Goal: Information Seeking & Learning: Find specific fact

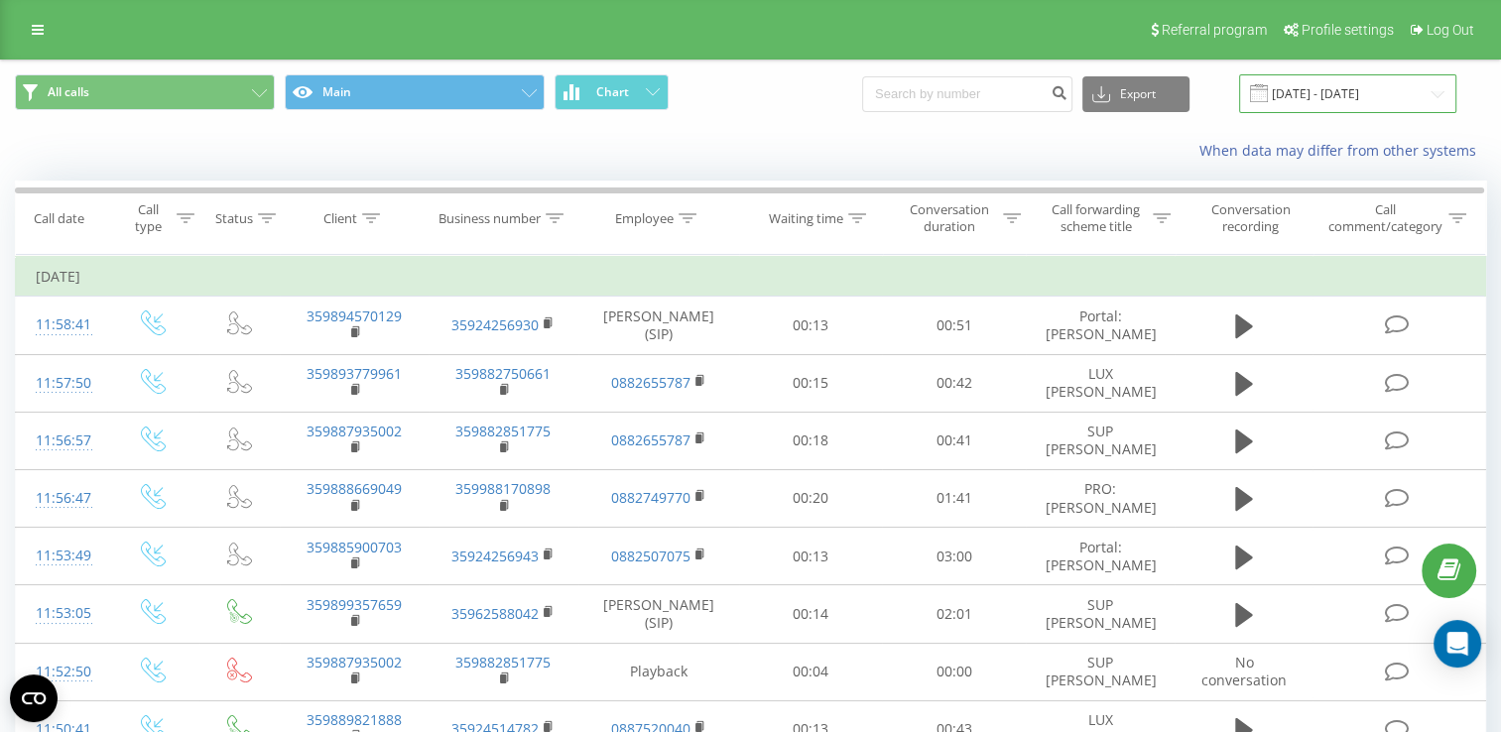
drag, startPoint x: 1333, startPoint y: 85, endPoint x: 1338, endPoint y: 94, distance: 10.2
click at [1333, 85] on input "[DATE] - [DATE]" at bounding box center [1347, 93] width 217 height 39
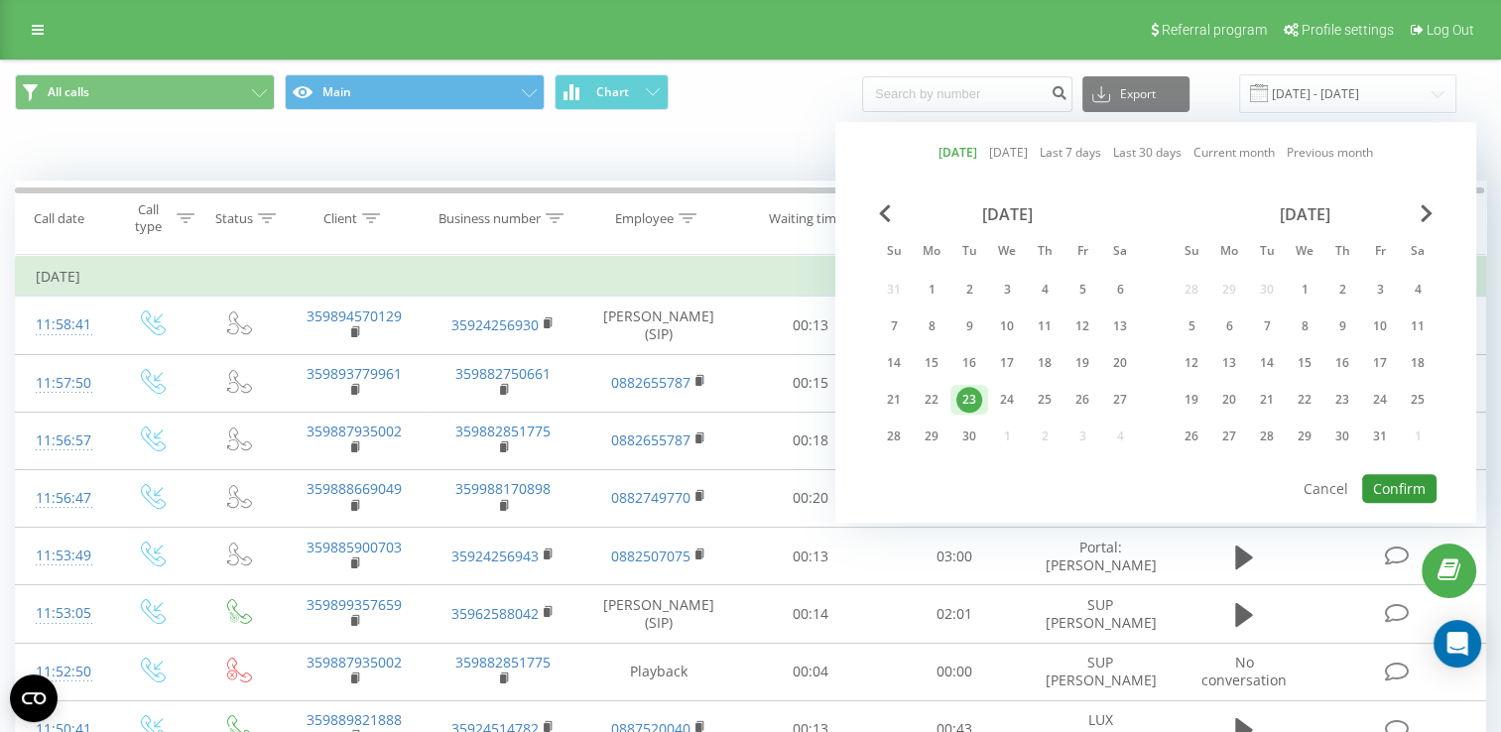
click at [1404, 489] on button "Confirm" at bounding box center [1400, 488] width 74 height 29
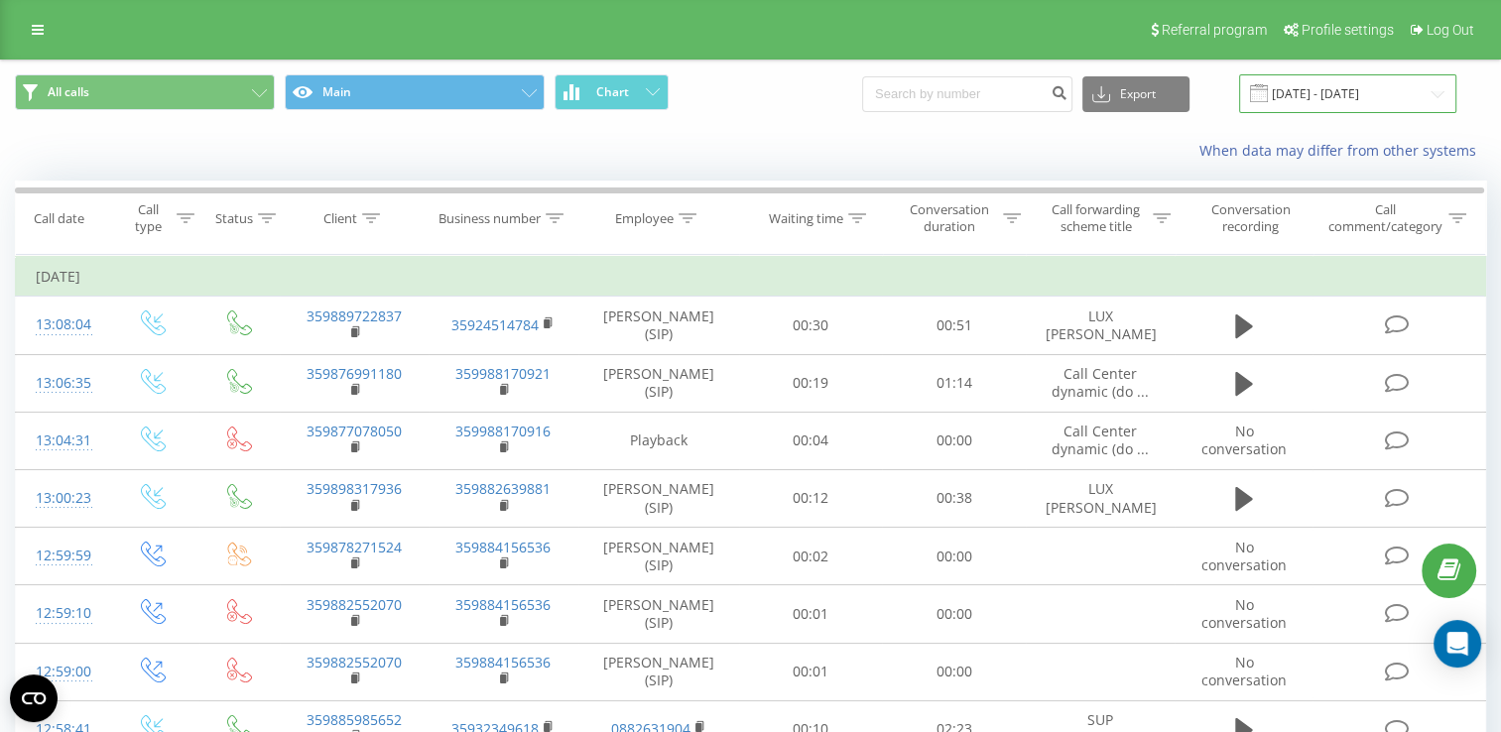
click at [1332, 96] on input "[DATE] - [DATE]" at bounding box center [1347, 93] width 217 height 39
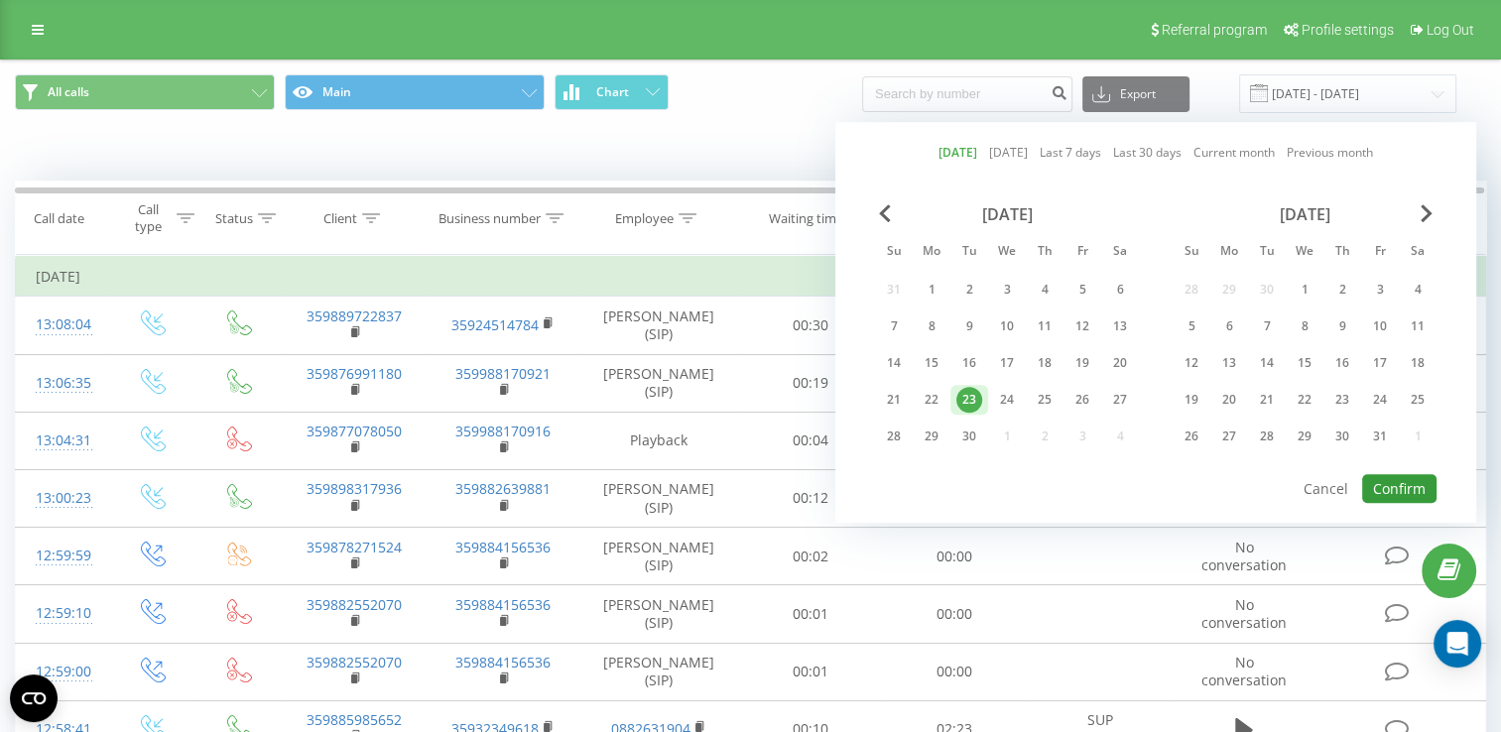
click at [1408, 476] on button "Confirm" at bounding box center [1400, 488] width 74 height 29
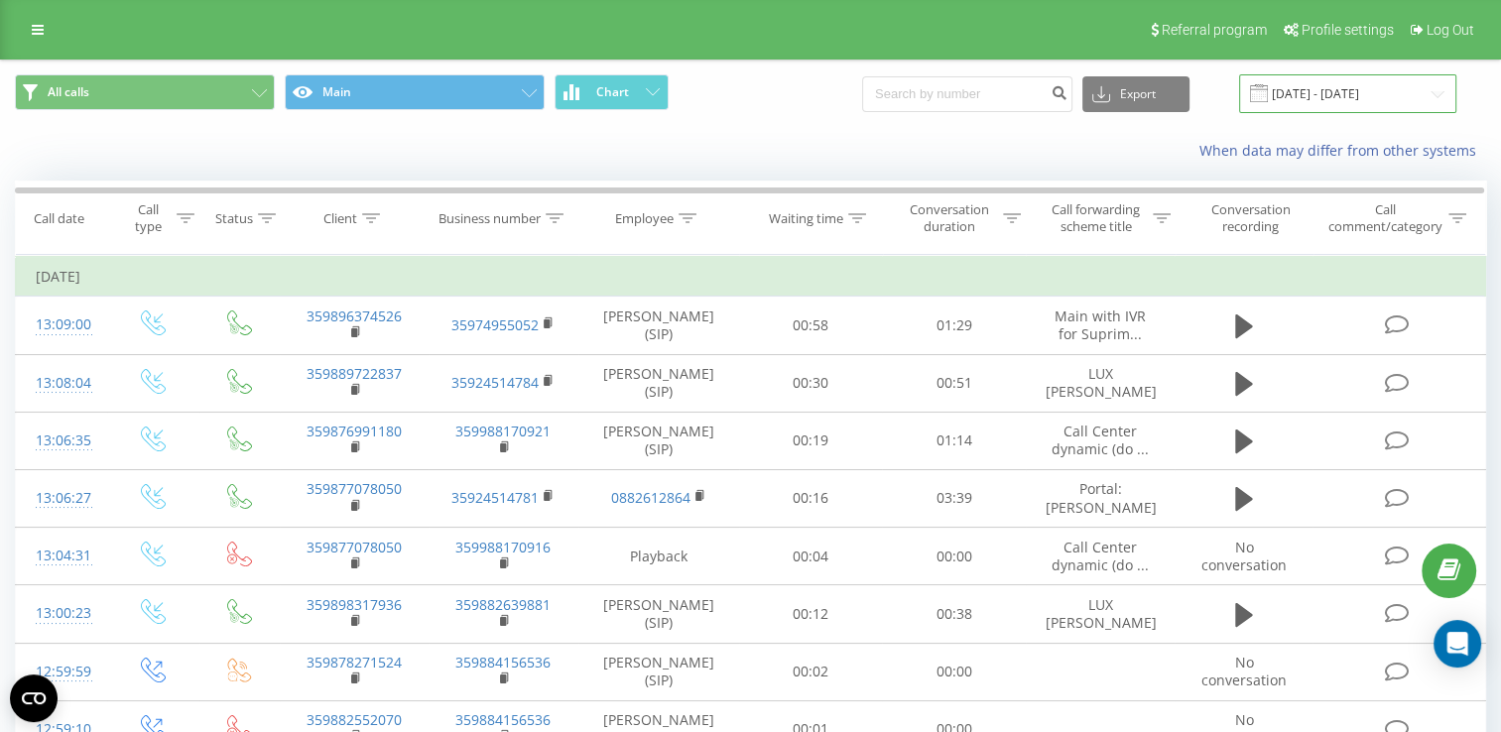
click at [1331, 93] on input "[DATE] - [DATE]" at bounding box center [1347, 93] width 217 height 39
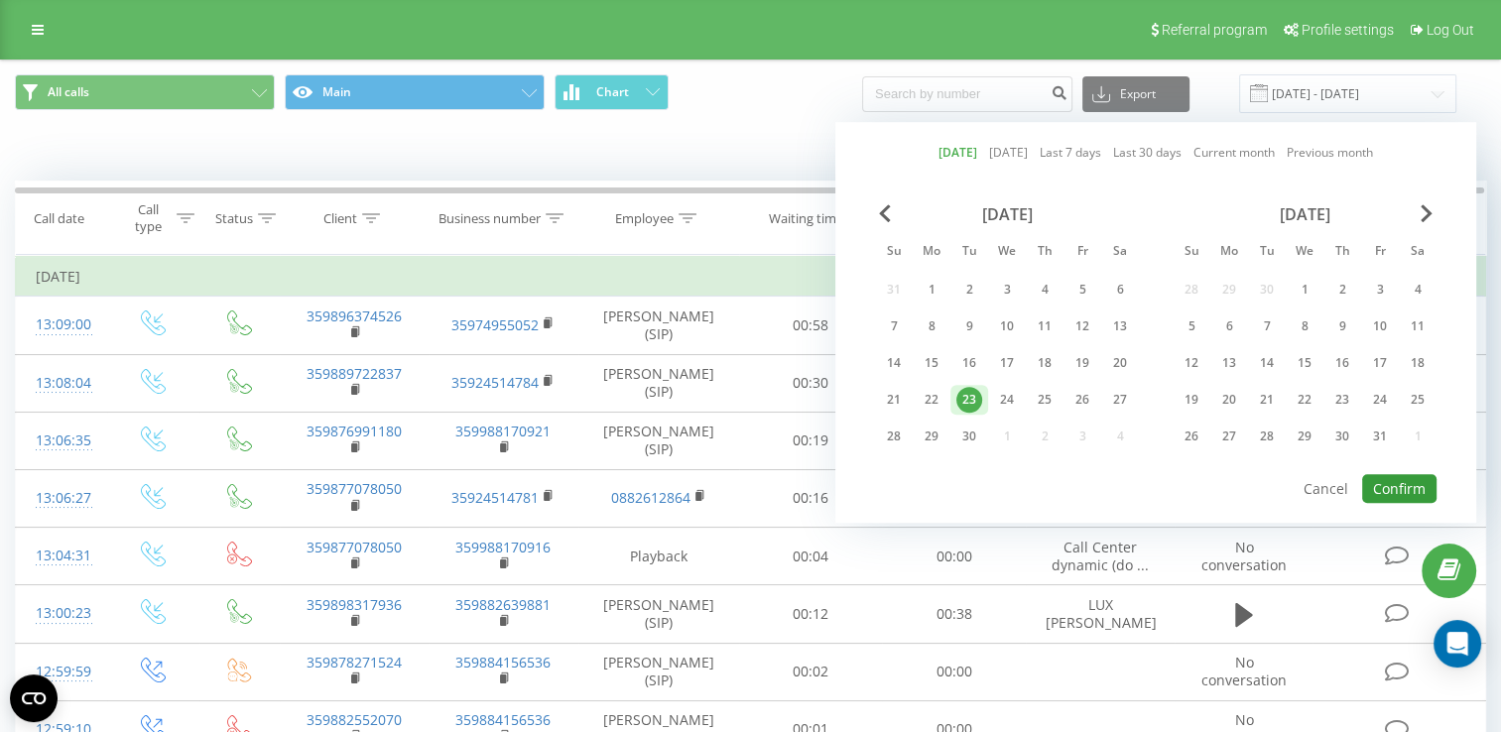
click at [1405, 483] on button "Confirm" at bounding box center [1400, 488] width 74 height 29
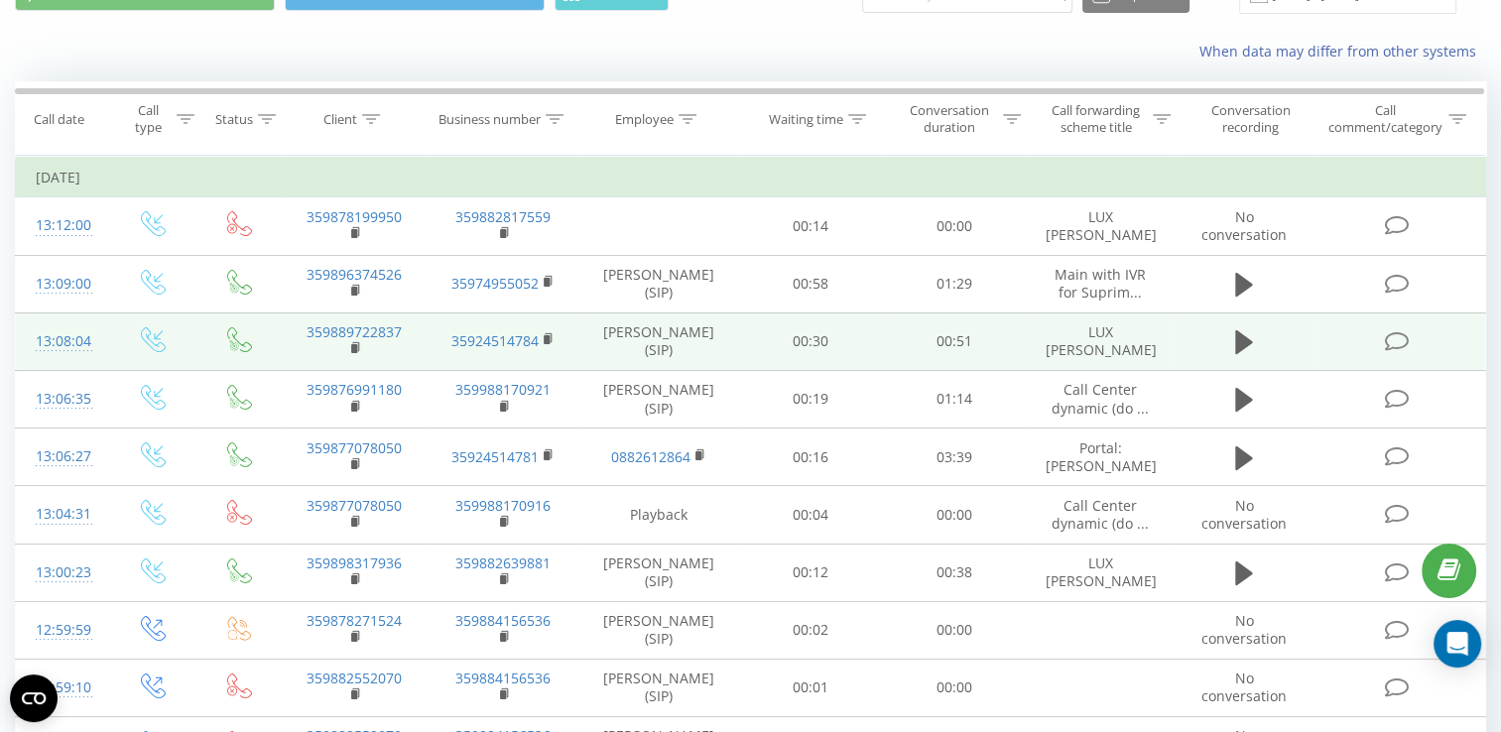
scroll to position [198, 0]
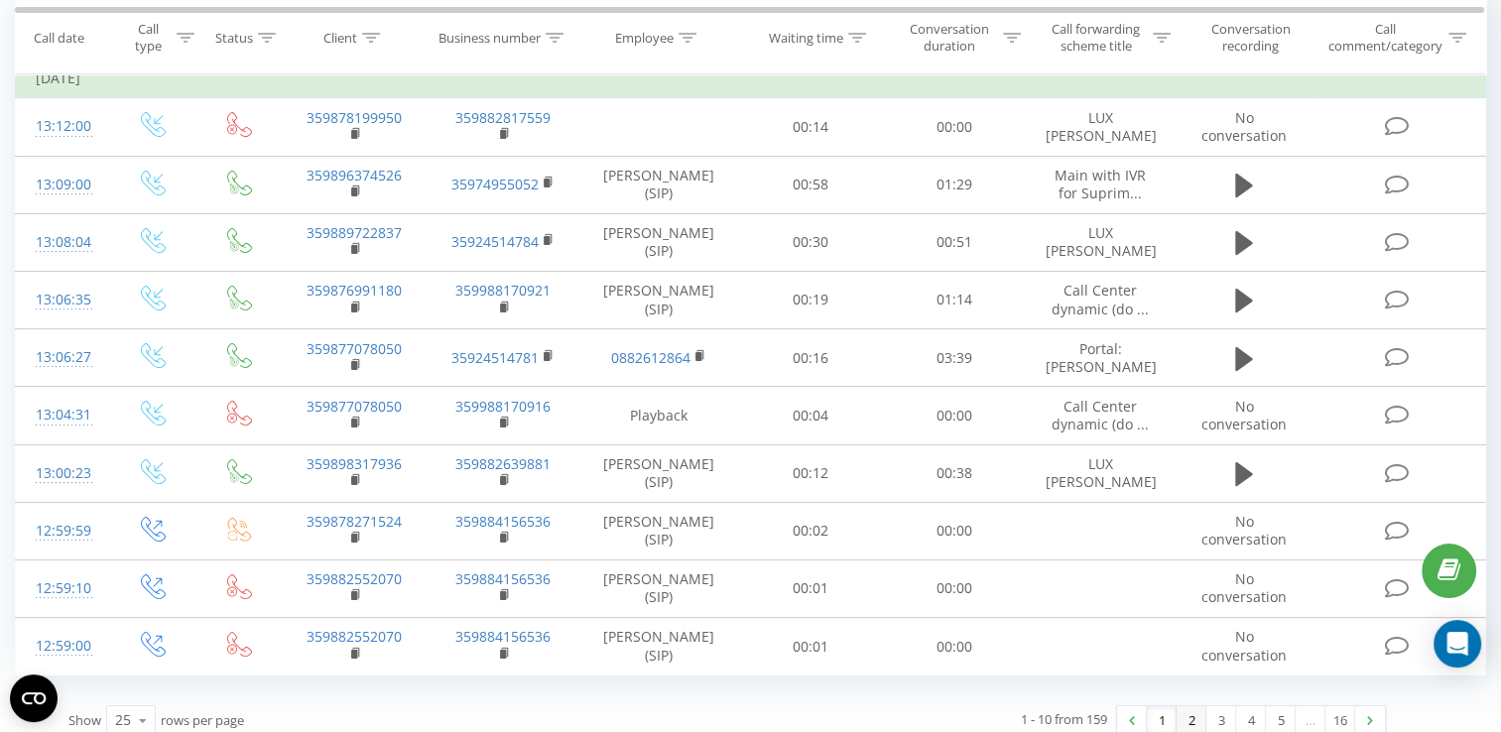
click at [1187, 719] on link "2" at bounding box center [1192, 721] width 30 height 28
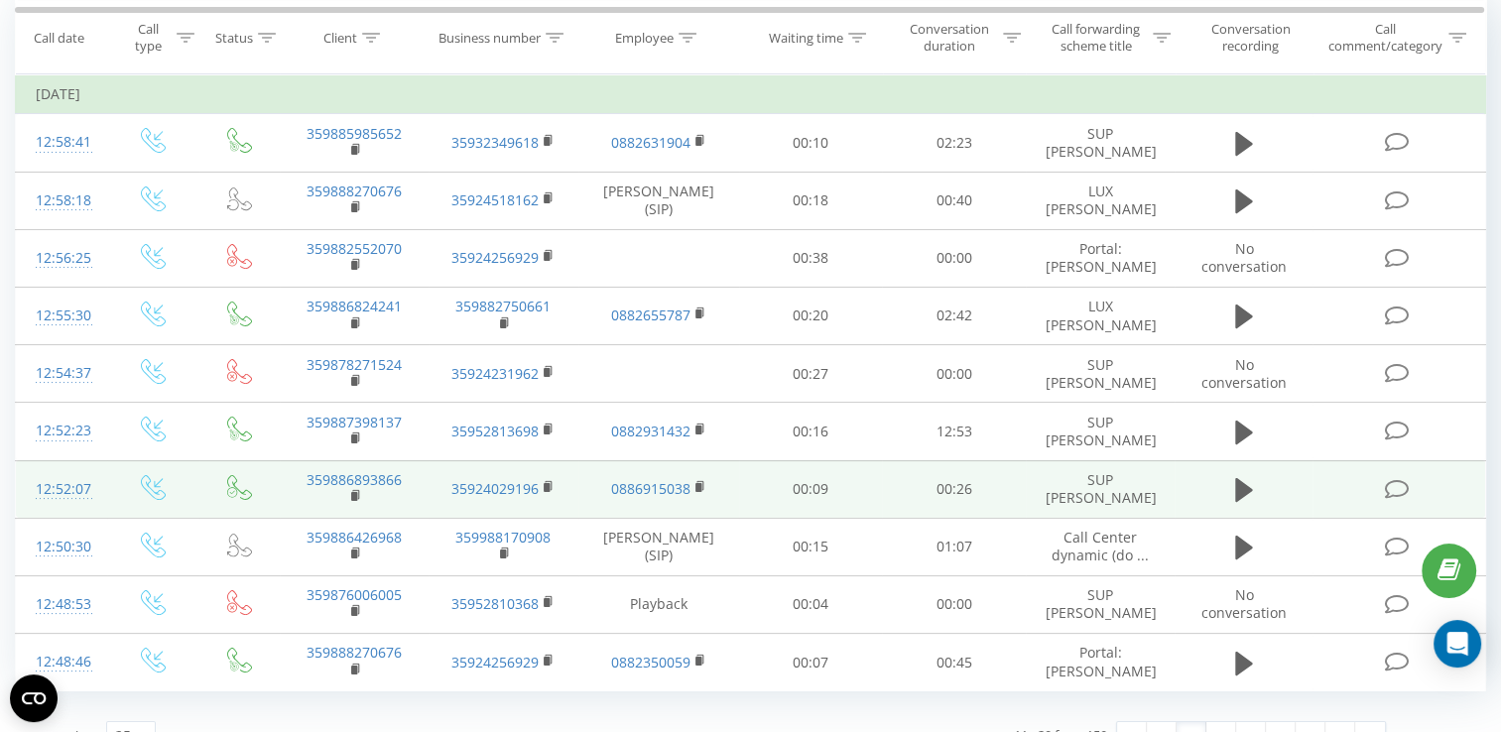
scroll to position [243, 0]
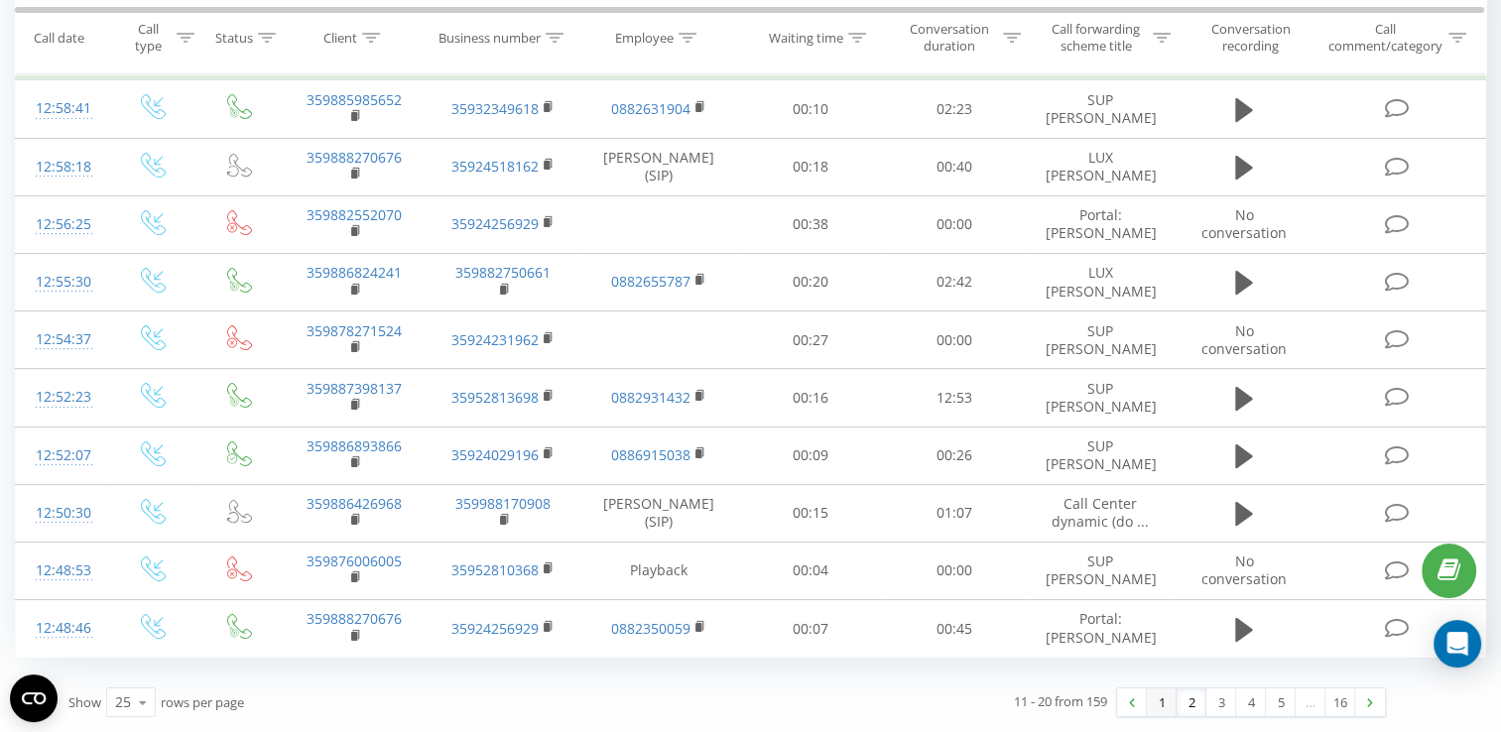
click at [1159, 702] on link "1" at bounding box center [1162, 703] width 30 height 28
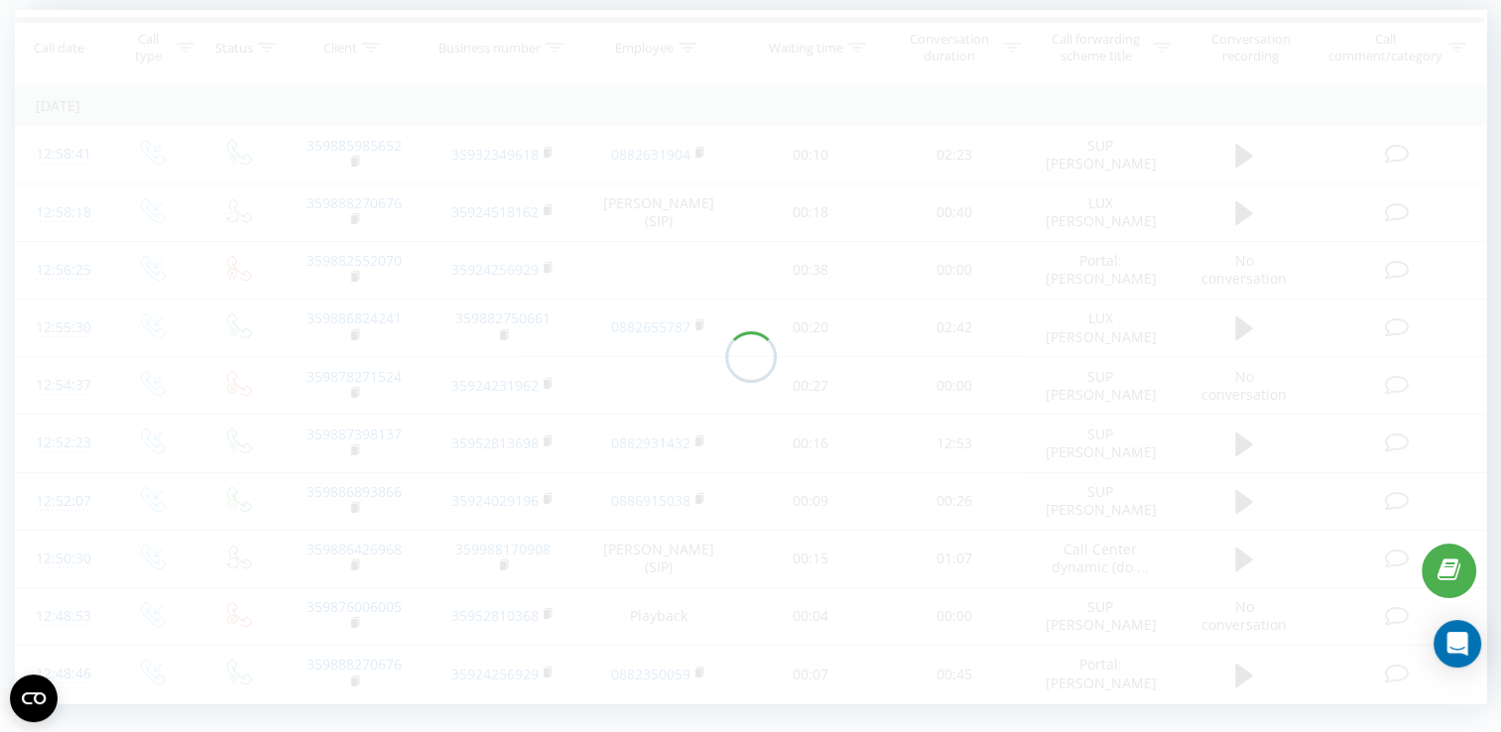
scroll to position [131, 0]
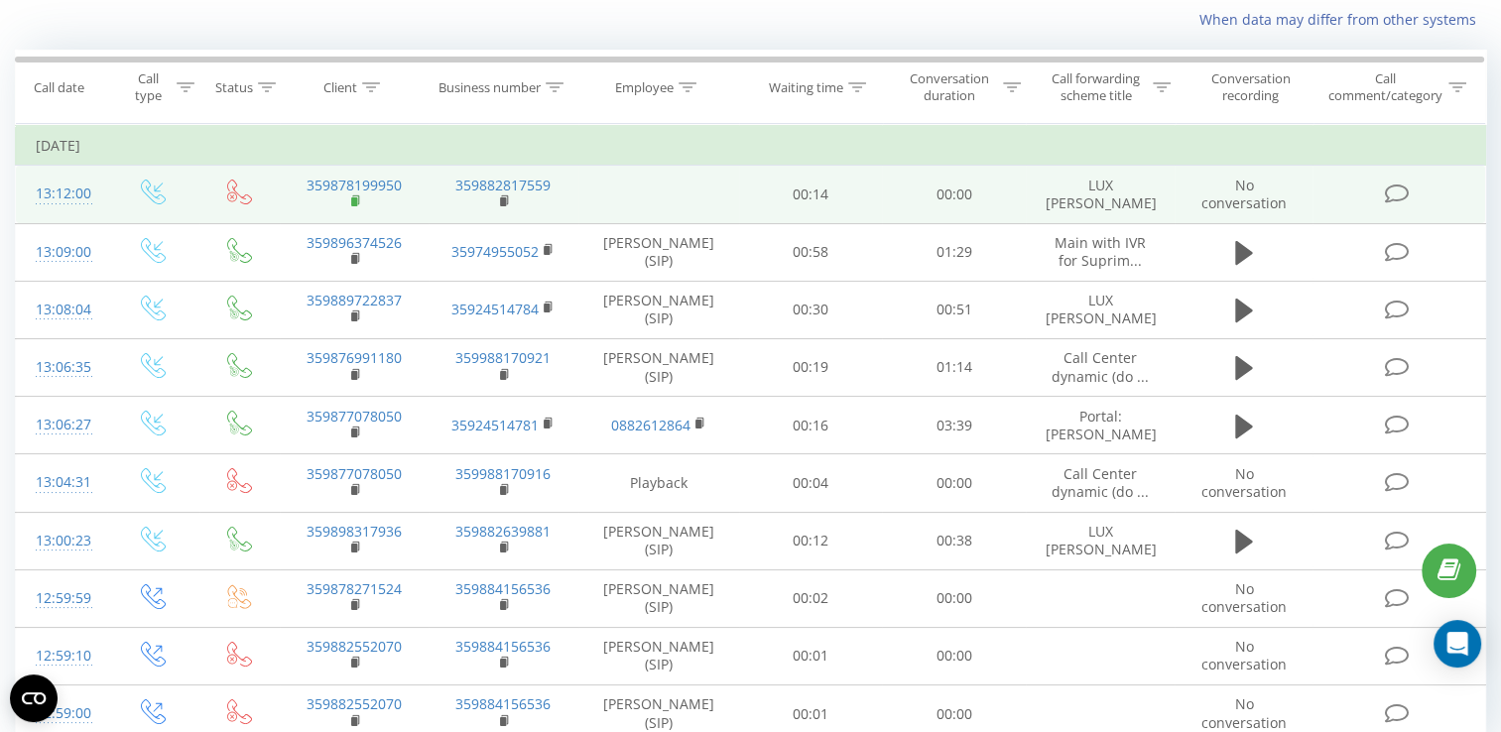
click at [351, 196] on icon at bounding box center [356, 202] width 11 height 14
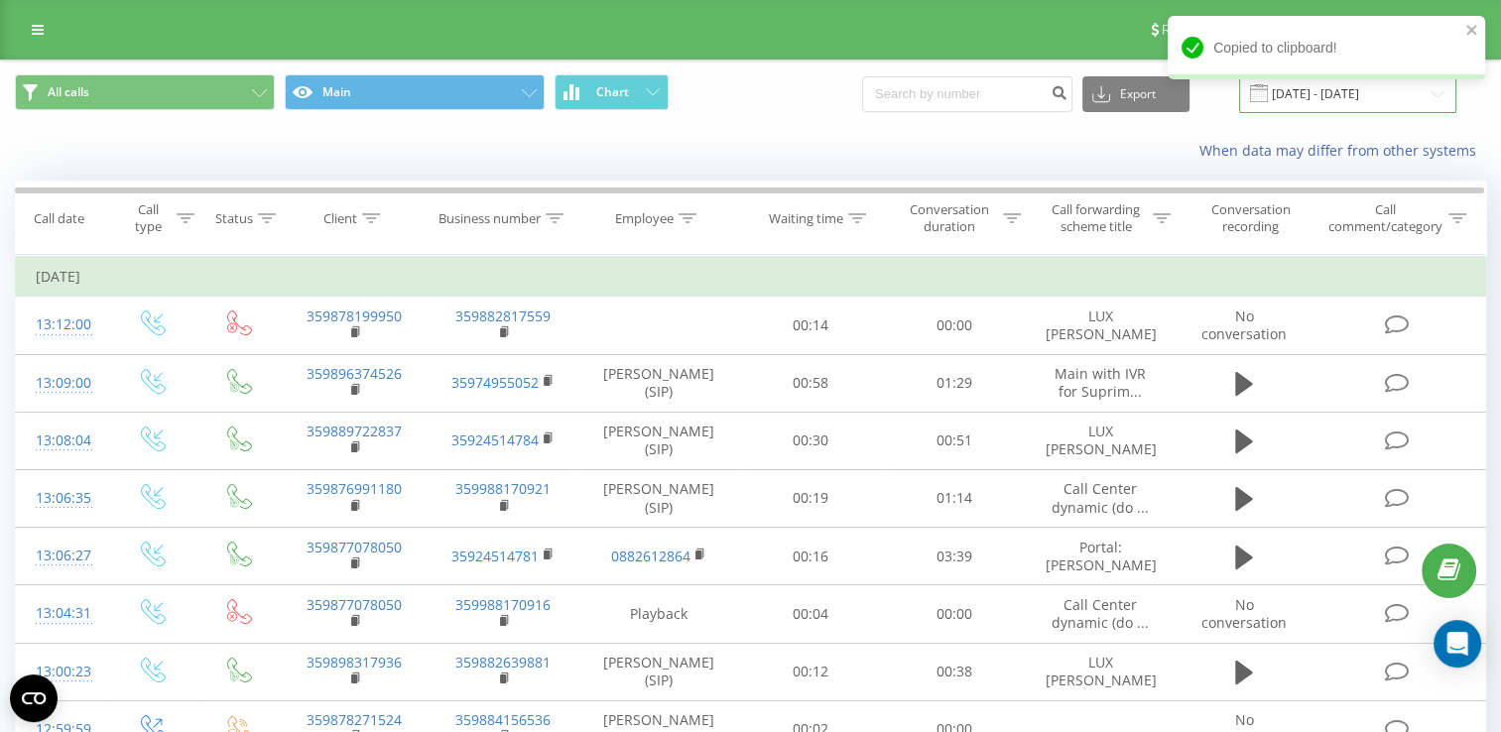
click at [1328, 95] on input "[DATE] - [DATE]" at bounding box center [1347, 93] width 217 height 39
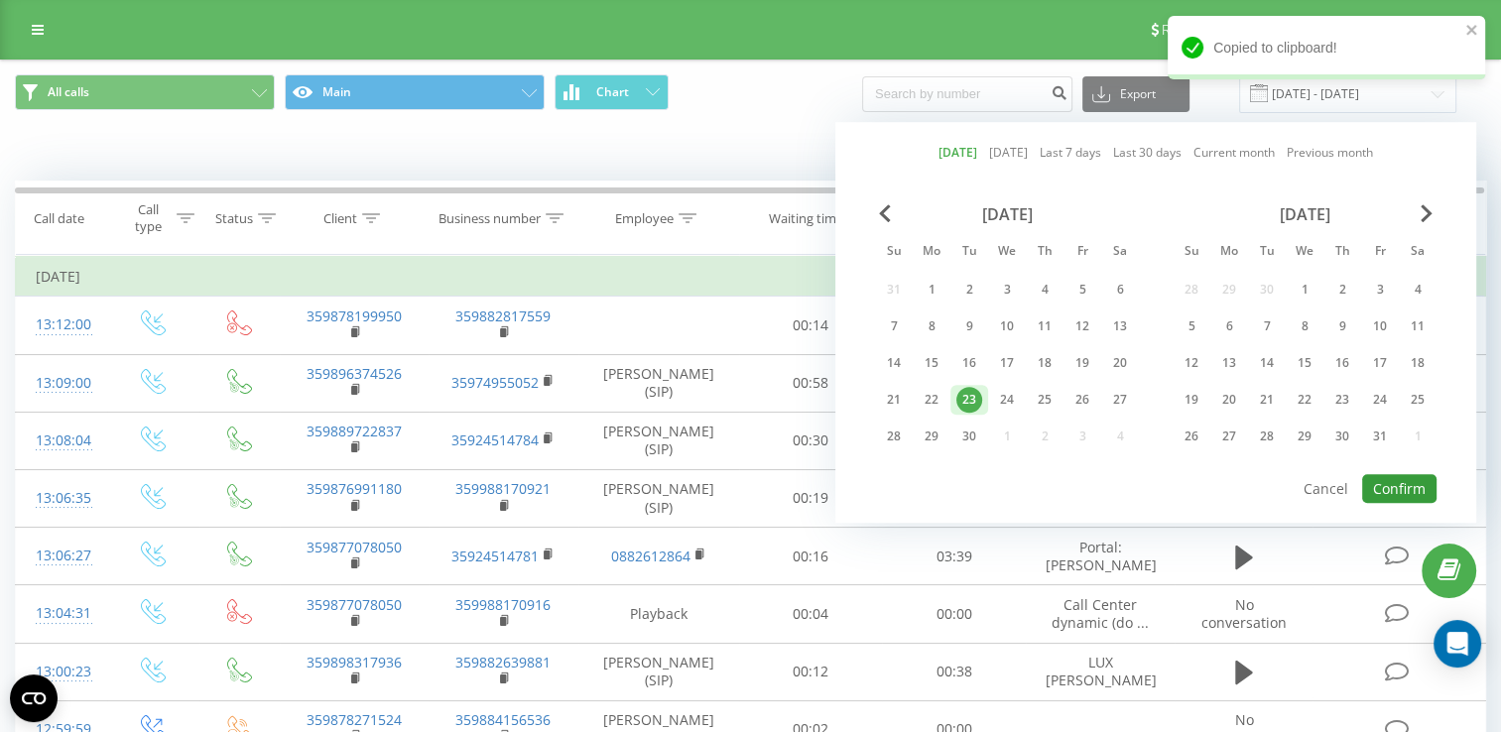
click at [1398, 476] on button "Confirm" at bounding box center [1400, 488] width 74 height 29
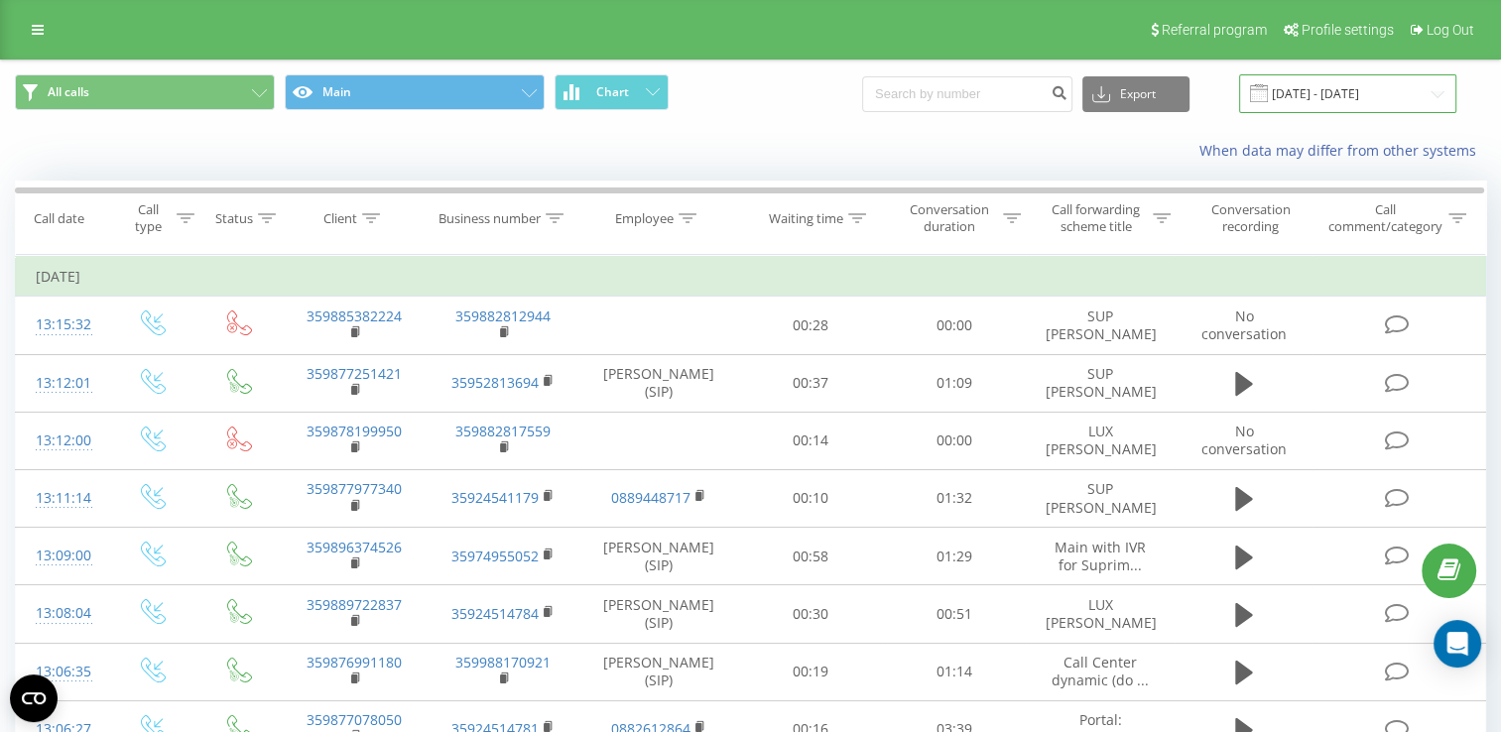
click at [1326, 92] on input "[DATE] - [DATE]" at bounding box center [1347, 93] width 217 height 39
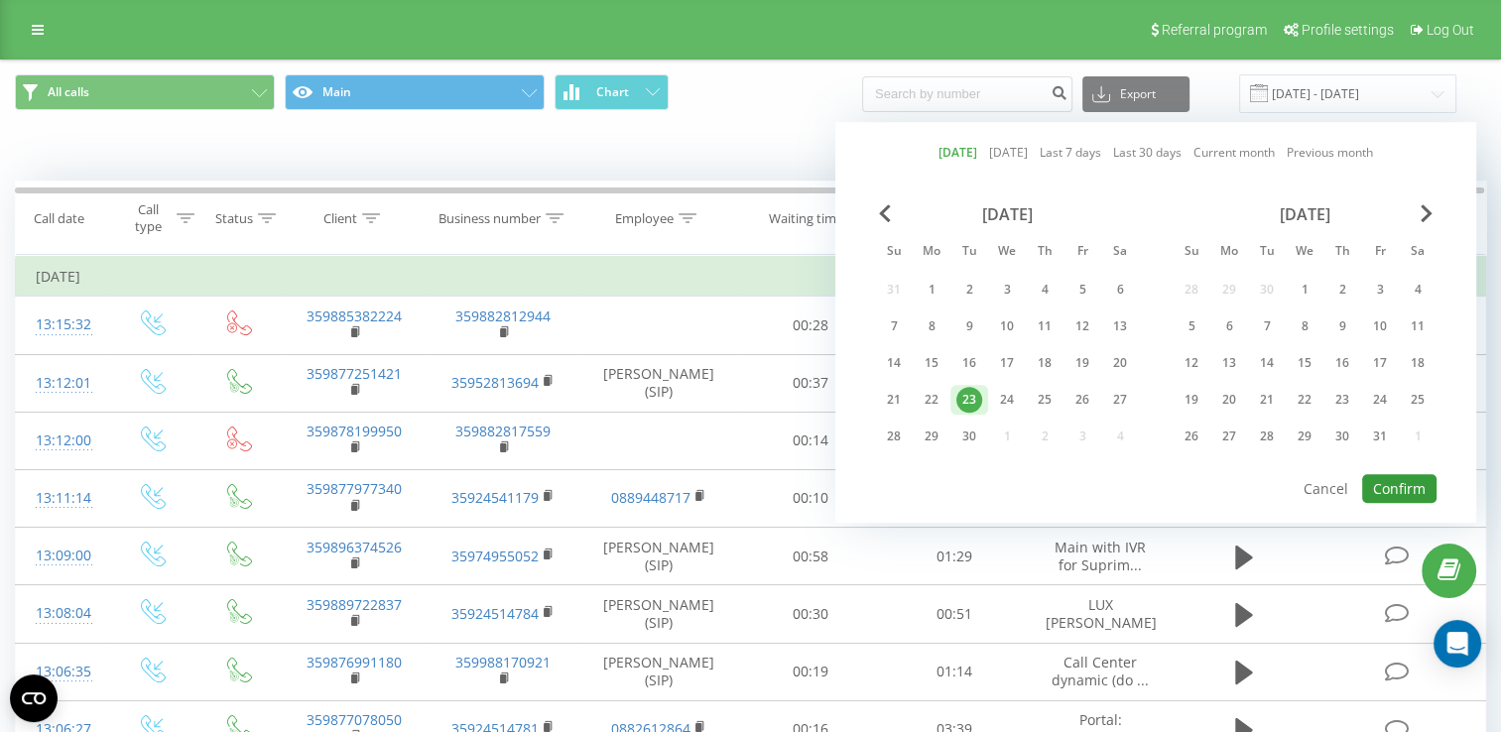
click at [1389, 477] on button "Confirm" at bounding box center [1400, 488] width 74 height 29
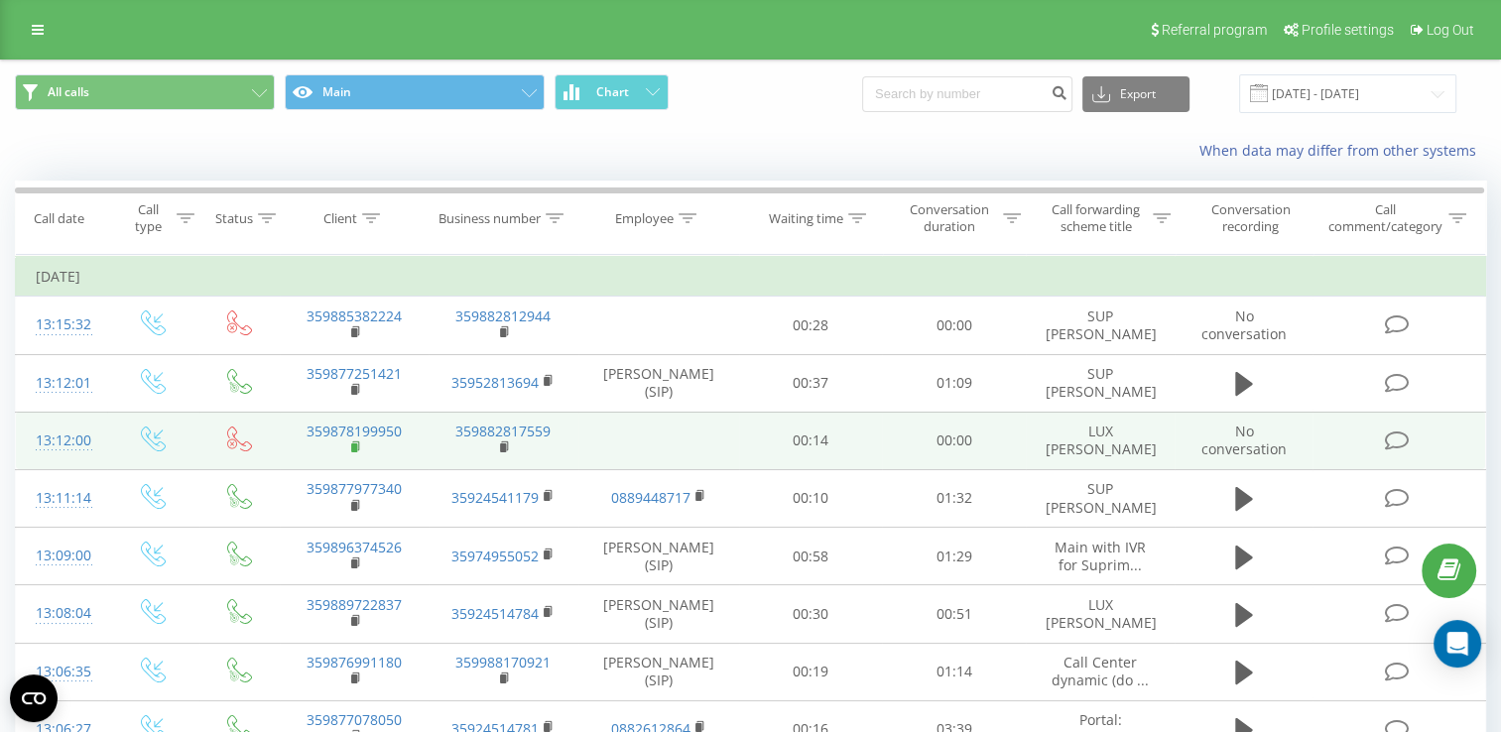
click at [353, 448] on rect at bounding box center [354, 448] width 6 height 9
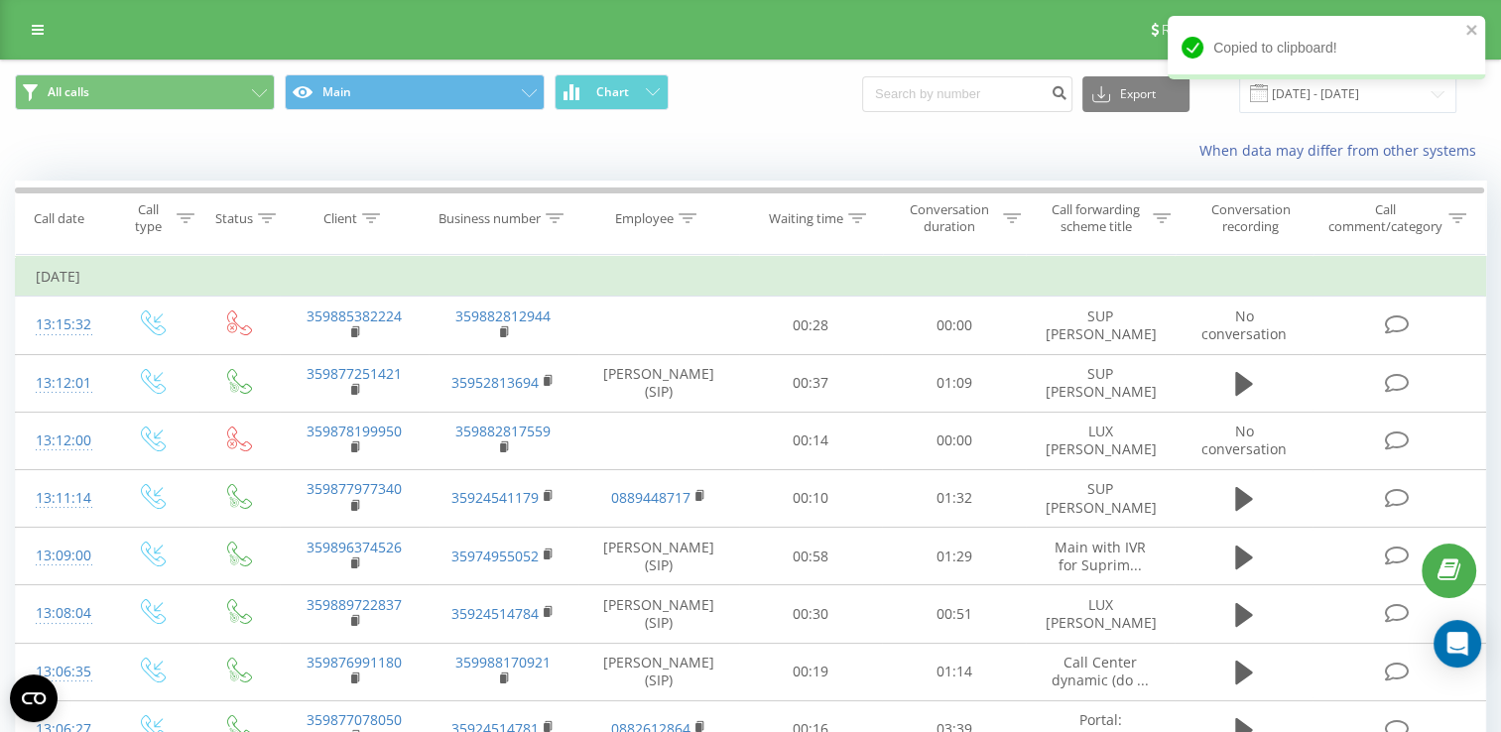
click at [1365, 91] on div "Copied to clipboard!" at bounding box center [1327, 54] width 318 height 77
click at [1466, 27] on icon "close" at bounding box center [1473, 30] width 14 height 16
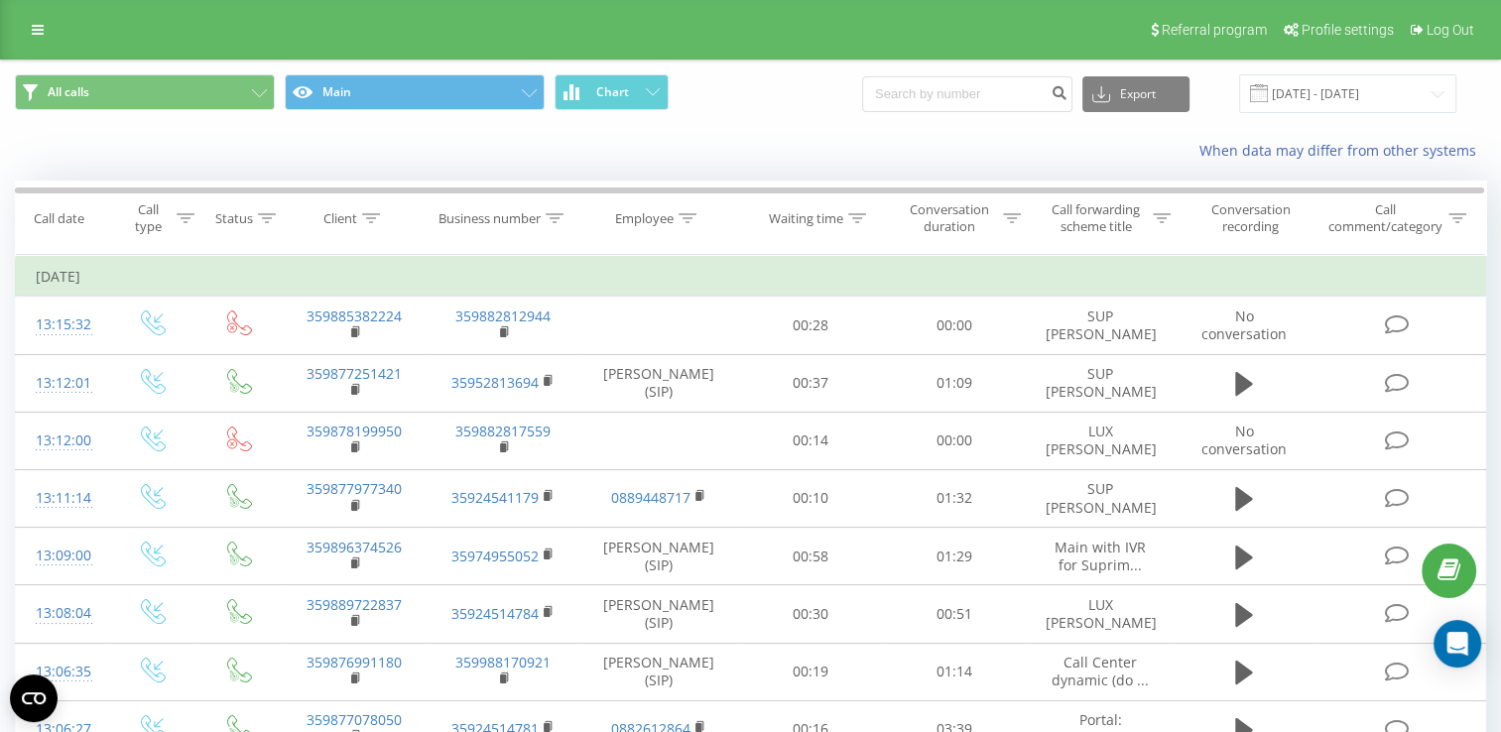
click at [1297, 89] on div "[DOMAIN_NAME] Projects [DOMAIN_NAME] Dashboard Call center Call log Message log…" at bounding box center [750, 366] width 1501 height 732
click at [1297, 85] on input "[DATE] - [DATE]" at bounding box center [1347, 93] width 217 height 39
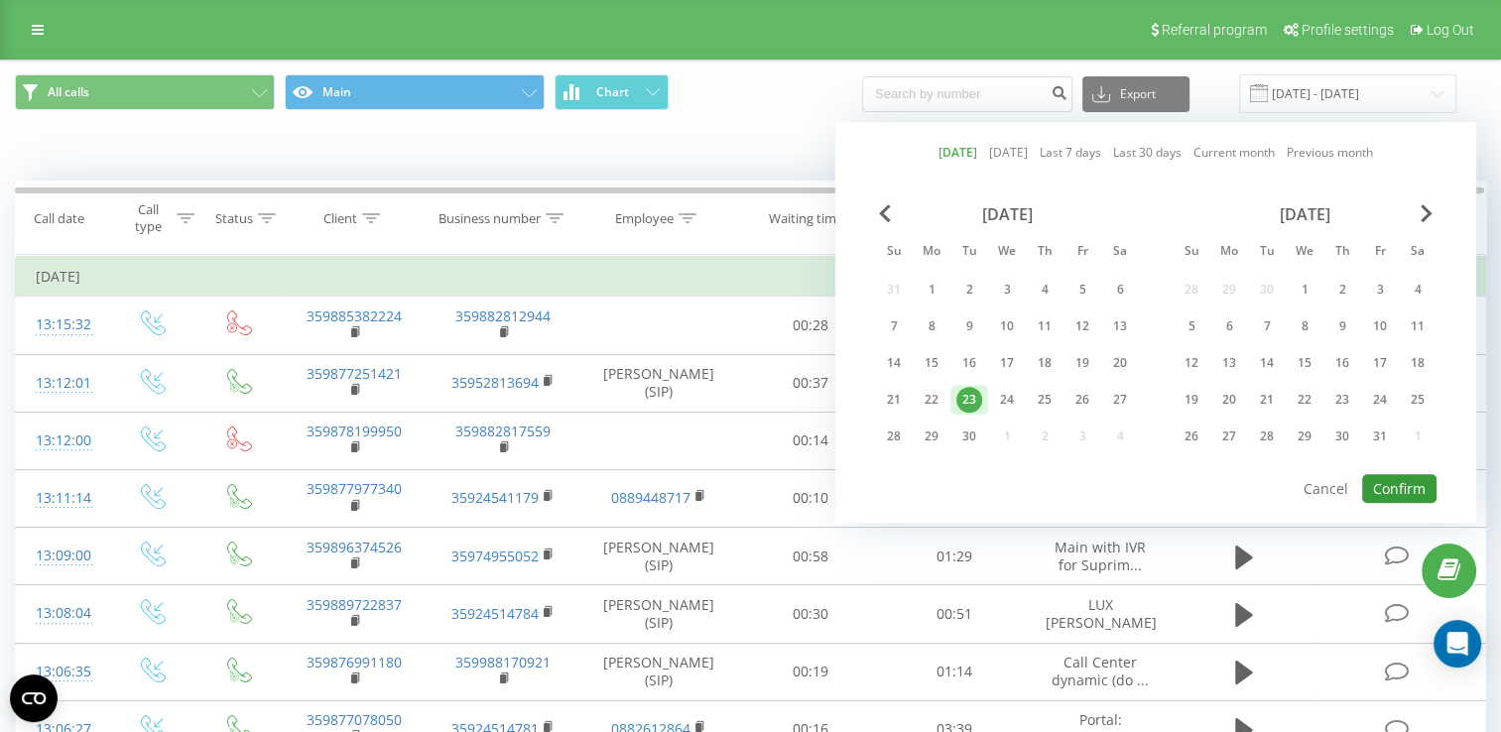
click at [1381, 482] on button "Confirm" at bounding box center [1400, 488] width 74 height 29
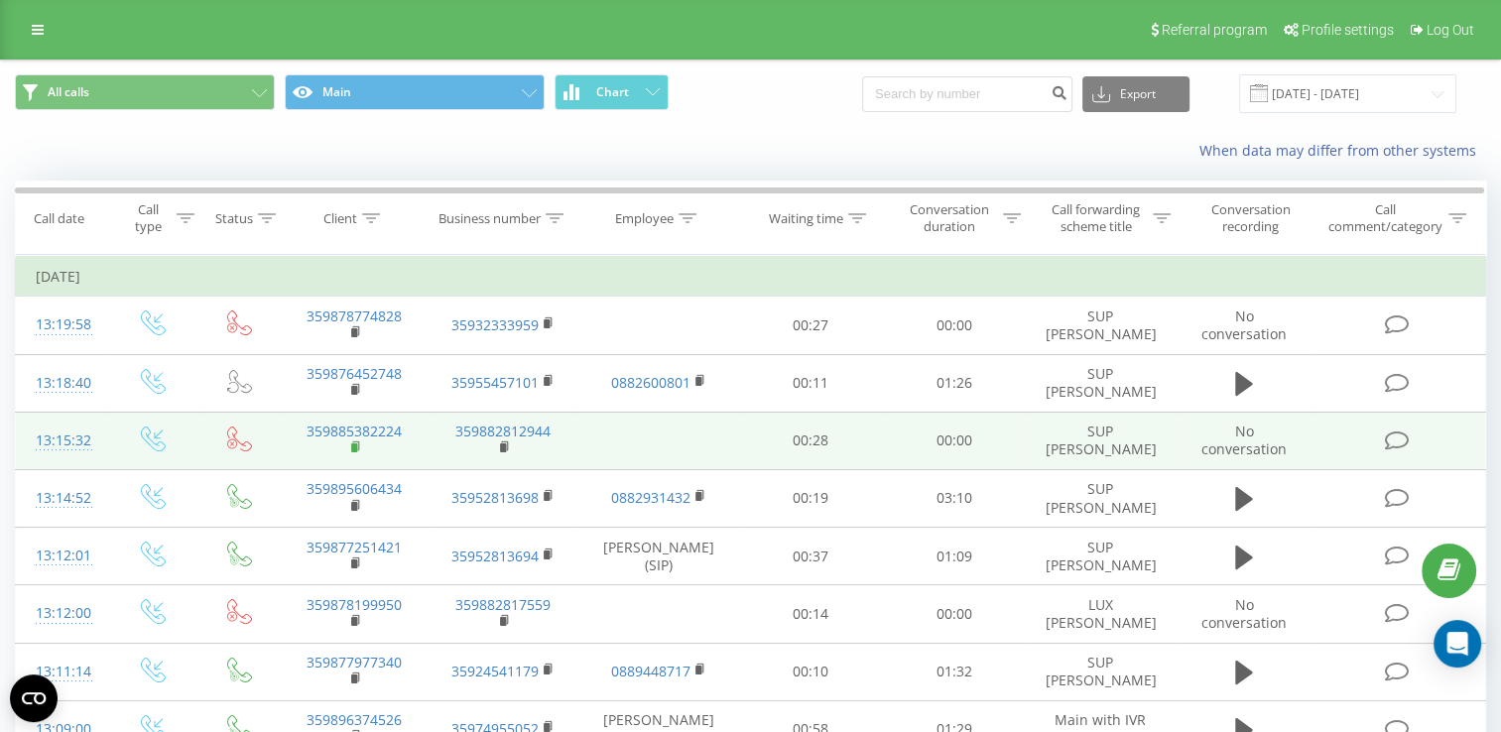
click at [353, 442] on icon at bounding box center [356, 448] width 11 height 14
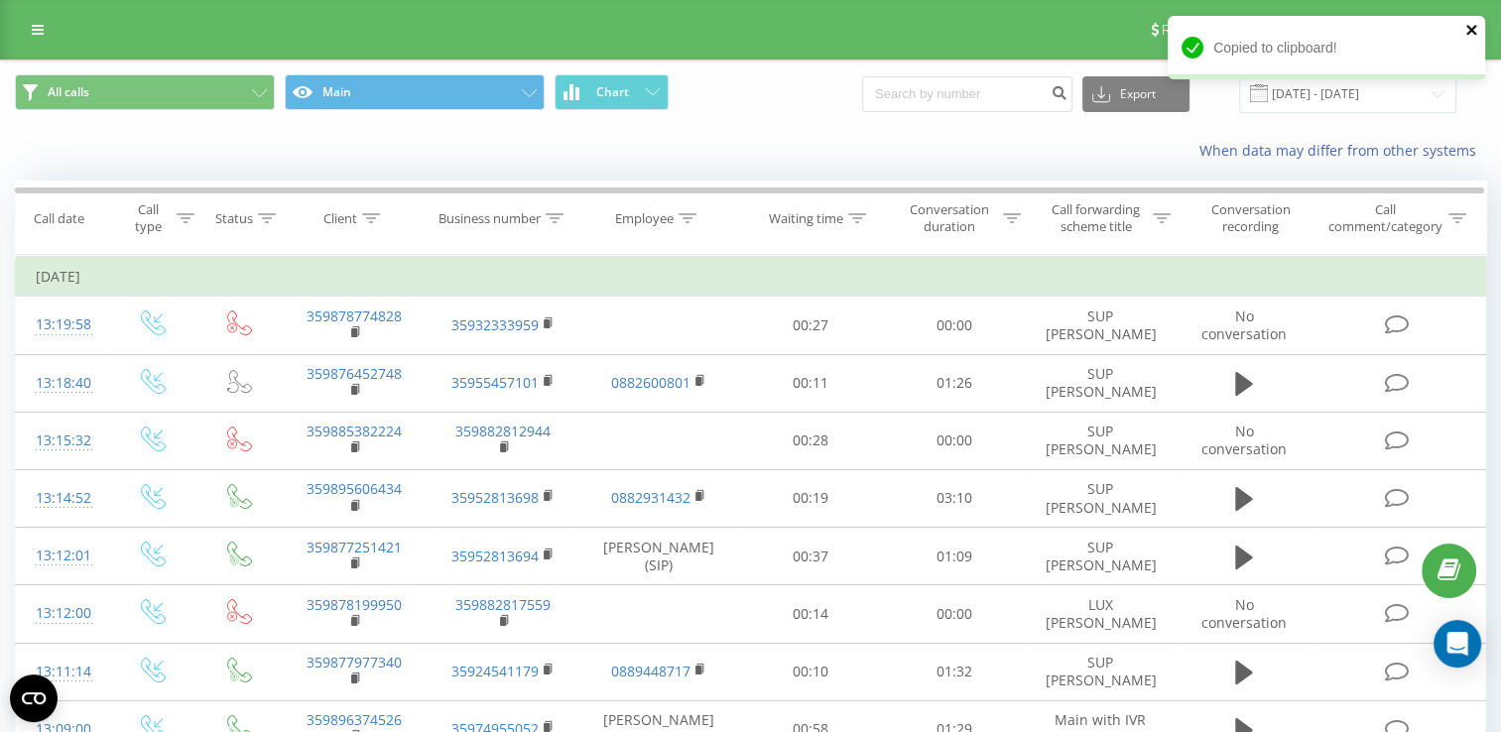
click at [1473, 29] on icon "close" at bounding box center [1472, 30] width 10 height 10
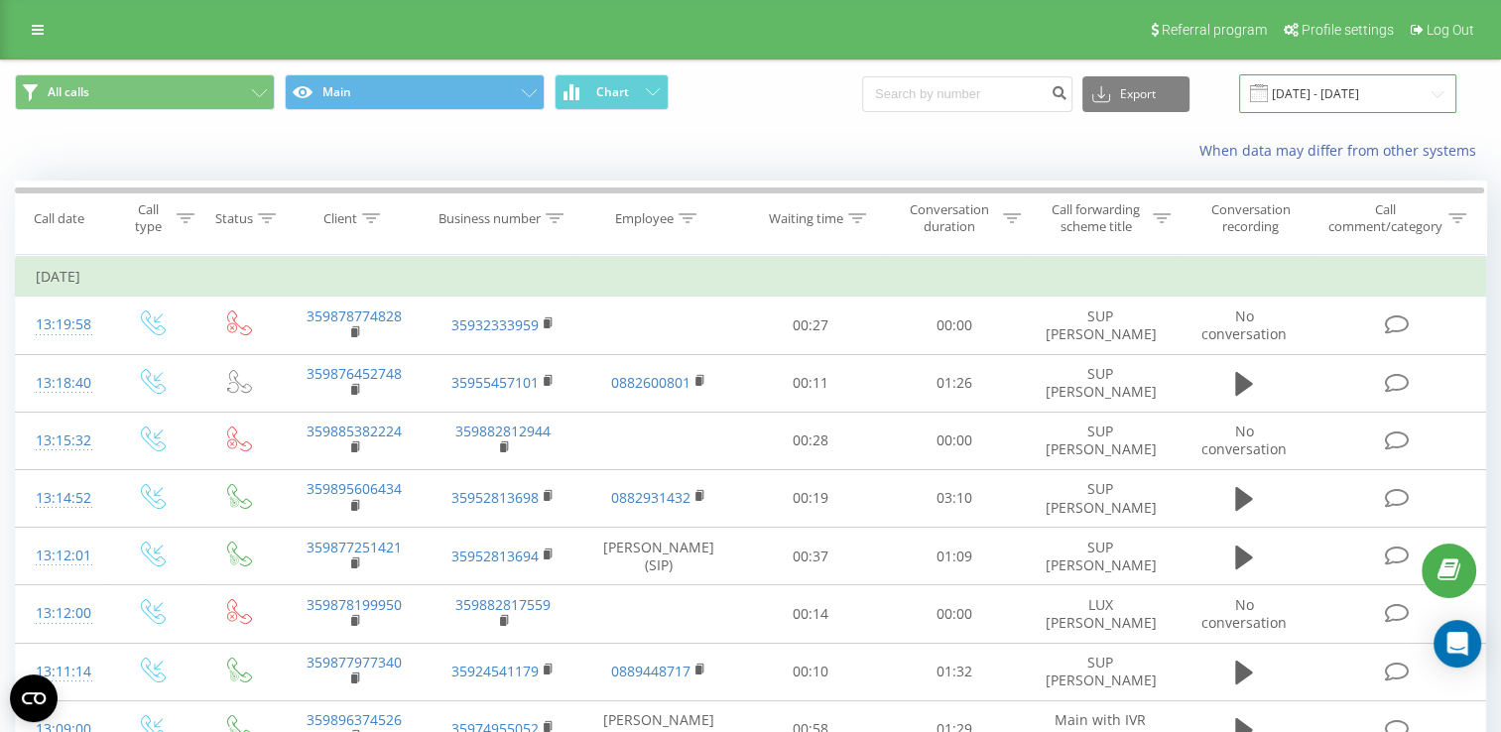
click at [1327, 92] on input "[DATE] - [DATE]" at bounding box center [1347, 93] width 217 height 39
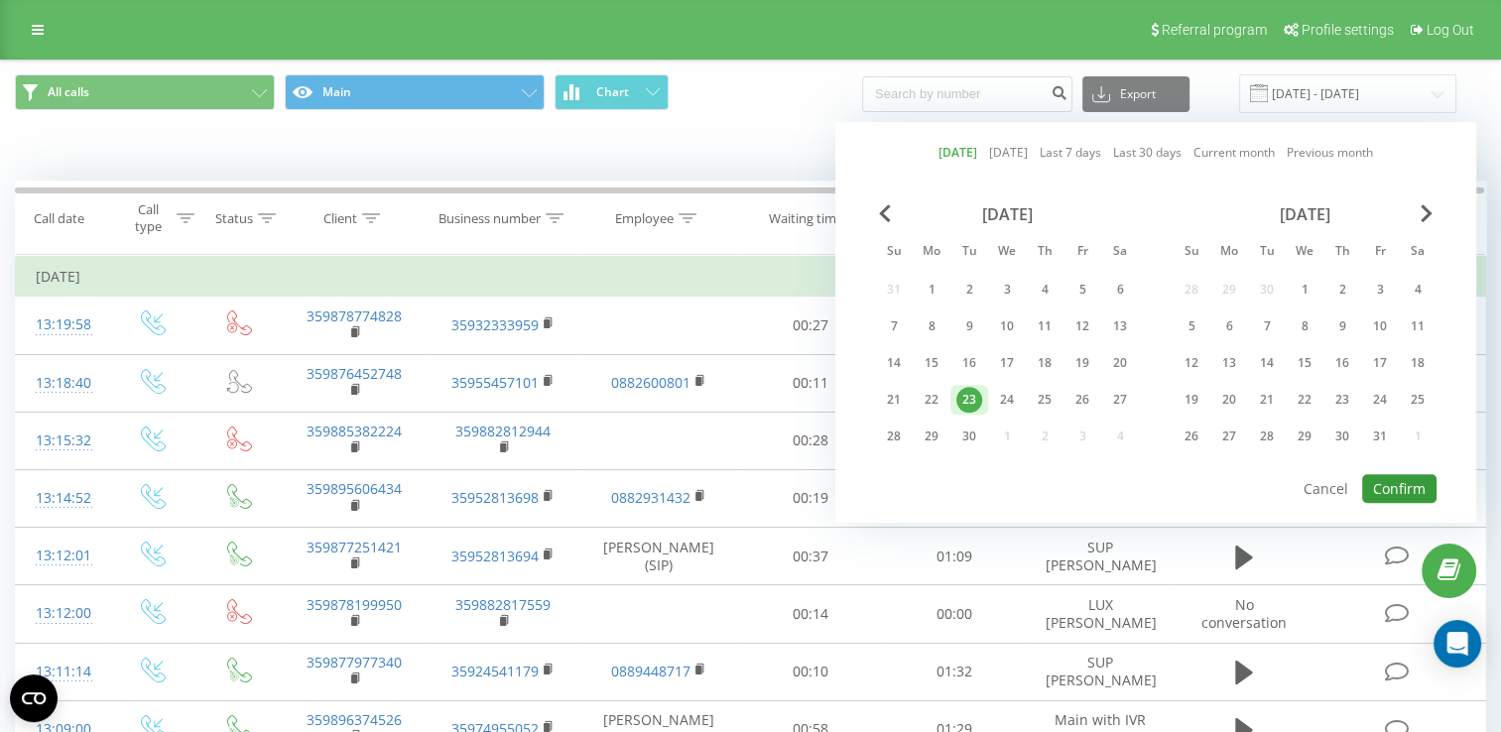
click at [1399, 492] on button "Confirm" at bounding box center [1400, 488] width 74 height 29
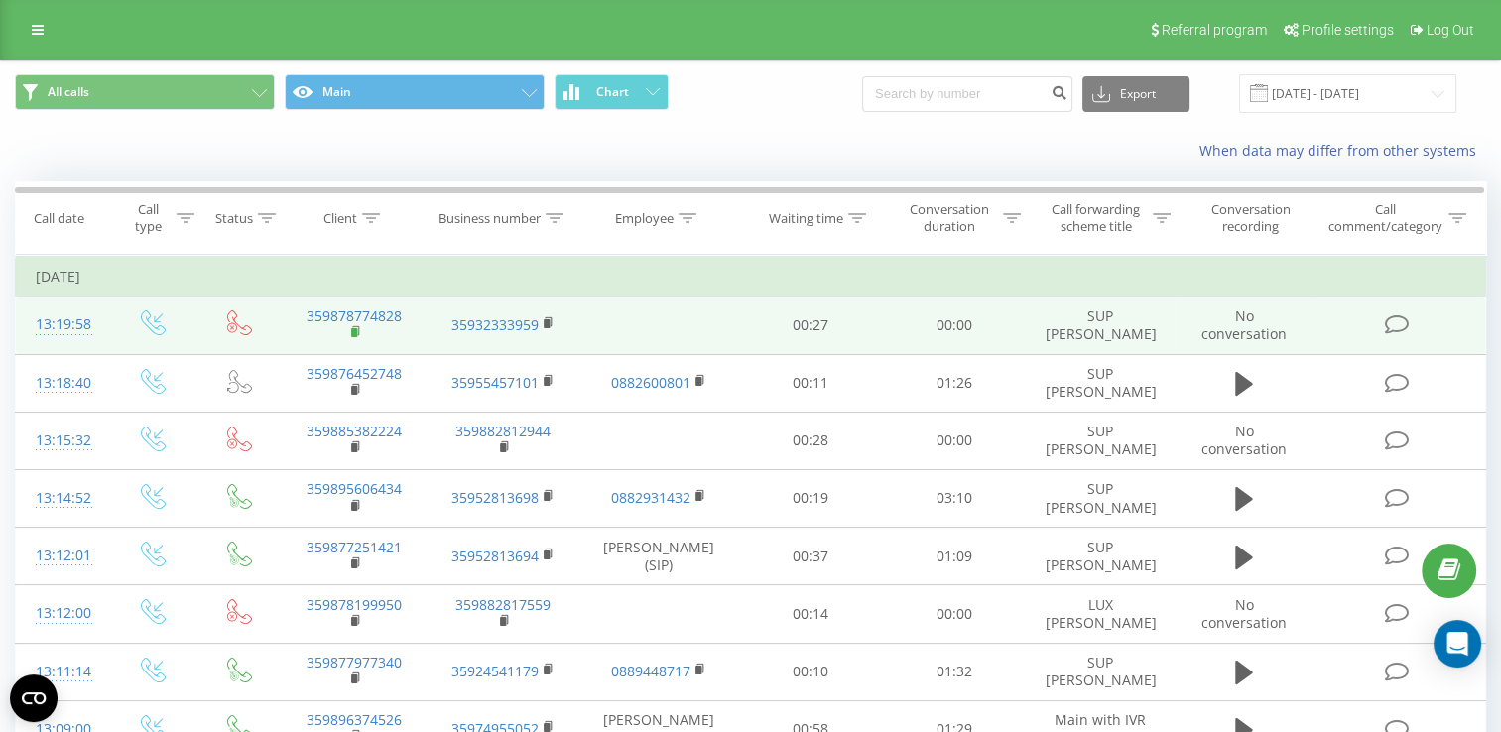
click at [354, 326] on icon at bounding box center [356, 332] width 11 height 14
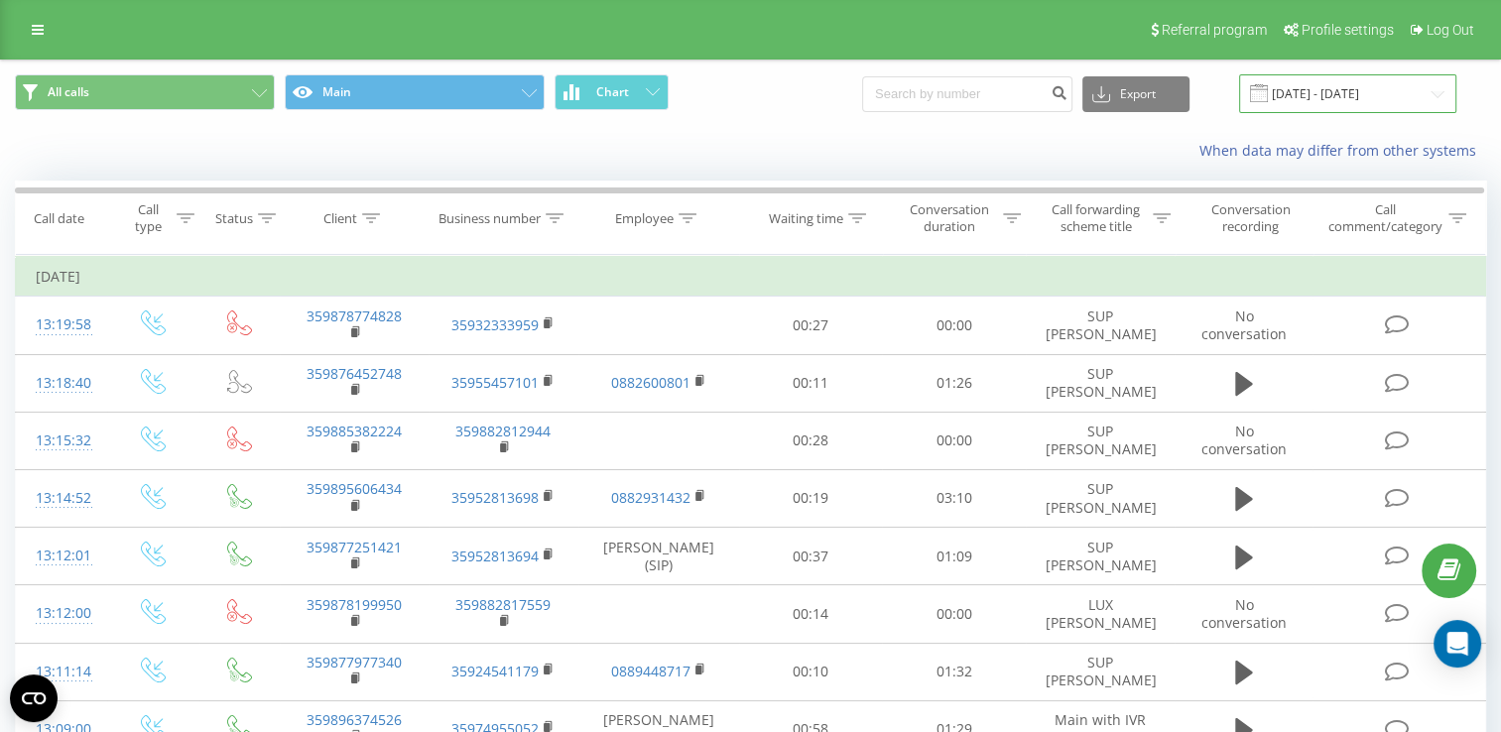
click at [1344, 100] on input "[DATE] - [DATE]" at bounding box center [1347, 93] width 217 height 39
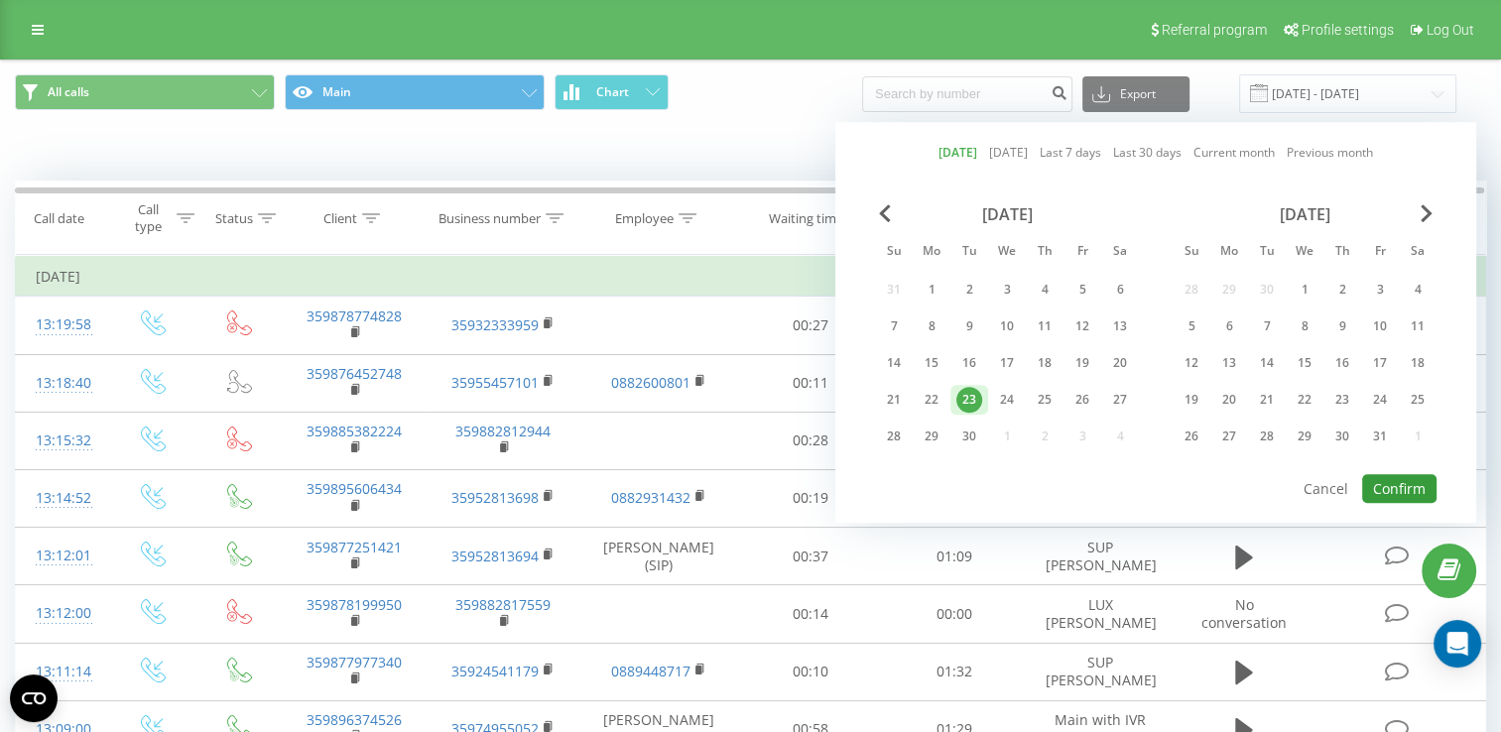
drag, startPoint x: 1409, startPoint y: 482, endPoint x: 1401, endPoint y: 466, distance: 17.8
click at [1409, 482] on button "Confirm" at bounding box center [1400, 488] width 74 height 29
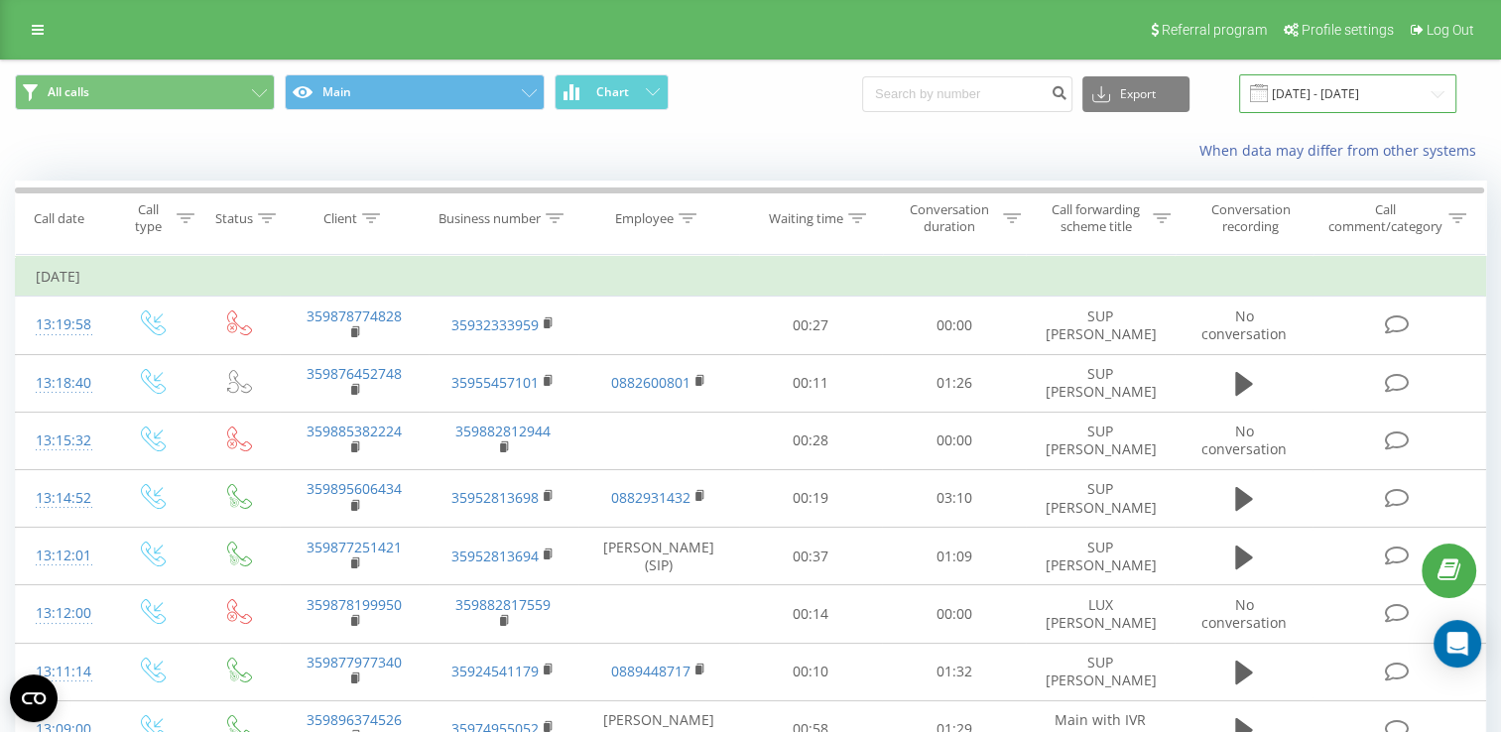
drag, startPoint x: 1328, startPoint y: 87, endPoint x: 1328, endPoint y: 100, distance: 12.9
click at [1328, 87] on input "[DATE] - [DATE]" at bounding box center [1347, 93] width 217 height 39
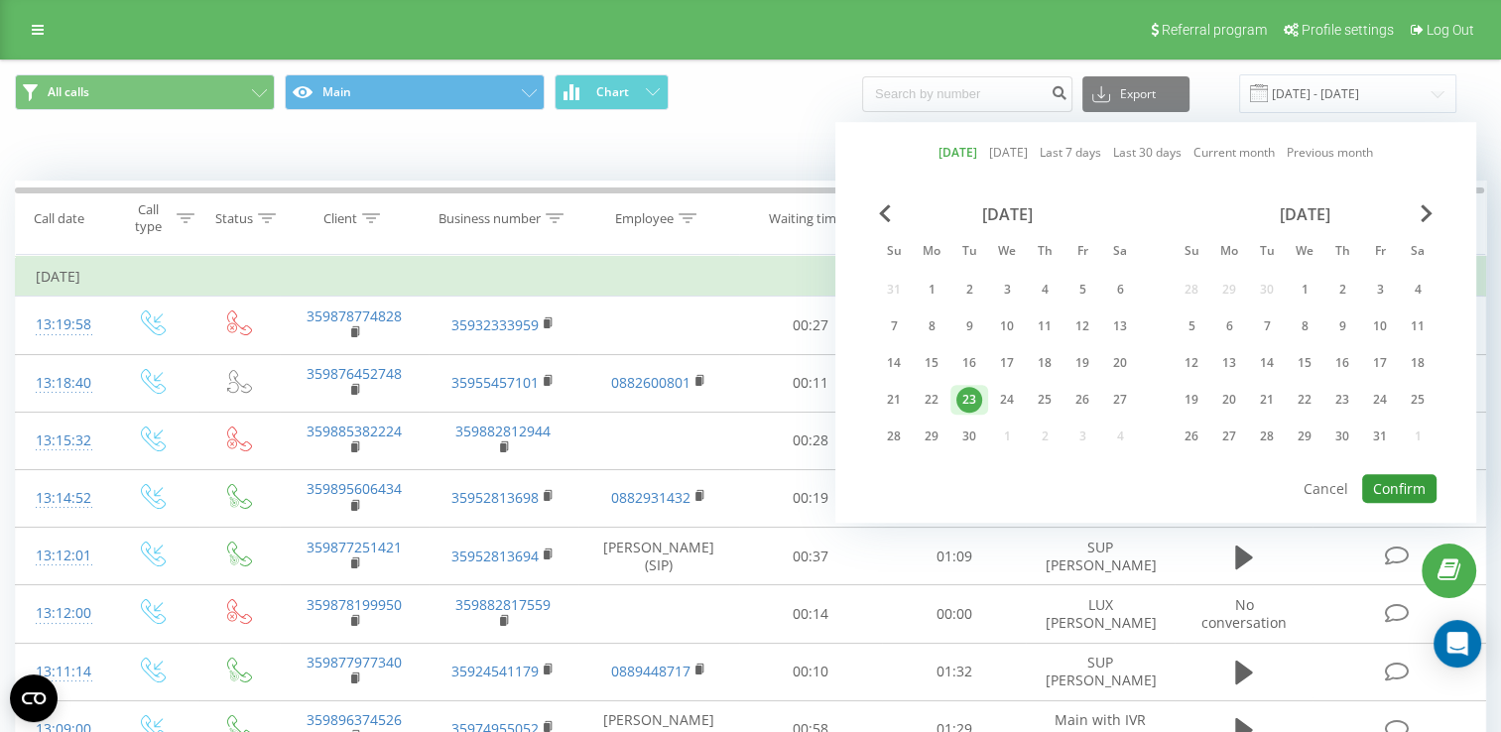
click at [1388, 474] on button "Confirm" at bounding box center [1400, 488] width 74 height 29
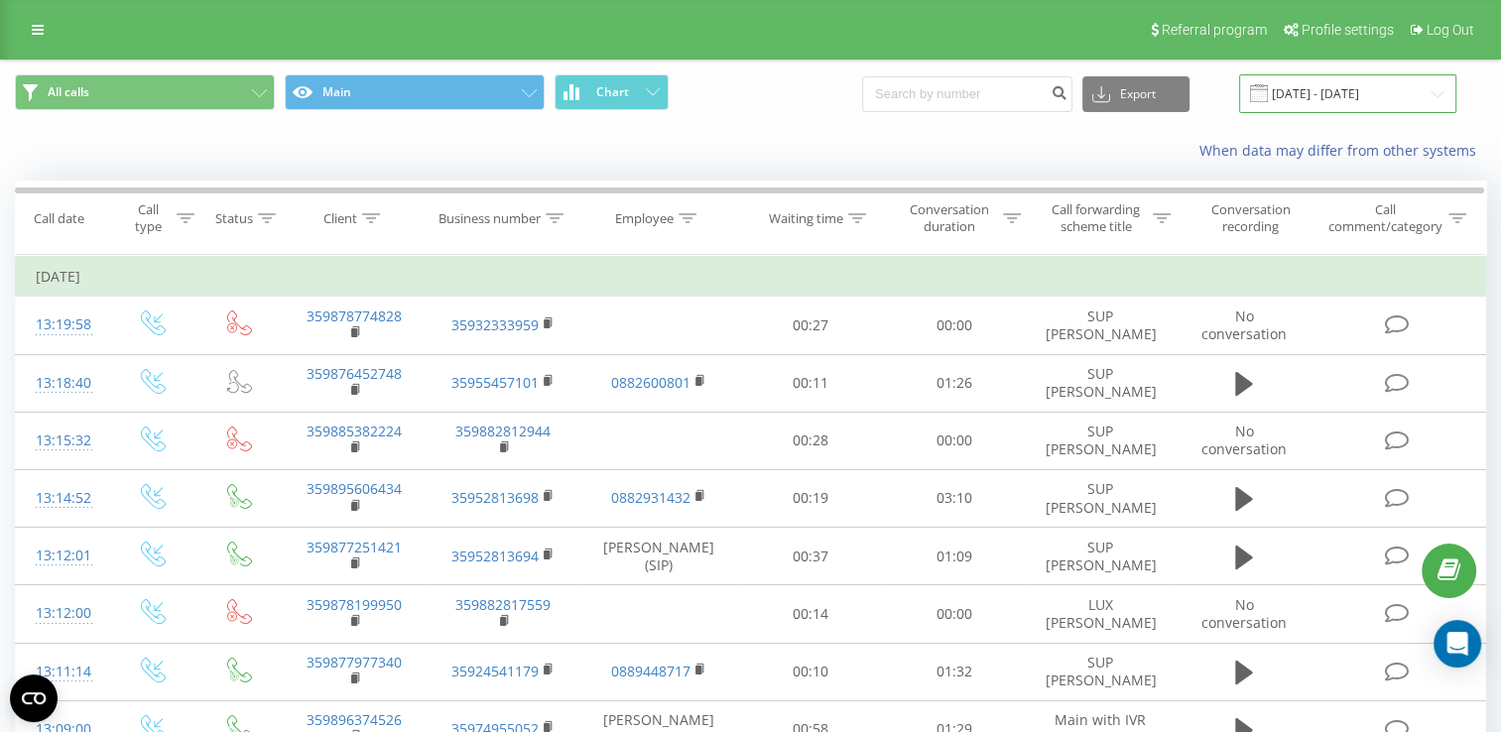
click at [1306, 87] on input "[DATE] - [DATE]" at bounding box center [1347, 93] width 217 height 39
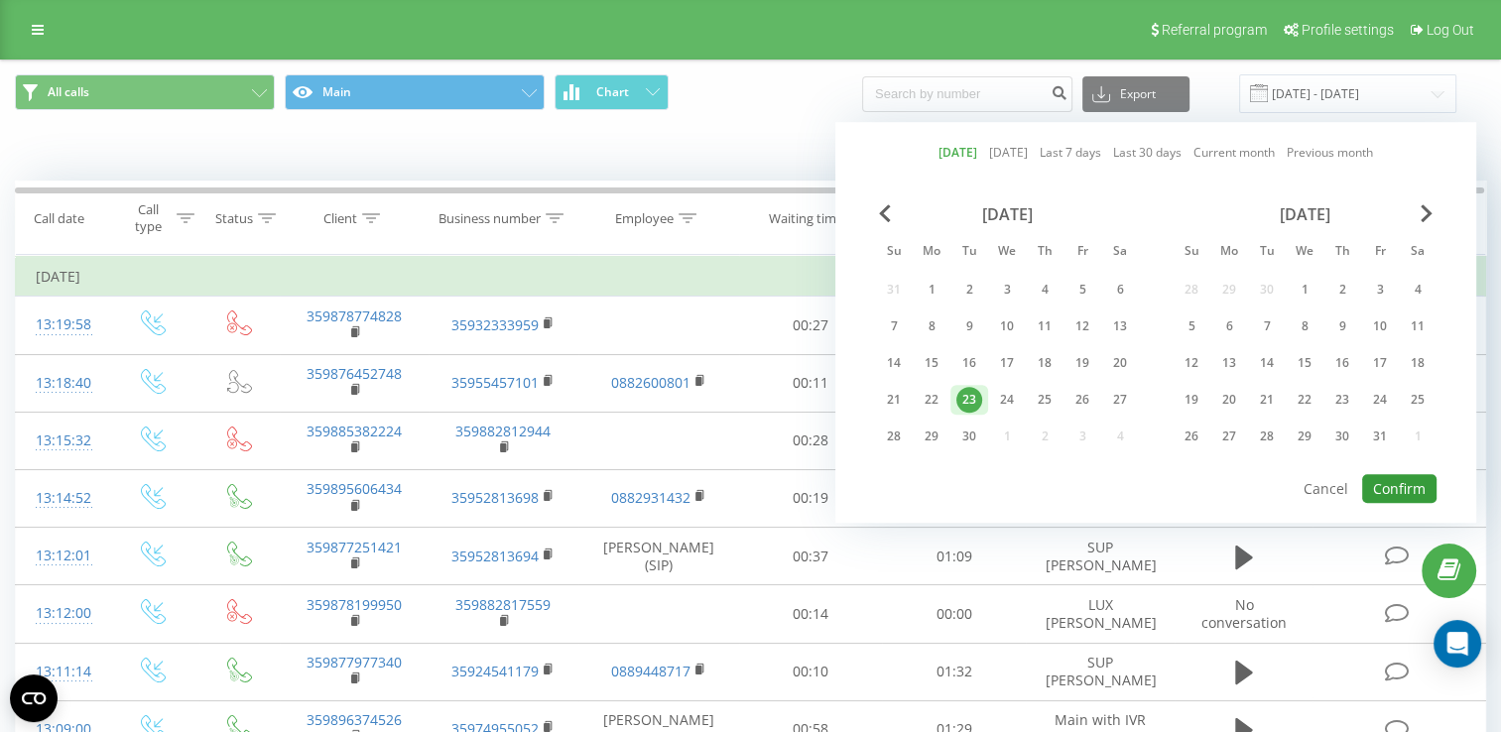
drag, startPoint x: 1393, startPoint y: 495, endPoint x: 1399, endPoint y: 474, distance: 21.7
click at [1393, 494] on button "Confirm" at bounding box center [1400, 488] width 74 height 29
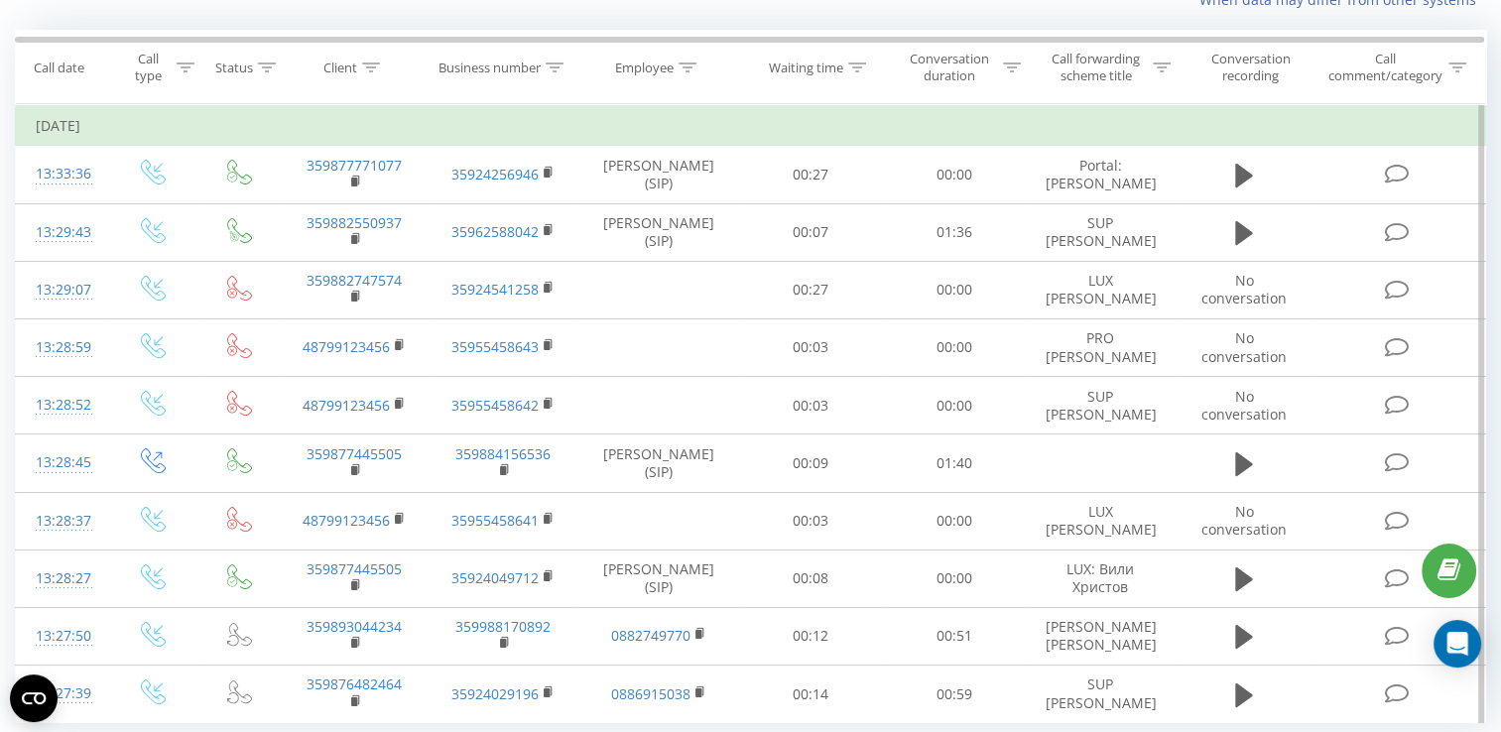
scroll to position [30, 0]
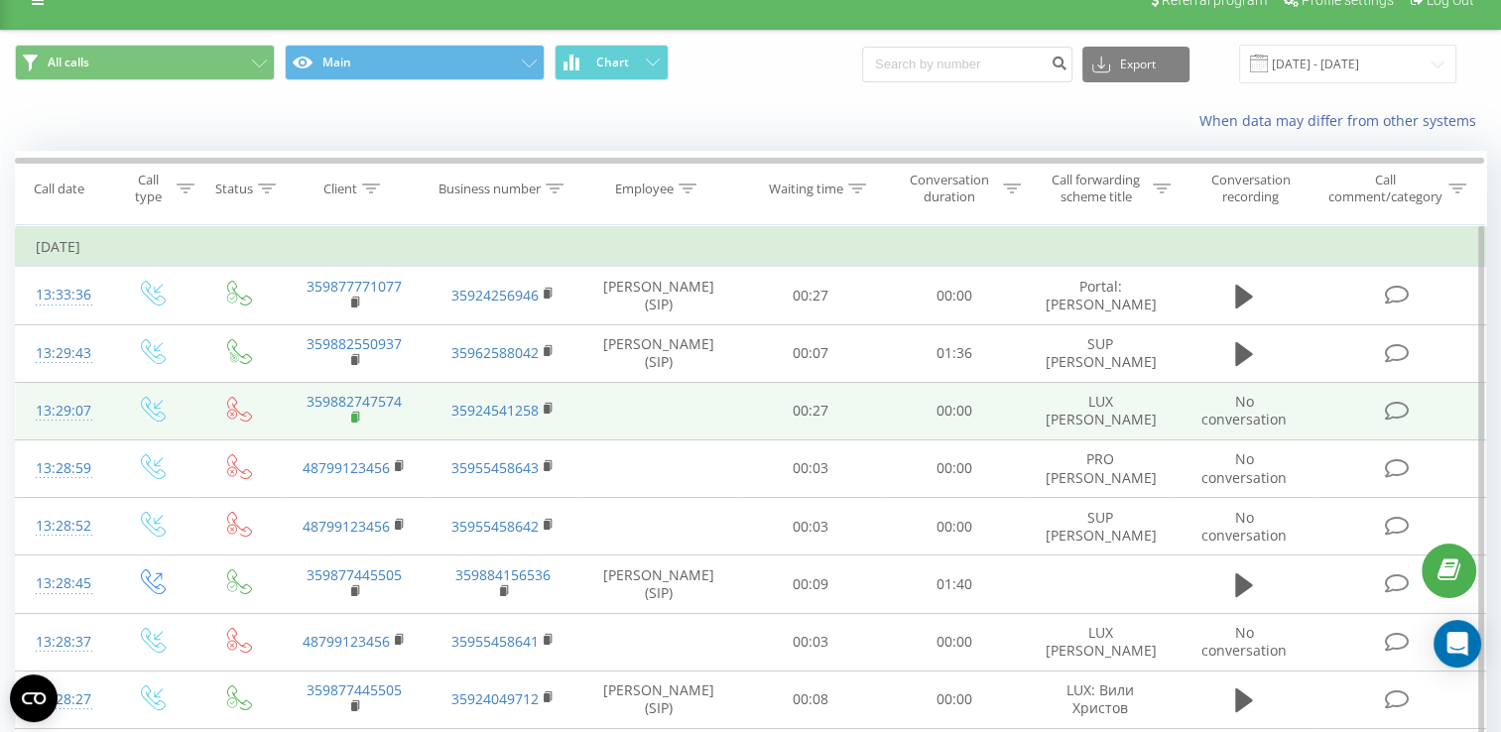
click at [352, 414] on rect at bounding box center [354, 418] width 6 height 9
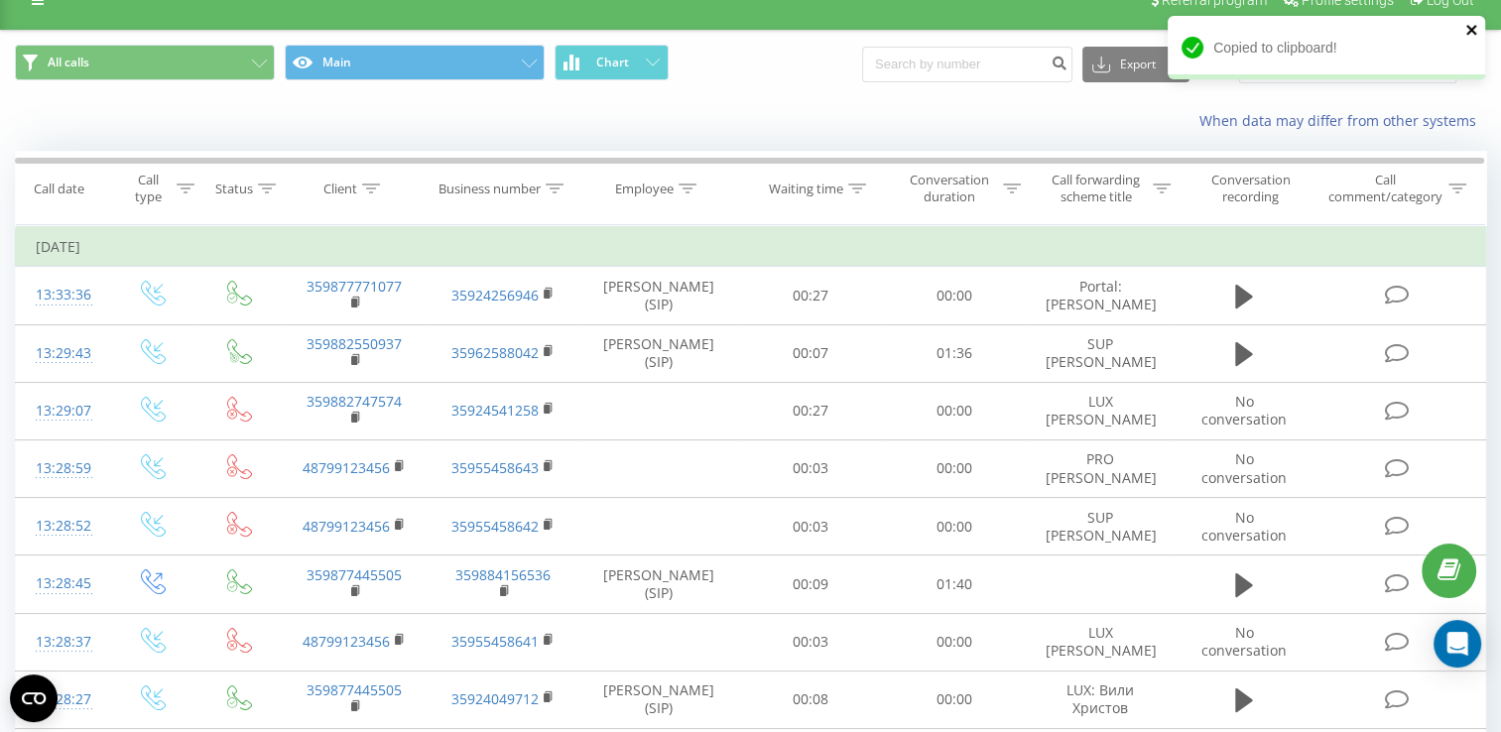
click at [1473, 35] on icon "close" at bounding box center [1473, 30] width 14 height 16
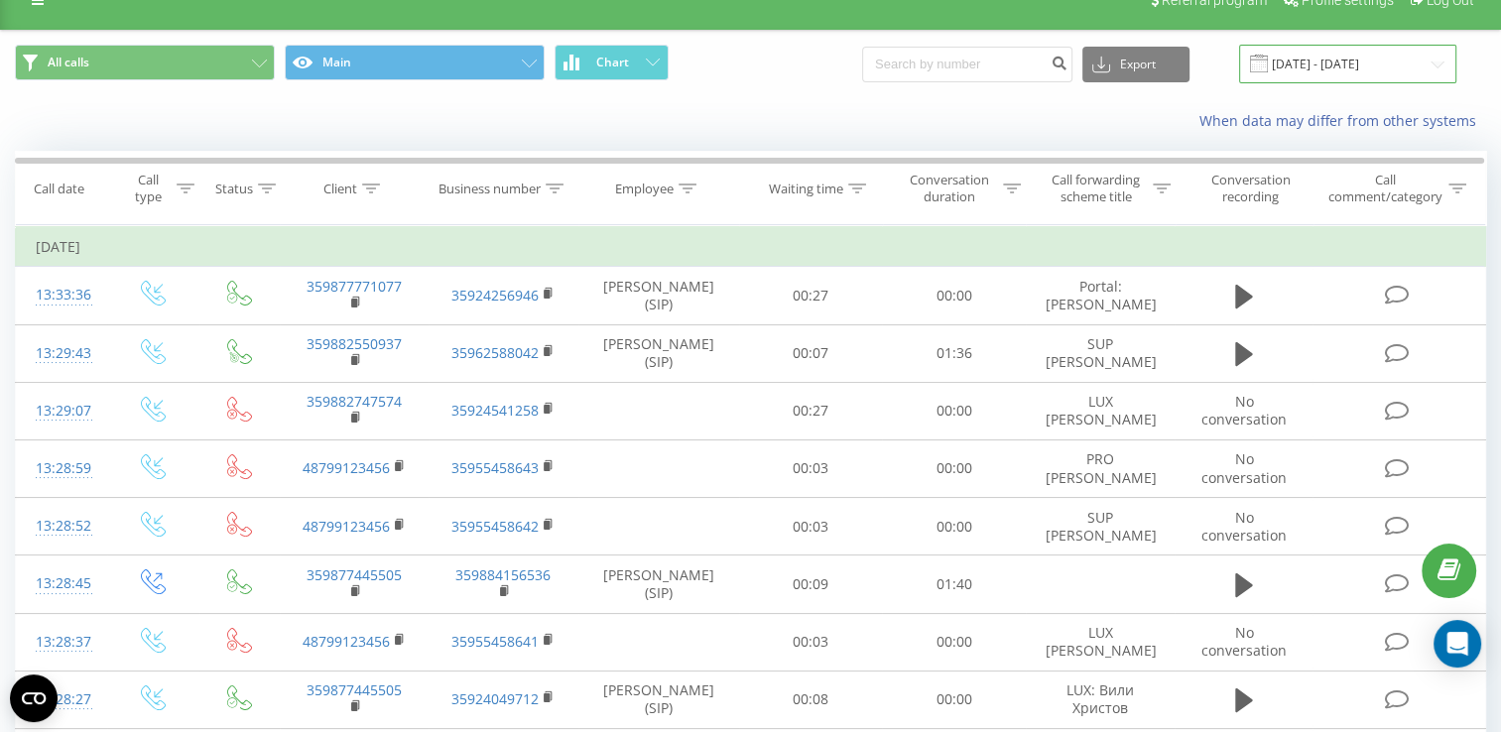
click at [1346, 69] on input "[DATE] - [DATE]" at bounding box center [1347, 64] width 217 height 39
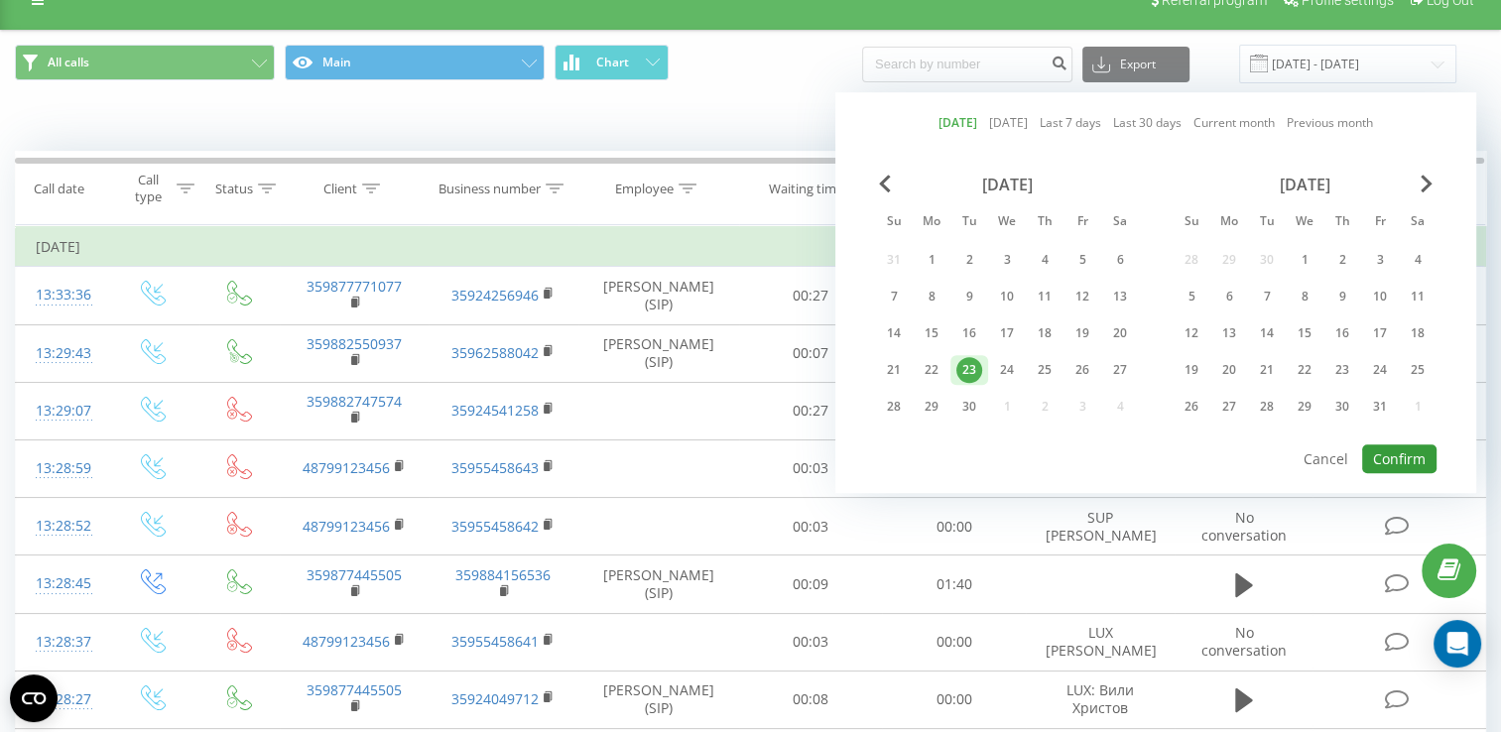
click at [1377, 445] on button "Confirm" at bounding box center [1400, 459] width 74 height 29
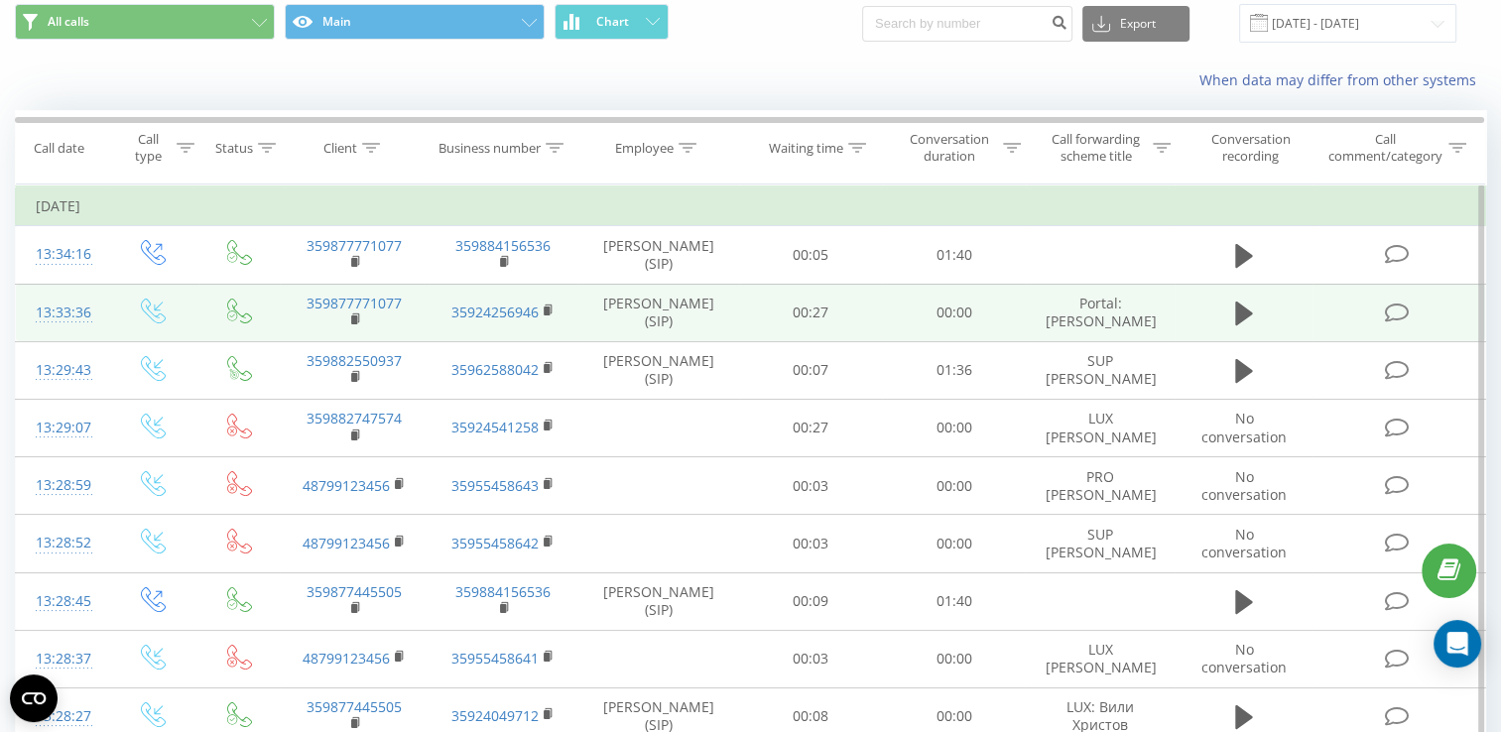
scroll to position [99, 0]
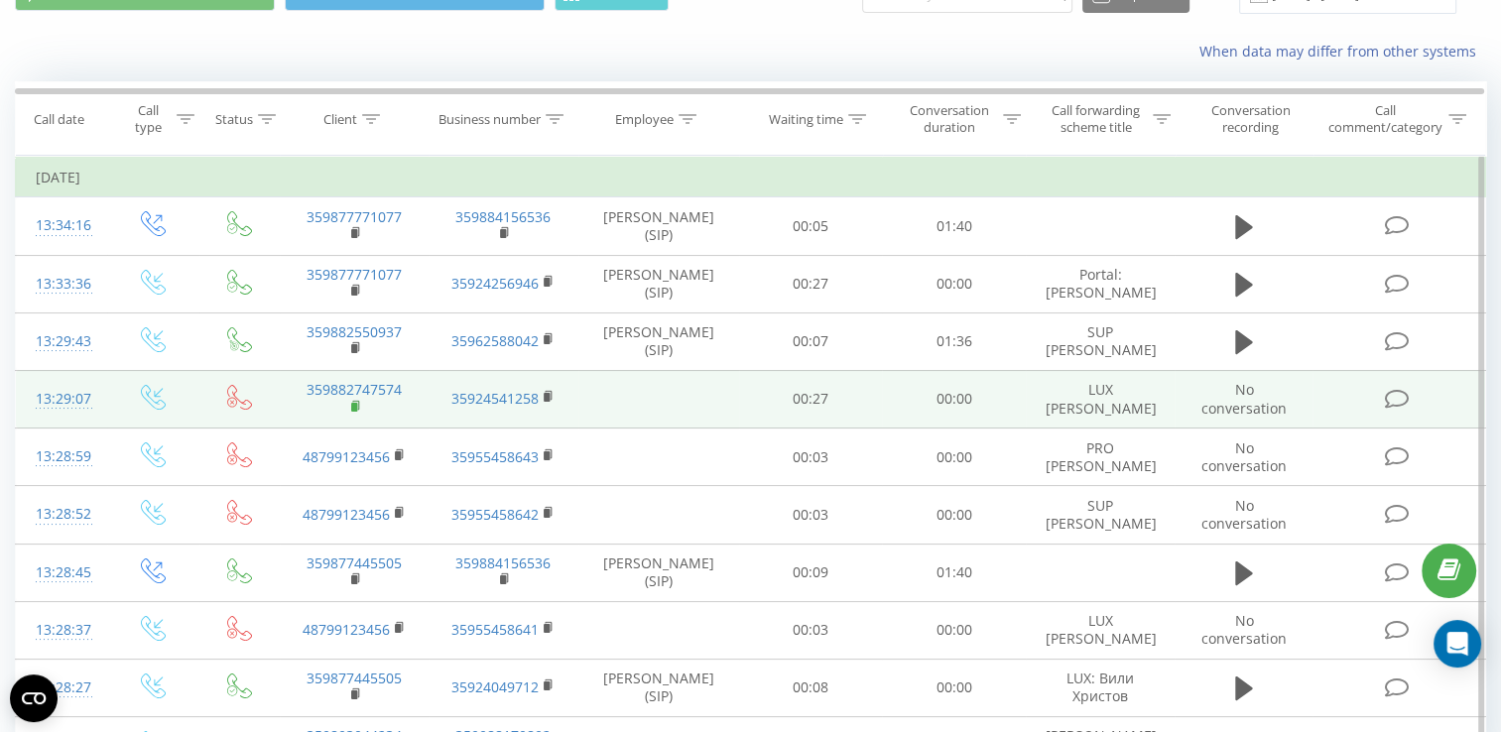
click at [354, 407] on rect at bounding box center [354, 407] width 6 height 9
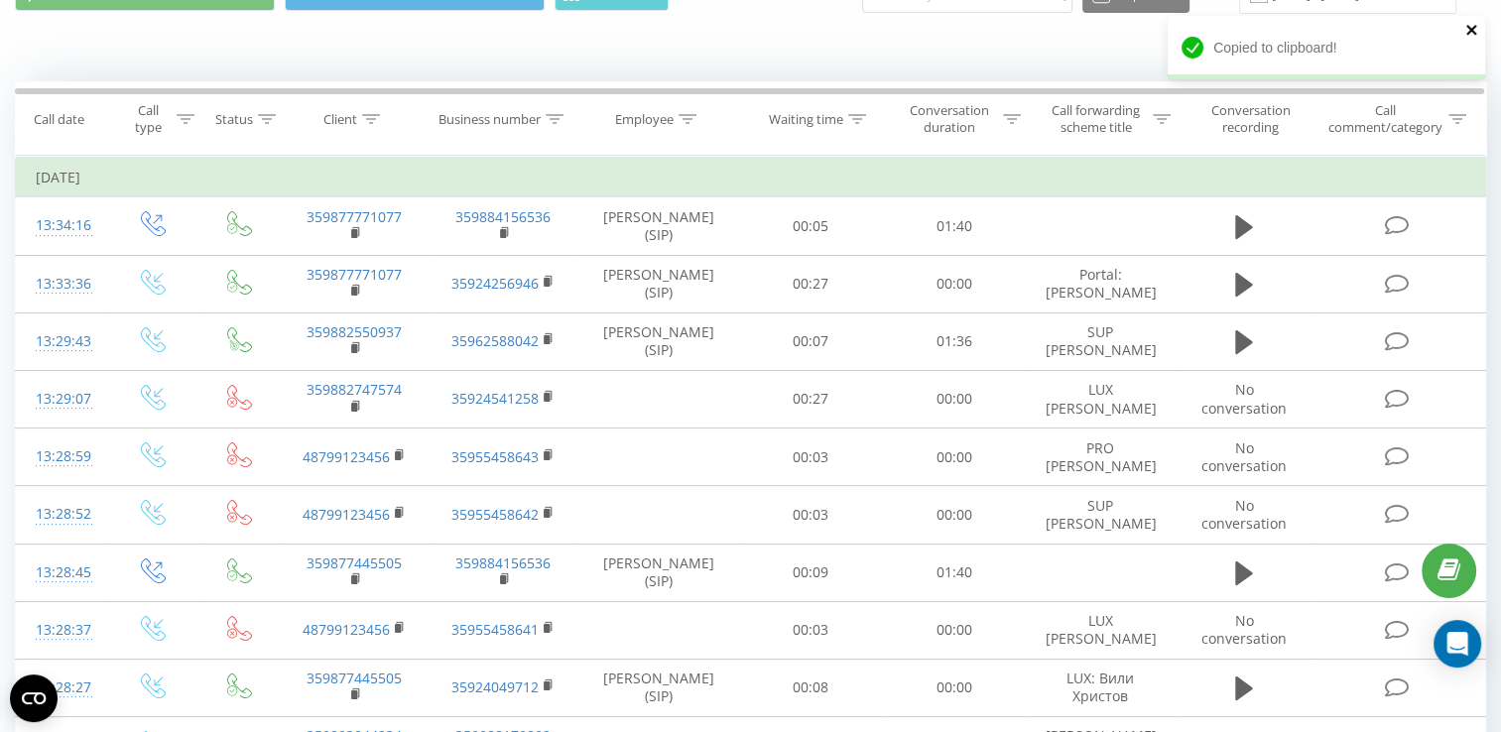
click at [1471, 31] on icon "close" at bounding box center [1472, 30] width 10 height 10
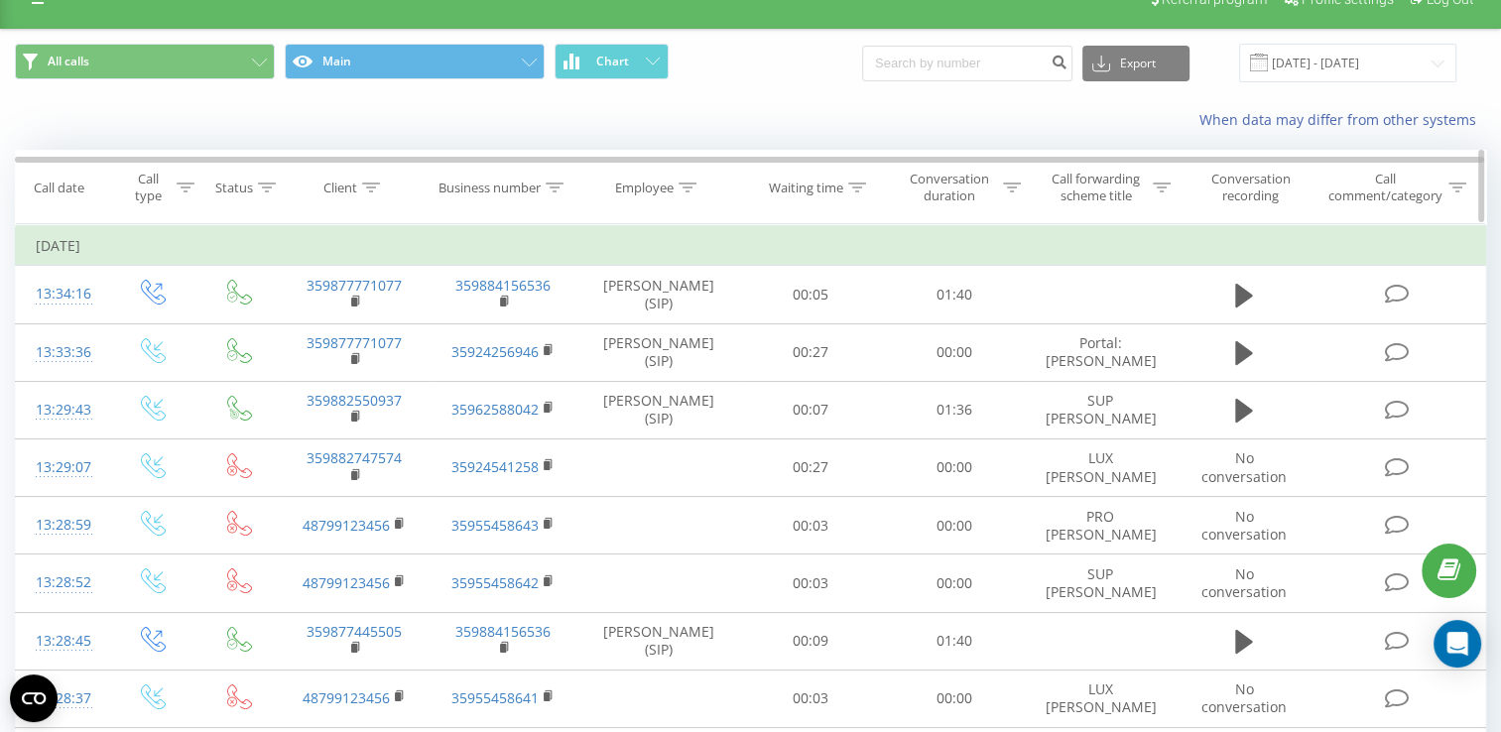
scroll to position [0, 0]
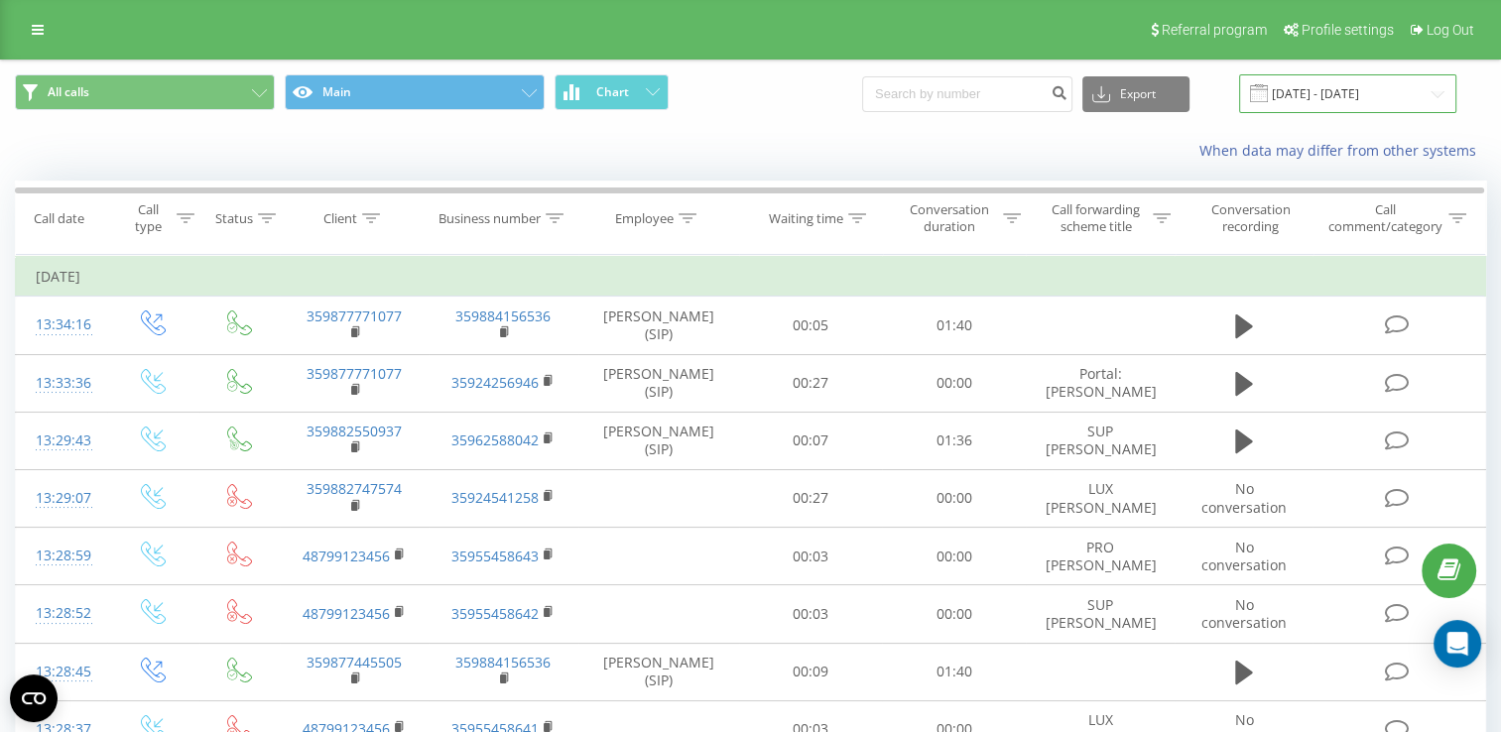
click at [1341, 93] on input "[DATE] - [DATE]" at bounding box center [1347, 93] width 217 height 39
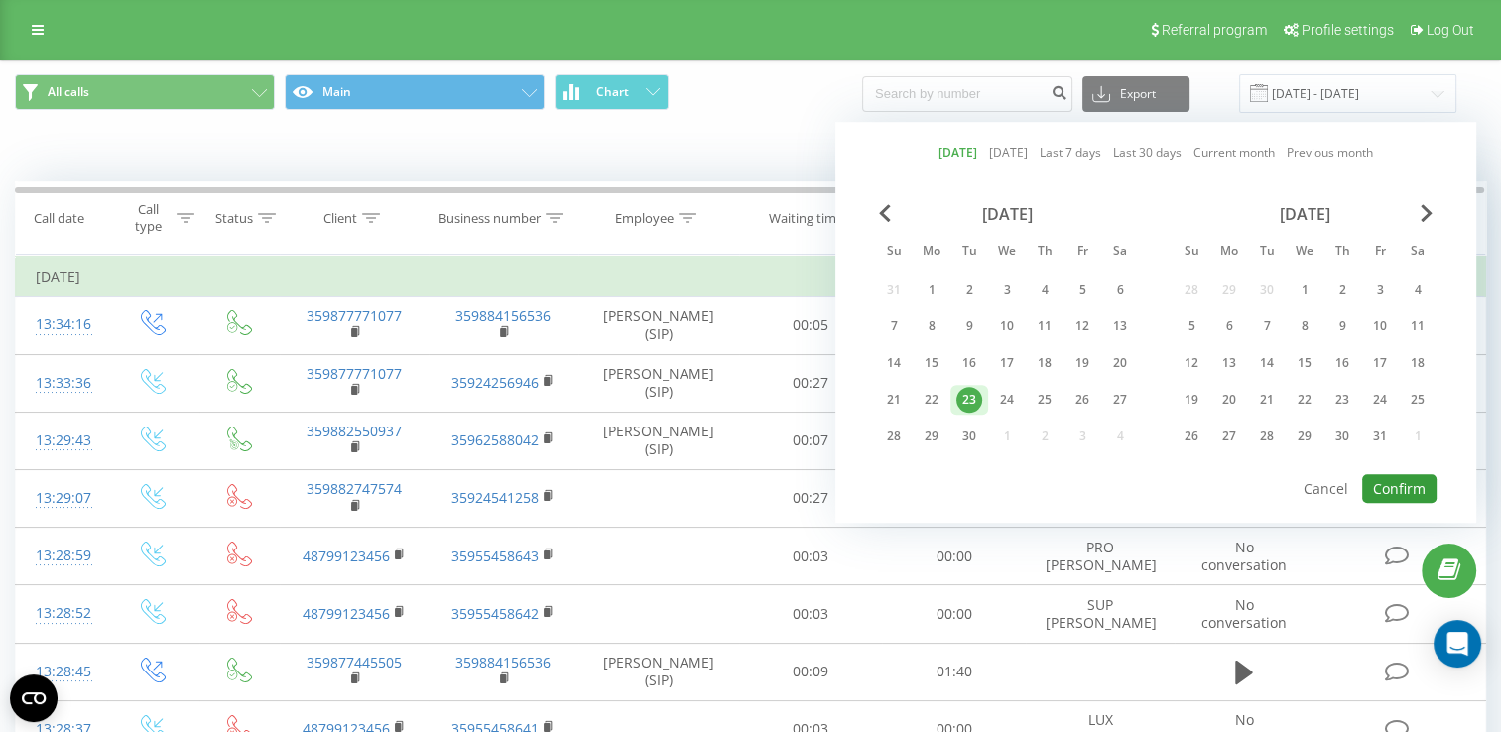
click at [1391, 474] on button "Confirm" at bounding box center [1400, 488] width 74 height 29
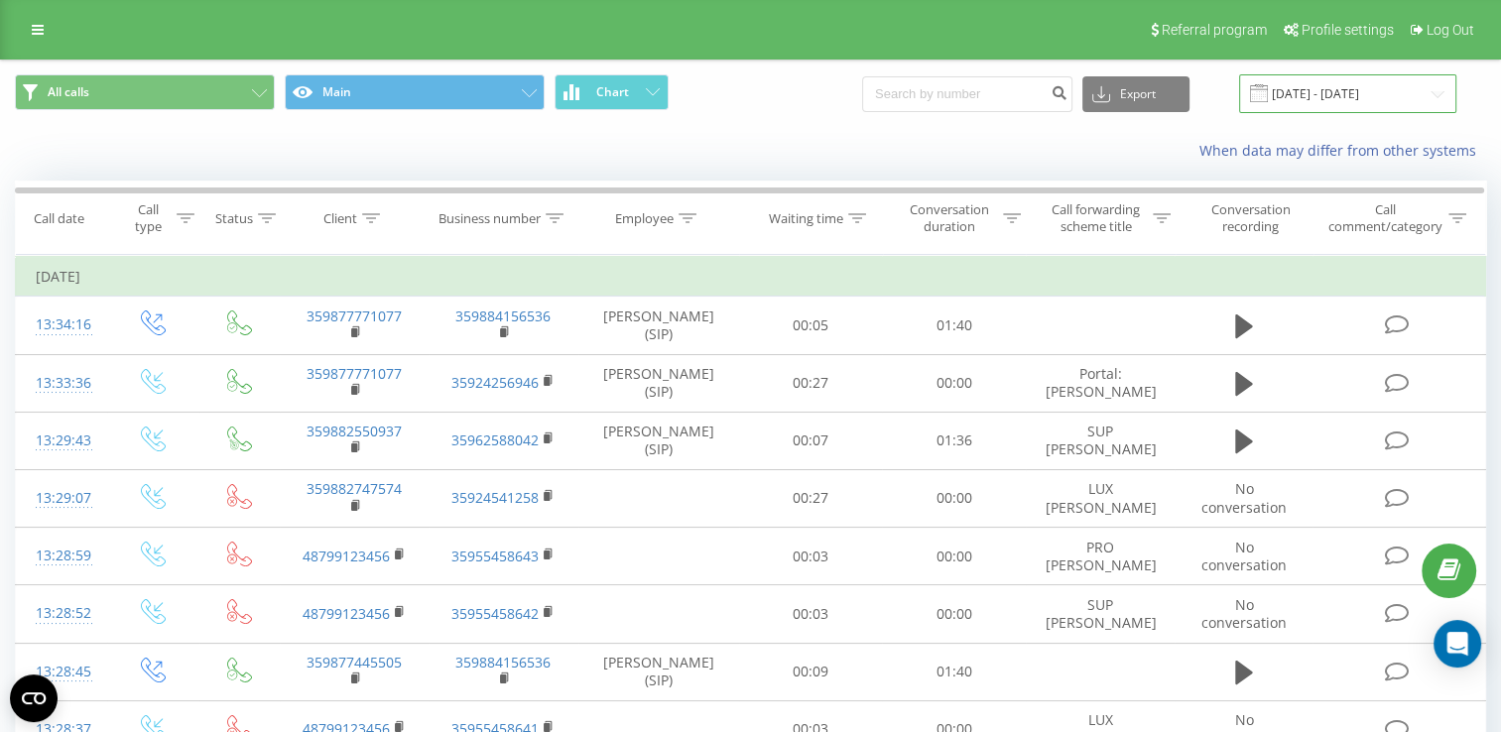
click at [1341, 89] on input "[DATE] - [DATE]" at bounding box center [1347, 93] width 217 height 39
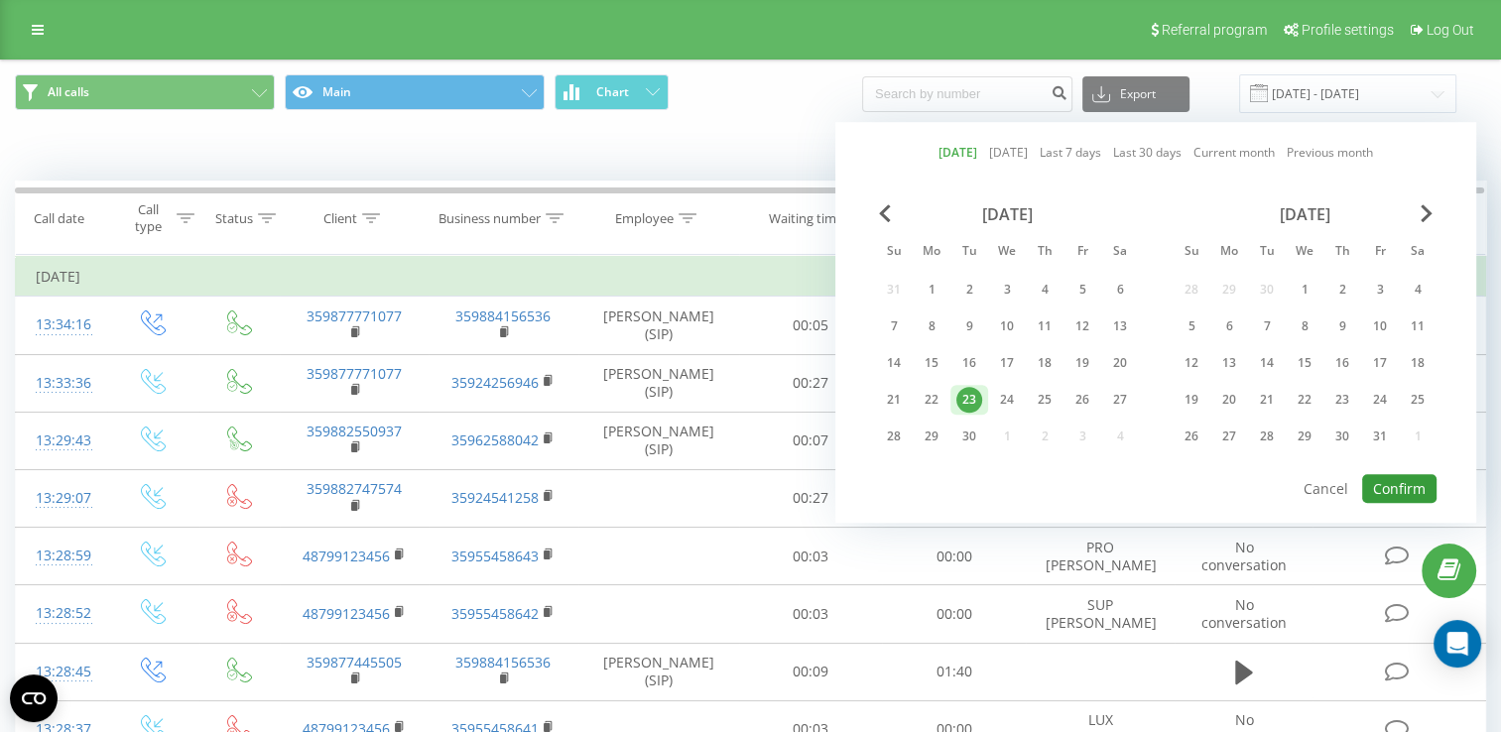
click at [1393, 478] on button "Confirm" at bounding box center [1400, 488] width 74 height 29
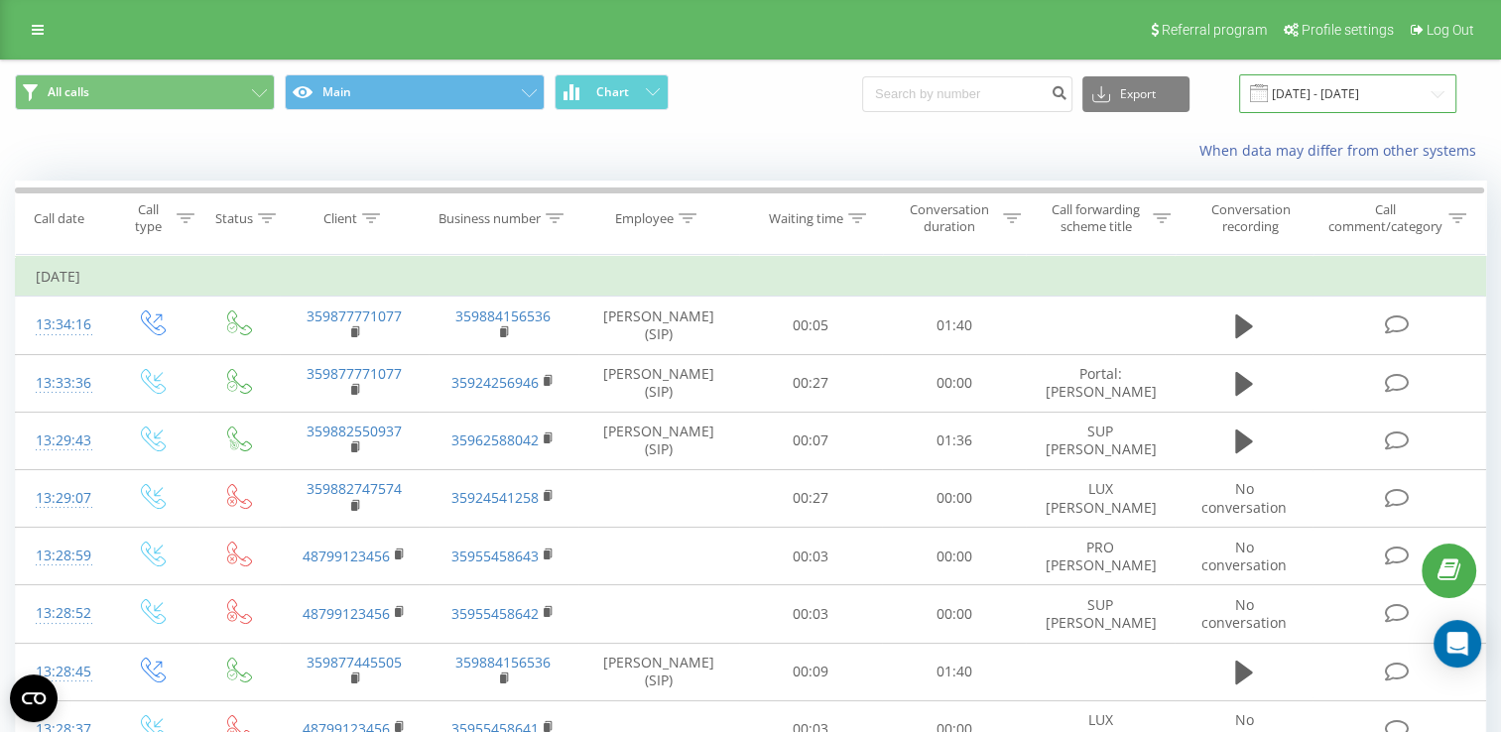
click at [1364, 91] on input "[DATE] - [DATE]" at bounding box center [1347, 93] width 217 height 39
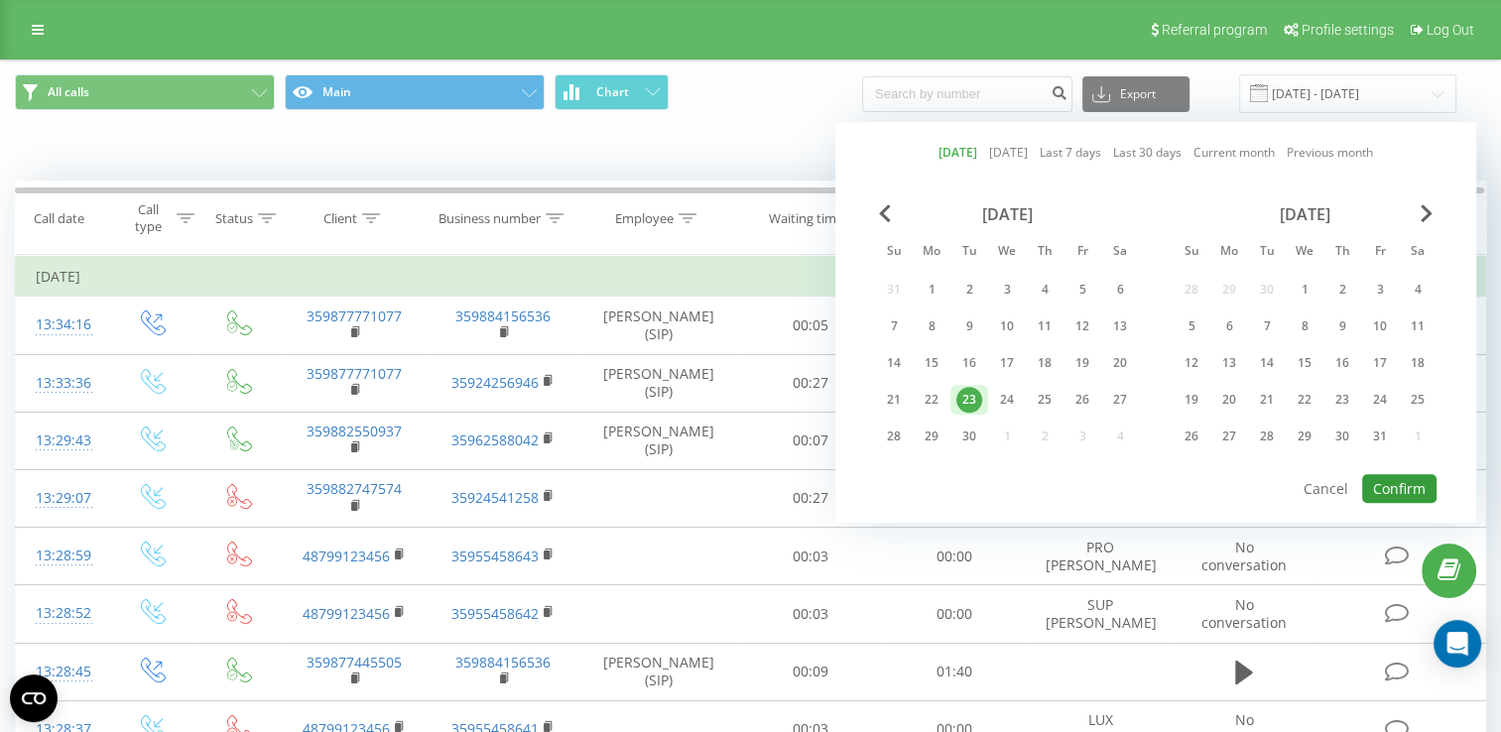
click at [1393, 484] on button "Confirm" at bounding box center [1400, 488] width 74 height 29
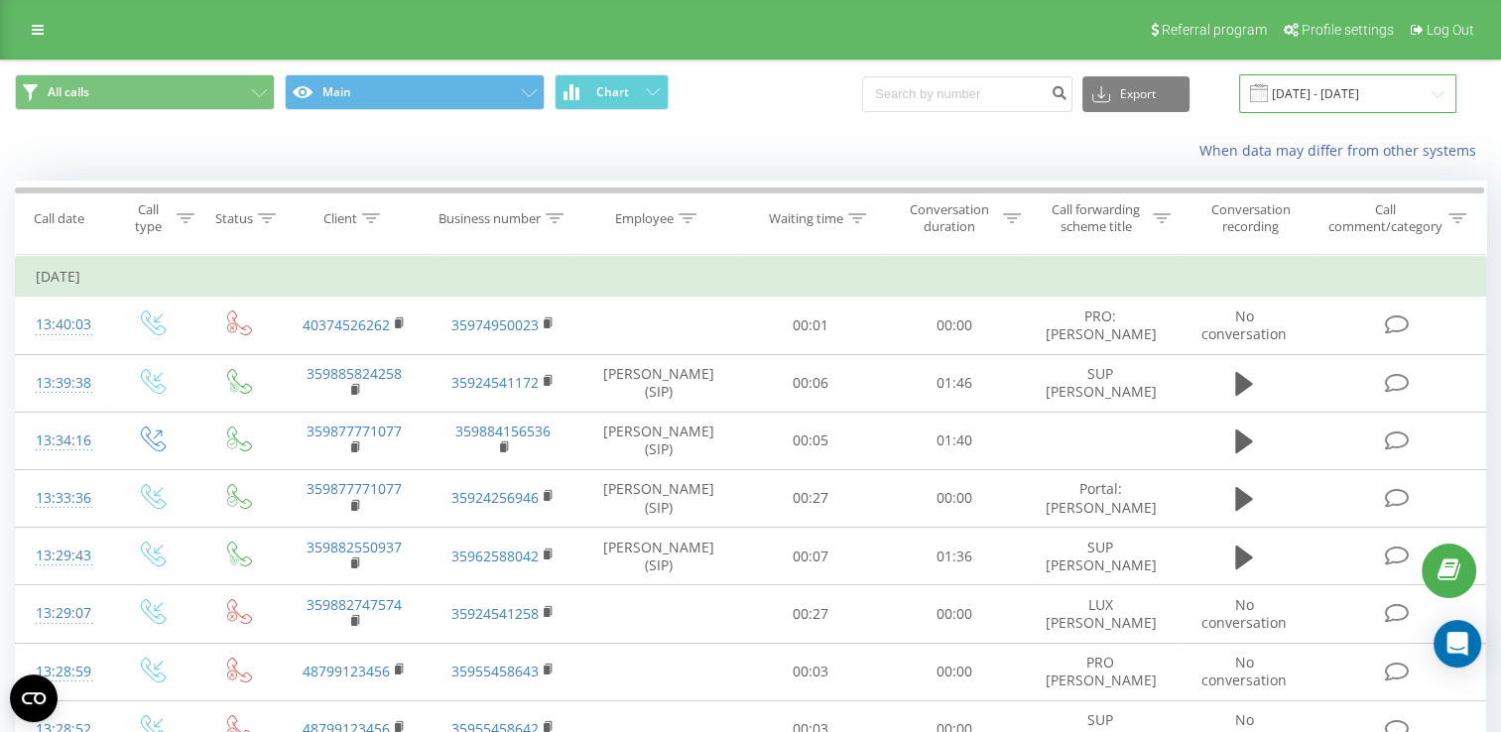
click at [1350, 85] on input "[DATE] - [DATE]" at bounding box center [1347, 93] width 217 height 39
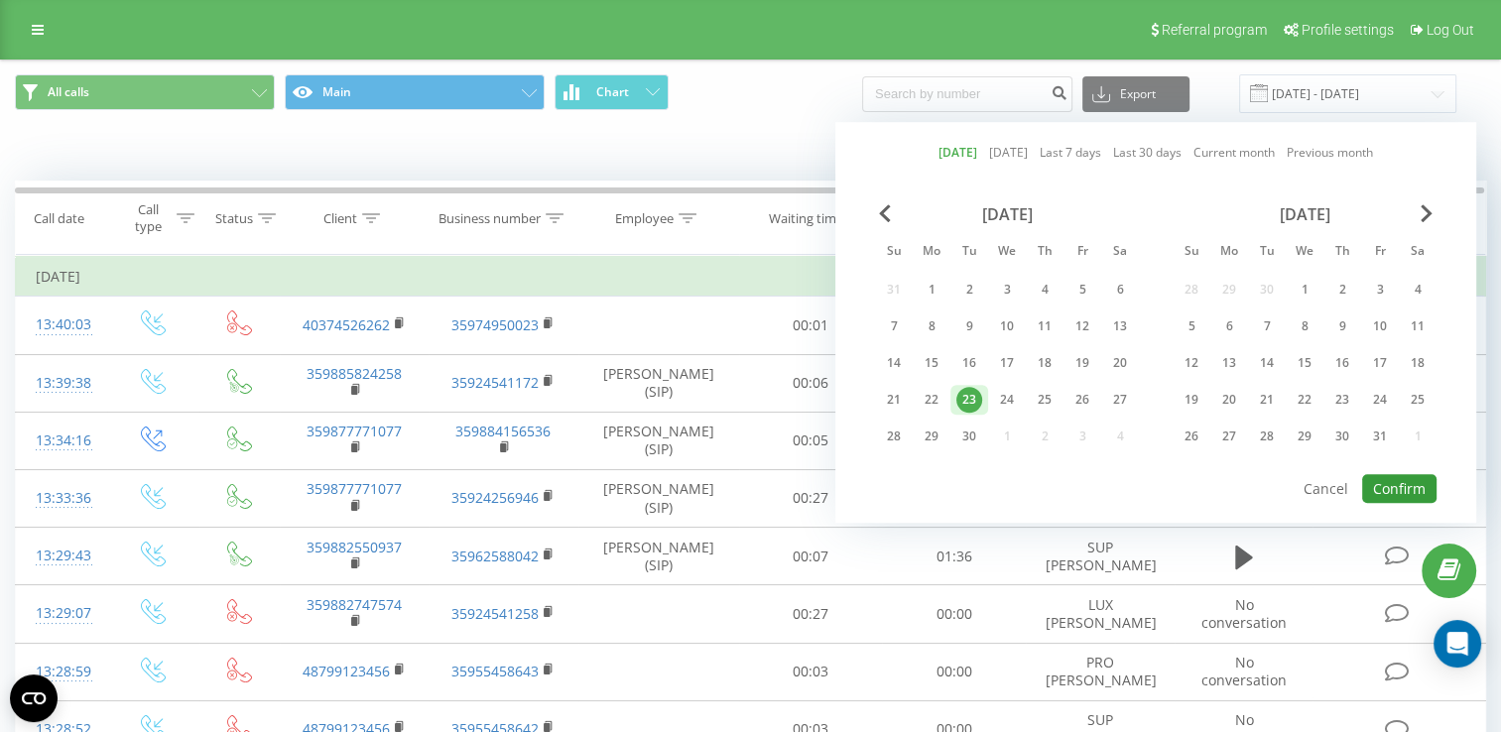
click at [1404, 492] on button "Confirm" at bounding box center [1400, 488] width 74 height 29
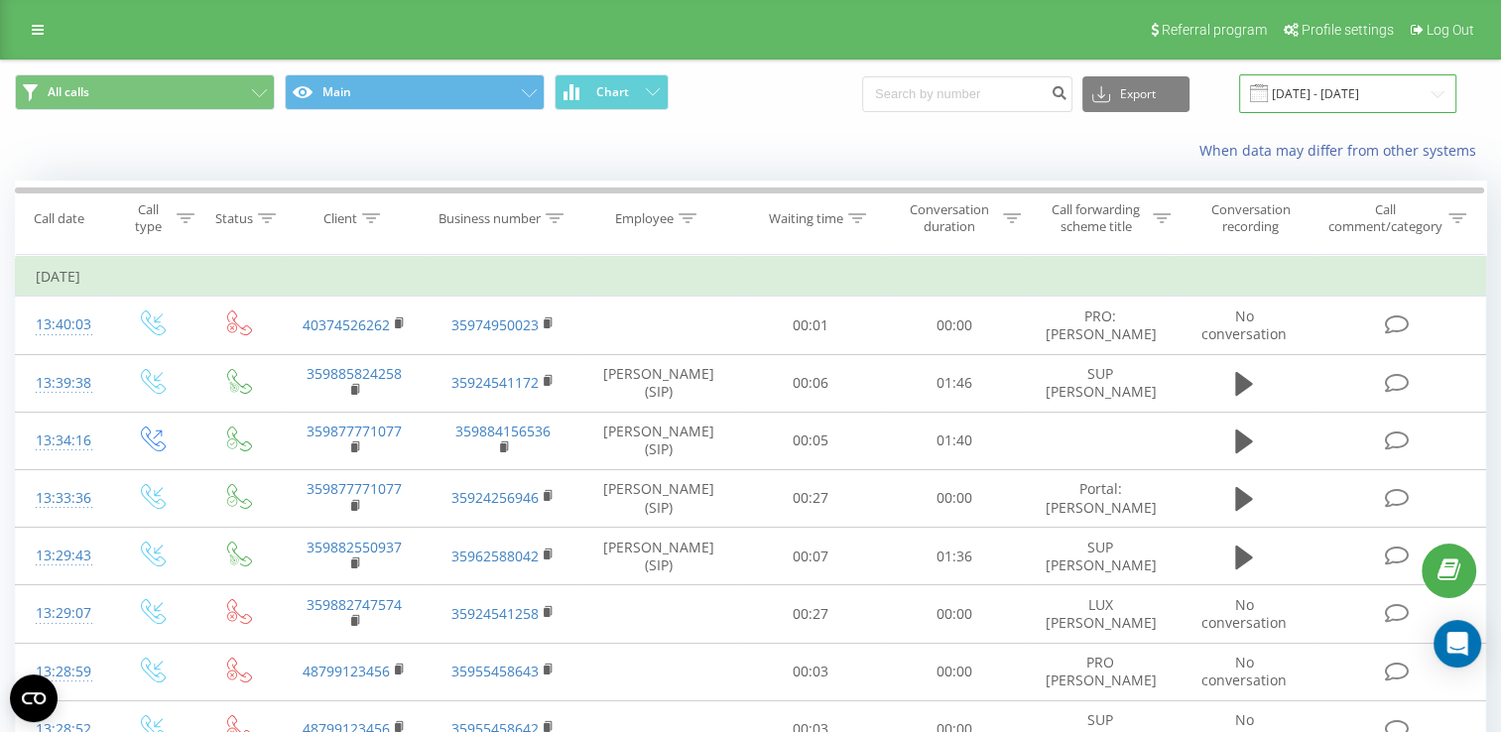
click at [1317, 99] on input "[DATE] - [DATE]" at bounding box center [1347, 93] width 217 height 39
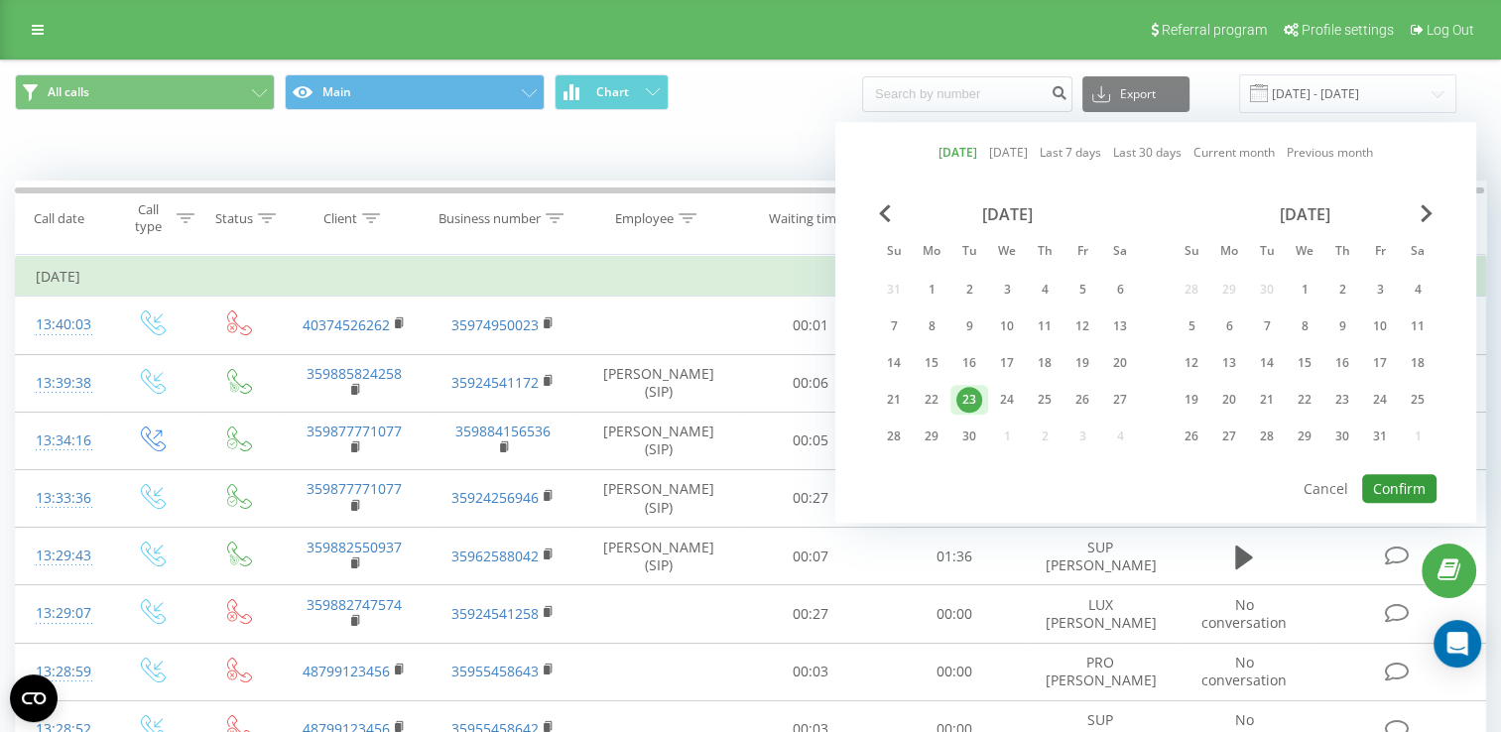
click at [1393, 482] on button "Confirm" at bounding box center [1400, 488] width 74 height 29
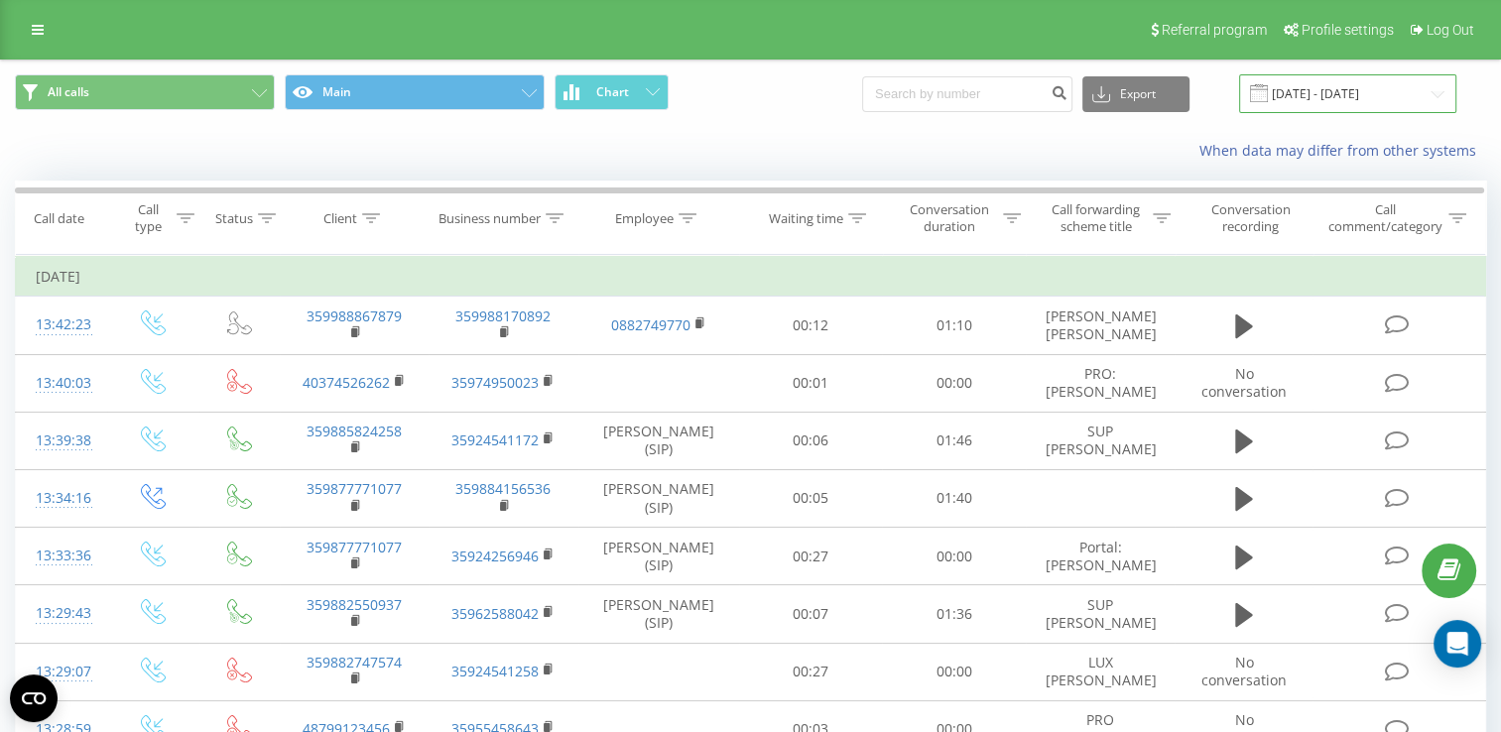
click at [1318, 94] on input "[DATE] - [DATE]" at bounding box center [1347, 93] width 217 height 39
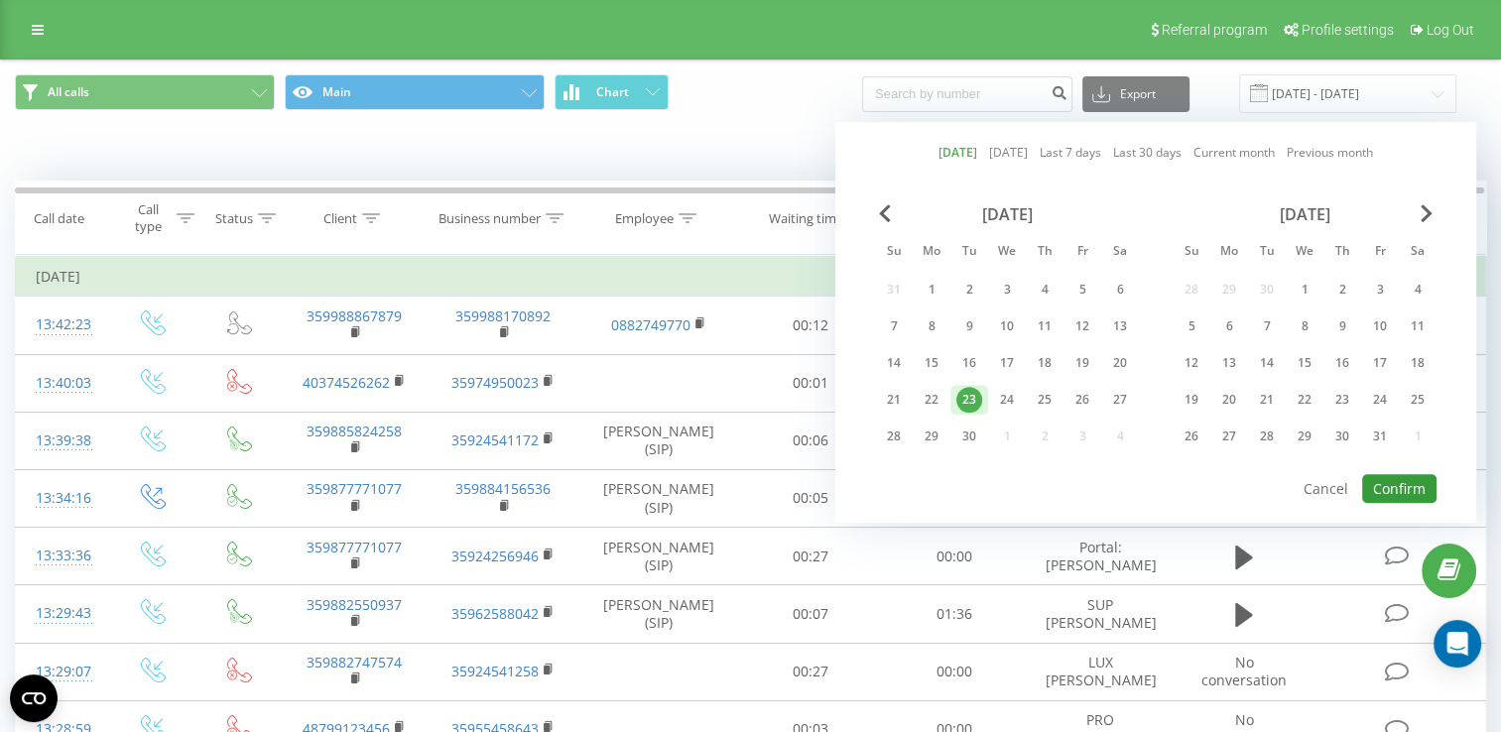
click at [1389, 481] on button "Confirm" at bounding box center [1400, 488] width 74 height 29
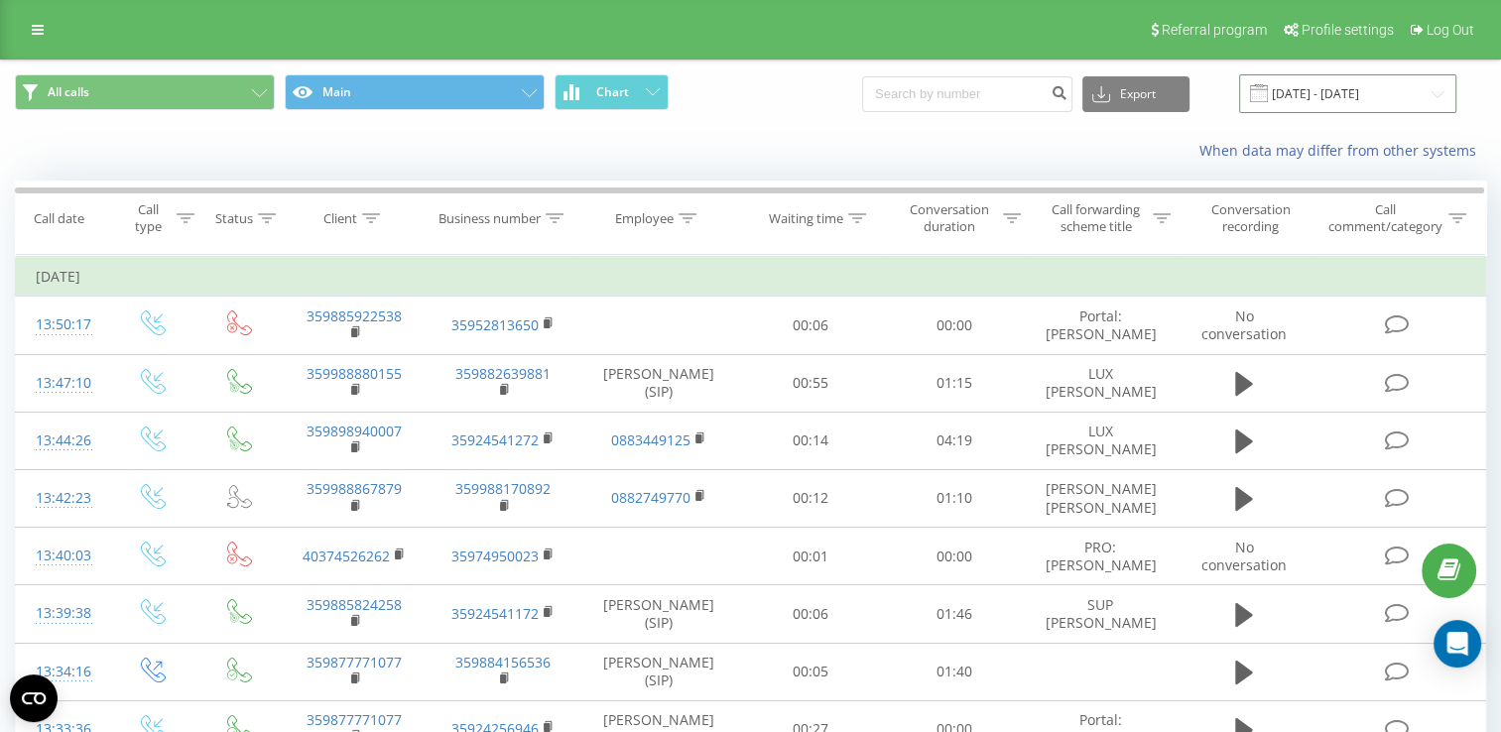
click at [1356, 74] on input "[DATE] - [DATE]" at bounding box center [1347, 93] width 217 height 39
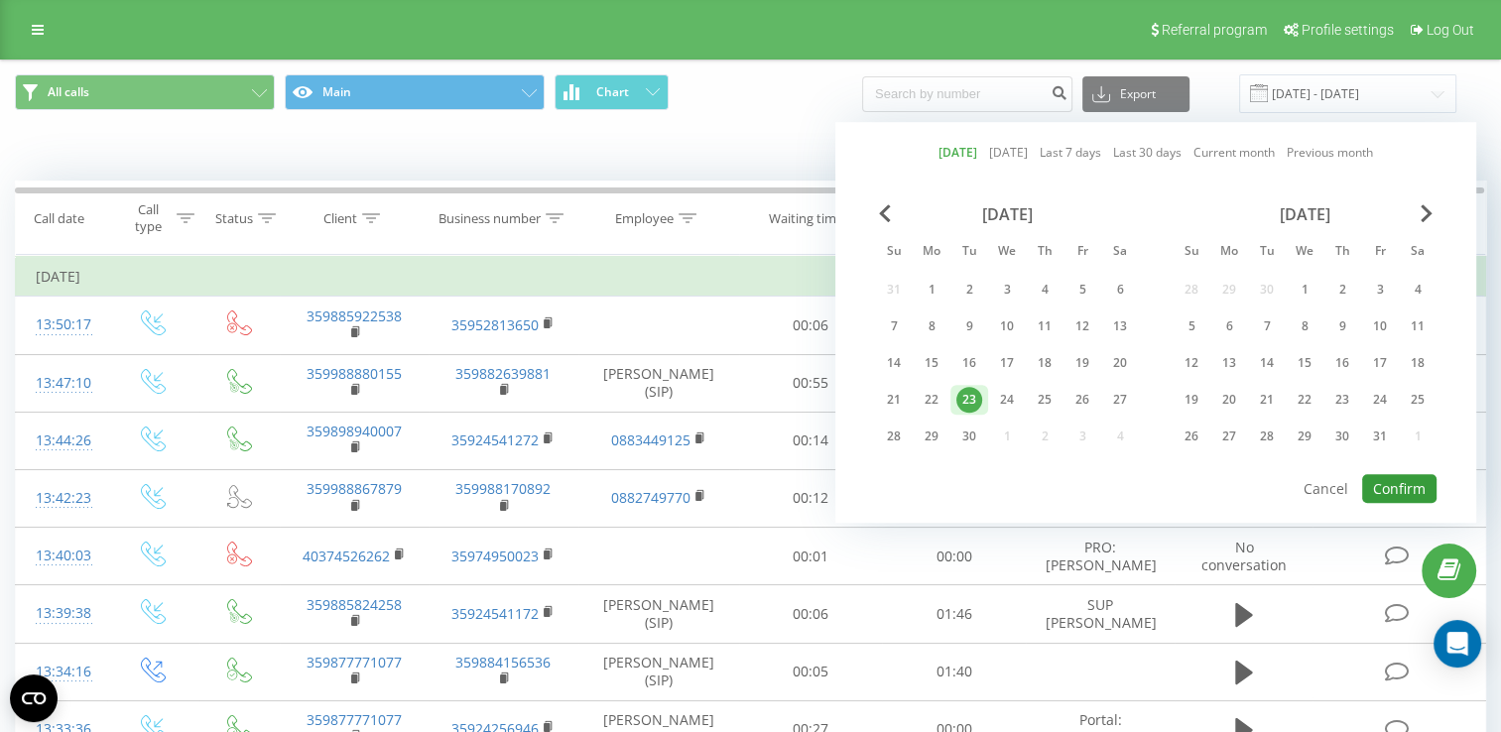
click at [1418, 482] on button "Confirm" at bounding box center [1400, 488] width 74 height 29
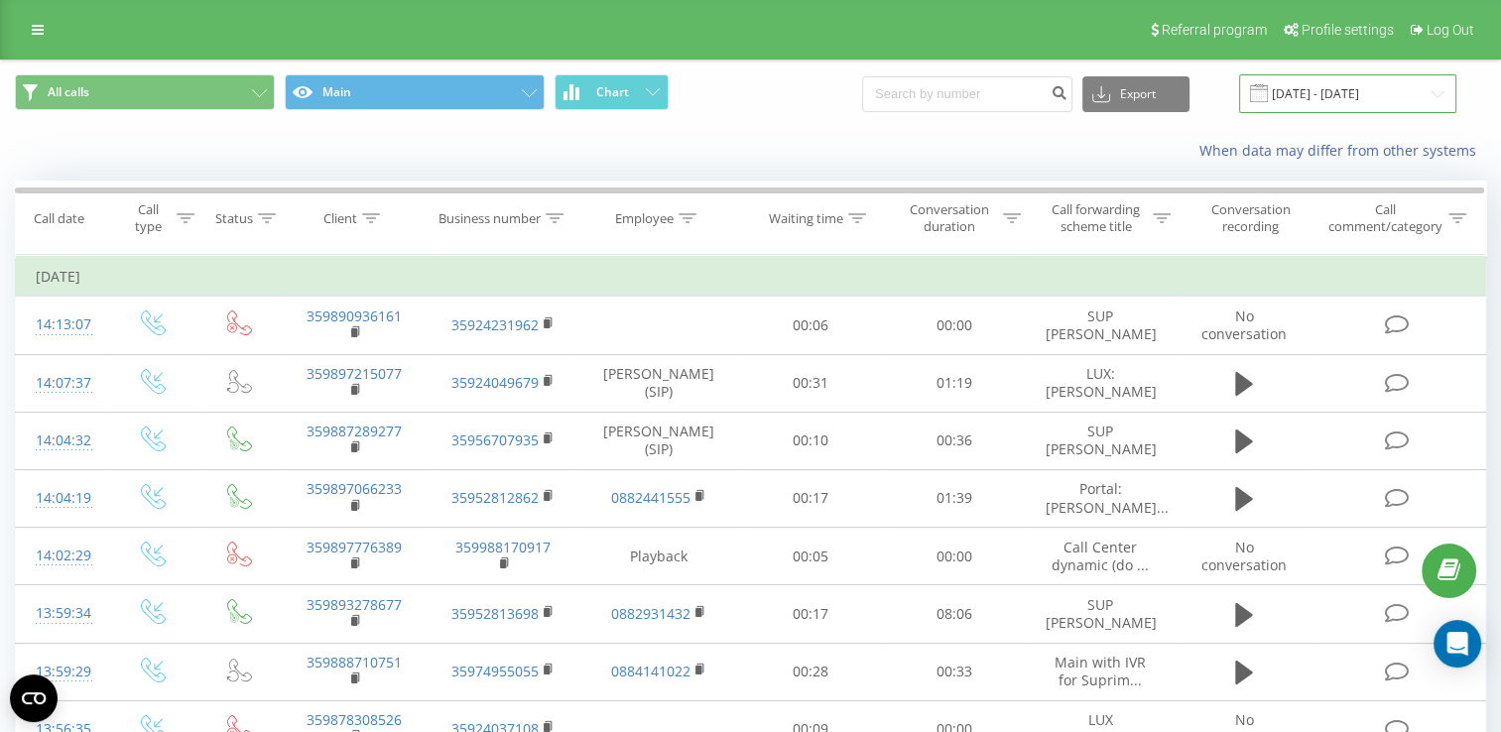
click at [1376, 93] on input "[DATE] - [DATE]" at bounding box center [1347, 93] width 217 height 39
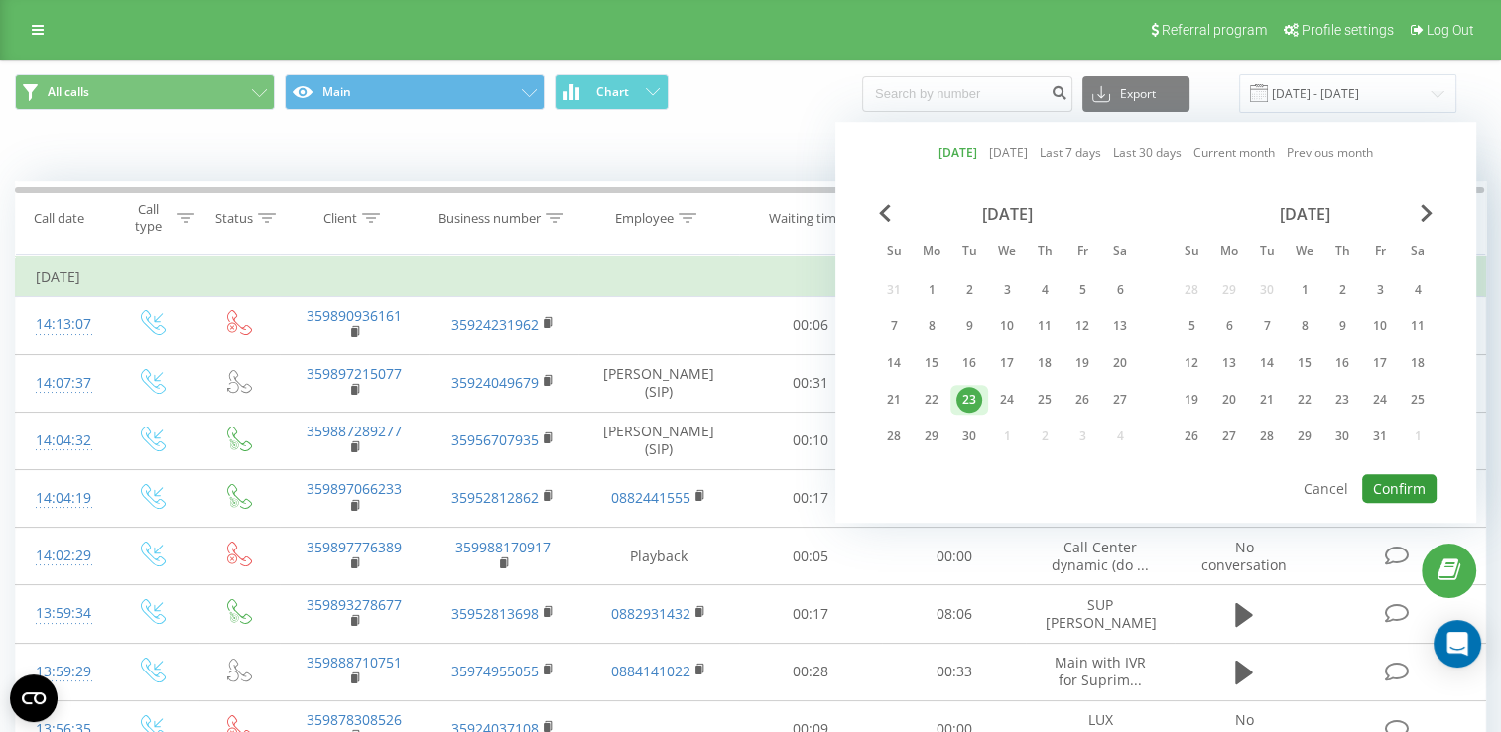
click at [1401, 485] on button "Confirm" at bounding box center [1400, 488] width 74 height 29
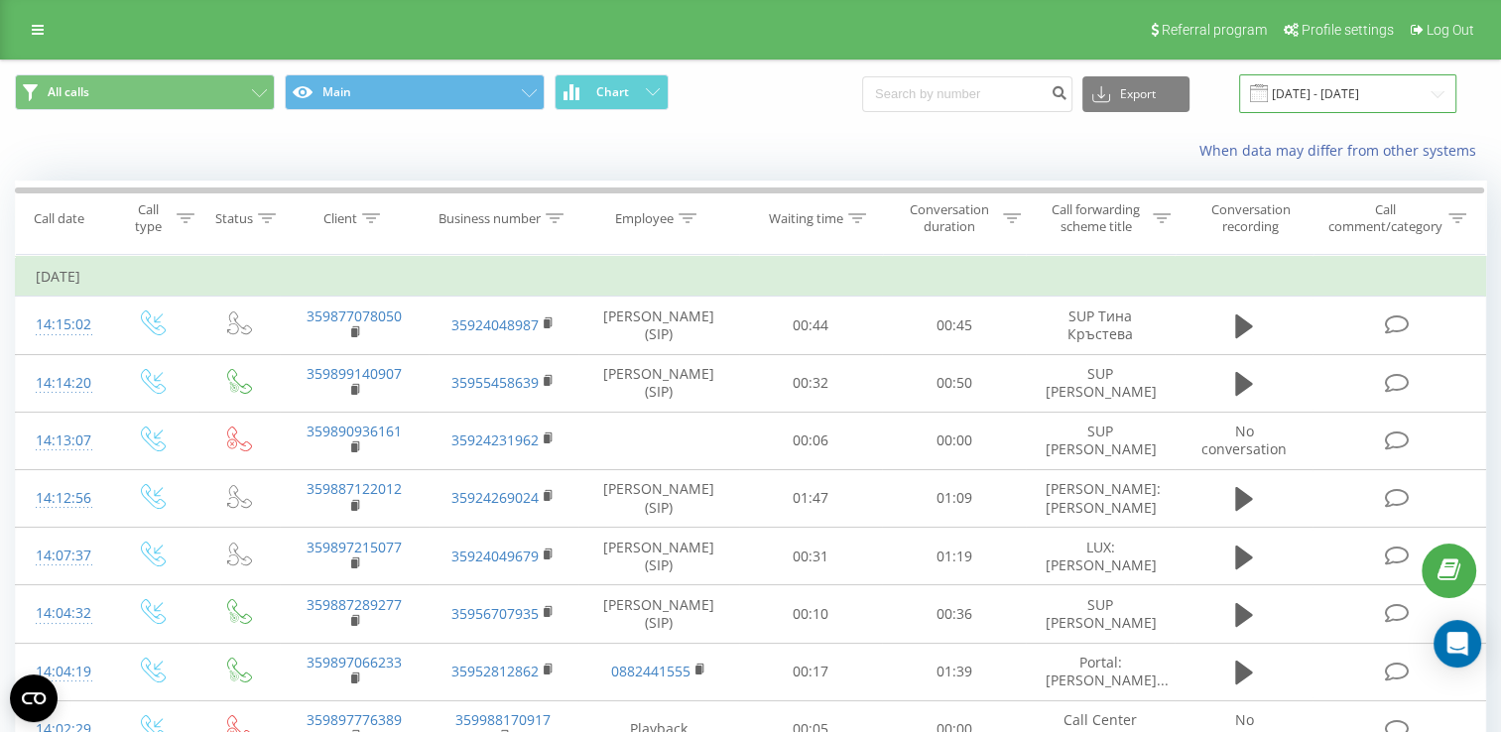
click at [1303, 96] on input "[DATE] - [DATE]" at bounding box center [1347, 93] width 217 height 39
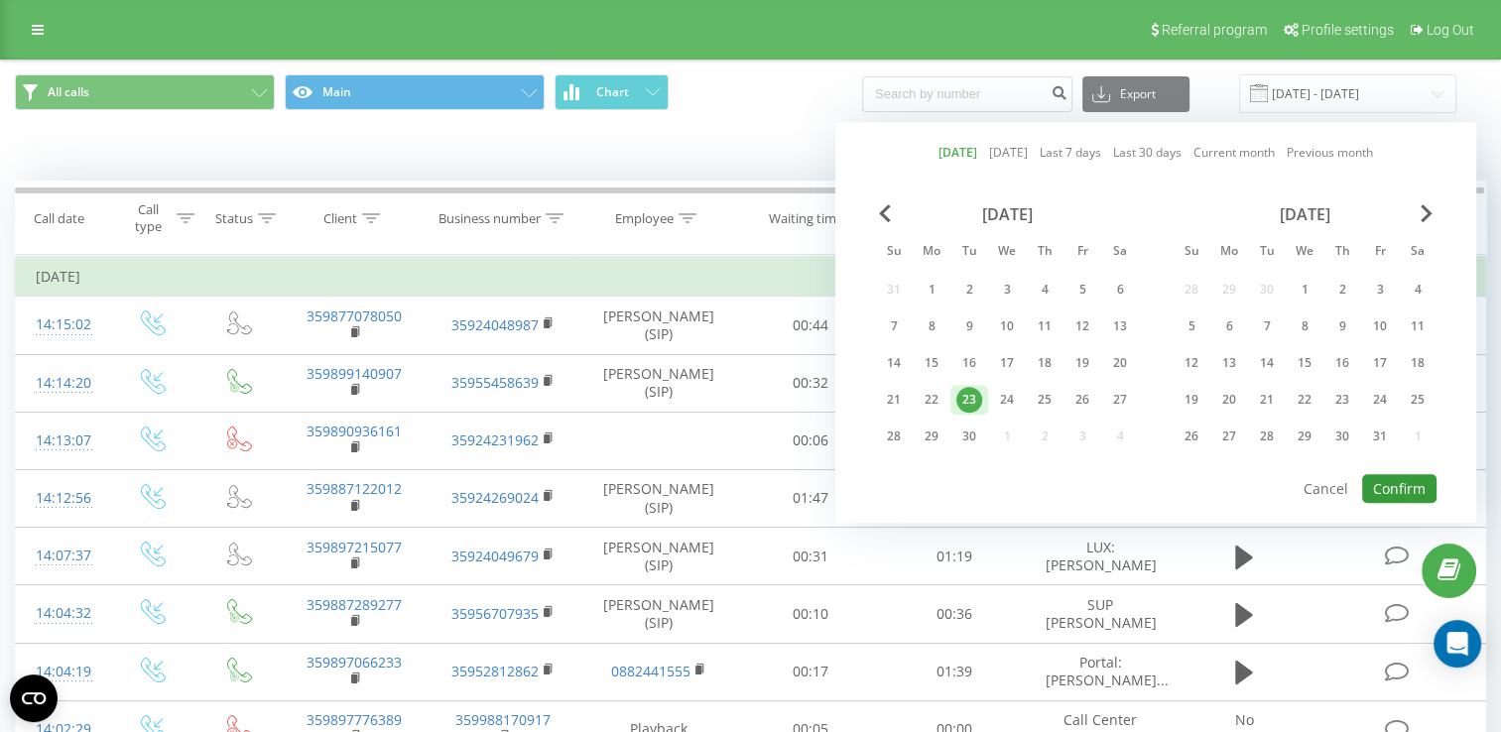
click at [1386, 486] on button "Confirm" at bounding box center [1400, 488] width 74 height 29
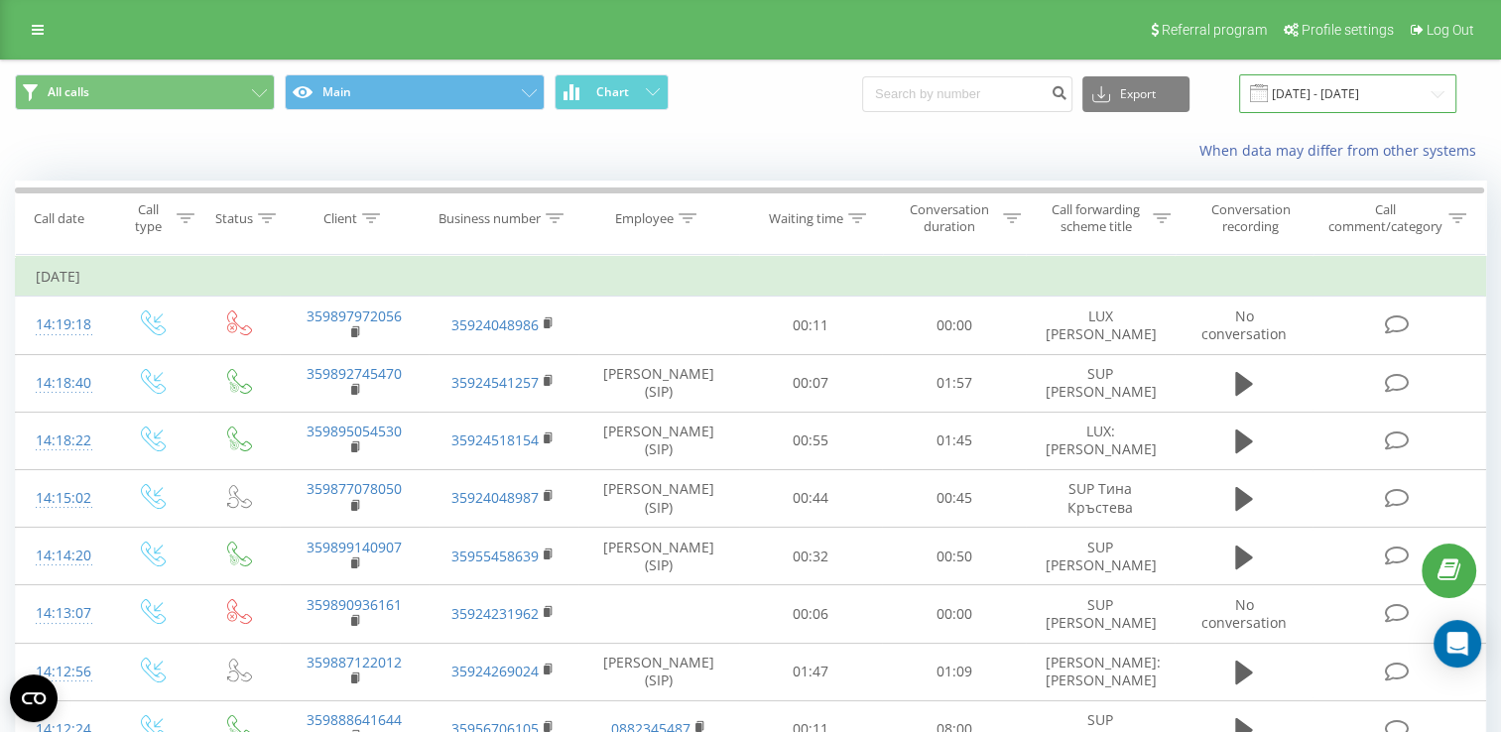
click at [1298, 95] on input "[DATE] - [DATE]" at bounding box center [1347, 93] width 217 height 39
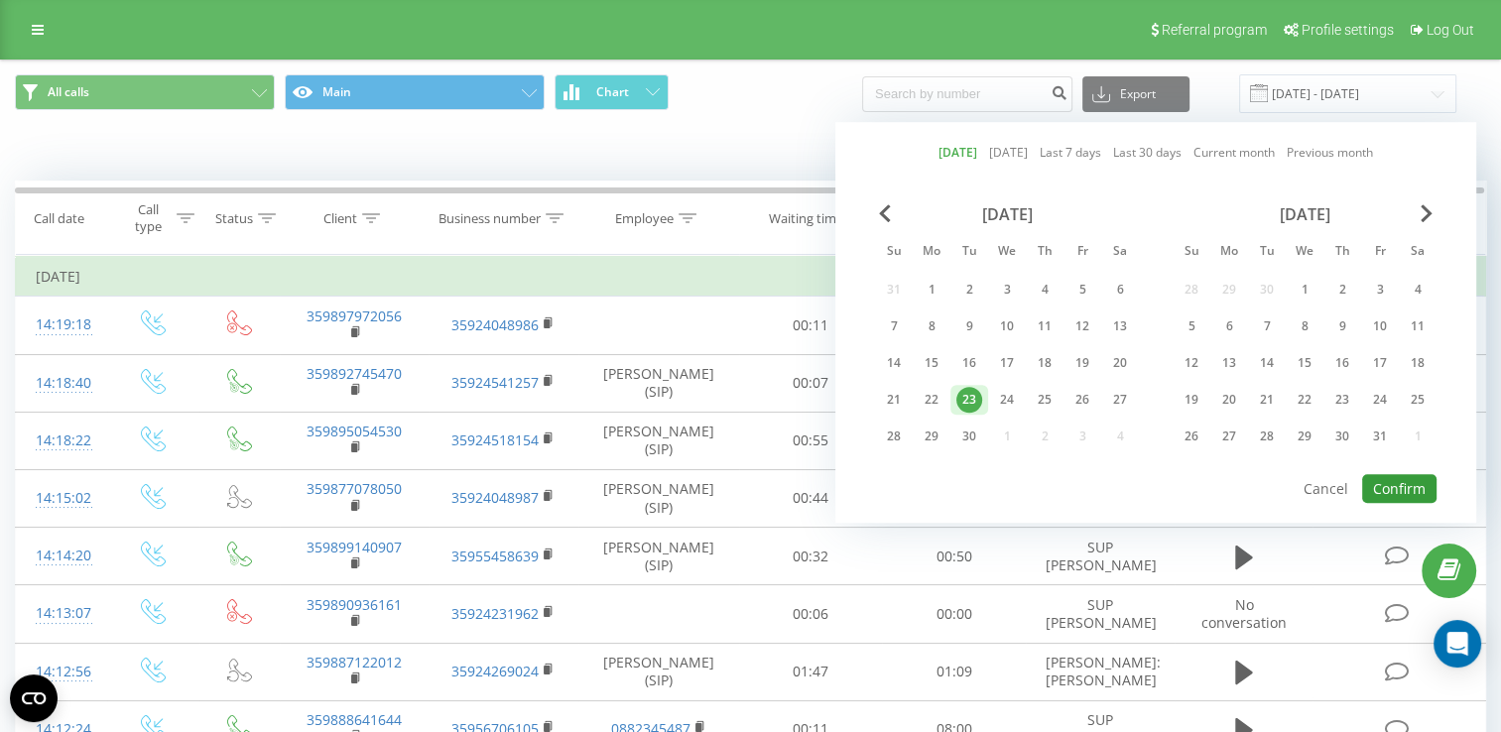
click at [1411, 483] on button "Confirm" at bounding box center [1400, 488] width 74 height 29
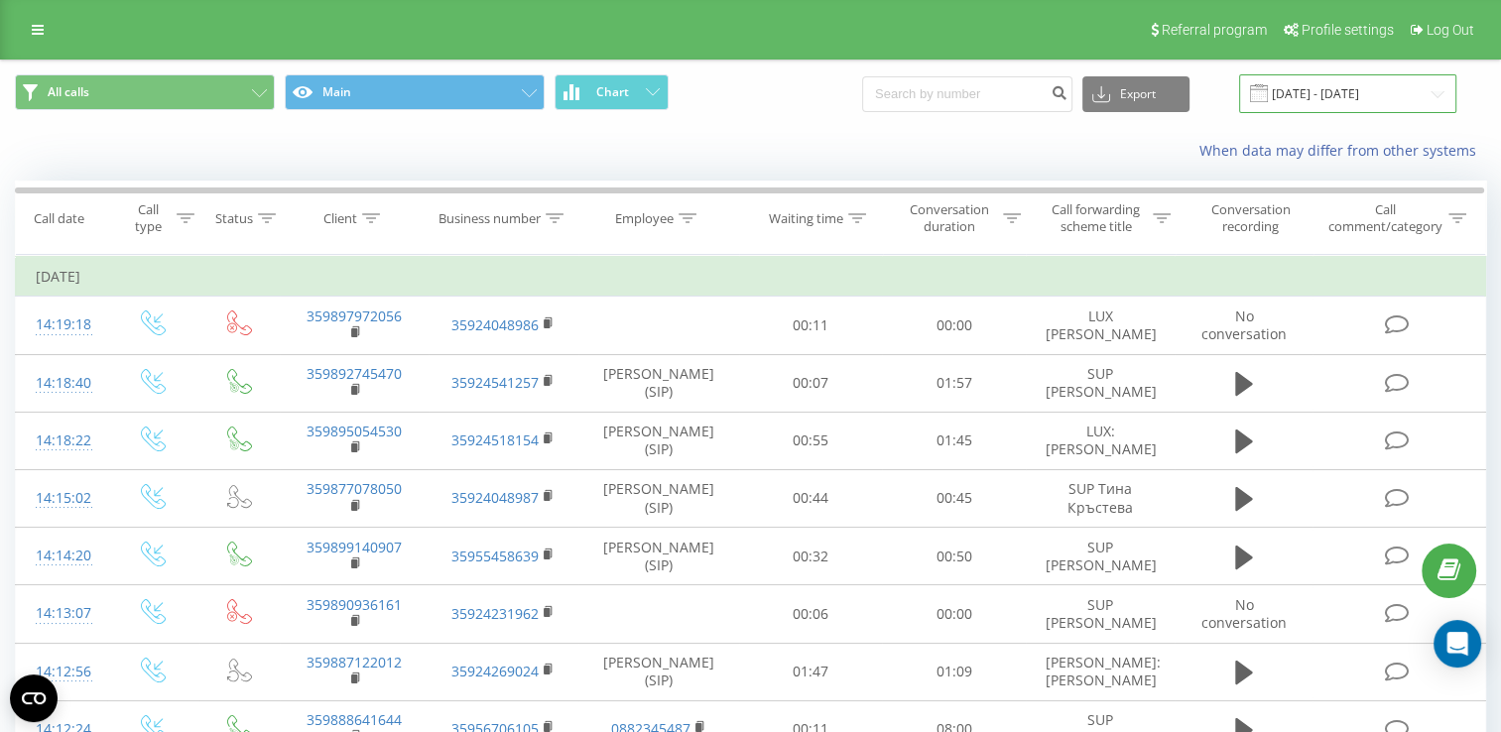
drag, startPoint x: 1347, startPoint y: 89, endPoint x: 1342, endPoint y: 98, distance: 10.2
click at [1347, 89] on input "[DATE] - [DATE]" at bounding box center [1347, 93] width 217 height 39
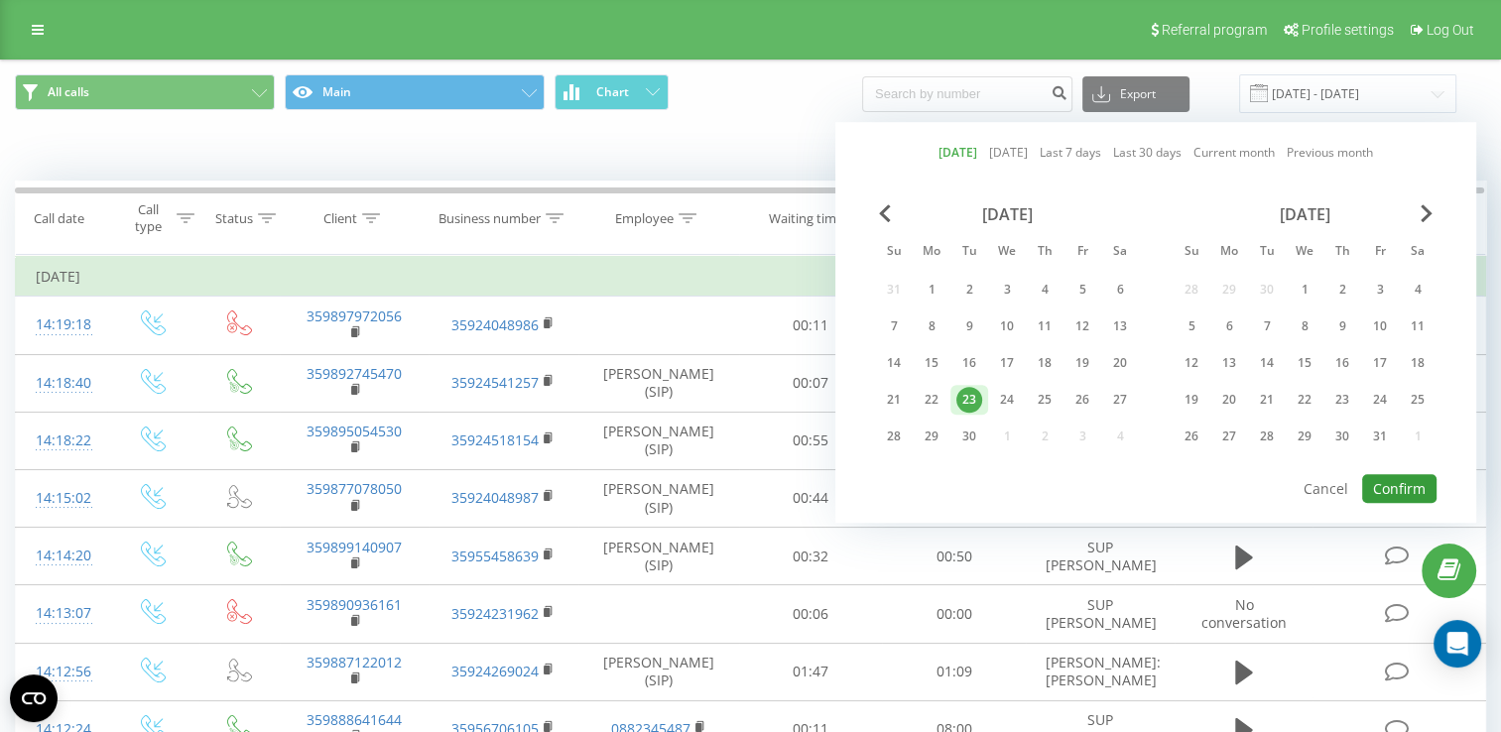
click at [1397, 483] on button "Confirm" at bounding box center [1400, 488] width 74 height 29
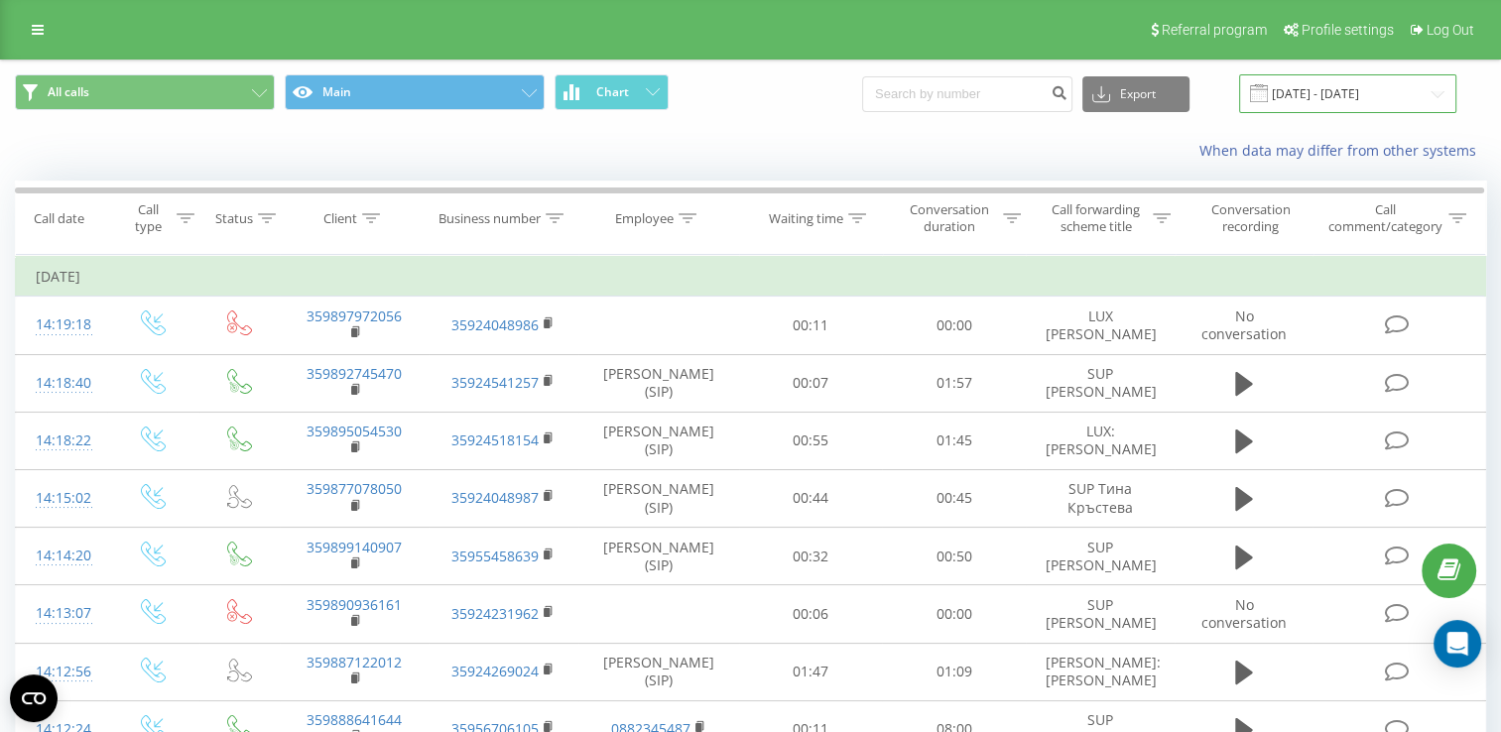
click at [1334, 97] on input "[DATE] - [DATE]" at bounding box center [1347, 93] width 217 height 39
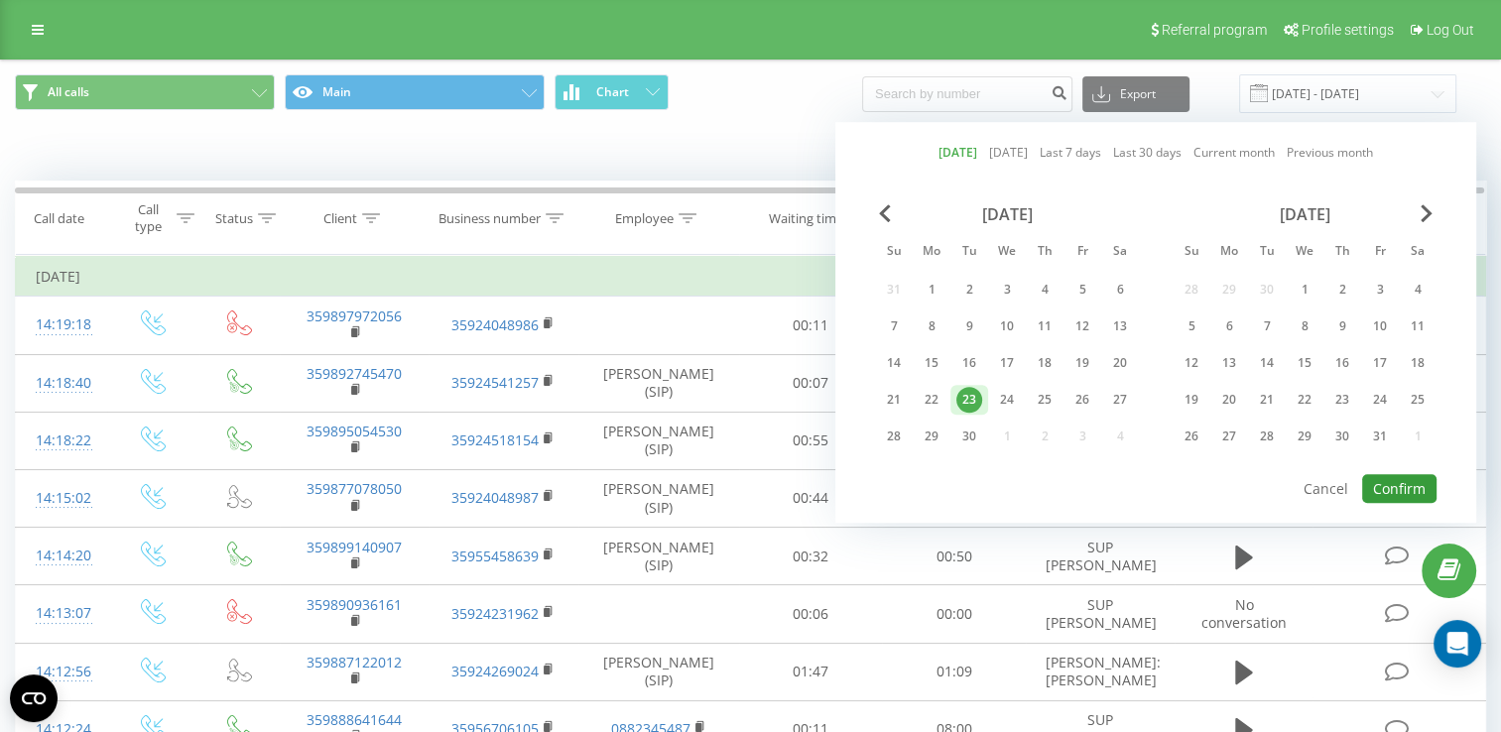
click at [1373, 476] on button "Confirm" at bounding box center [1400, 488] width 74 height 29
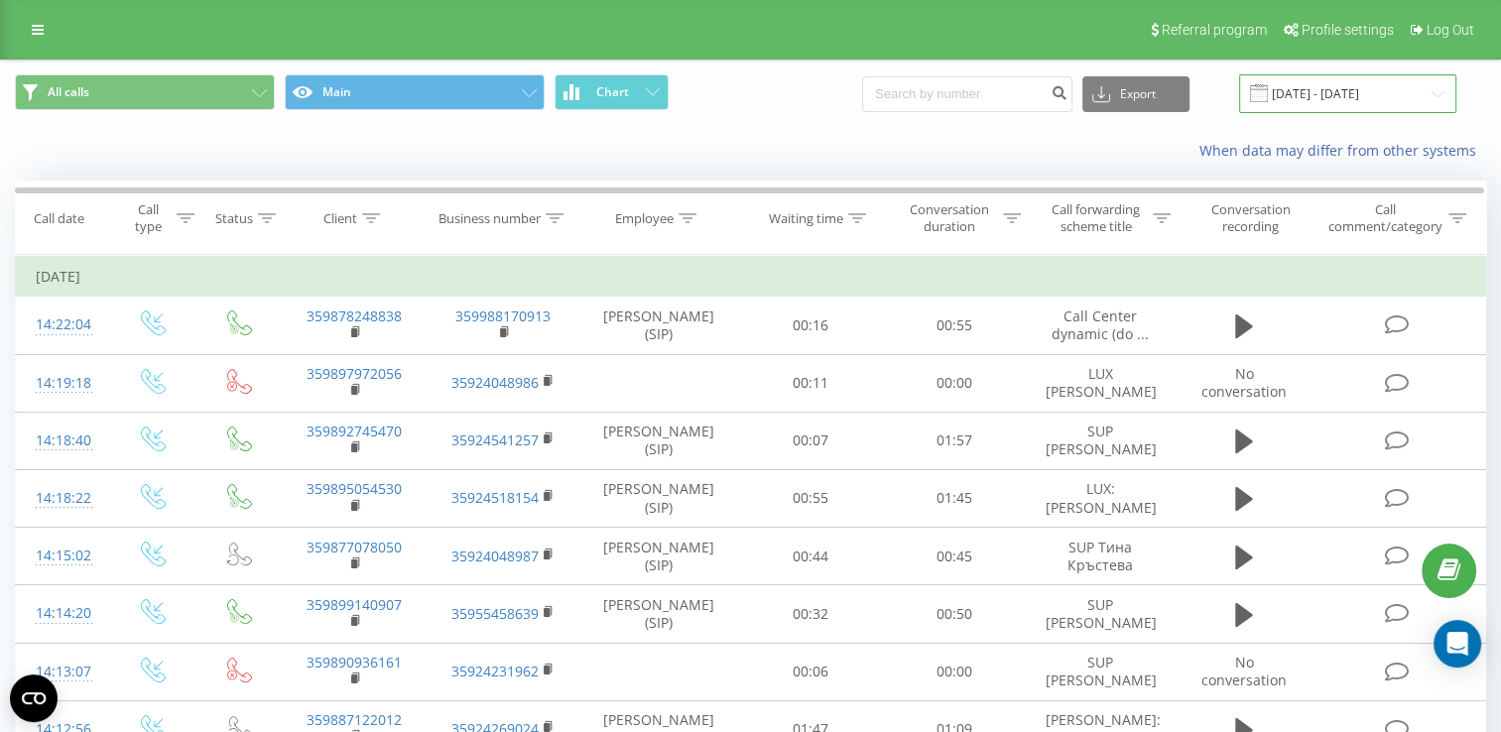
click at [1319, 95] on input "[DATE] - [DATE]" at bounding box center [1347, 93] width 217 height 39
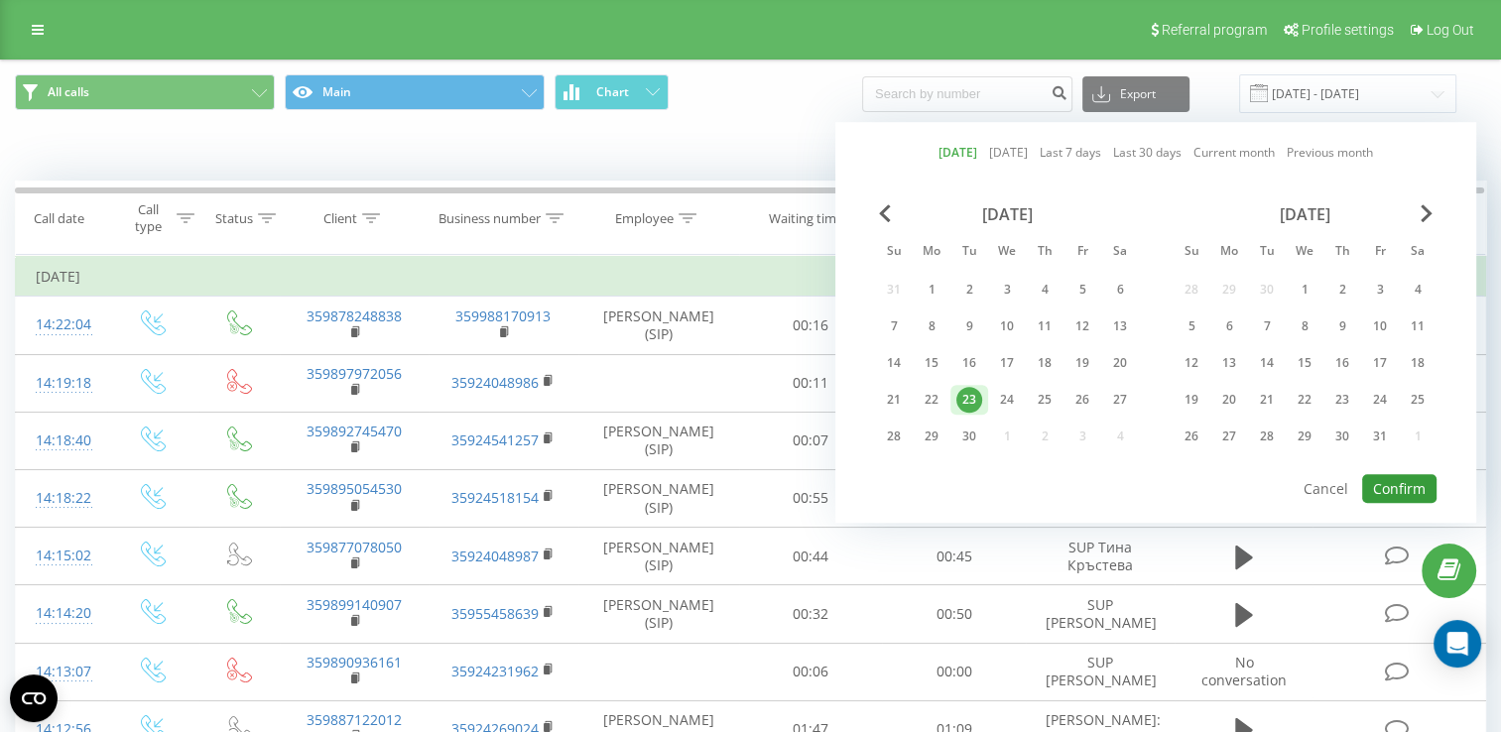
click at [1388, 478] on button "Confirm" at bounding box center [1400, 488] width 74 height 29
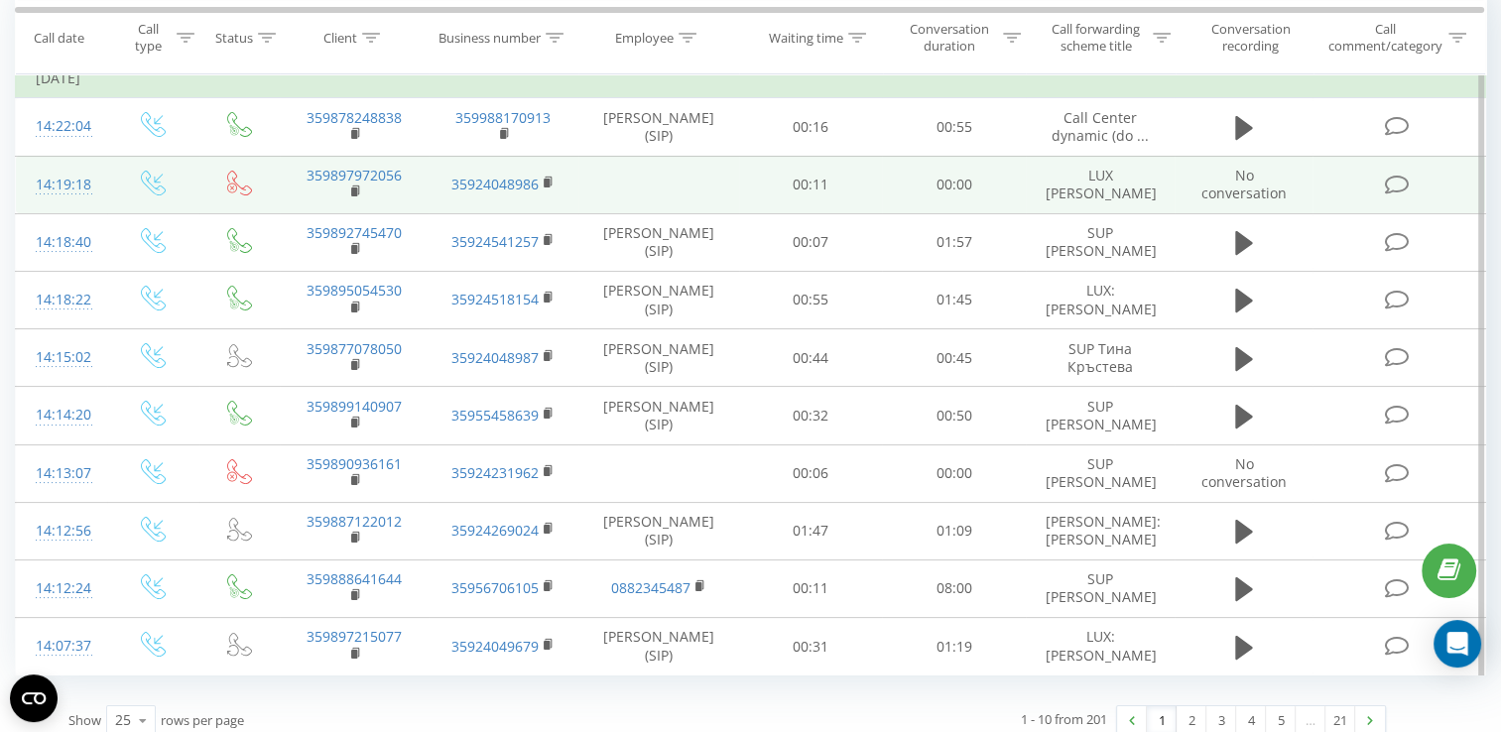
scroll to position [228, 0]
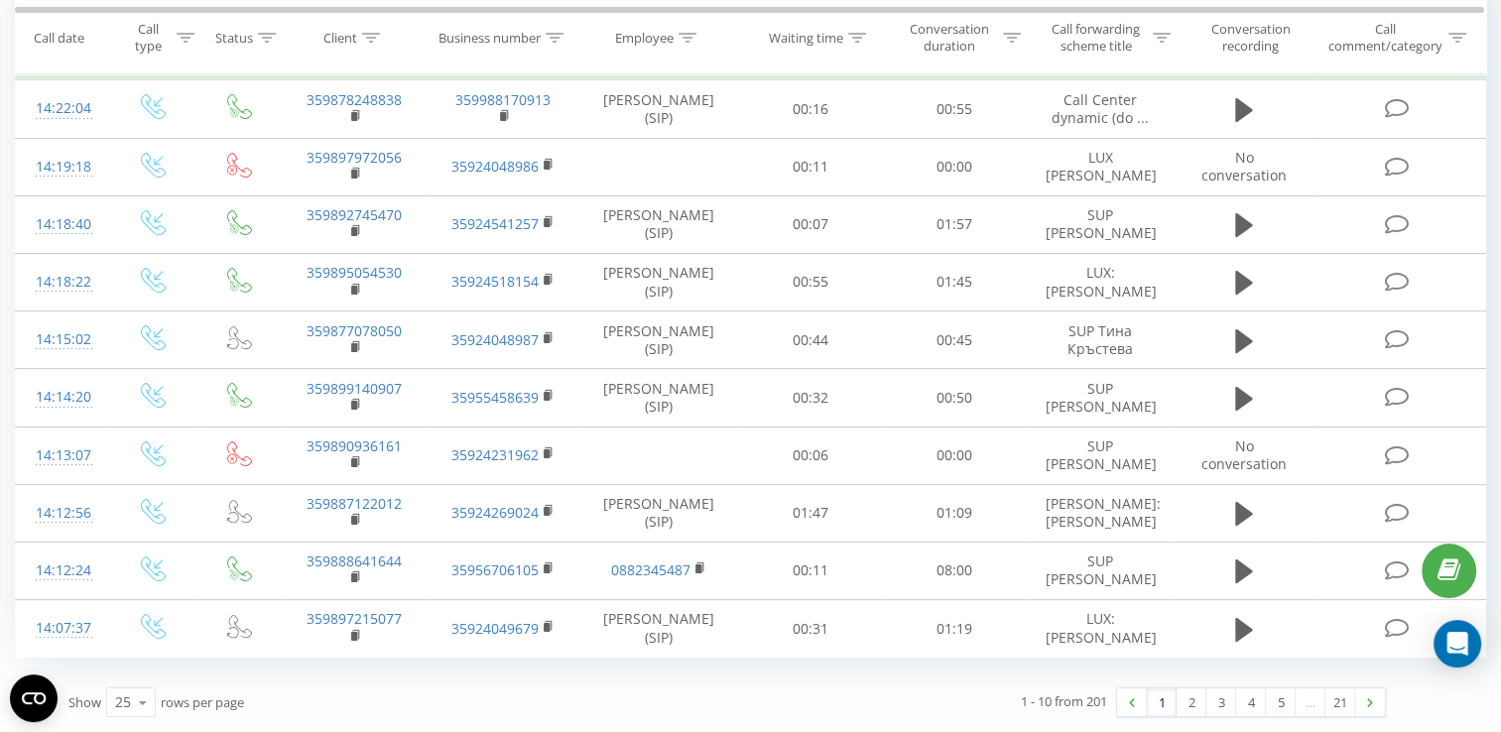
click at [0, 0] on icon at bounding box center [0, 0] width 0 height 0
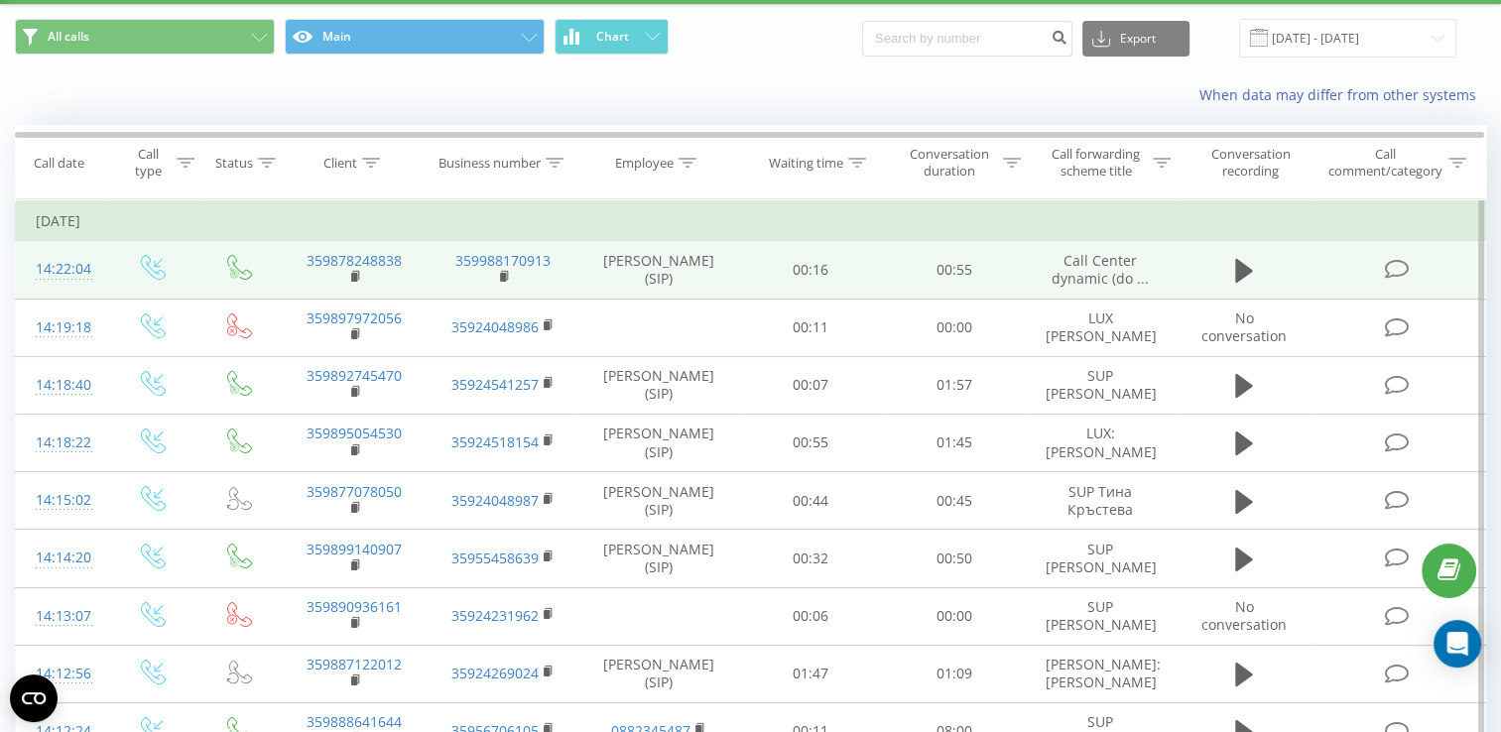
scroll to position [0, 0]
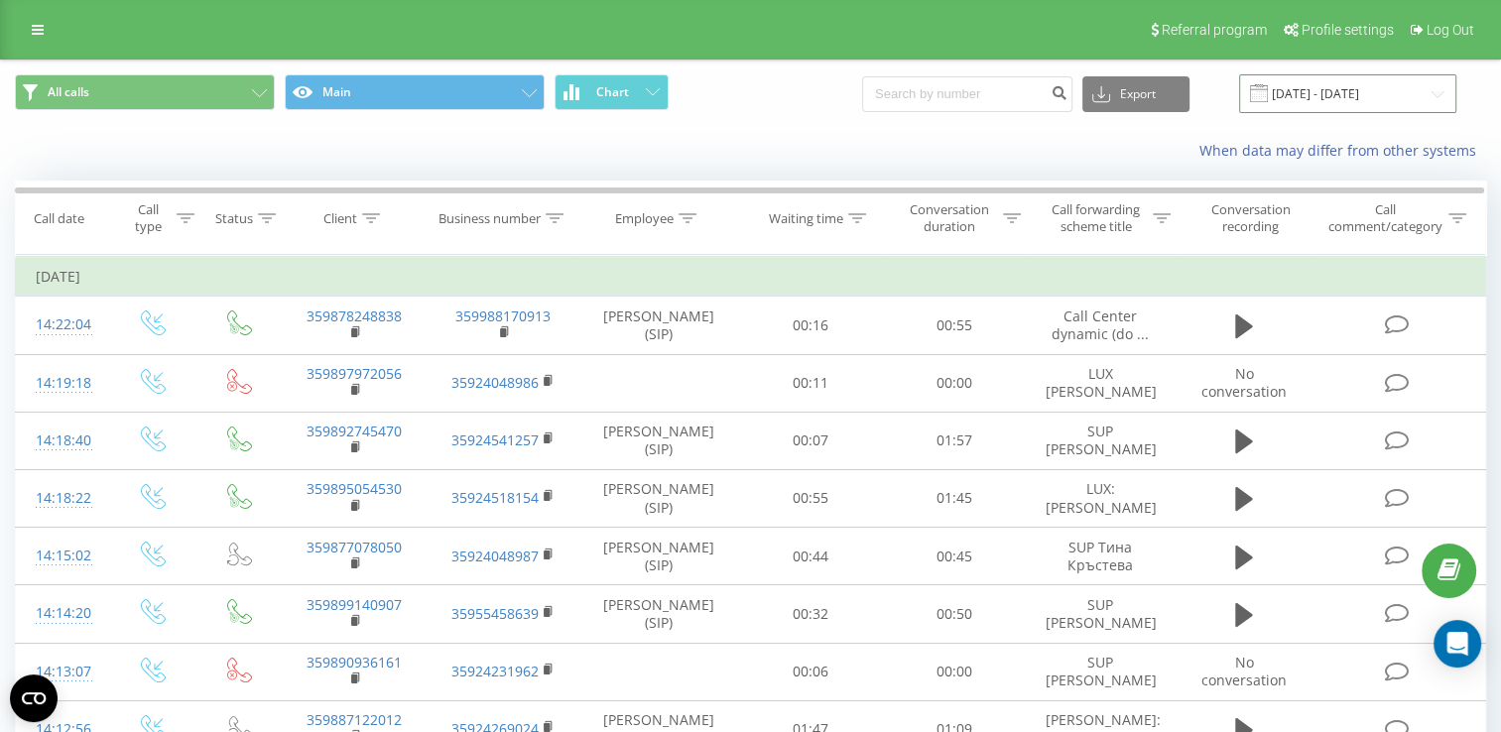
click at [1339, 76] on input "[DATE] - [DATE]" at bounding box center [1347, 93] width 217 height 39
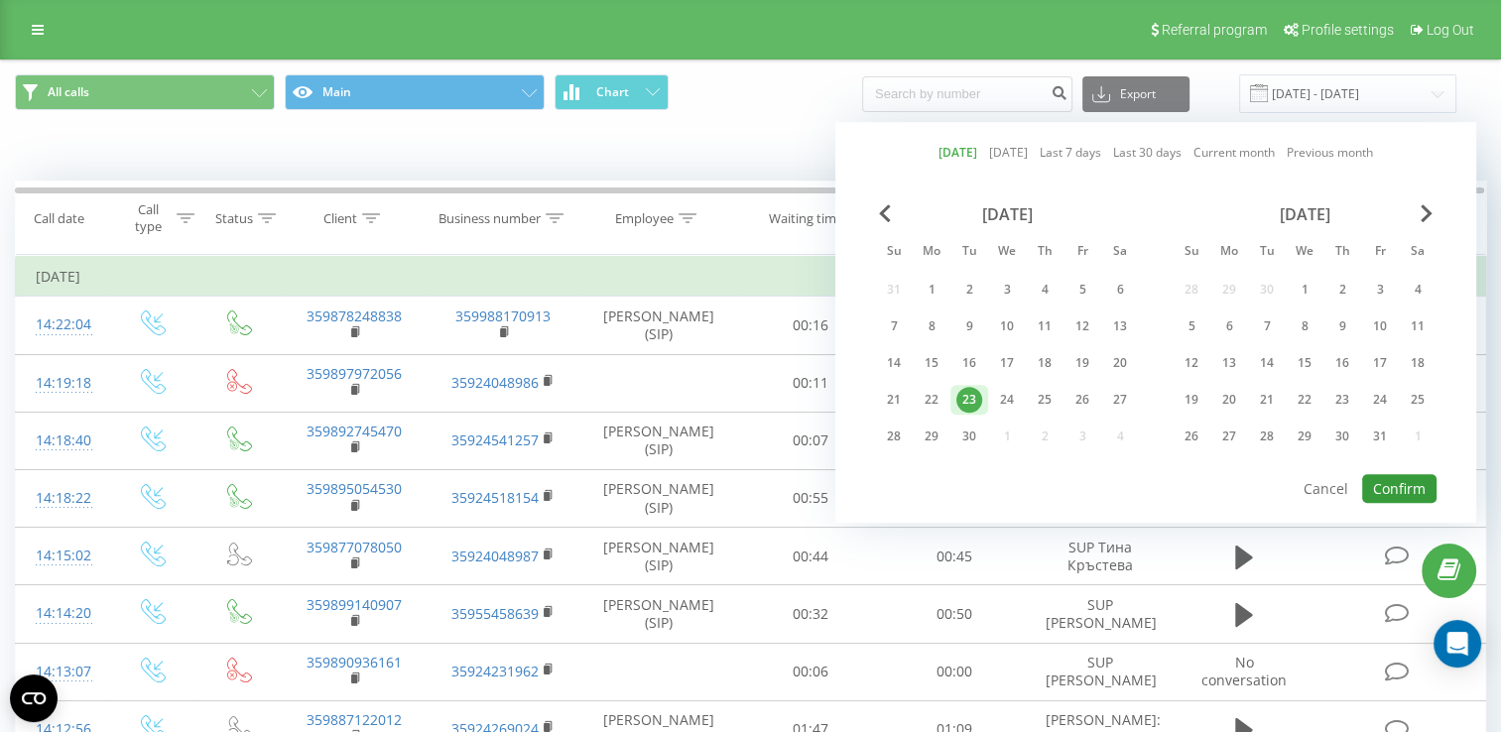
click at [1410, 486] on button "Confirm" at bounding box center [1400, 488] width 74 height 29
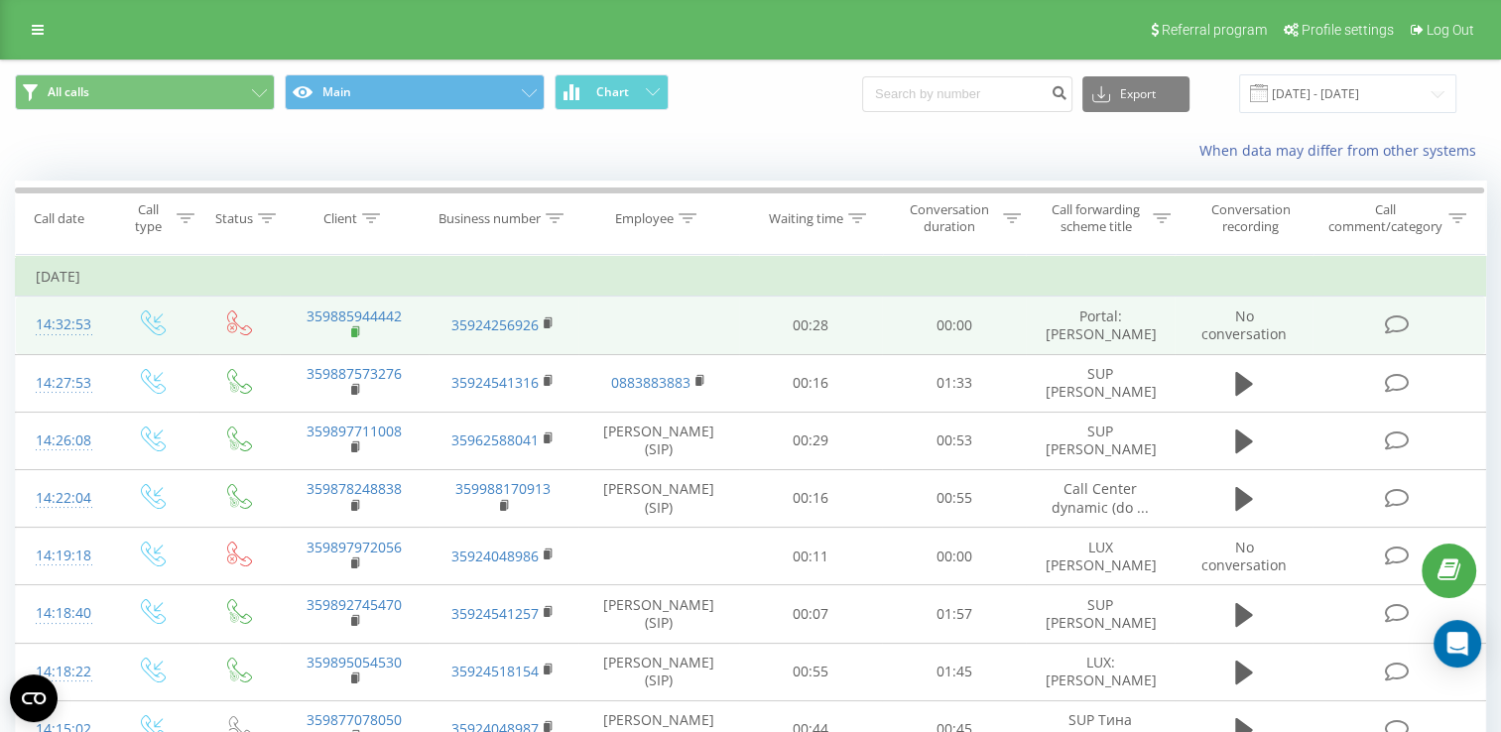
click at [354, 328] on rect at bounding box center [354, 332] width 6 height 9
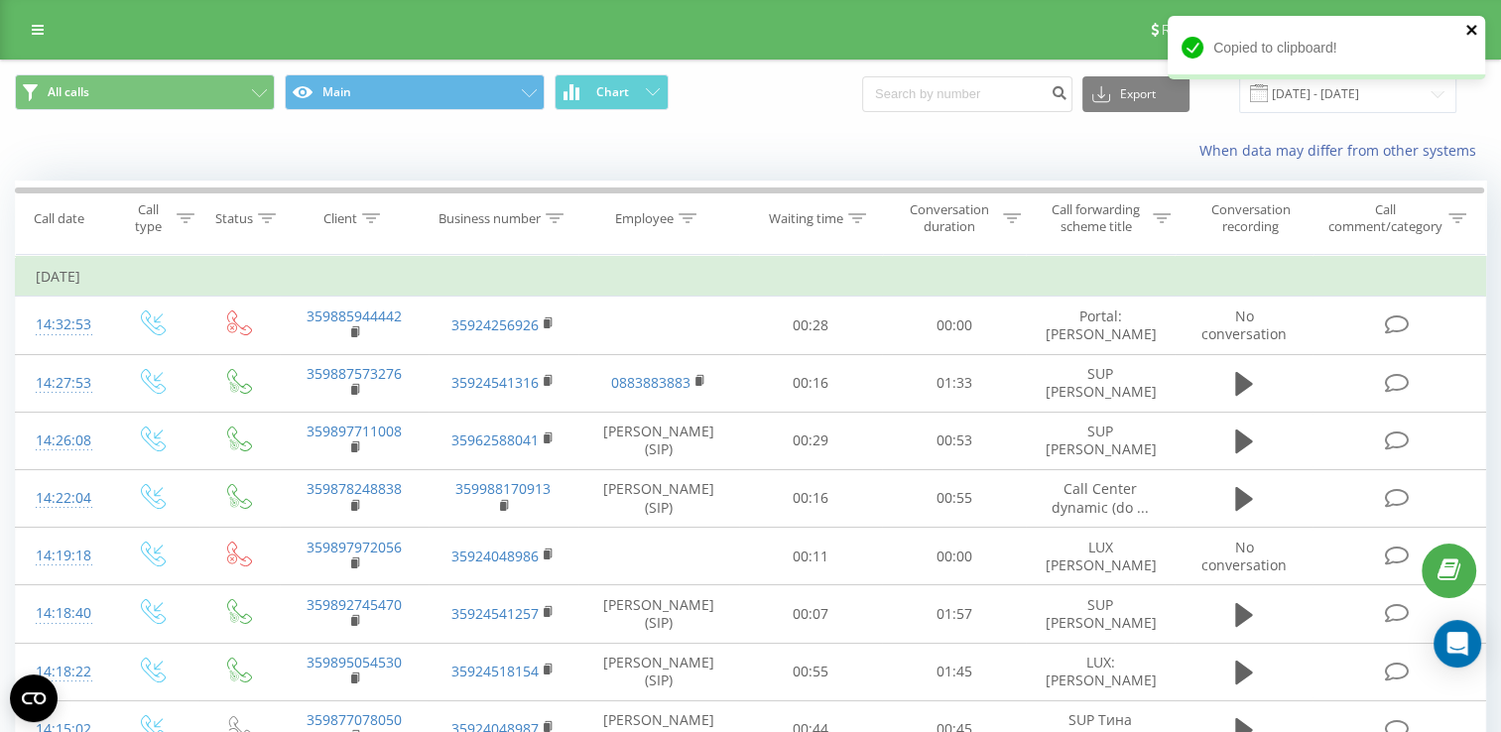
click at [1469, 31] on icon "close" at bounding box center [1473, 30] width 14 height 16
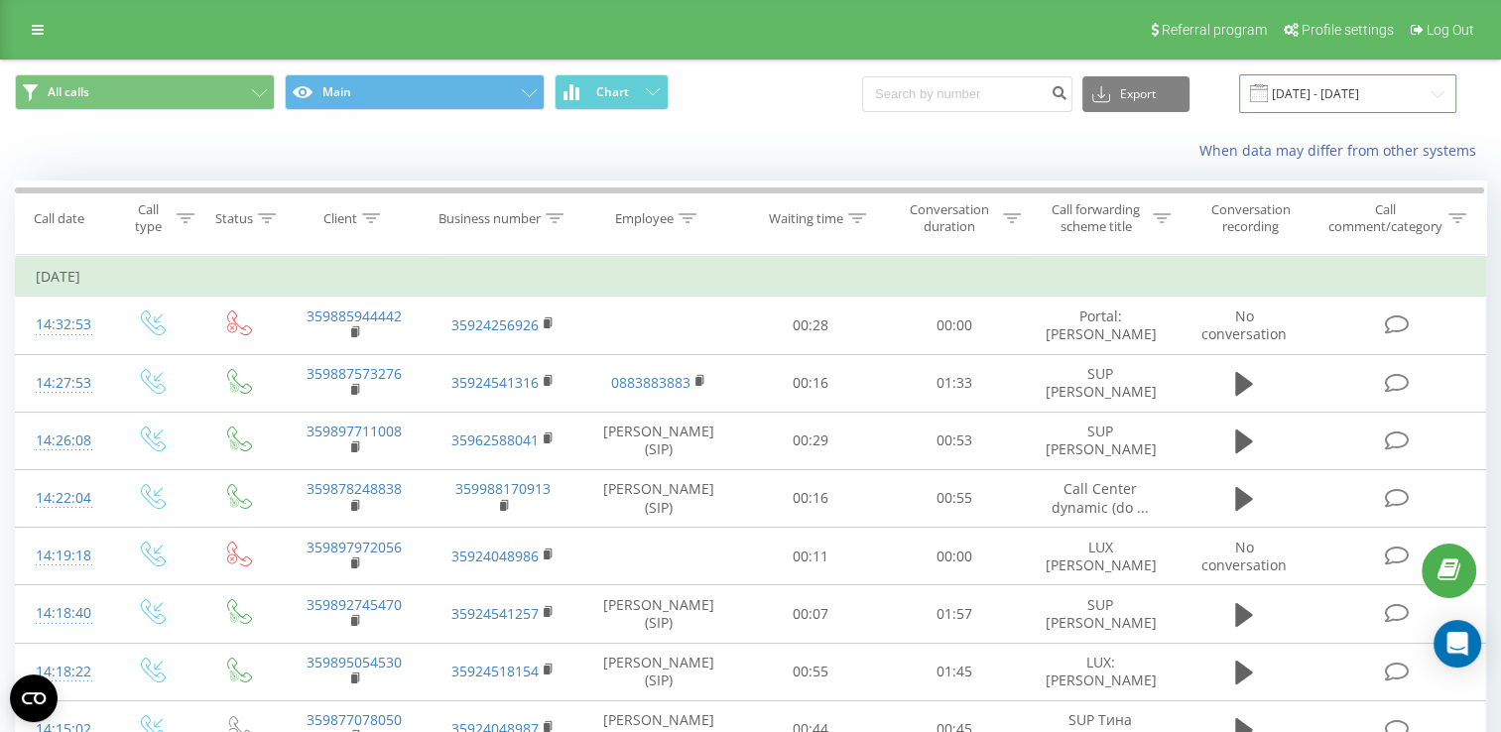
click at [1332, 99] on input "[DATE] - [DATE]" at bounding box center [1347, 93] width 217 height 39
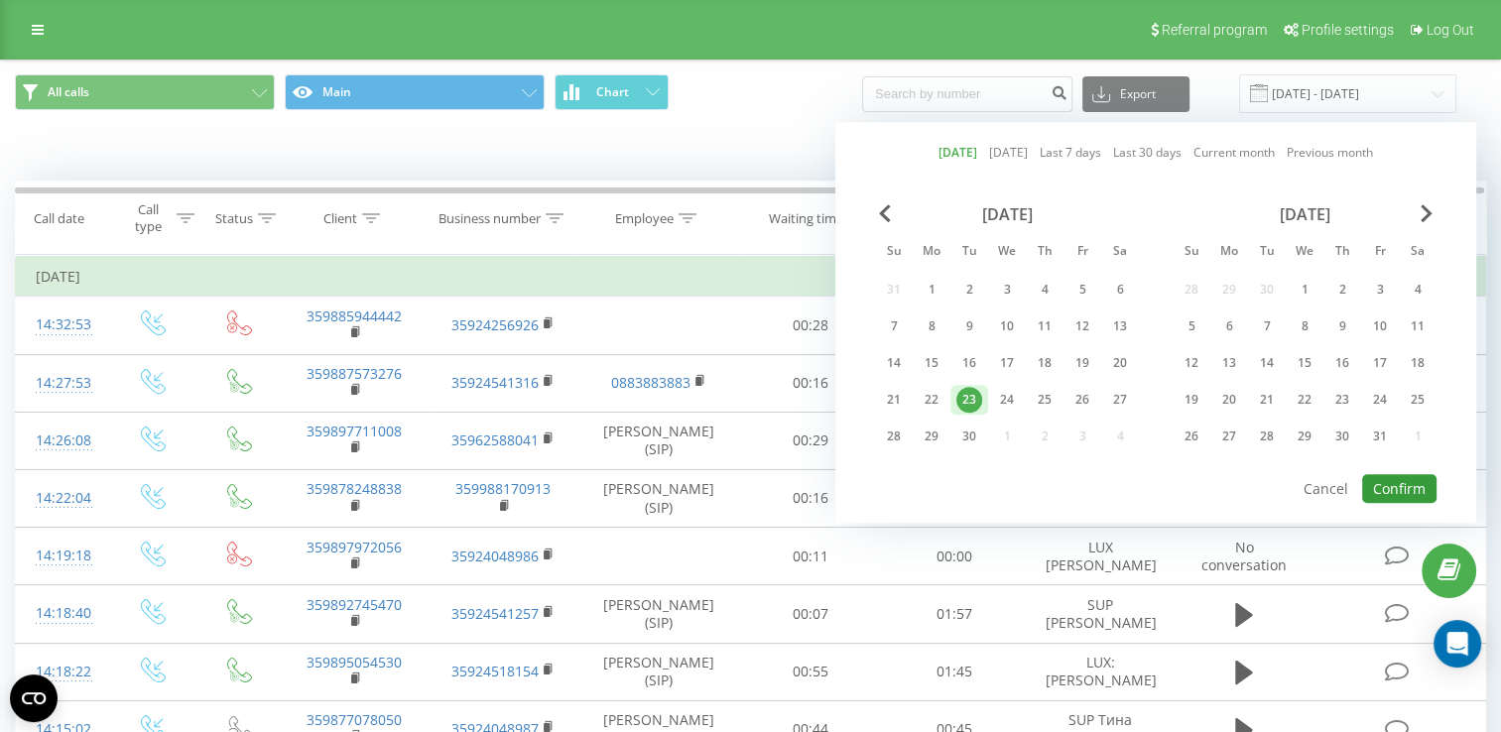
click at [1396, 487] on button "Confirm" at bounding box center [1400, 488] width 74 height 29
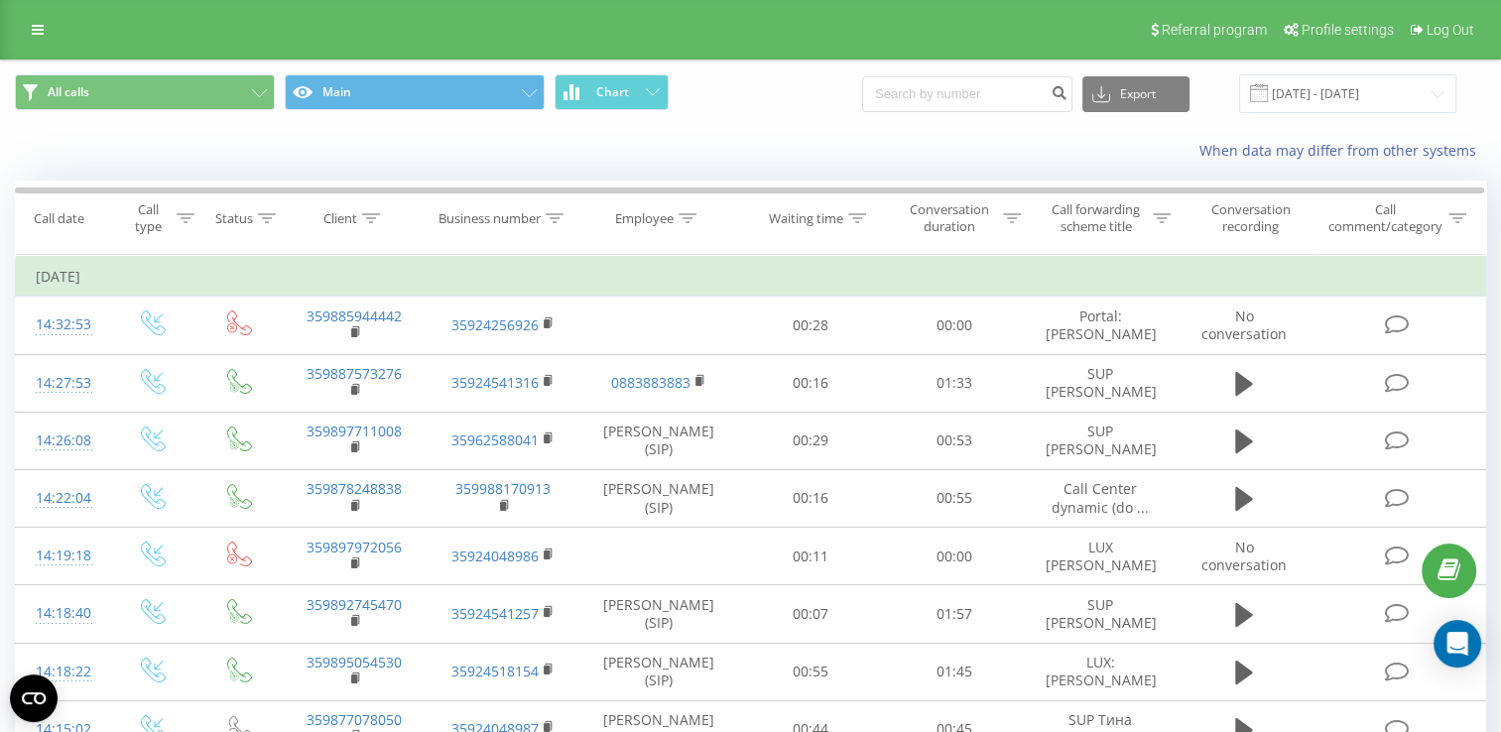
click at [1314, 270] on td "[DATE]" at bounding box center [751, 277] width 1471 height 40
click at [1365, 107] on input "[DATE] - [DATE]" at bounding box center [1347, 93] width 217 height 39
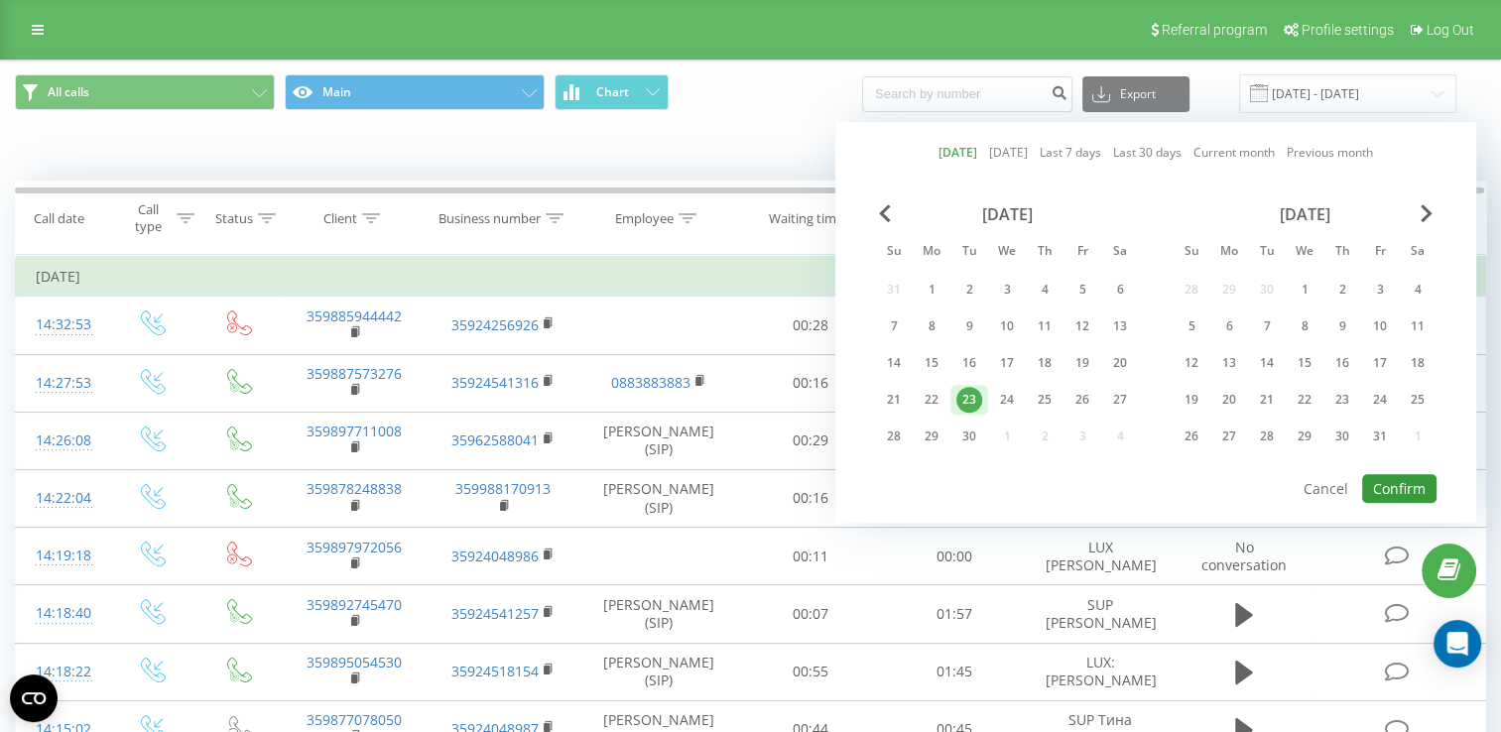
click at [1401, 474] on button "Confirm" at bounding box center [1400, 488] width 74 height 29
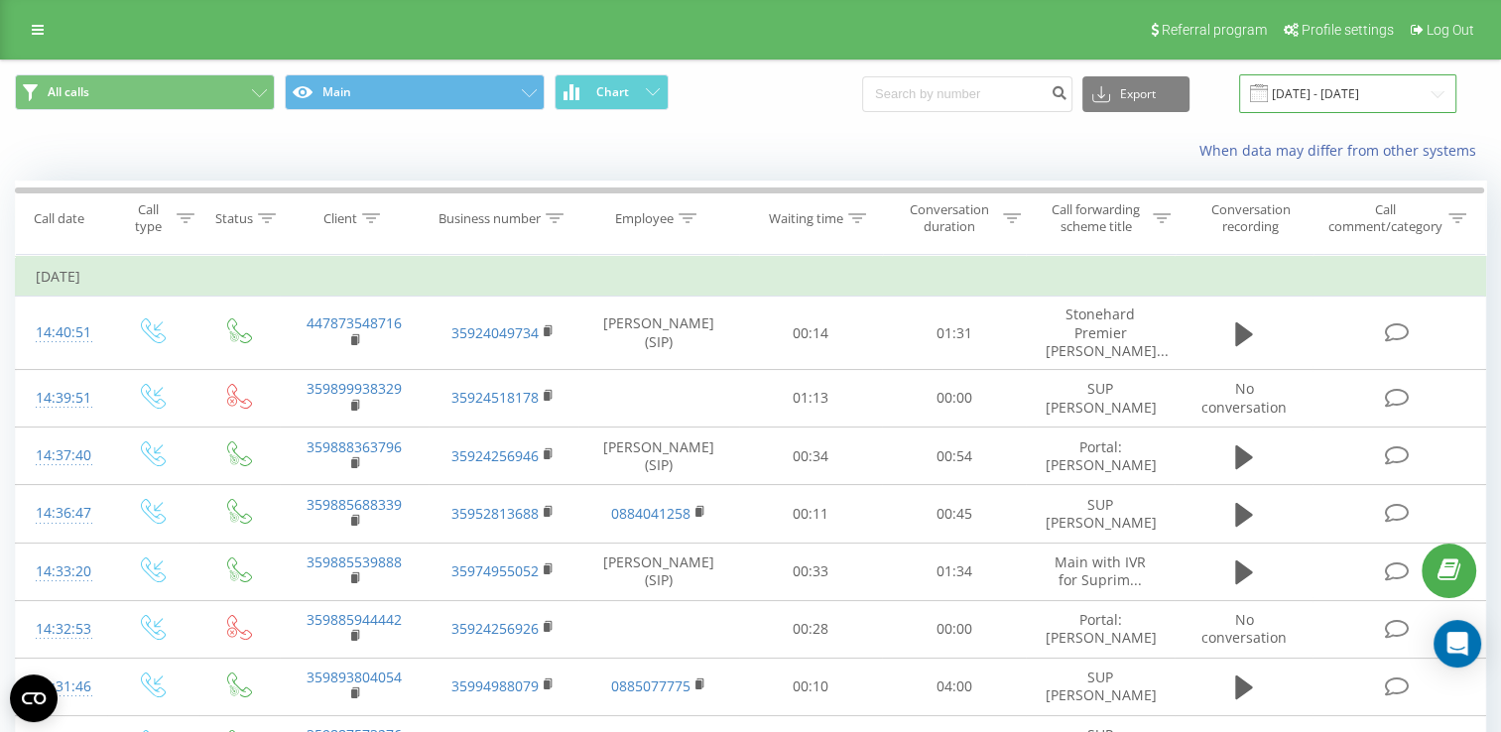
click at [1340, 95] on input "[DATE] - [DATE]" at bounding box center [1347, 93] width 217 height 39
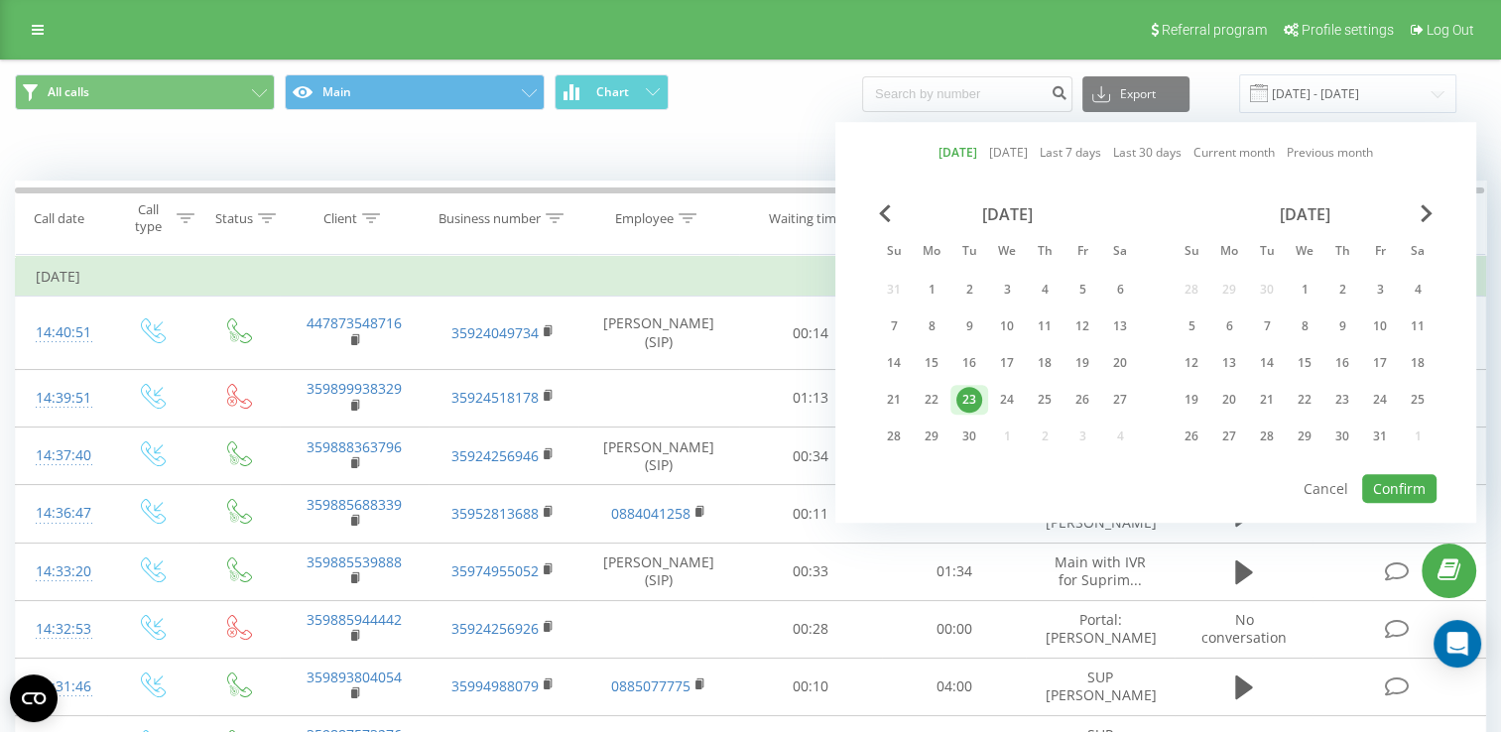
click at [1396, 498] on div "[DATE] [DATE] Last 7 days Last 30 days Current month Previous month [DATE] Su M…" at bounding box center [1156, 322] width 641 height 401
click at [1394, 488] on button "Confirm" at bounding box center [1400, 488] width 74 height 29
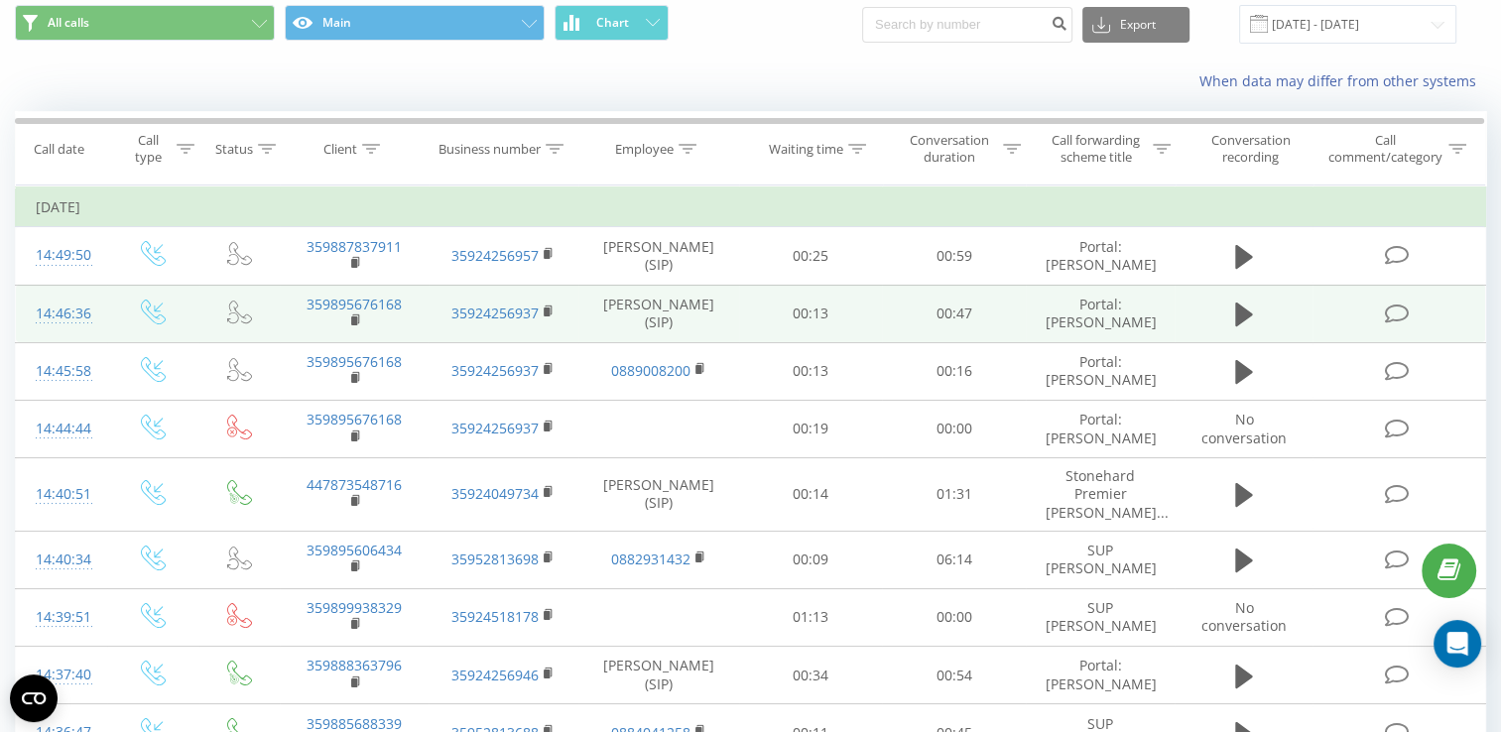
scroll to position [99, 0]
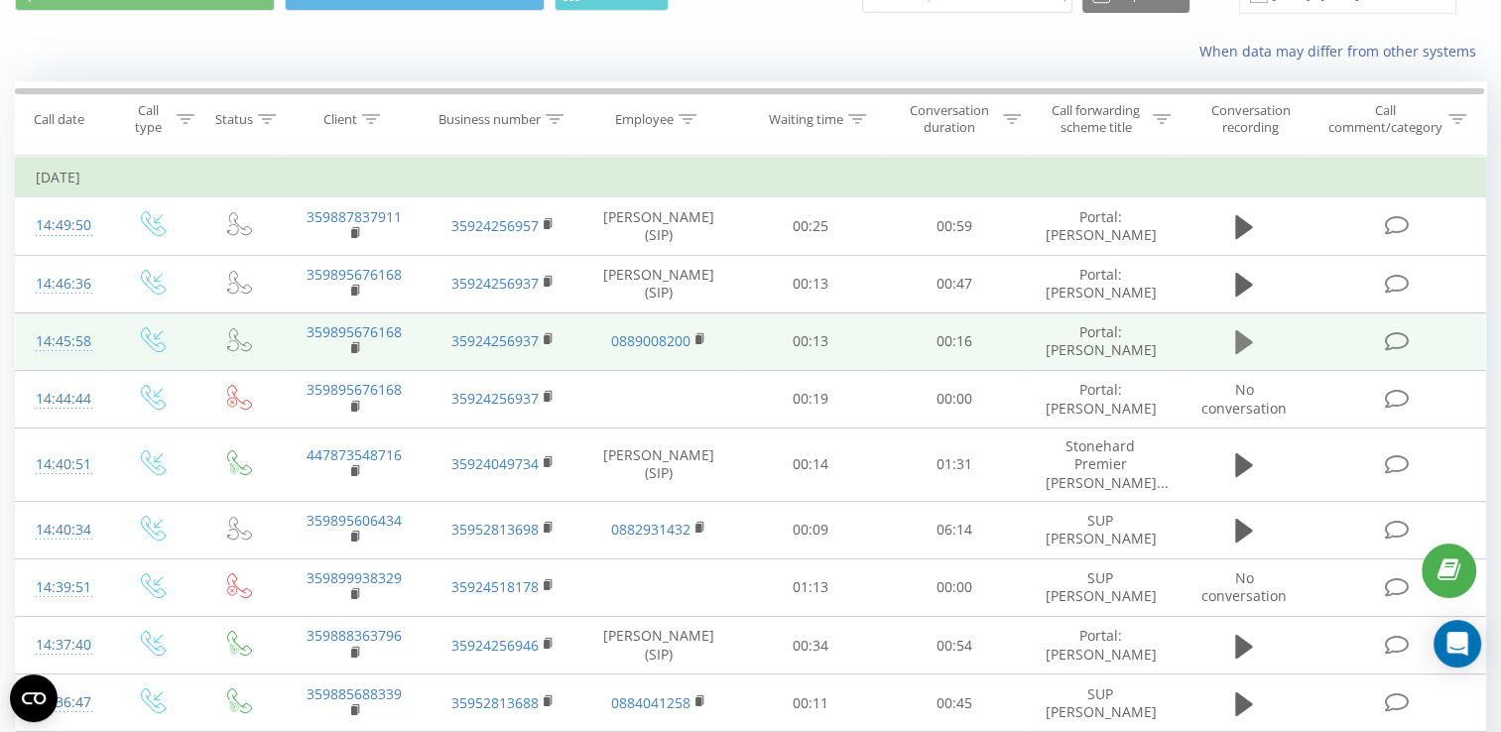
click at [1239, 347] on icon at bounding box center [1244, 342] width 18 height 24
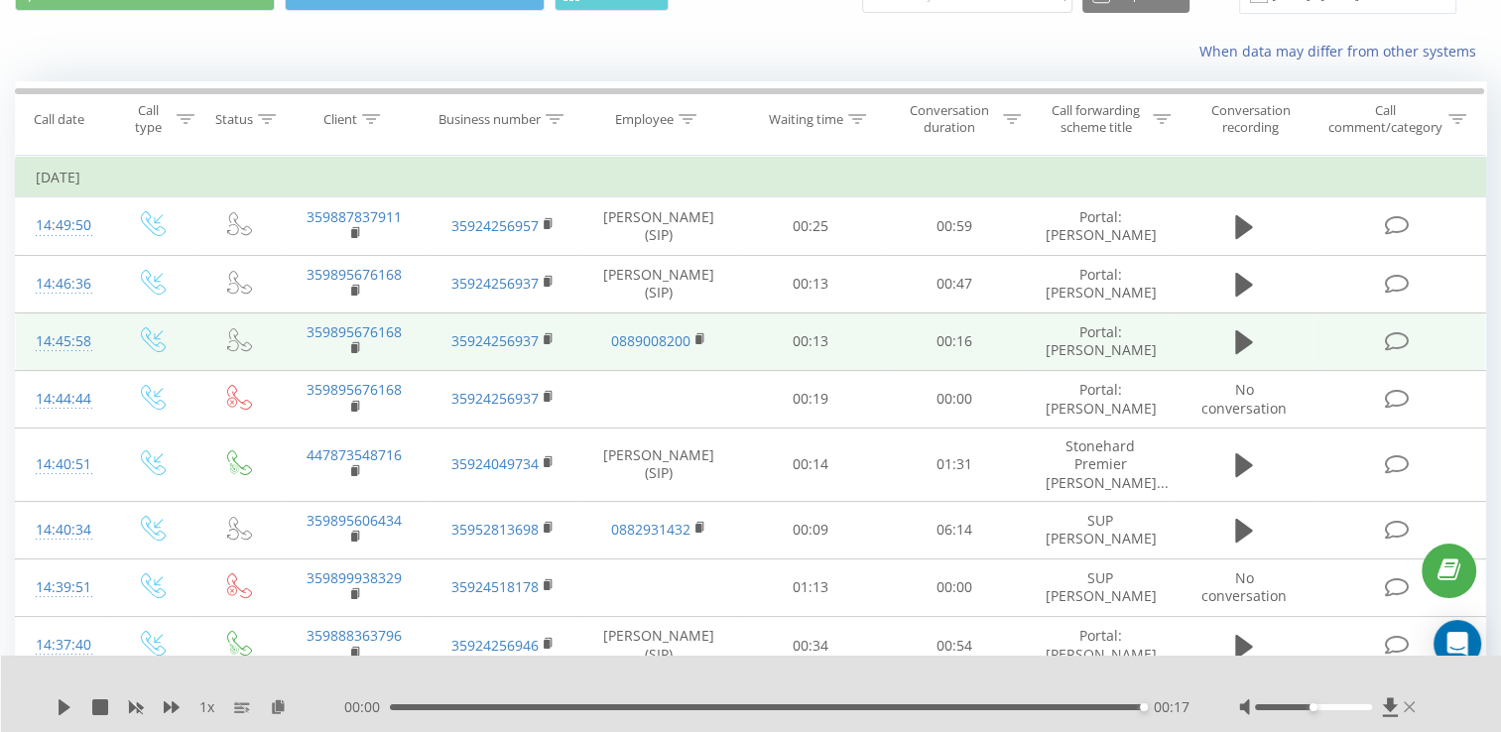
click at [1405, 707] on icon at bounding box center [1409, 708] width 11 height 16
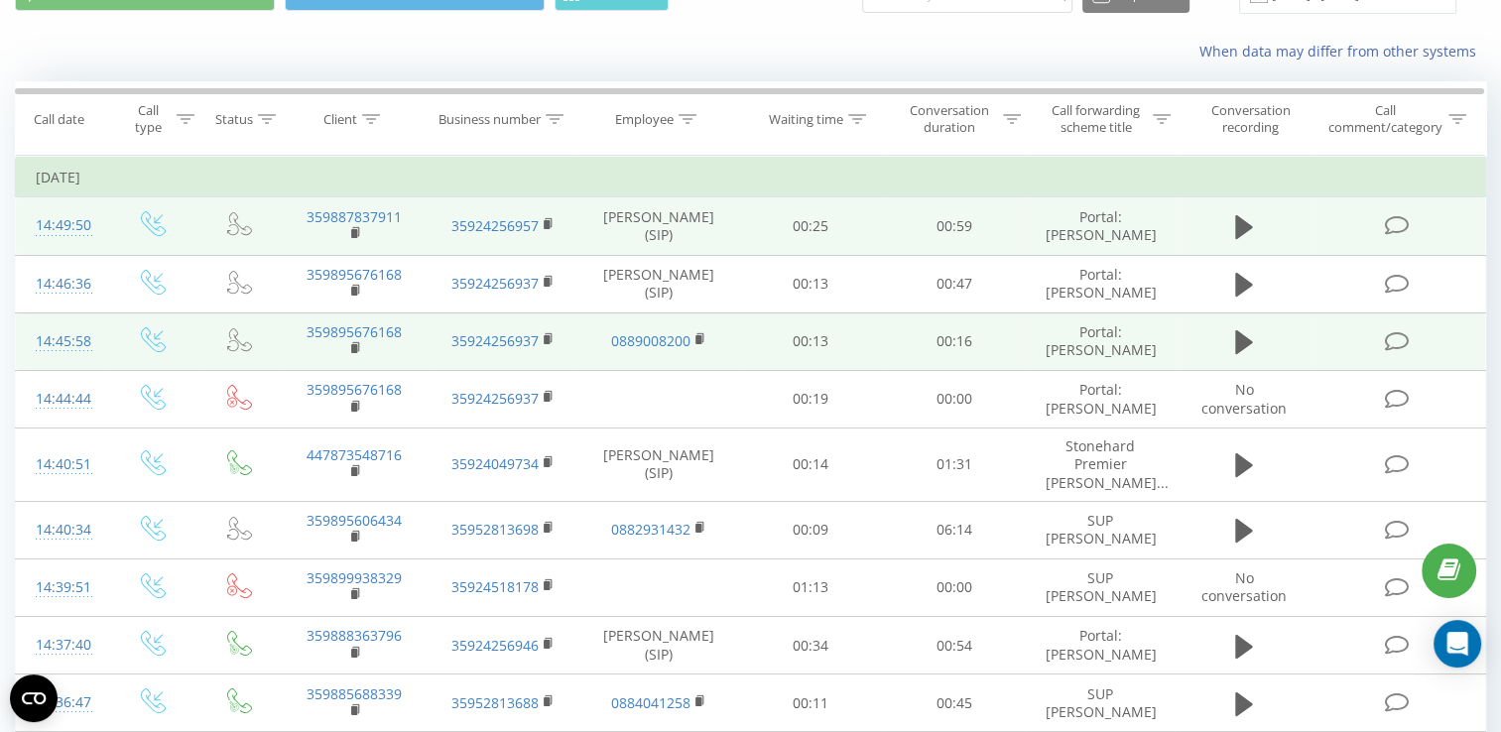
scroll to position [0, 0]
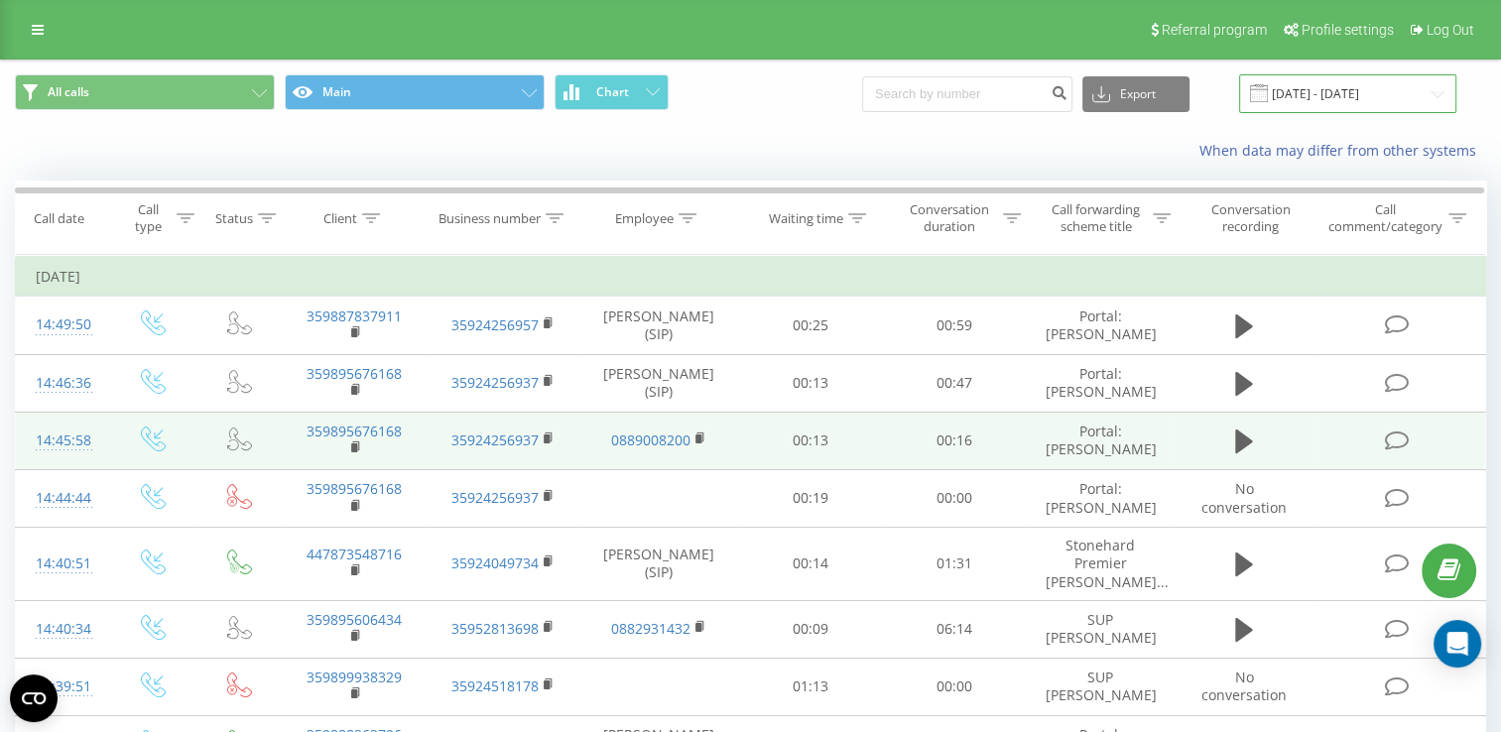
click at [1335, 96] on input "[DATE] - [DATE]" at bounding box center [1347, 93] width 217 height 39
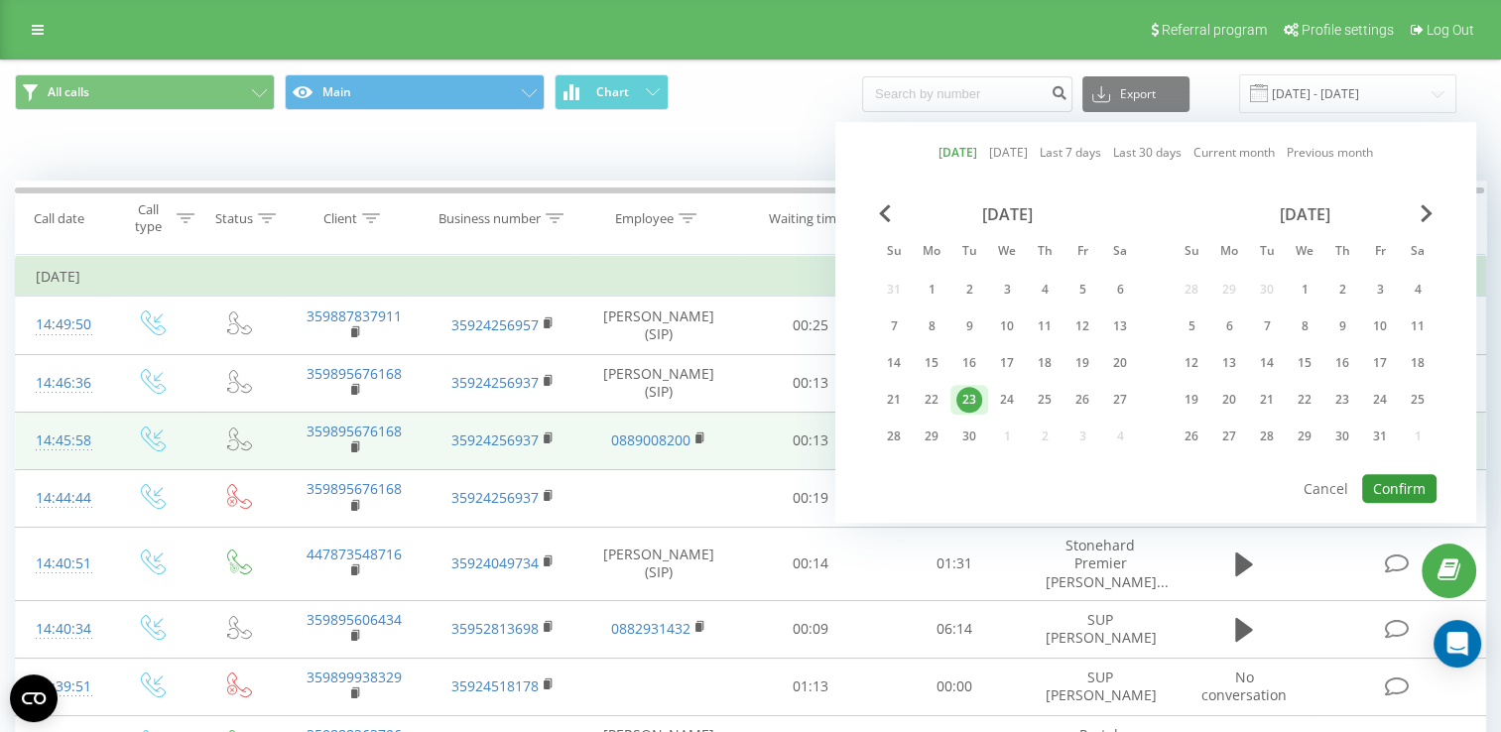
click at [1390, 486] on button "Confirm" at bounding box center [1400, 488] width 74 height 29
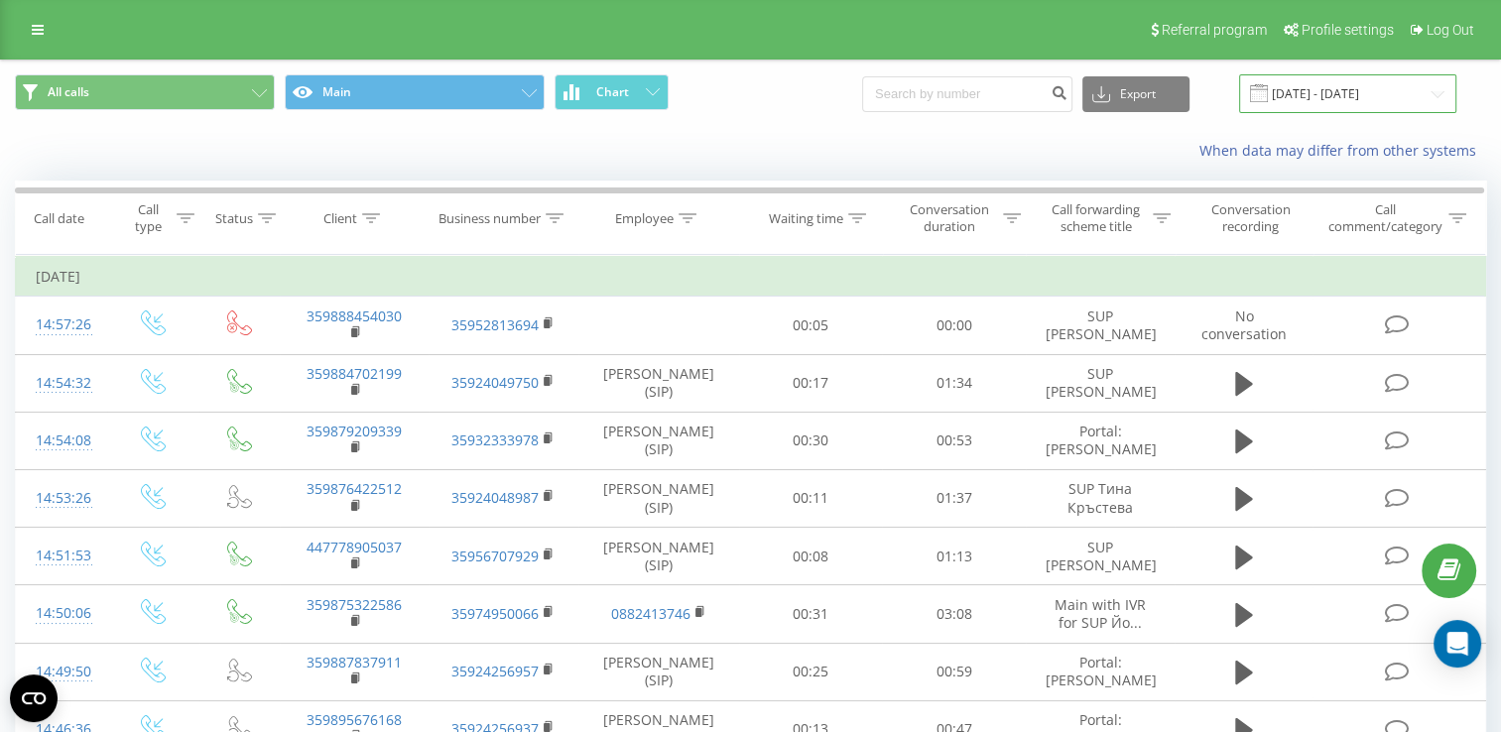
click at [1338, 97] on input "[DATE] - [DATE]" at bounding box center [1347, 93] width 217 height 39
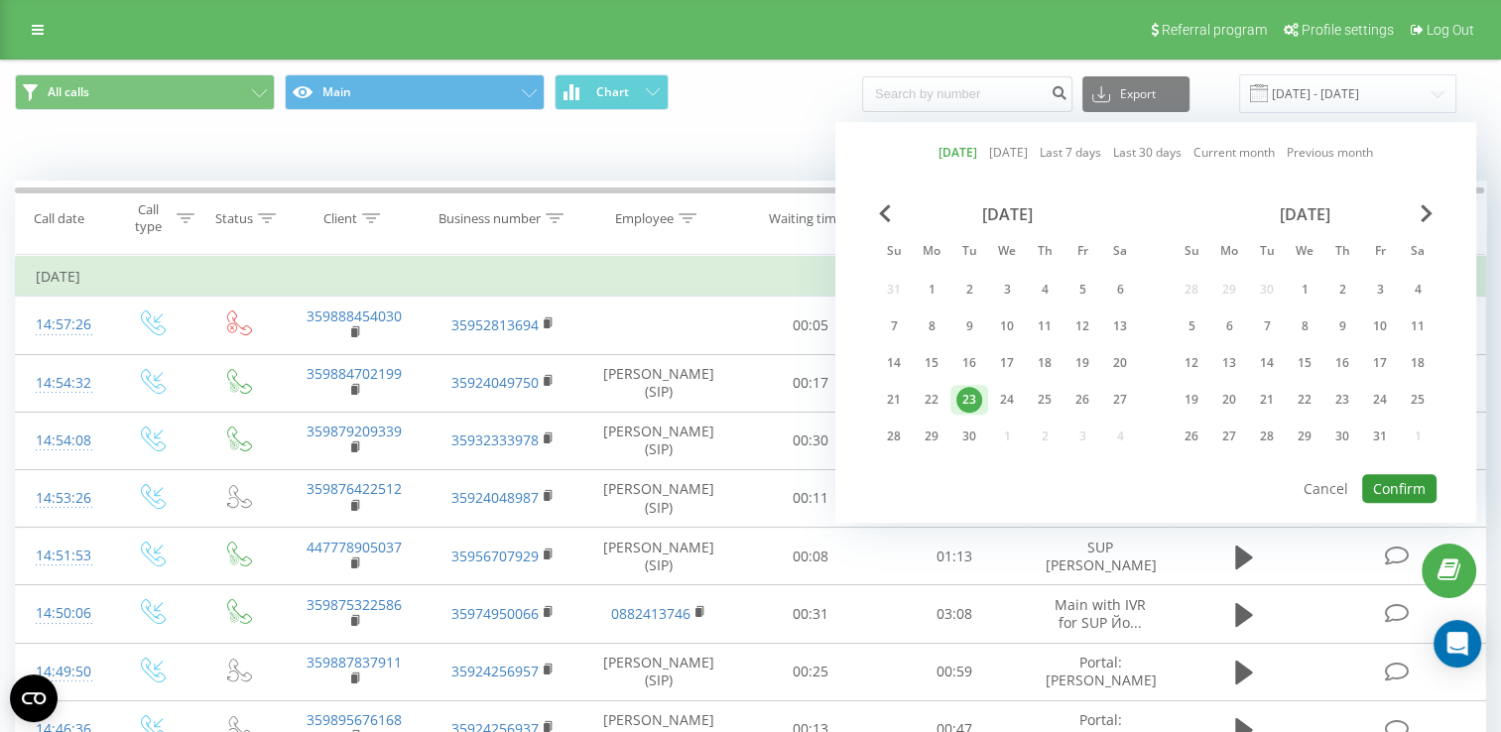
click at [1394, 486] on button "Confirm" at bounding box center [1400, 488] width 74 height 29
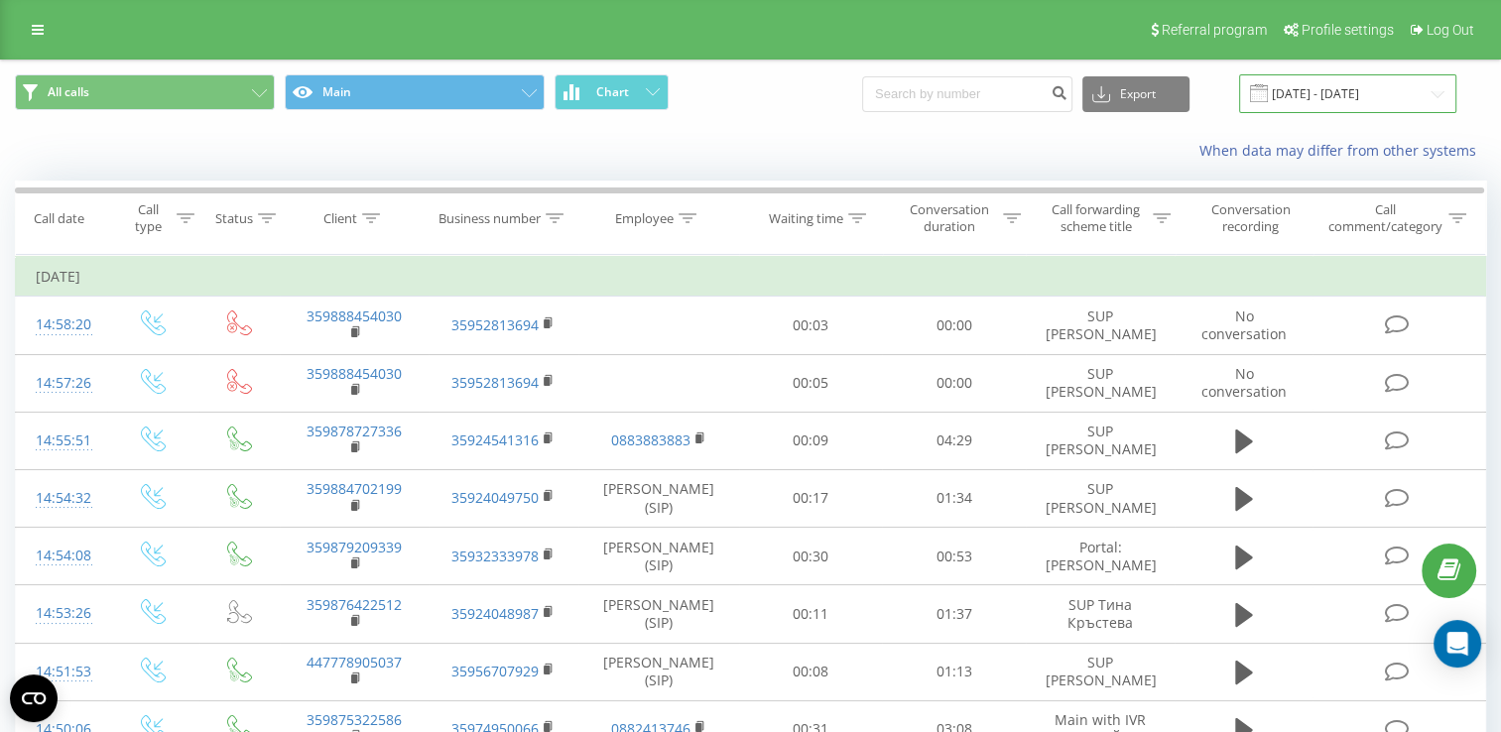
click at [1354, 95] on input "[DATE] - [DATE]" at bounding box center [1347, 93] width 217 height 39
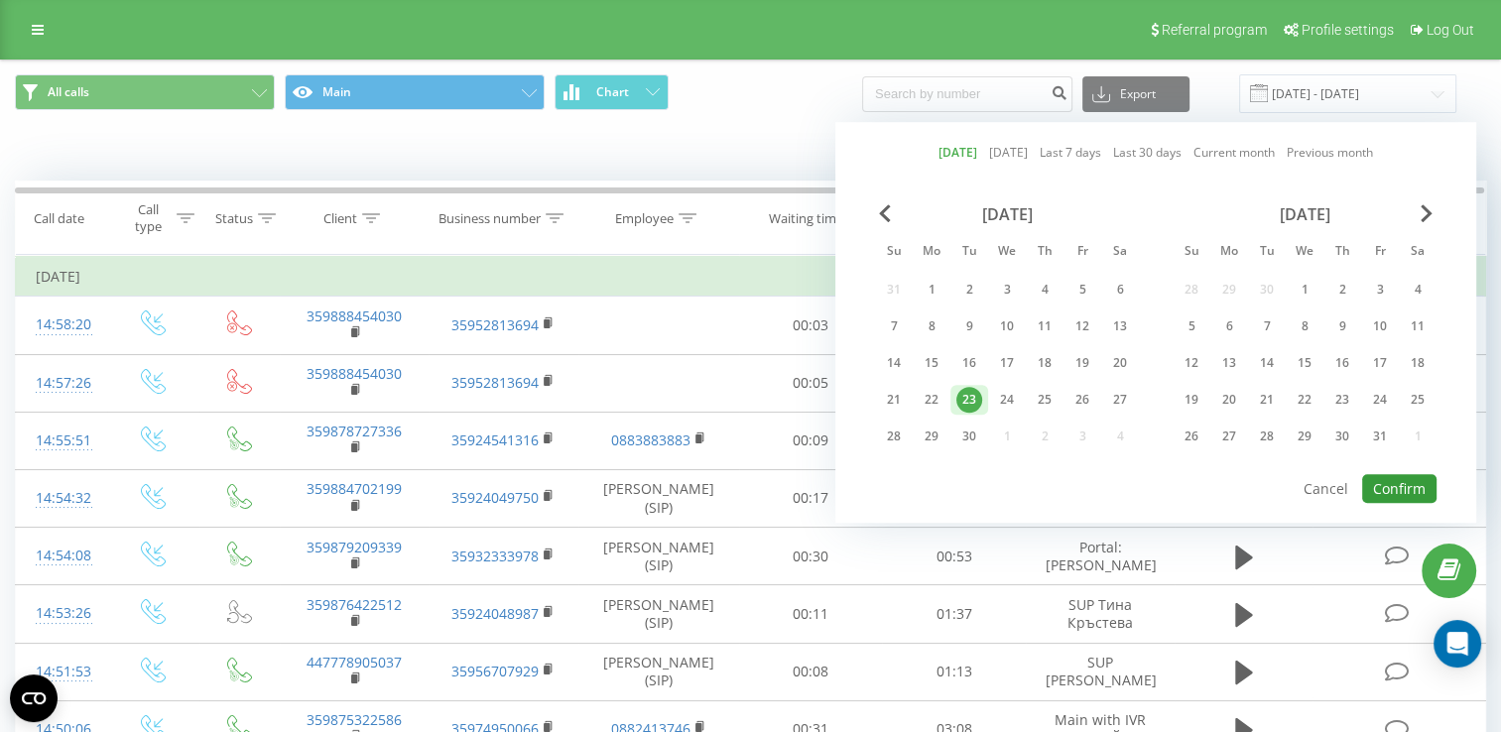
click at [1405, 478] on button "Confirm" at bounding box center [1400, 488] width 74 height 29
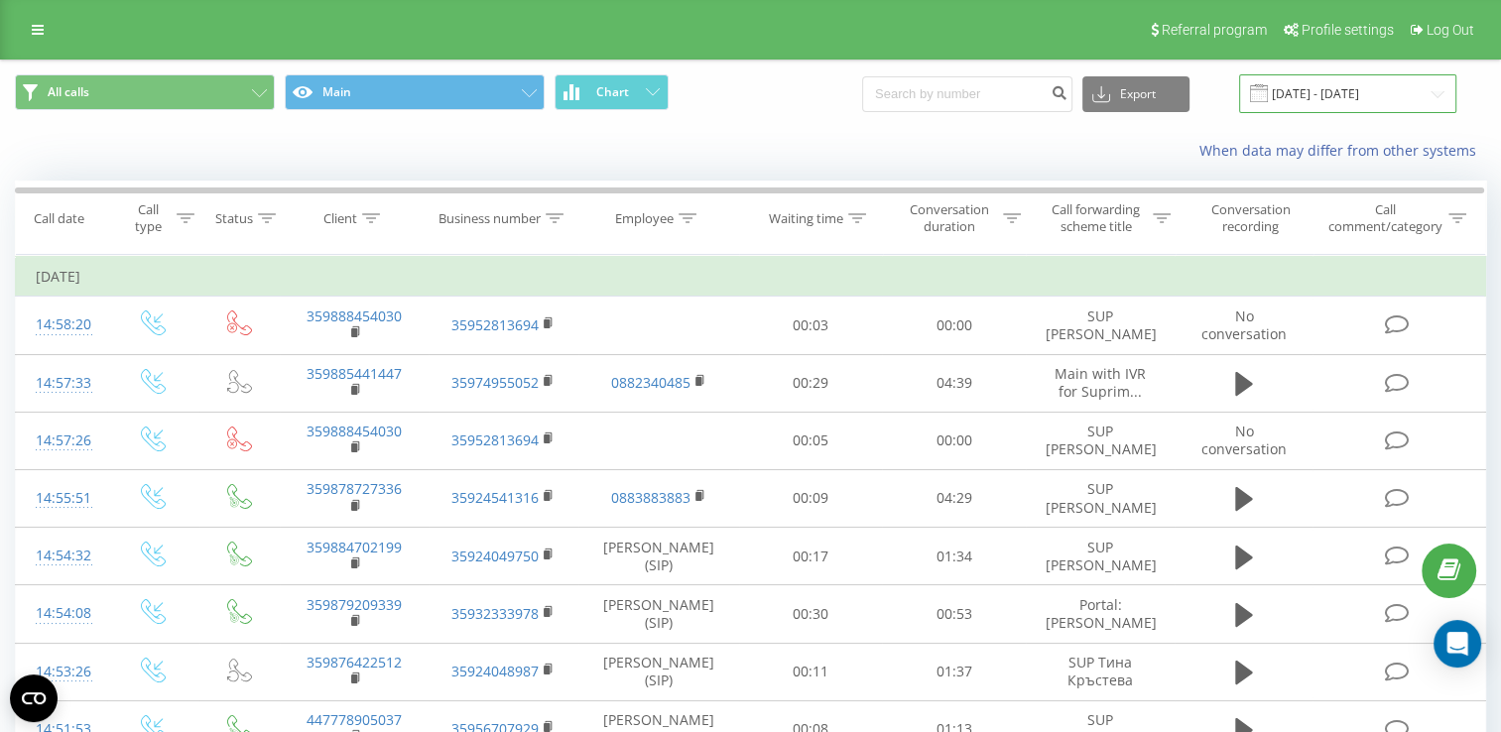
click at [1309, 78] on input "[DATE] - [DATE]" at bounding box center [1347, 93] width 217 height 39
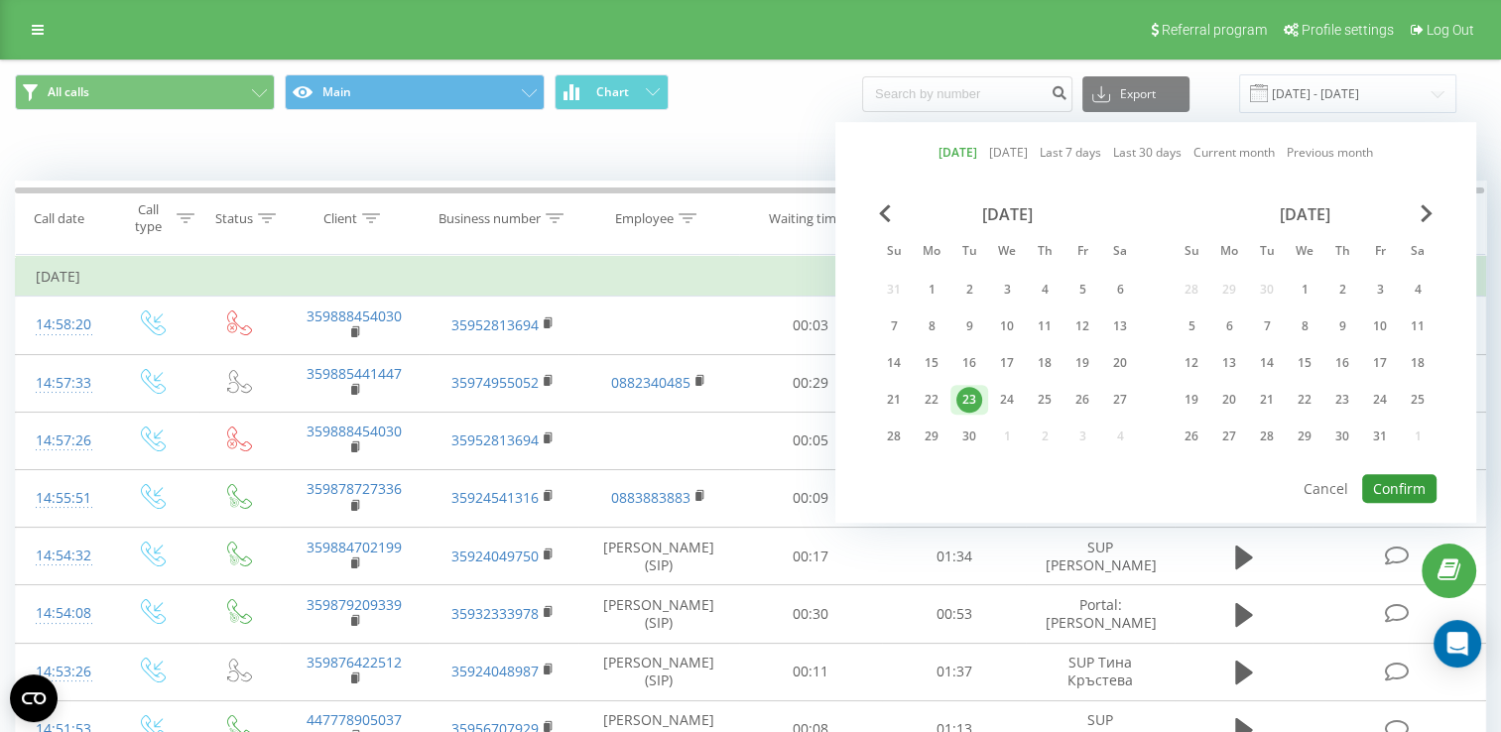
click at [1411, 476] on button "Confirm" at bounding box center [1400, 488] width 74 height 29
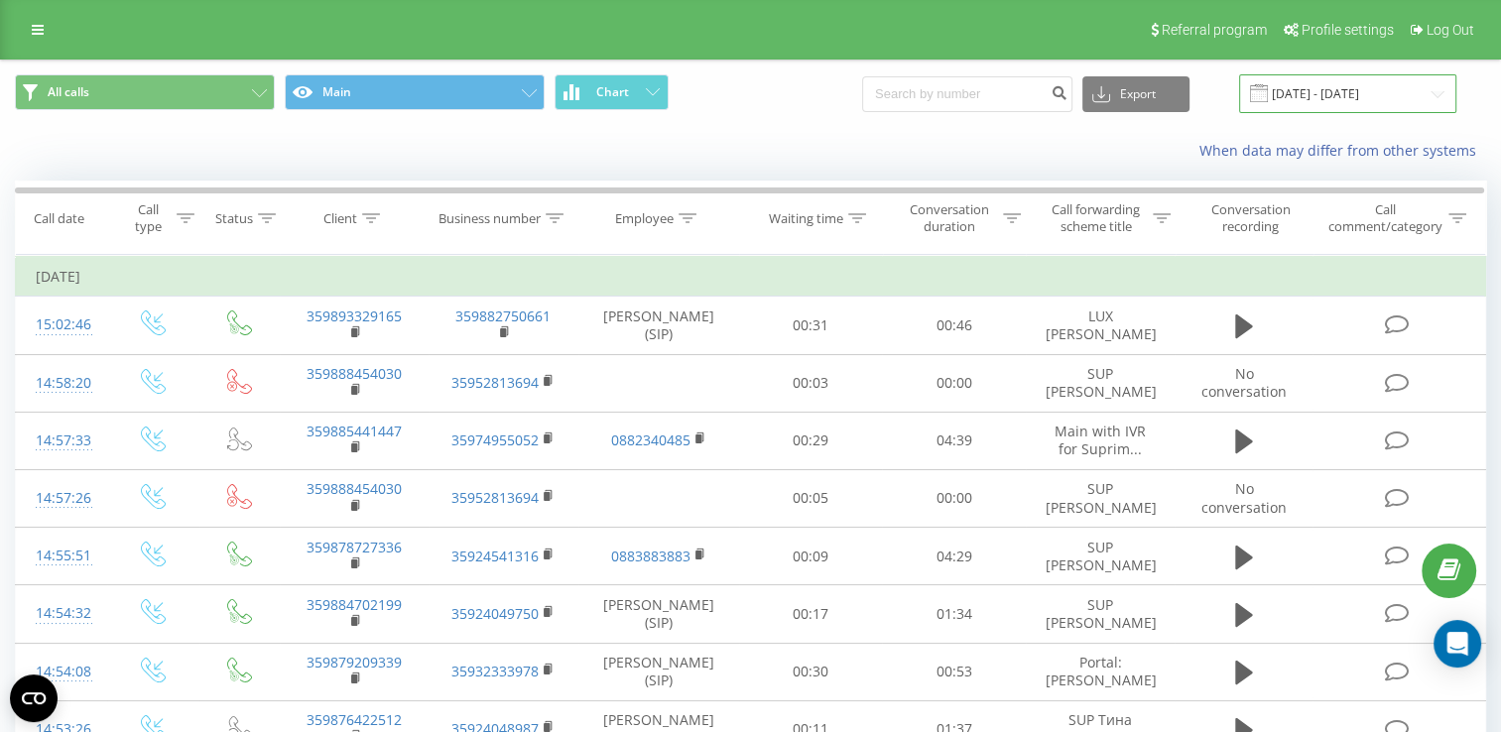
click at [1354, 88] on input "[DATE] - [DATE]" at bounding box center [1347, 93] width 217 height 39
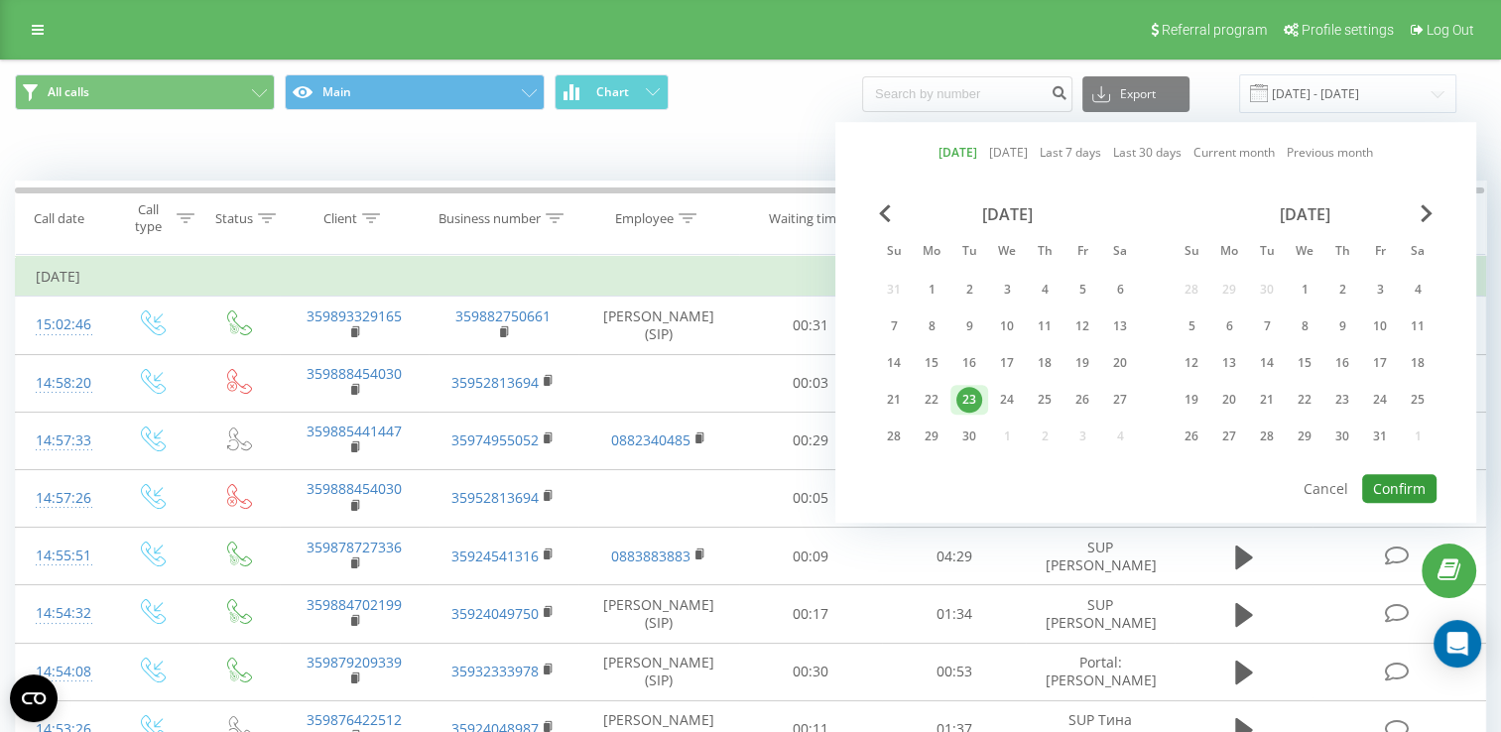
click at [1397, 474] on button "Confirm" at bounding box center [1400, 488] width 74 height 29
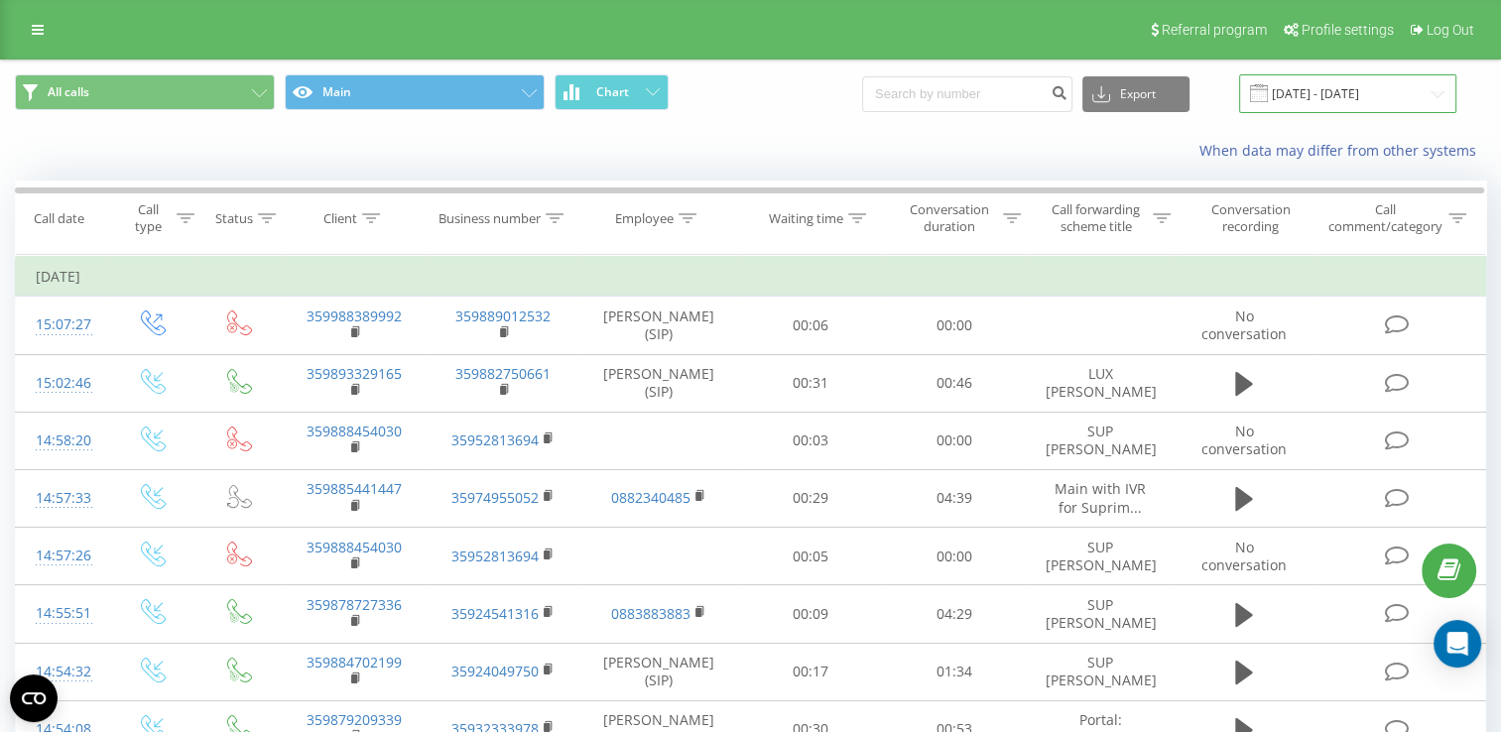
click at [1321, 92] on input "[DATE] - [DATE]" at bounding box center [1347, 93] width 217 height 39
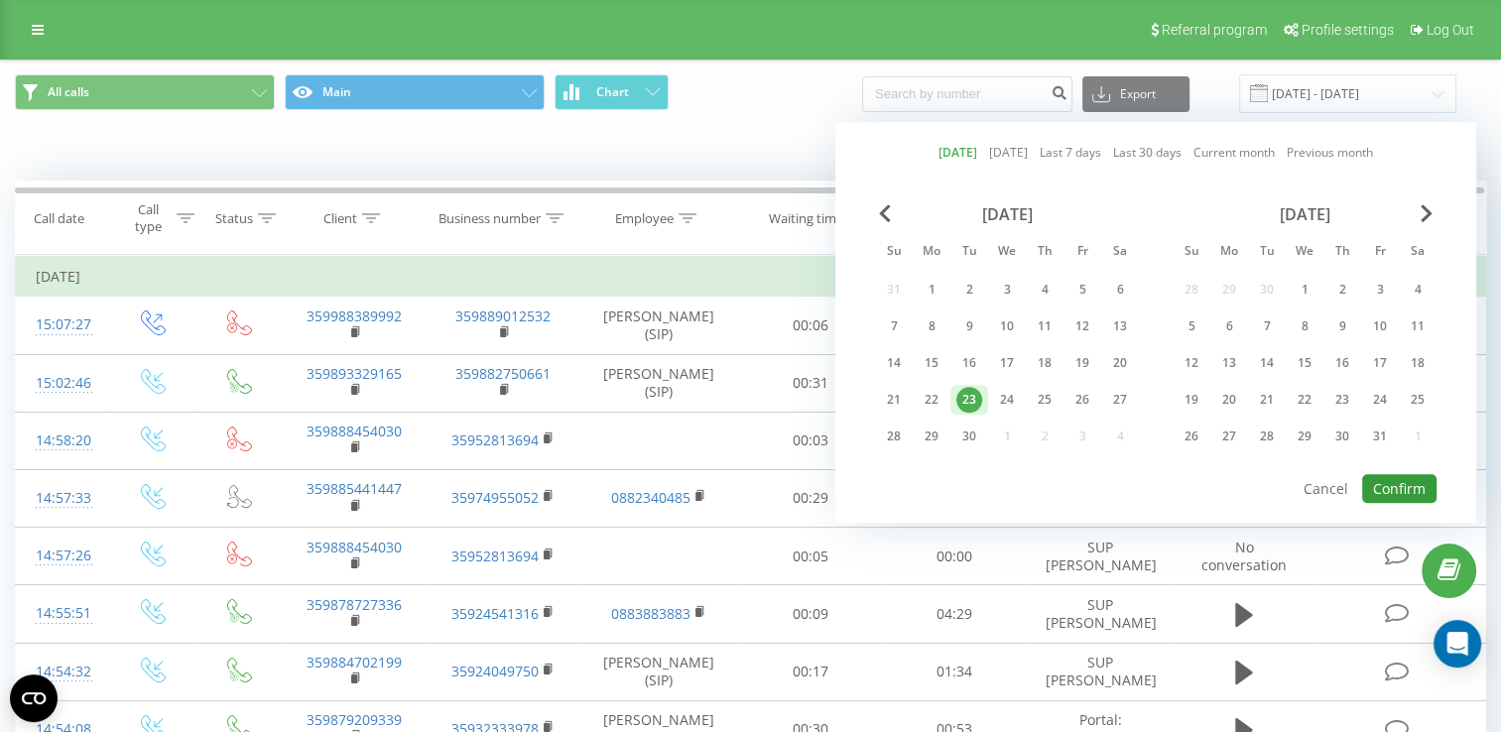
click at [1383, 481] on button "Confirm" at bounding box center [1400, 488] width 74 height 29
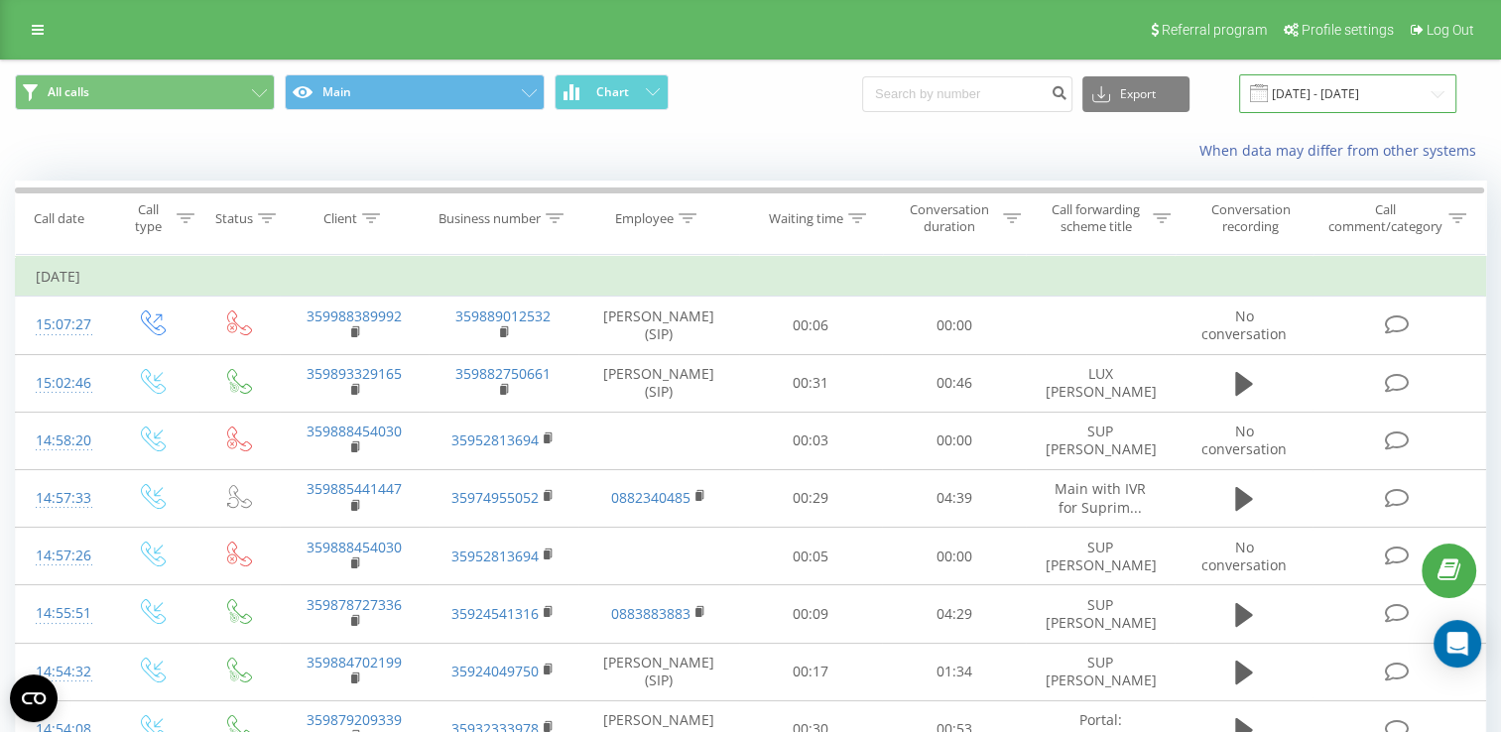
click at [1312, 90] on input "[DATE] - [DATE]" at bounding box center [1347, 93] width 217 height 39
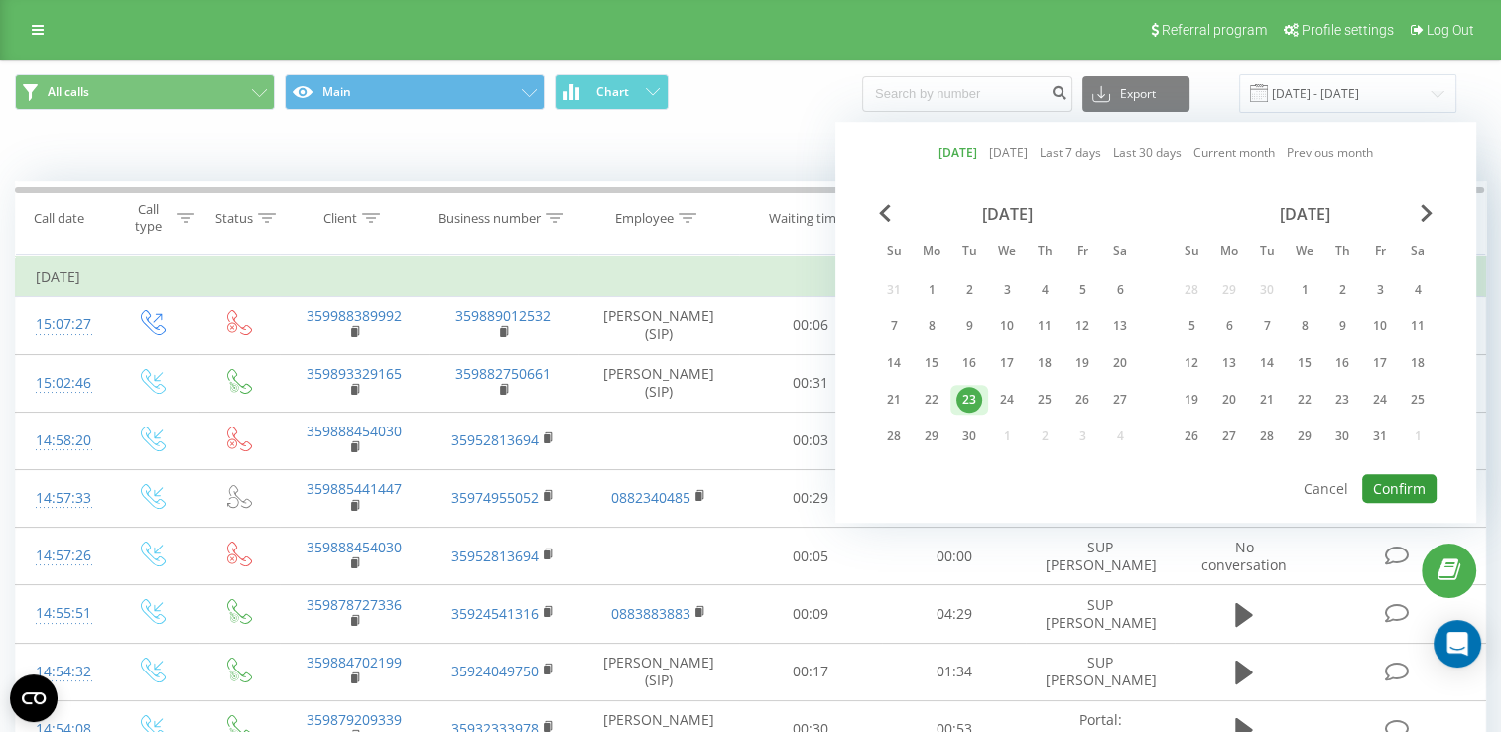
click at [1425, 486] on button "Confirm" at bounding box center [1400, 488] width 74 height 29
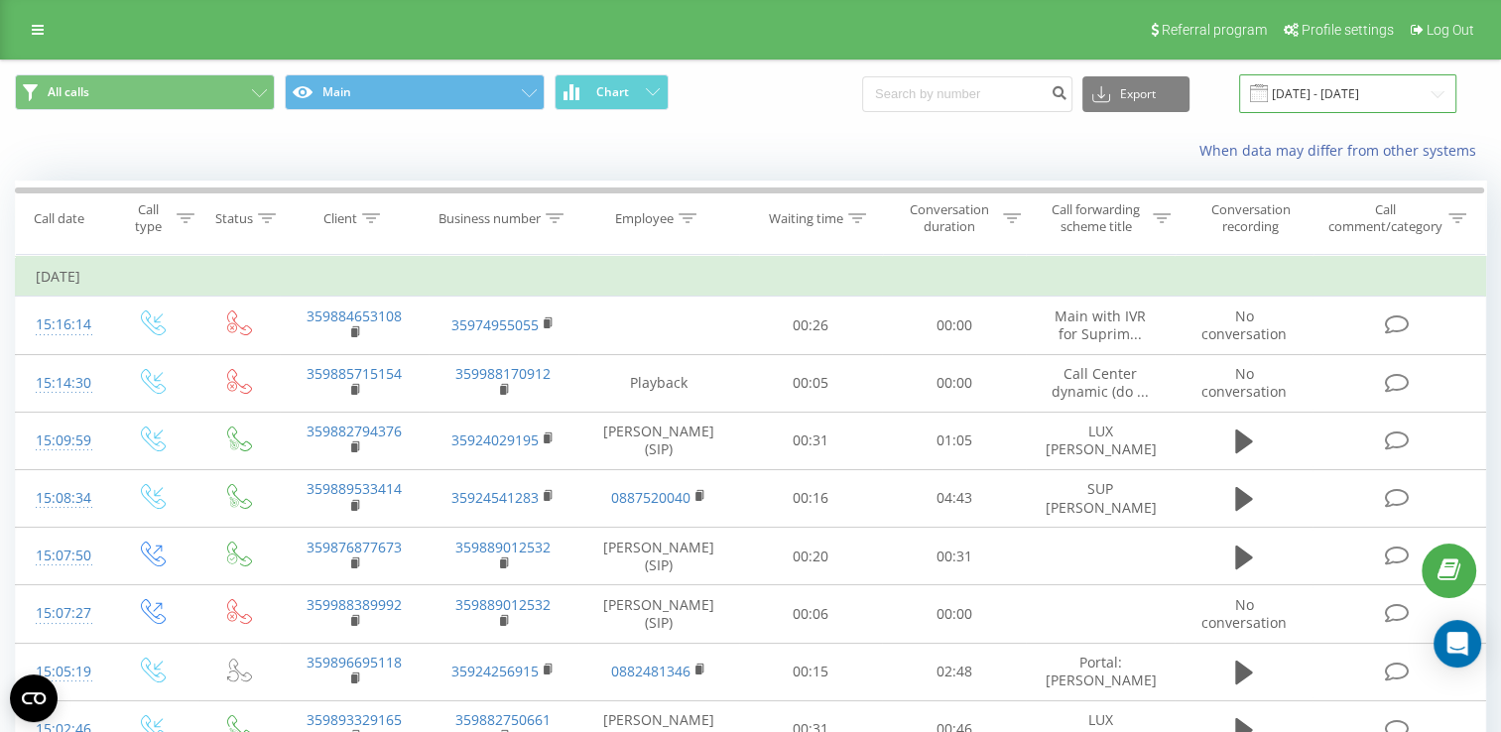
click at [1339, 92] on input "[DATE] - [DATE]" at bounding box center [1347, 93] width 217 height 39
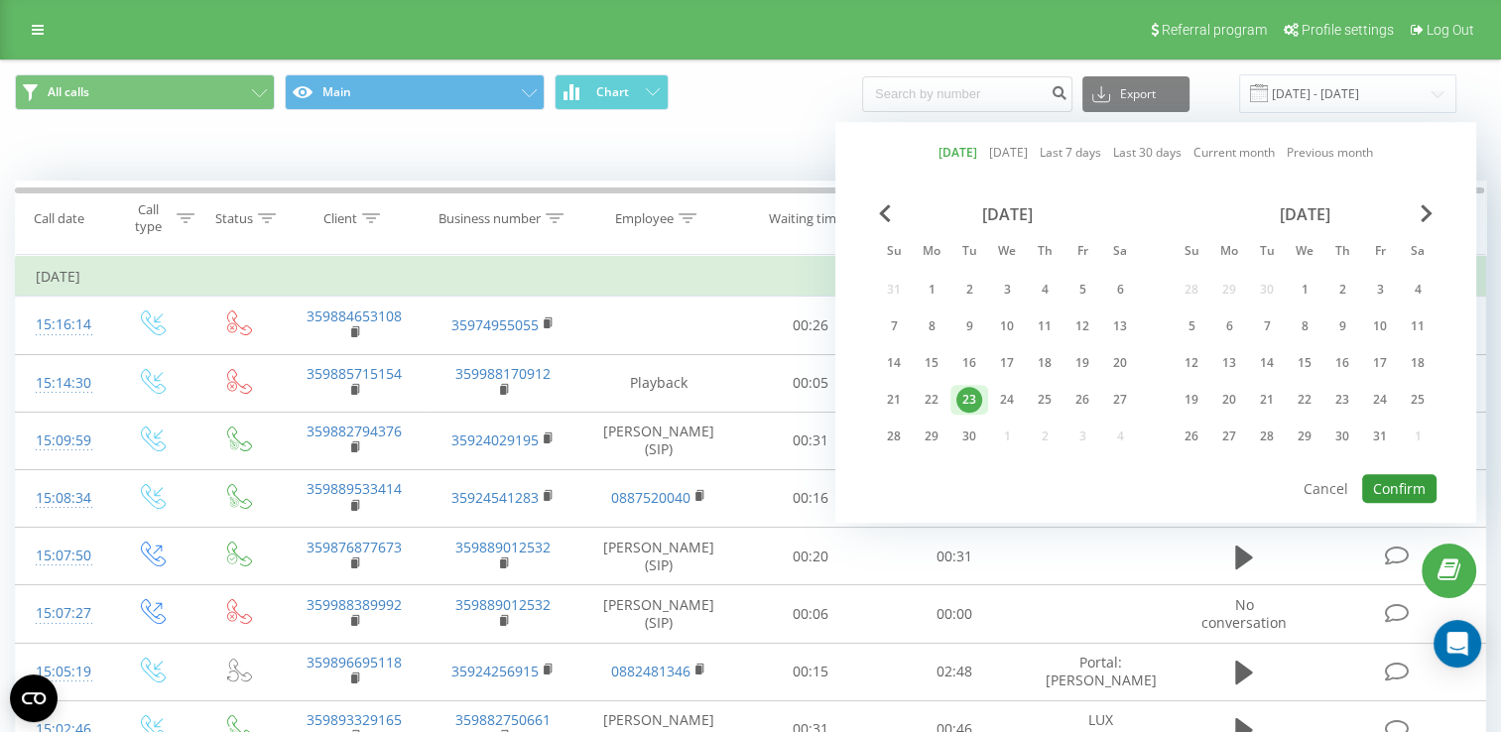
click at [1407, 482] on button "Confirm" at bounding box center [1400, 488] width 74 height 29
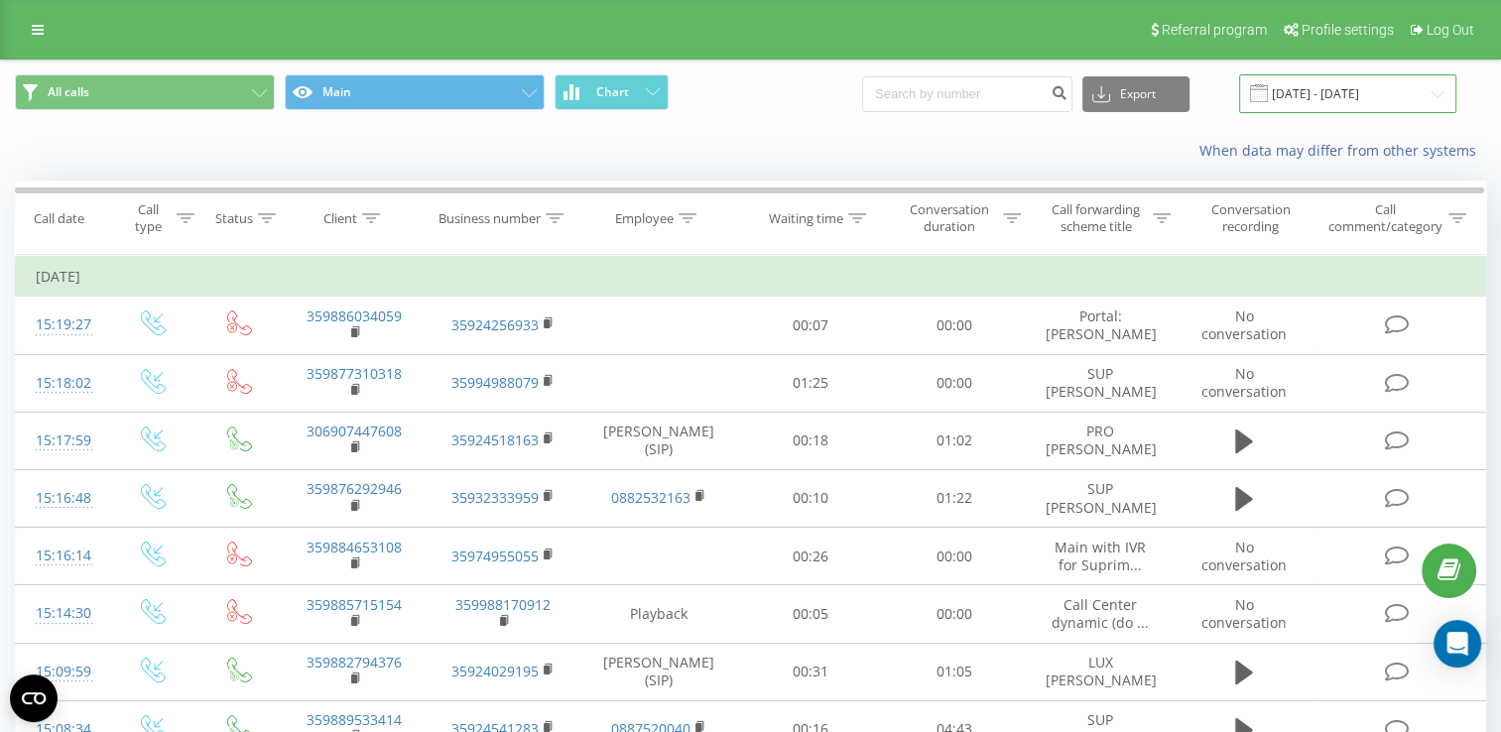
click at [1320, 91] on input "[DATE] - [DATE]" at bounding box center [1347, 93] width 217 height 39
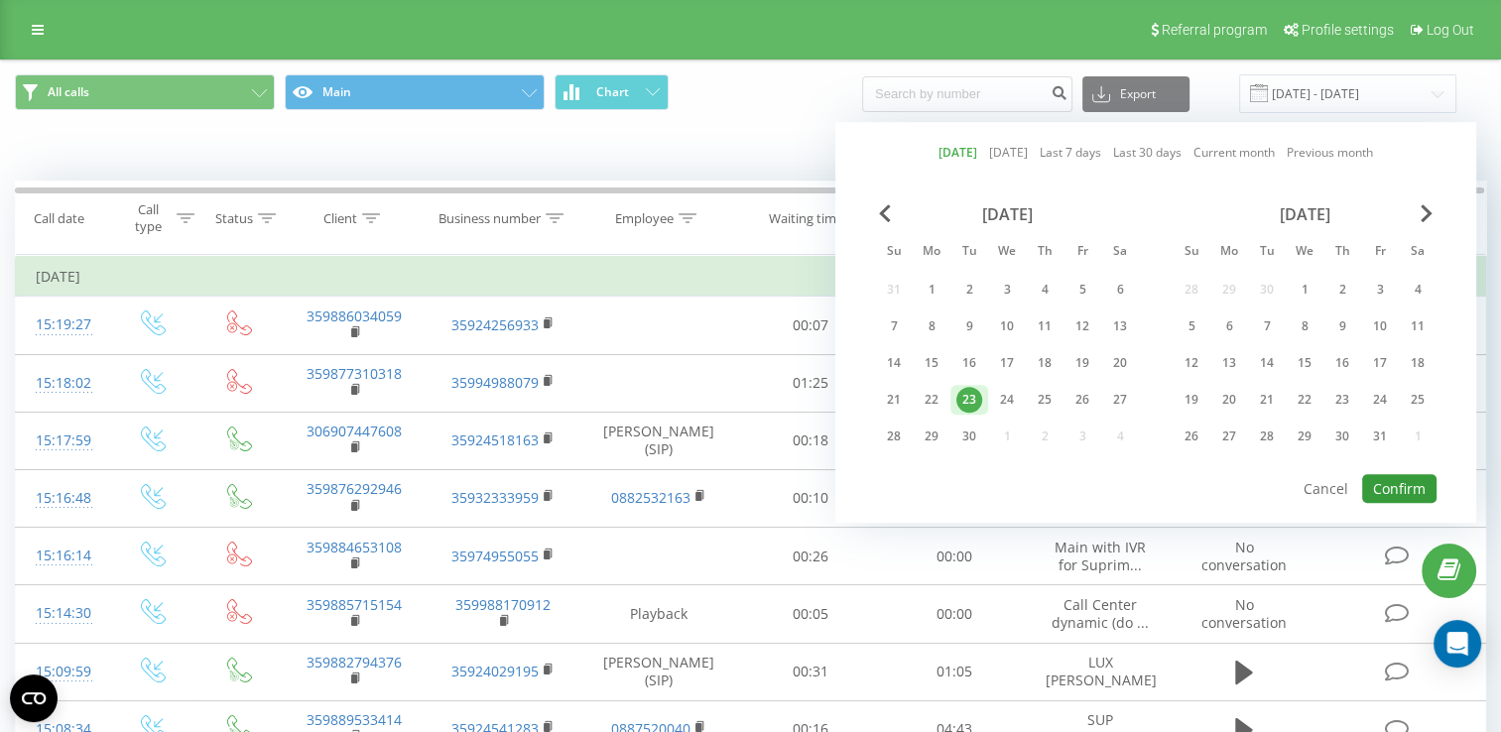
click at [1389, 486] on button "Confirm" at bounding box center [1400, 488] width 74 height 29
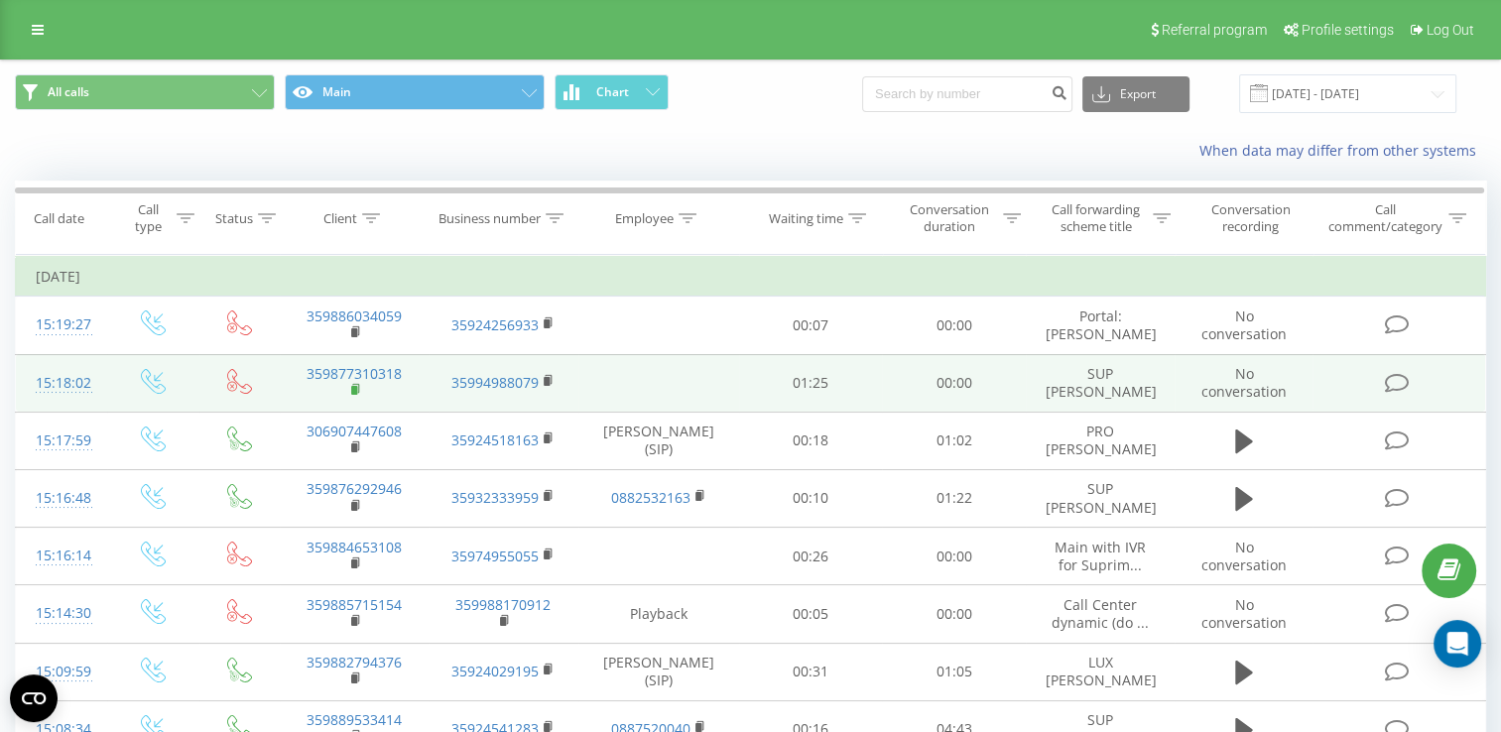
click at [351, 390] on rect at bounding box center [354, 390] width 6 height 9
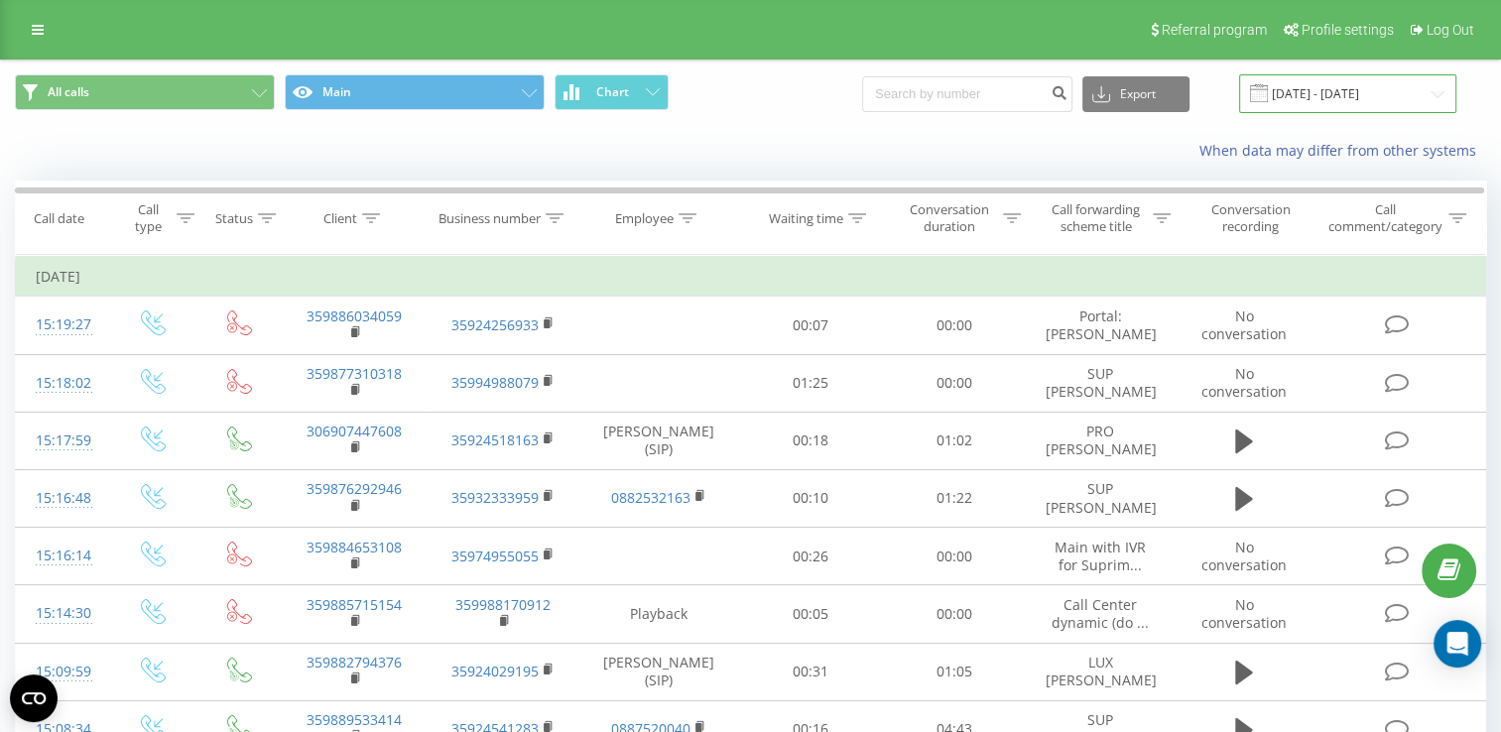
click at [1337, 86] on input "[DATE] - [DATE]" at bounding box center [1347, 93] width 217 height 39
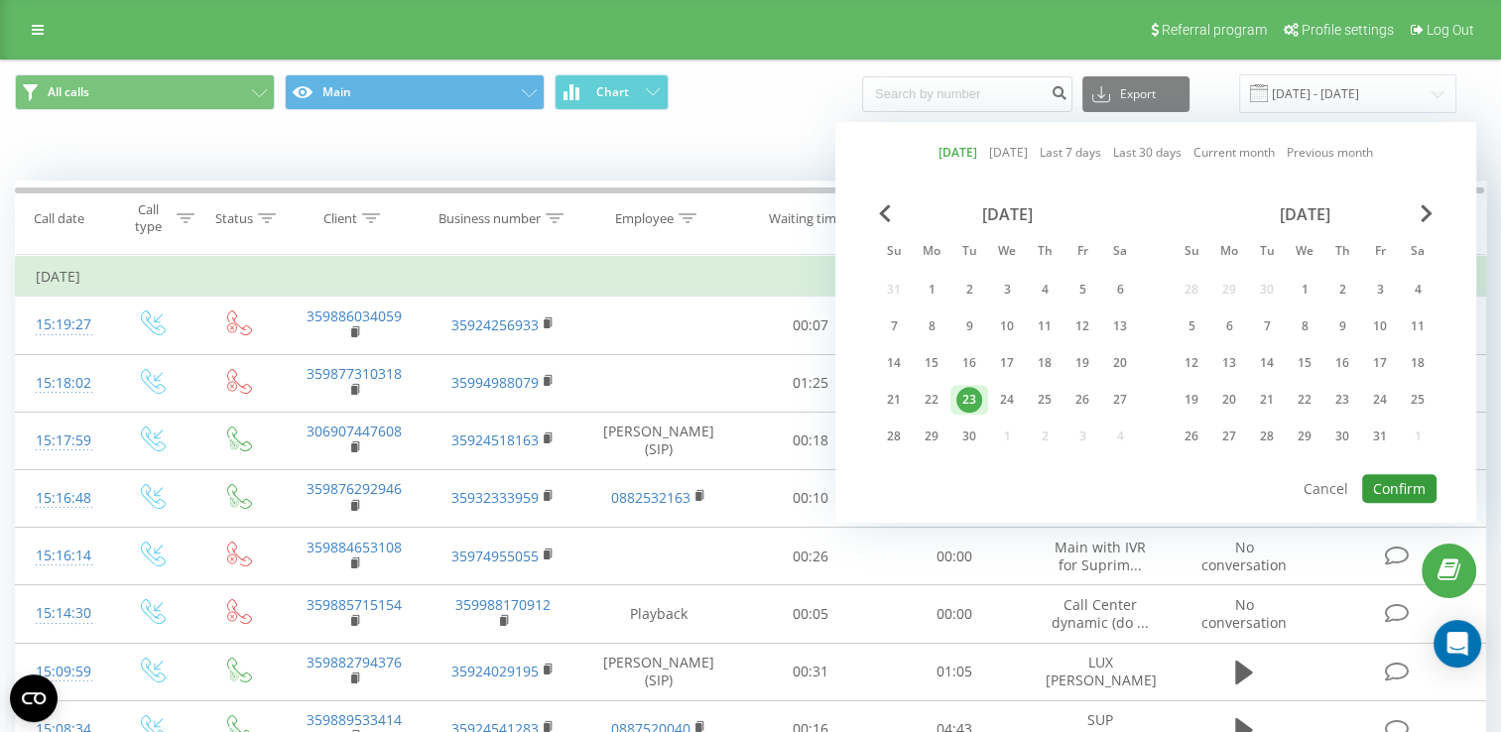
click at [1403, 484] on button "Confirm" at bounding box center [1400, 488] width 74 height 29
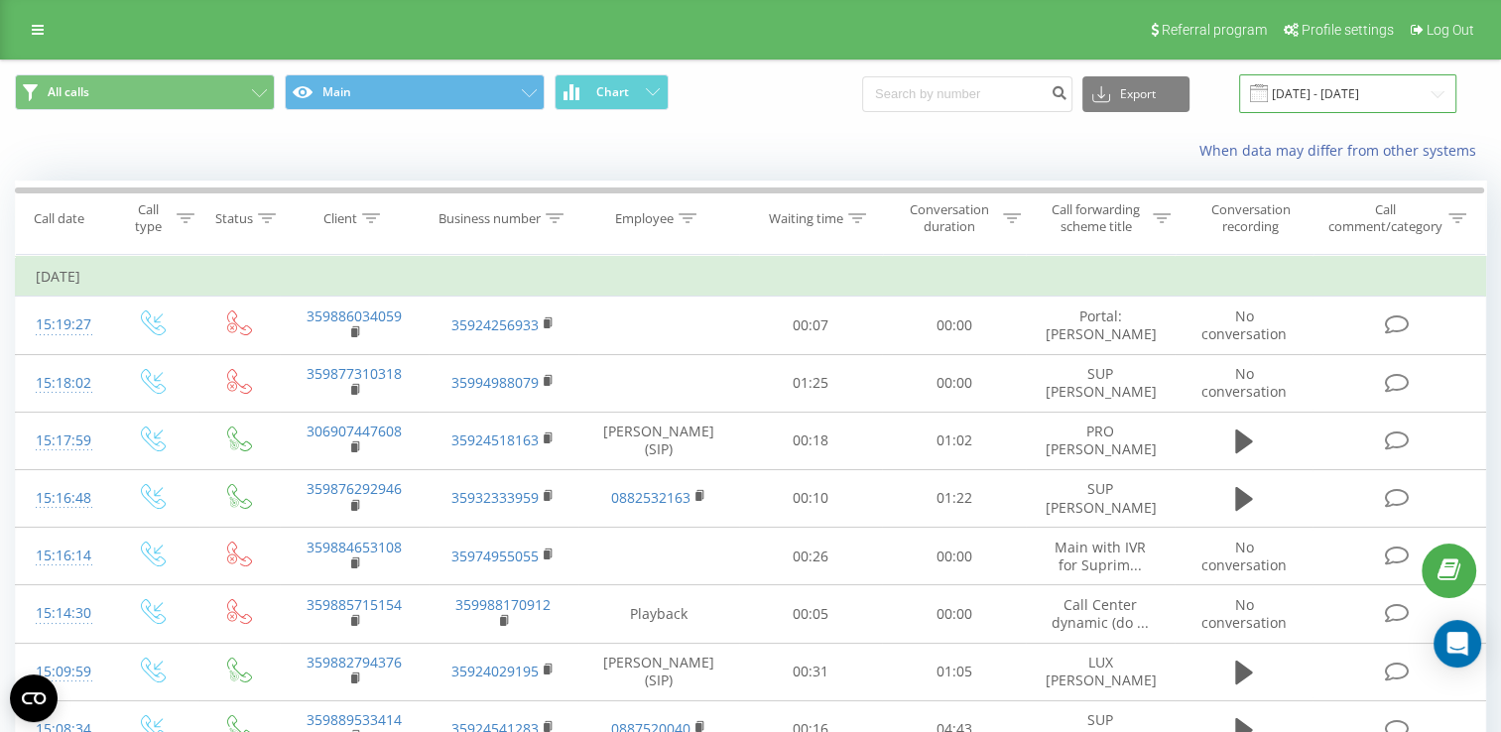
click at [1329, 81] on input "[DATE] - [DATE]" at bounding box center [1347, 93] width 217 height 39
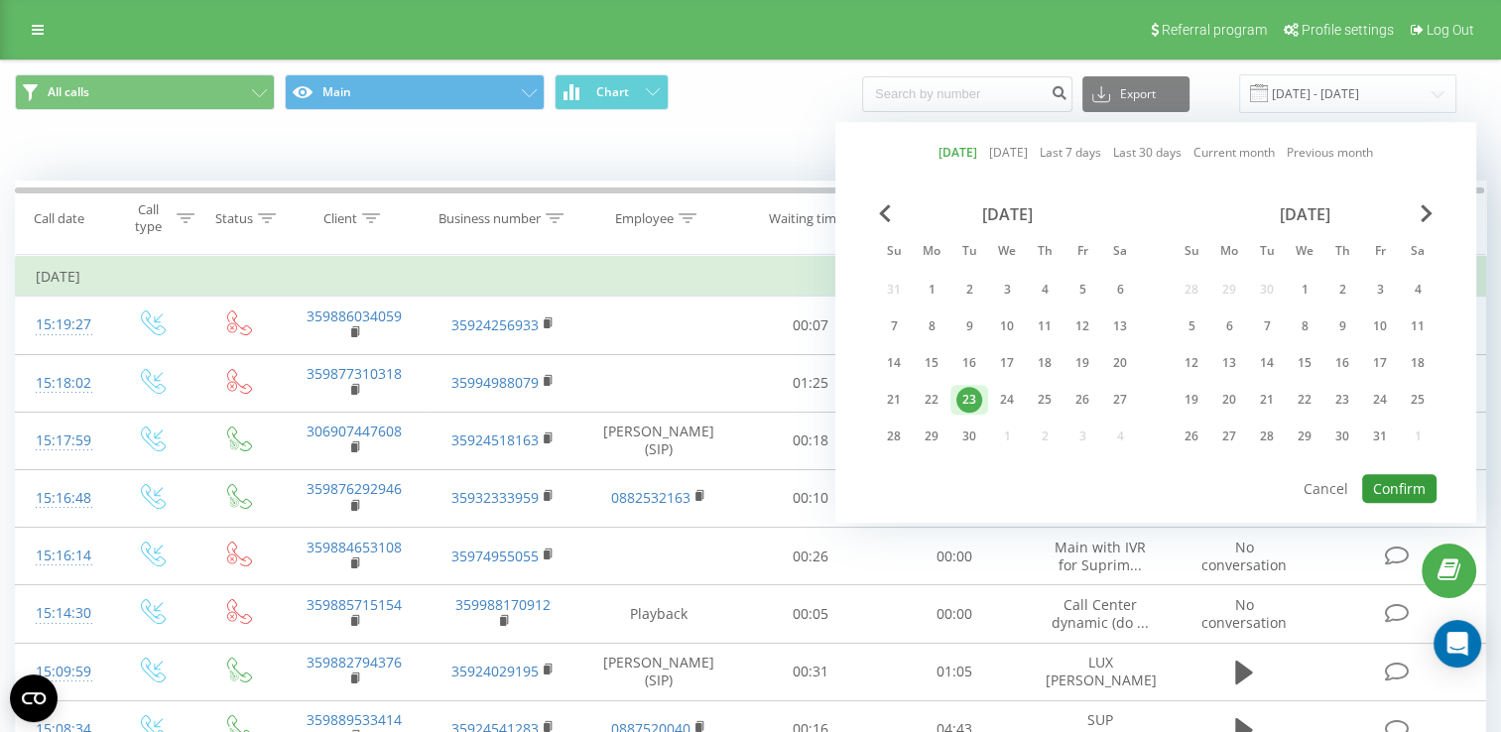
click at [1398, 482] on button "Confirm" at bounding box center [1400, 488] width 74 height 29
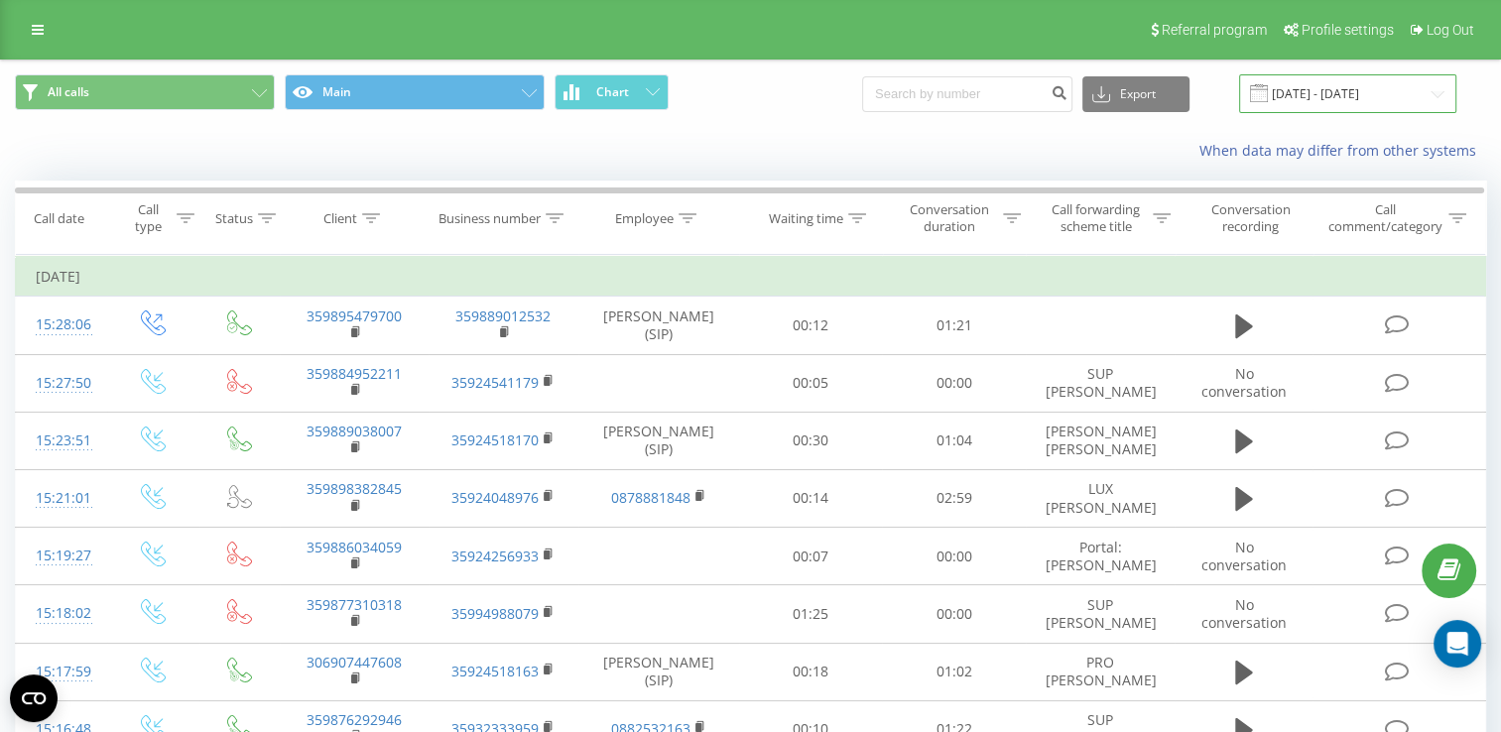
drag, startPoint x: 1323, startPoint y: 92, endPoint x: 1334, endPoint y: 107, distance: 18.5
click at [1323, 92] on input "[DATE] - [DATE]" at bounding box center [1347, 93] width 217 height 39
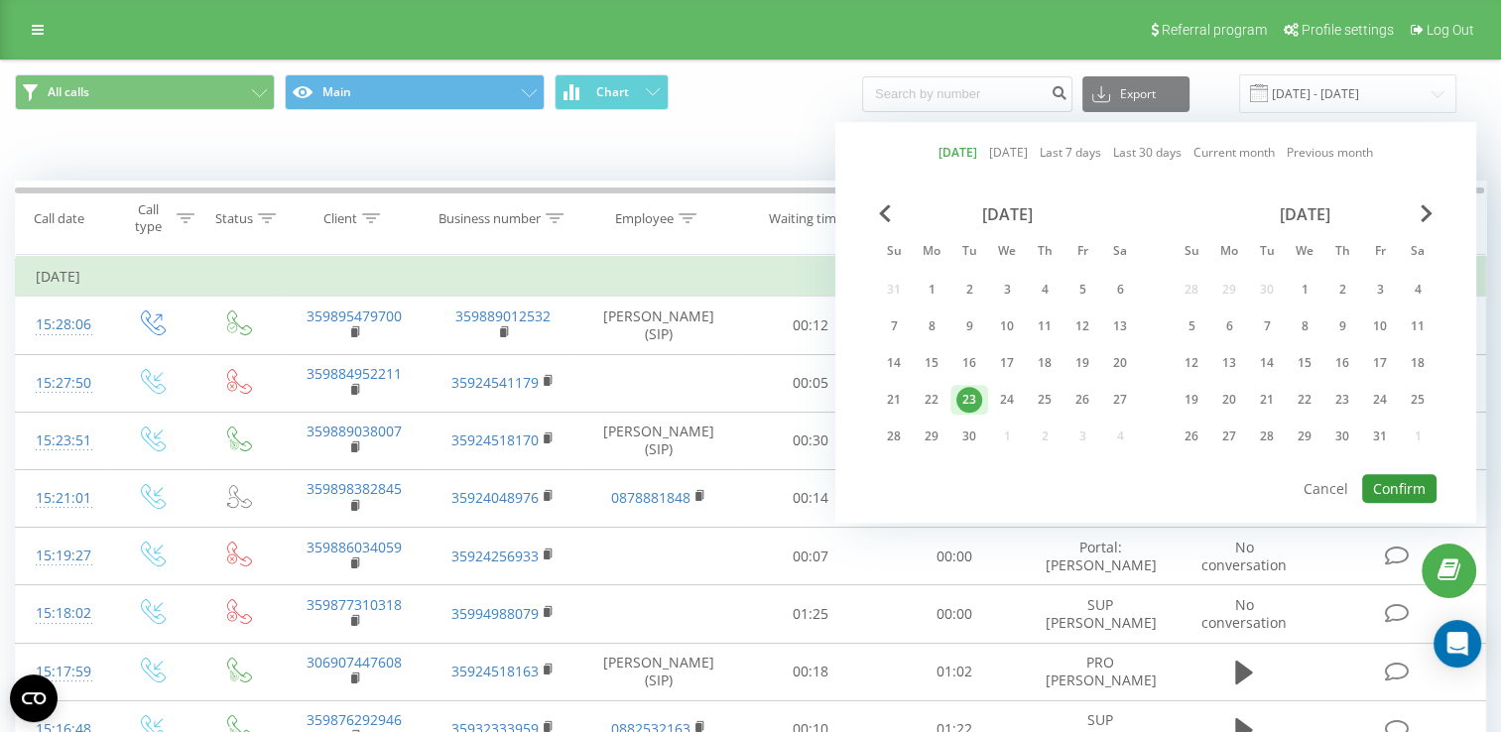
click at [1385, 478] on button "Confirm" at bounding box center [1400, 488] width 74 height 29
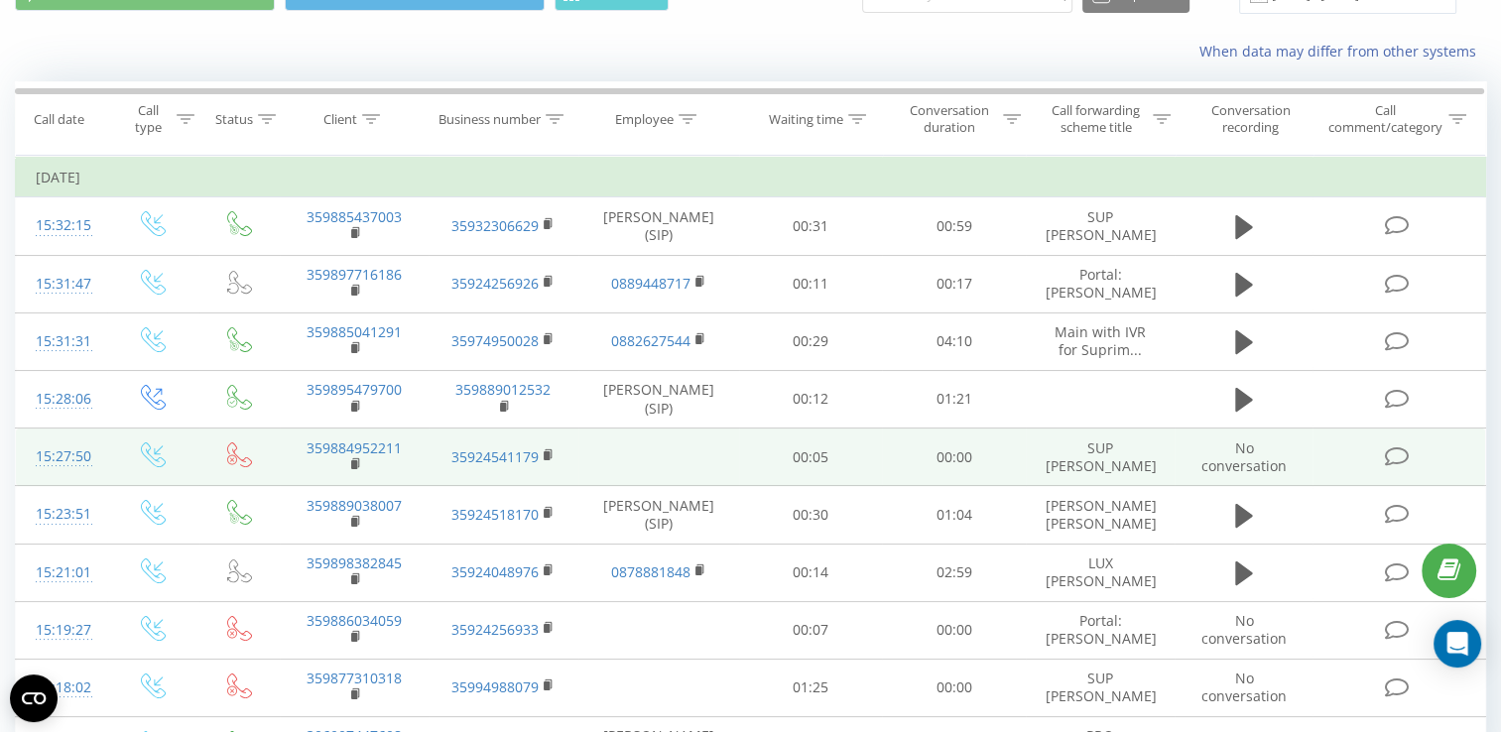
scroll to position [212, 0]
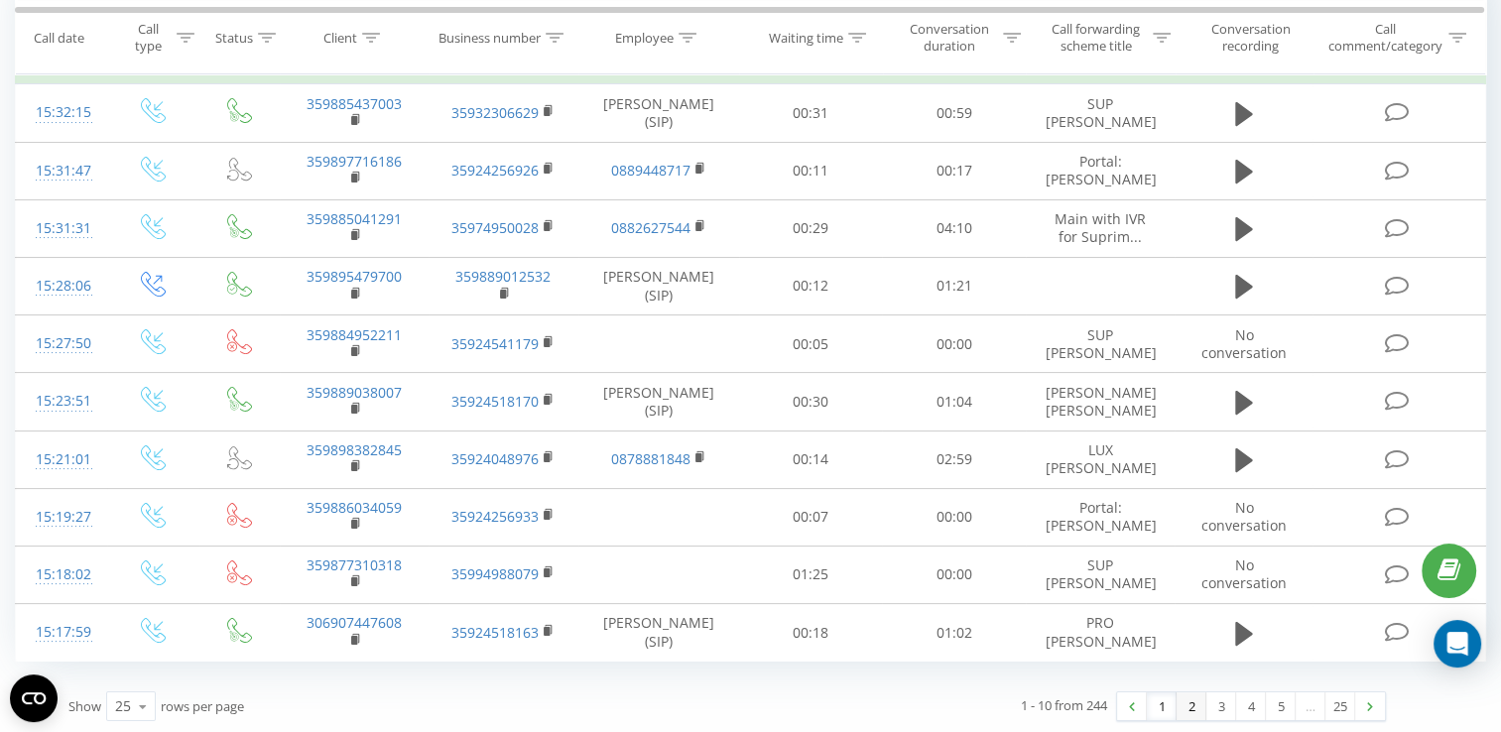
click at [1187, 714] on link "2" at bounding box center [1192, 707] width 30 height 28
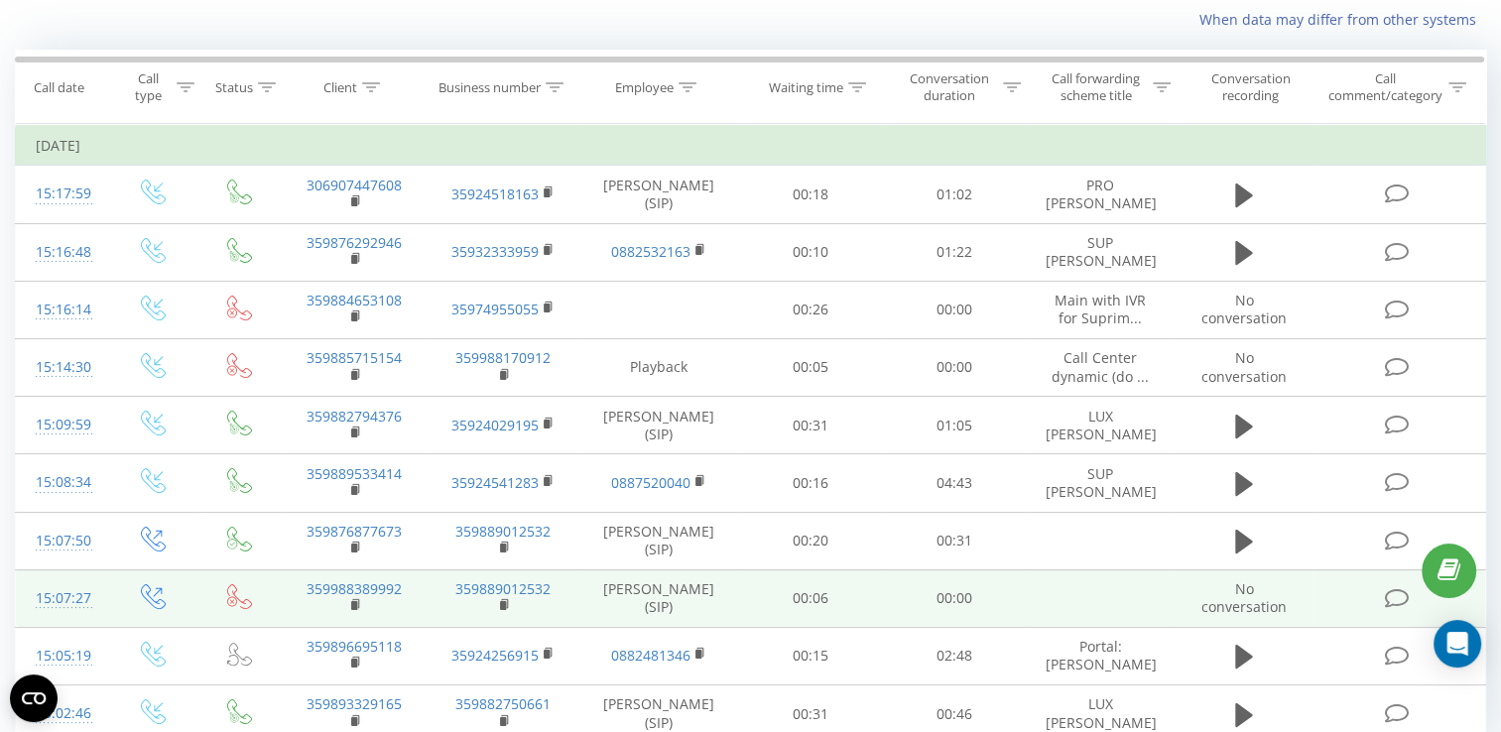
scroll to position [212, 0]
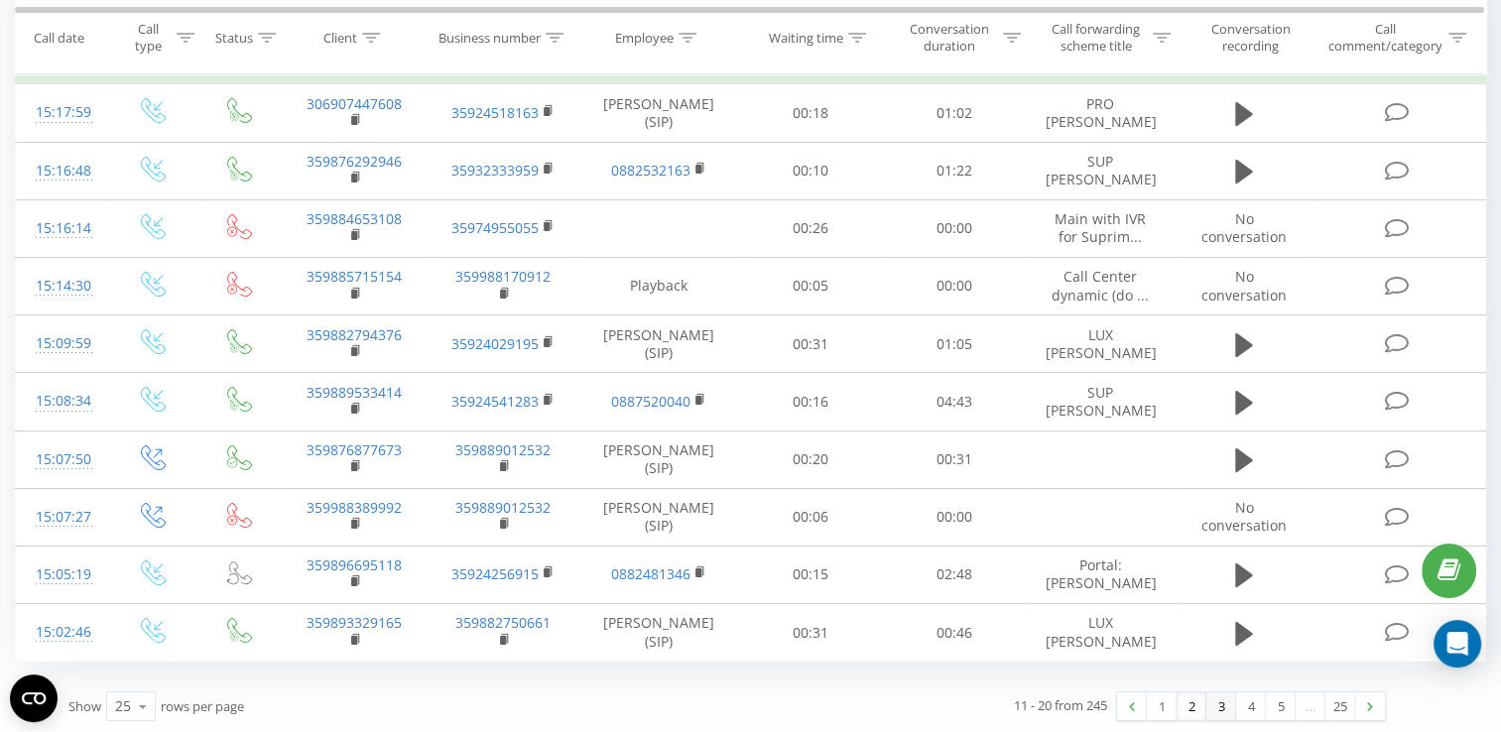
click at [1219, 708] on link "3" at bounding box center [1222, 707] width 30 height 28
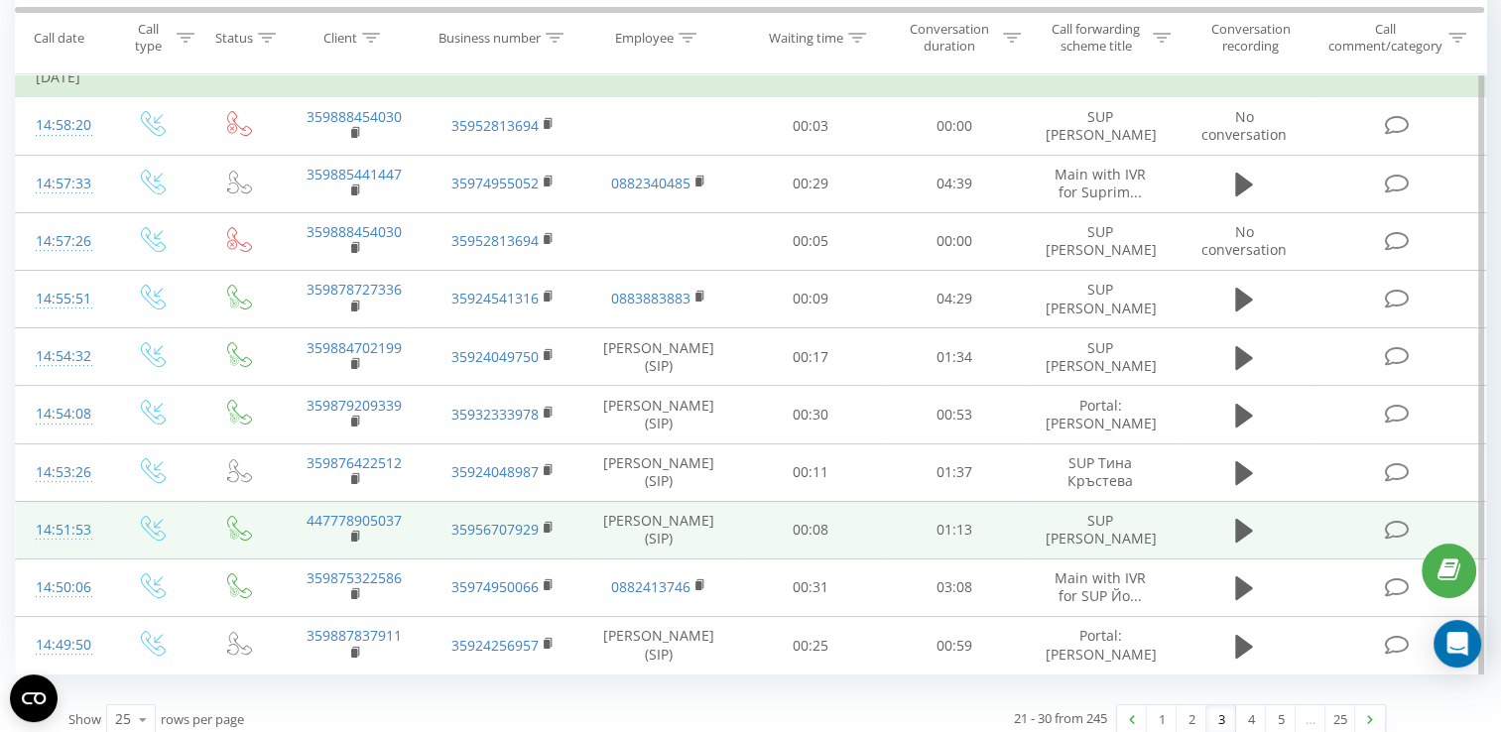
scroll to position [228, 0]
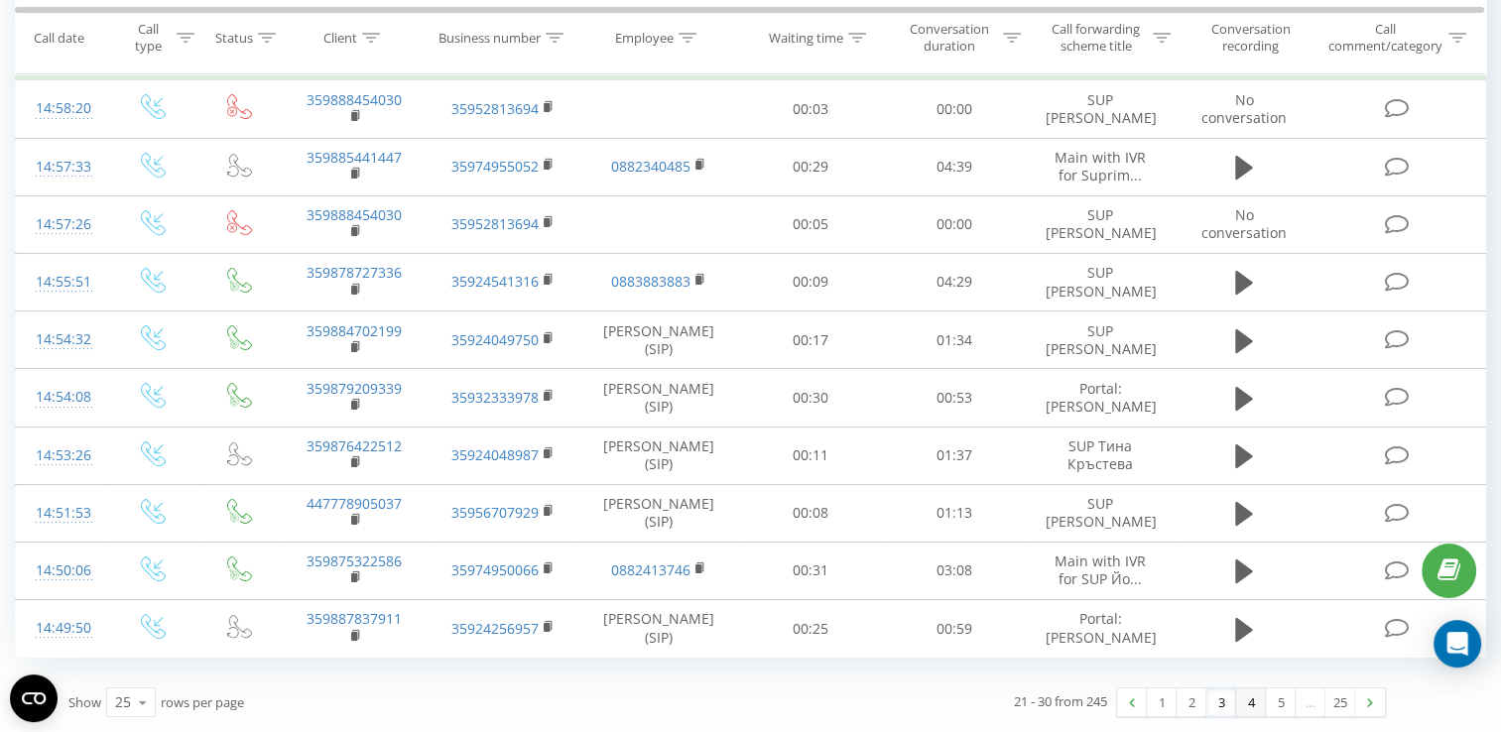
click at [1239, 706] on link "4" at bounding box center [1251, 703] width 30 height 28
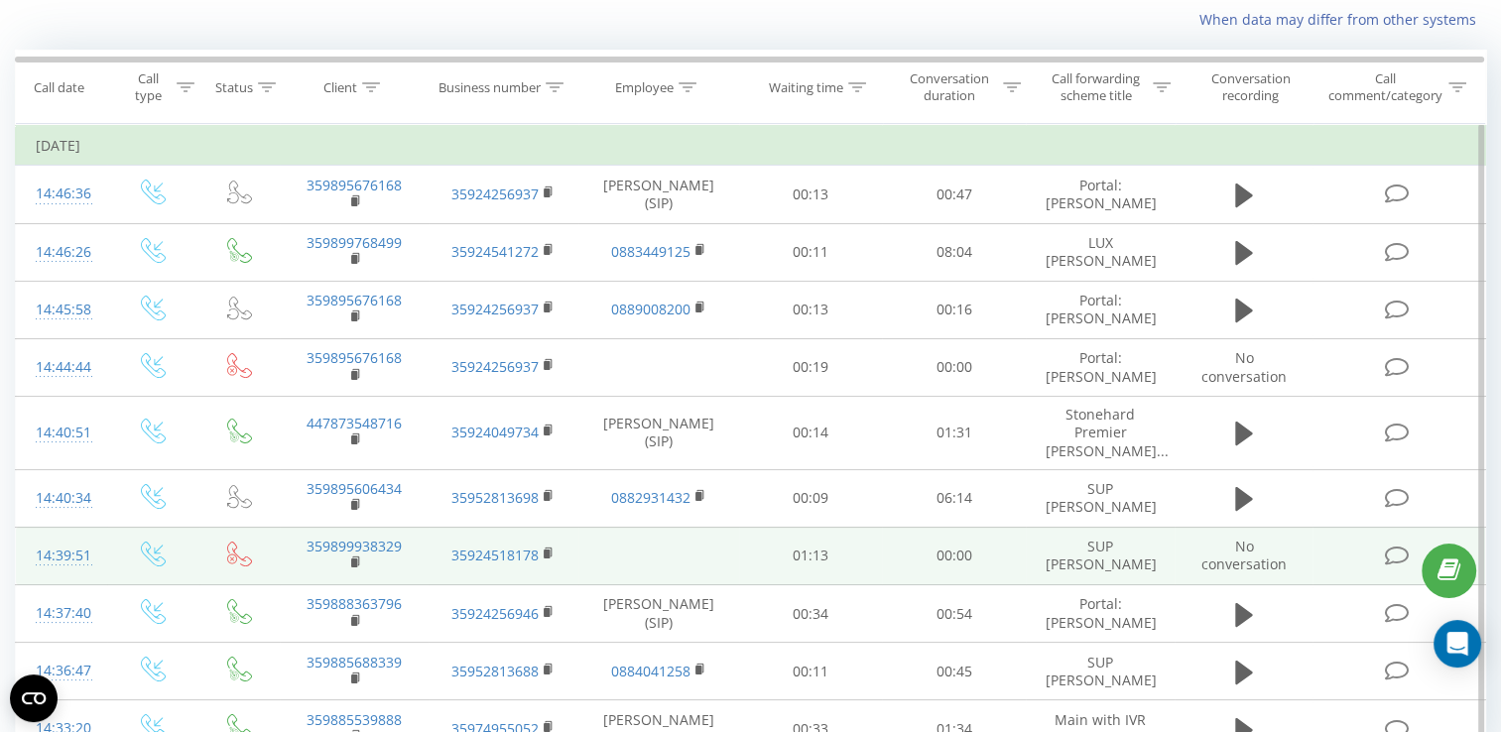
scroll to position [228, 0]
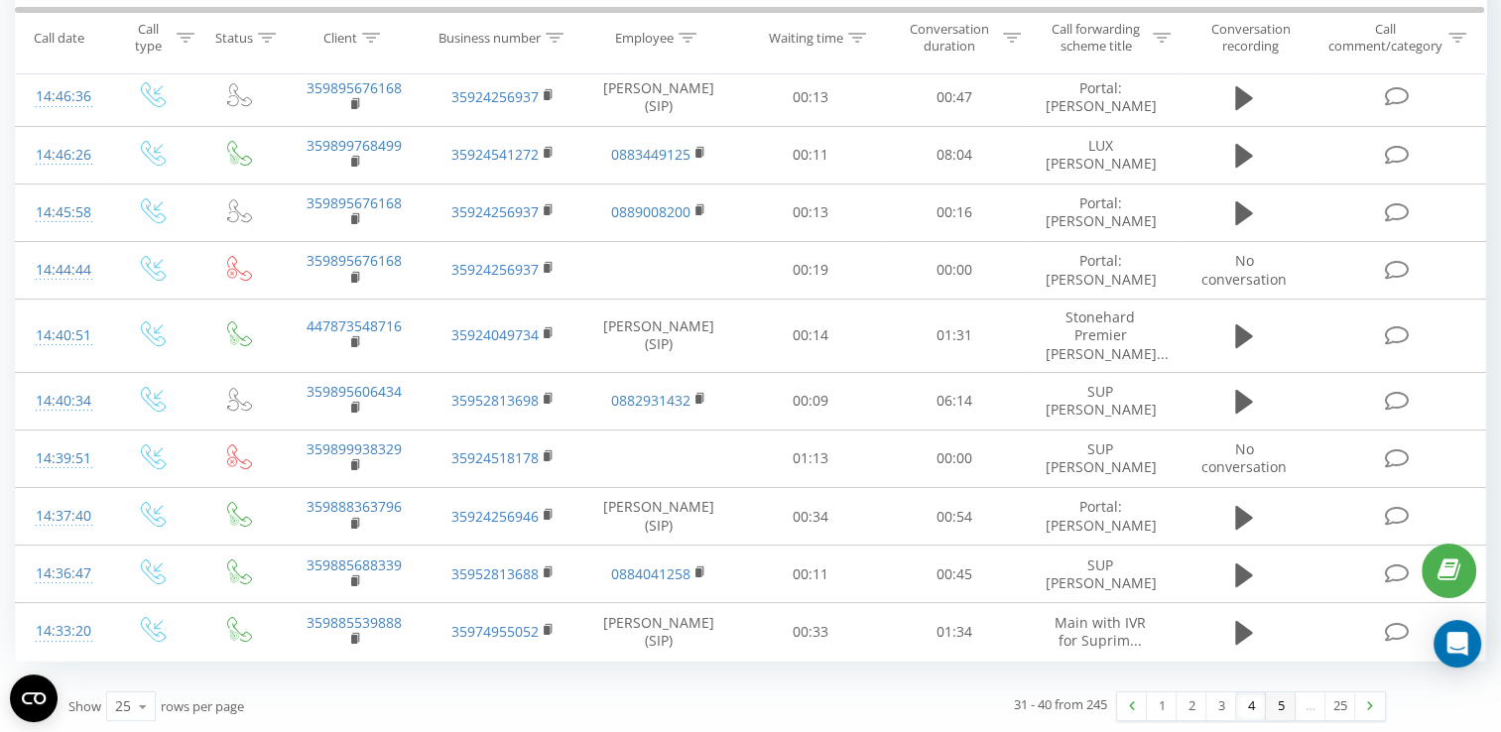
click at [1266, 710] on link "5" at bounding box center [1281, 707] width 30 height 28
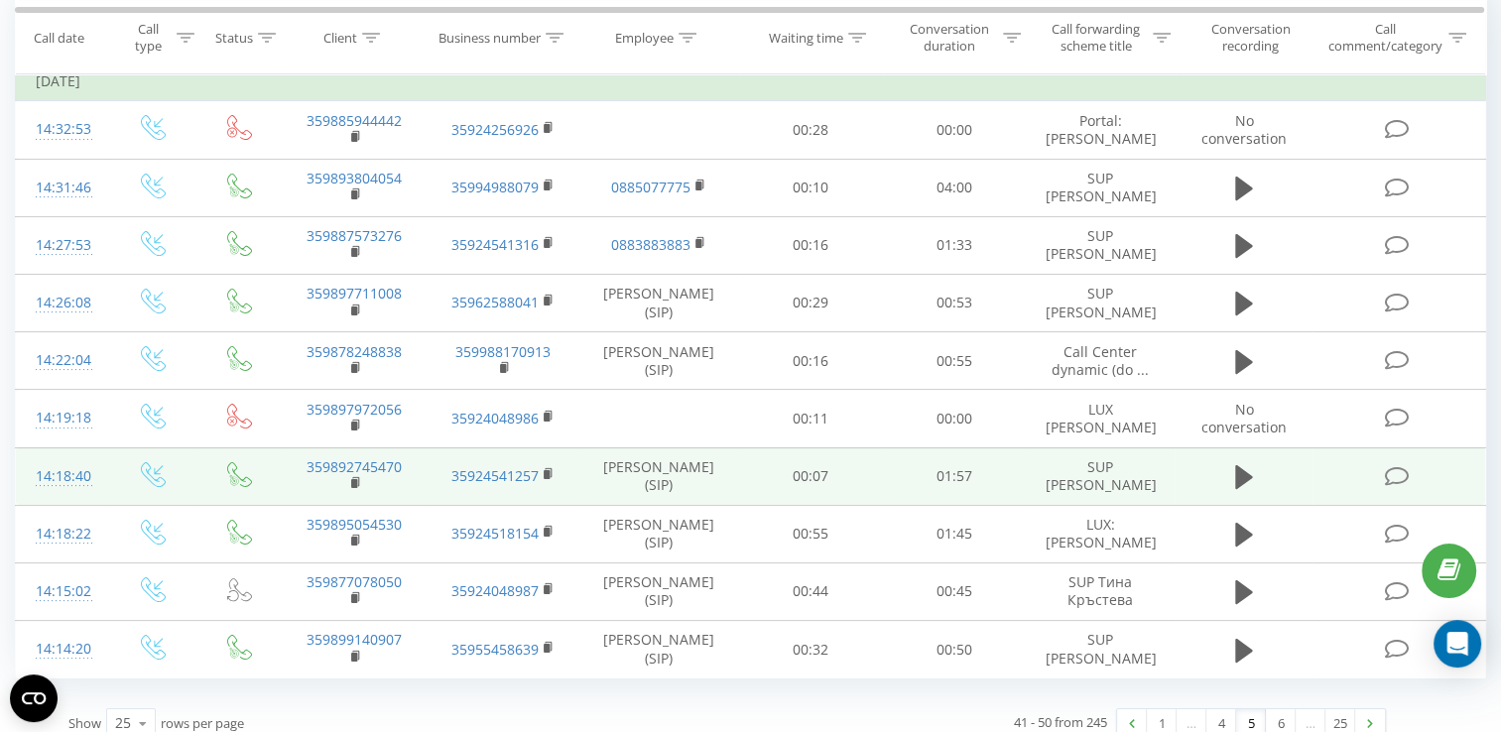
scroll to position [212, 0]
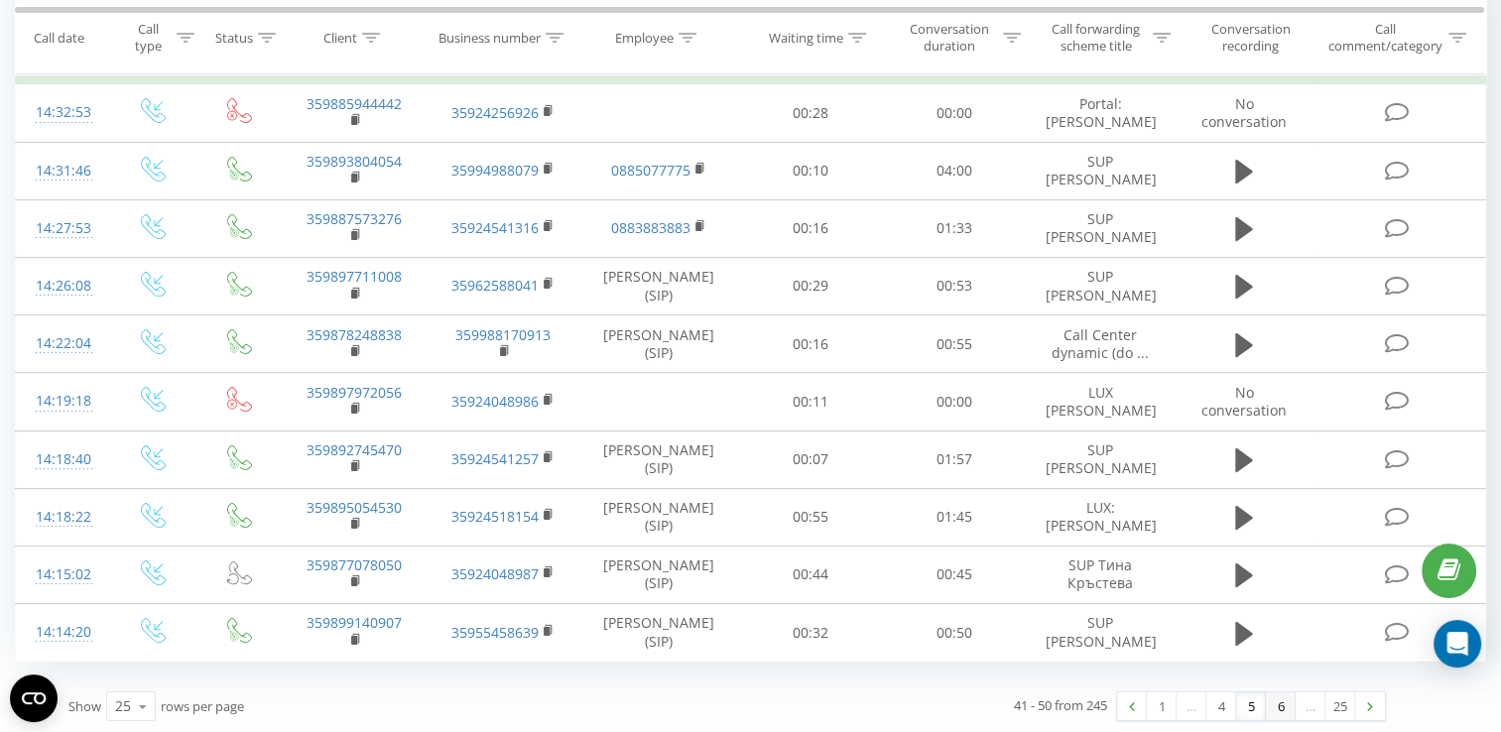
click at [1273, 712] on link "6" at bounding box center [1281, 707] width 30 height 28
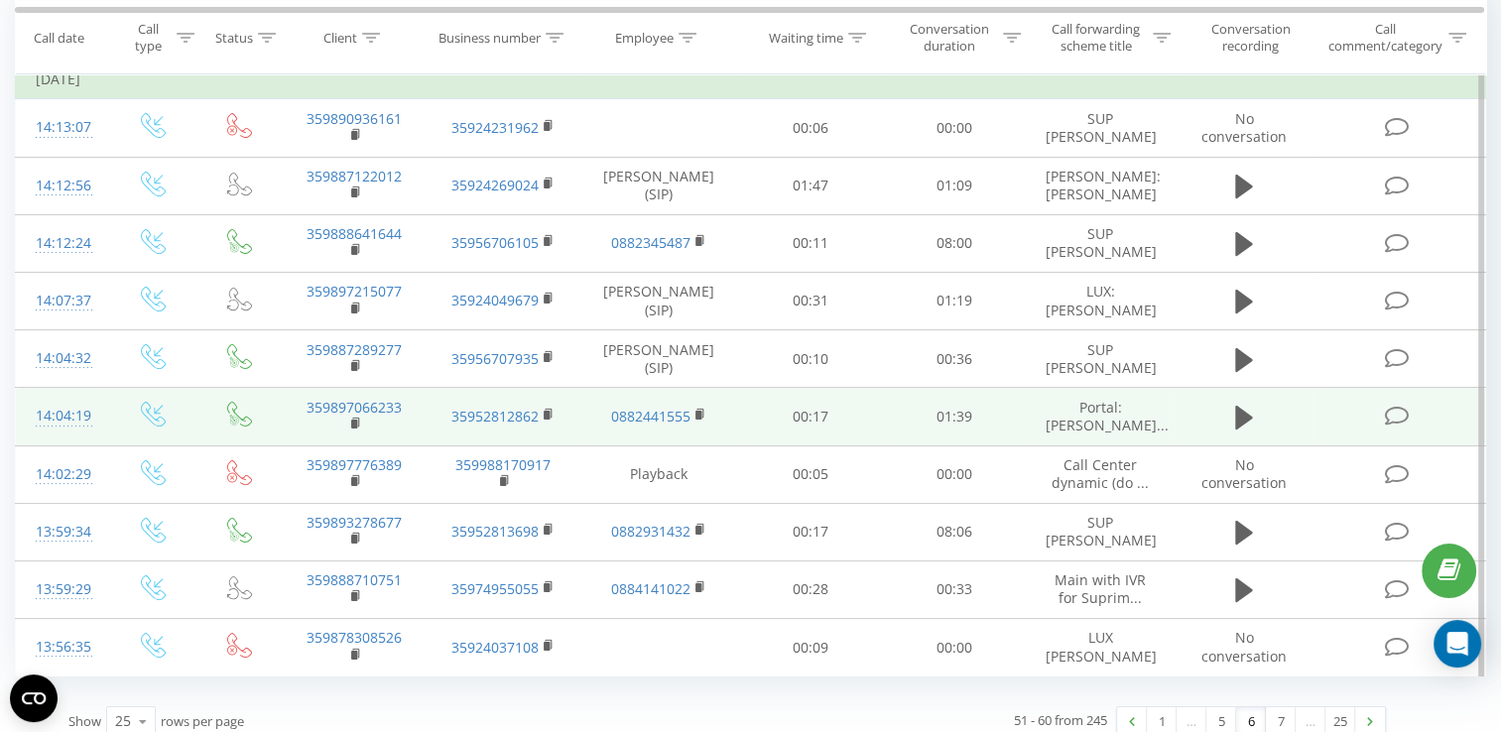
scroll to position [228, 0]
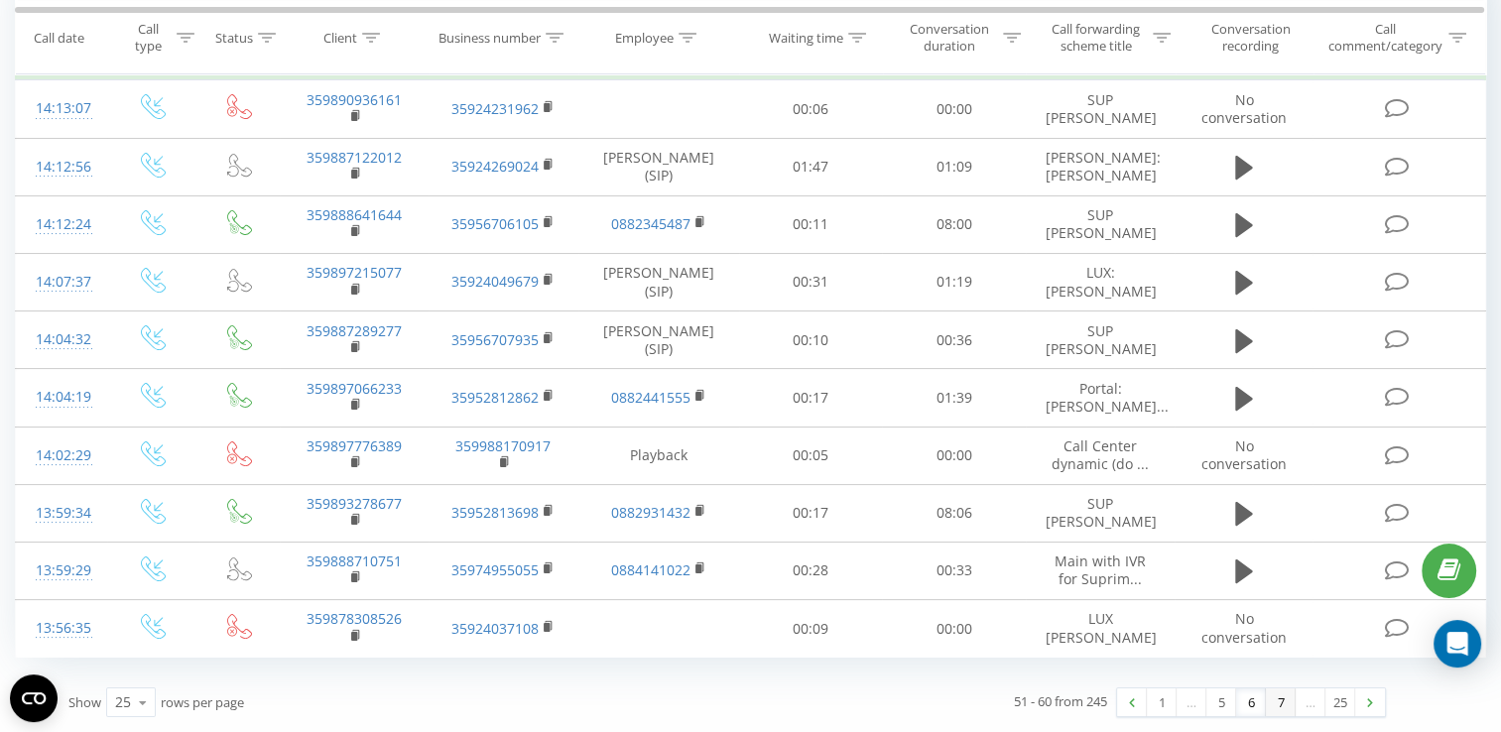
click at [1278, 710] on link "7" at bounding box center [1281, 703] width 30 height 28
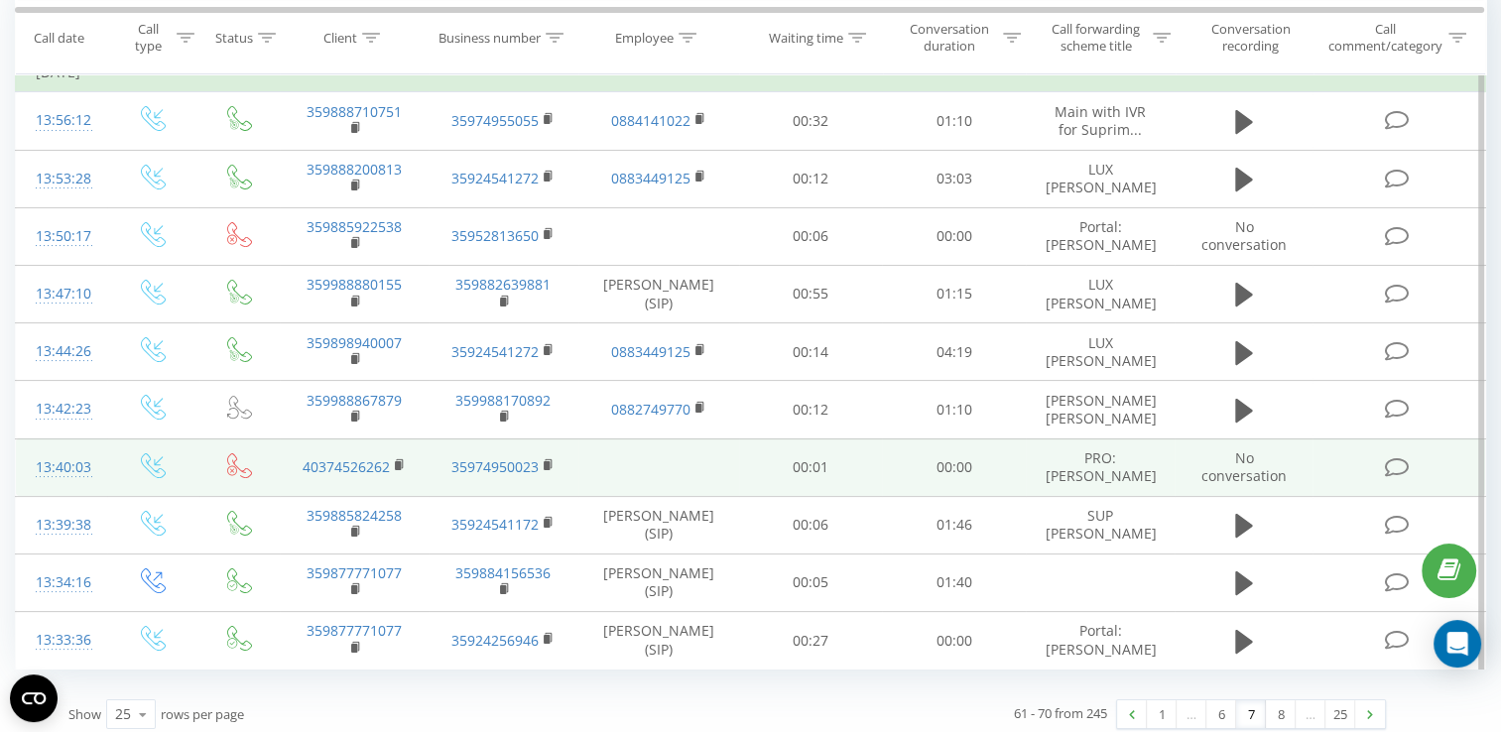
scroll to position [228, 0]
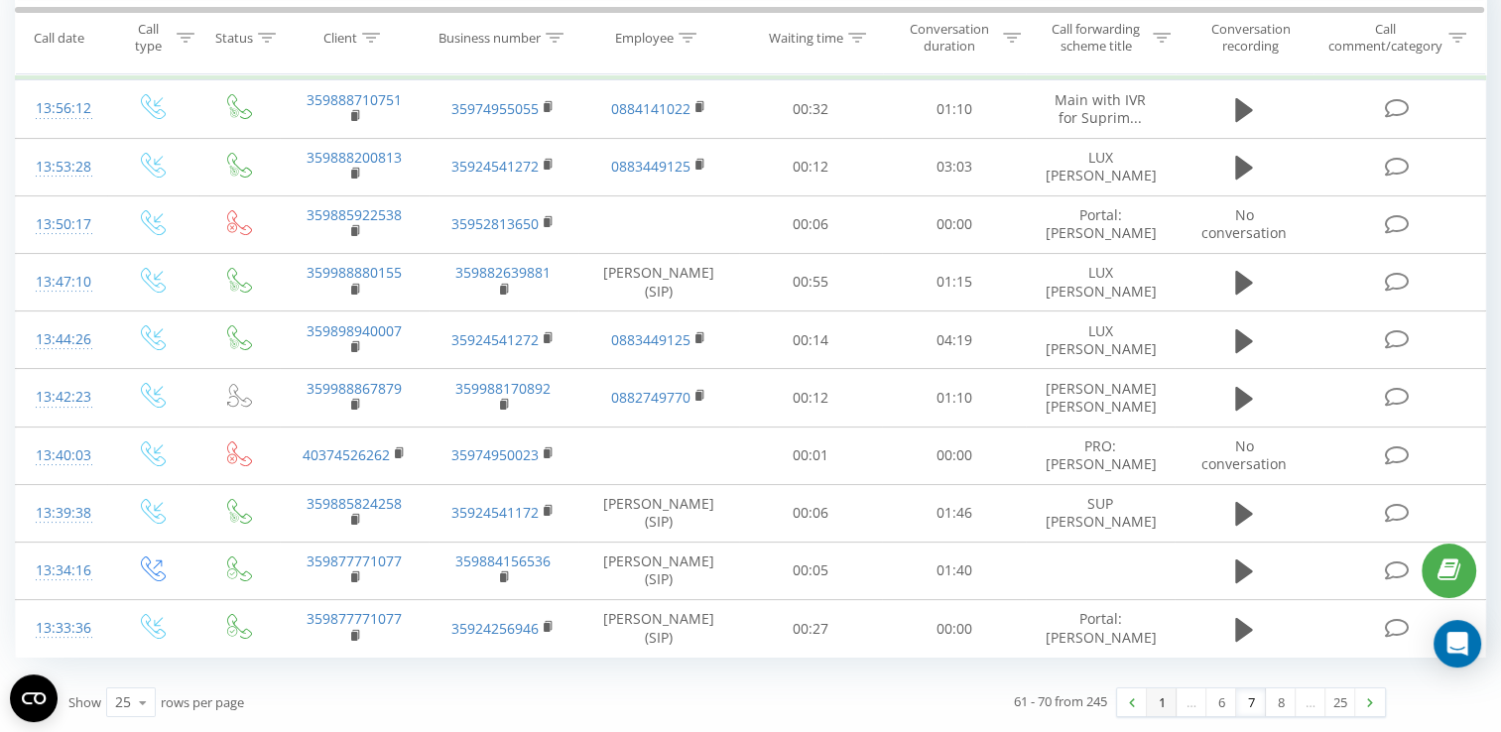
click at [1161, 704] on link "1" at bounding box center [1162, 703] width 30 height 28
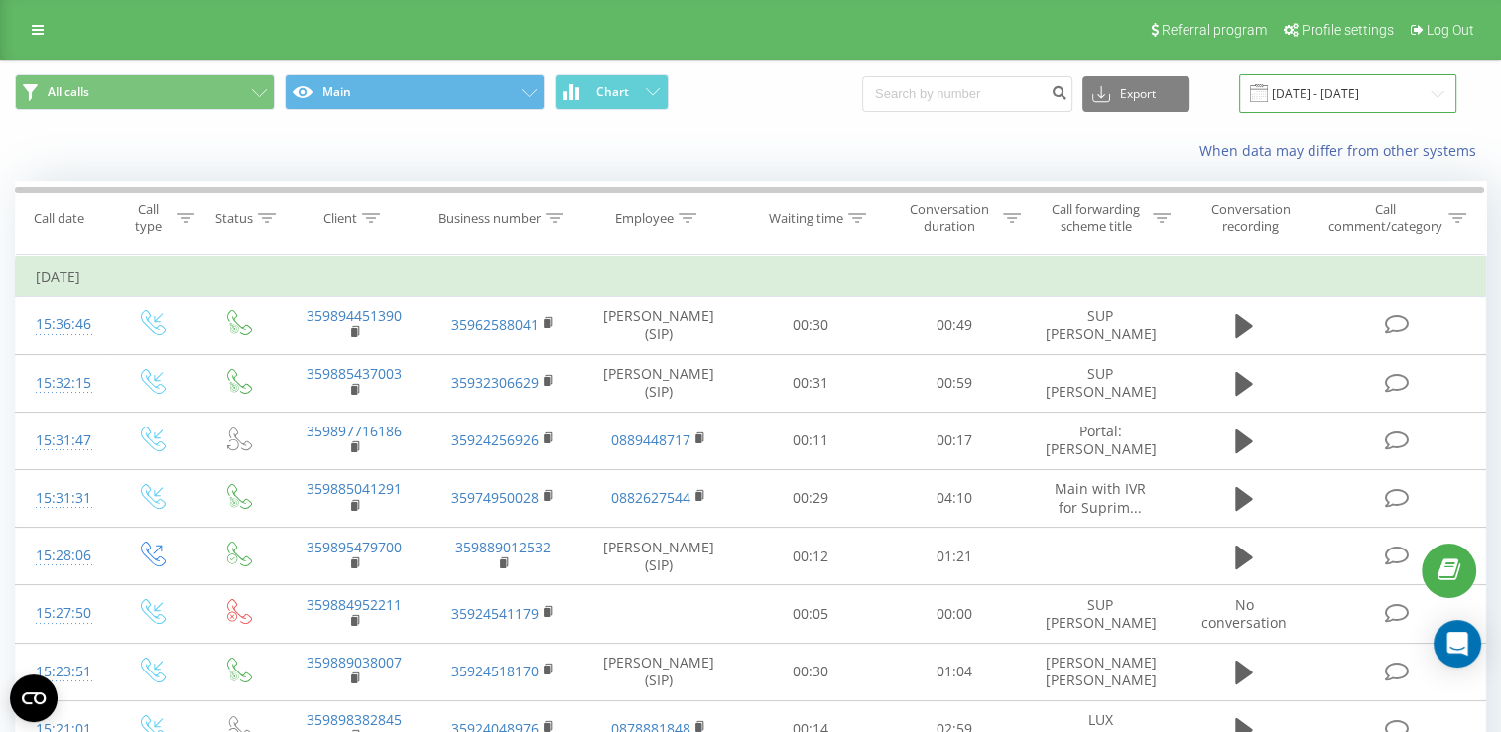
click at [1325, 89] on input "[DATE] - [DATE]" at bounding box center [1347, 93] width 217 height 39
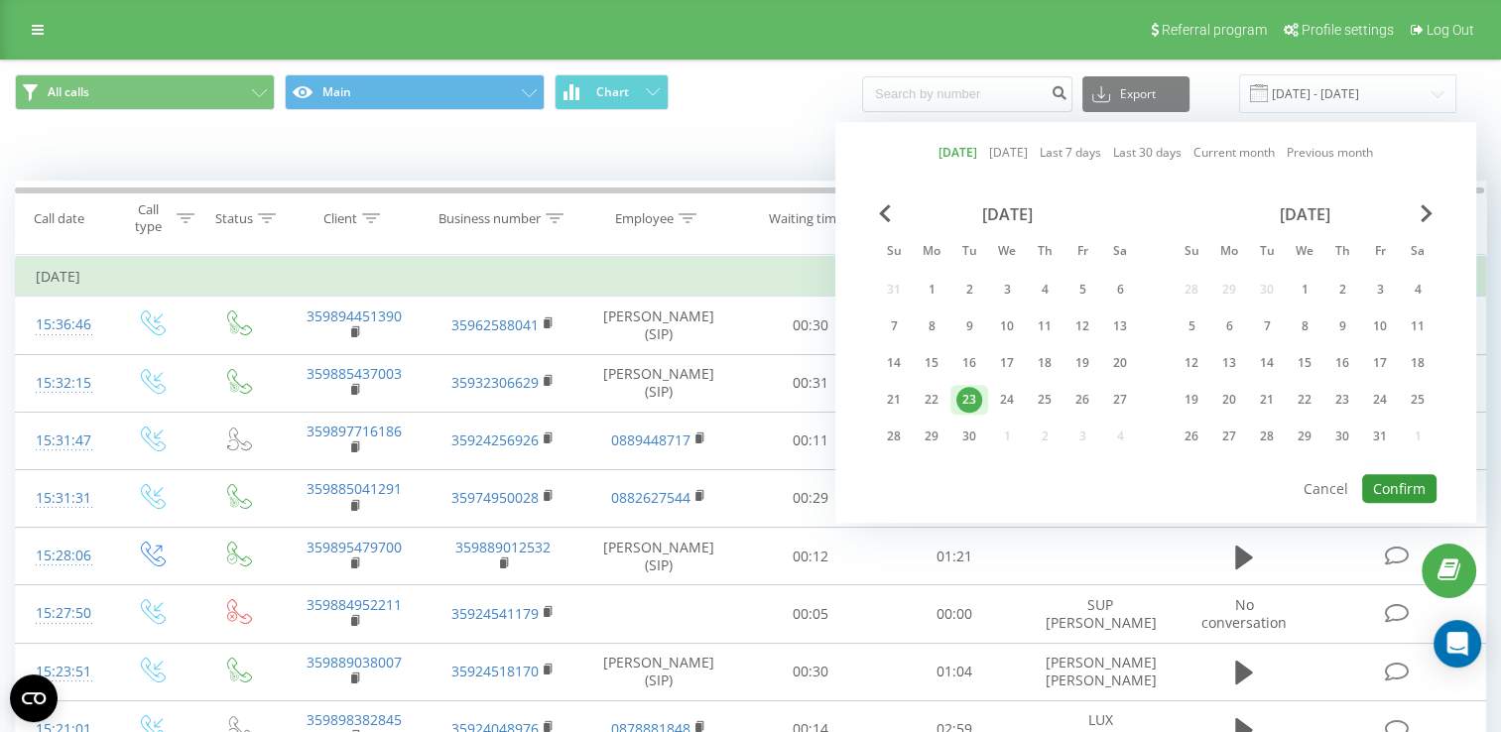
click at [1390, 477] on button "Confirm" at bounding box center [1400, 488] width 74 height 29
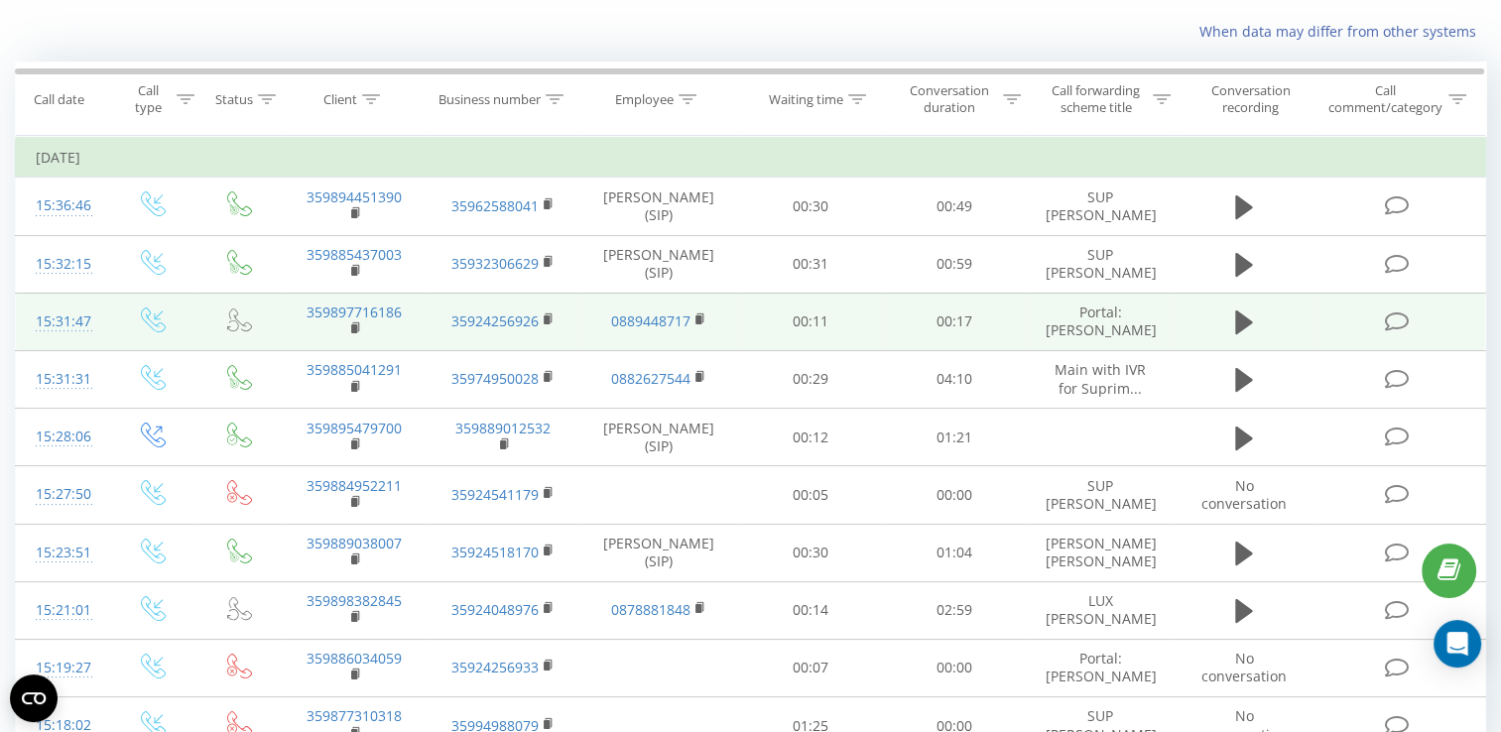
scroll to position [212, 0]
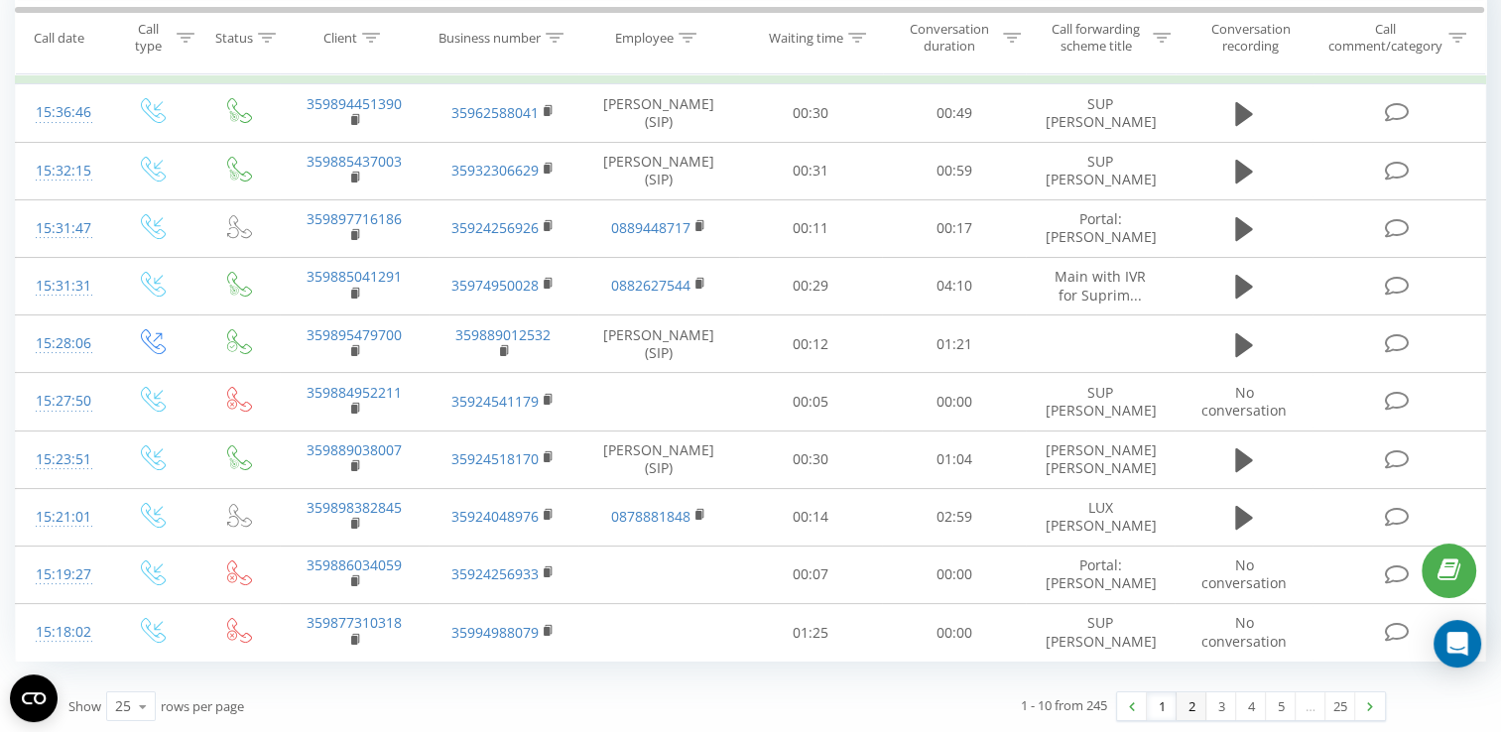
click at [1181, 704] on link "2" at bounding box center [1192, 707] width 30 height 28
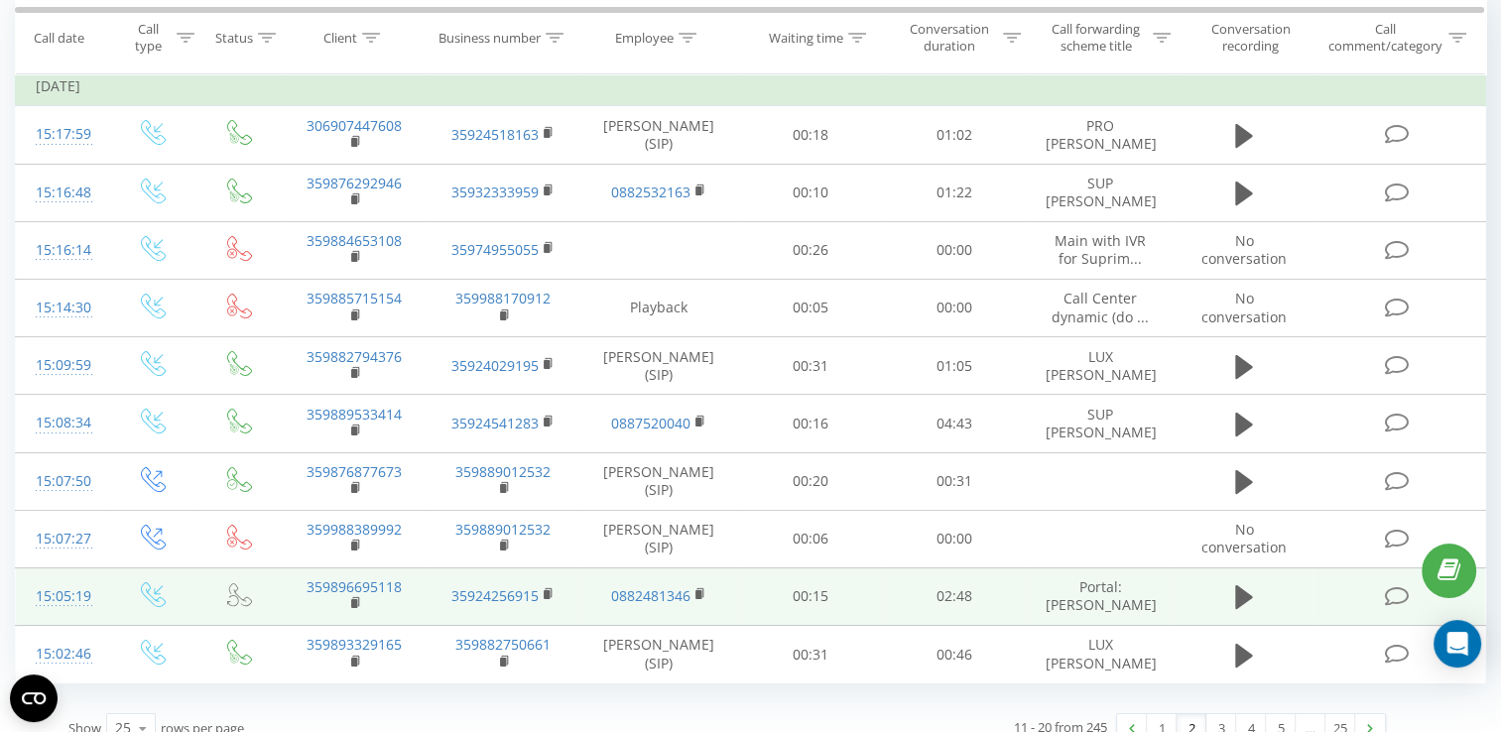
scroll to position [212, 0]
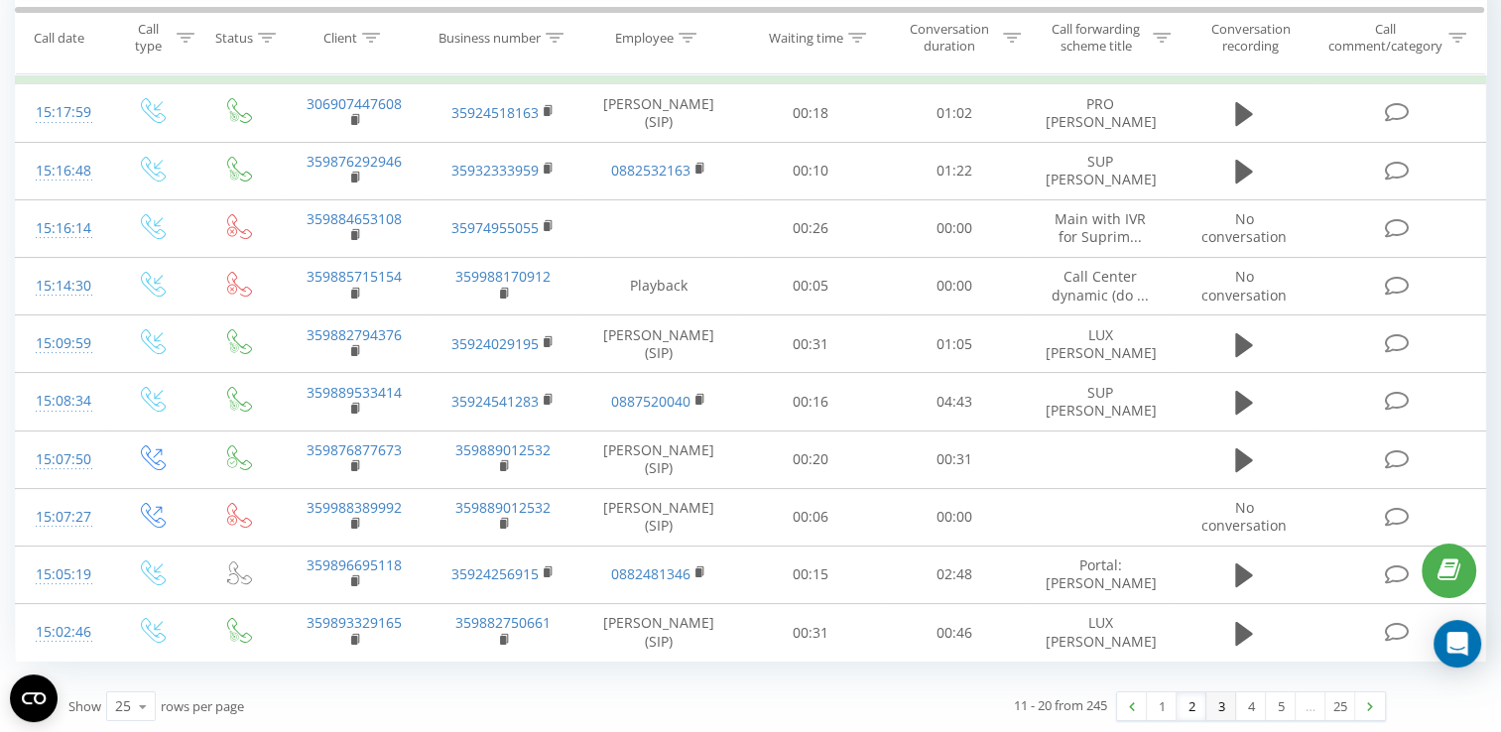
click at [1219, 699] on link "3" at bounding box center [1222, 707] width 30 height 28
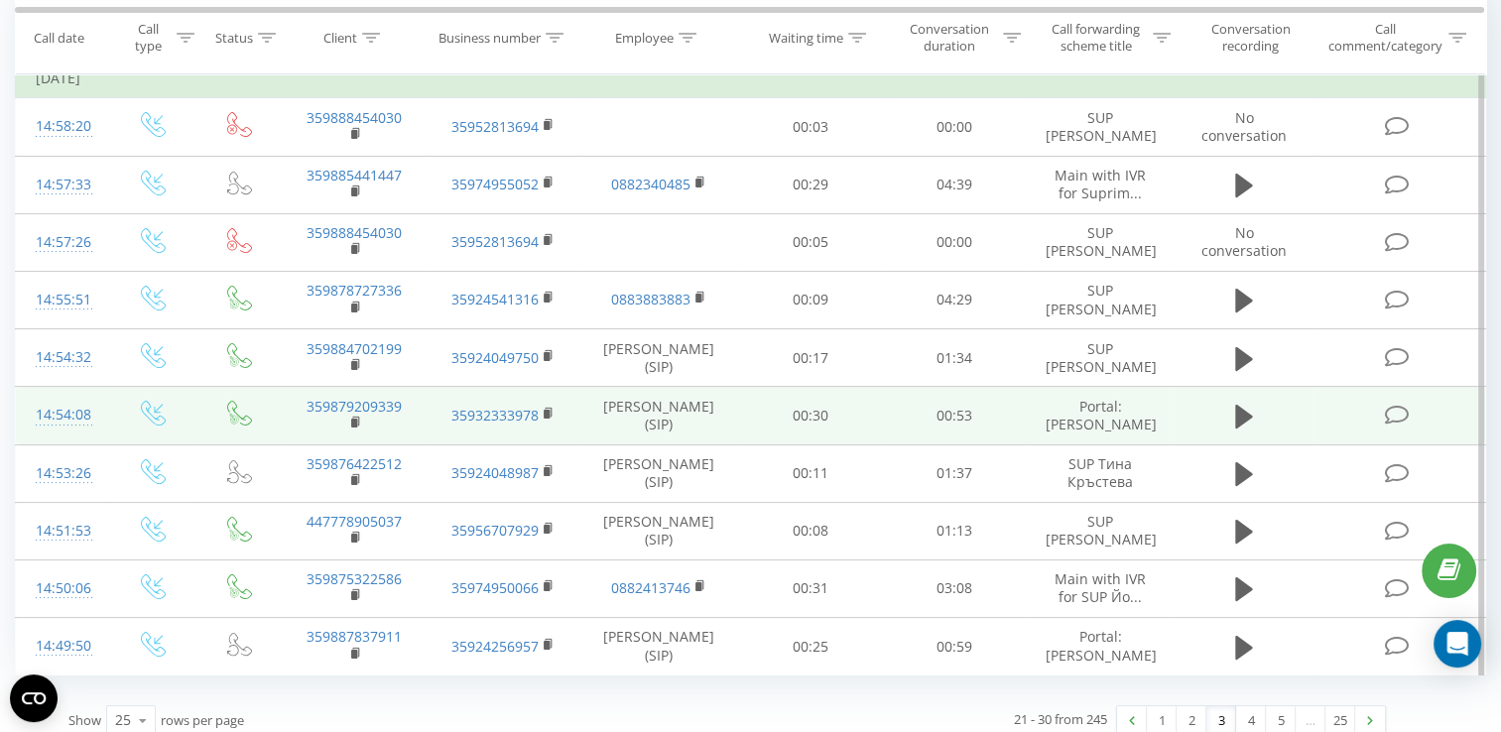
scroll to position [228, 0]
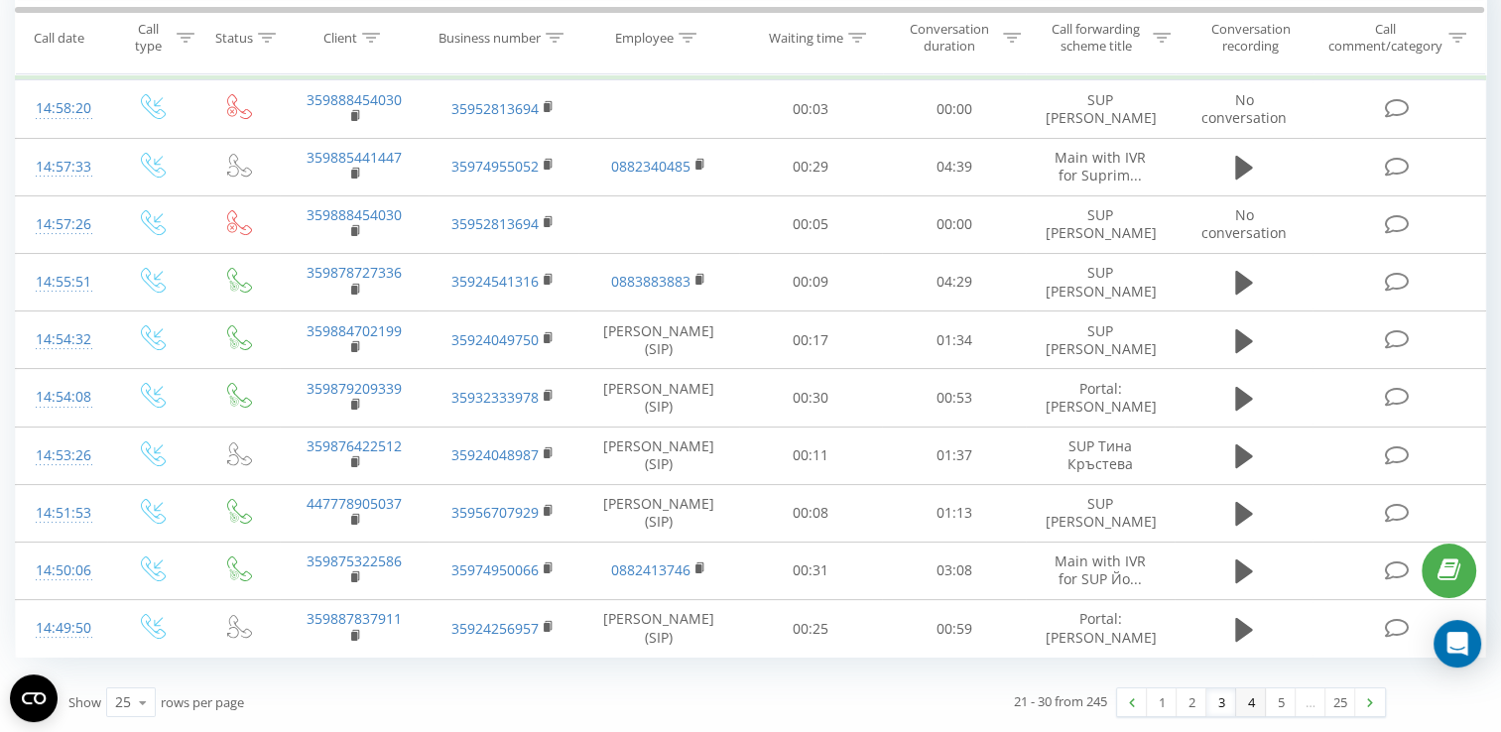
click at [1244, 702] on link "4" at bounding box center [1251, 703] width 30 height 28
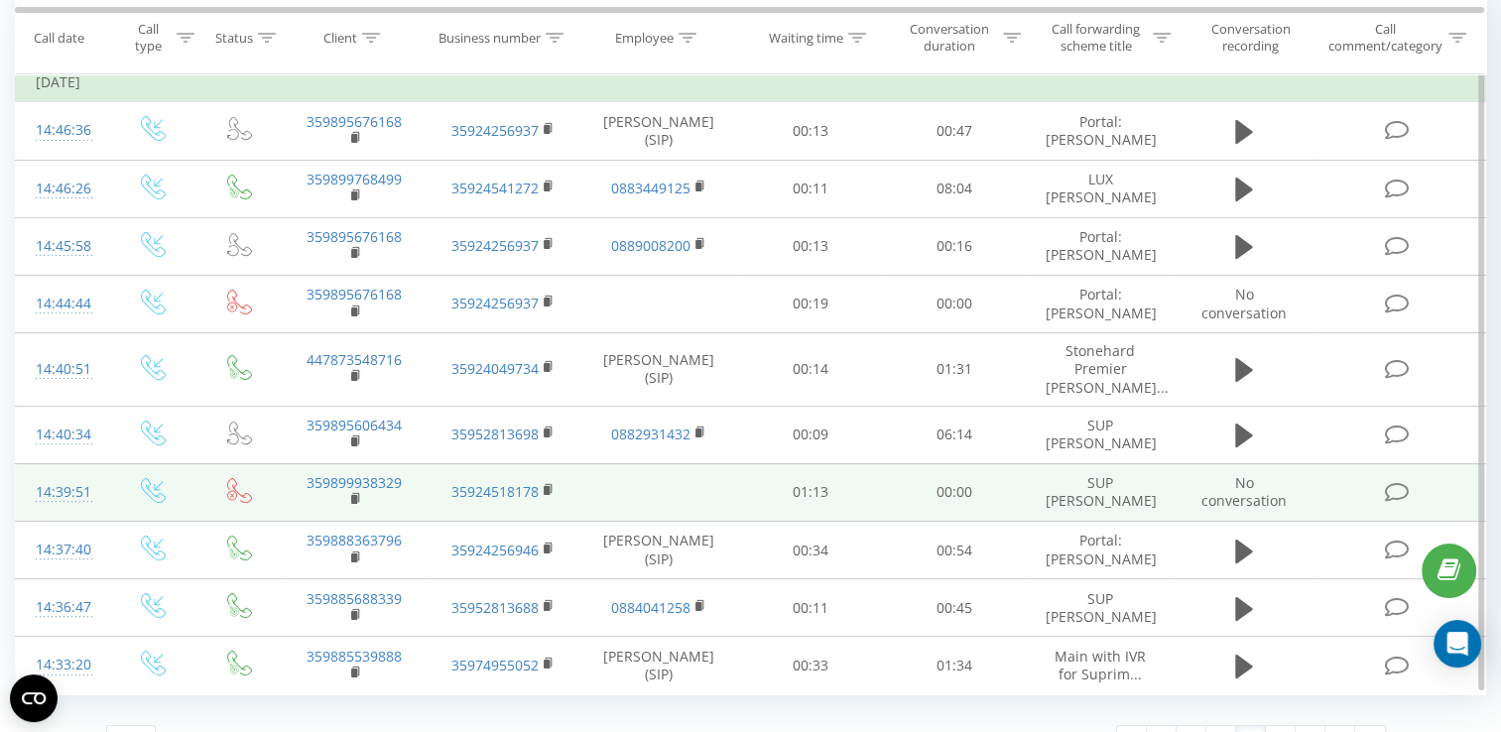
scroll to position [228, 0]
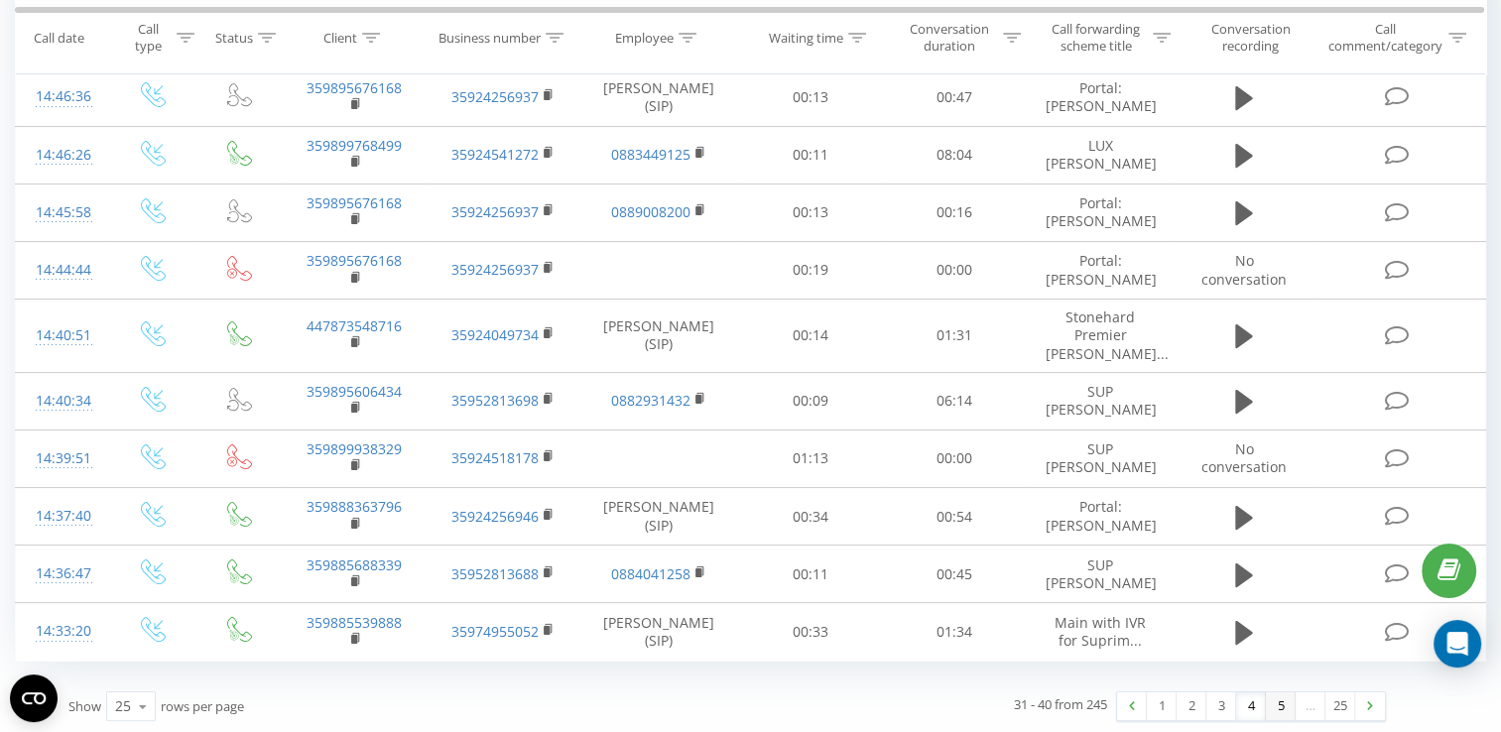
click at [1279, 709] on link "5" at bounding box center [1281, 707] width 30 height 28
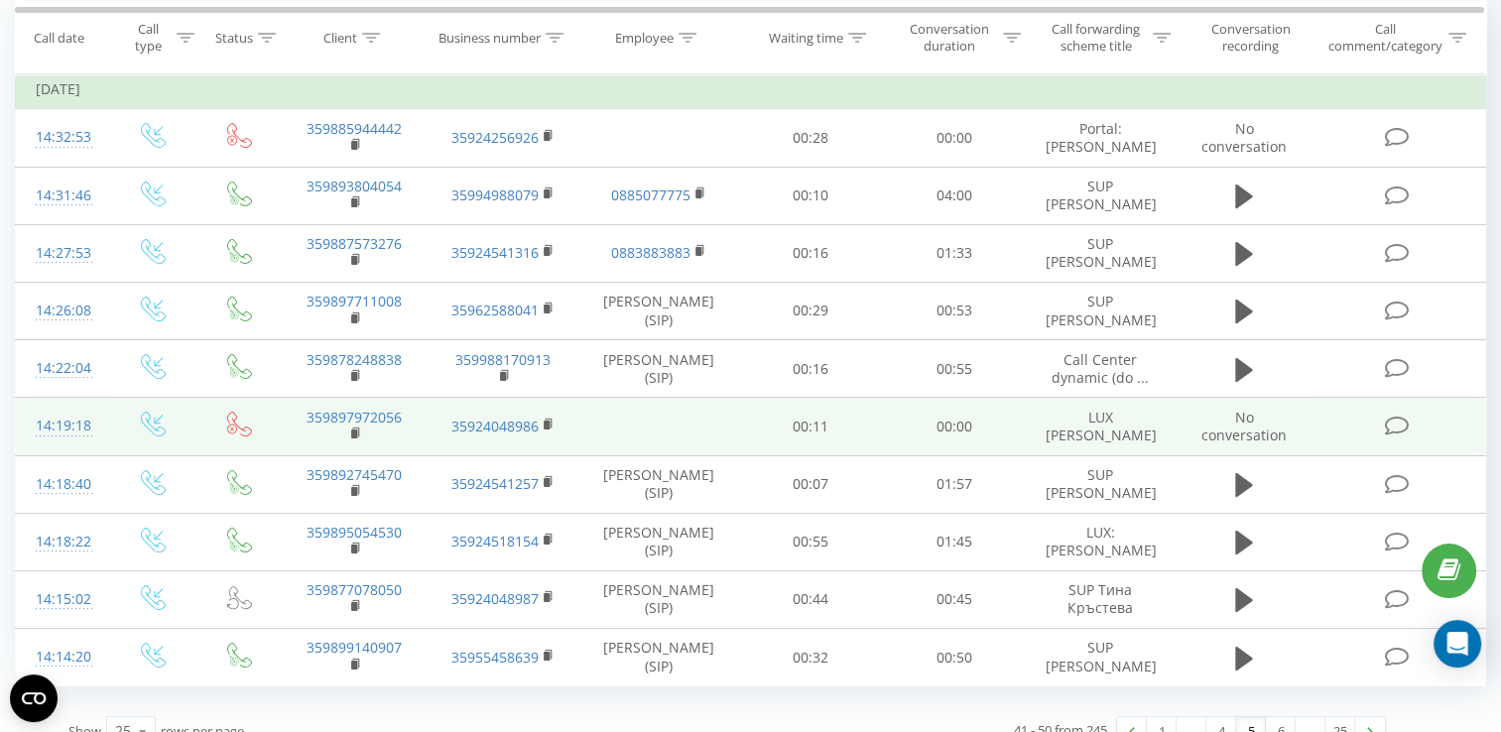
scroll to position [212, 0]
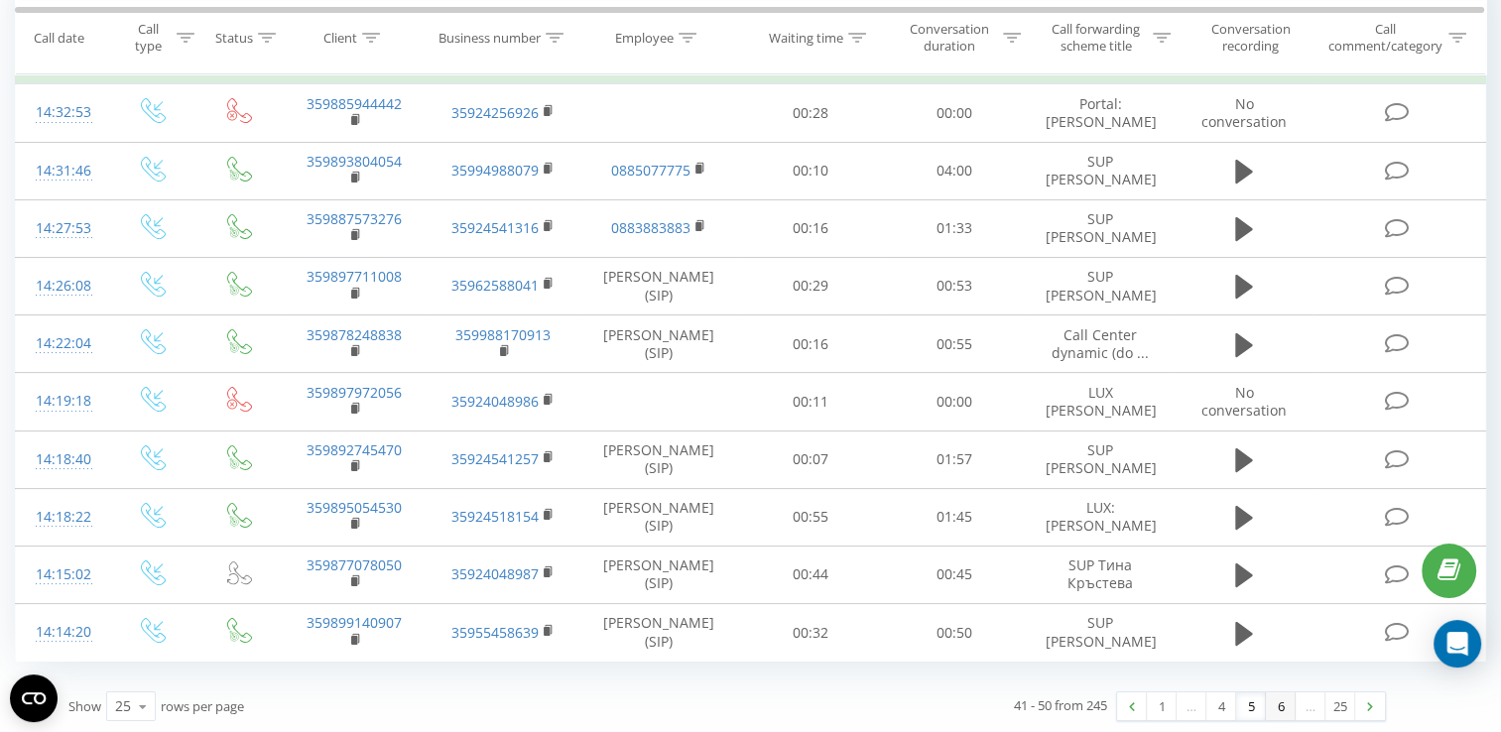
click at [1280, 702] on link "6" at bounding box center [1281, 707] width 30 height 28
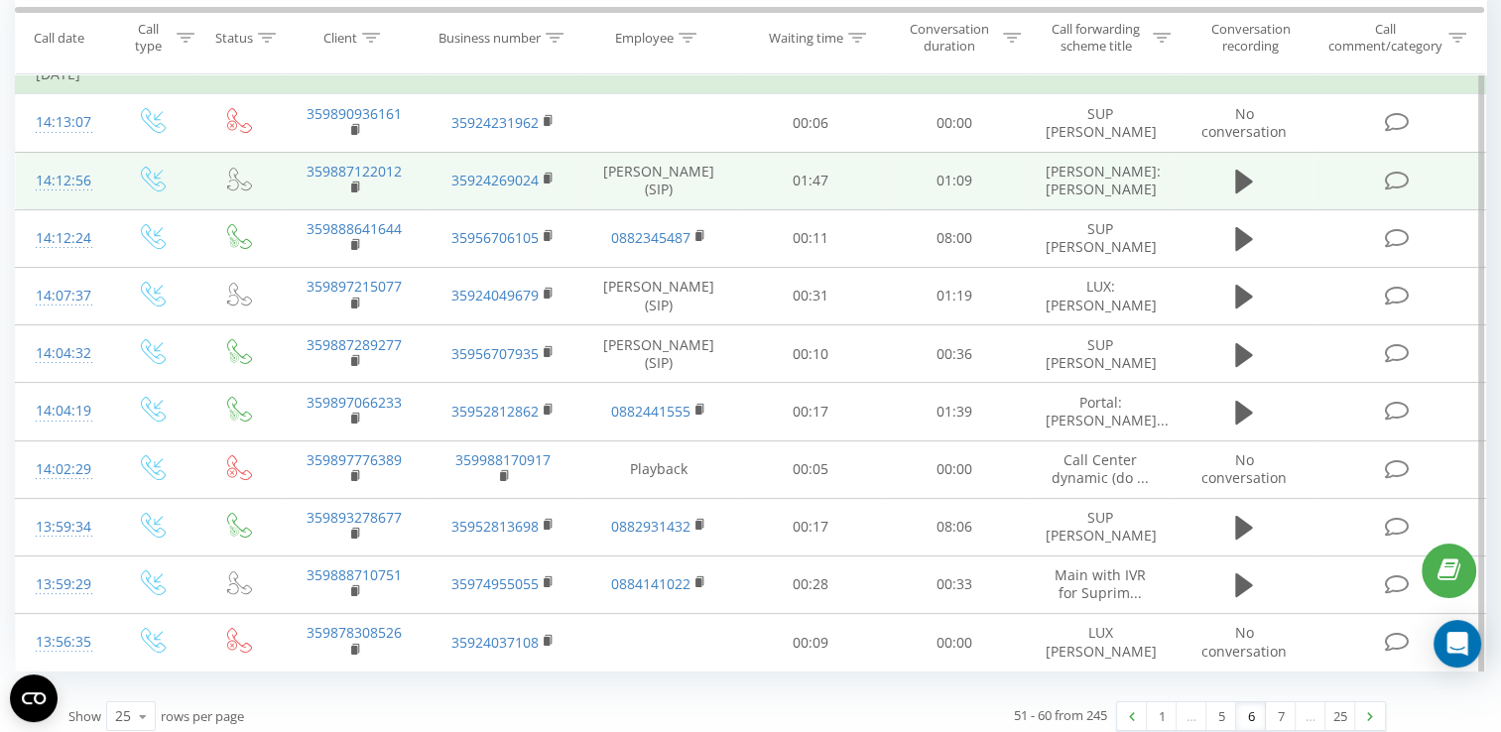
scroll to position [228, 0]
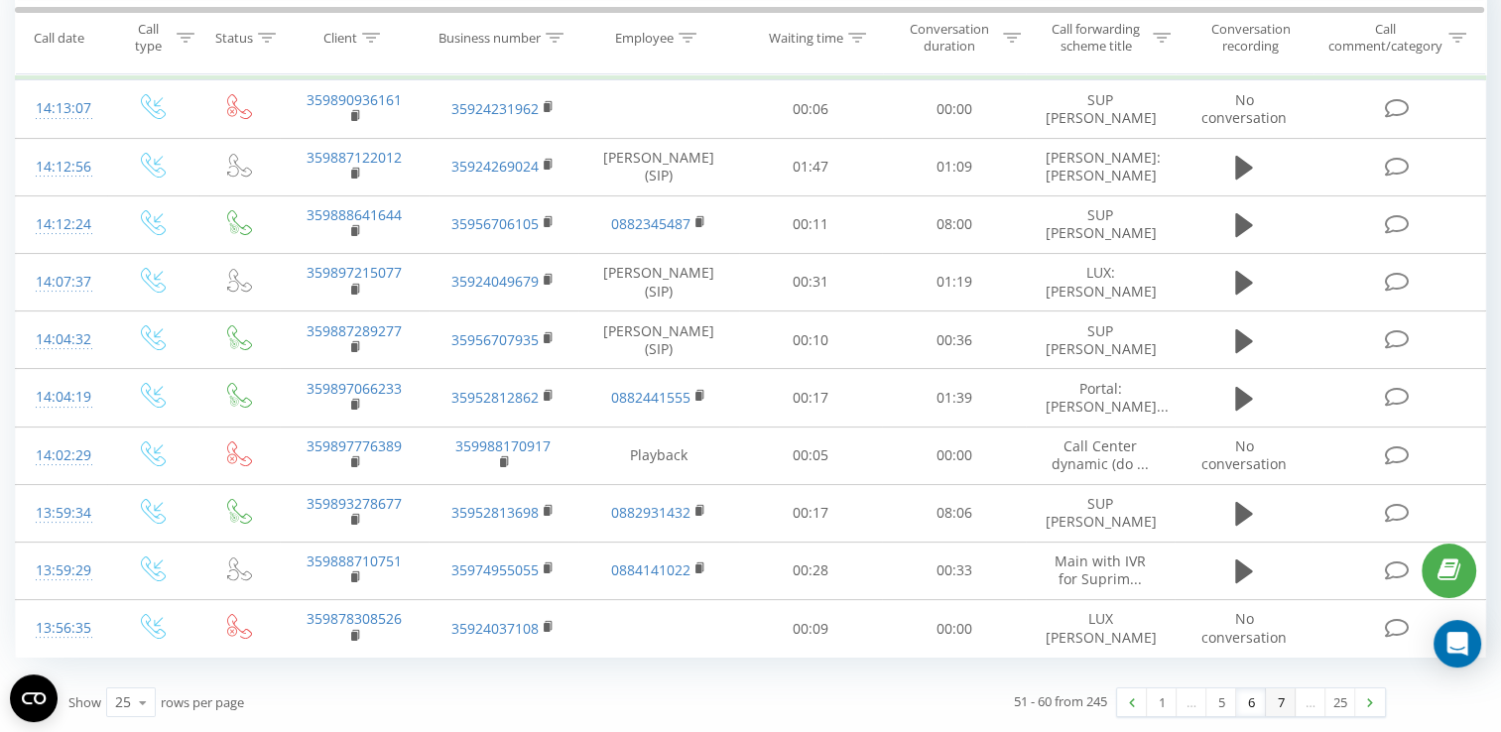
click at [1276, 709] on link "7" at bounding box center [1281, 703] width 30 height 28
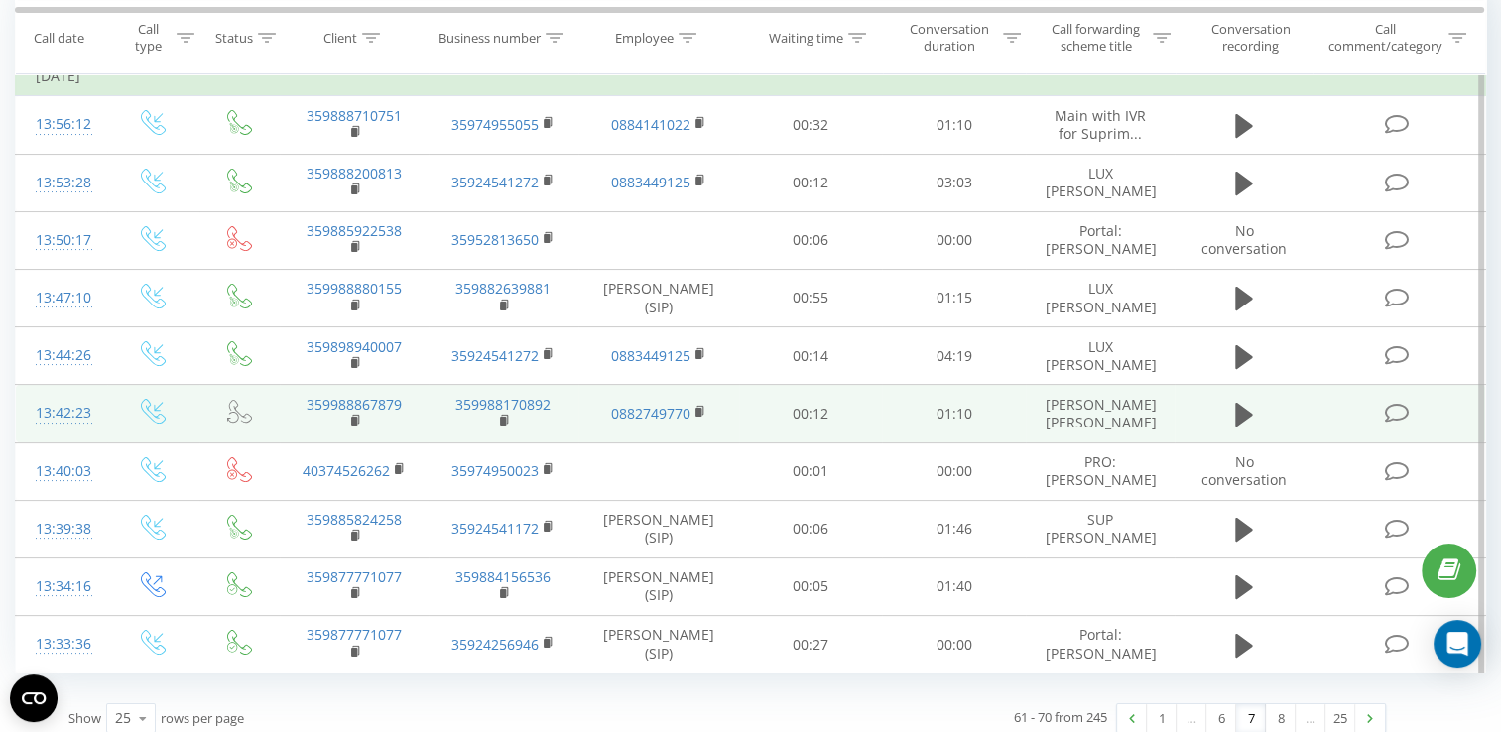
scroll to position [228, 0]
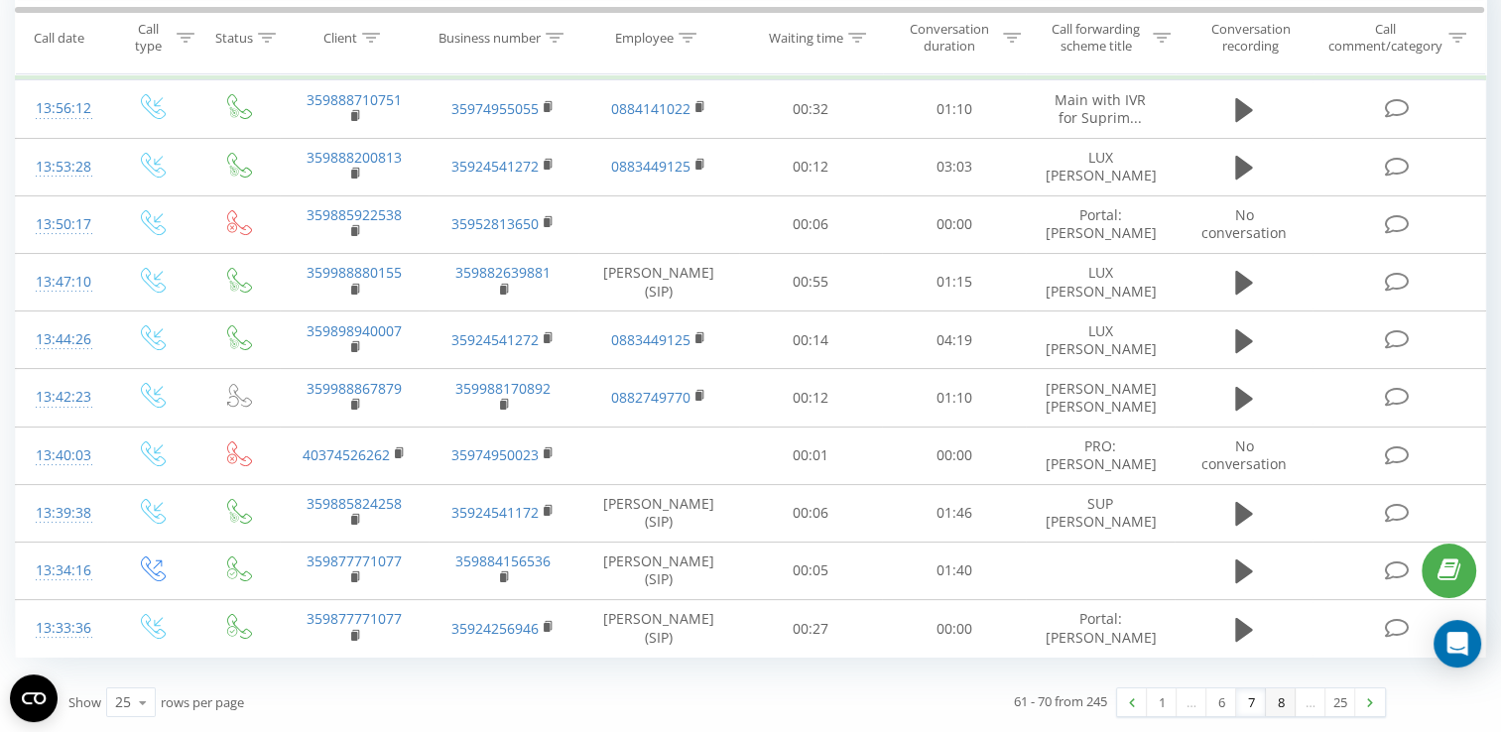
click at [1274, 707] on link "8" at bounding box center [1281, 703] width 30 height 28
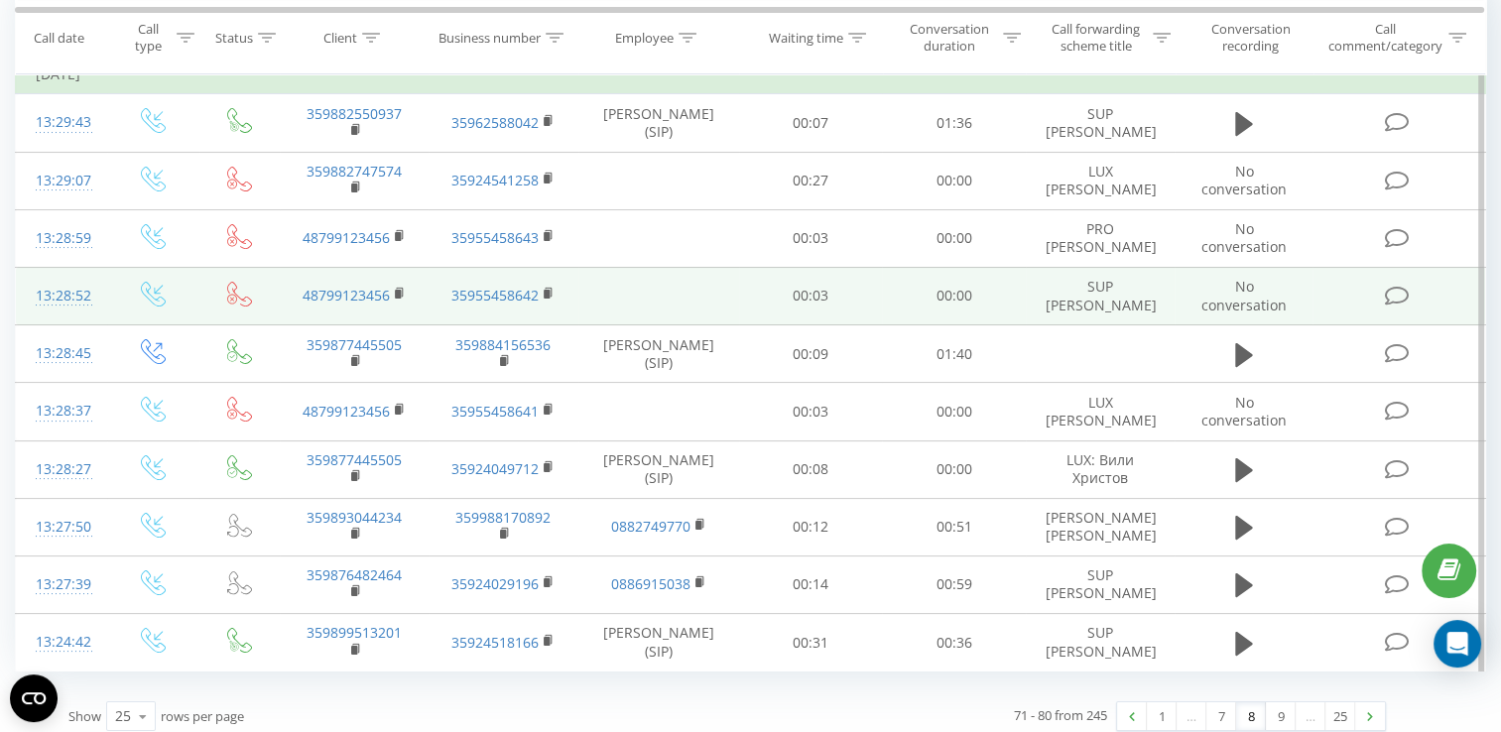
scroll to position [228, 0]
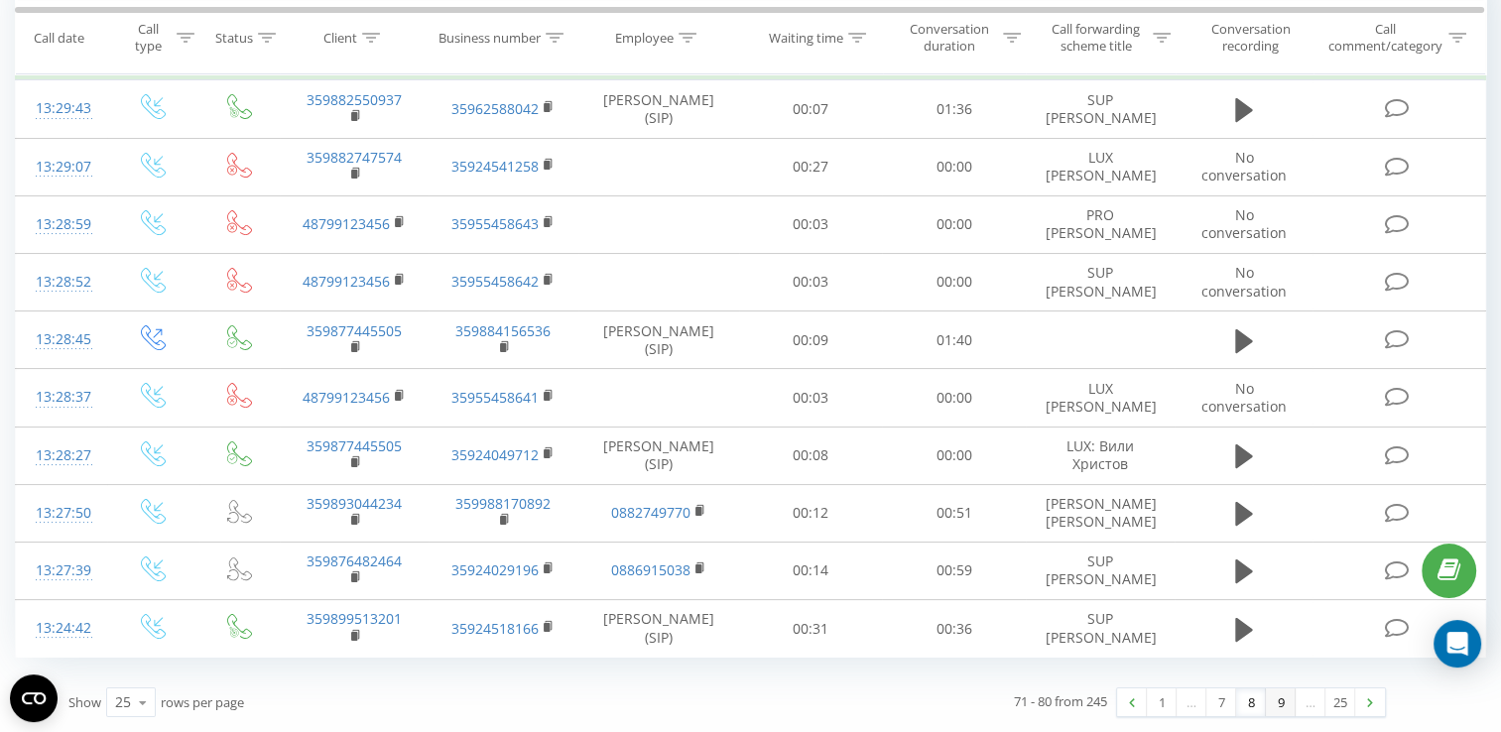
click at [1286, 701] on link "9" at bounding box center [1281, 703] width 30 height 28
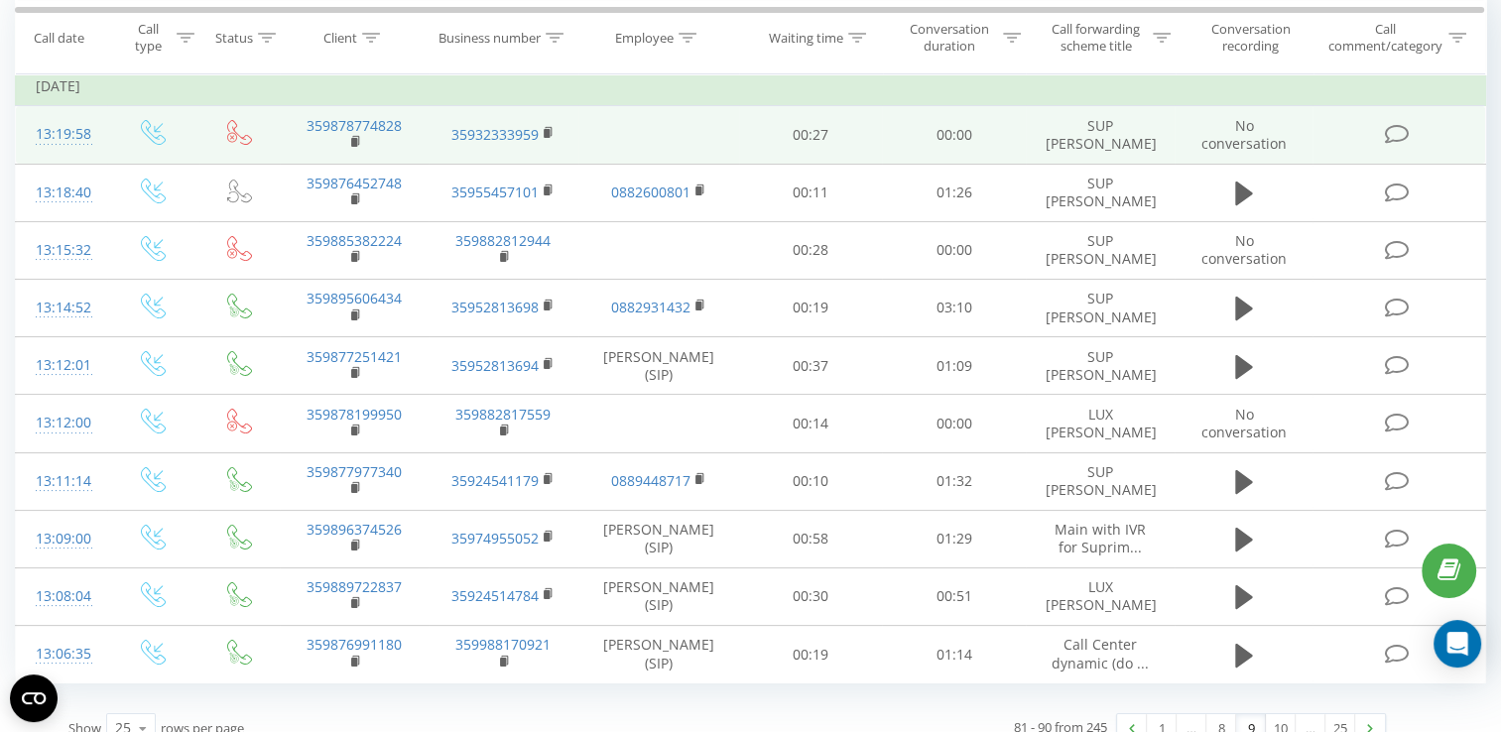
scroll to position [212, 0]
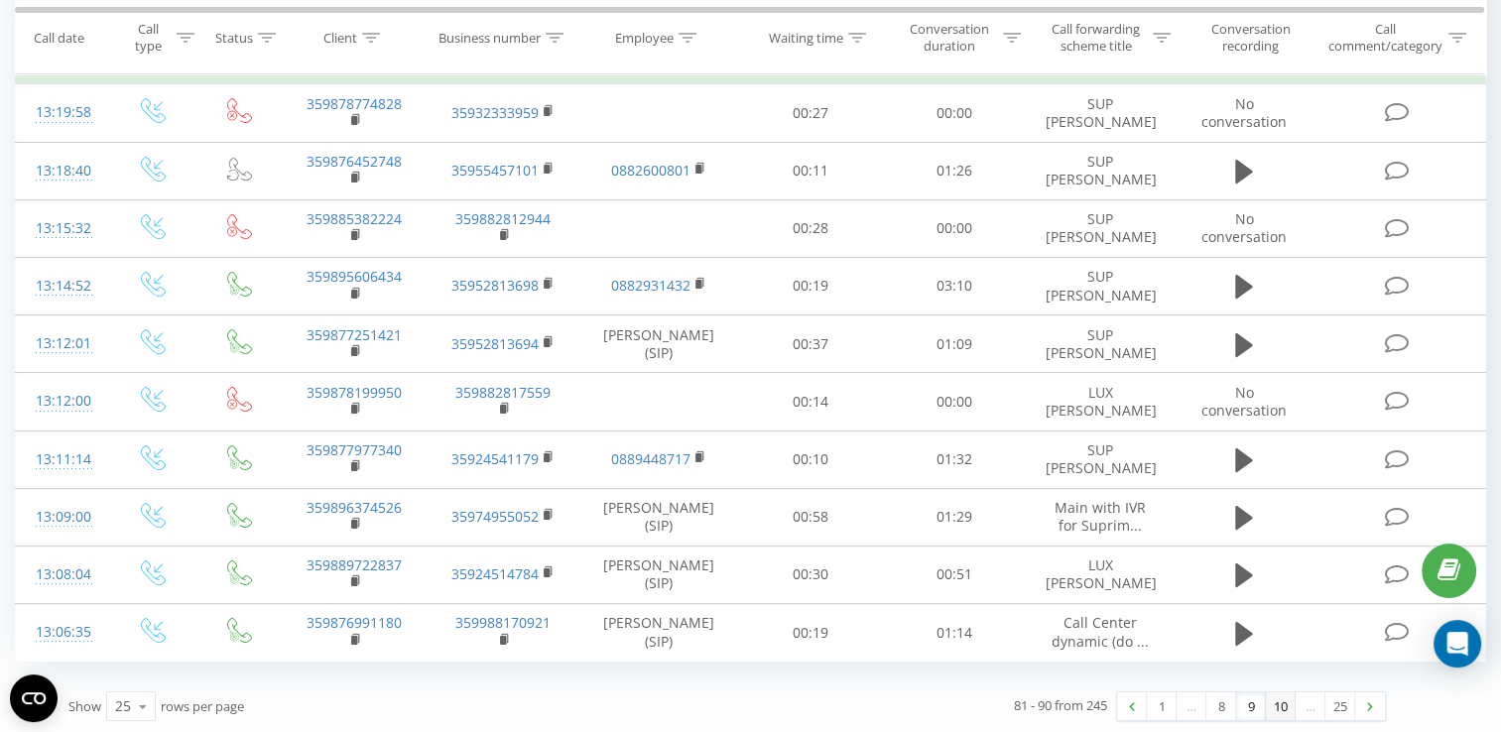
click at [1285, 708] on link "10" at bounding box center [1281, 707] width 30 height 28
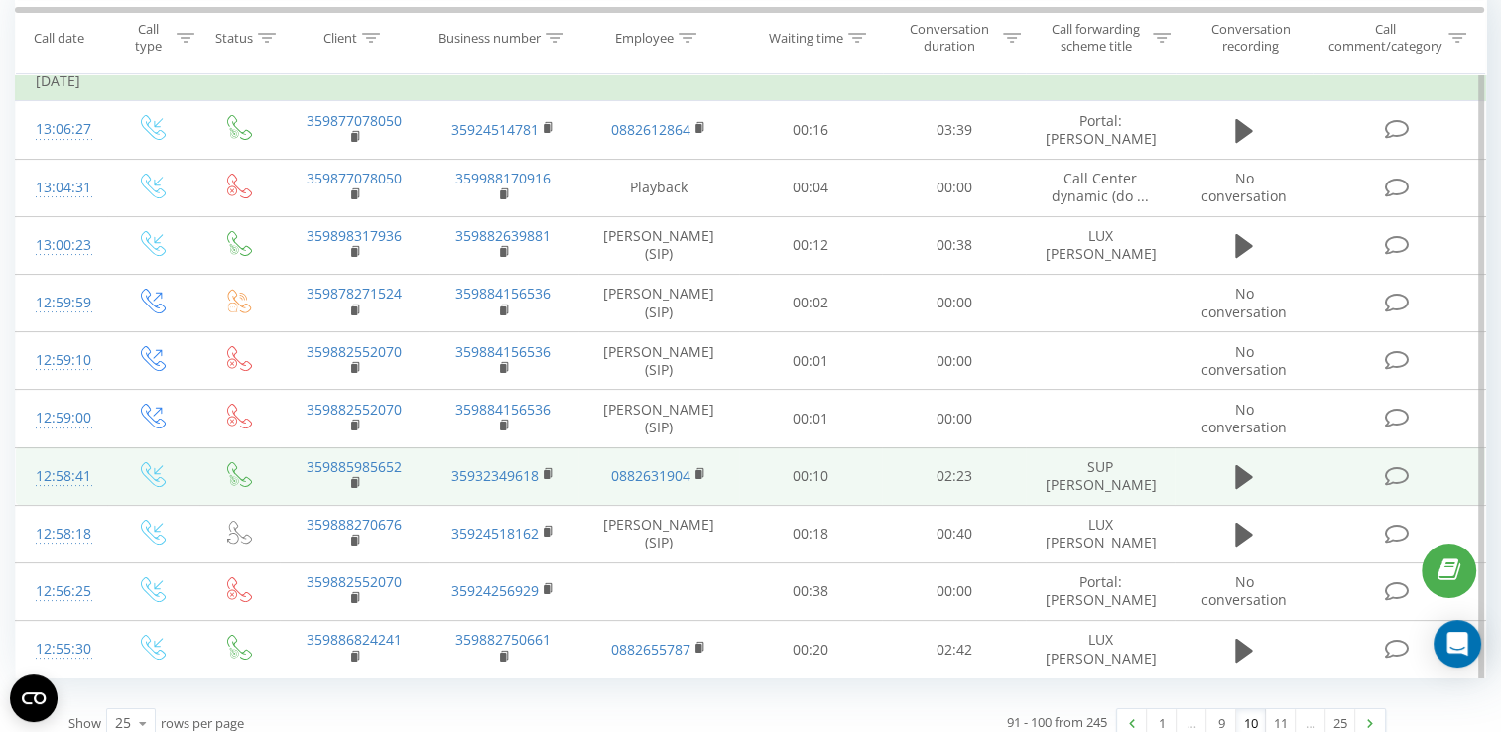
scroll to position [228, 0]
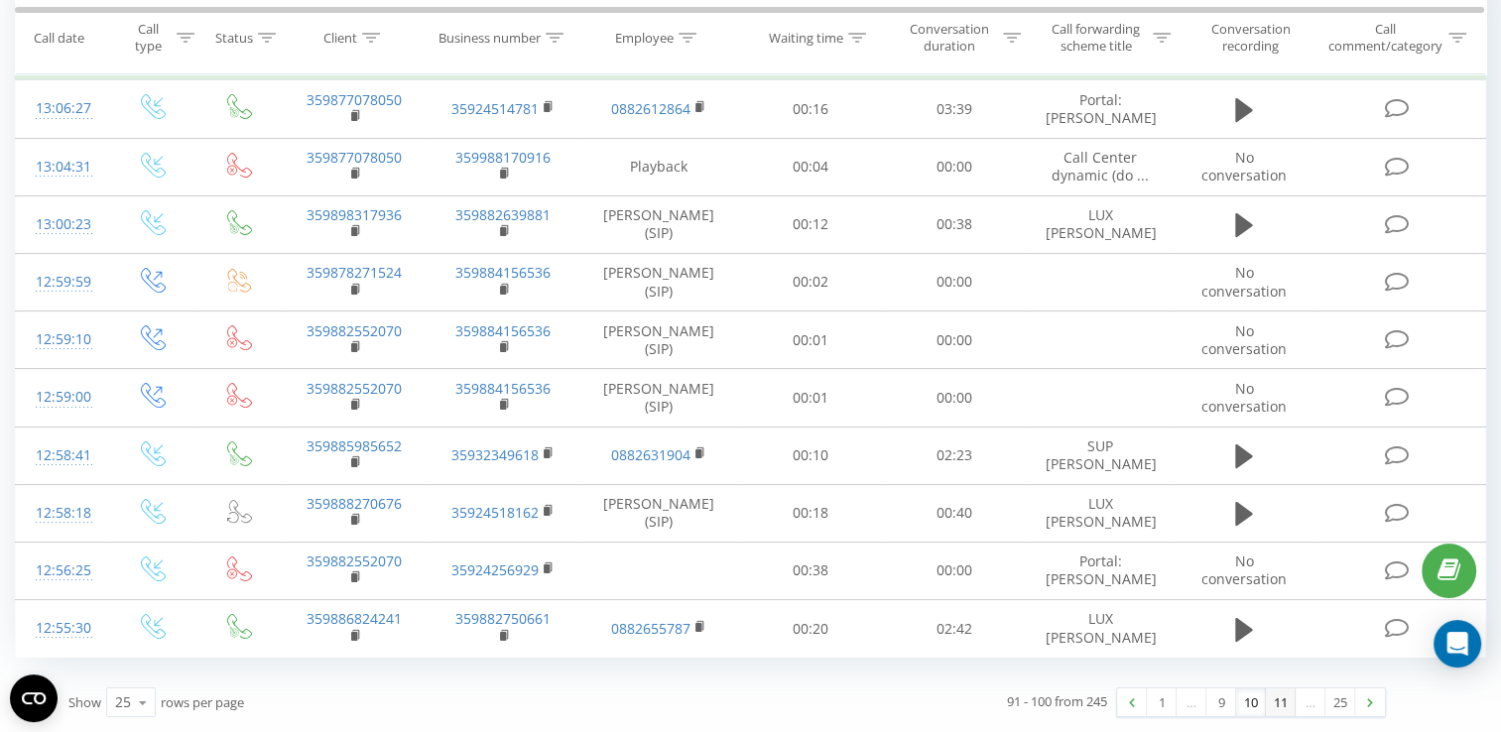
click at [1282, 711] on link "11" at bounding box center [1281, 703] width 30 height 28
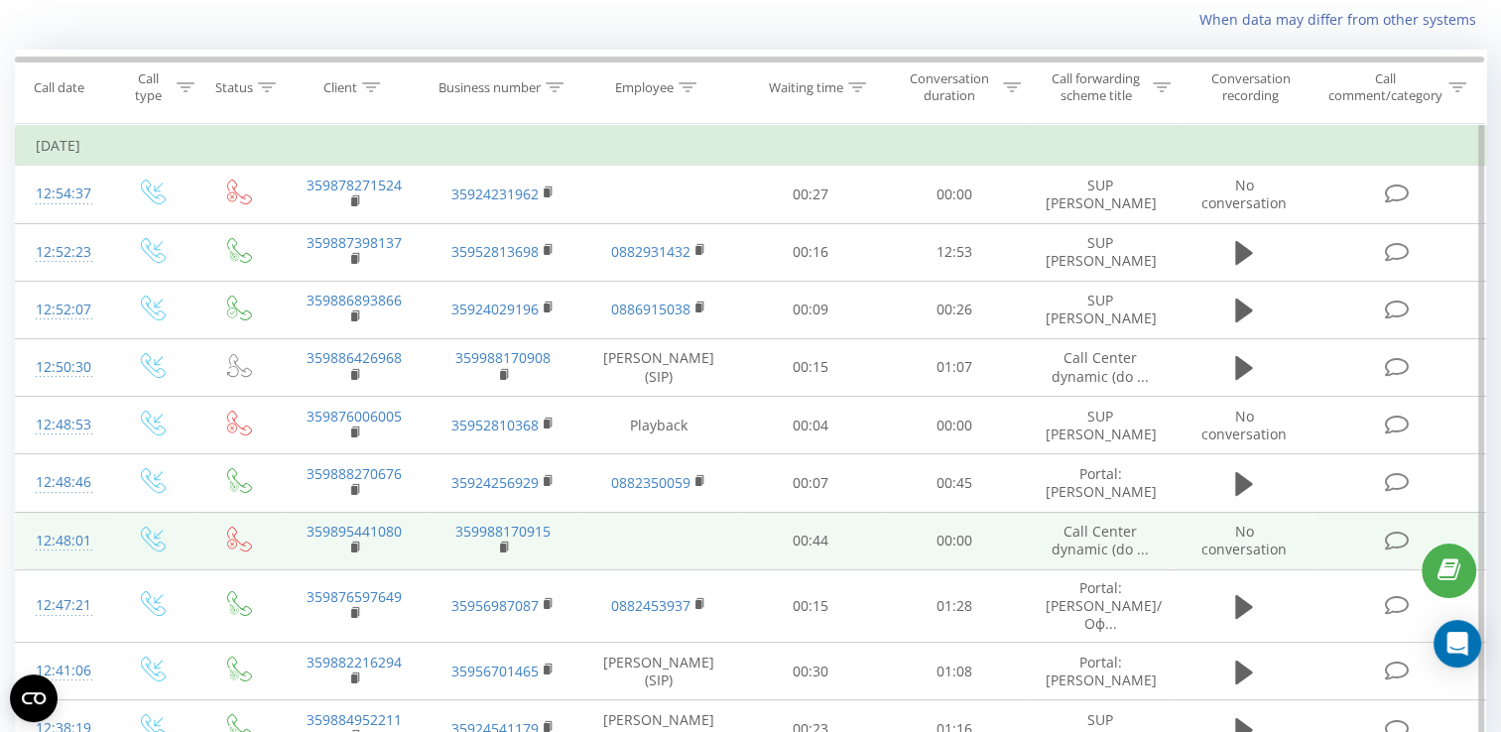
scroll to position [228, 0]
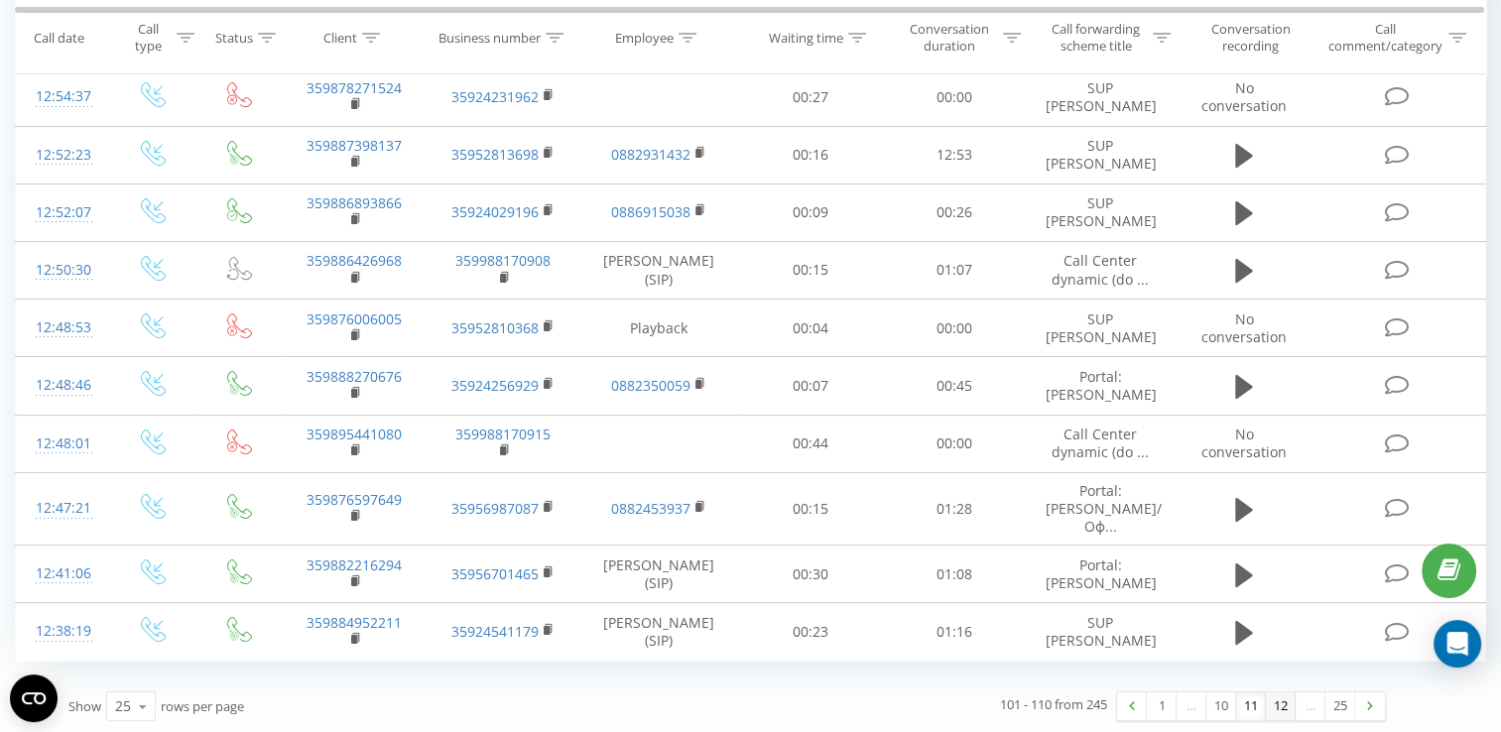
click at [1284, 705] on link "12" at bounding box center [1281, 707] width 30 height 28
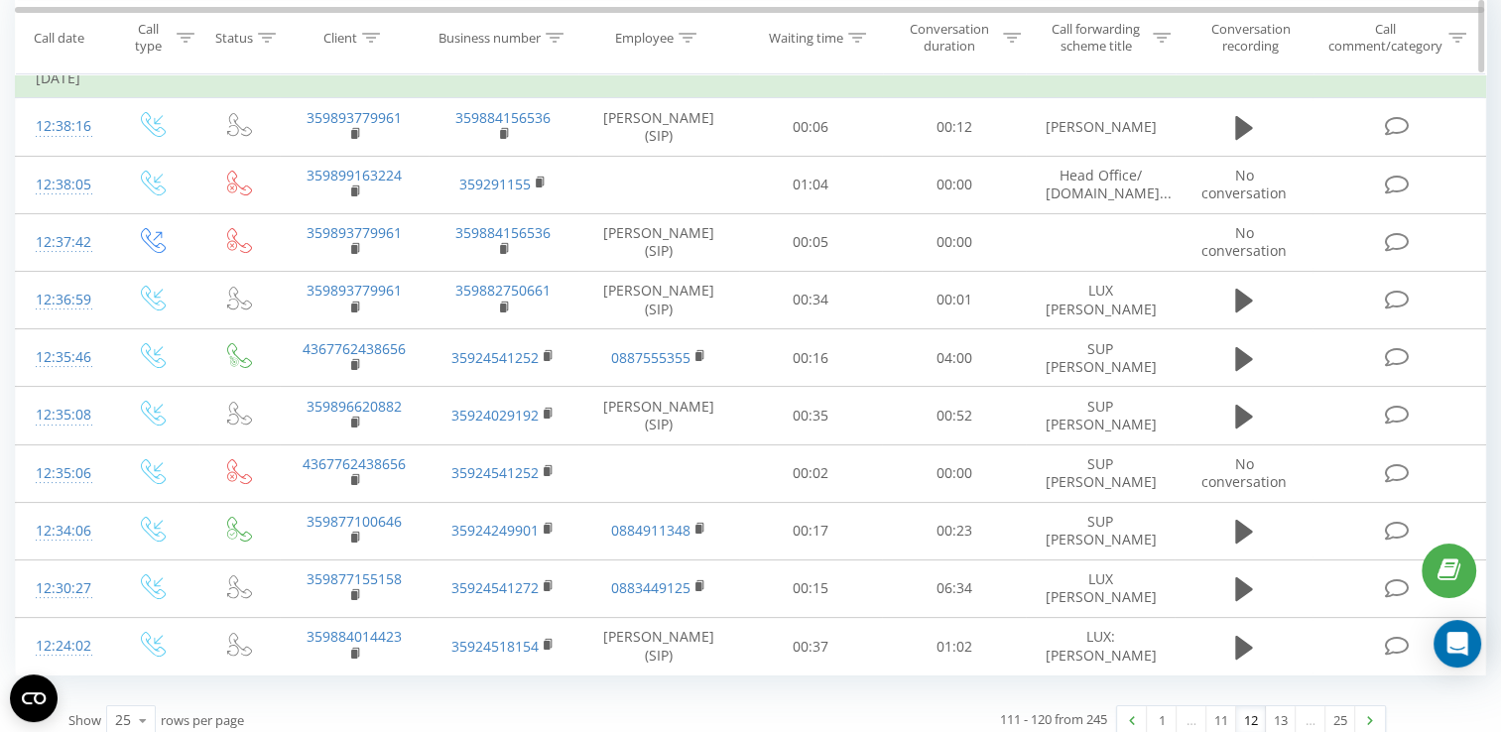
scroll to position [99, 0]
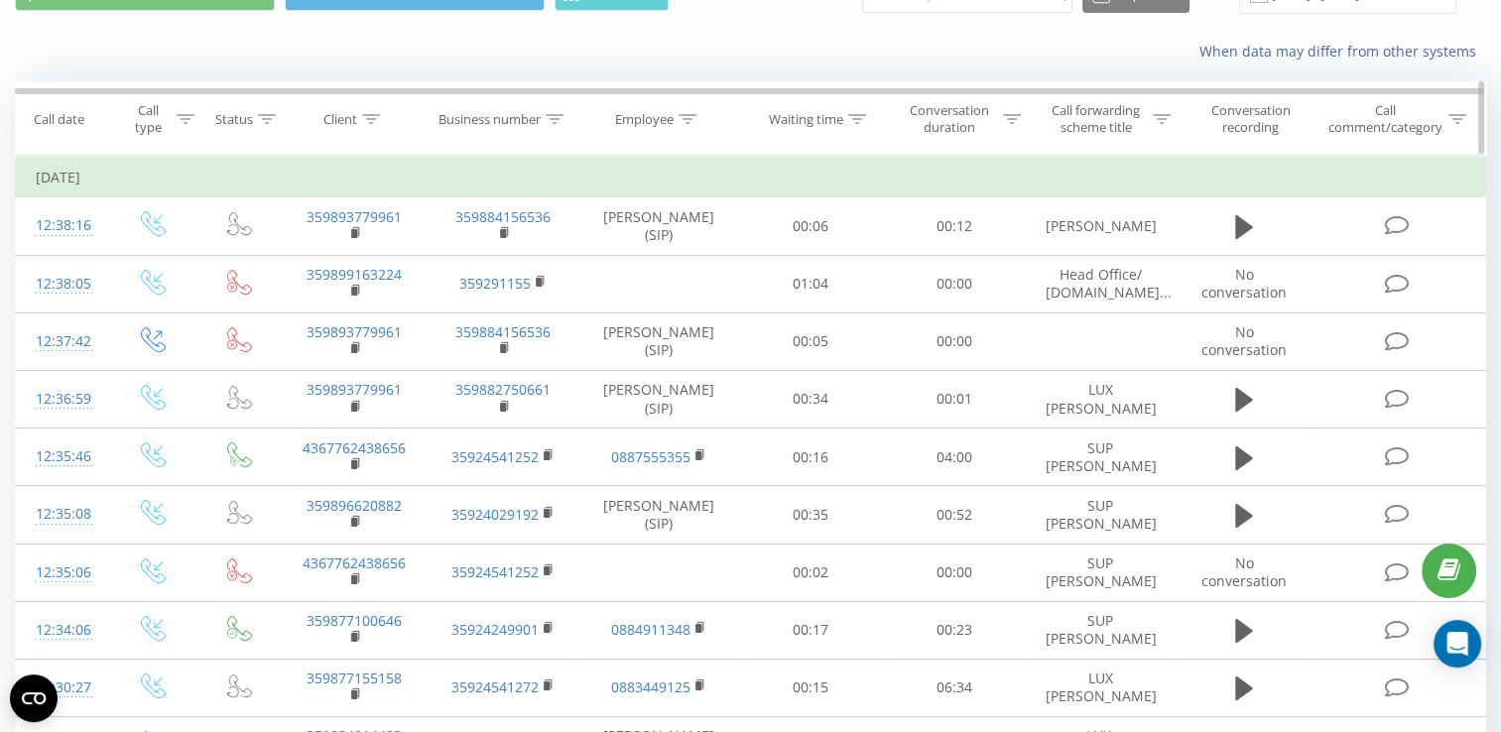
click at [1106, 119] on div "Call forwarding scheme title" at bounding box center [1096, 119] width 104 height 34
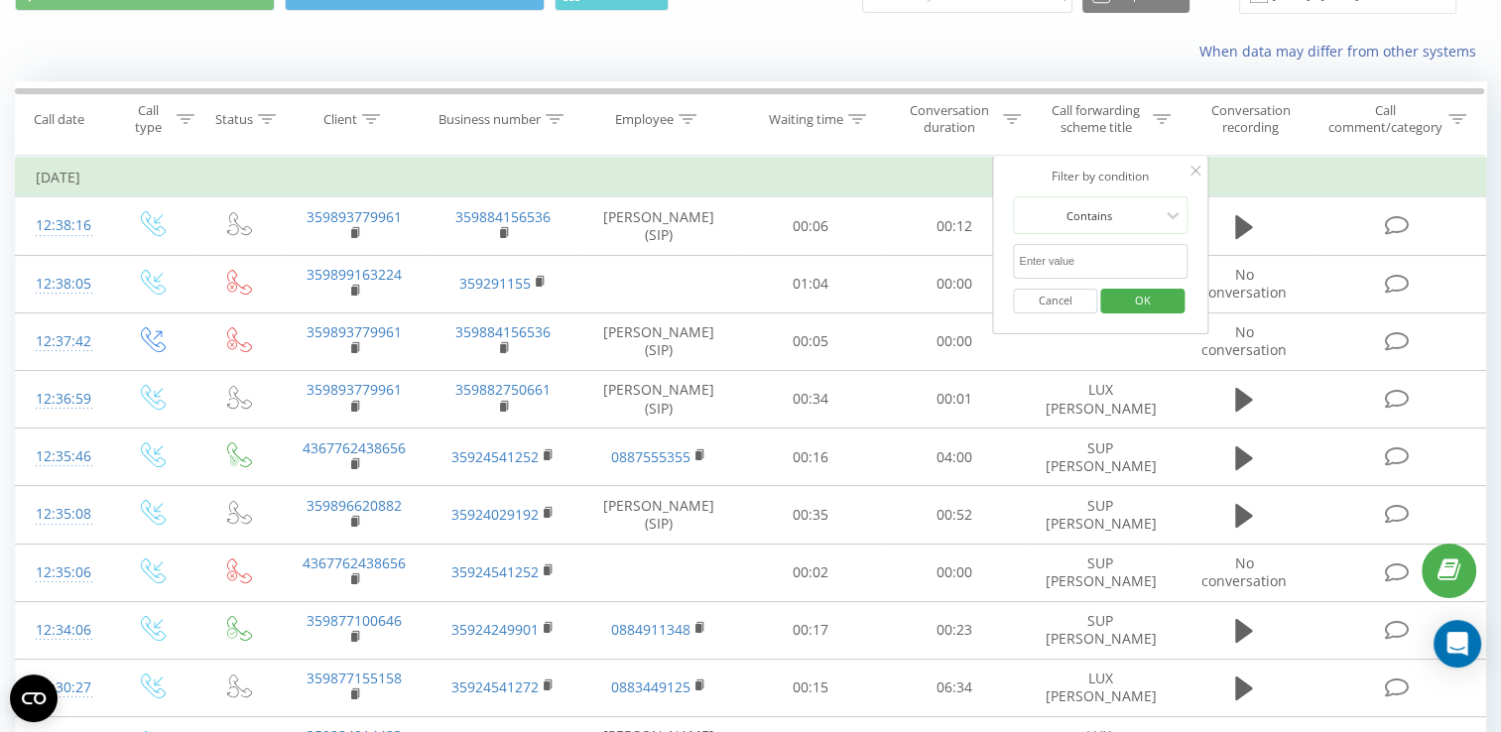
click at [1061, 257] on input "text" at bounding box center [1100, 261] width 175 height 35
type input "[PERSON_NAME]"
click at [1121, 291] on span "OK" at bounding box center [1143, 300] width 56 height 31
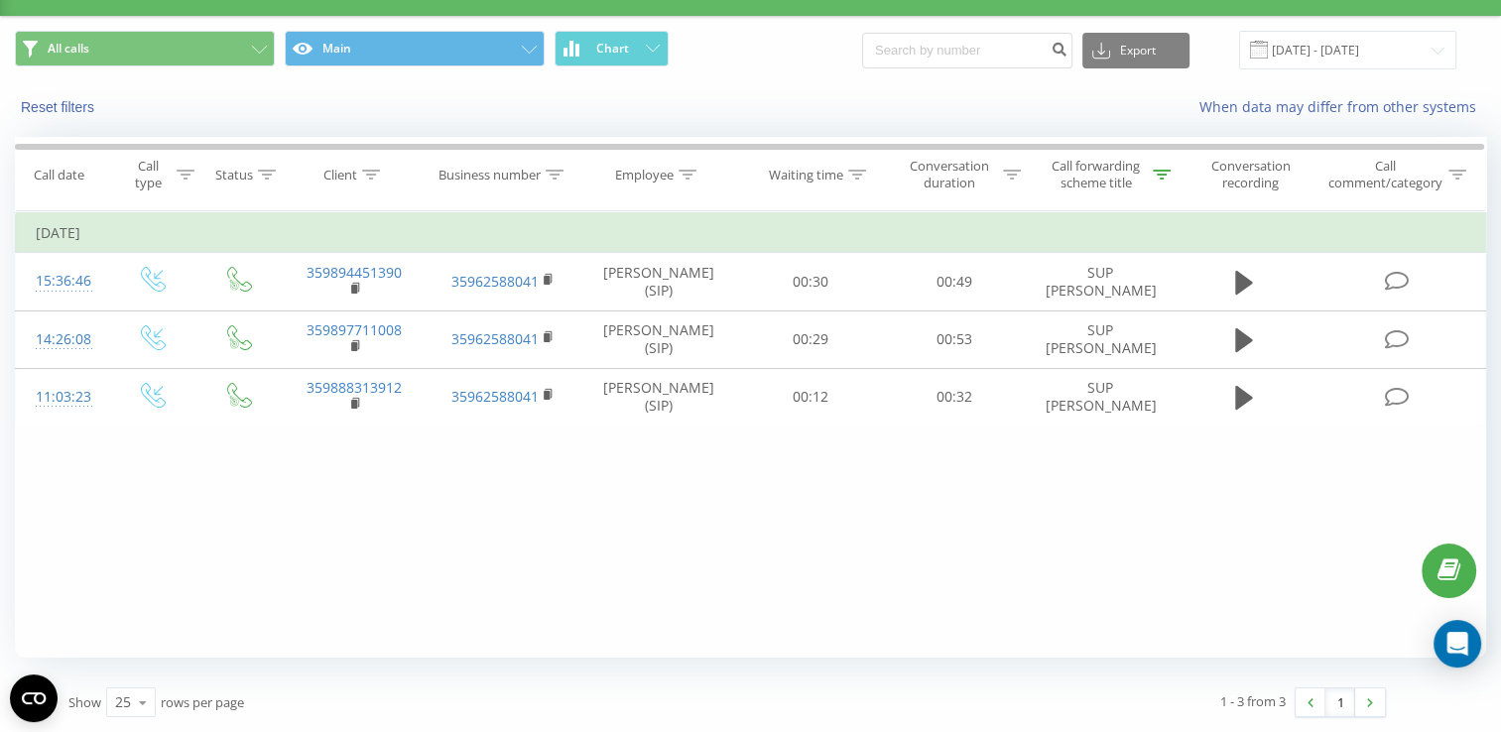
scroll to position [43, 0]
click at [1105, 170] on div "Call forwarding scheme title" at bounding box center [1096, 176] width 104 height 34
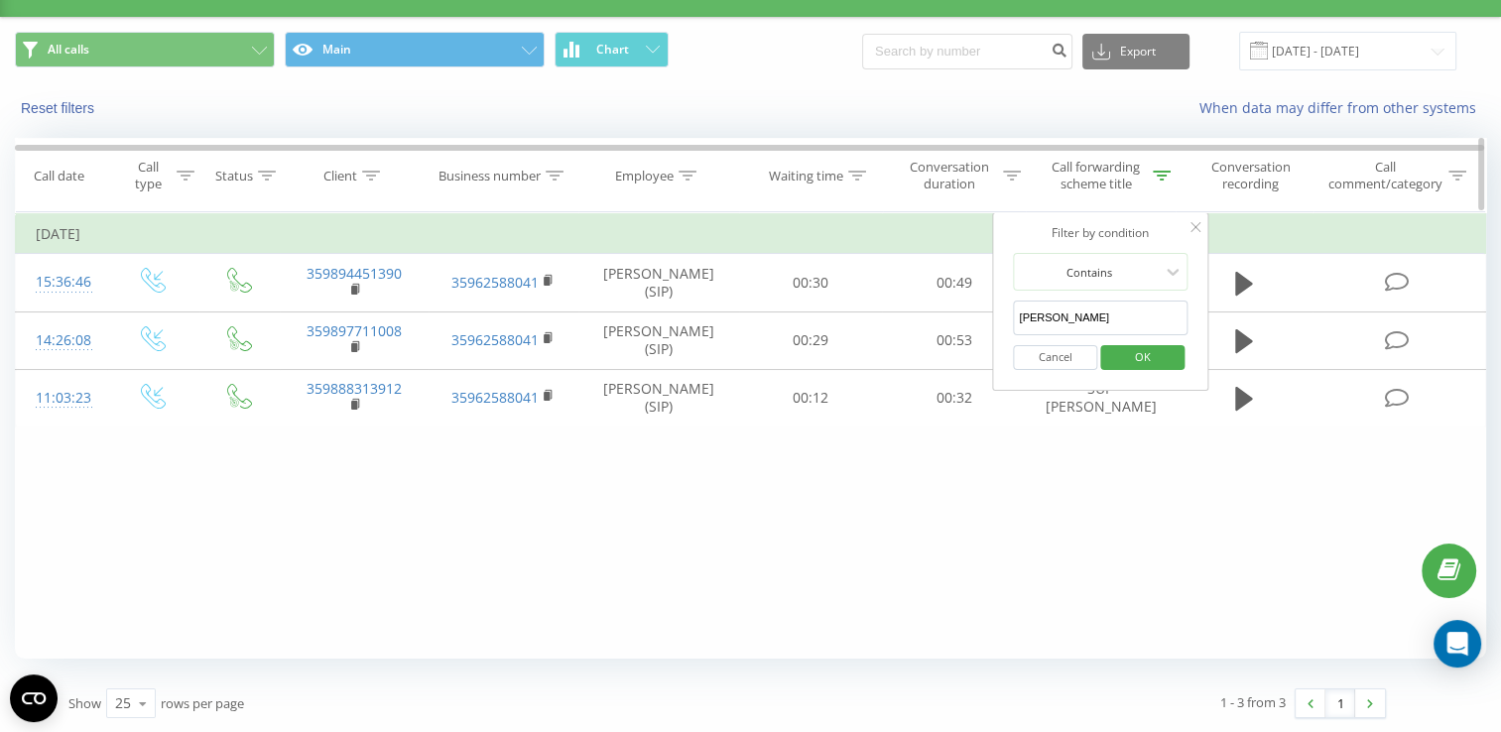
click at [982, 175] on div "Conversation duration" at bounding box center [949, 176] width 98 height 34
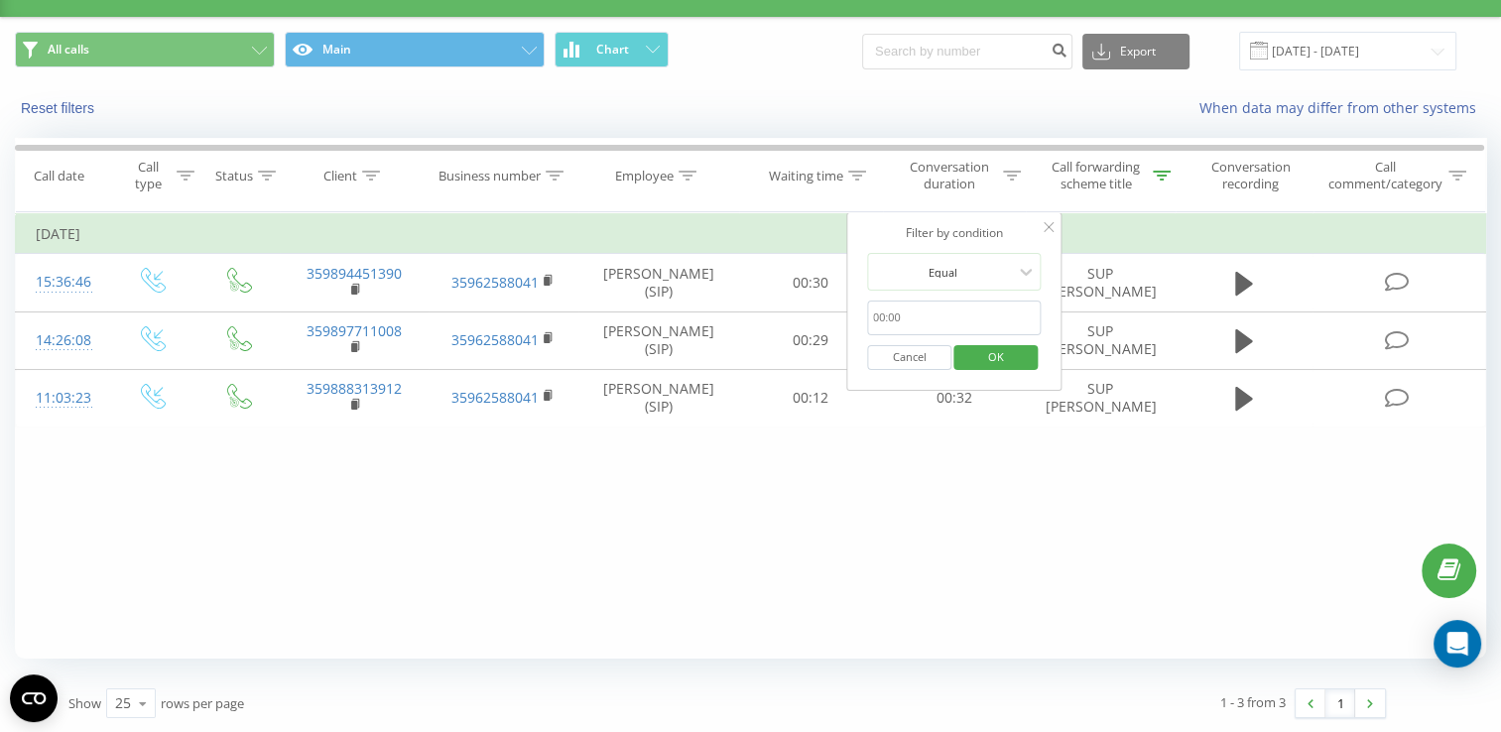
click at [1046, 228] on icon at bounding box center [1049, 227] width 10 height 10
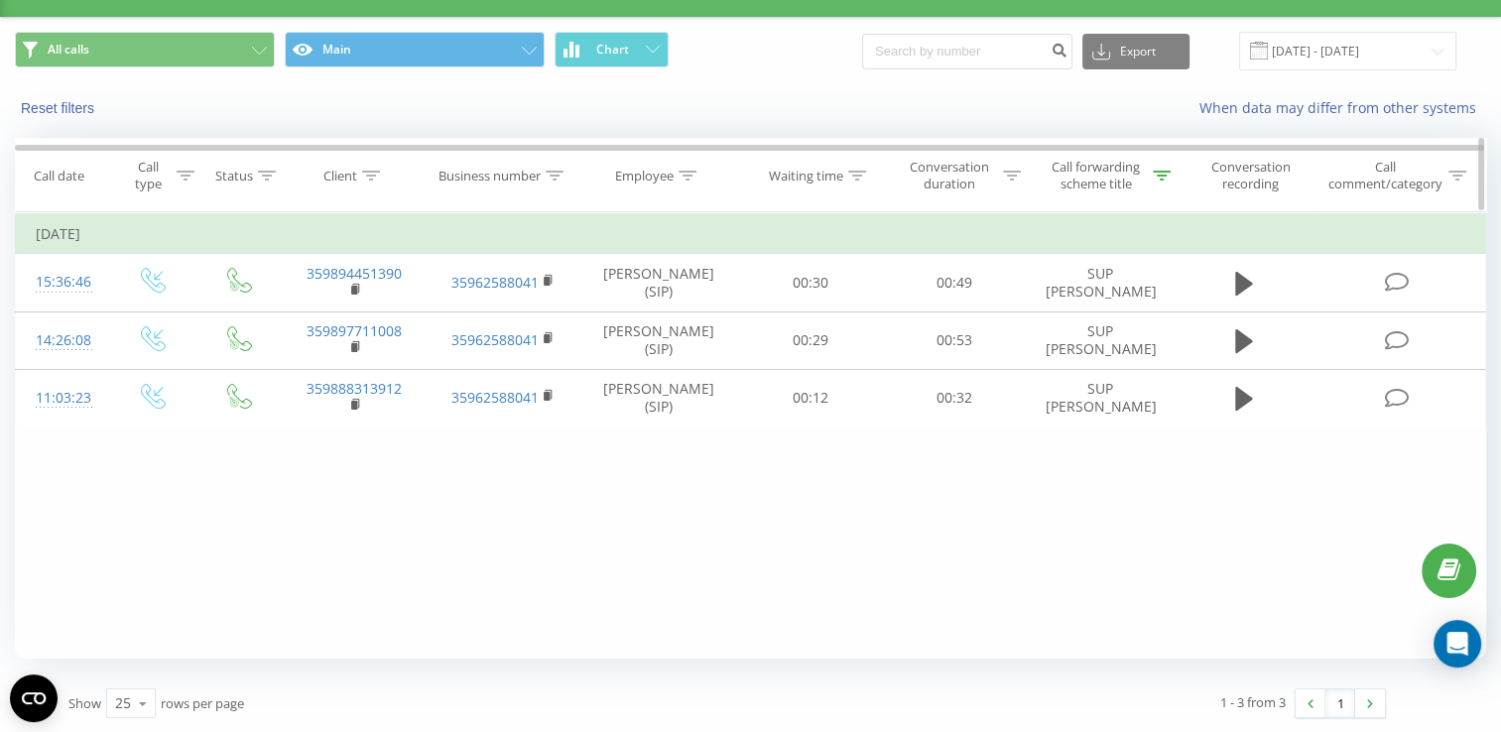
click at [1103, 167] on div "Call forwarding scheme title" at bounding box center [1096, 176] width 104 height 34
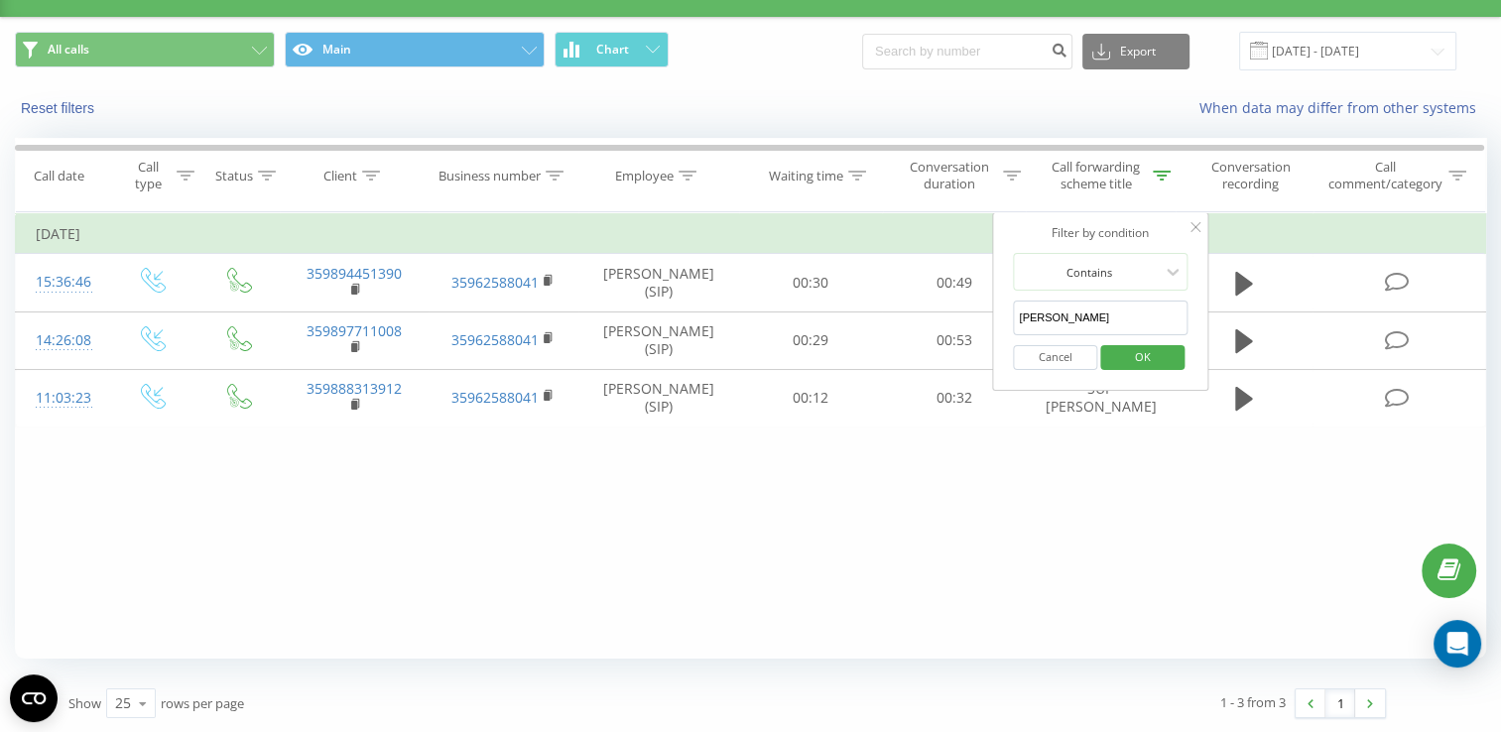
drag, startPoint x: 1115, startPoint y: 311, endPoint x: 1012, endPoint y: 318, distance: 103.4
click at [1013, 318] on input "[PERSON_NAME]" at bounding box center [1100, 318] width 175 height 35
click at [1125, 356] on span "OK" at bounding box center [1143, 356] width 56 height 31
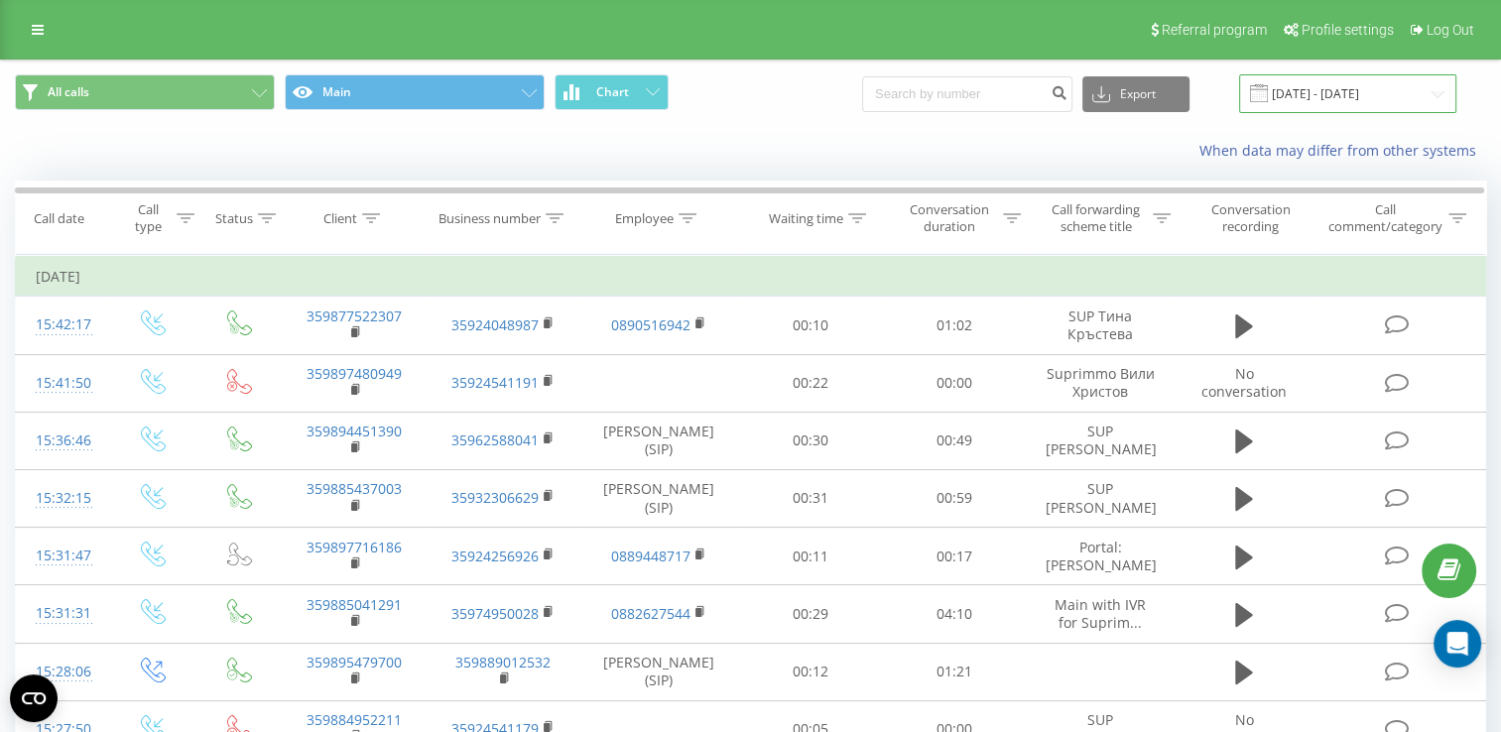
click at [1318, 91] on input "[DATE] - [DATE]" at bounding box center [1347, 93] width 217 height 39
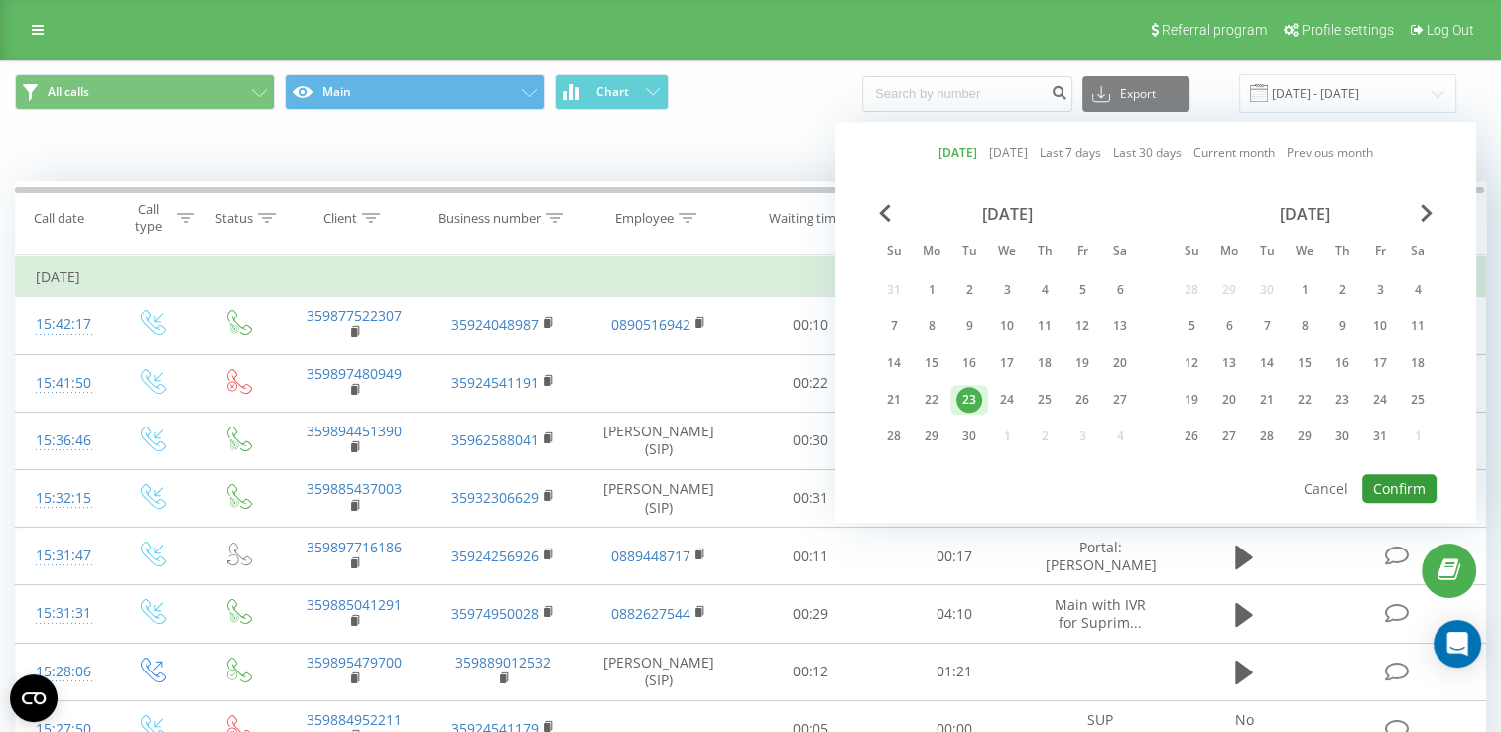
click at [1389, 483] on button "Confirm" at bounding box center [1400, 488] width 74 height 29
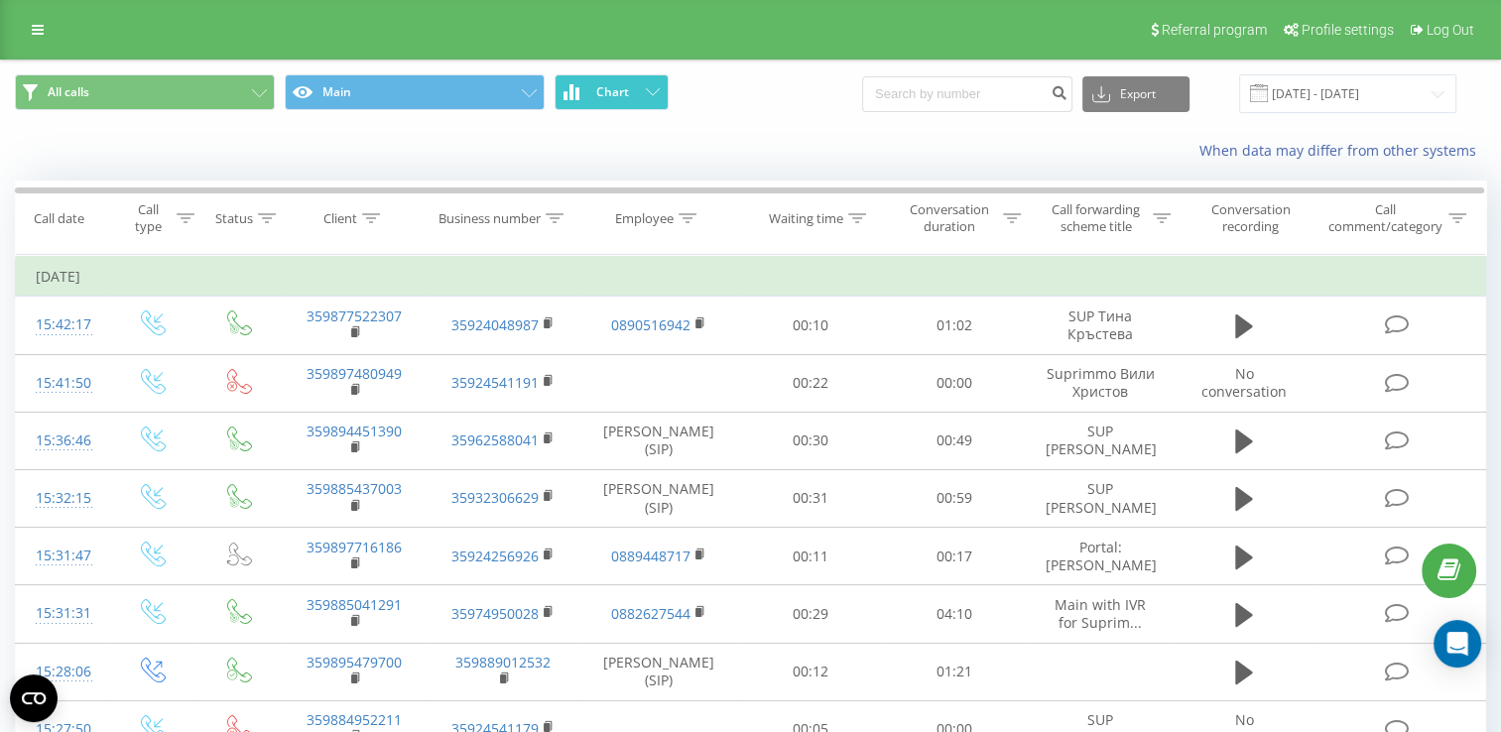
click at [635, 95] on button "Chart" at bounding box center [612, 92] width 114 height 36
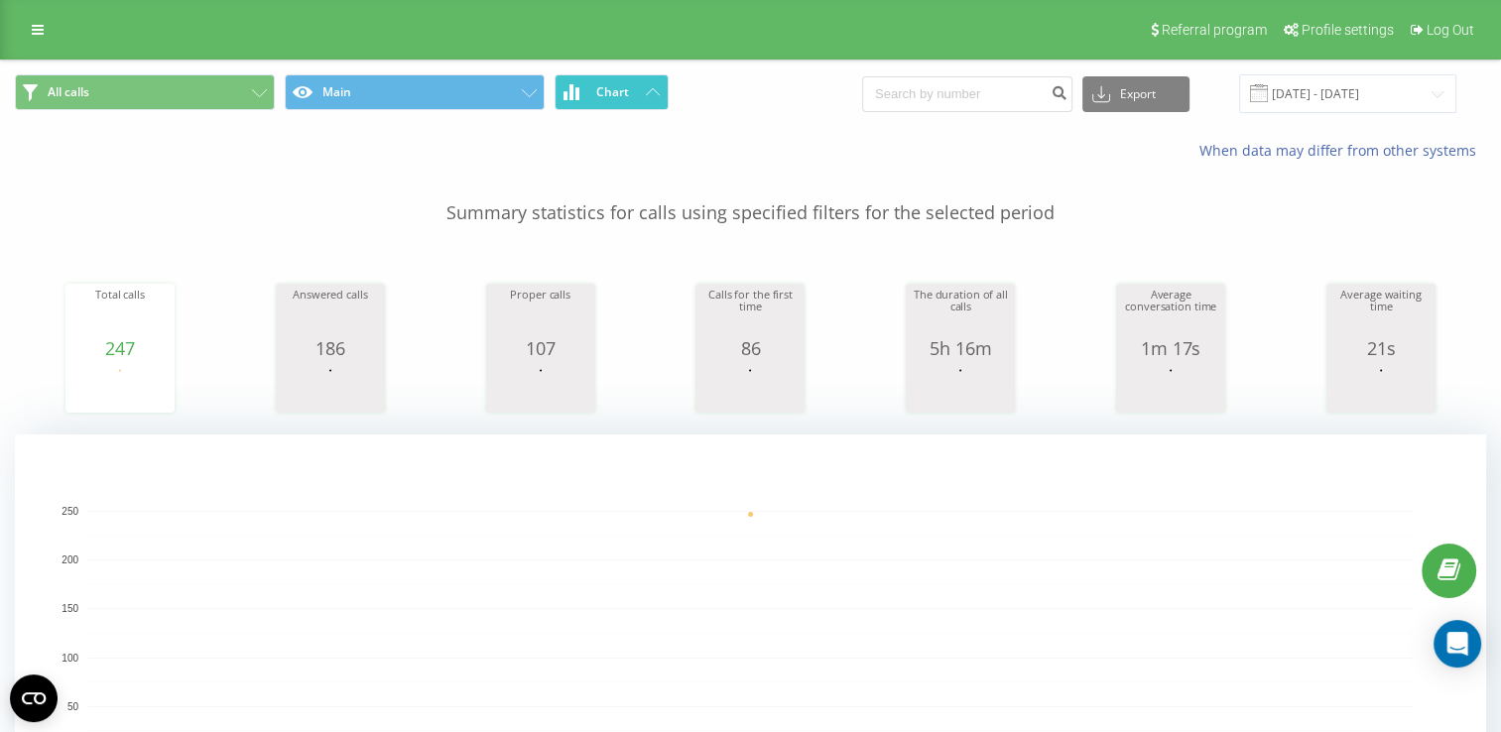
click at [635, 95] on button "Chart" at bounding box center [612, 92] width 114 height 36
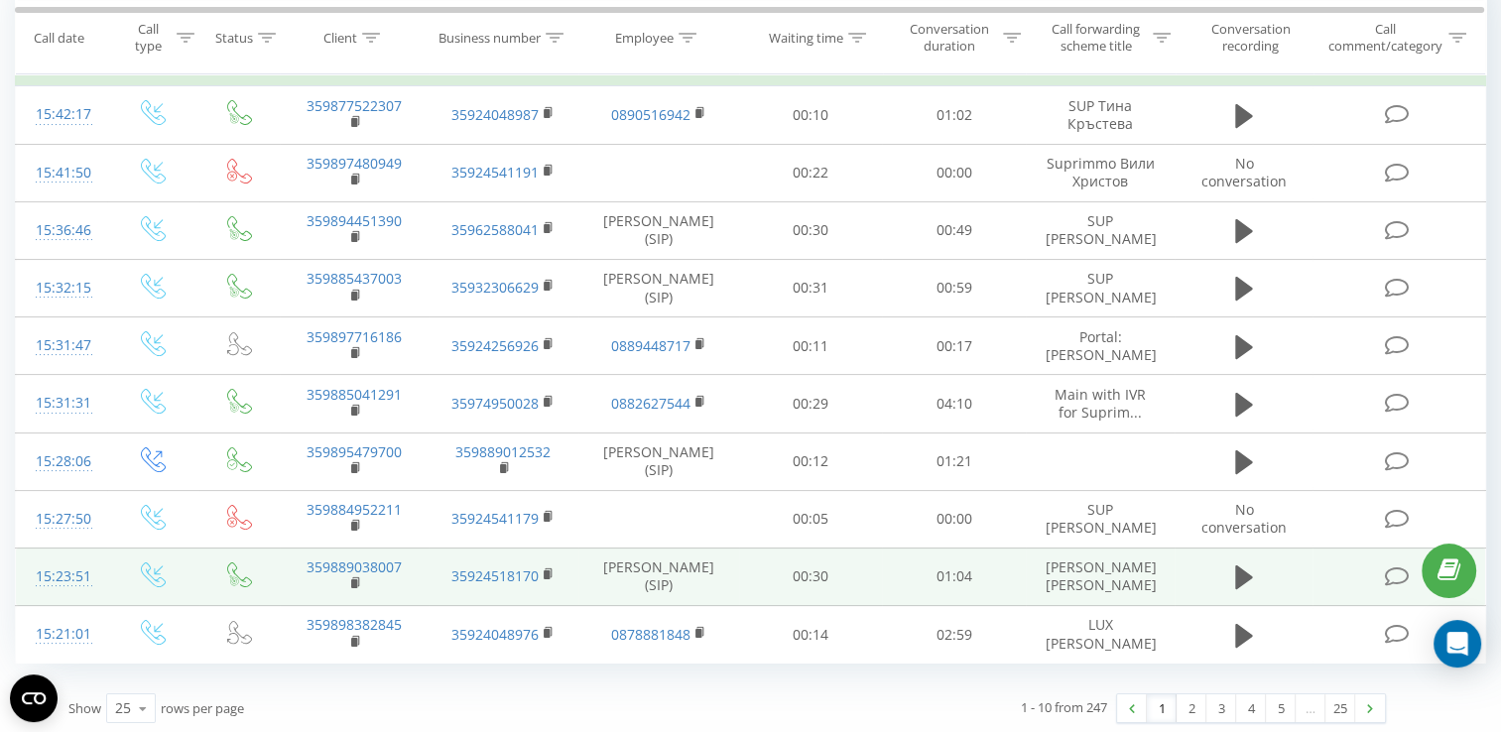
scroll to position [212, 0]
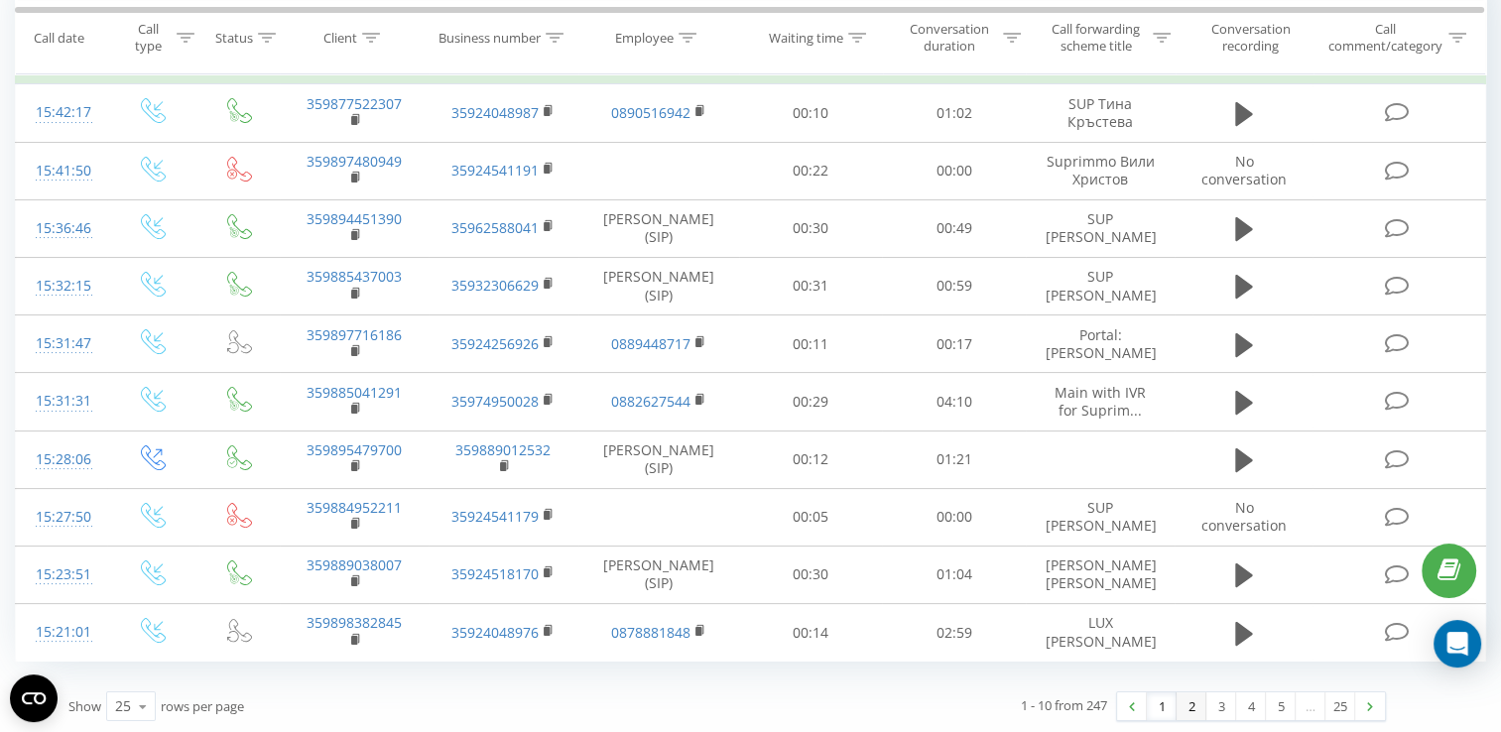
click at [1185, 695] on link "2" at bounding box center [1192, 707] width 30 height 28
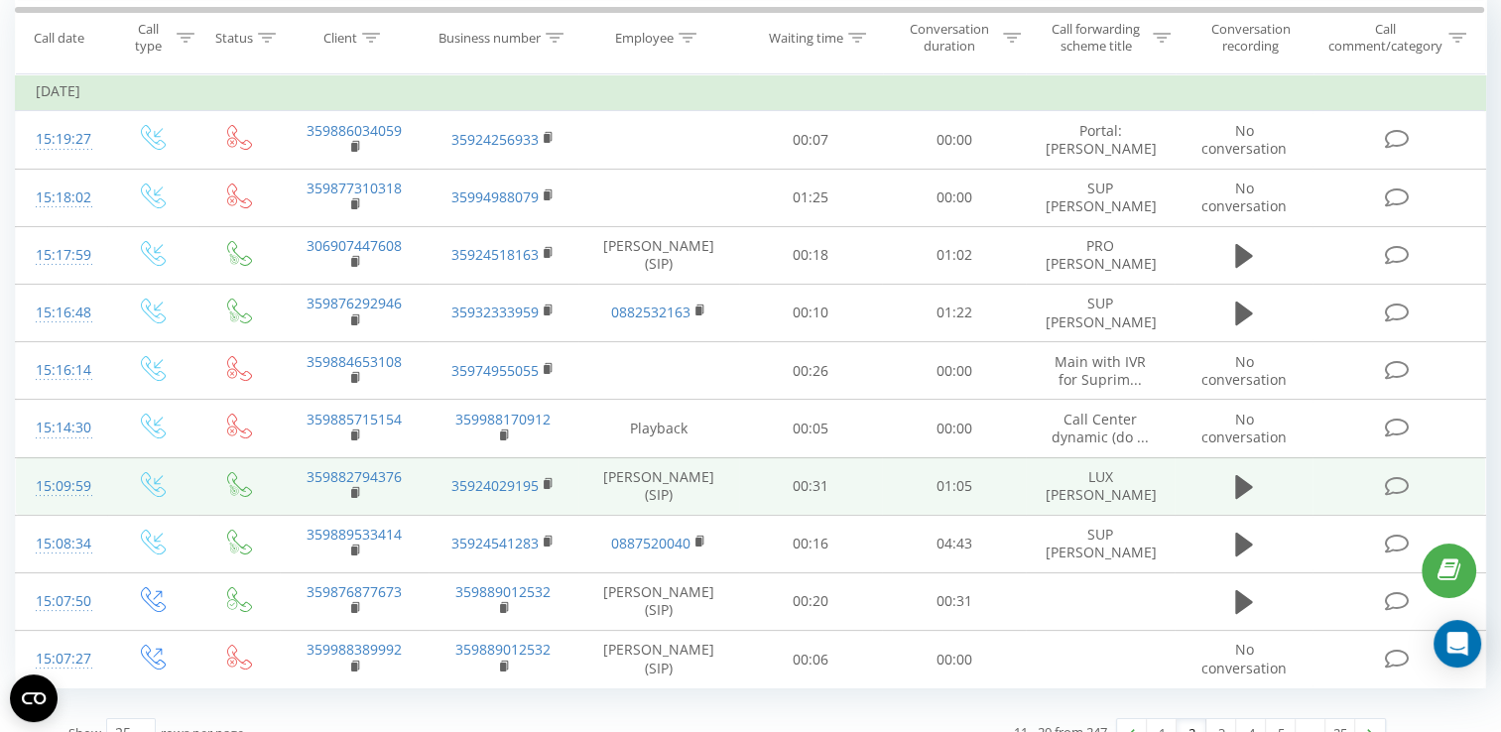
scroll to position [212, 0]
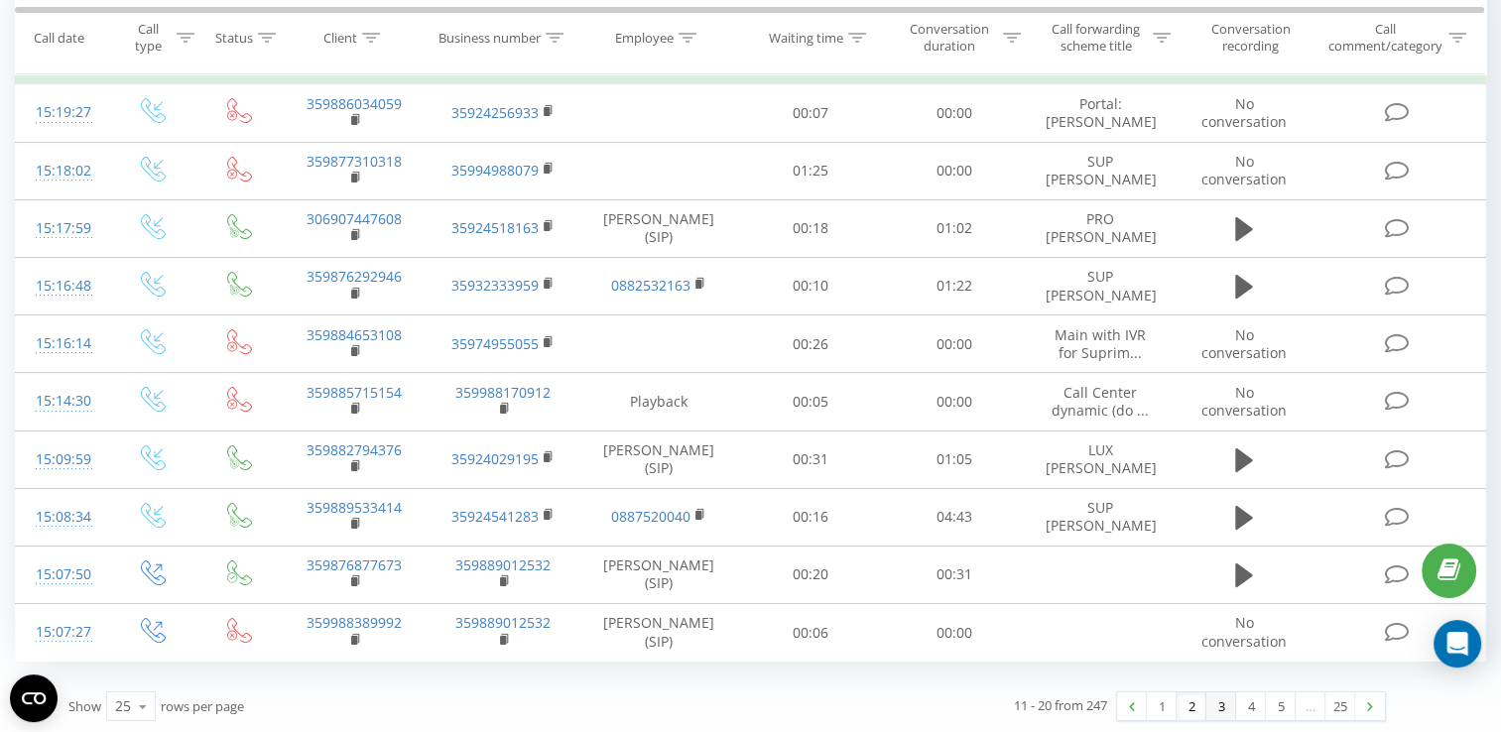
click at [1231, 712] on link "3" at bounding box center [1222, 707] width 30 height 28
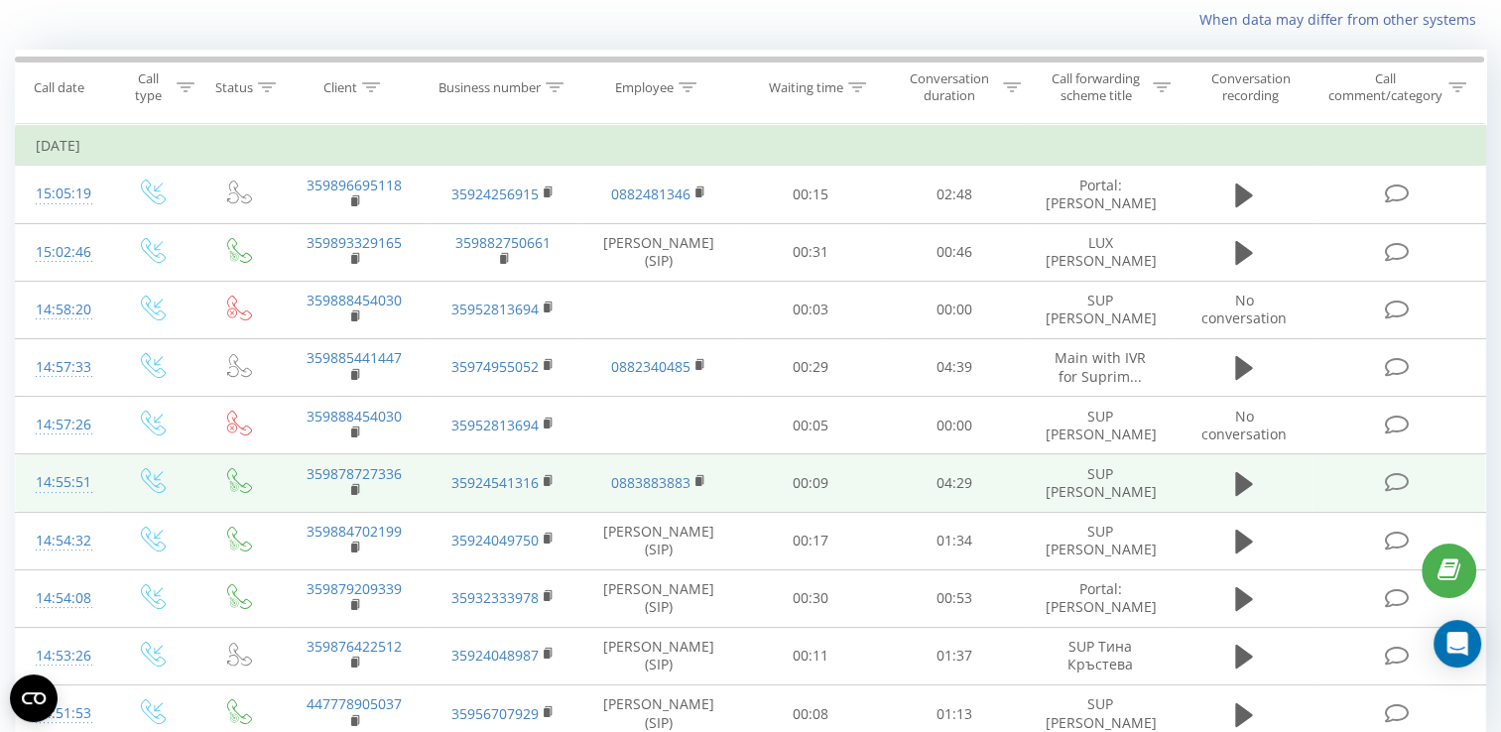
scroll to position [212, 0]
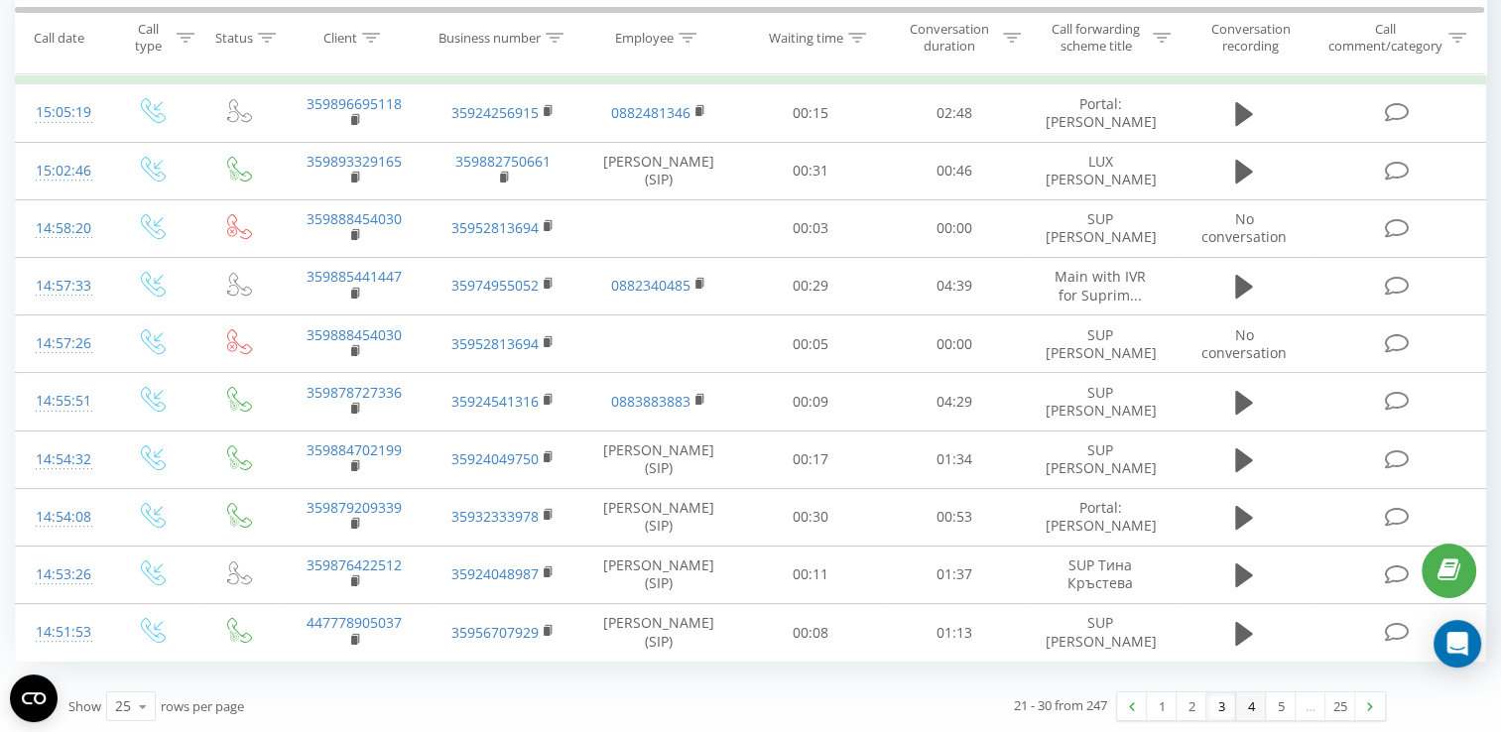
click at [1248, 706] on link "4" at bounding box center [1251, 707] width 30 height 28
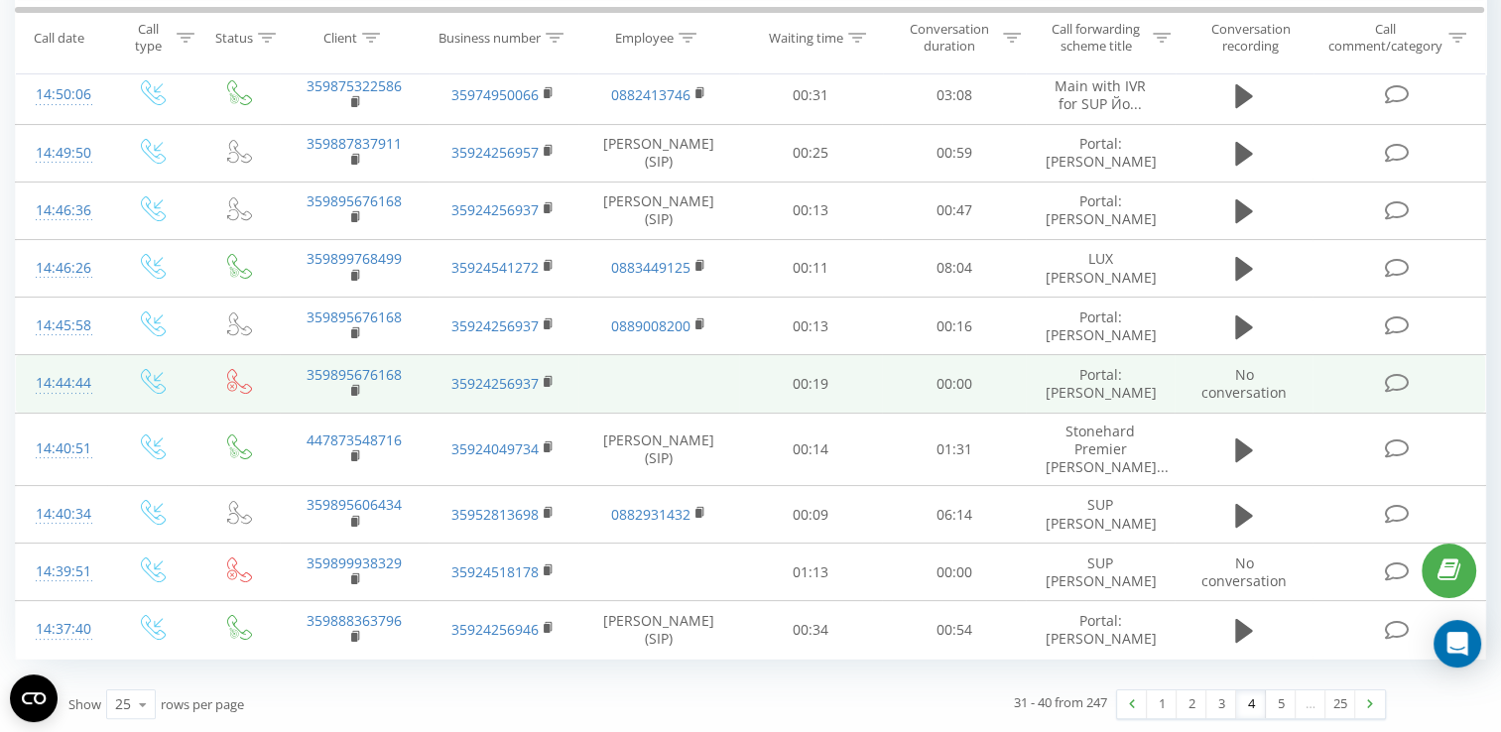
scroll to position [243, 0]
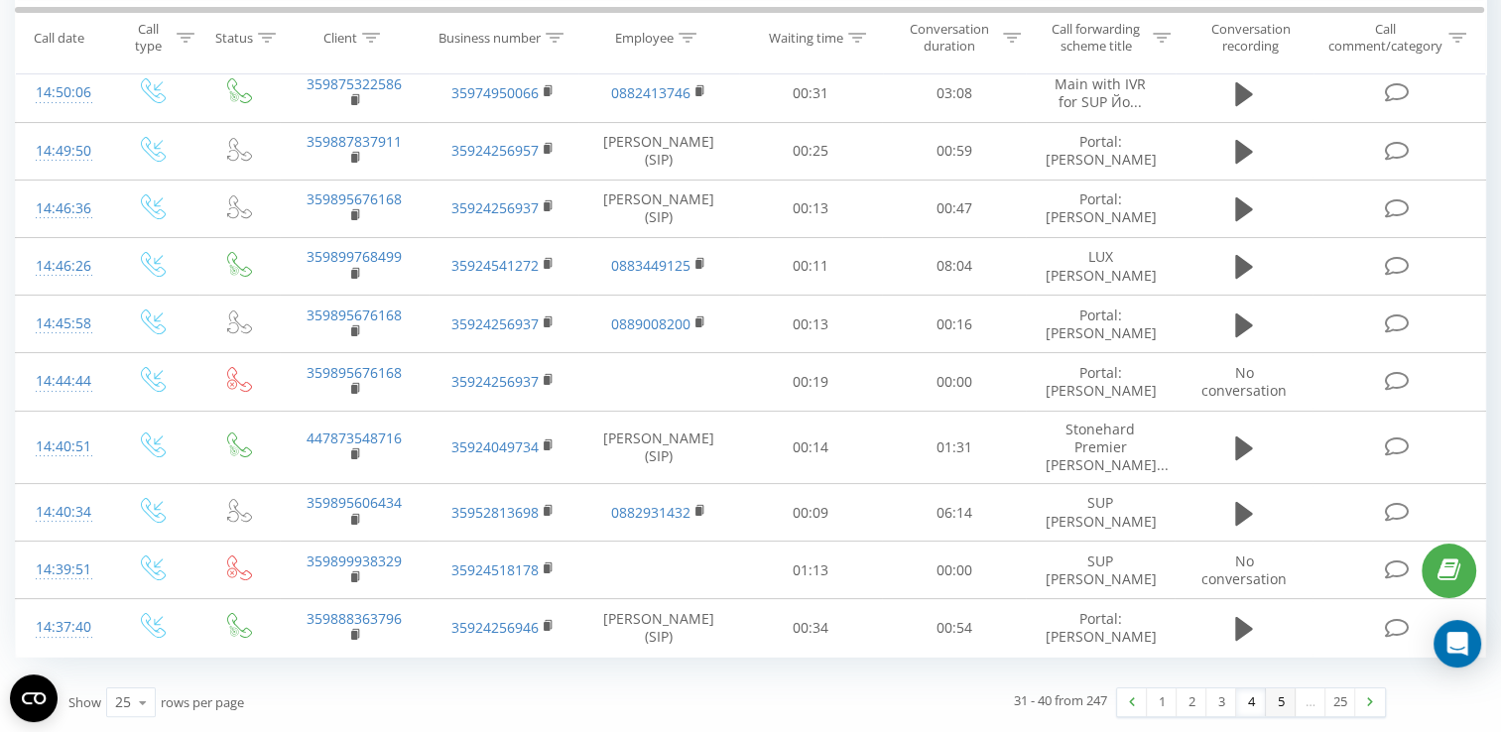
click at [1270, 694] on link "5" at bounding box center [1281, 703] width 30 height 28
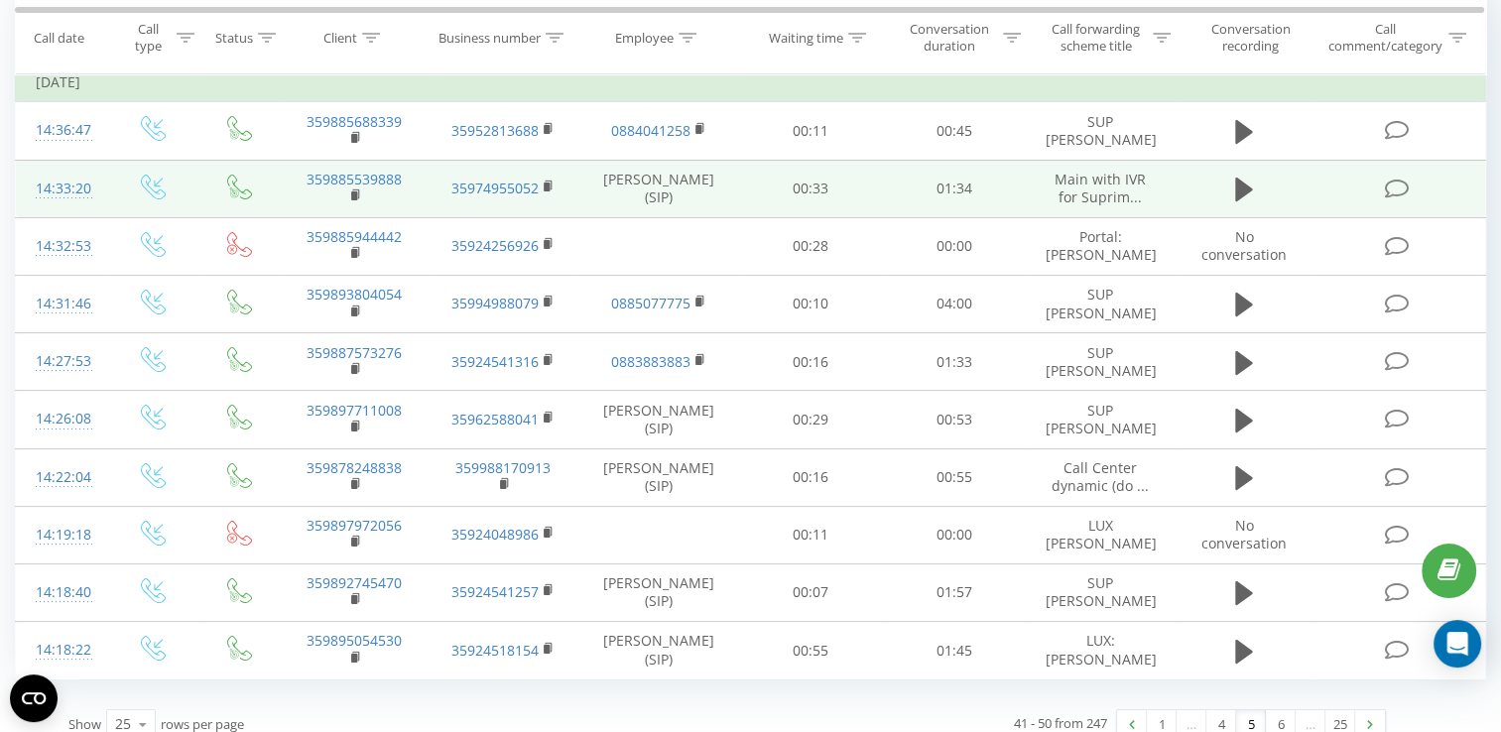
scroll to position [212, 0]
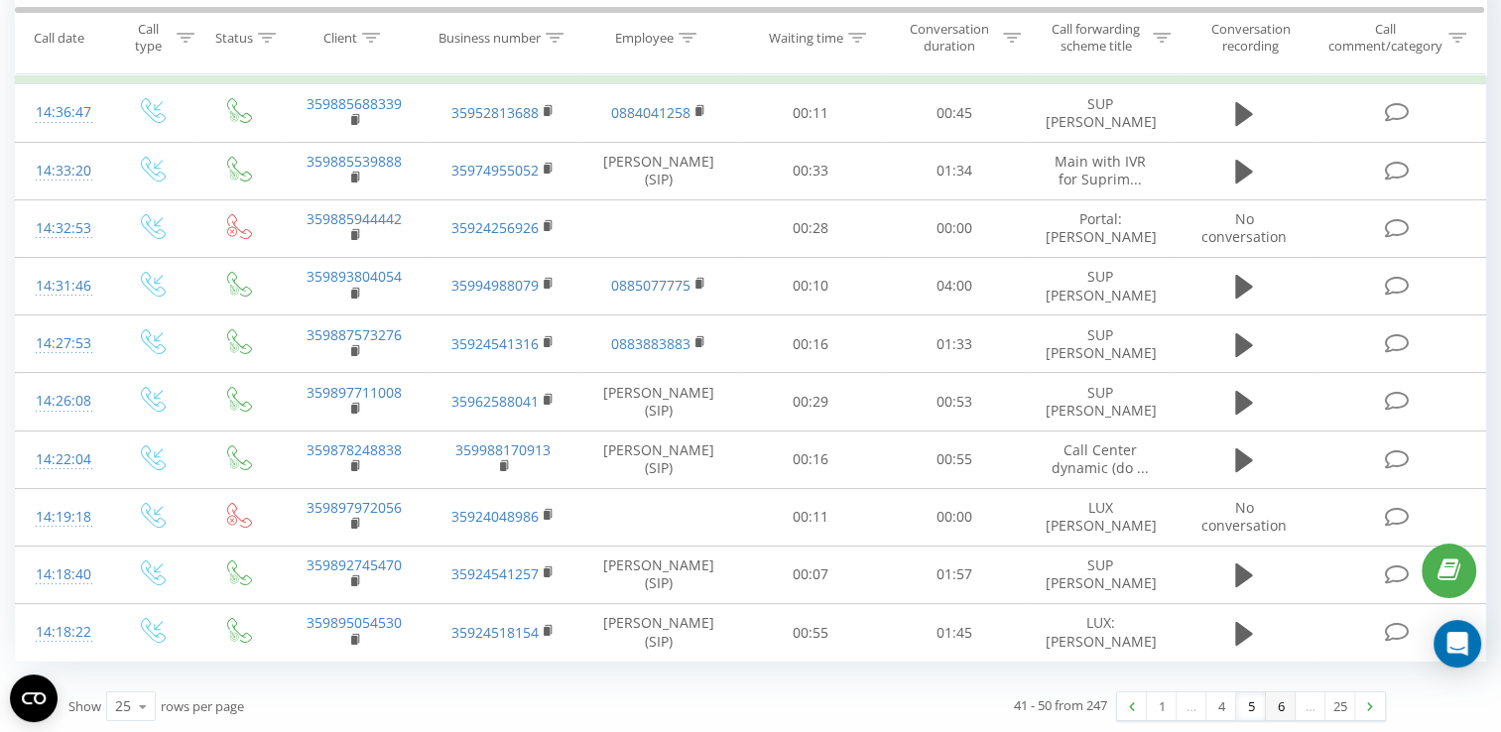
click at [1279, 708] on link "6" at bounding box center [1281, 707] width 30 height 28
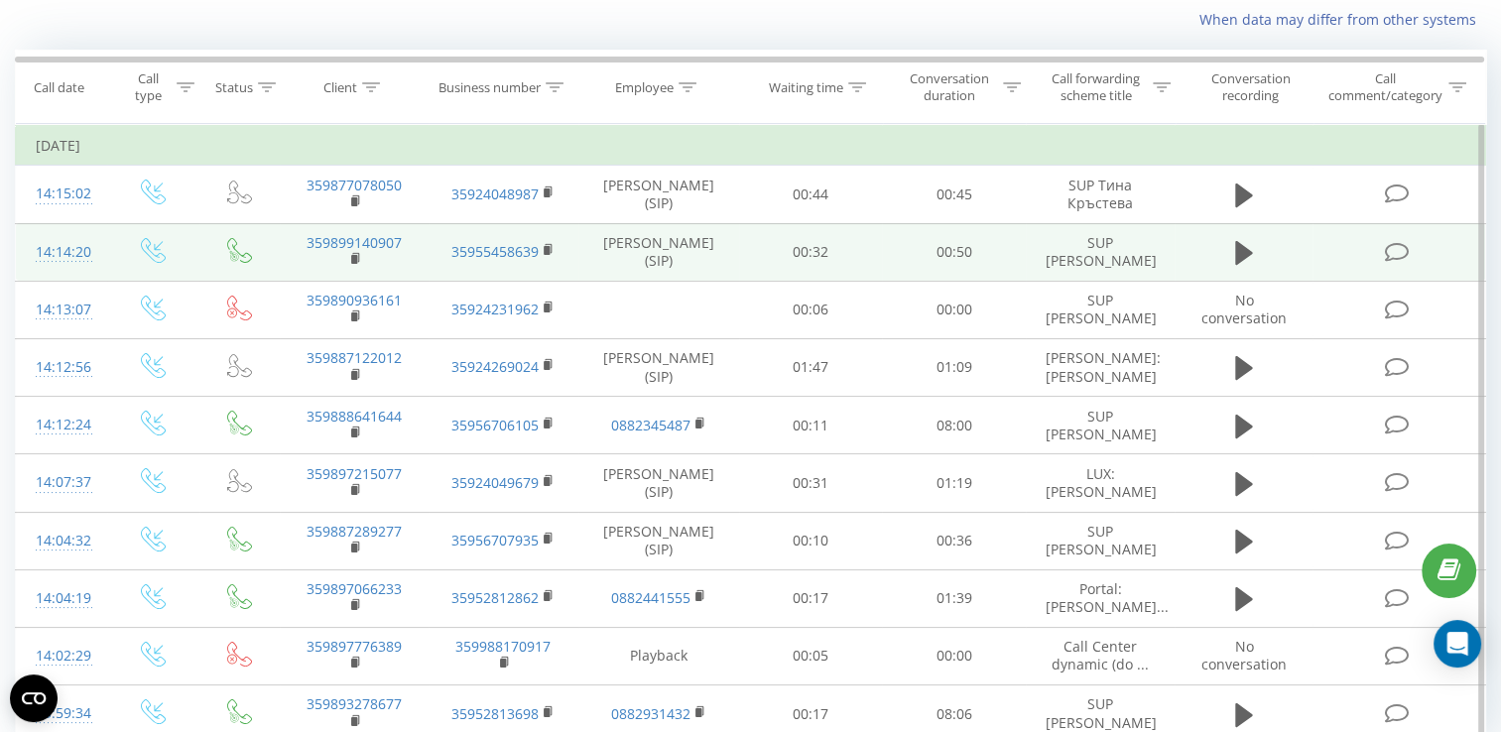
scroll to position [228, 0]
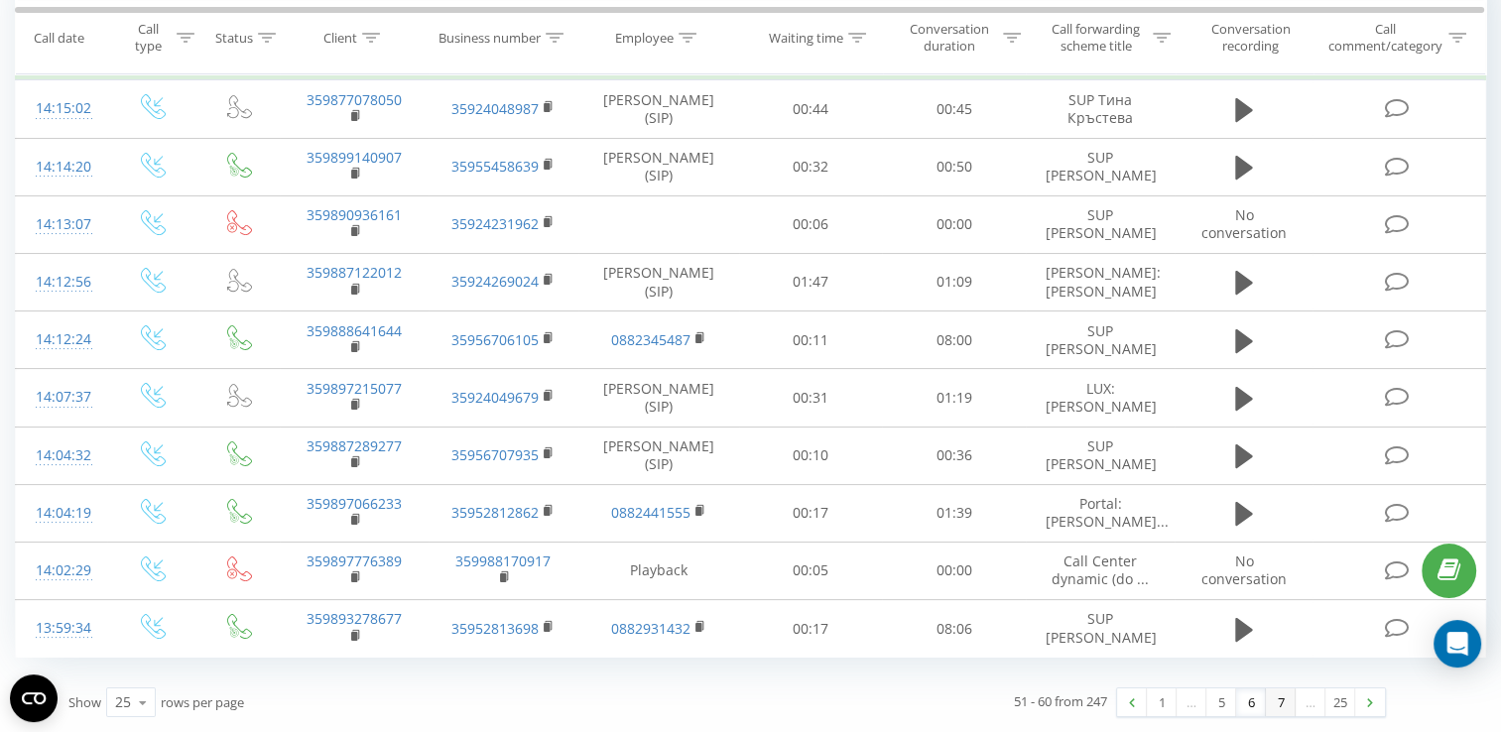
click at [1278, 702] on link "7" at bounding box center [1281, 703] width 30 height 28
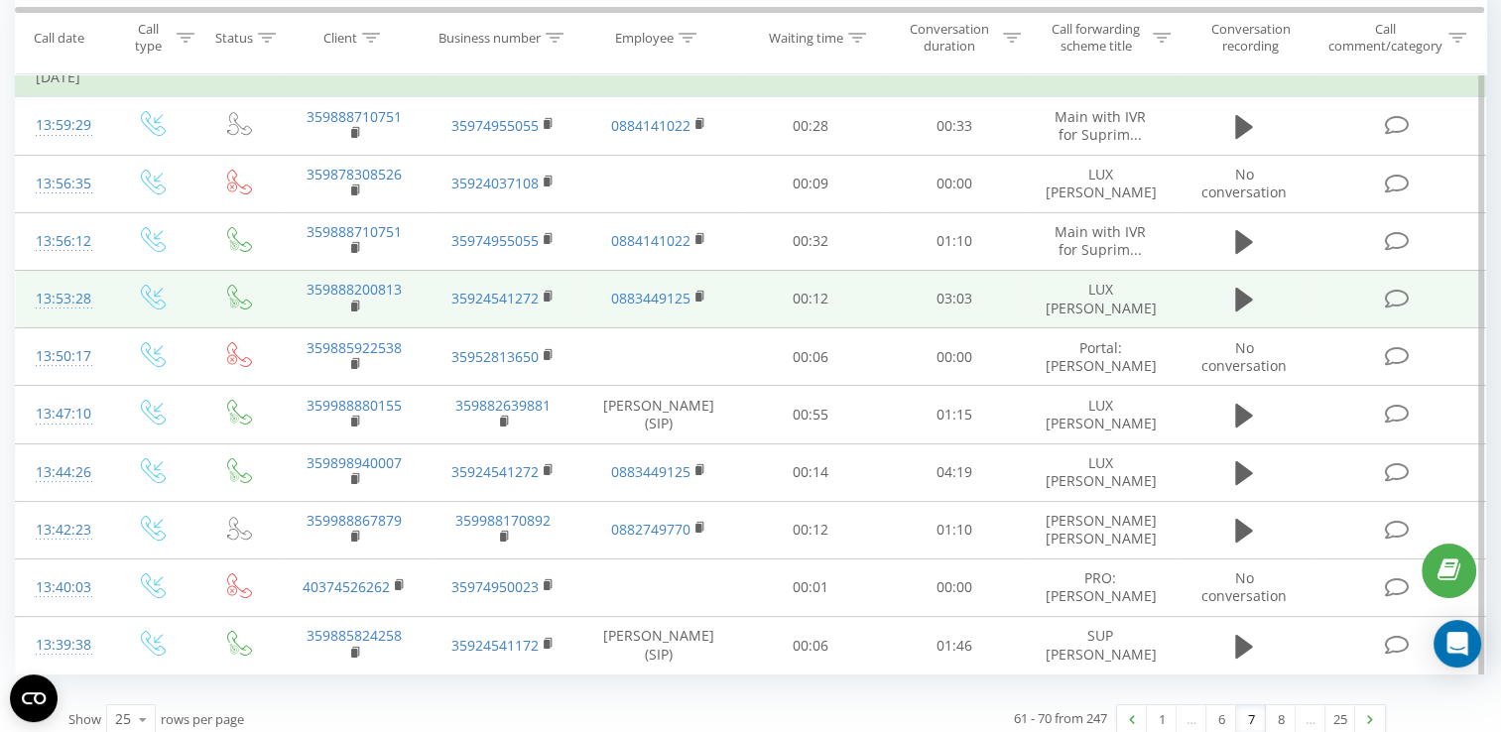
scroll to position [228, 0]
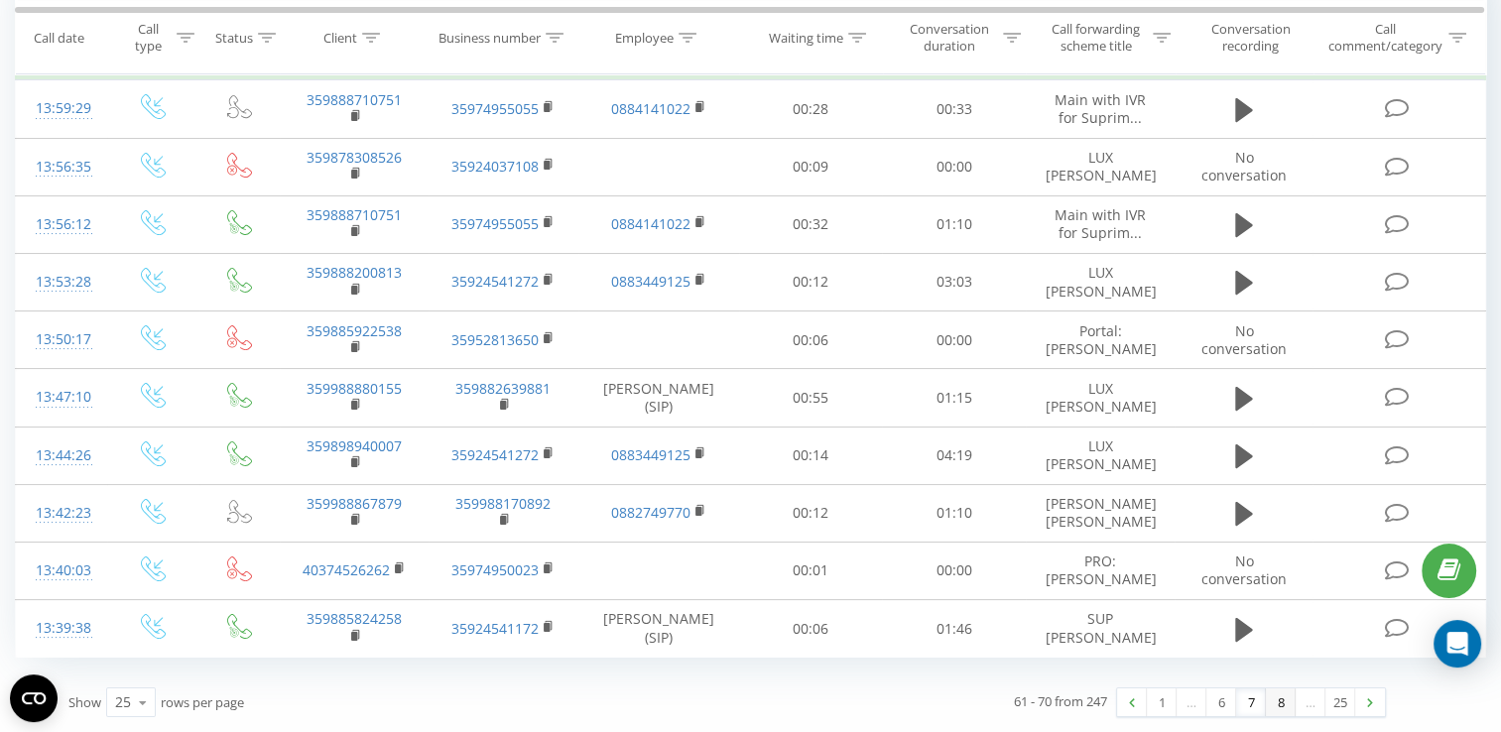
click at [1282, 703] on link "8" at bounding box center [1281, 703] width 30 height 28
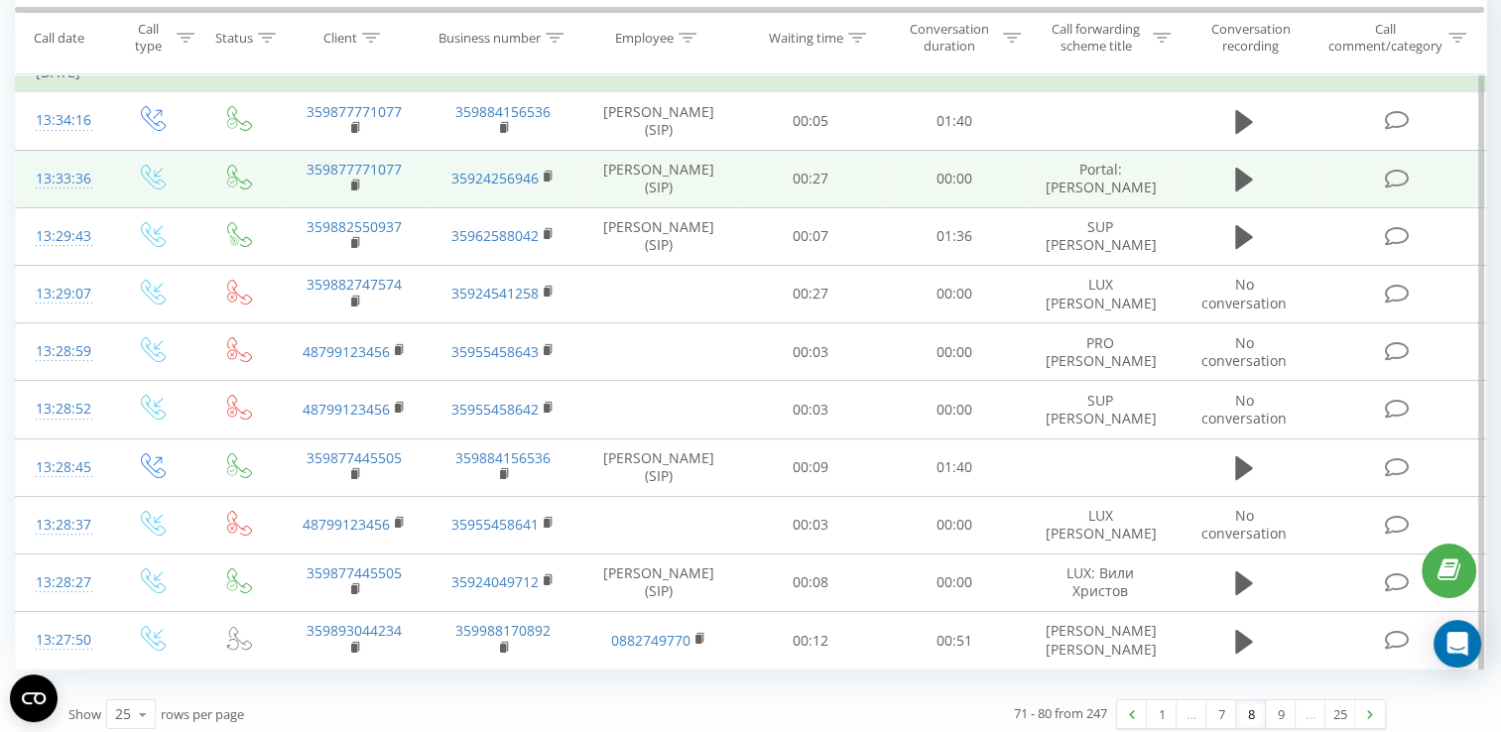
scroll to position [228, 0]
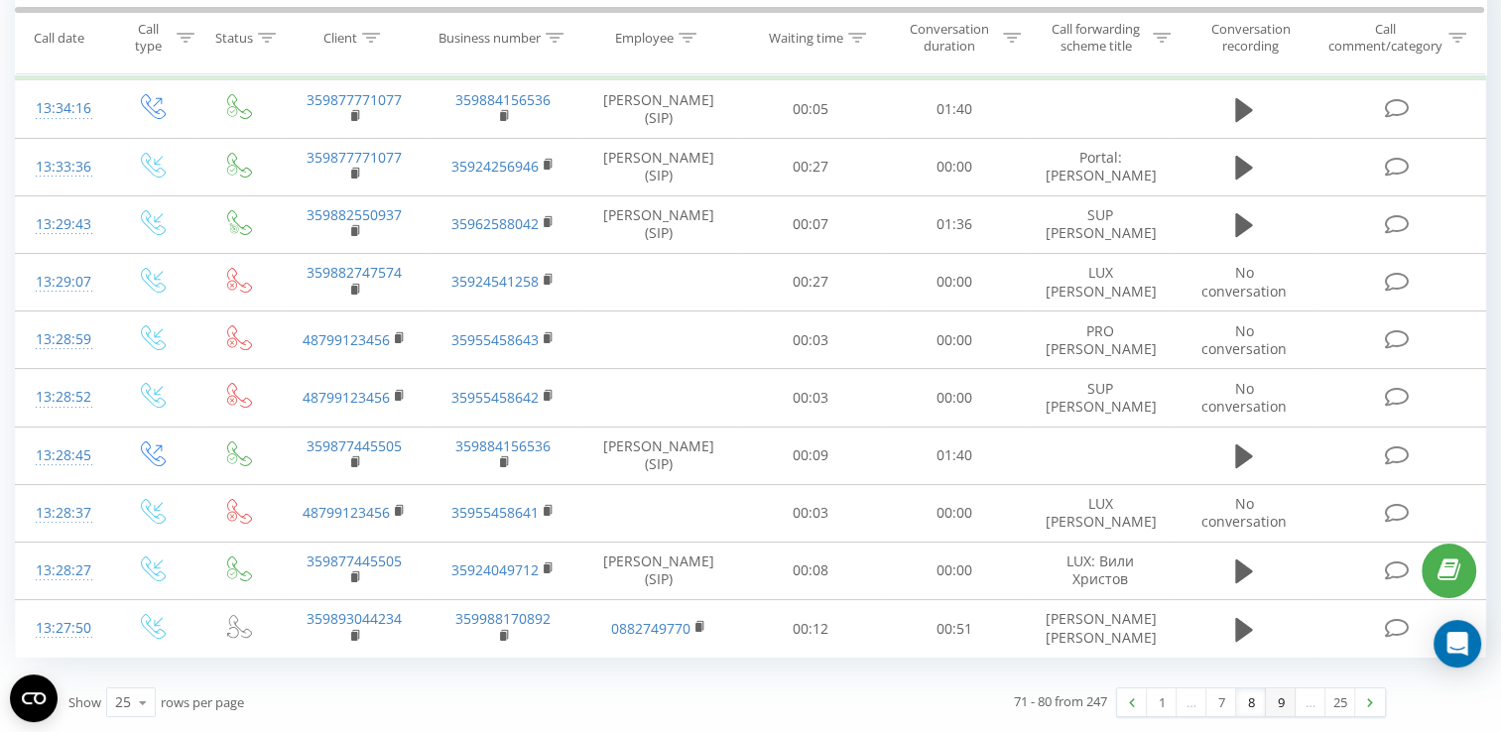
click at [1278, 708] on link "9" at bounding box center [1281, 703] width 30 height 28
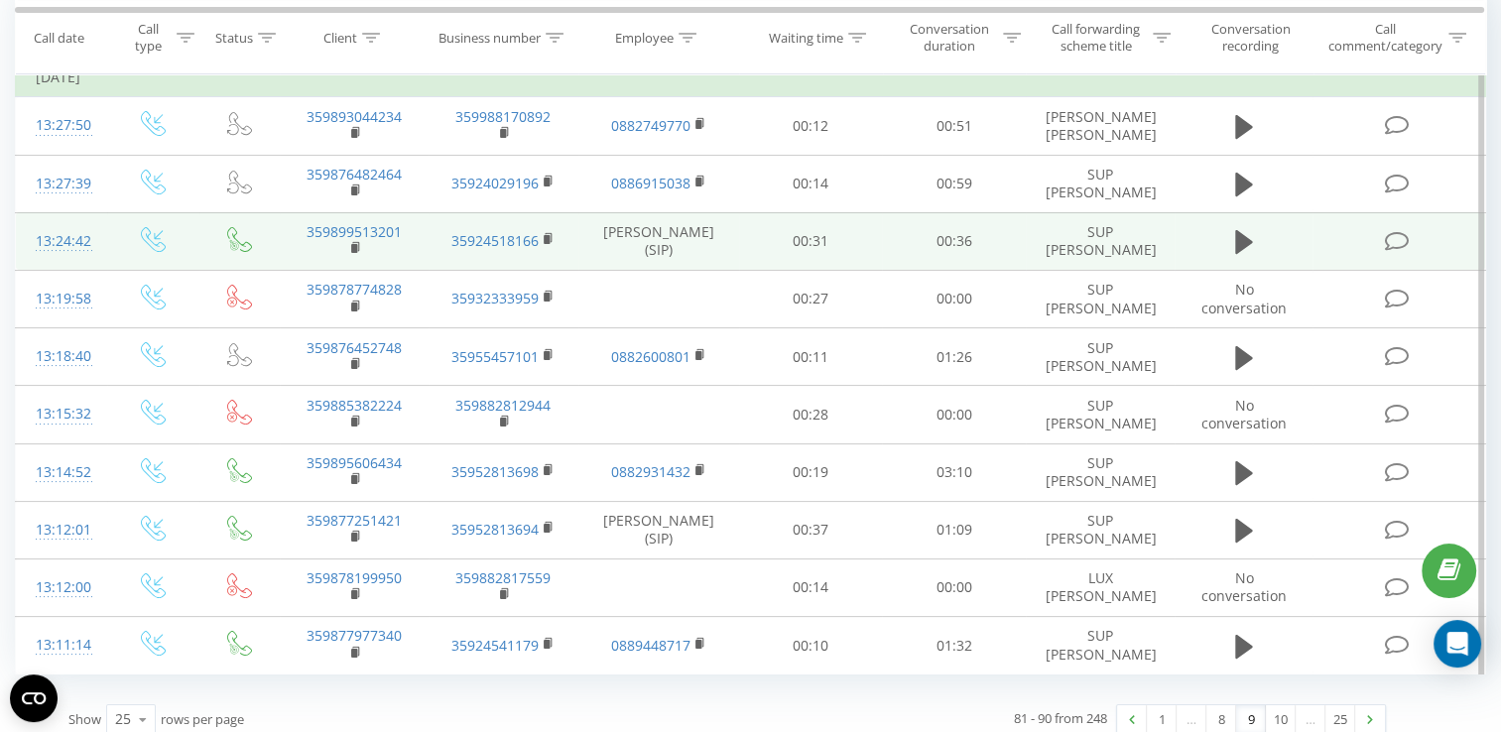
scroll to position [228, 0]
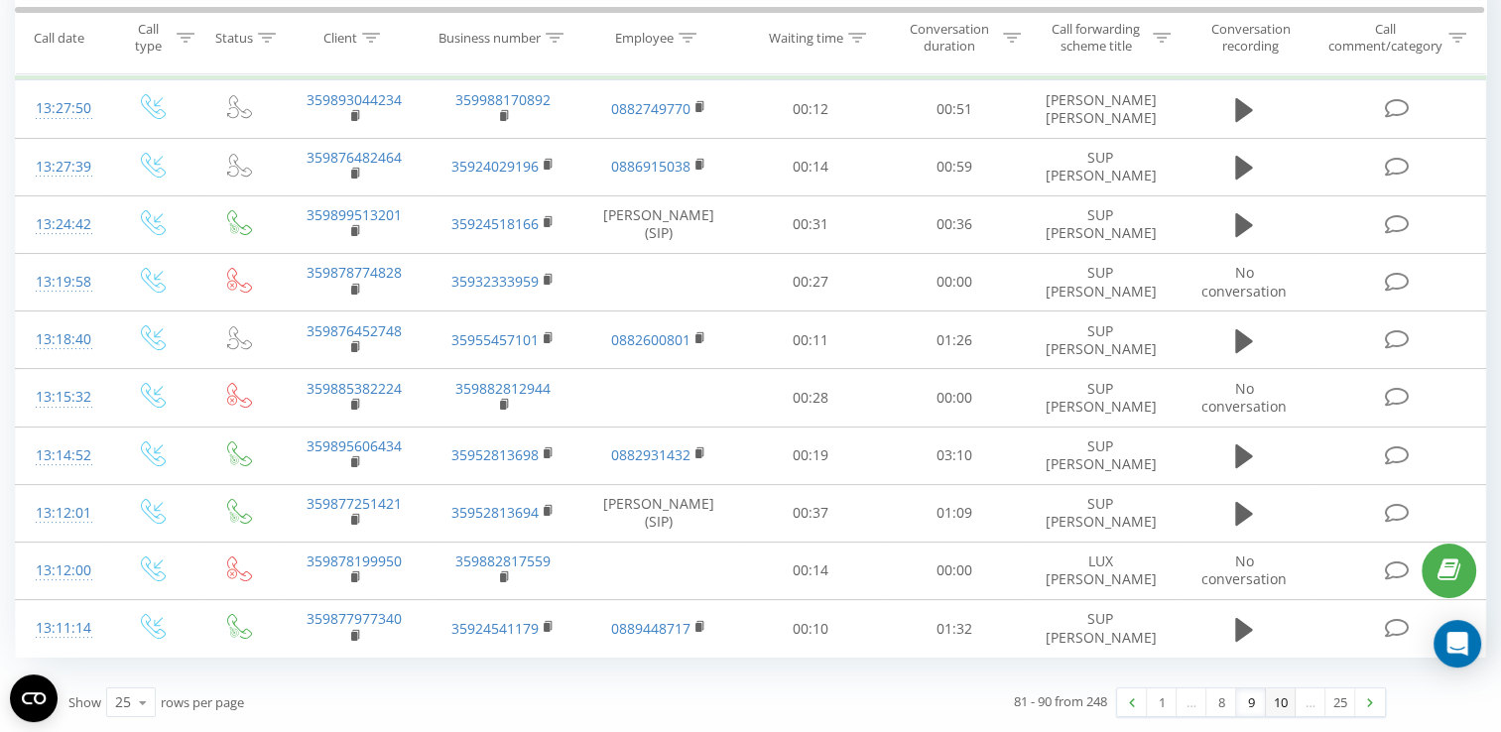
click at [1274, 704] on link "10" at bounding box center [1281, 703] width 30 height 28
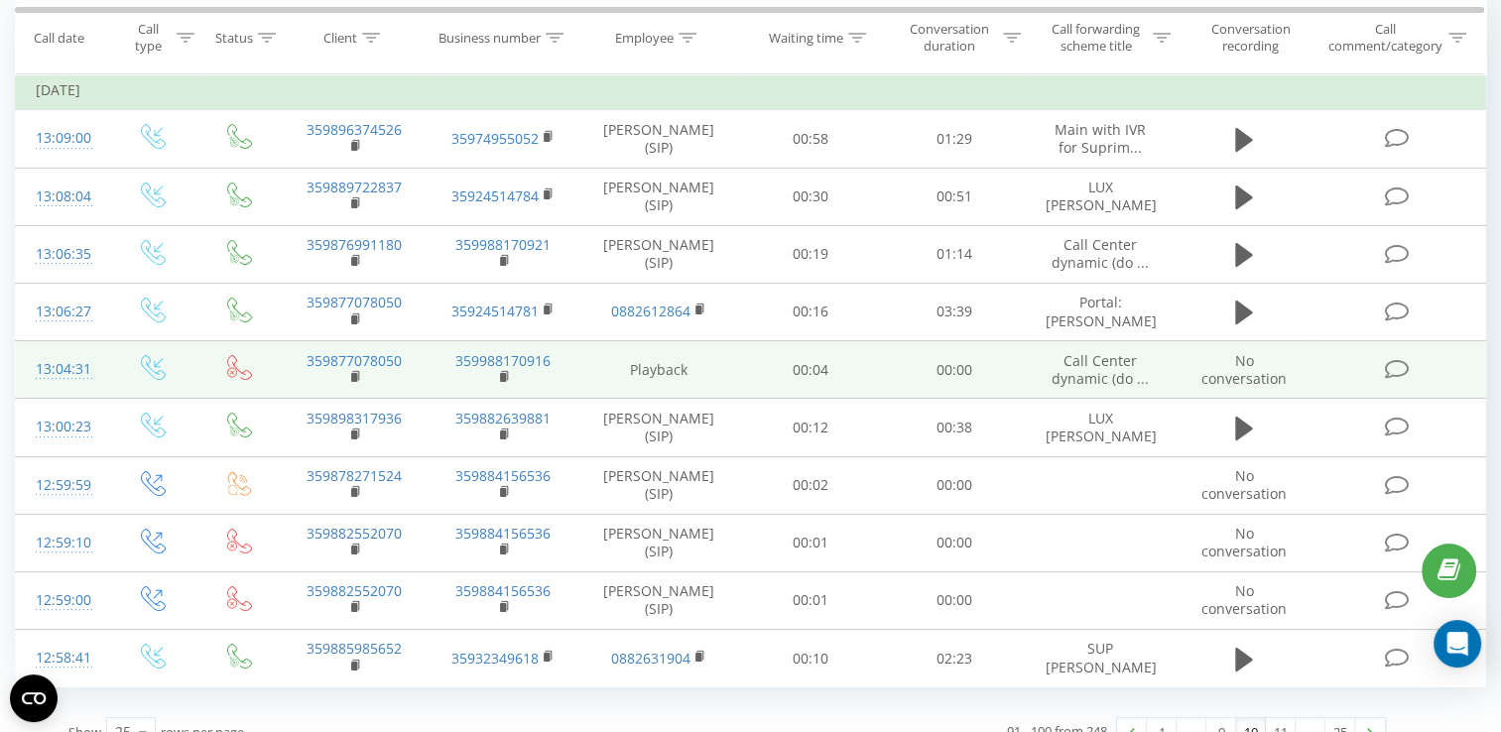
scroll to position [212, 0]
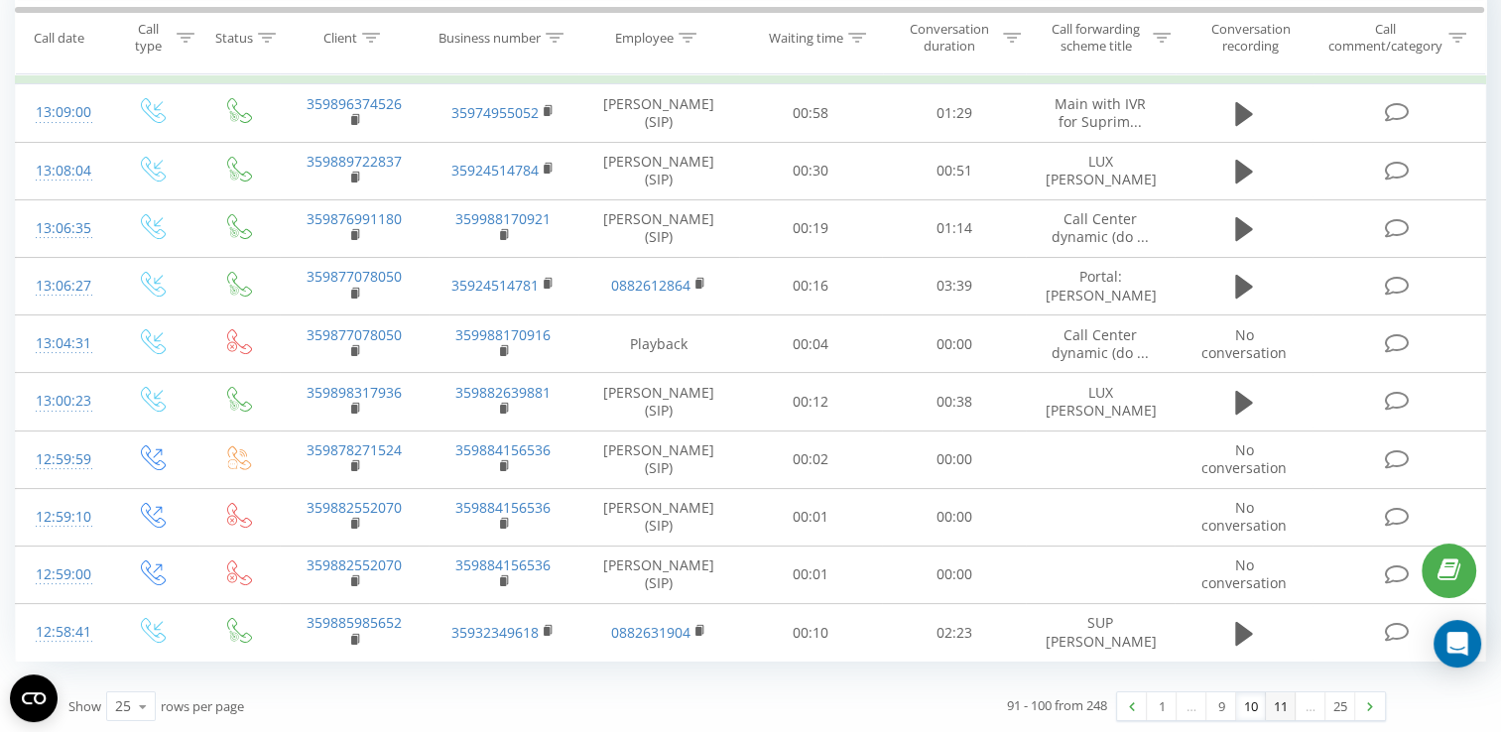
click at [1283, 705] on link "11" at bounding box center [1281, 707] width 30 height 28
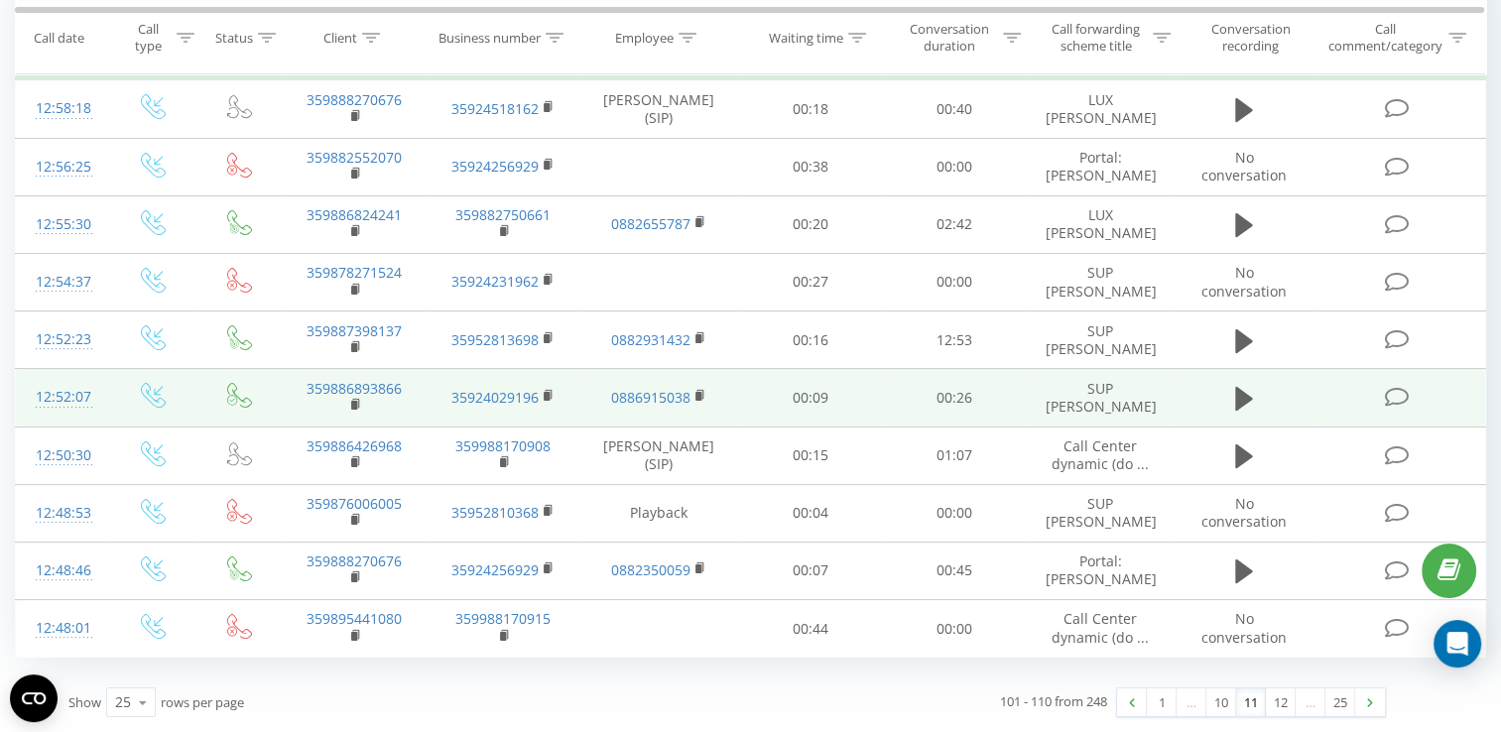
scroll to position [243, 0]
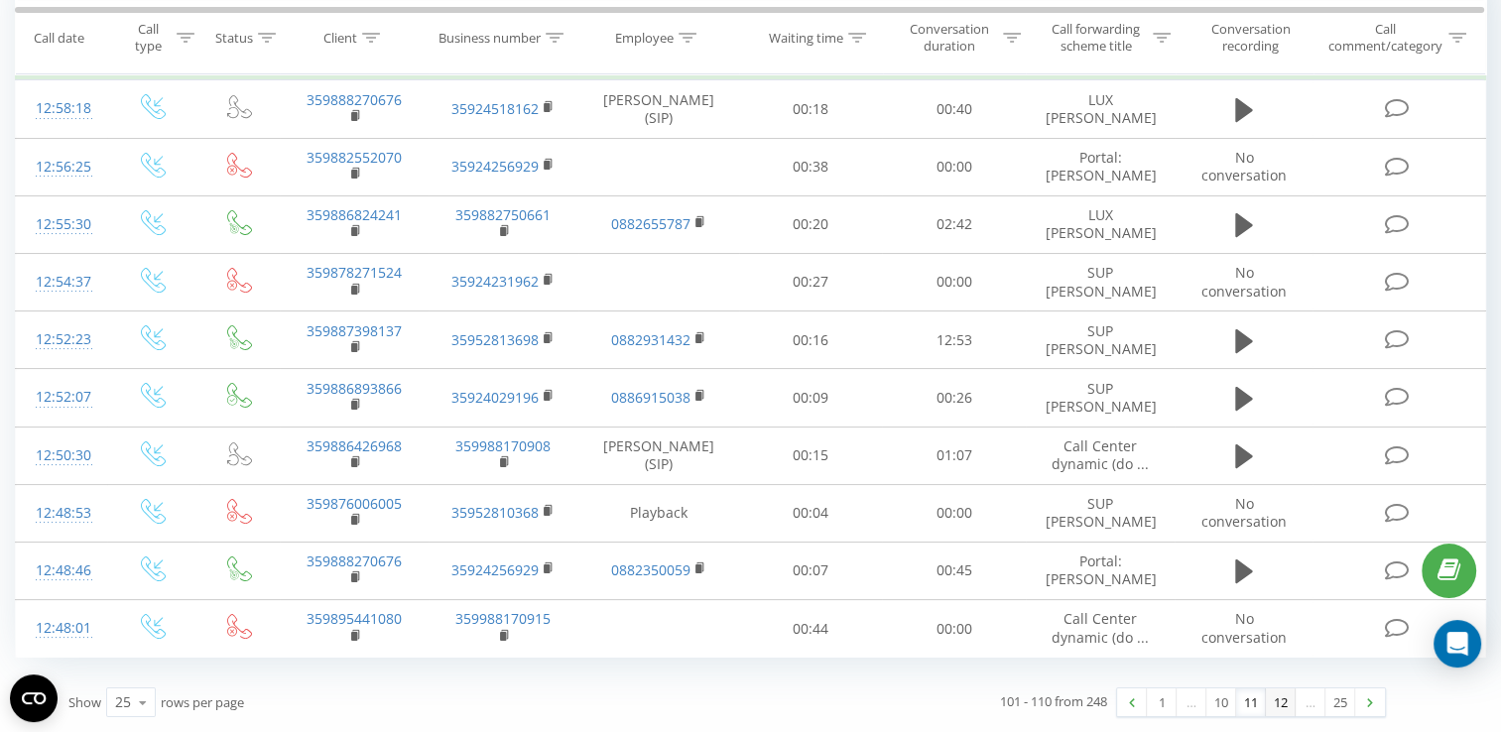
click at [1275, 708] on link "12" at bounding box center [1281, 703] width 30 height 28
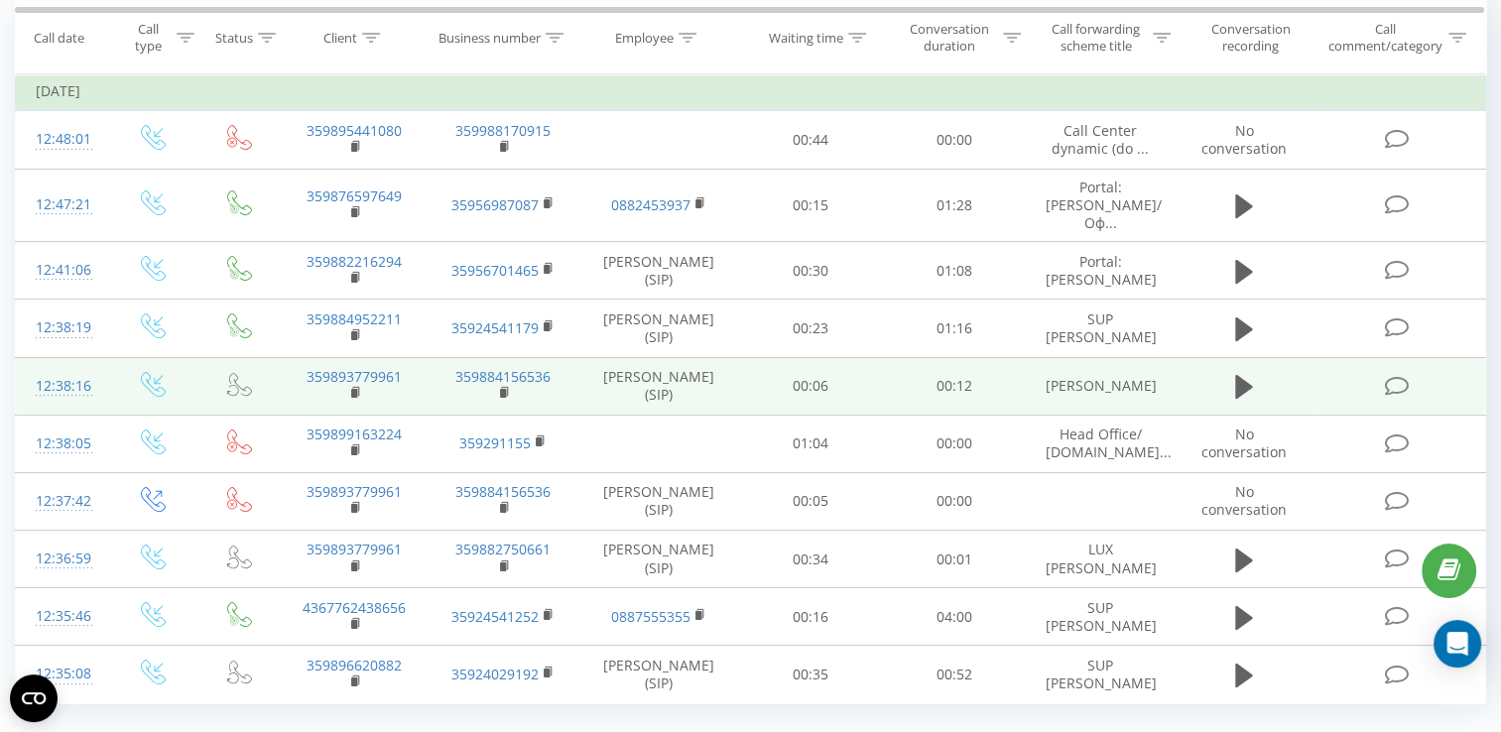
scroll to position [212, 0]
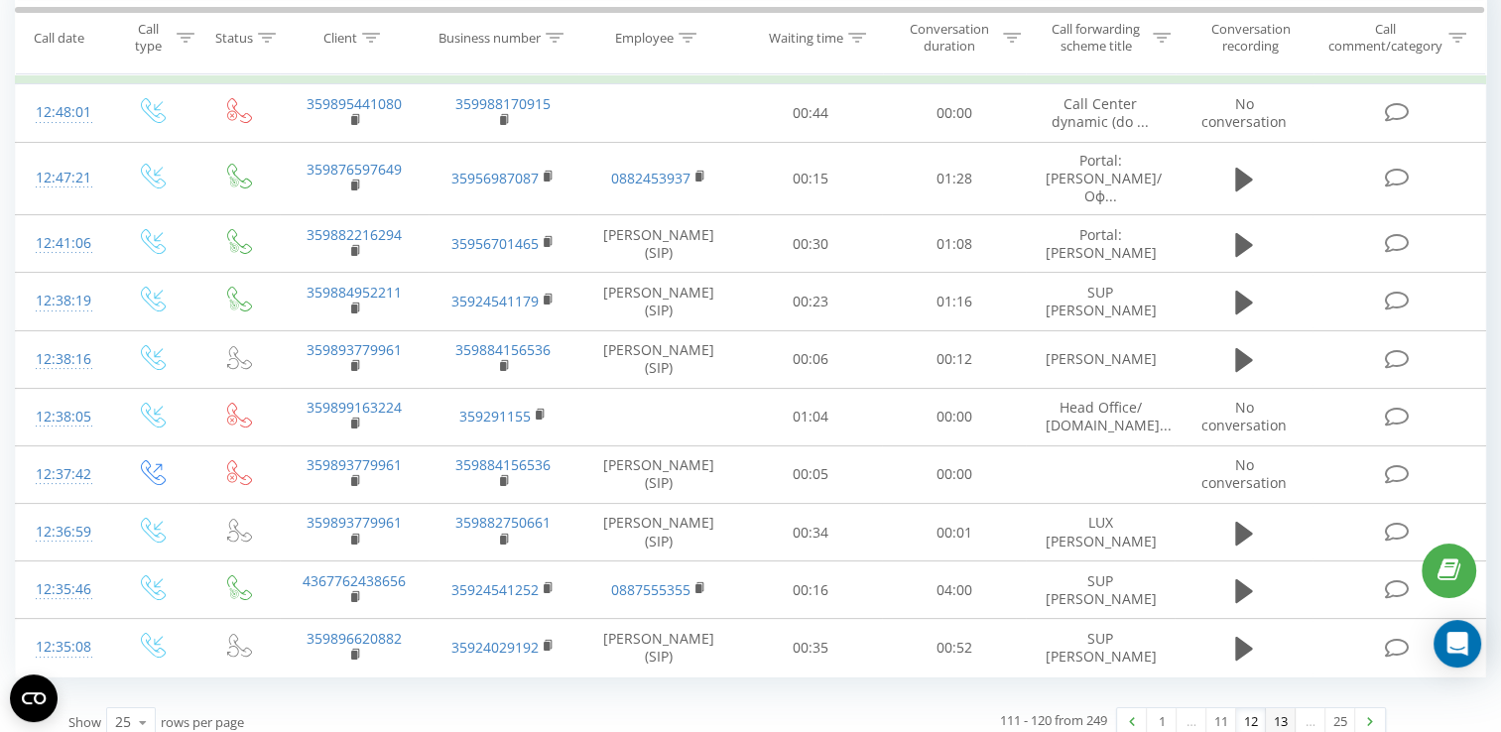
click at [1279, 713] on link "13" at bounding box center [1281, 723] width 30 height 28
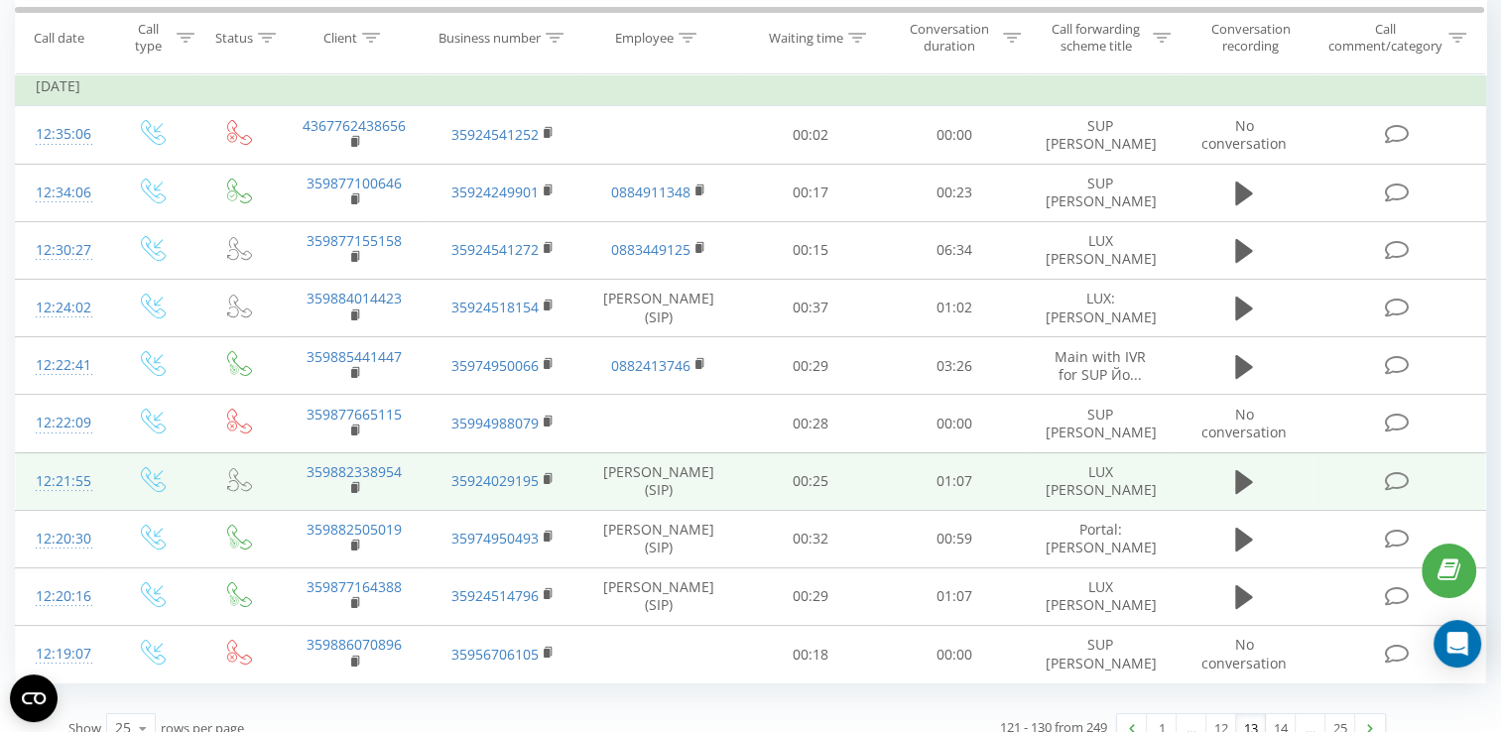
scroll to position [212, 0]
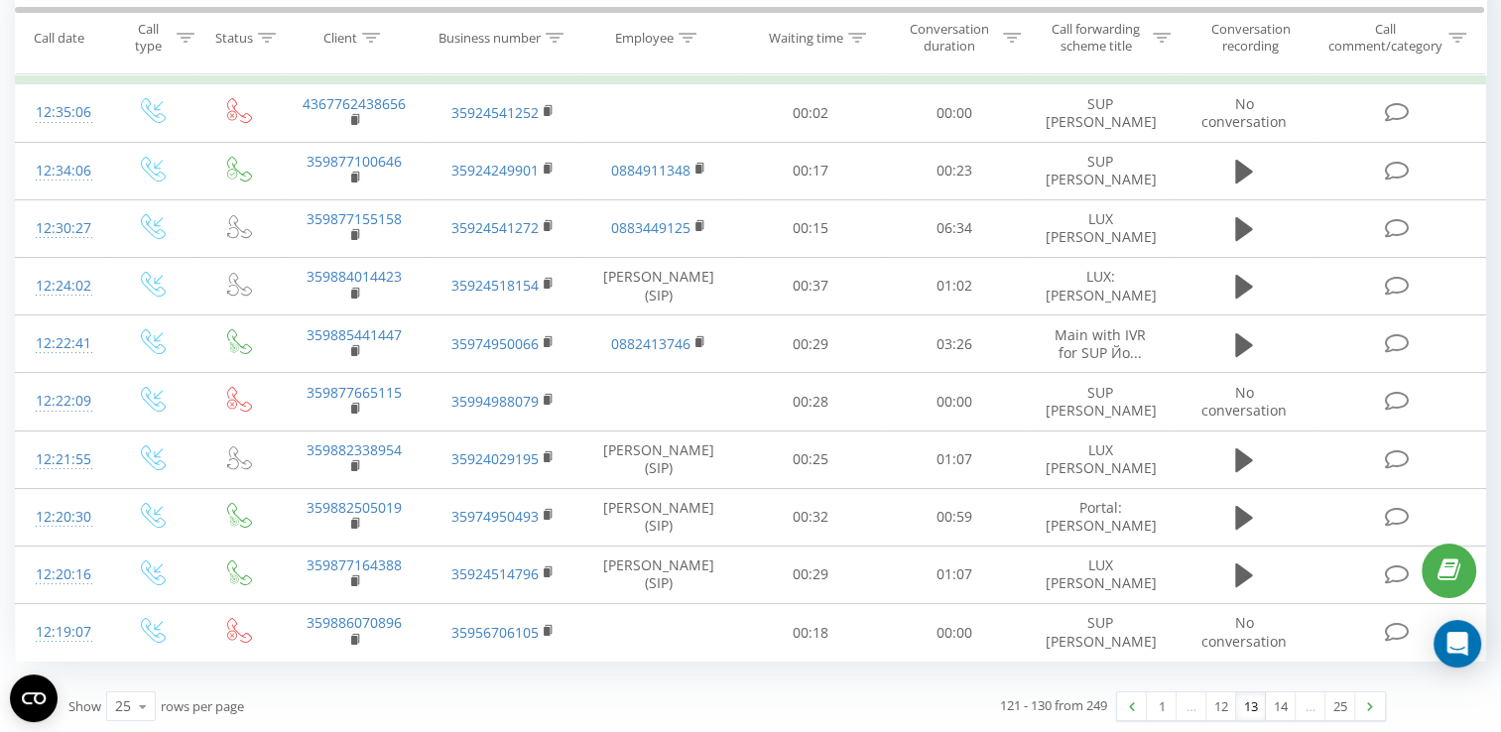
click at [1243, 706] on link "13" at bounding box center [1251, 707] width 30 height 28
click at [1274, 712] on link "14" at bounding box center [1281, 707] width 30 height 28
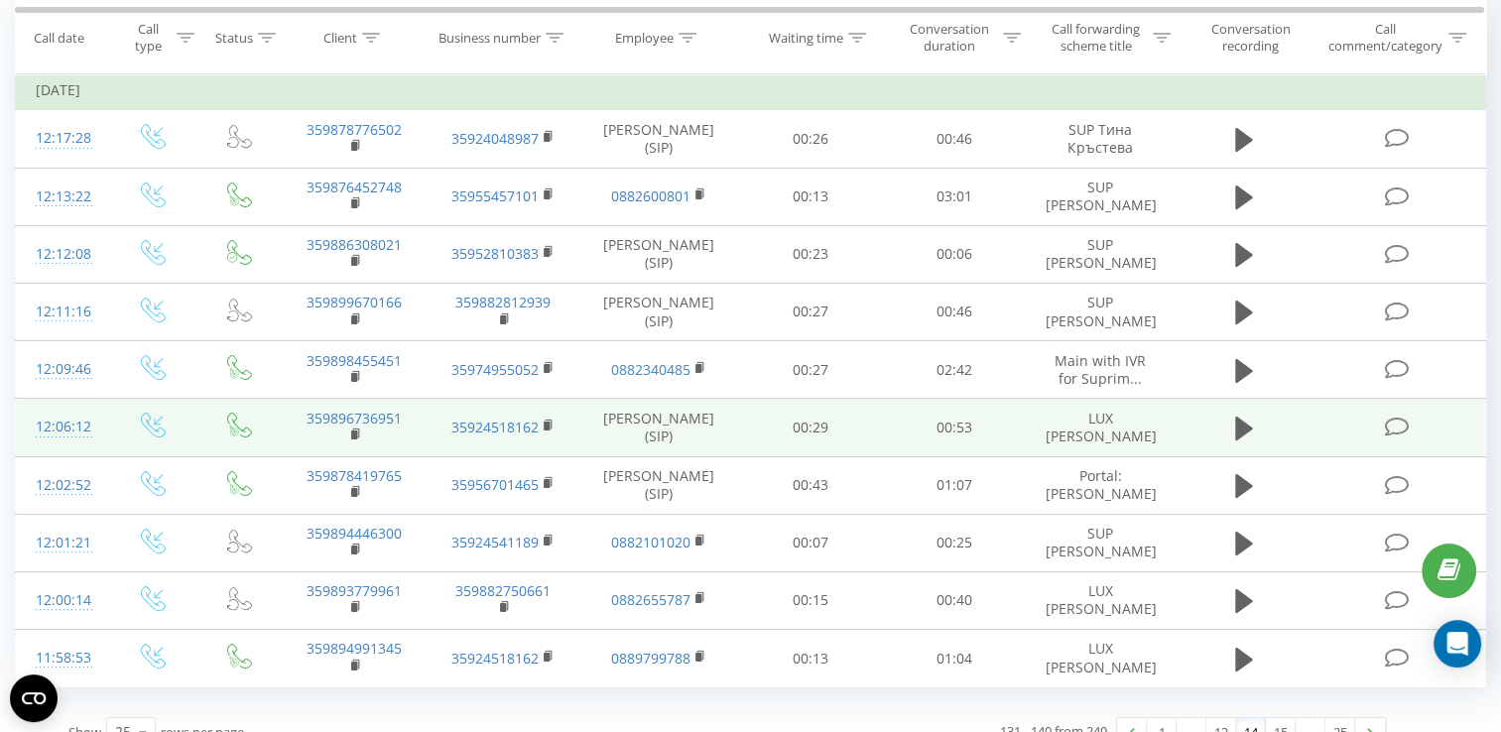
scroll to position [212, 0]
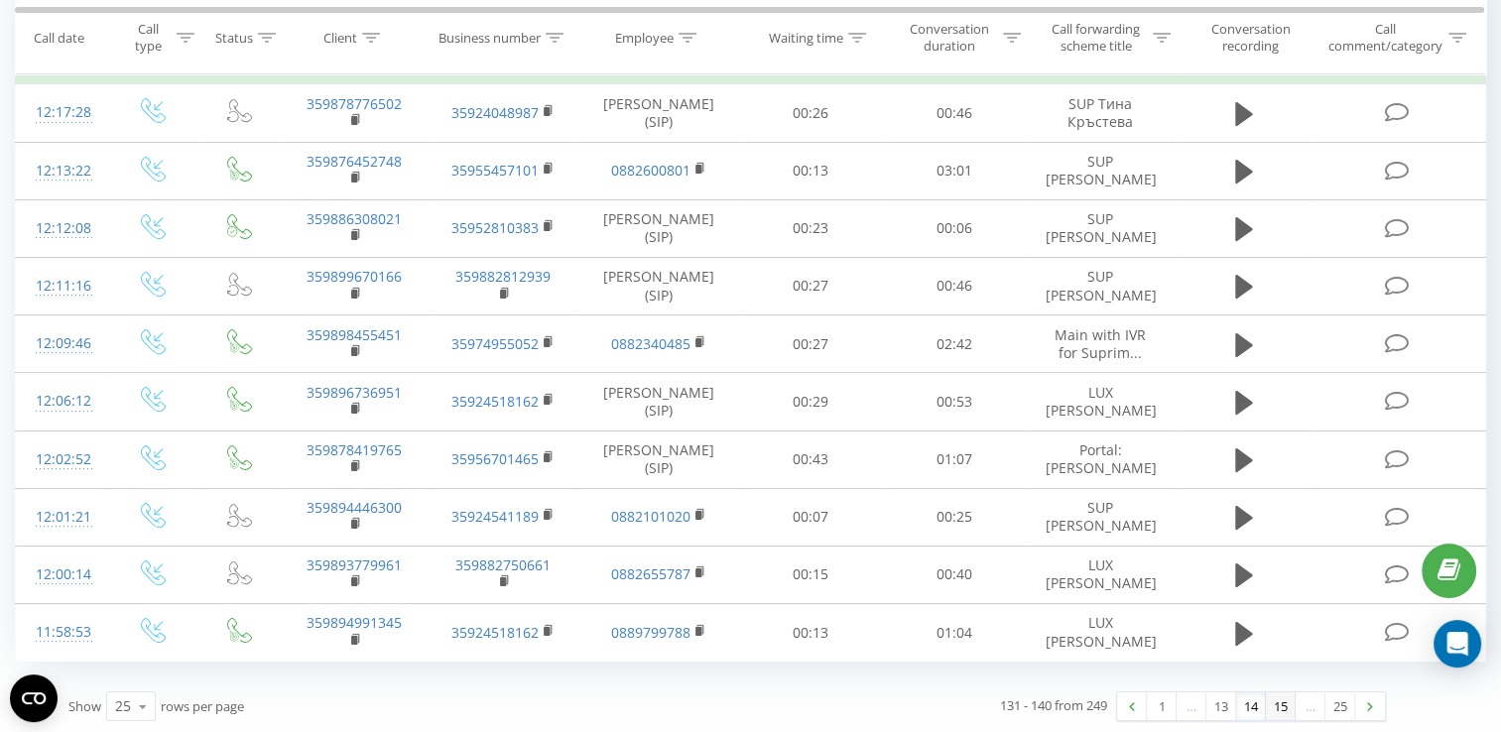
click at [1284, 705] on link "15" at bounding box center [1281, 707] width 30 height 28
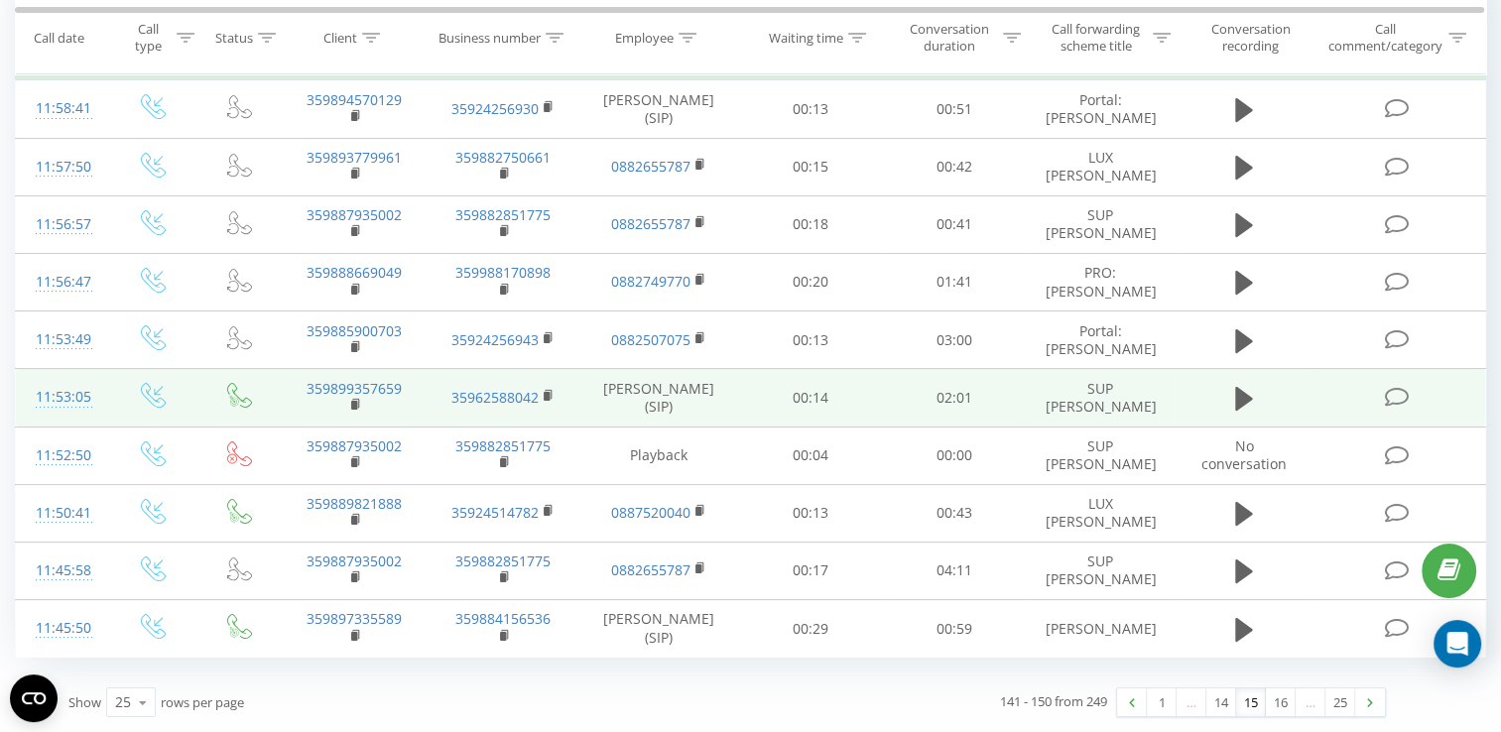
scroll to position [243, 0]
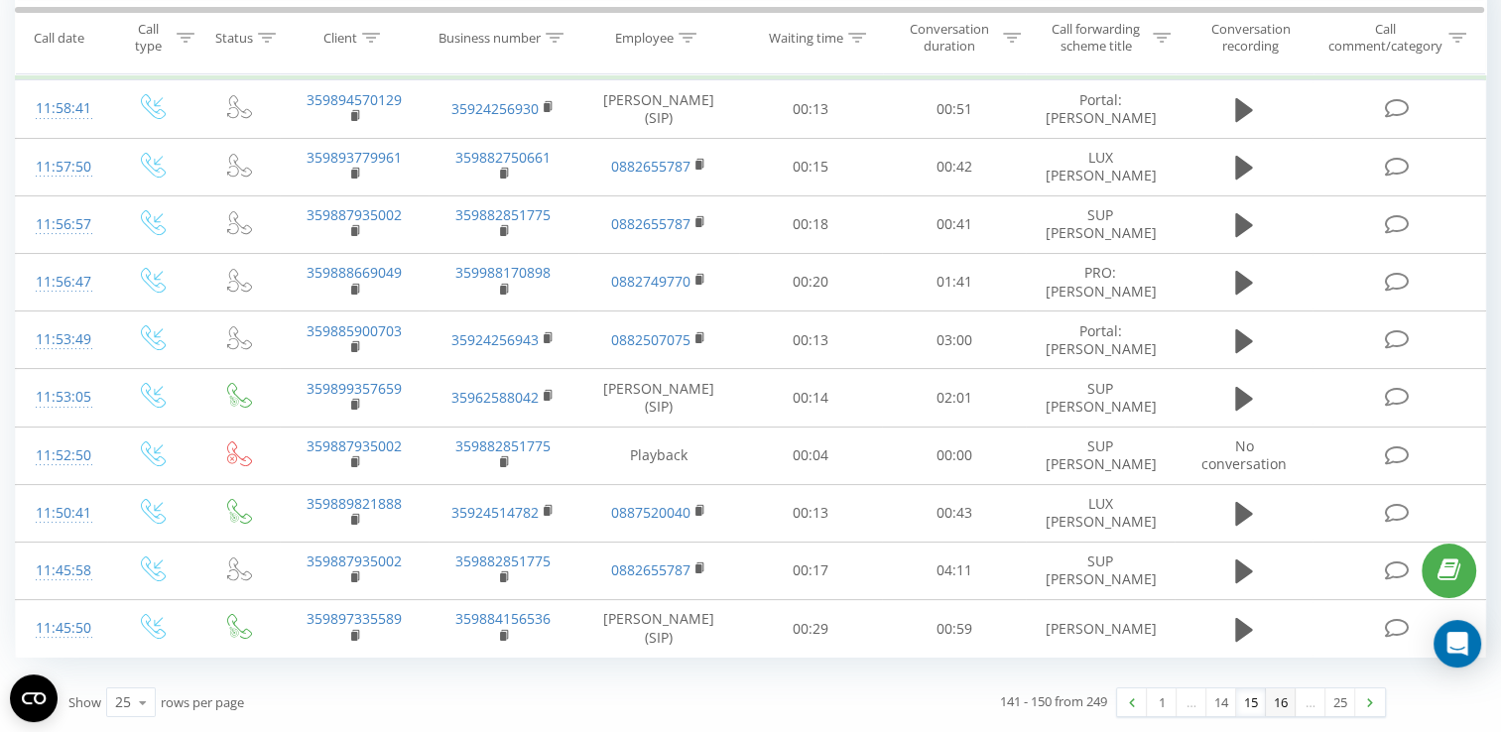
click at [1284, 707] on link "16" at bounding box center [1281, 703] width 30 height 28
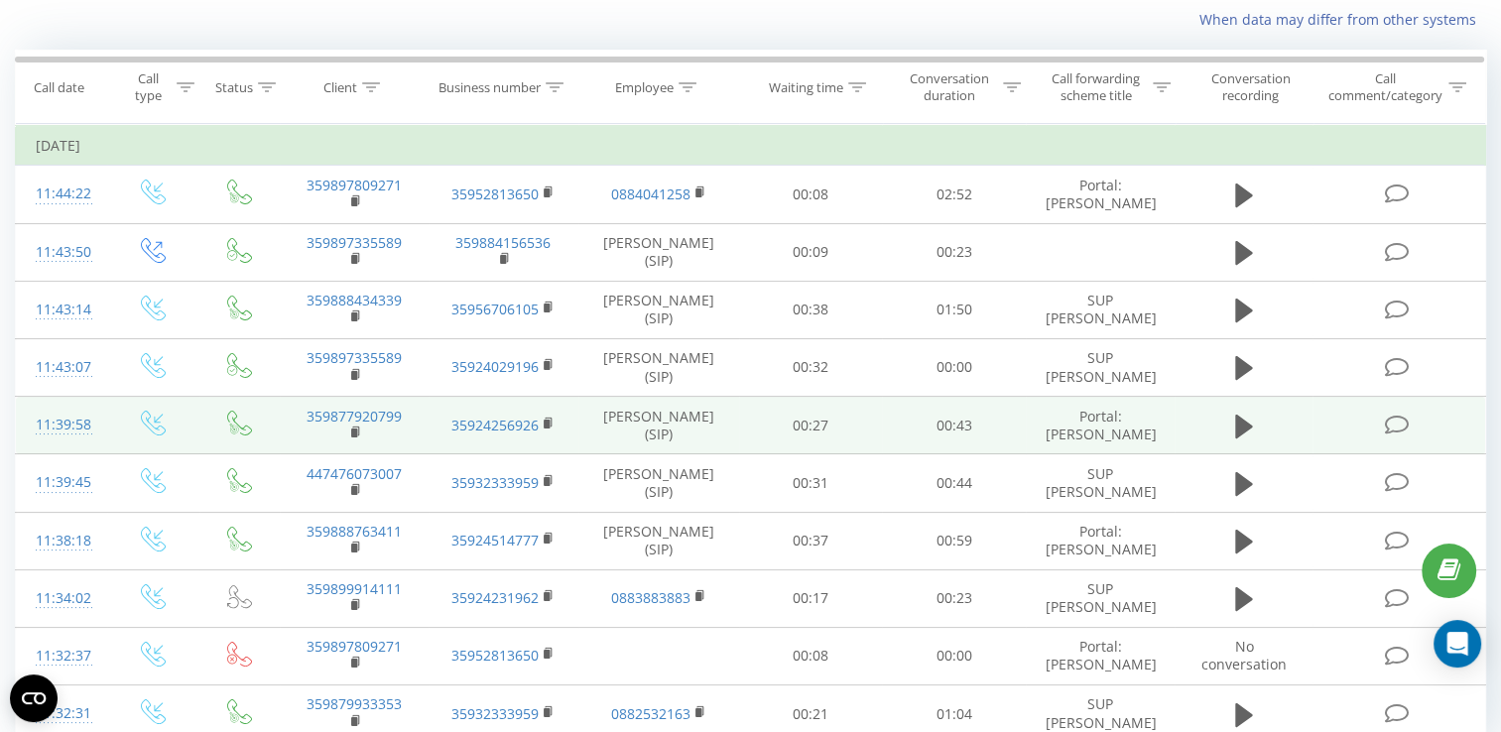
scroll to position [212, 0]
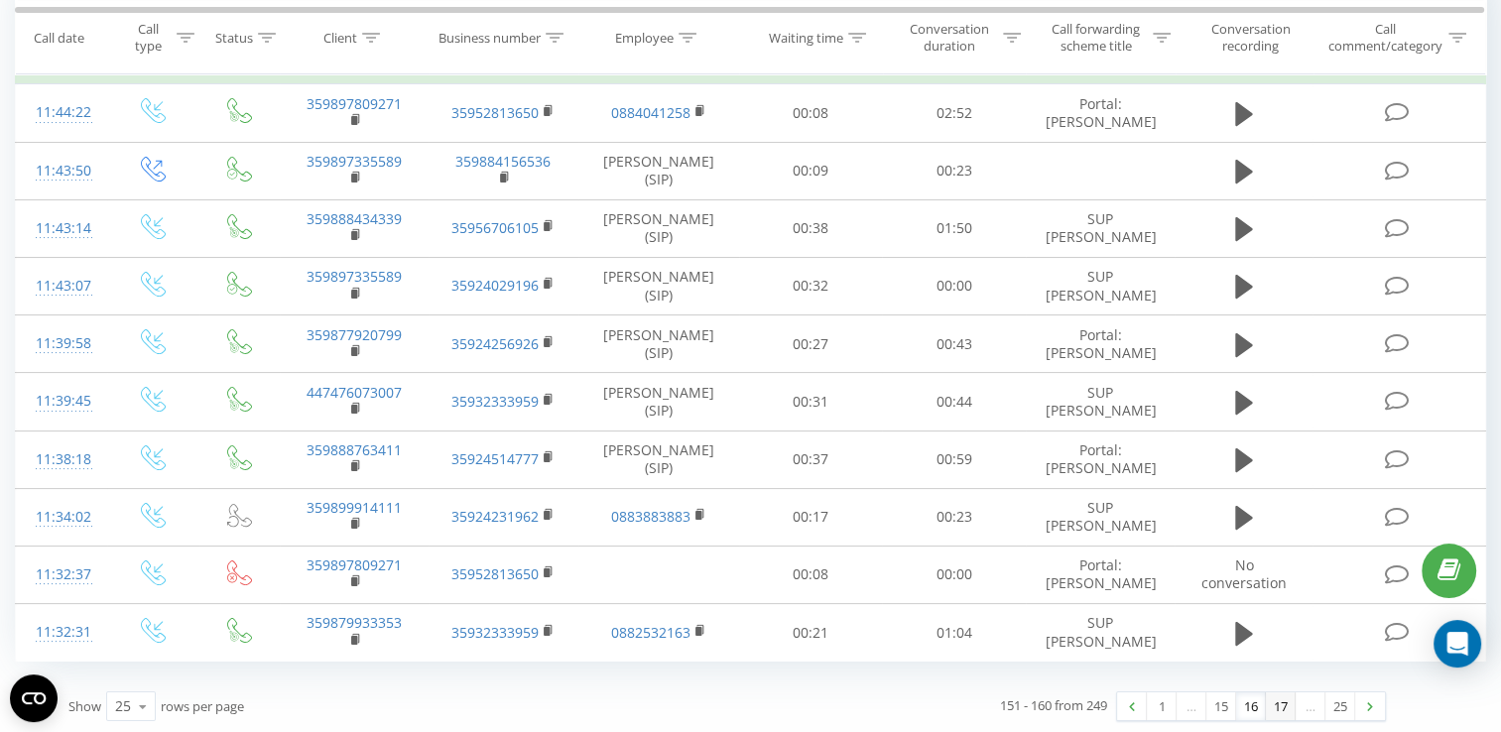
click at [1274, 701] on link "17" at bounding box center [1281, 707] width 30 height 28
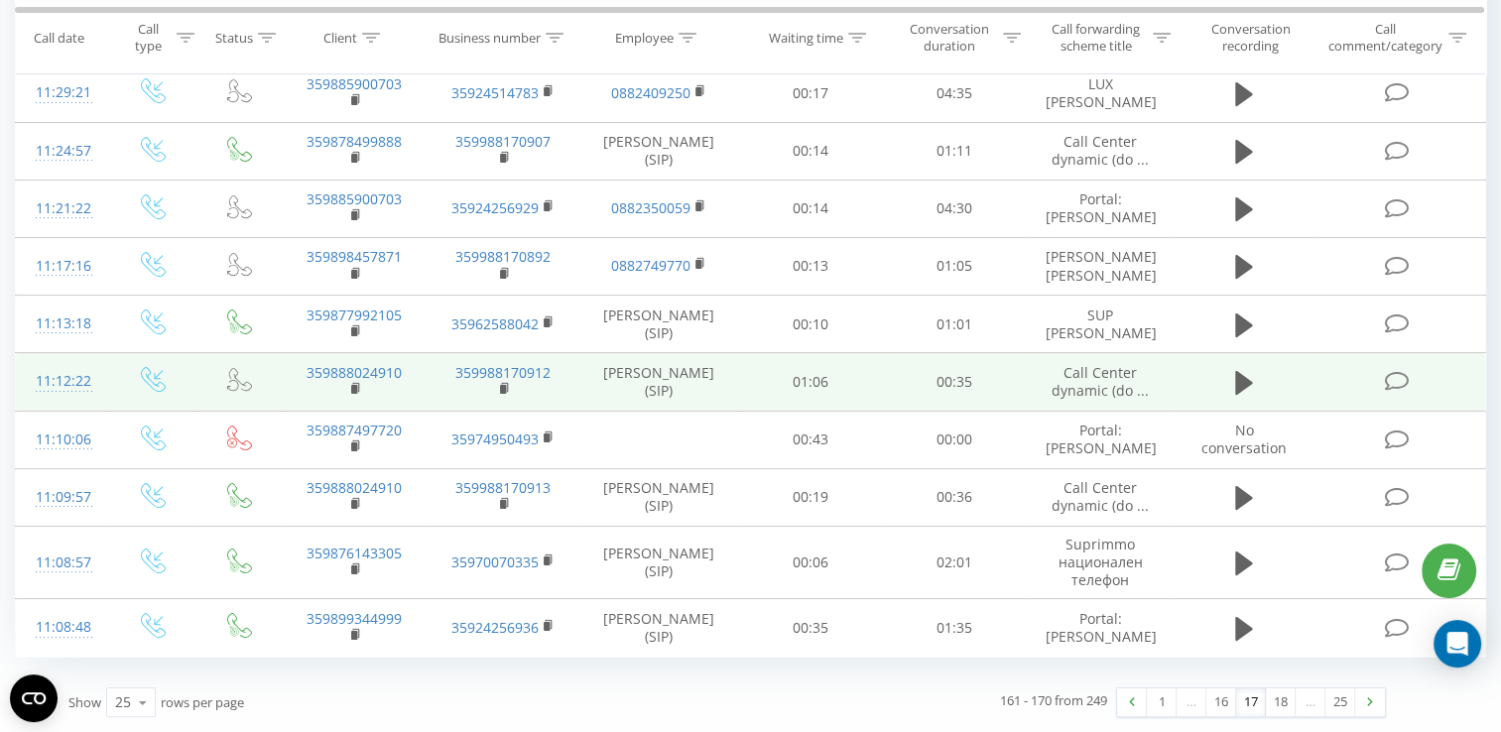
scroll to position [274, 0]
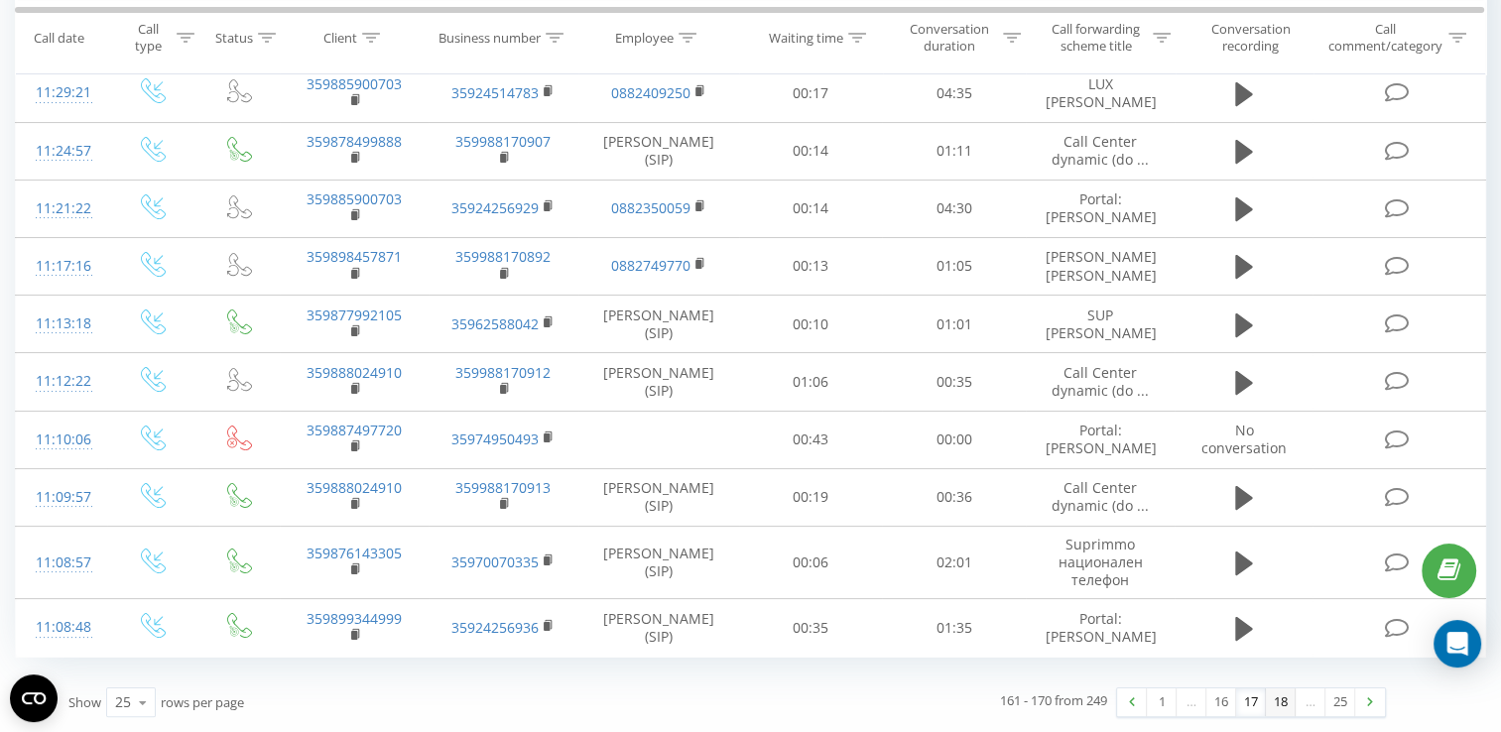
click at [1281, 704] on link "18" at bounding box center [1281, 703] width 30 height 28
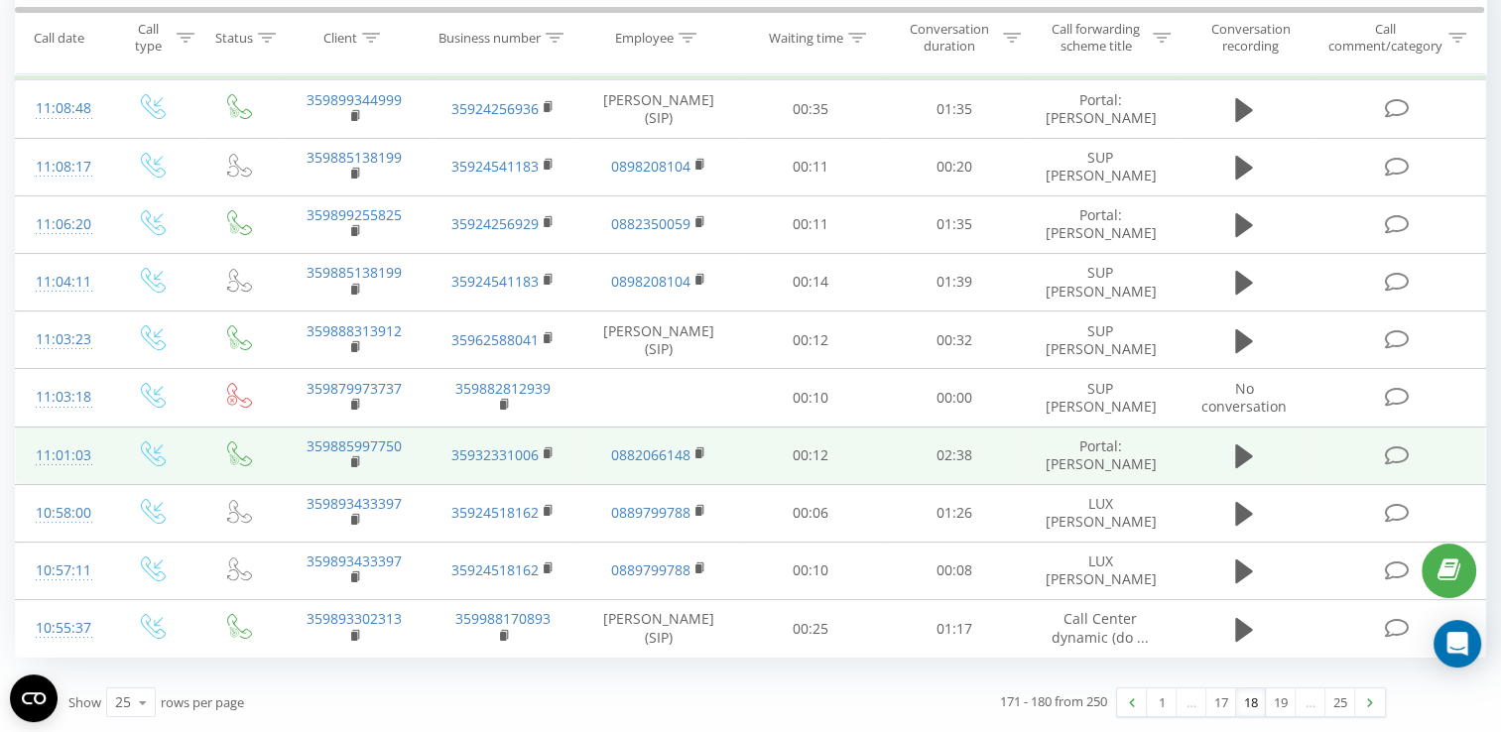
scroll to position [243, 0]
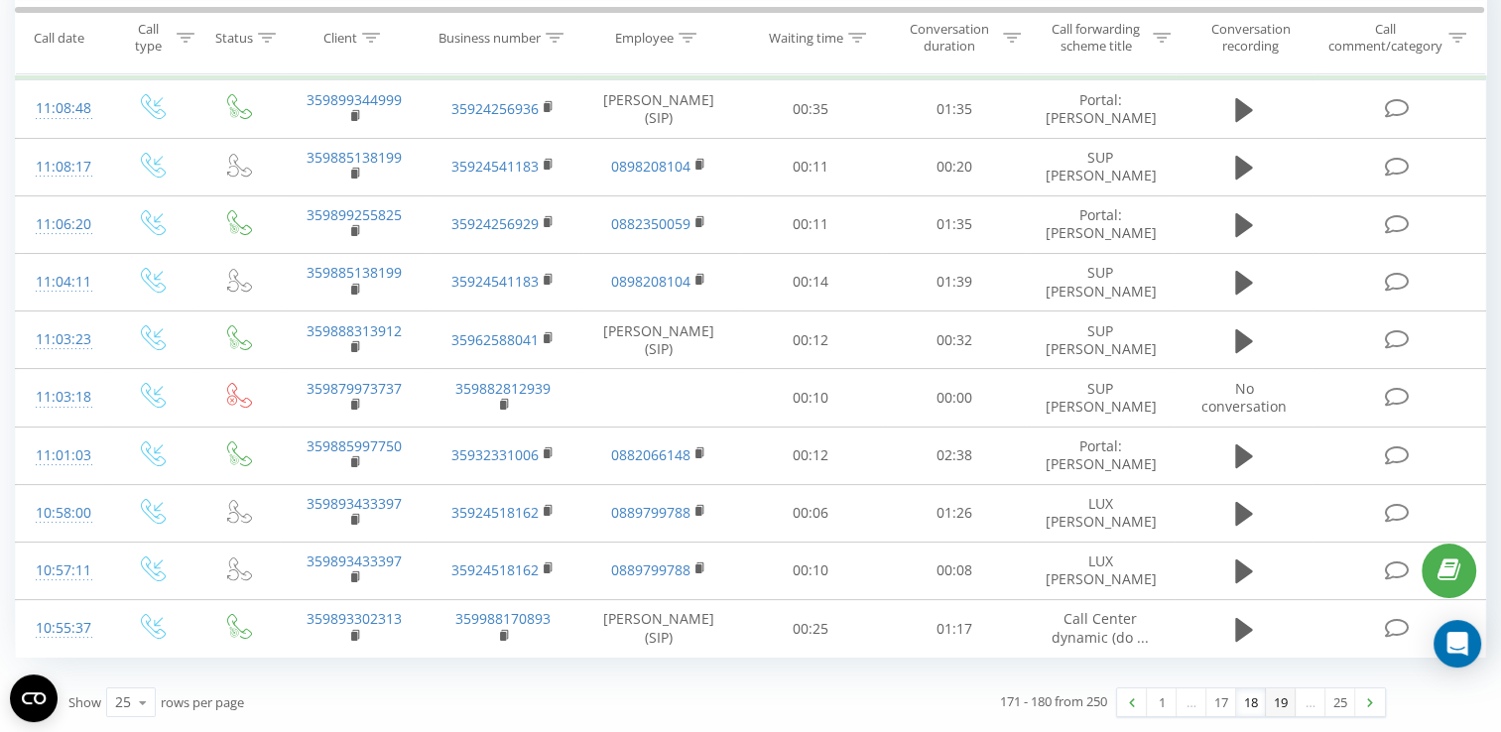
click at [1281, 696] on link "19" at bounding box center [1281, 703] width 30 height 28
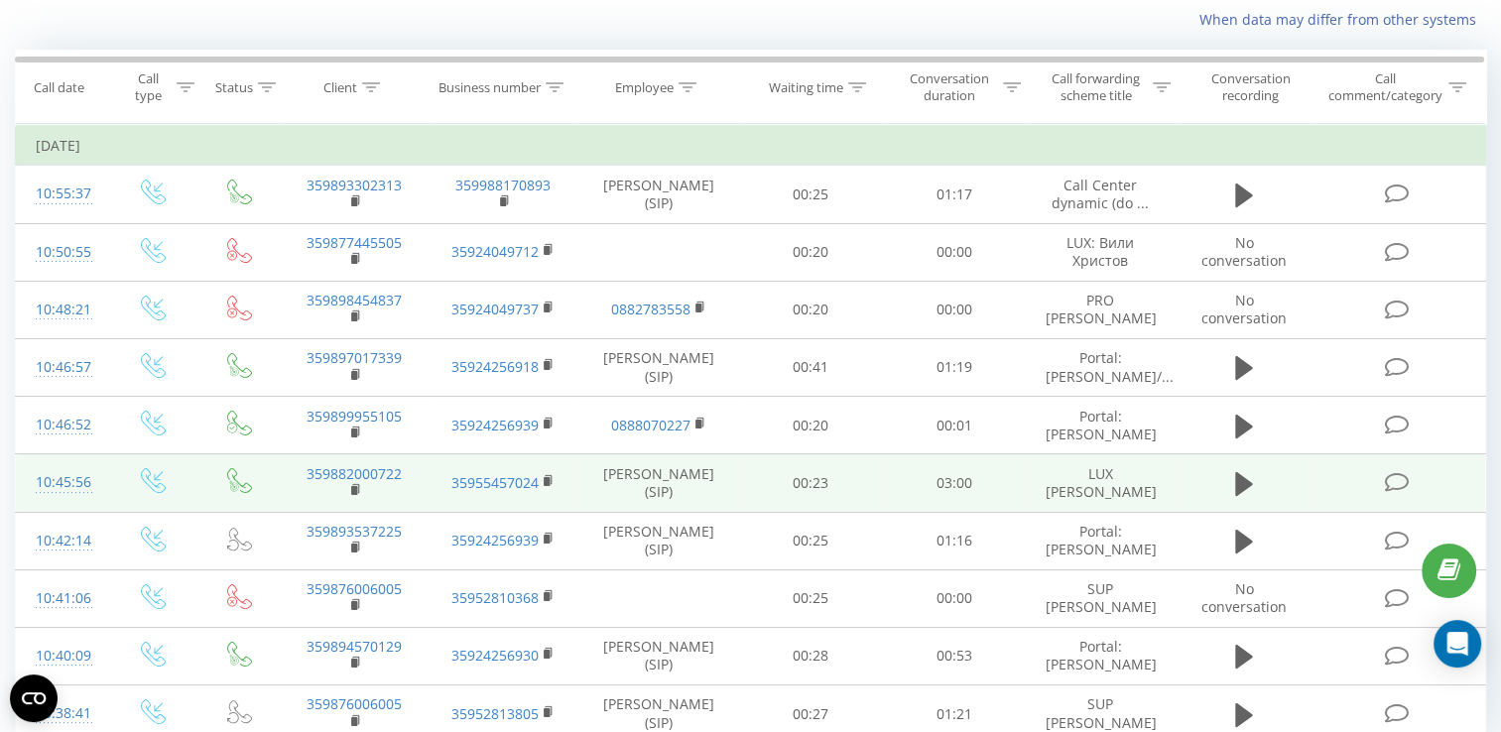
scroll to position [212, 0]
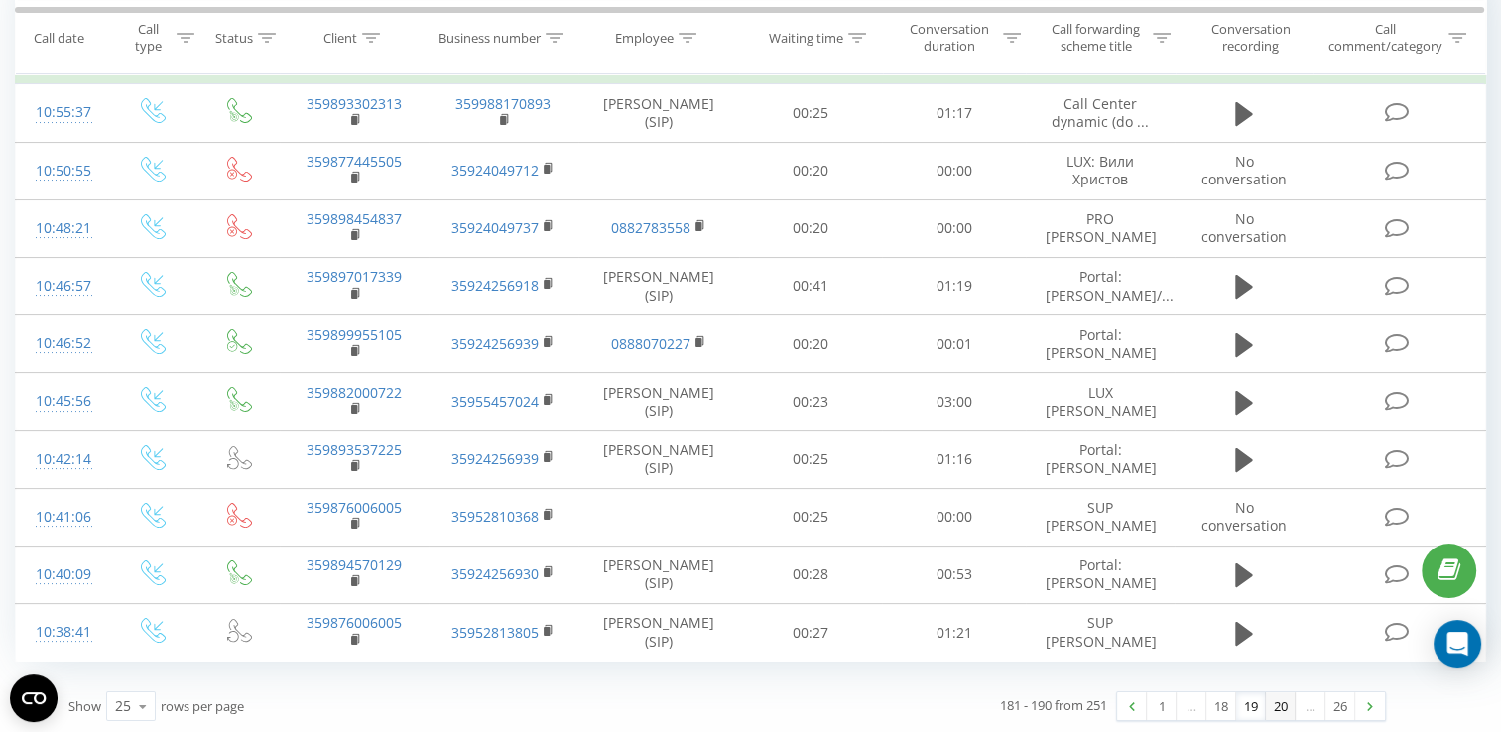
click at [1281, 709] on link "20" at bounding box center [1281, 707] width 30 height 28
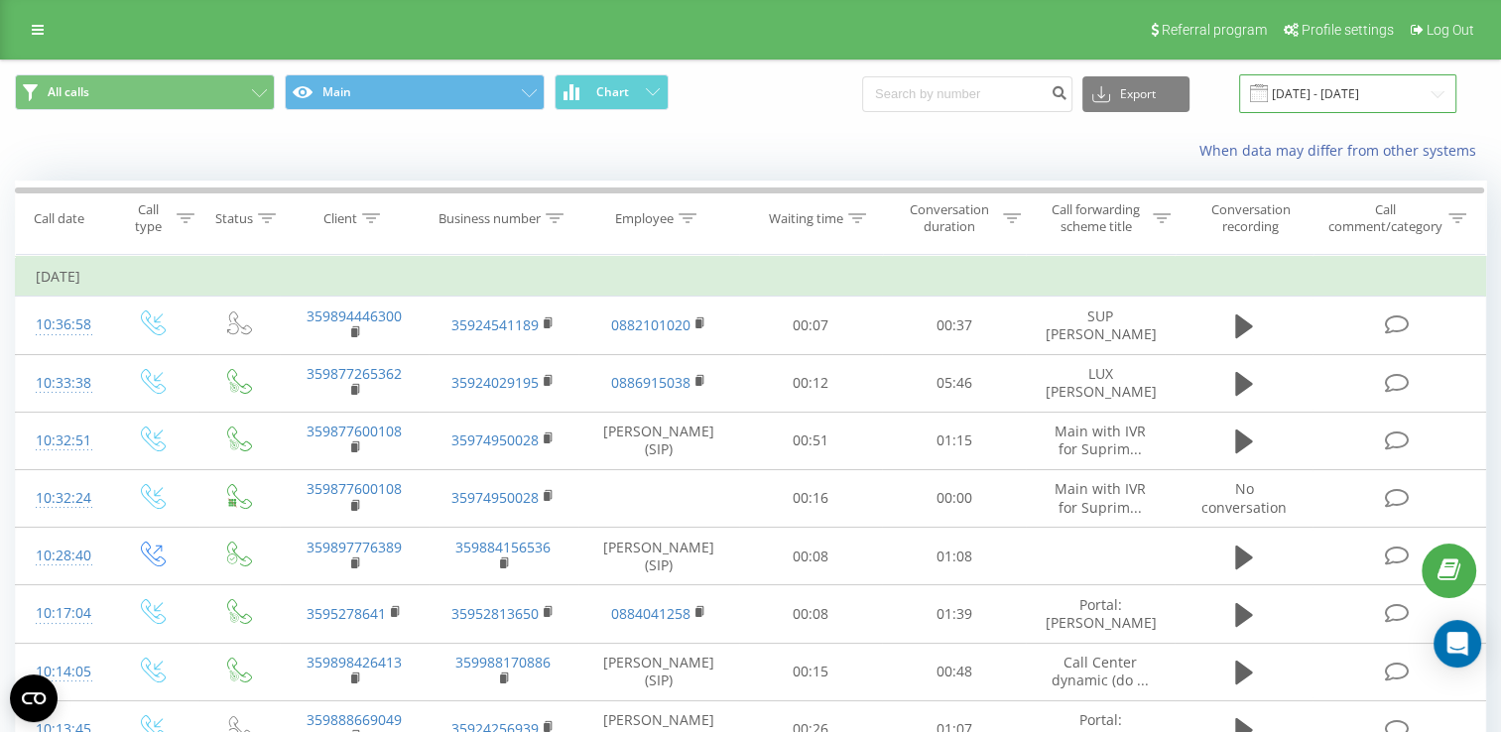
click at [1322, 86] on input "[DATE] - [DATE]" at bounding box center [1347, 93] width 217 height 39
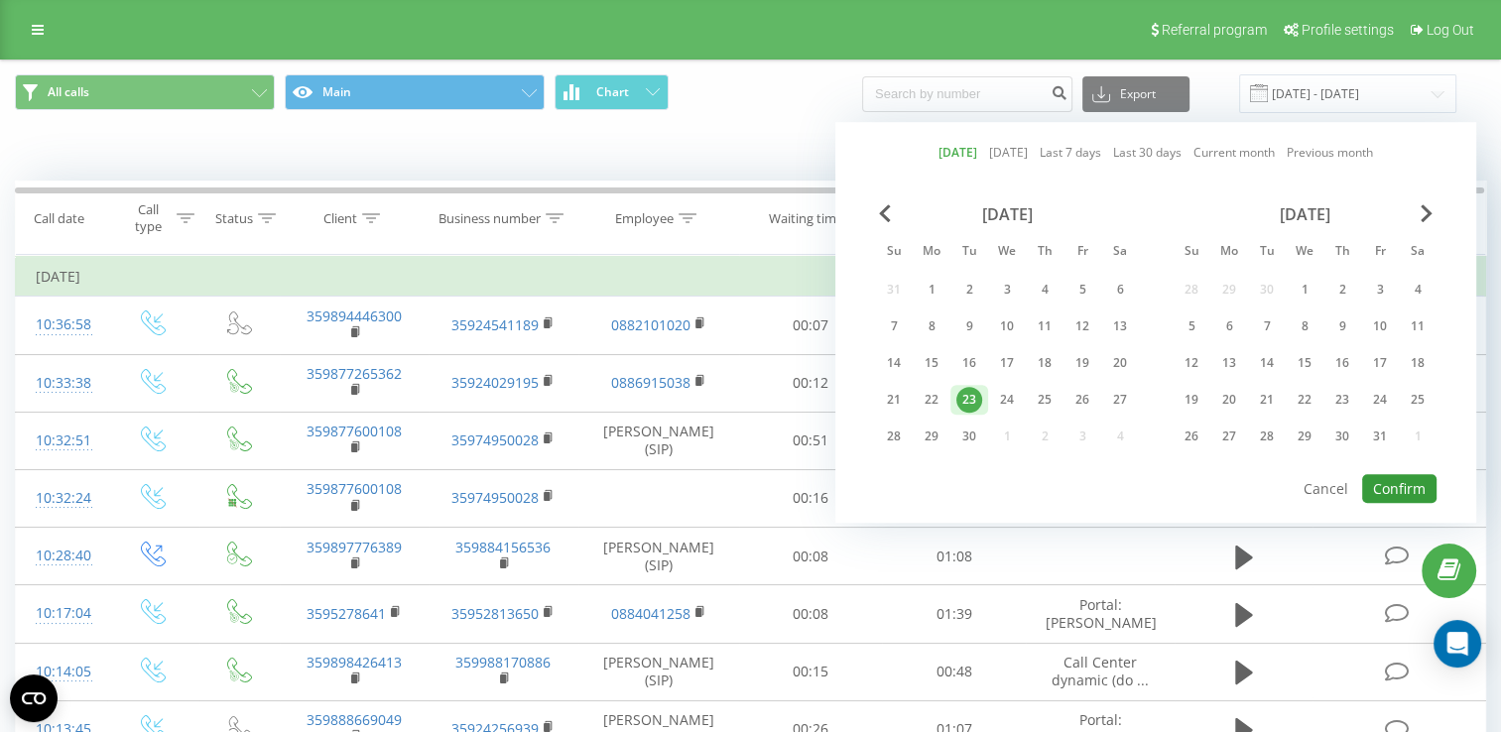
click at [1421, 487] on button "Confirm" at bounding box center [1400, 488] width 74 height 29
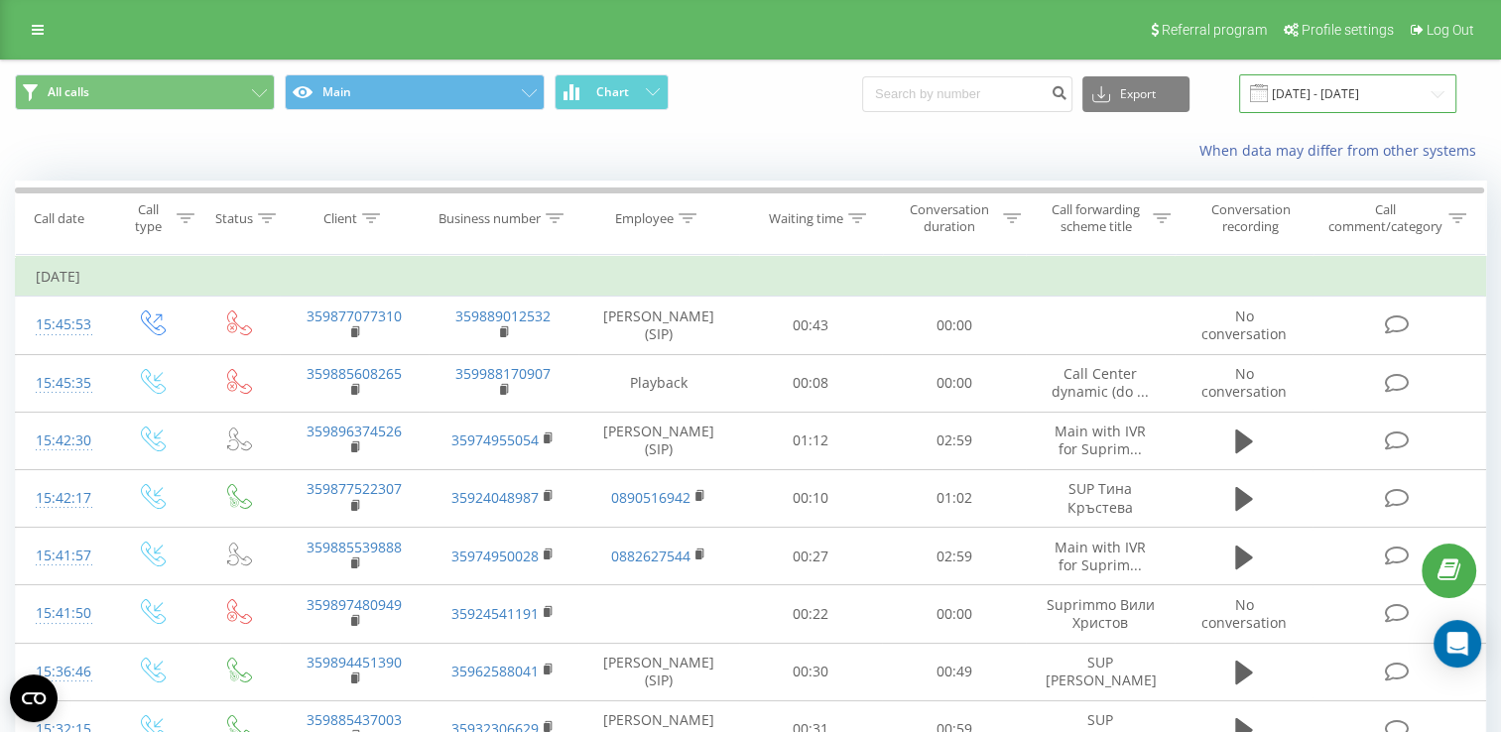
click at [1349, 90] on input "[DATE] - [DATE]" at bounding box center [1347, 93] width 217 height 39
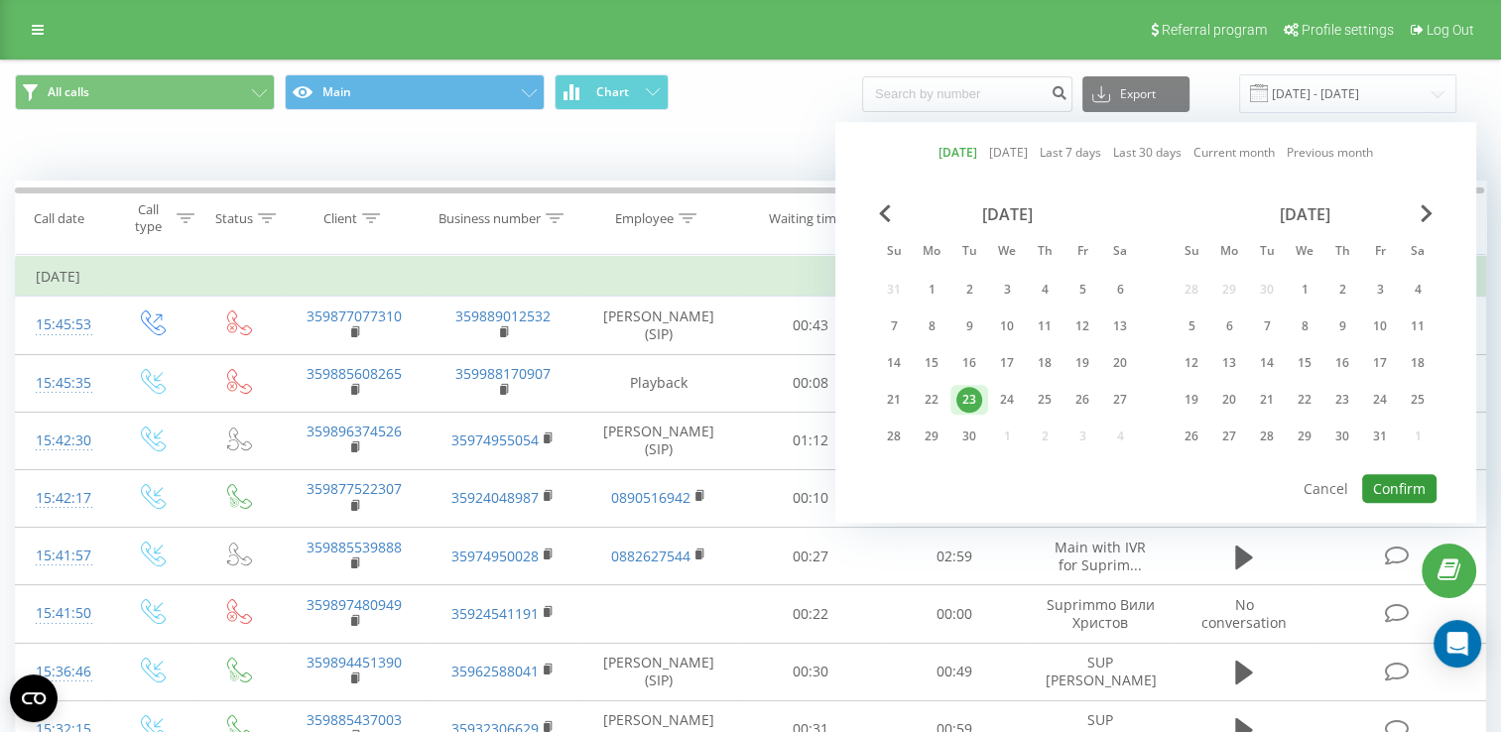
click at [1405, 478] on button "Confirm" at bounding box center [1400, 488] width 74 height 29
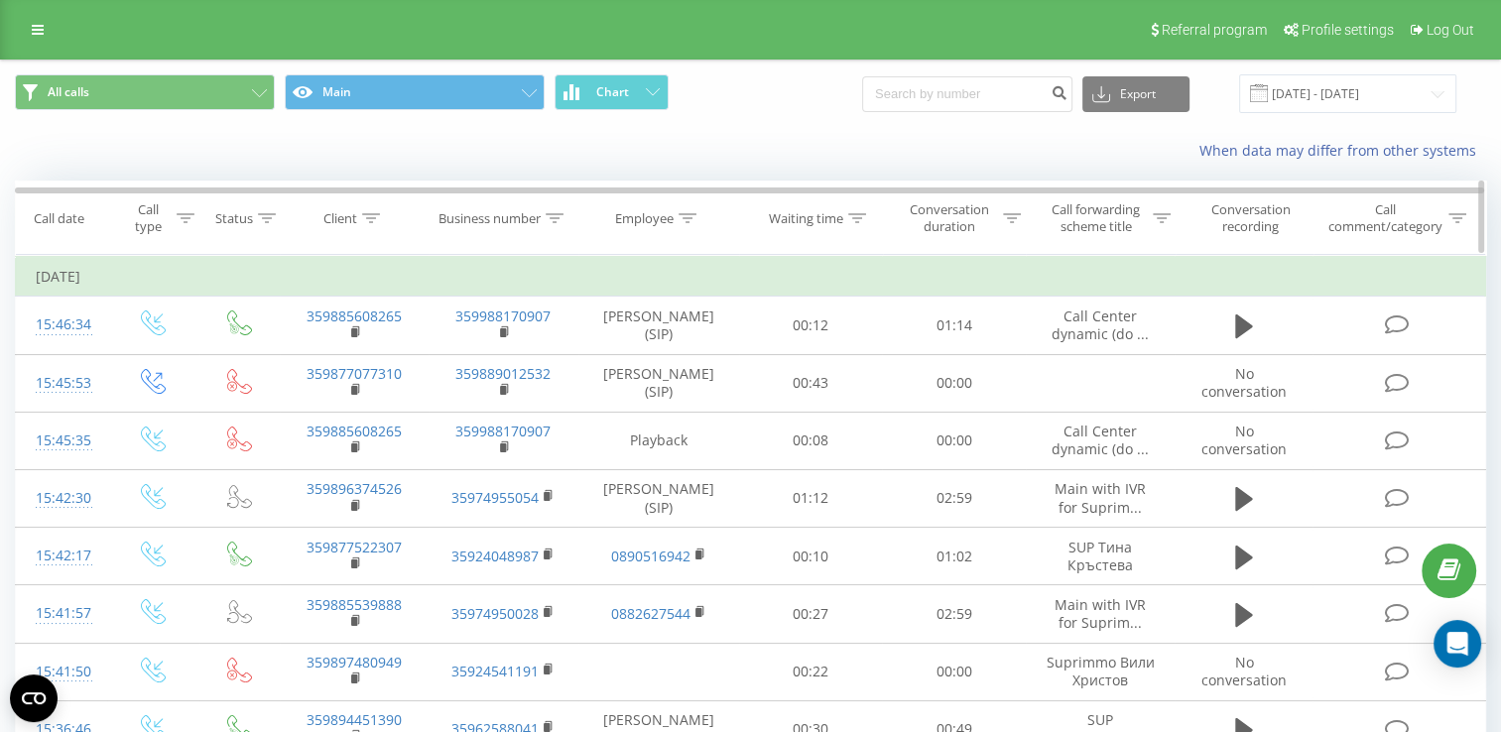
click at [1111, 223] on div "Call forwarding scheme title" at bounding box center [1096, 218] width 104 height 34
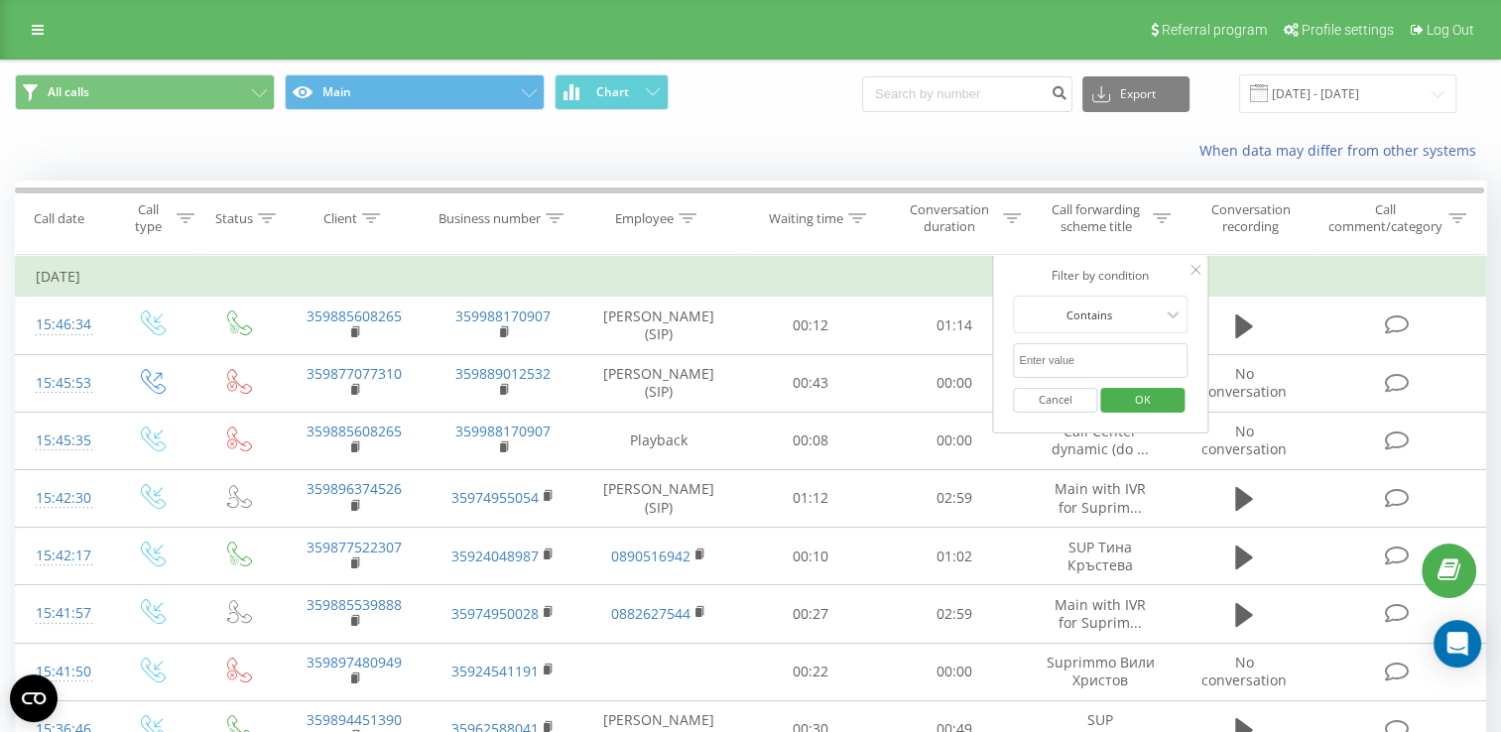
click at [1063, 359] on input "text" at bounding box center [1100, 360] width 175 height 35
type input "[PERSON_NAME]"
click at [950, 212] on div "Conversation duration" at bounding box center [949, 218] width 98 height 34
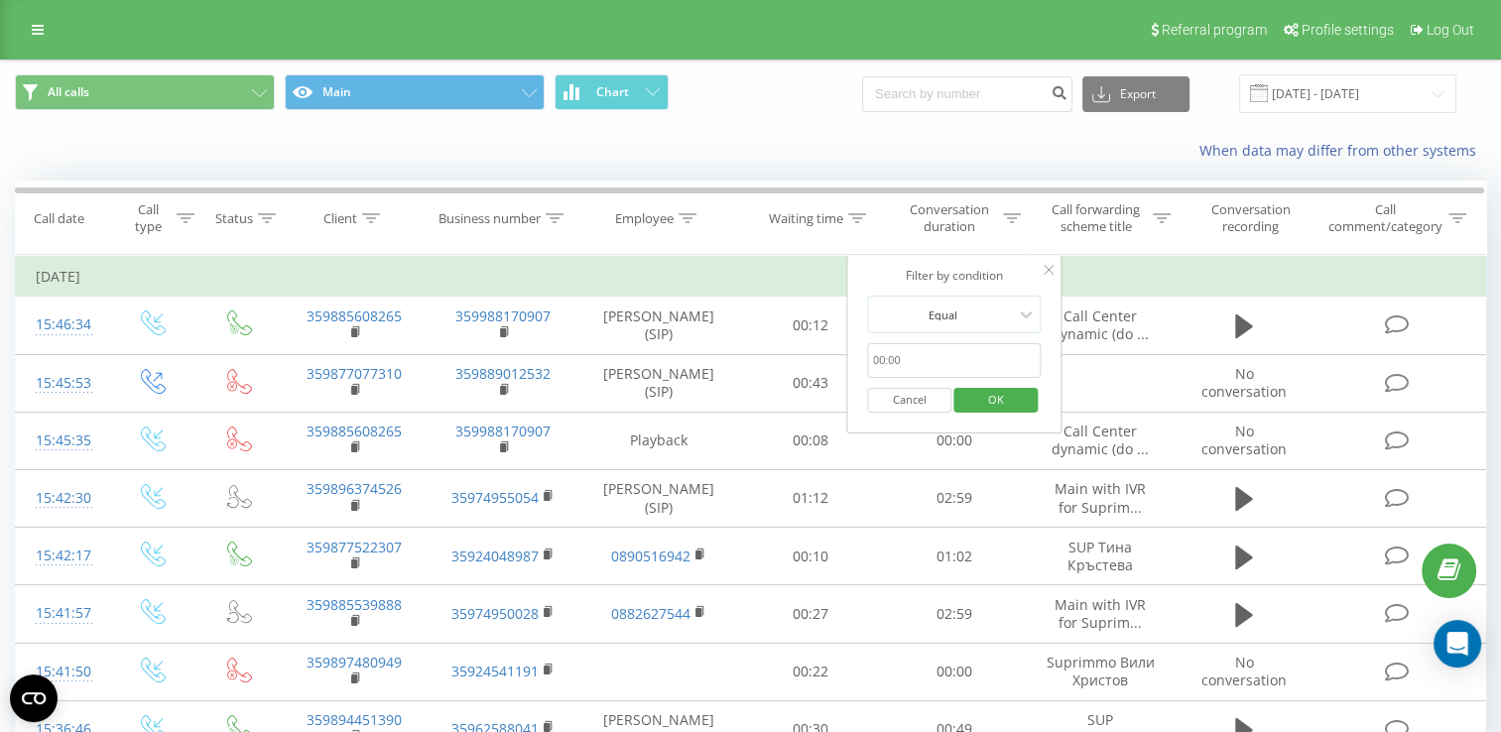
click at [1002, 393] on span "OK" at bounding box center [997, 399] width 56 height 31
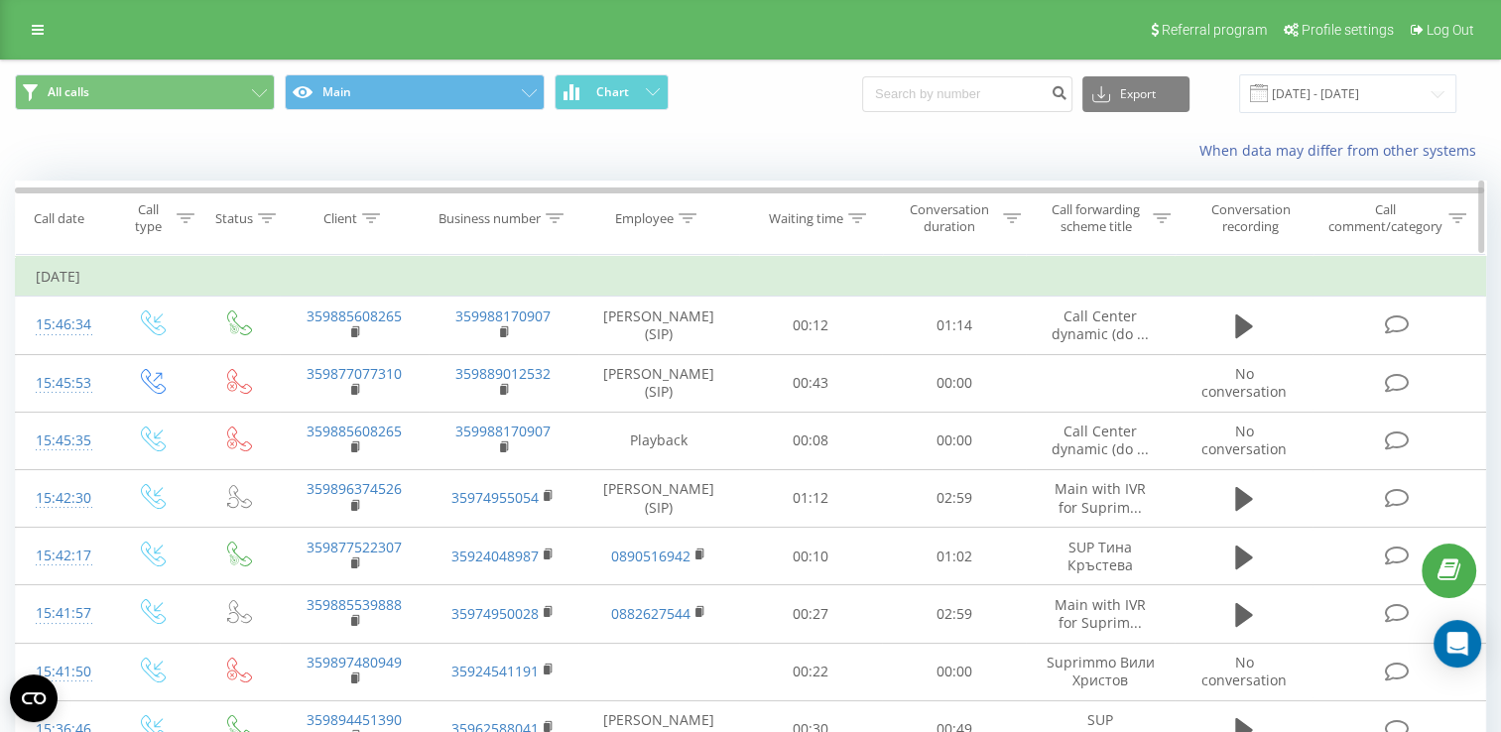
click at [1113, 227] on div "Call forwarding scheme title" at bounding box center [1096, 218] width 104 height 34
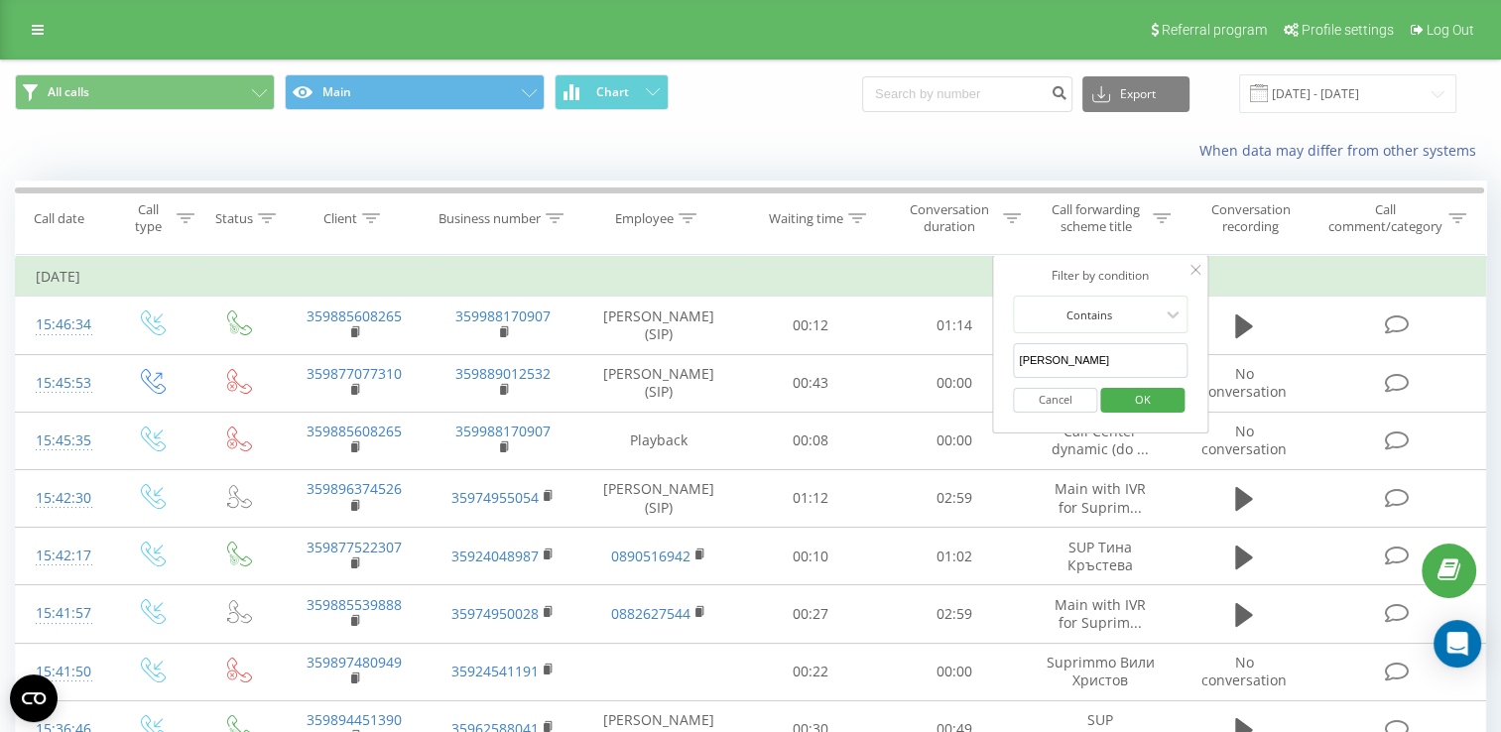
click at [1081, 351] on input "[PERSON_NAME]" at bounding box center [1100, 360] width 175 height 35
click at [1139, 393] on span "OK" at bounding box center [1143, 399] width 56 height 31
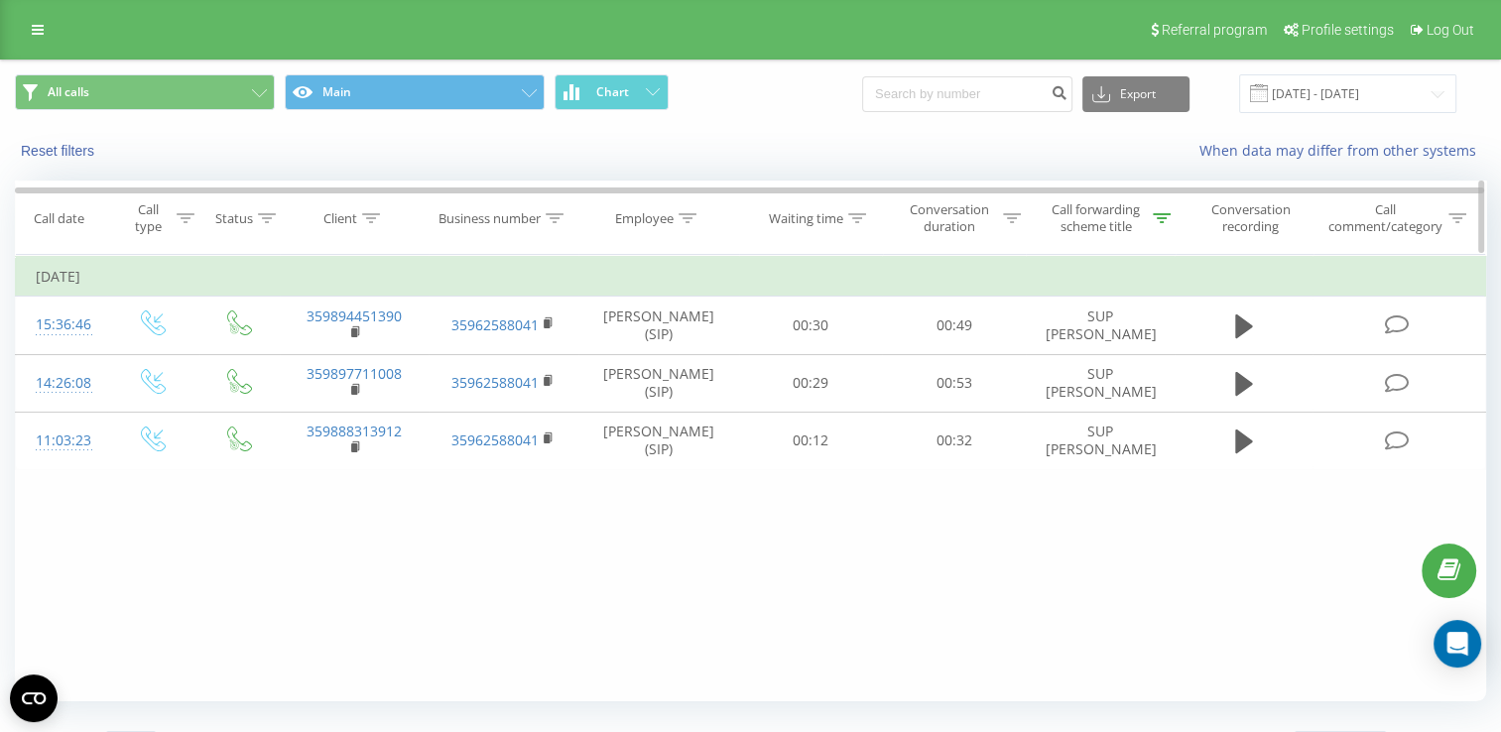
click at [953, 219] on div "Conversation duration" at bounding box center [949, 218] width 98 height 34
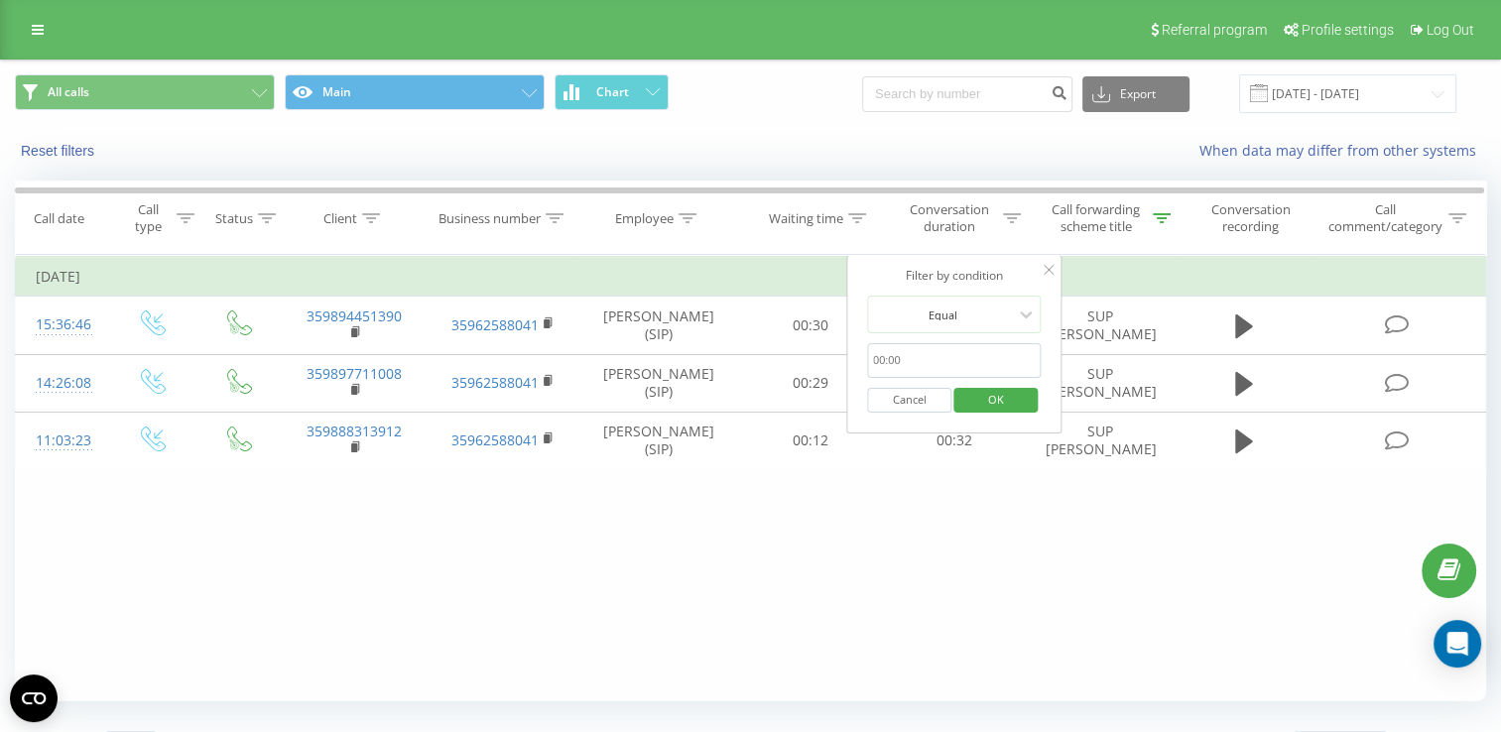
click at [1004, 393] on span "OK" at bounding box center [997, 399] width 56 height 31
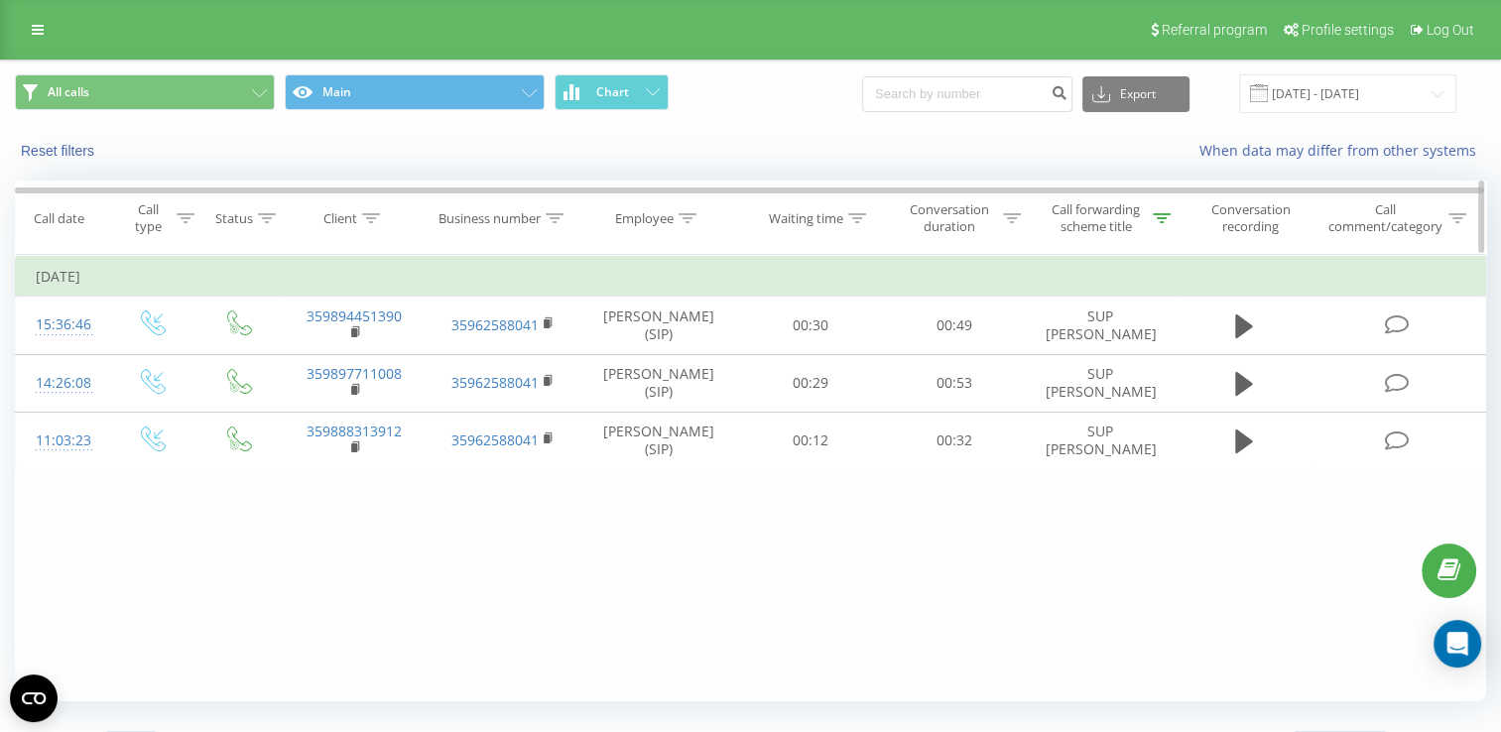
click at [1105, 218] on div "Call forwarding scheme title" at bounding box center [1096, 218] width 104 height 34
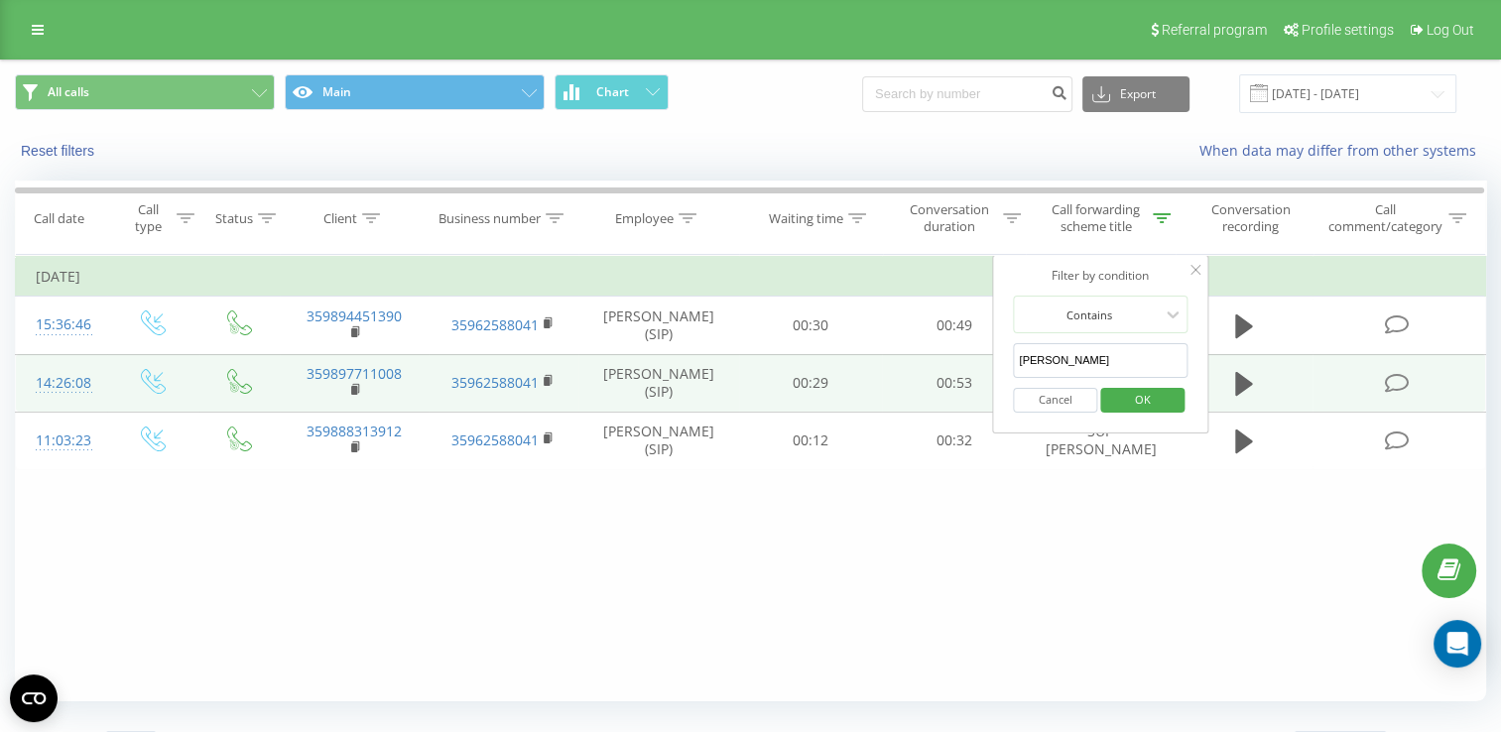
drag, startPoint x: 1048, startPoint y: 355, endPoint x: 990, endPoint y: 358, distance: 57.6
click at [990, 358] on table "Filter by condition Equal Enter value Cancel OK Filter by condition Equal Enter…" at bounding box center [751, 362] width 1472 height 215
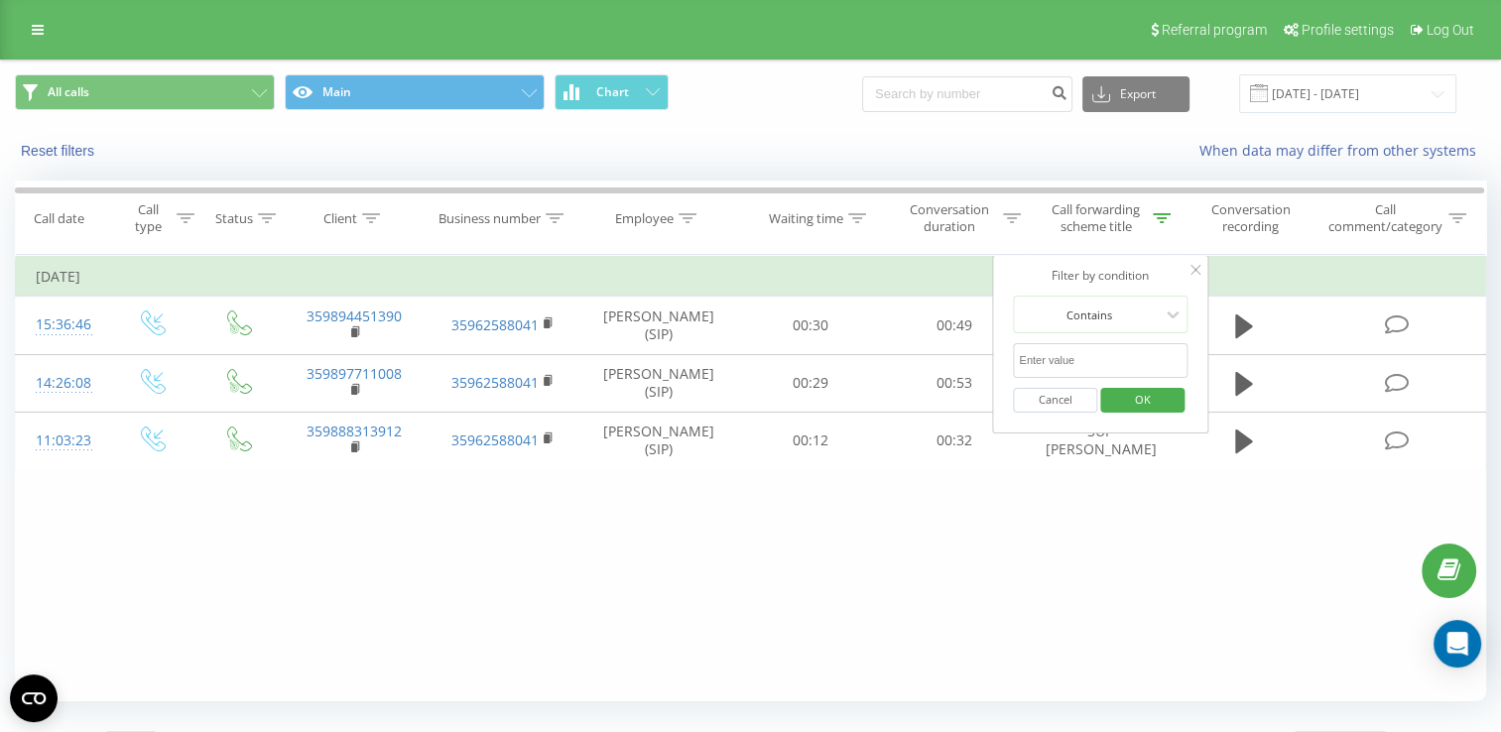
click at [1141, 403] on span "OK" at bounding box center [1143, 399] width 56 height 31
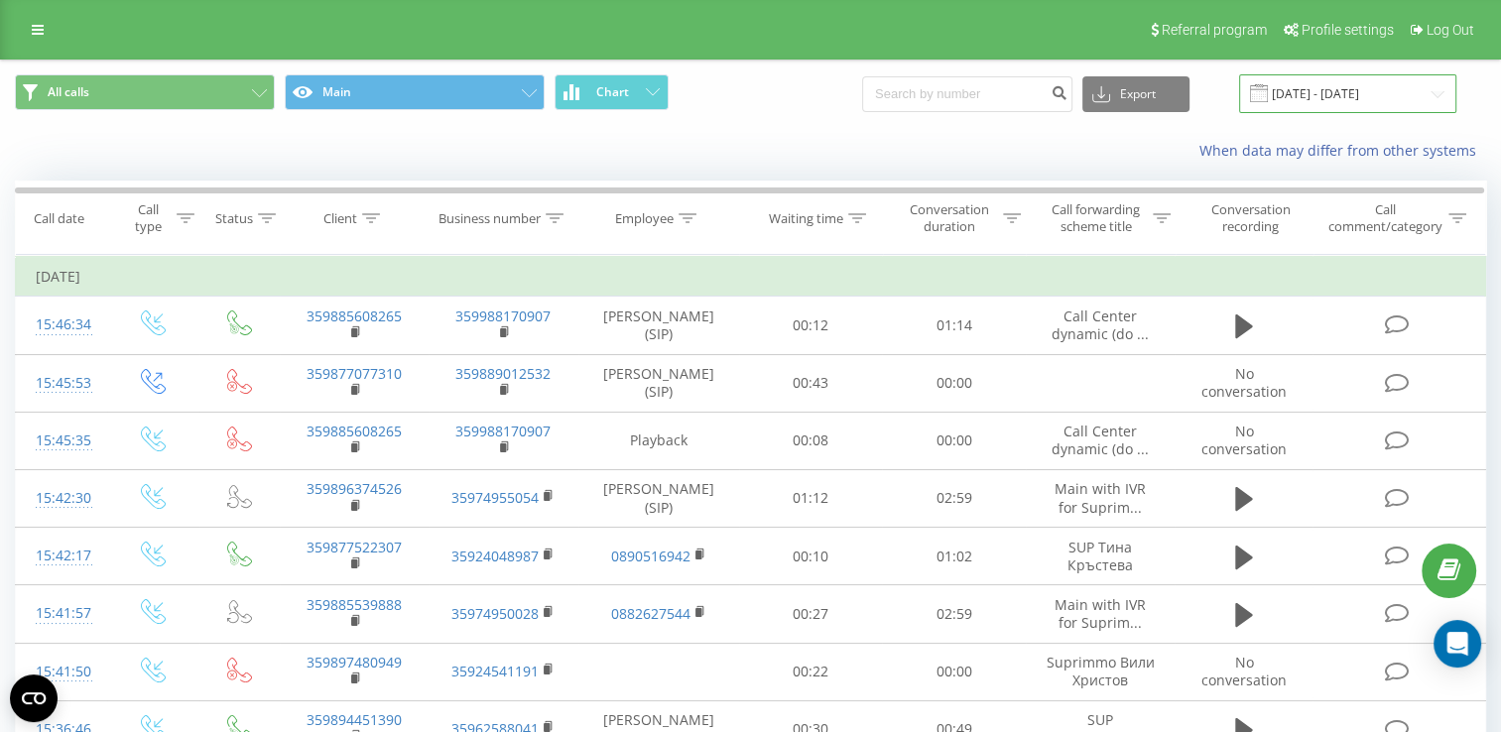
click at [1338, 82] on input "[DATE] - [DATE]" at bounding box center [1347, 93] width 217 height 39
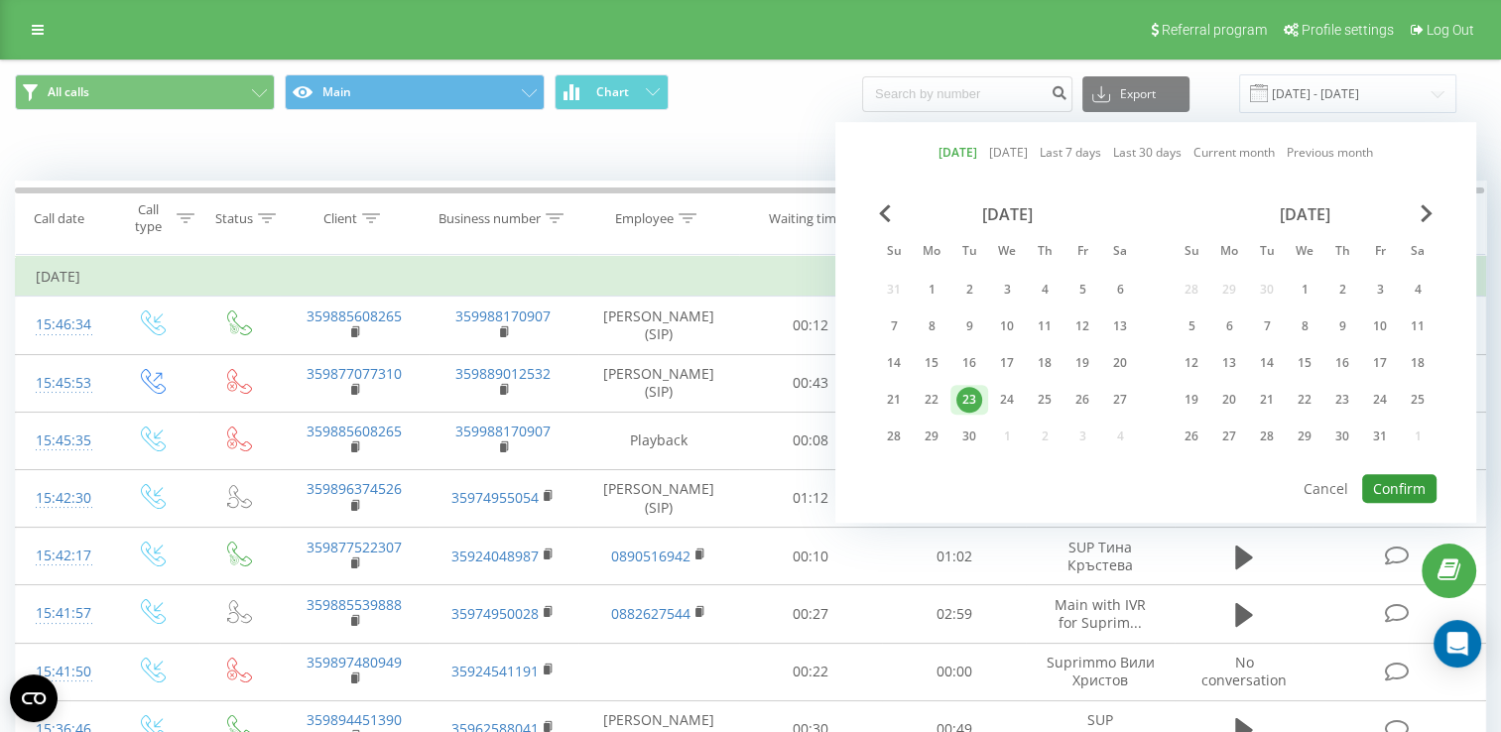
click at [1416, 493] on button "Confirm" at bounding box center [1400, 488] width 74 height 29
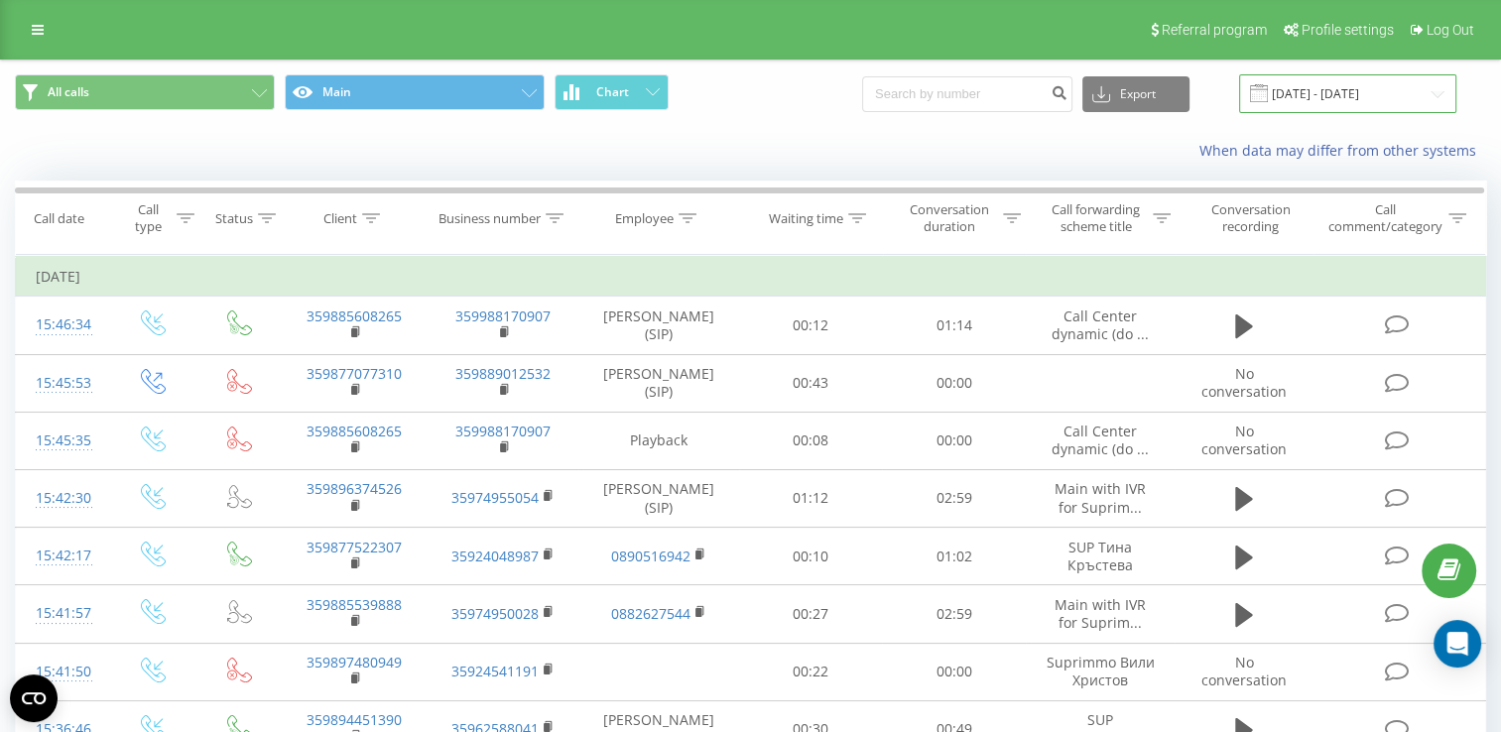
click at [1318, 92] on input "[DATE] - [DATE]" at bounding box center [1347, 93] width 217 height 39
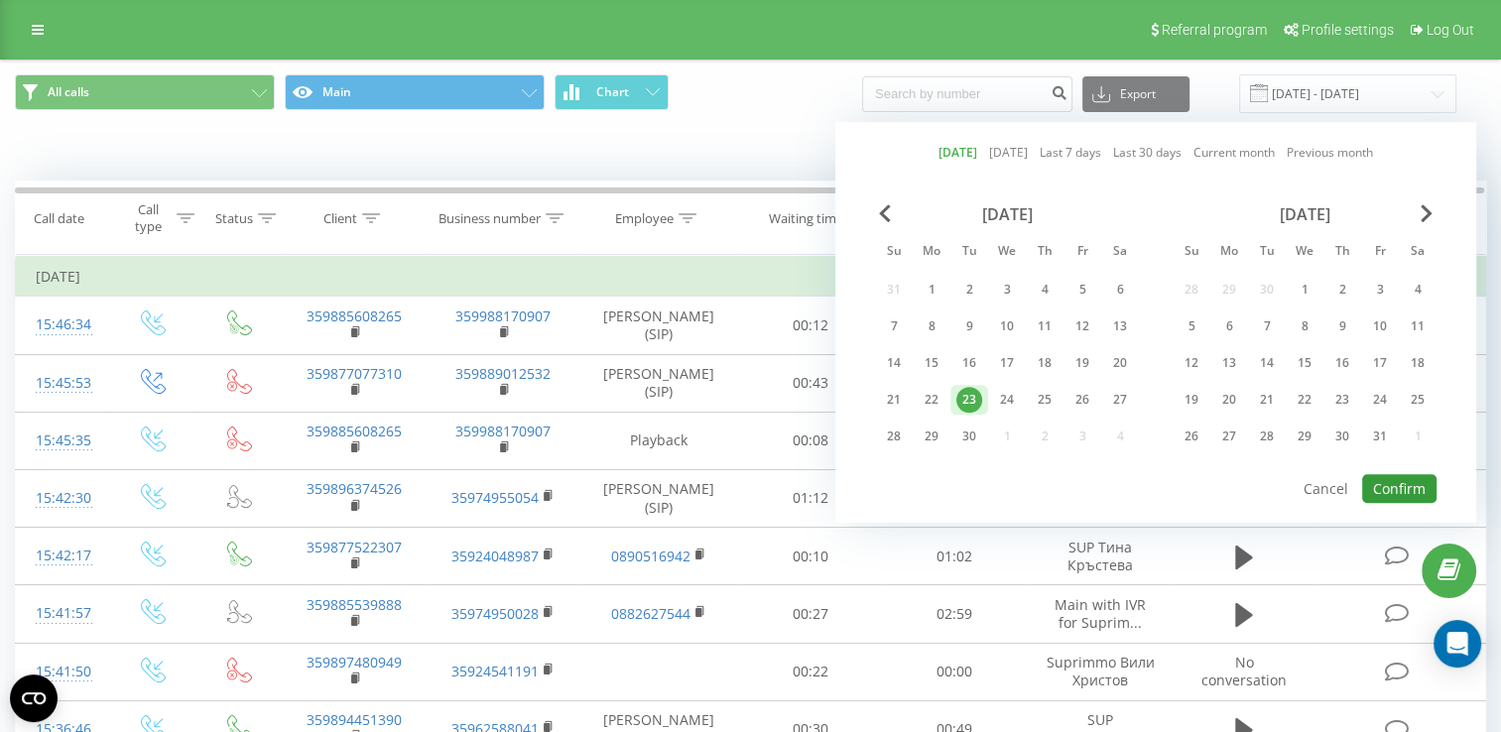
click at [1391, 479] on button "Confirm" at bounding box center [1400, 488] width 74 height 29
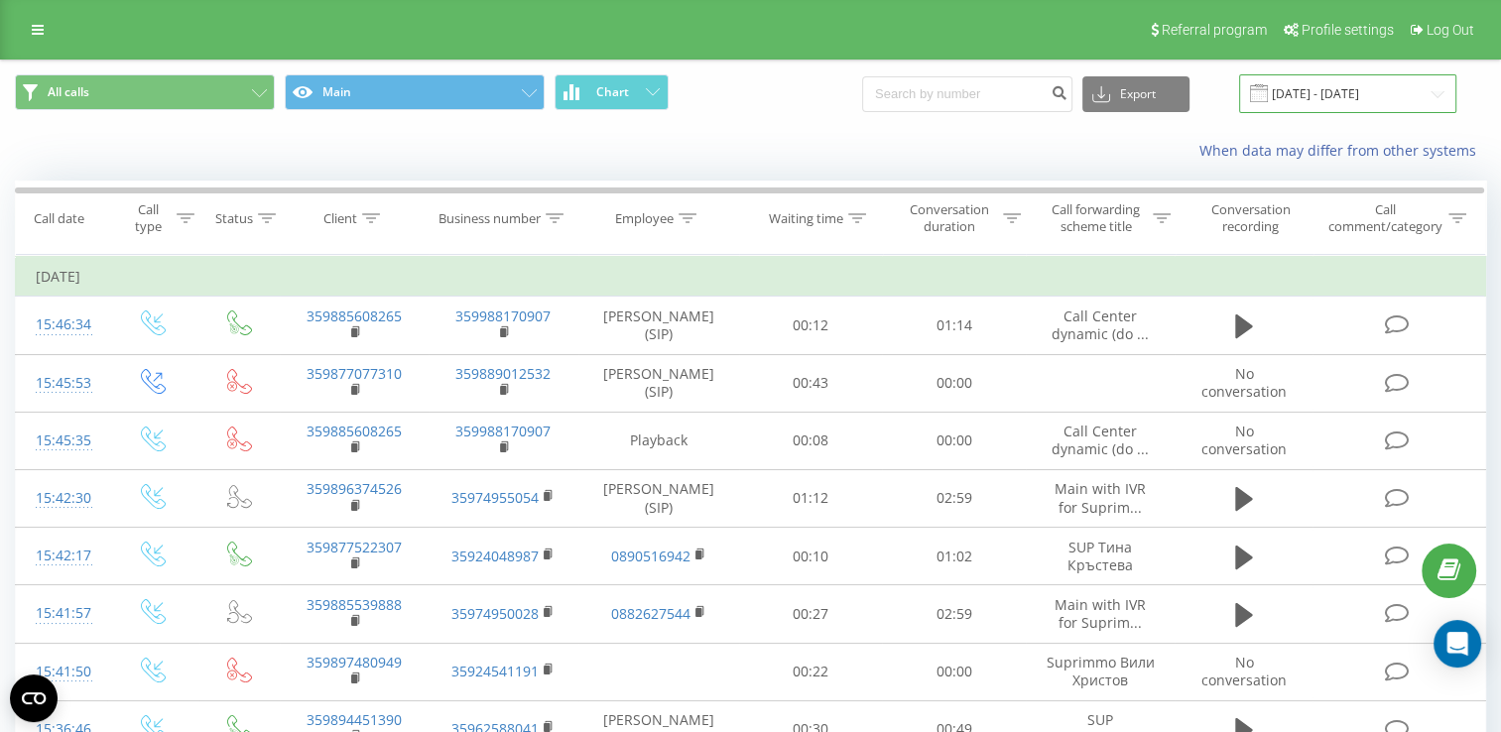
click at [1348, 97] on input "[DATE] - [DATE]" at bounding box center [1347, 93] width 217 height 39
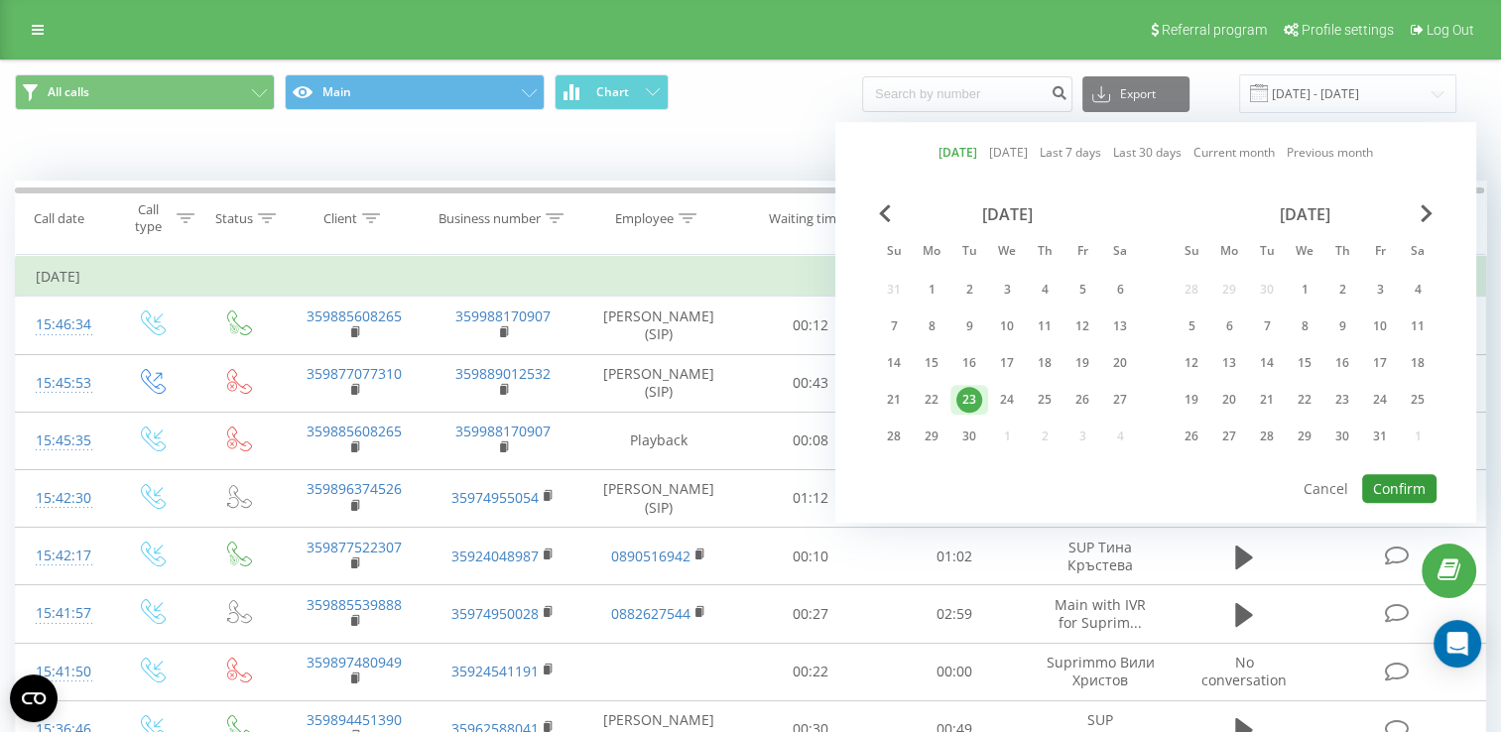
click at [1419, 482] on button "Confirm" at bounding box center [1400, 488] width 74 height 29
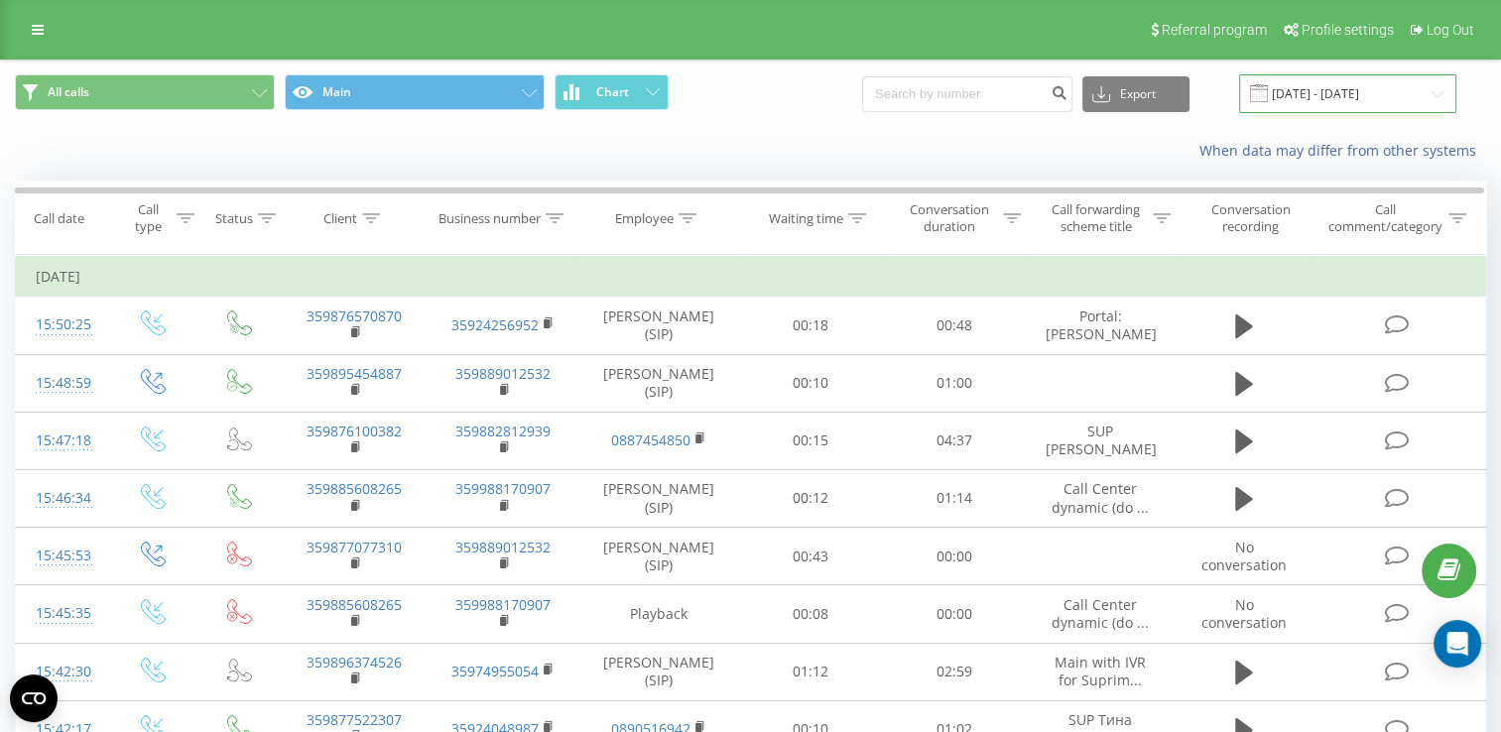
click at [1345, 94] on input "[DATE] - [DATE]" at bounding box center [1347, 93] width 217 height 39
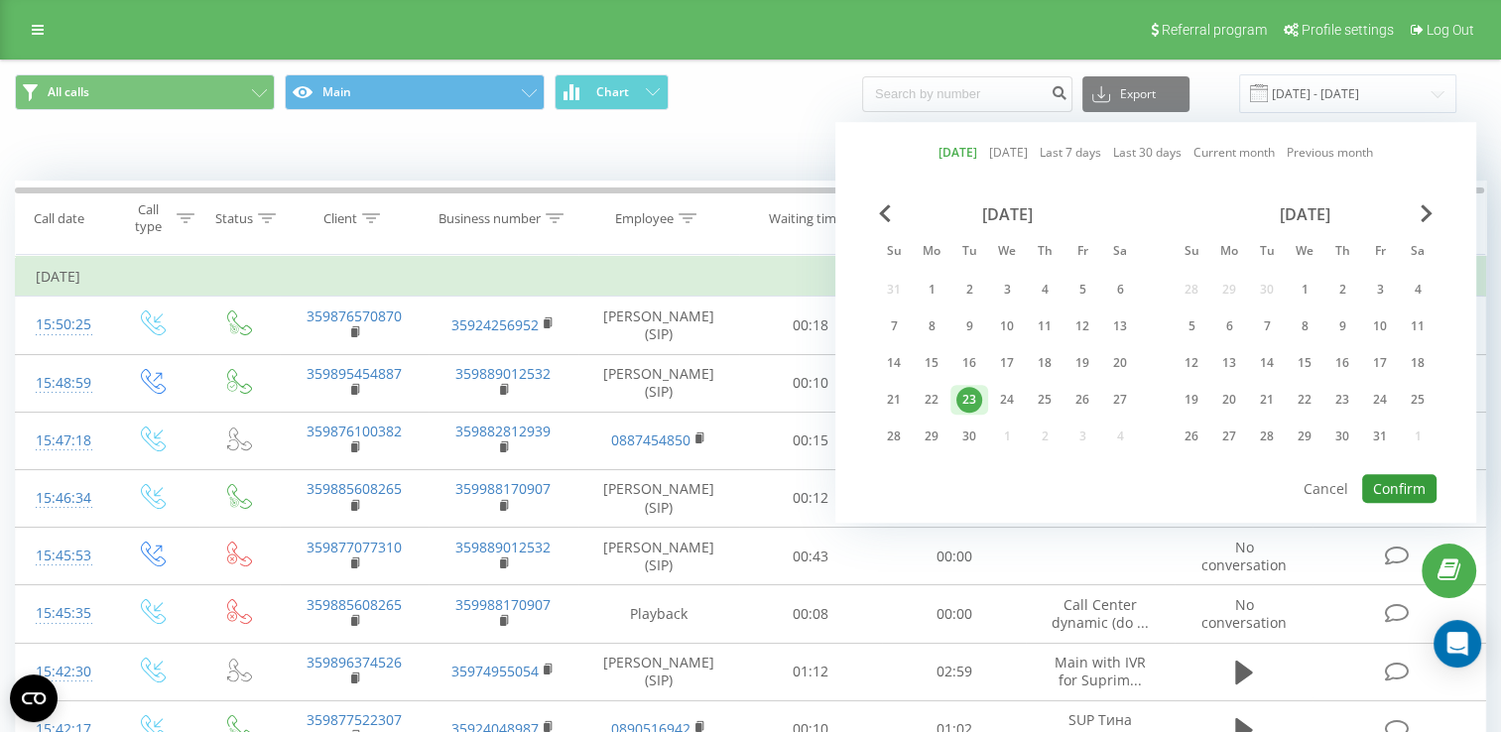
click at [1408, 494] on button "Confirm" at bounding box center [1400, 488] width 74 height 29
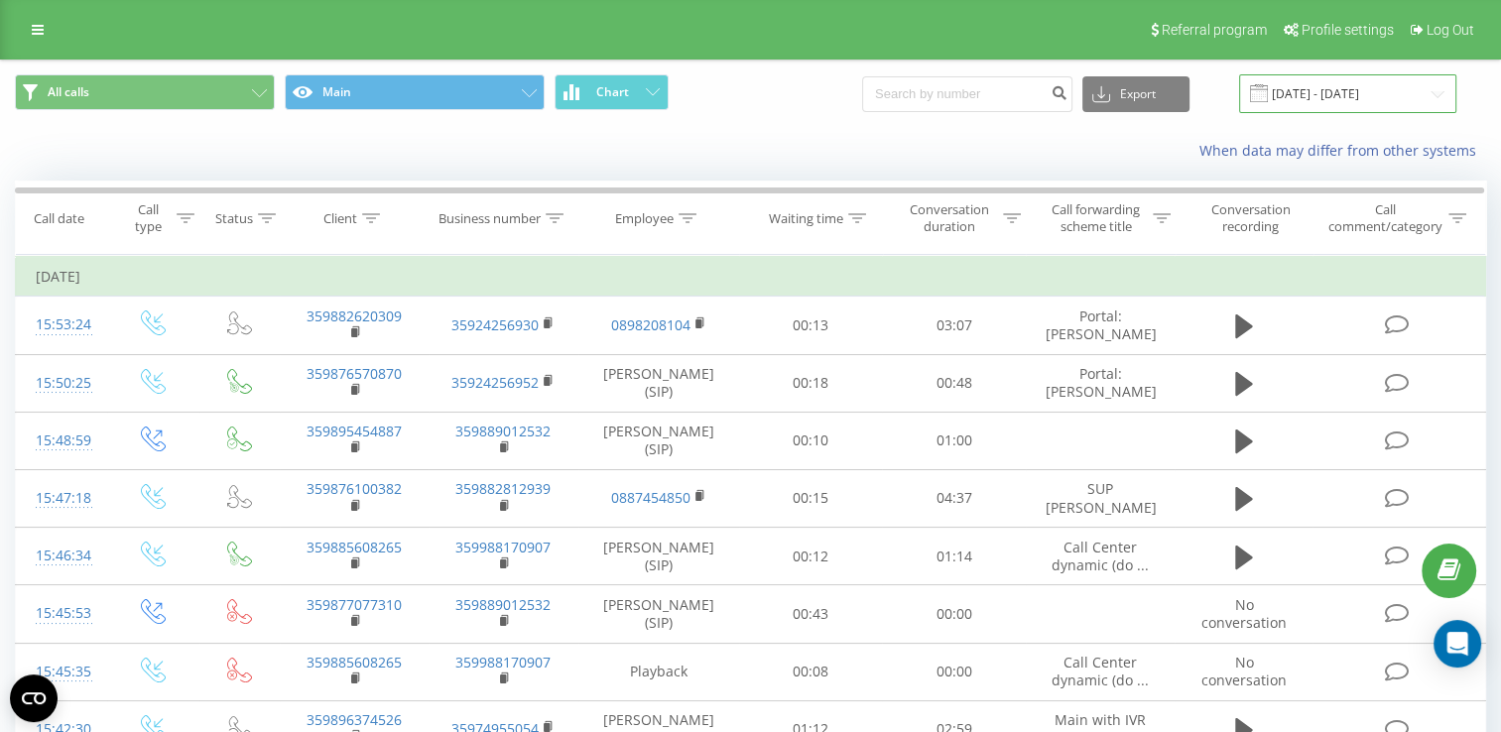
click at [1305, 96] on input "[DATE] - [DATE]" at bounding box center [1347, 93] width 217 height 39
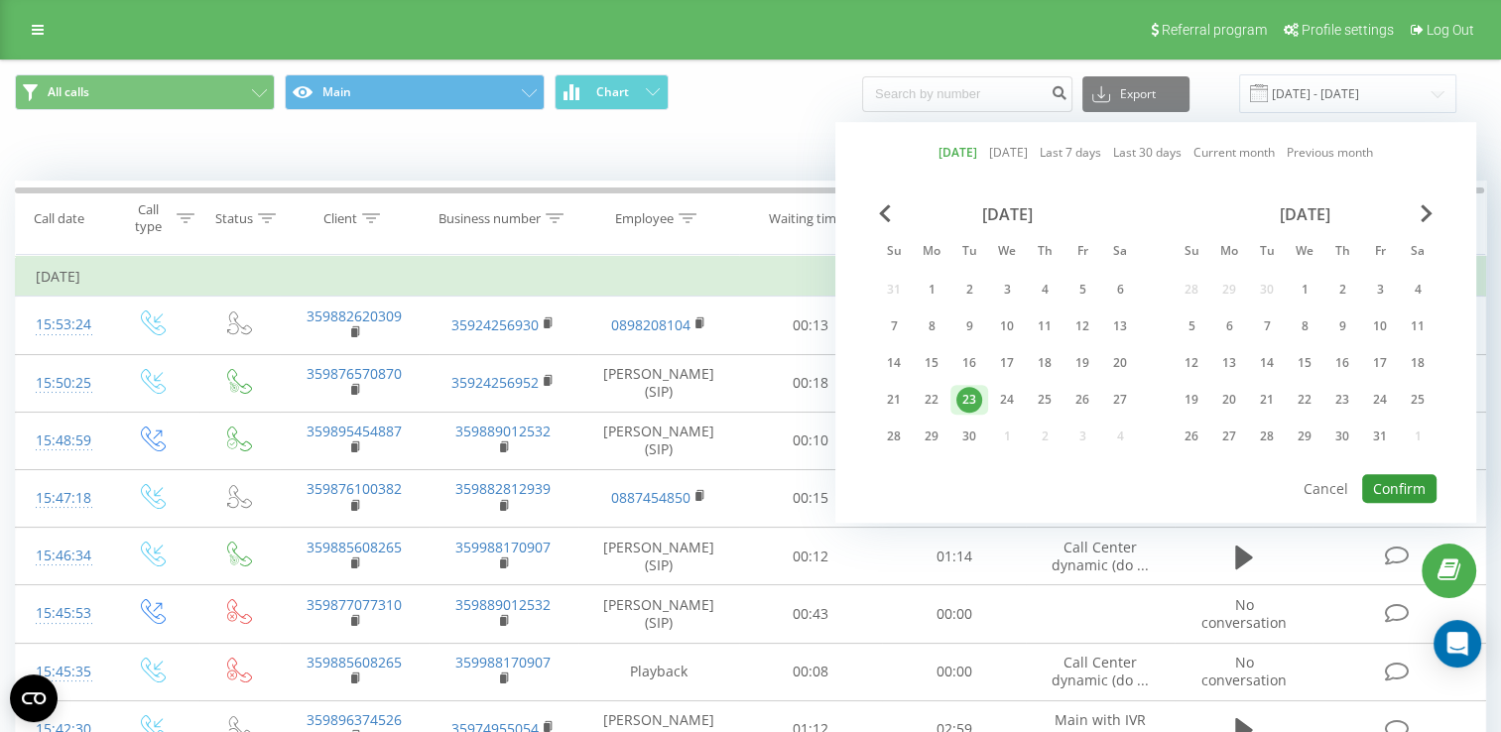
drag, startPoint x: 1406, startPoint y: 490, endPoint x: 1394, endPoint y: 486, distance: 12.6
click at [1400, 490] on button "Confirm" at bounding box center [1400, 488] width 74 height 29
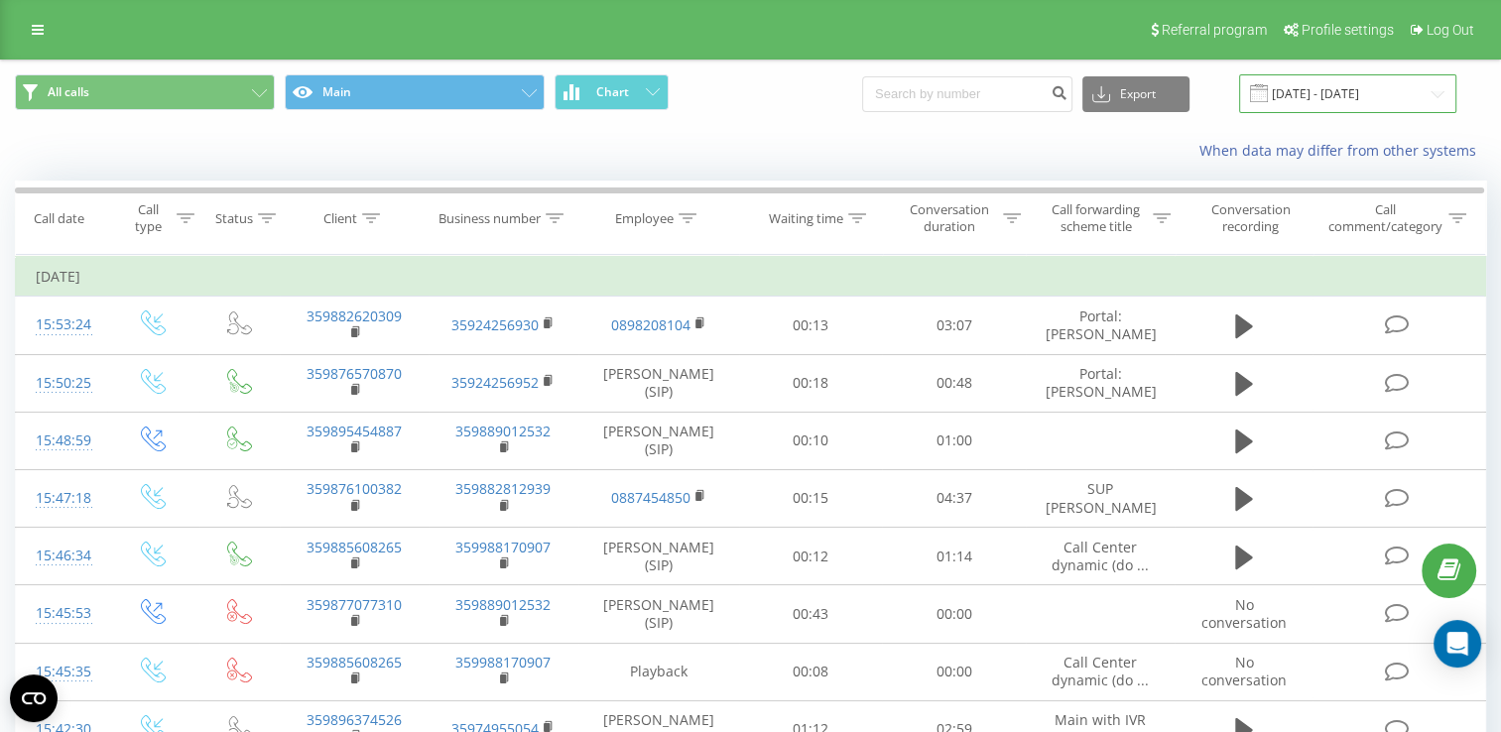
click at [1348, 112] on input "[DATE] - [DATE]" at bounding box center [1347, 93] width 217 height 39
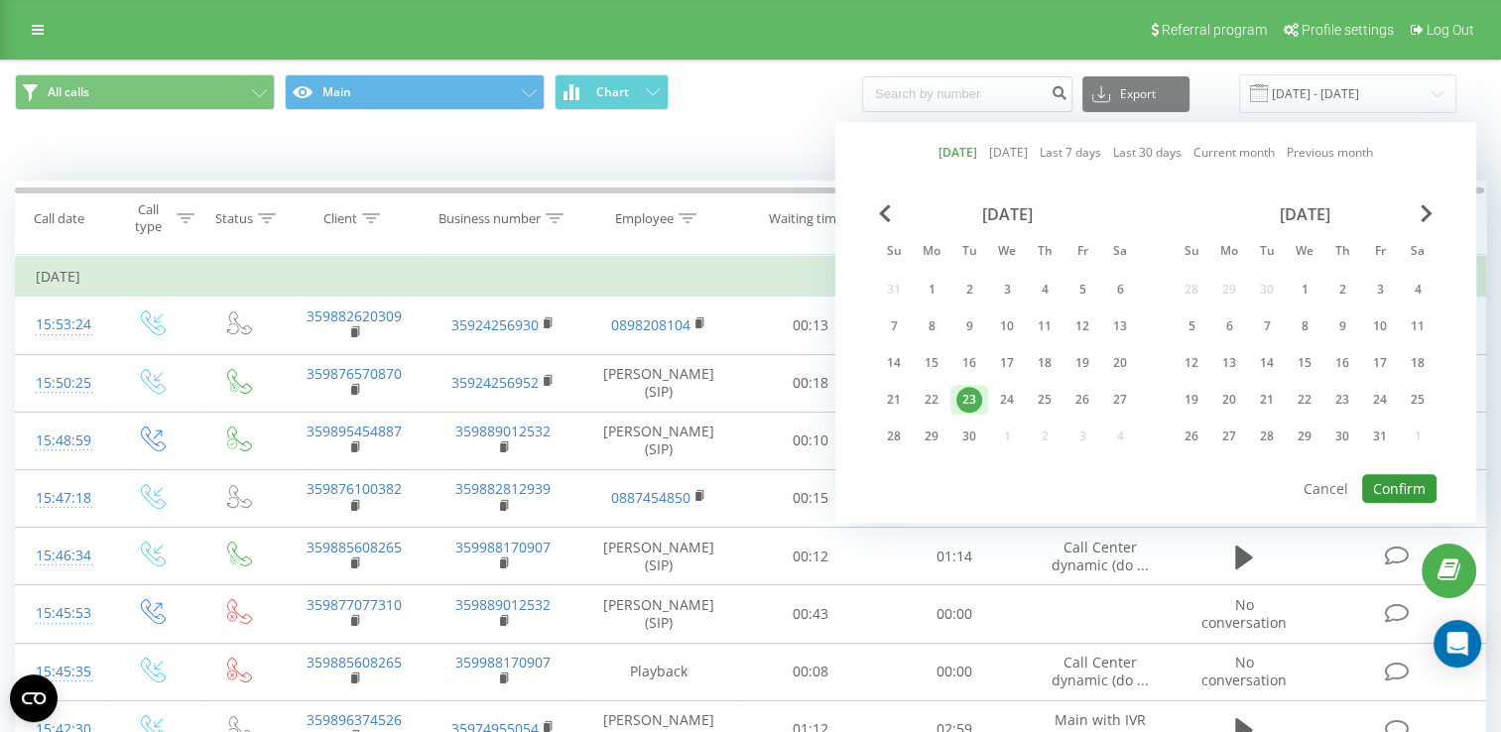
click at [1377, 491] on button "Confirm" at bounding box center [1400, 488] width 74 height 29
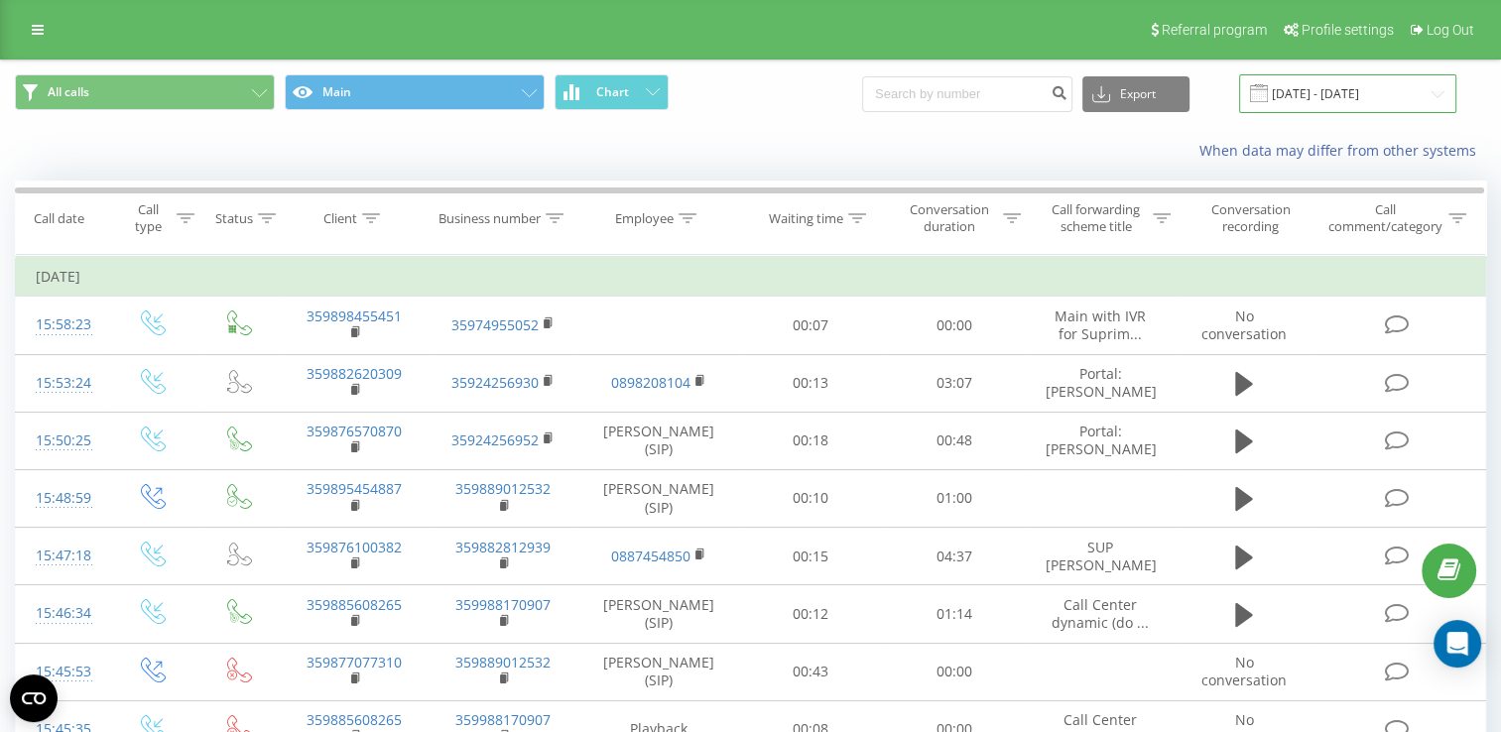
click at [1315, 86] on input "[DATE] - [DATE]" at bounding box center [1347, 93] width 217 height 39
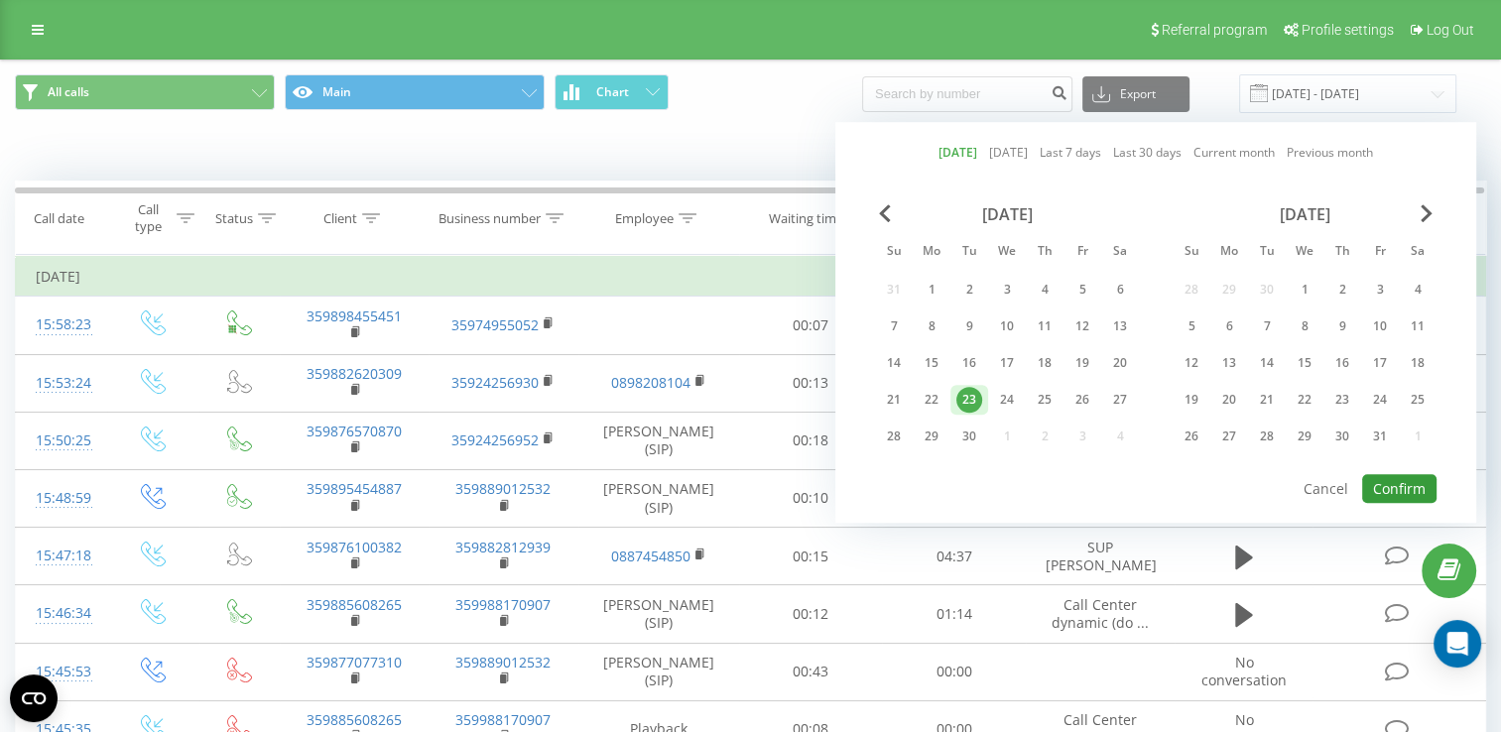
click at [1401, 482] on button "Confirm" at bounding box center [1400, 488] width 74 height 29
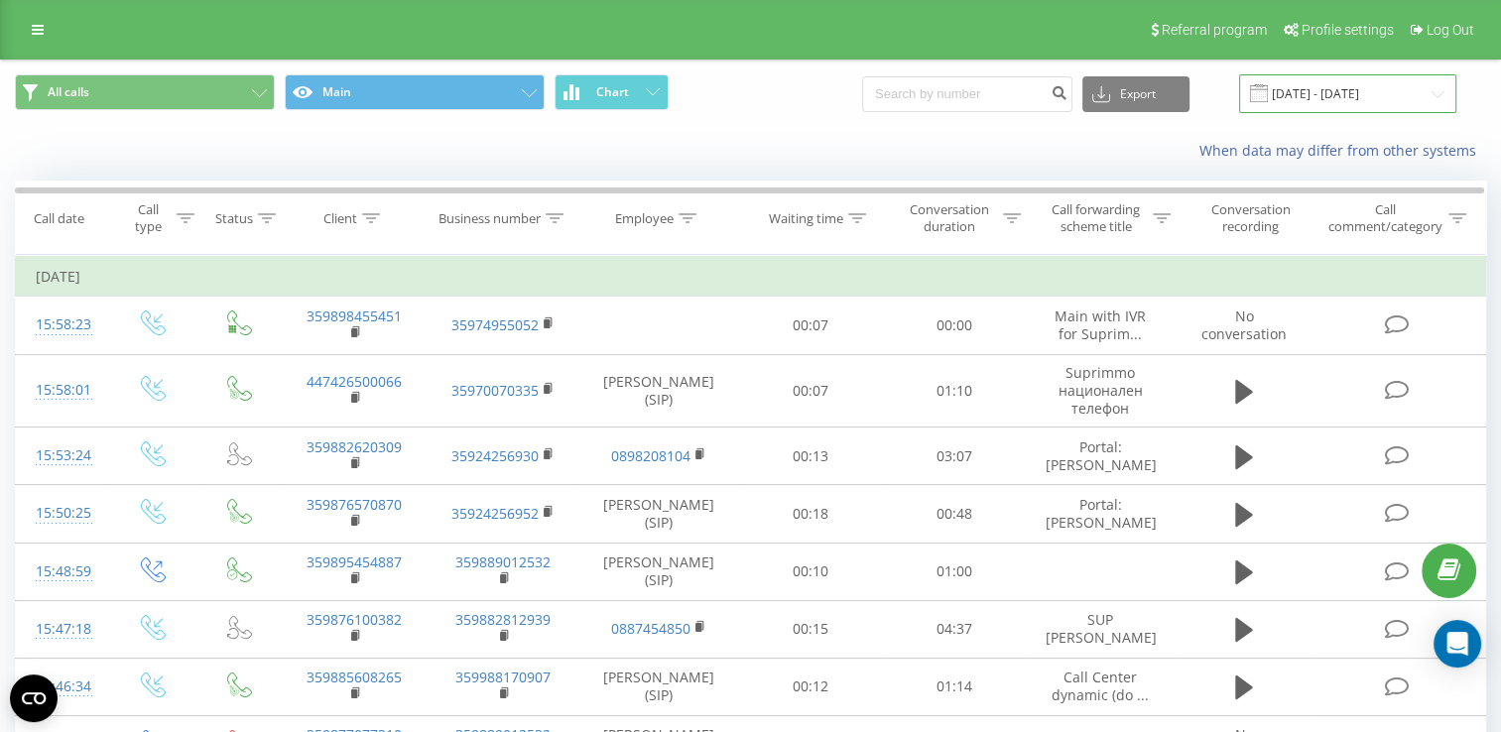
click at [1343, 85] on input "[DATE] - [DATE]" at bounding box center [1347, 93] width 217 height 39
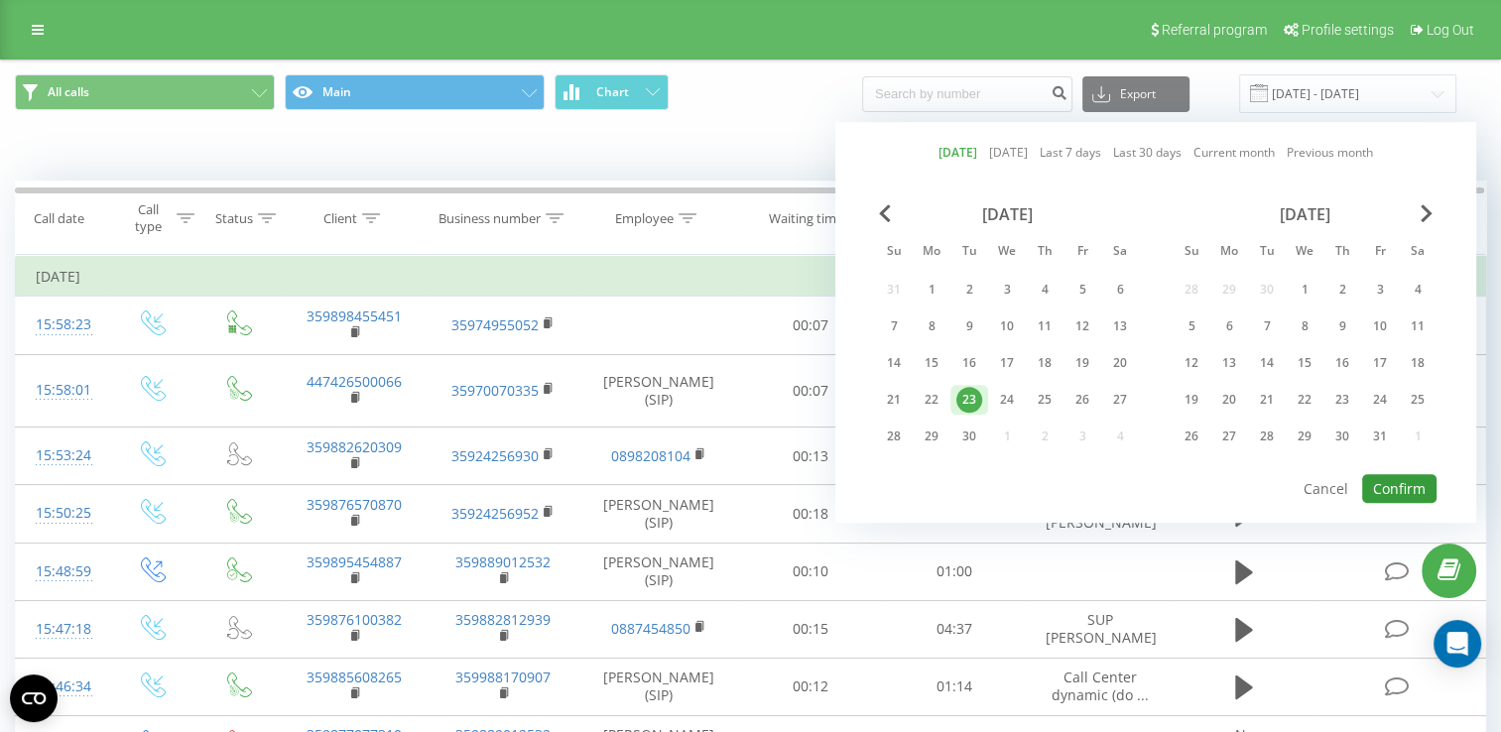
click at [1409, 480] on button "Confirm" at bounding box center [1400, 488] width 74 height 29
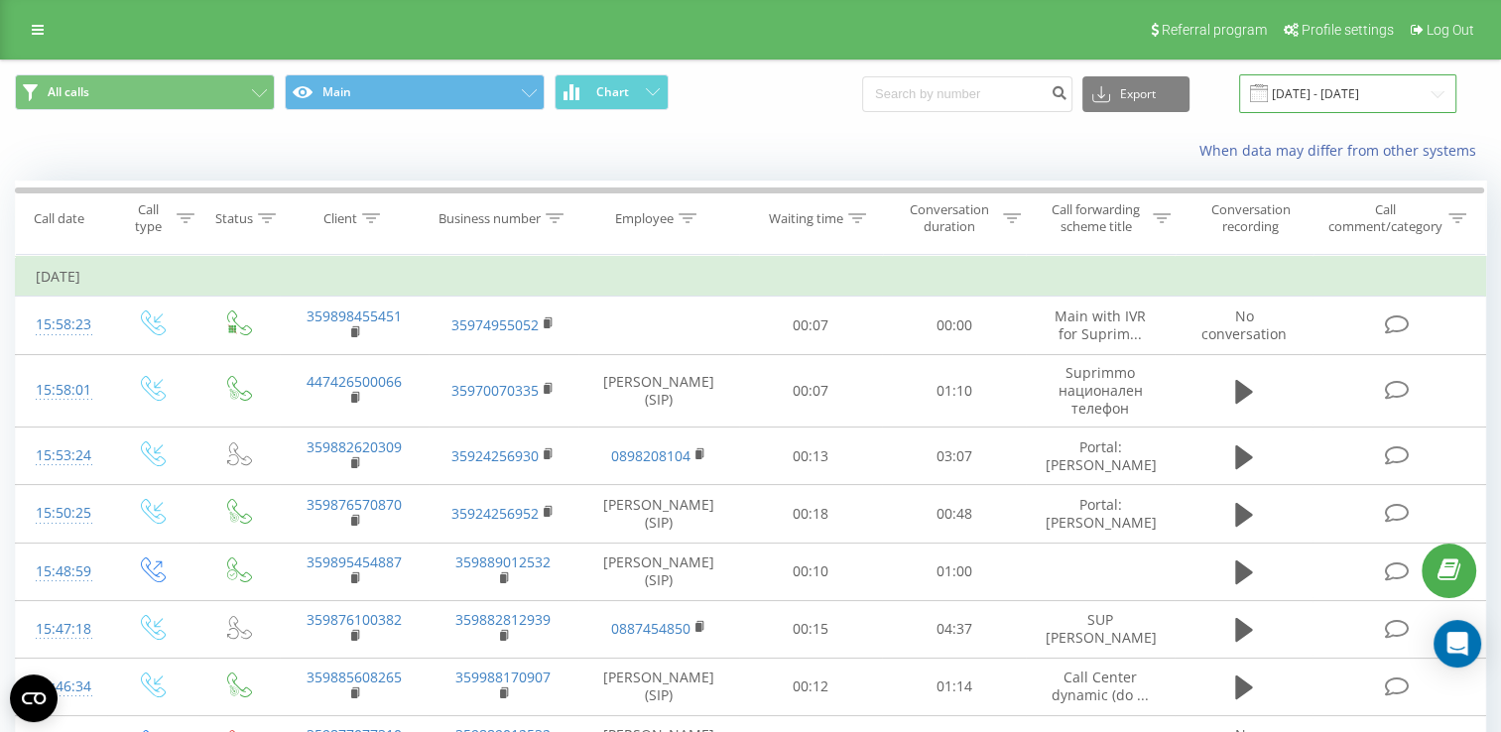
click at [1333, 105] on input "[DATE] - [DATE]" at bounding box center [1347, 93] width 217 height 39
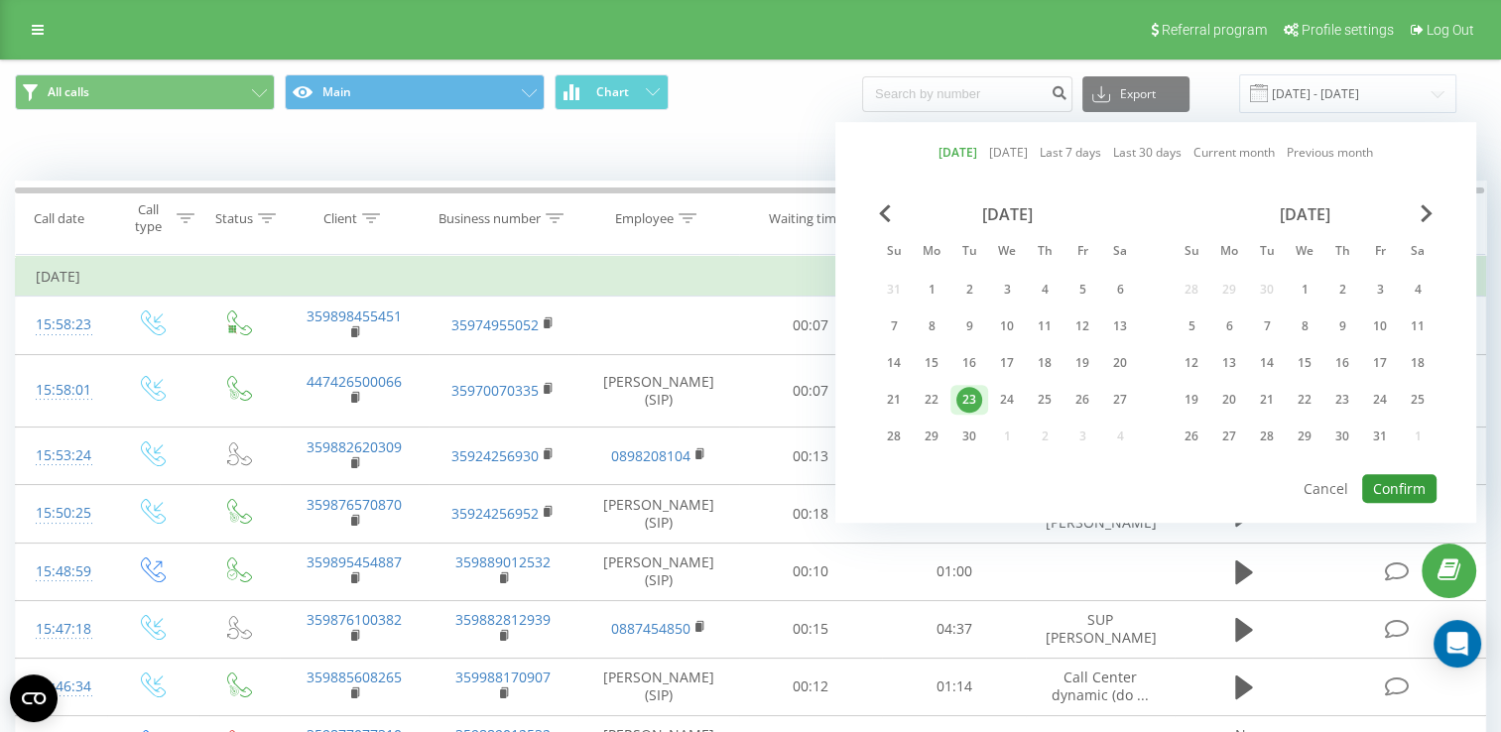
click at [1389, 474] on button "Confirm" at bounding box center [1400, 488] width 74 height 29
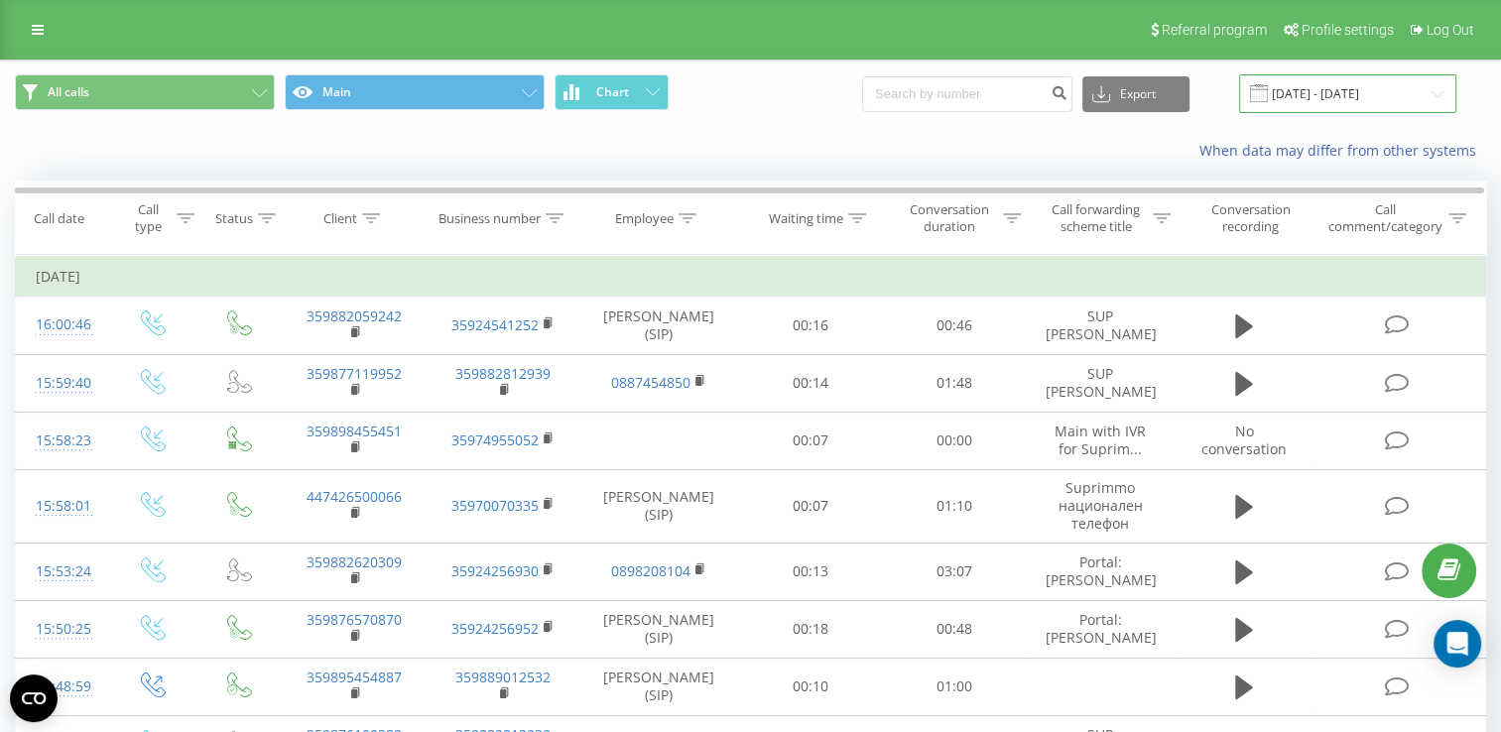
click at [1336, 98] on input "[DATE] - [DATE]" at bounding box center [1347, 93] width 217 height 39
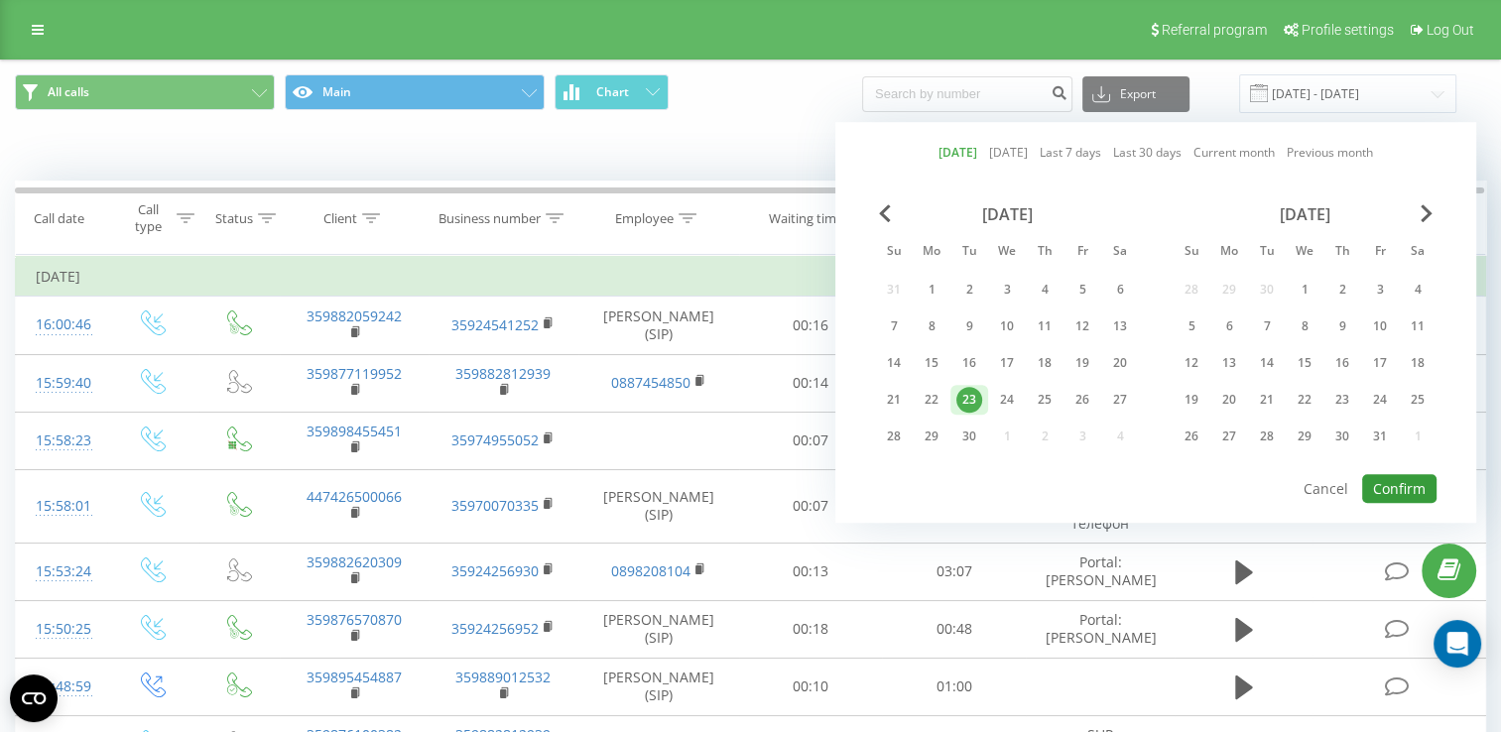
click at [1418, 485] on button "Confirm" at bounding box center [1400, 488] width 74 height 29
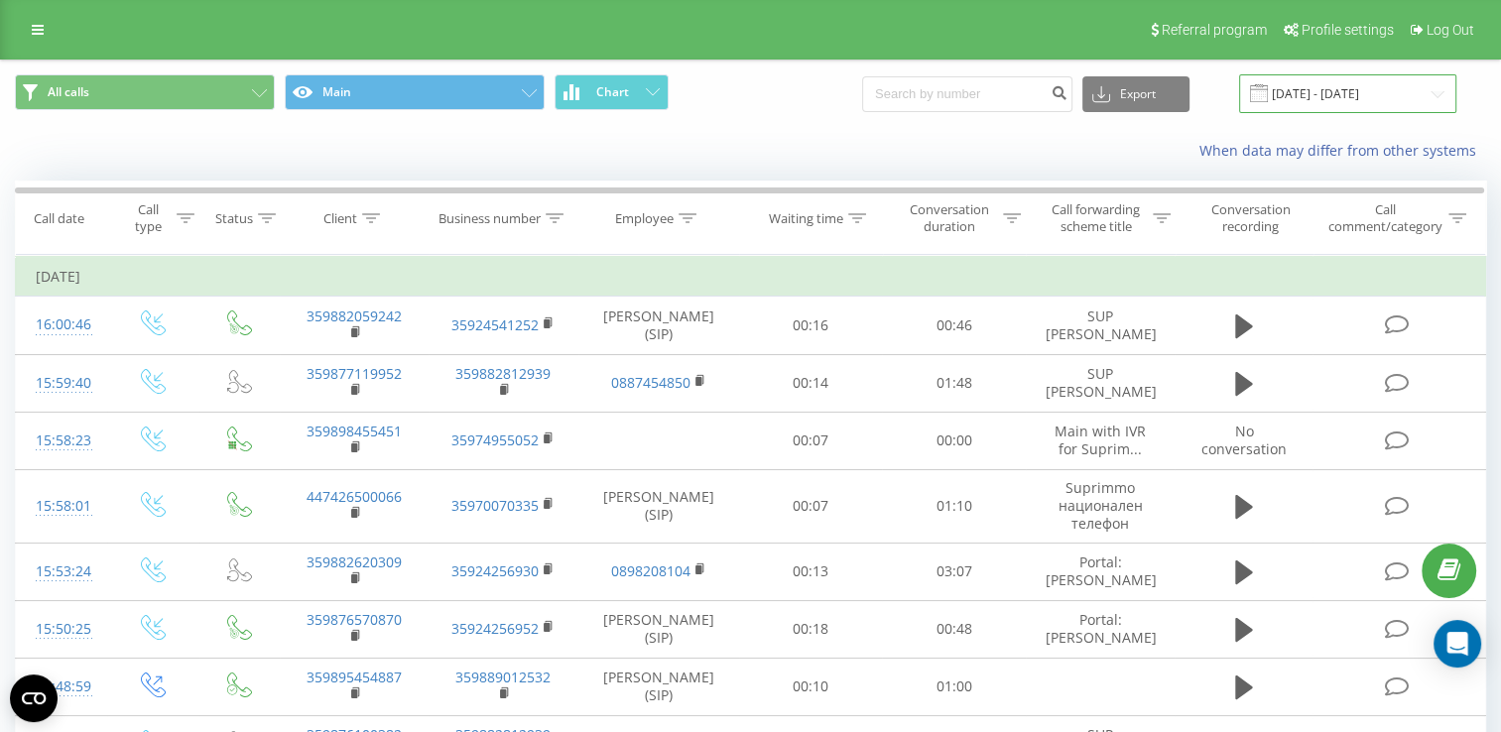
click at [1350, 102] on input "[DATE] - [DATE]" at bounding box center [1347, 93] width 217 height 39
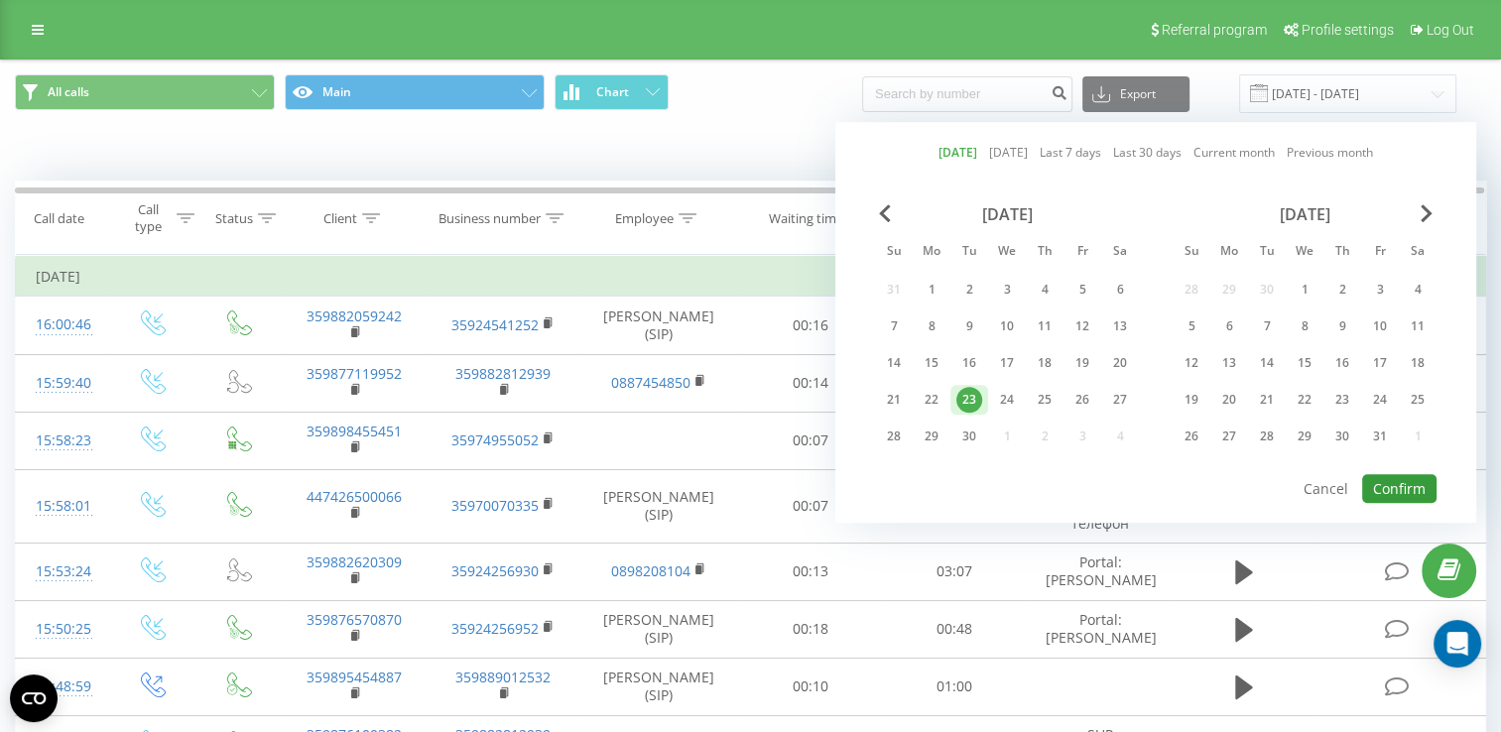
click at [1393, 486] on button "Confirm" at bounding box center [1400, 488] width 74 height 29
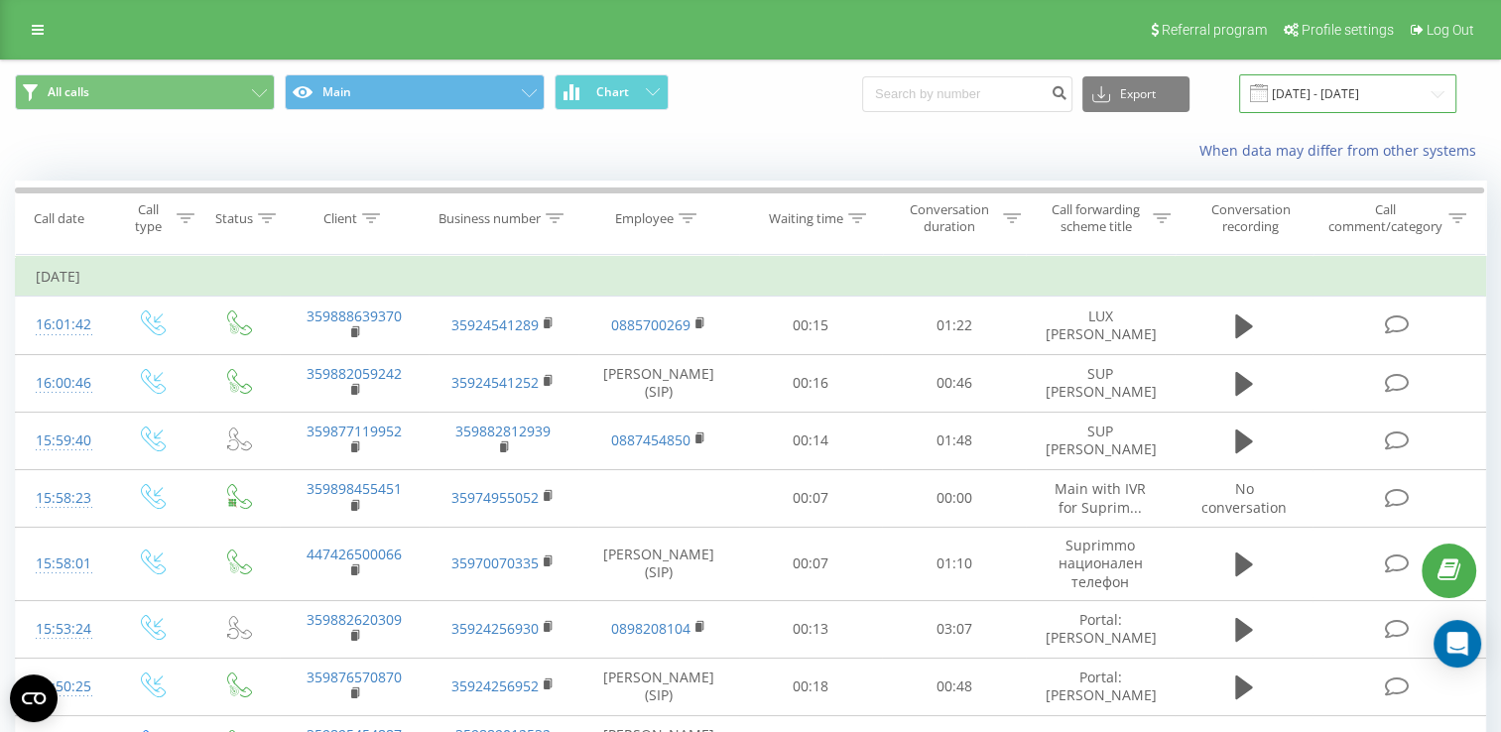
click at [1365, 91] on input "[DATE] - [DATE]" at bounding box center [1347, 93] width 217 height 39
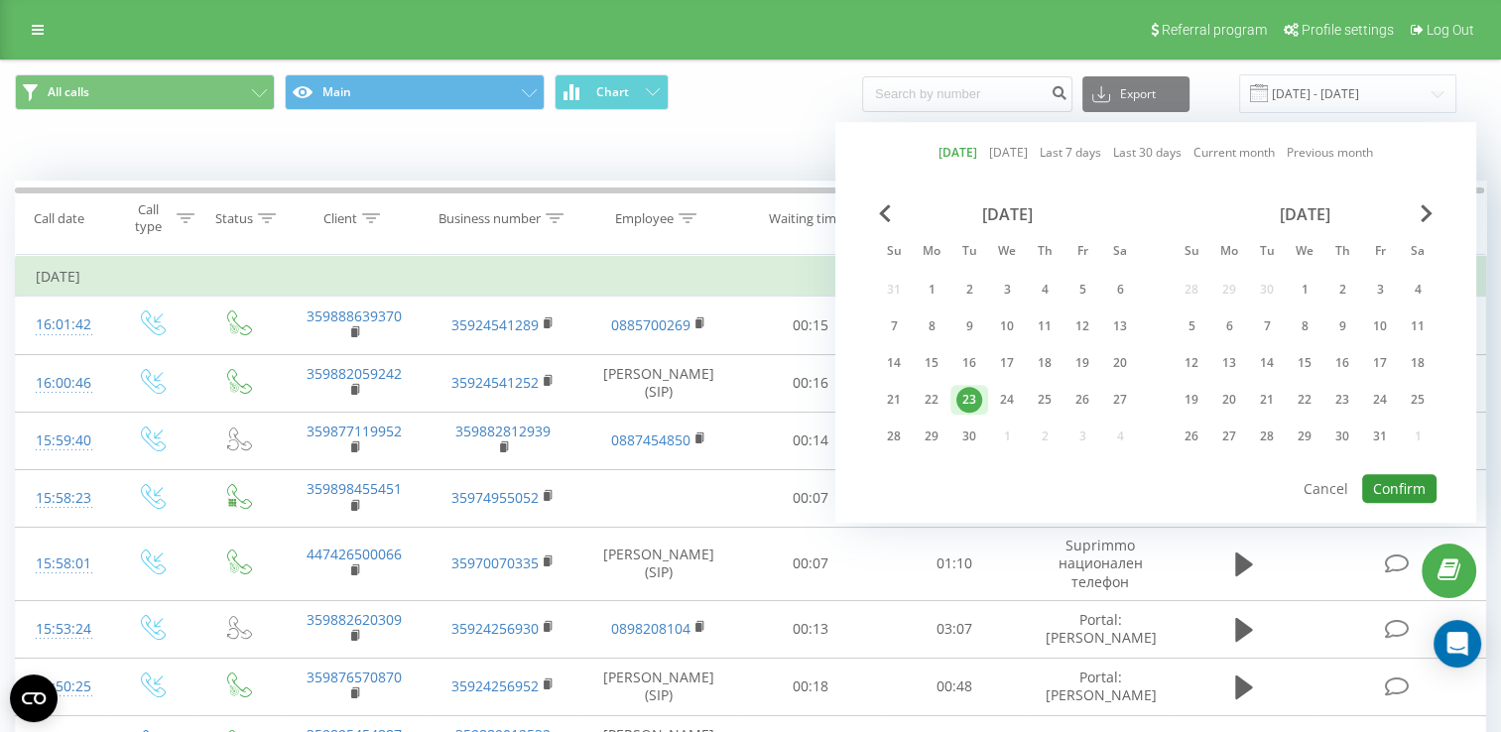
click at [1392, 487] on button "Confirm" at bounding box center [1400, 488] width 74 height 29
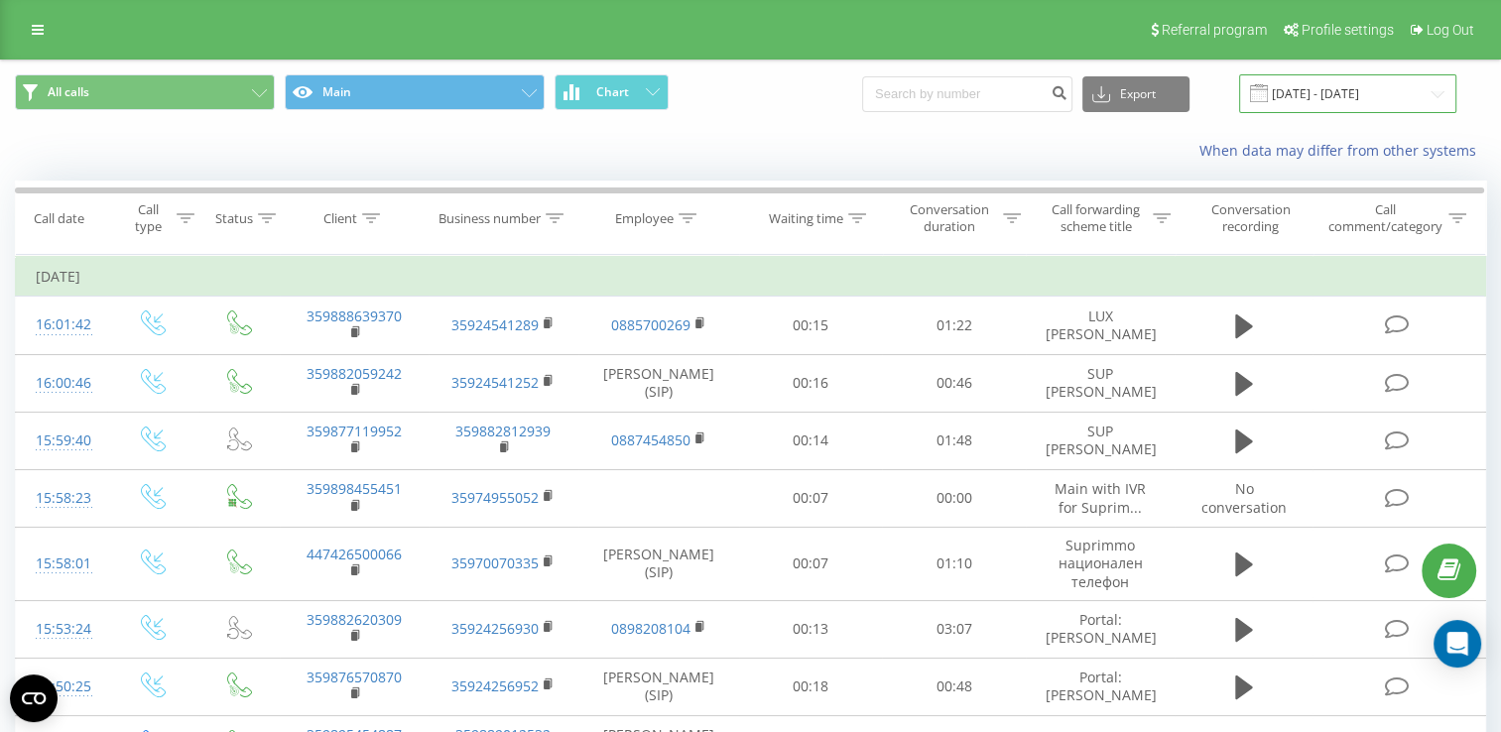
click at [1346, 75] on input "[DATE] - [DATE]" at bounding box center [1347, 93] width 217 height 39
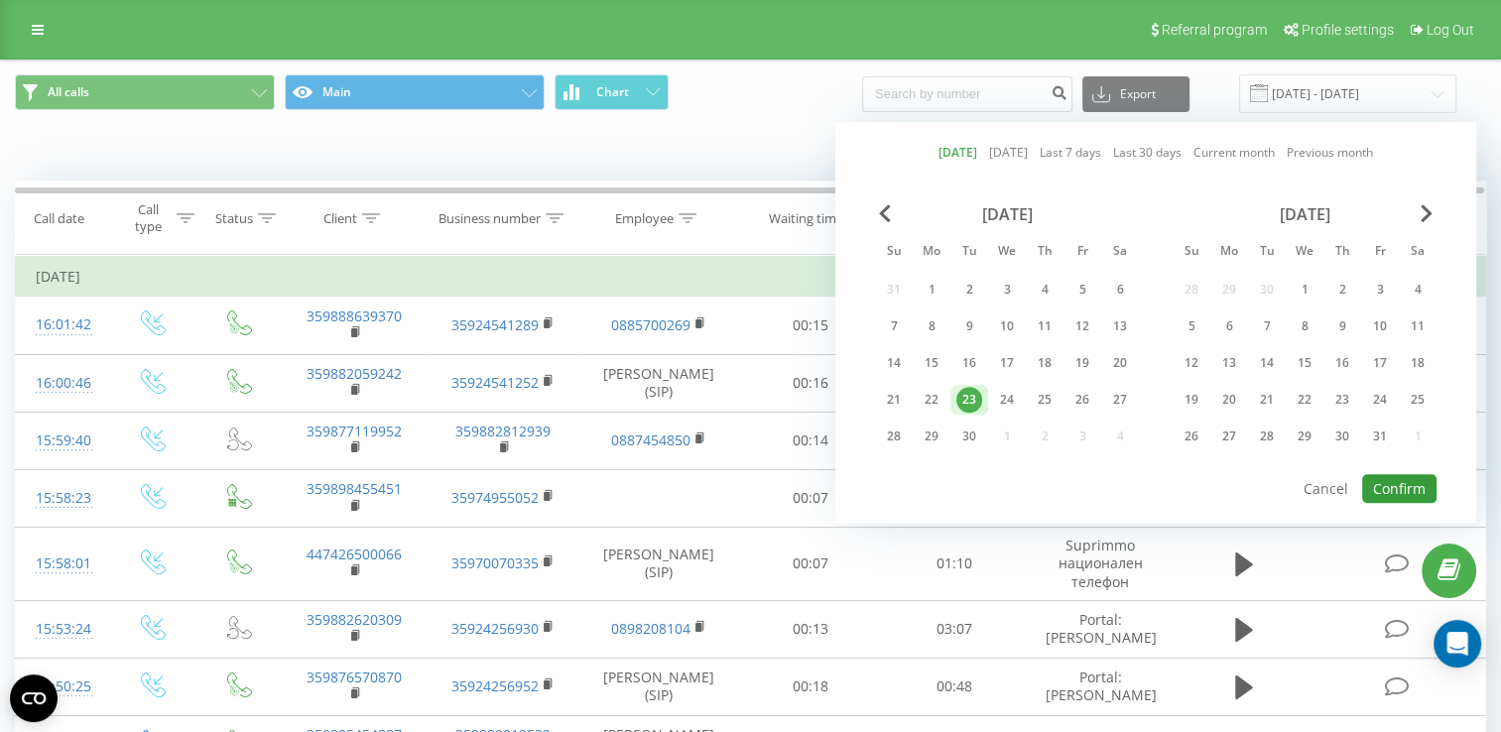
click at [1411, 488] on button "Confirm" at bounding box center [1400, 488] width 74 height 29
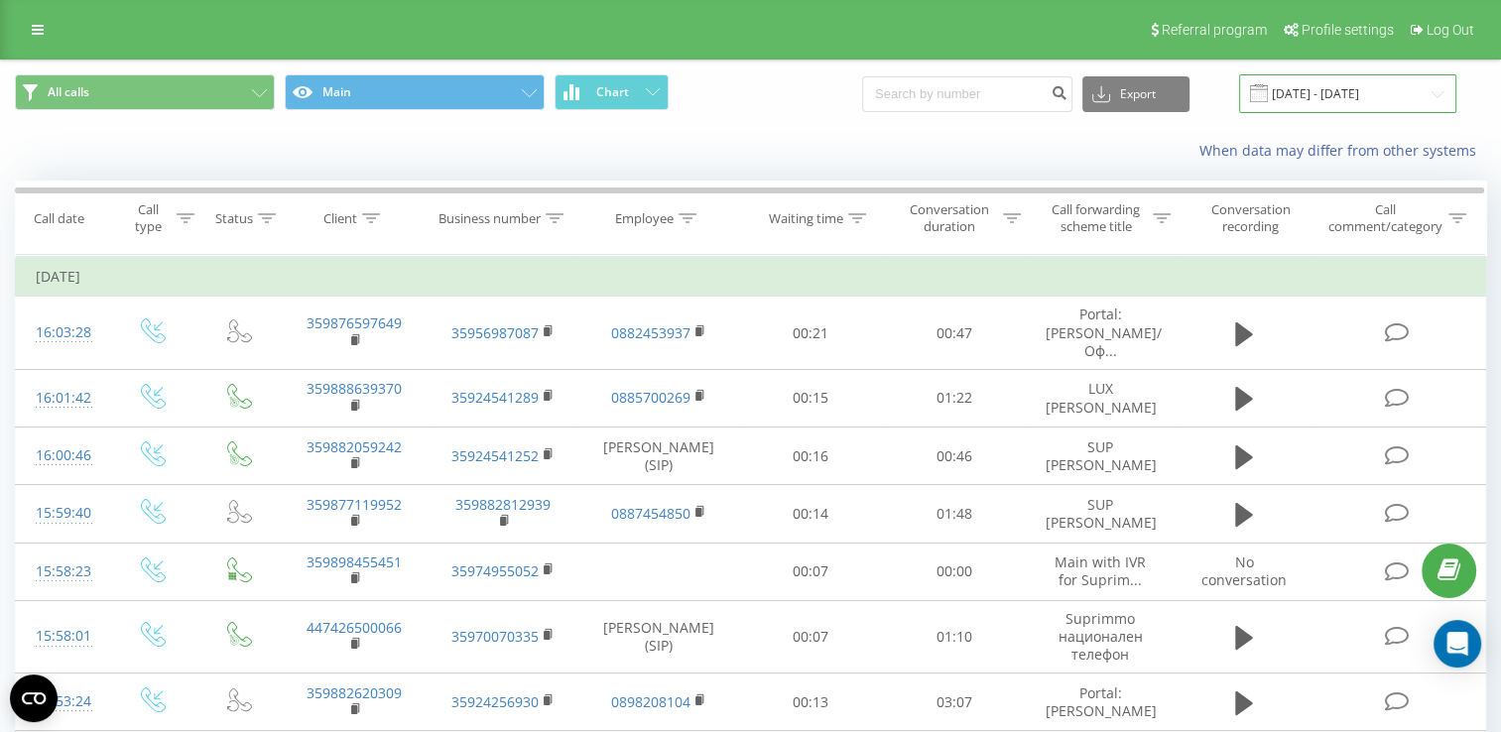
click at [1318, 85] on input "[DATE] - [DATE]" at bounding box center [1347, 93] width 217 height 39
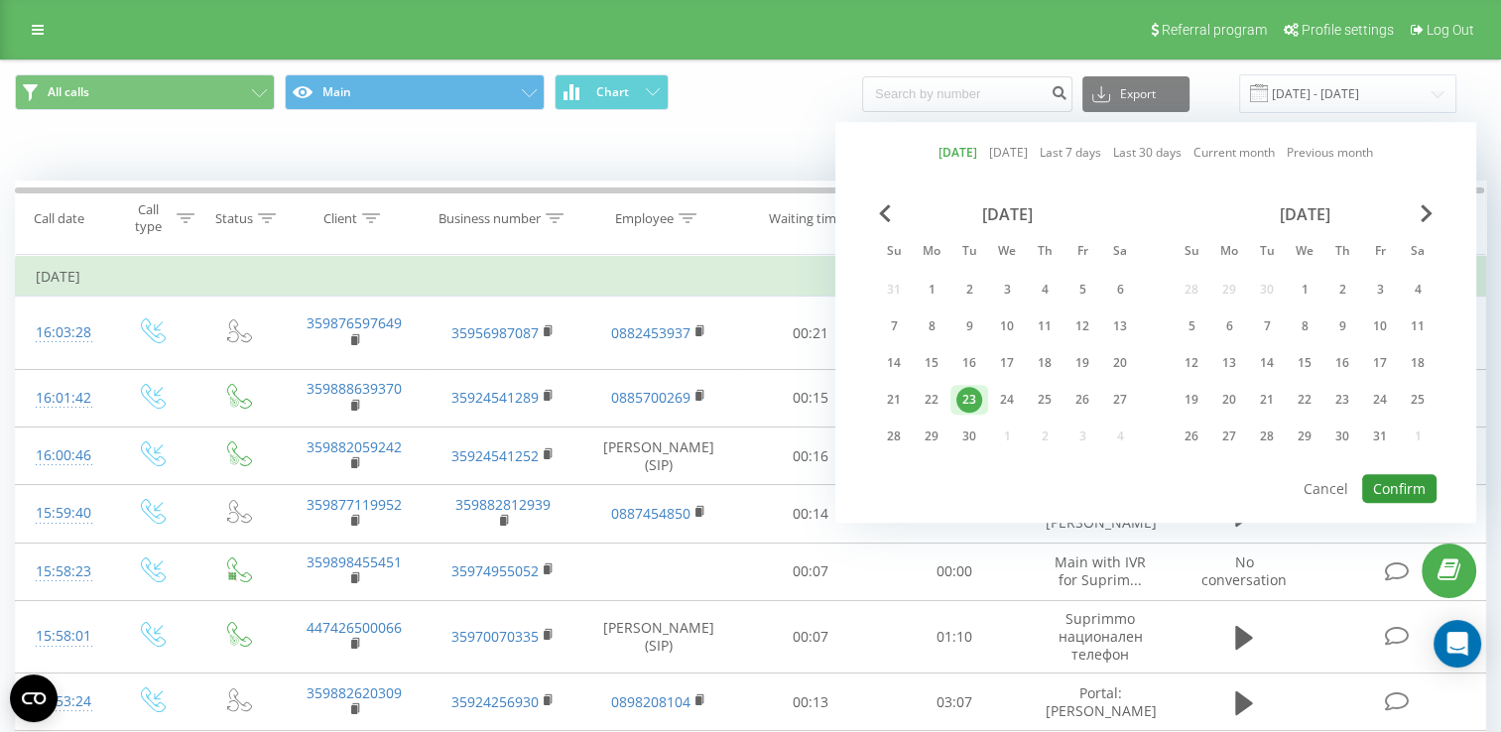
click at [1409, 484] on button "Confirm" at bounding box center [1400, 488] width 74 height 29
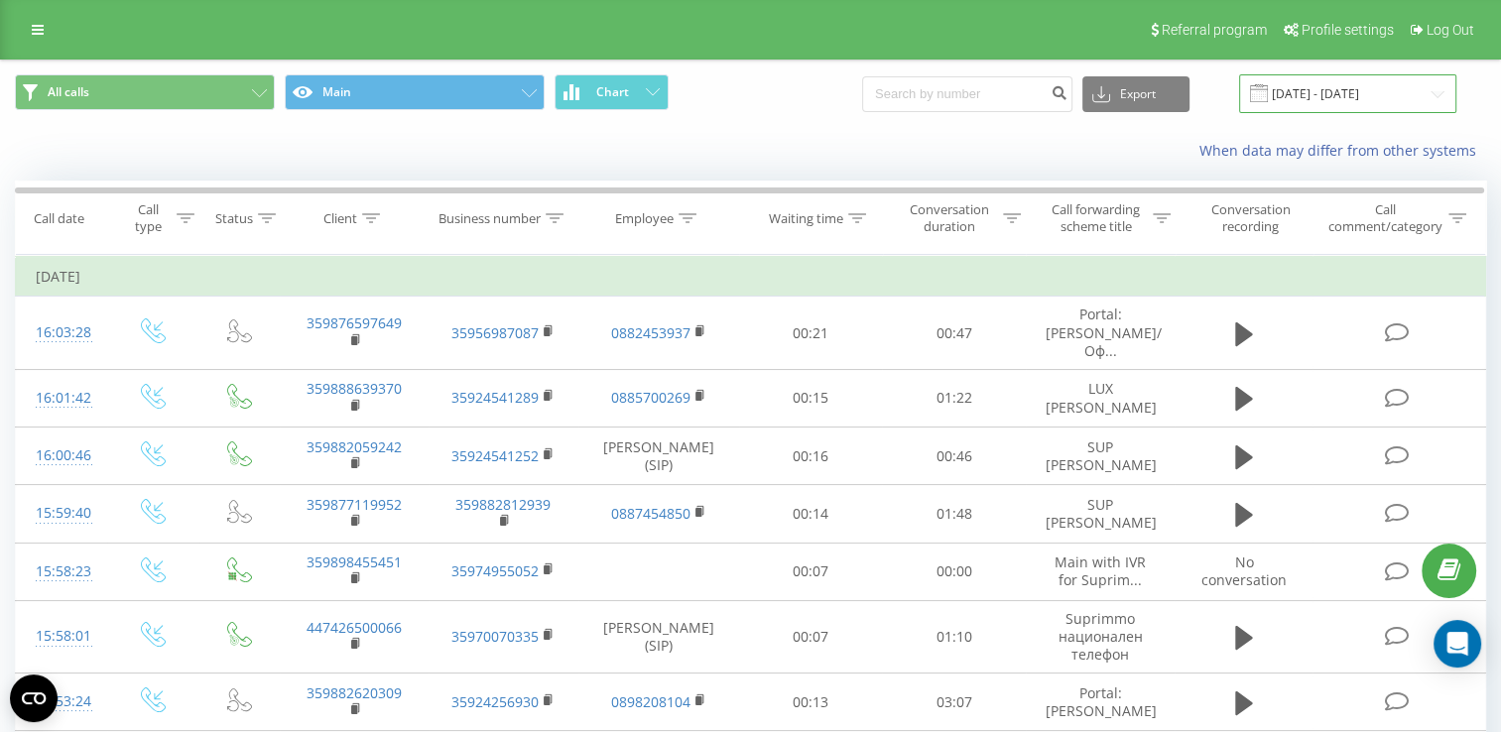
click at [1326, 92] on input "[DATE] - [DATE]" at bounding box center [1347, 93] width 217 height 39
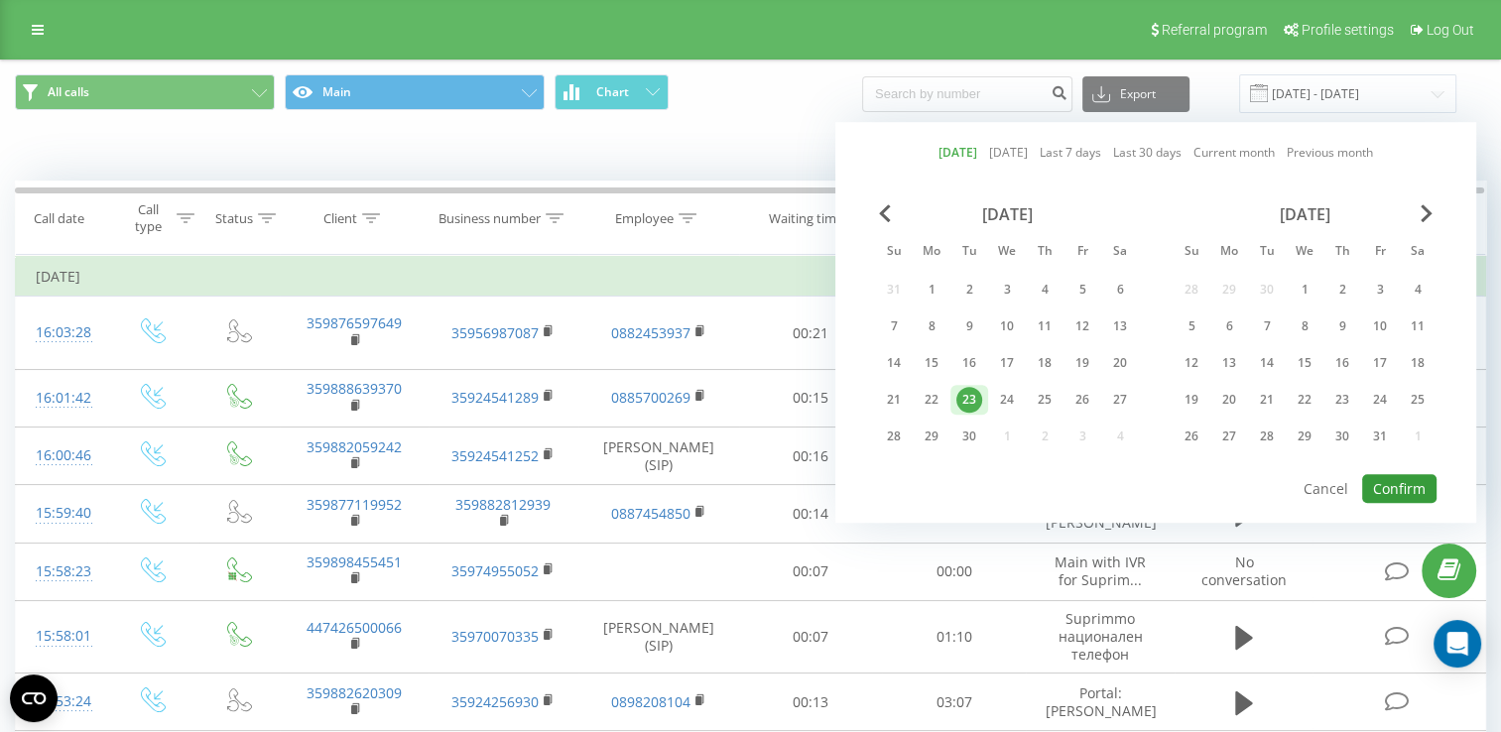
click at [1401, 482] on button "Confirm" at bounding box center [1400, 488] width 74 height 29
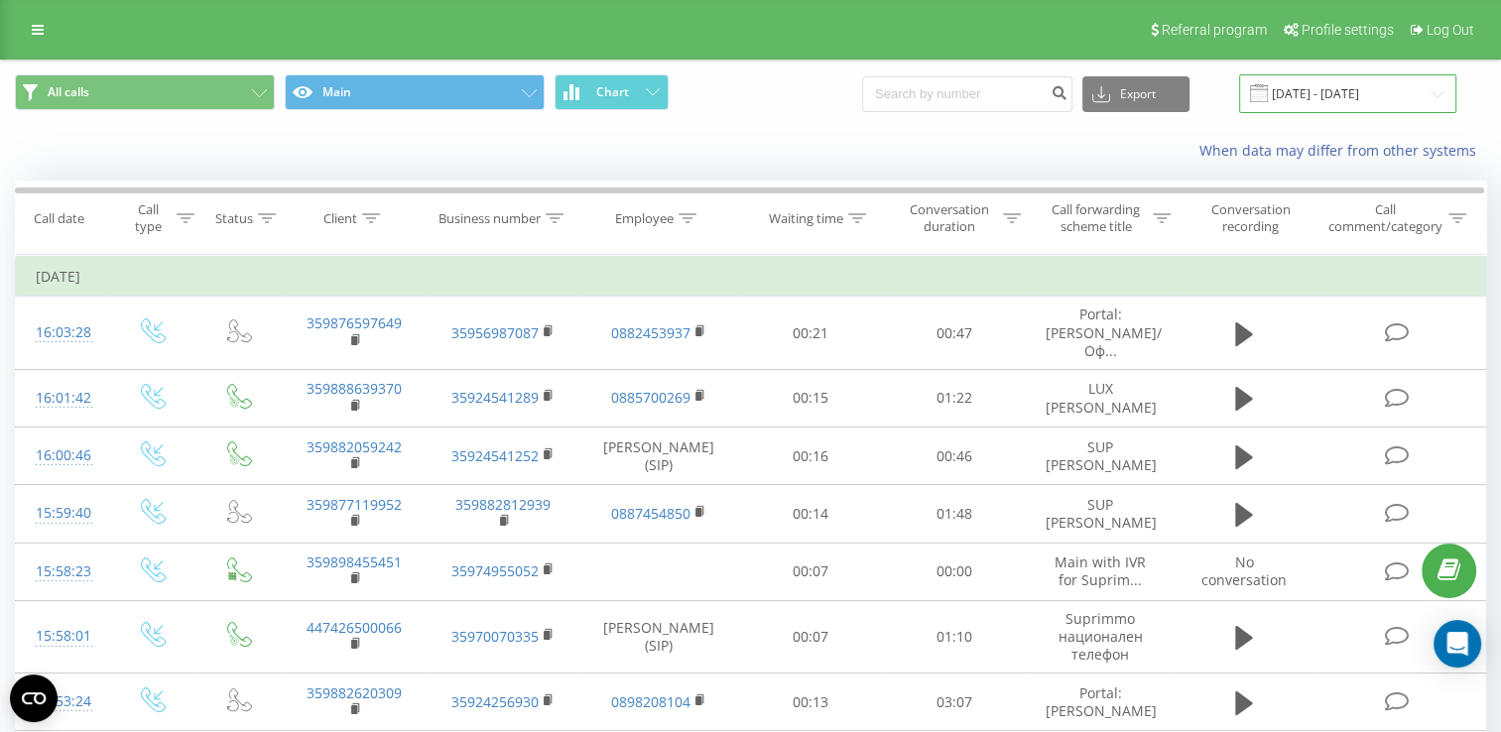
click at [1341, 108] on input "[DATE] - [DATE]" at bounding box center [1347, 93] width 217 height 39
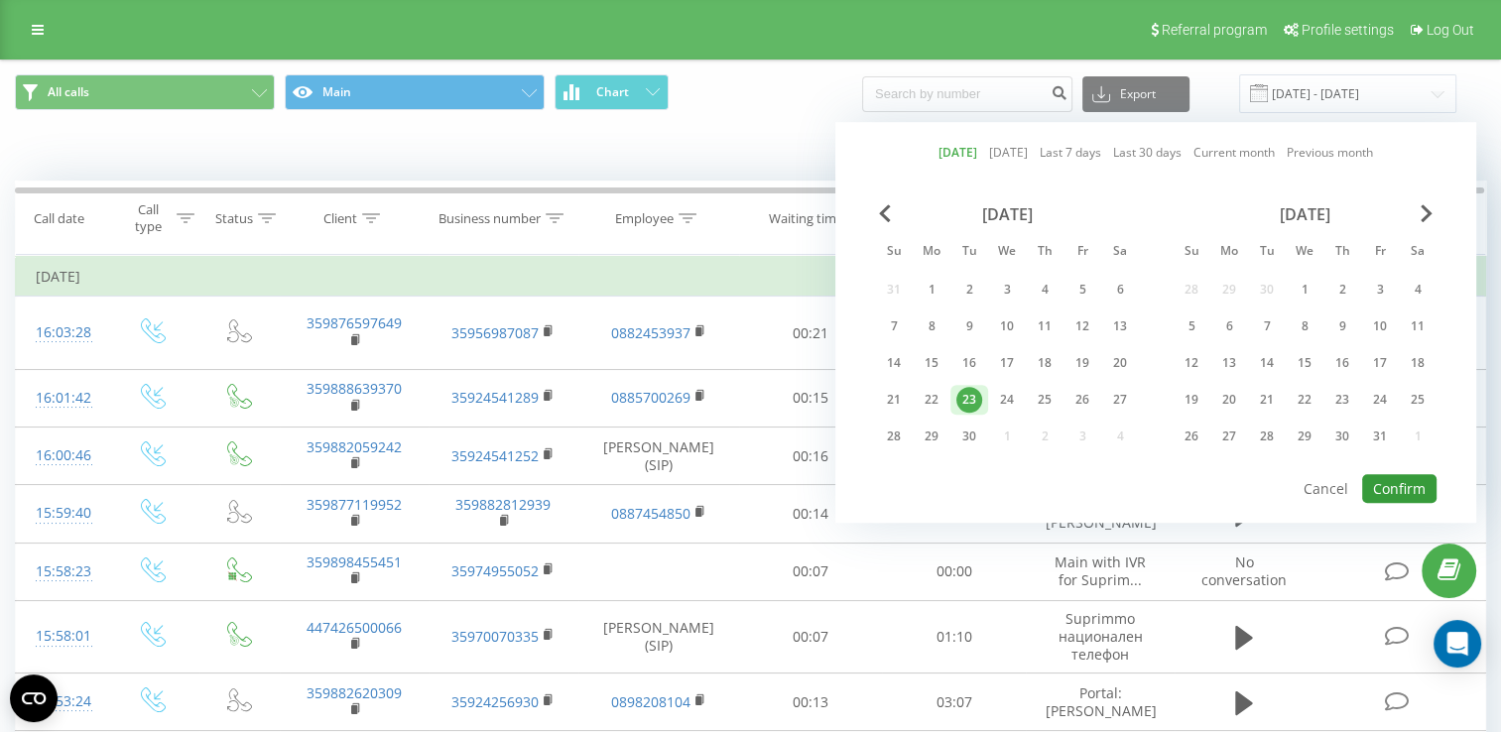
click at [1384, 478] on button "Confirm" at bounding box center [1400, 488] width 74 height 29
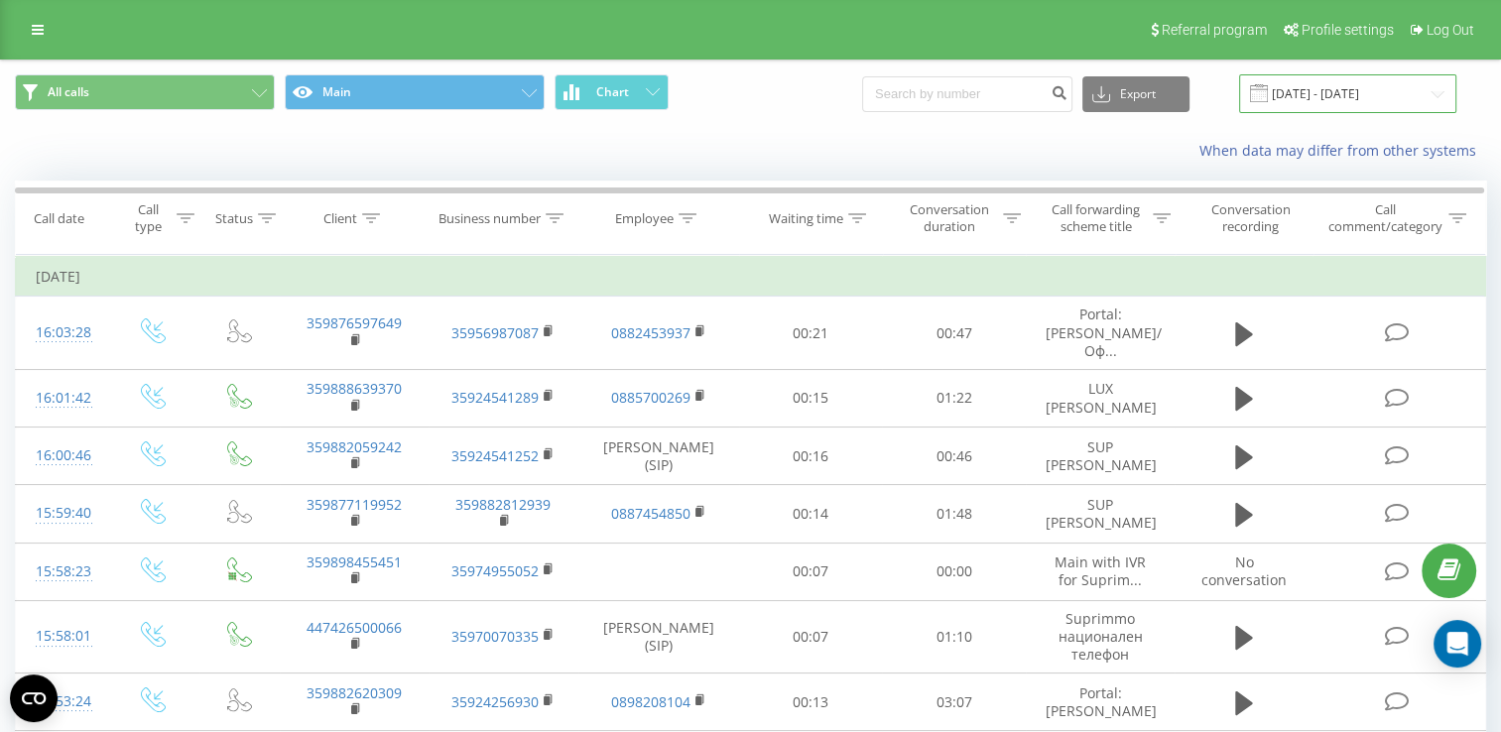
click at [1345, 97] on input "[DATE] - [DATE]" at bounding box center [1347, 93] width 217 height 39
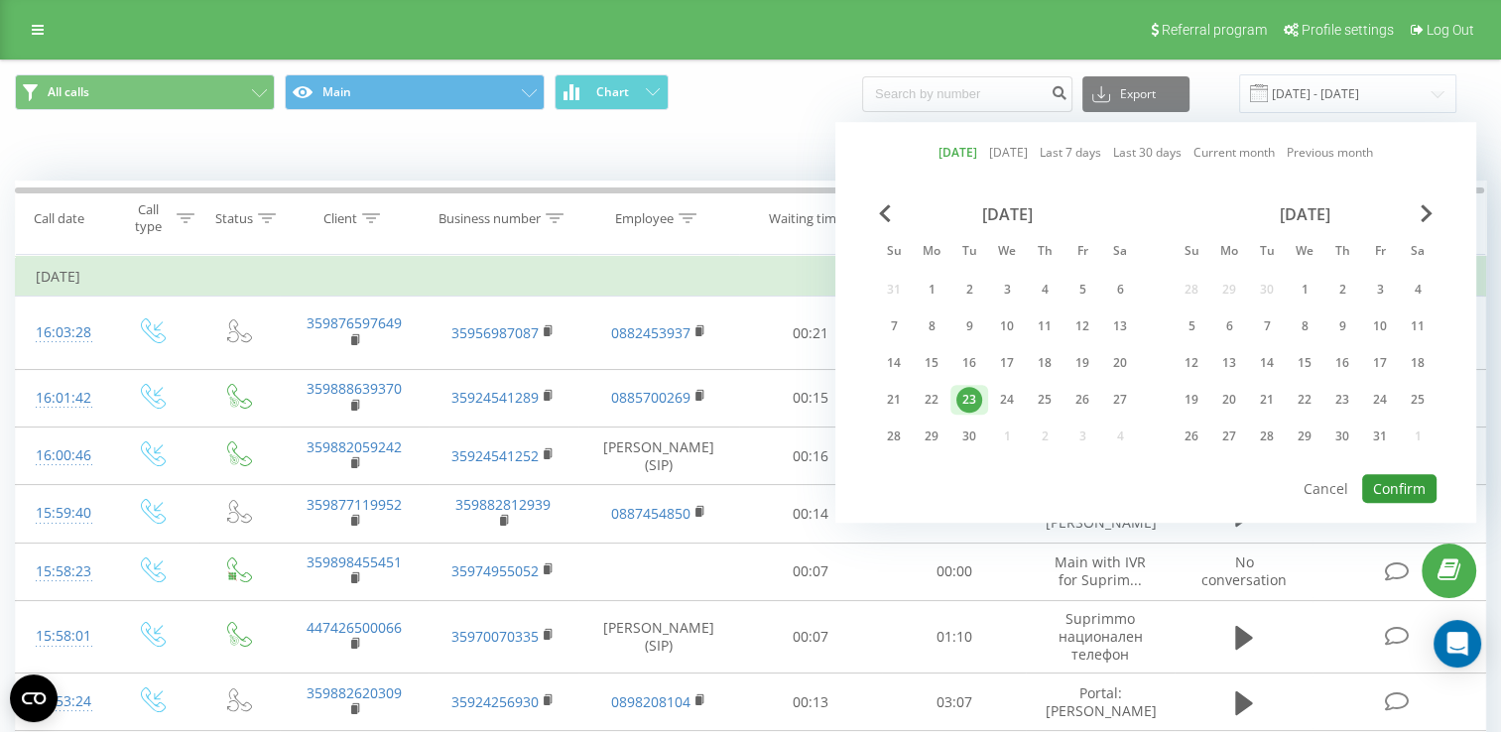
click at [1405, 485] on button "Confirm" at bounding box center [1400, 488] width 74 height 29
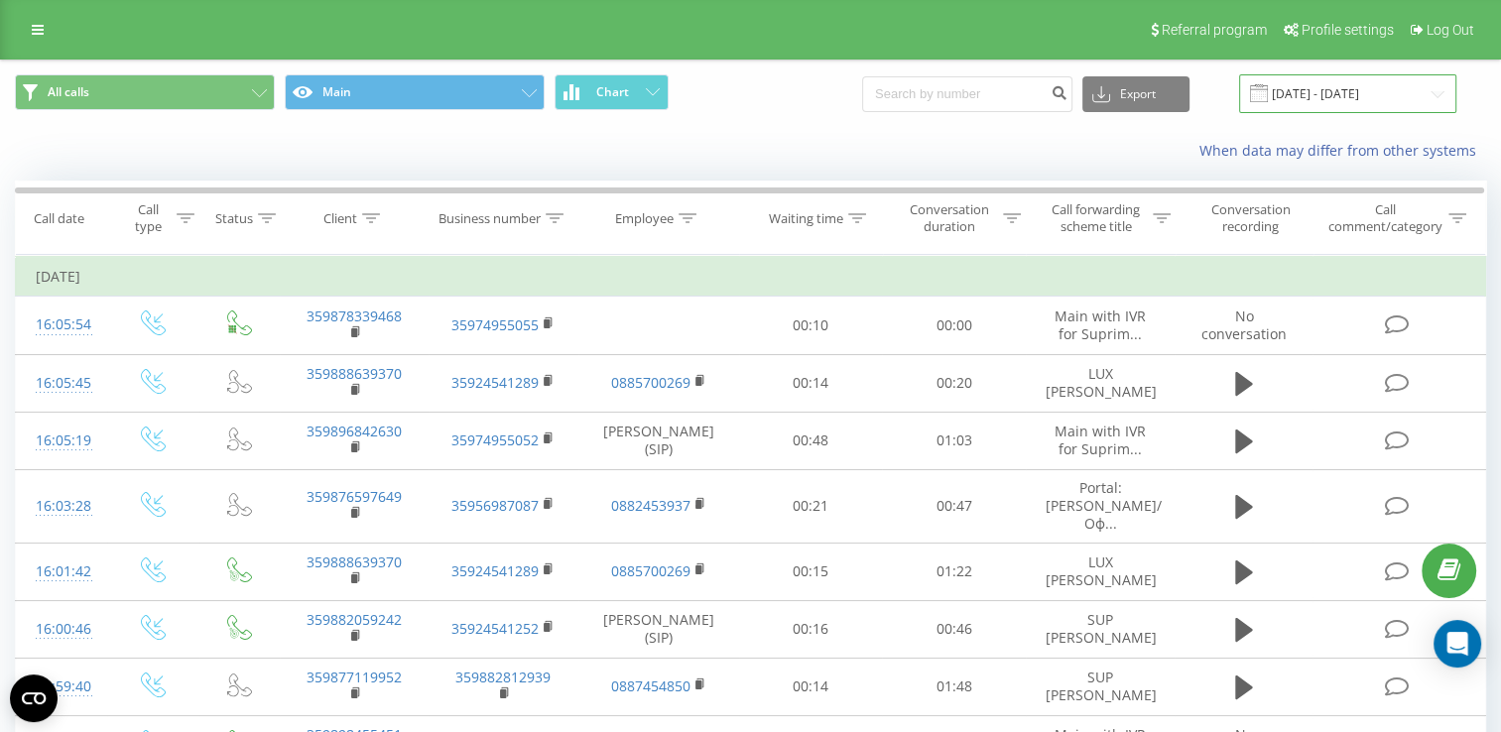
click at [1321, 96] on input "[DATE] - [DATE]" at bounding box center [1347, 93] width 217 height 39
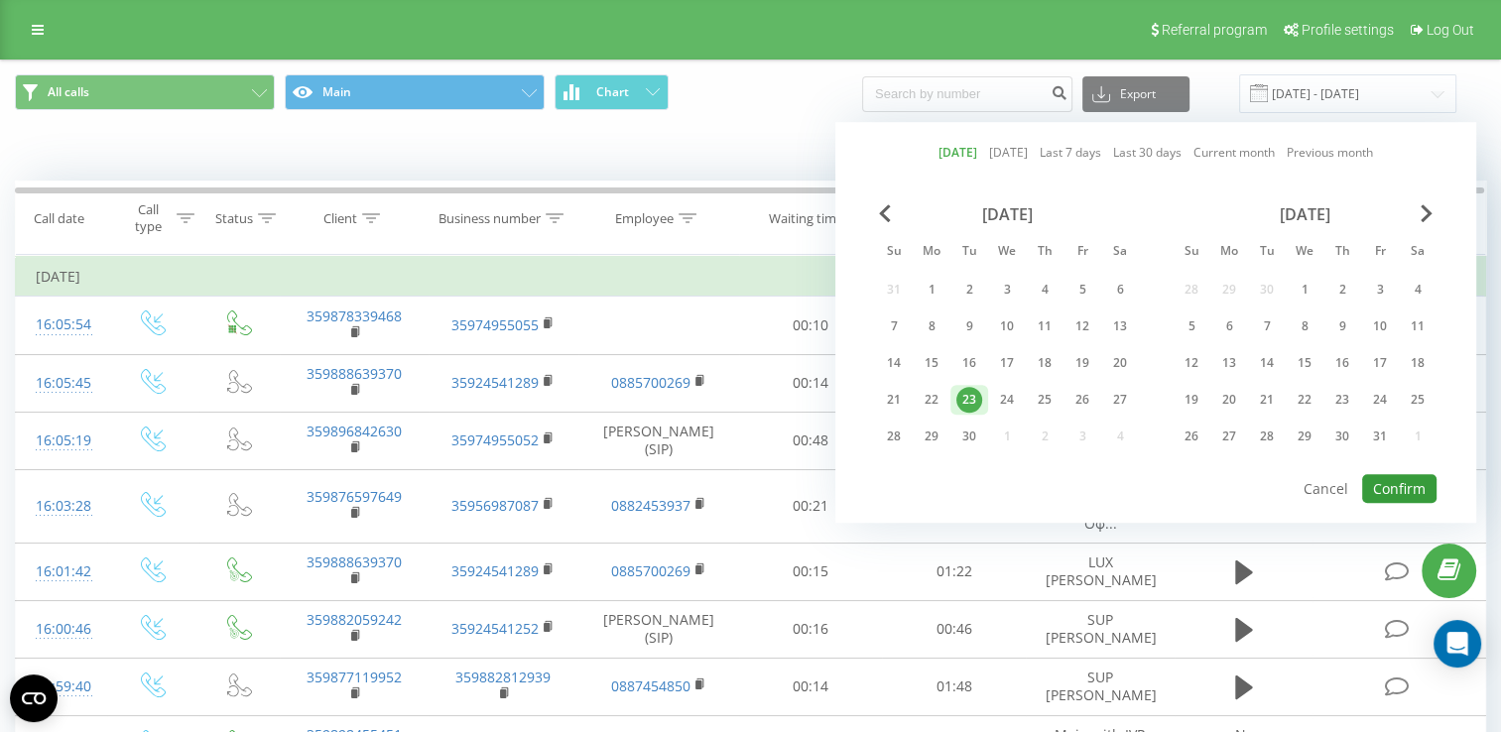
click at [1413, 477] on button "Confirm" at bounding box center [1400, 488] width 74 height 29
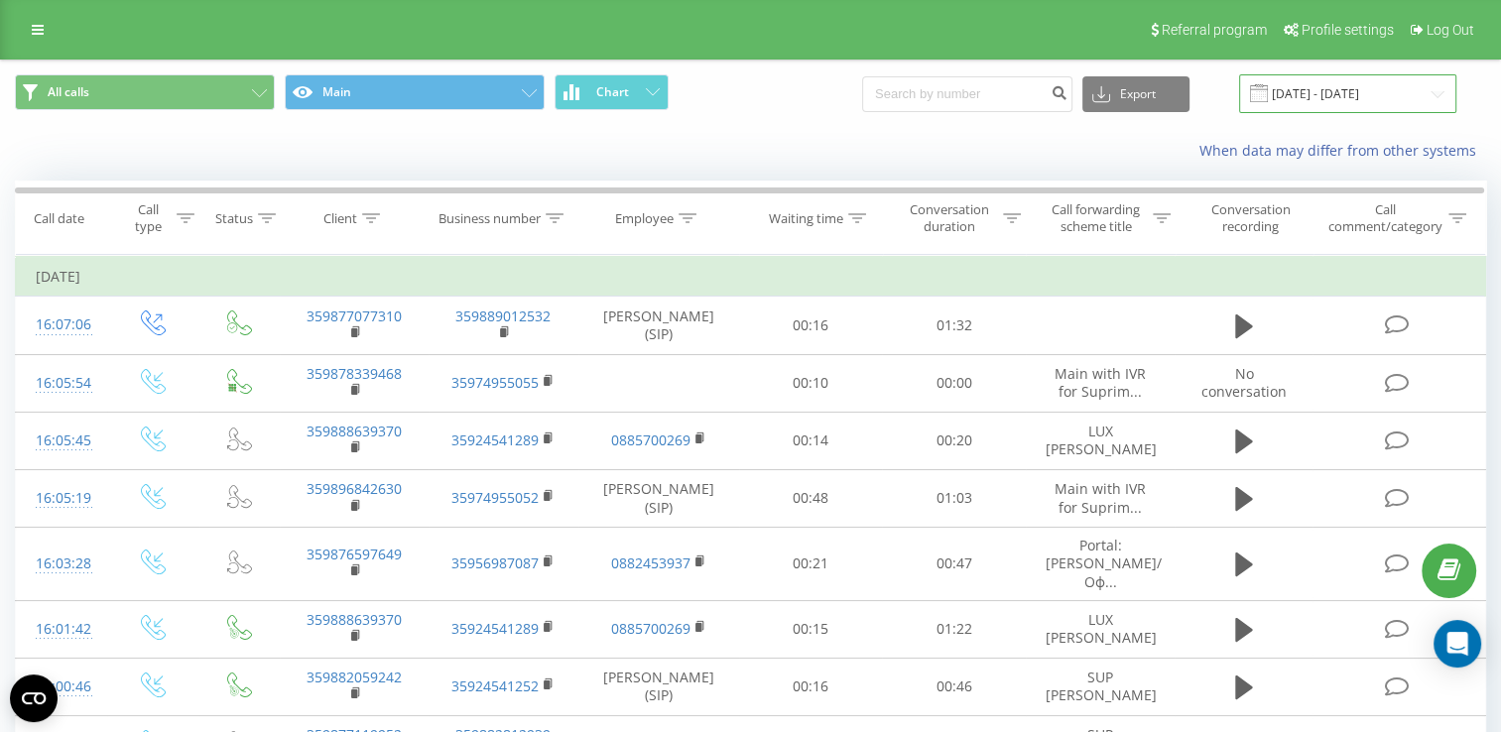
click at [1342, 97] on input "[DATE] - [DATE]" at bounding box center [1347, 93] width 217 height 39
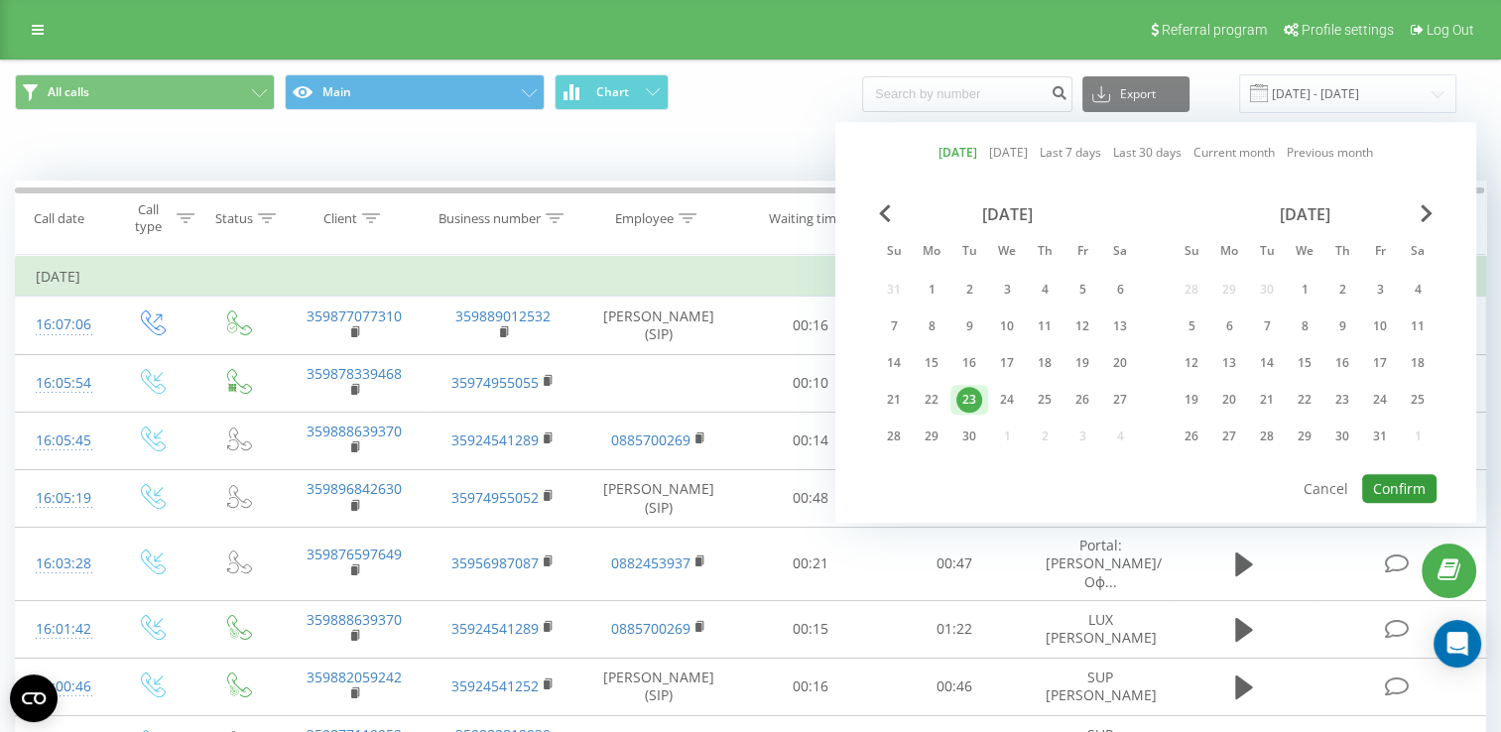
click at [1401, 475] on button "Confirm" at bounding box center [1400, 488] width 74 height 29
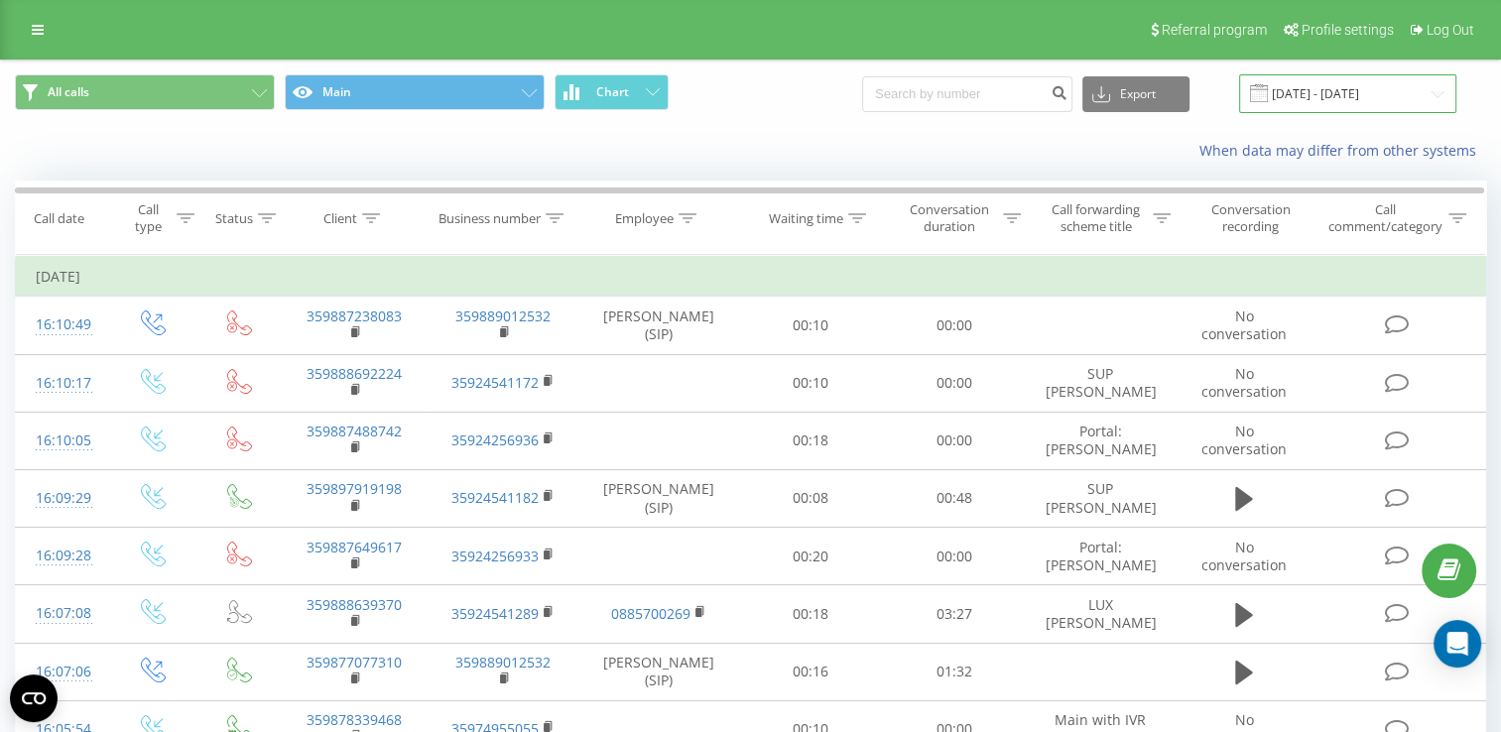
click at [1334, 92] on input "[DATE] - [DATE]" at bounding box center [1347, 93] width 217 height 39
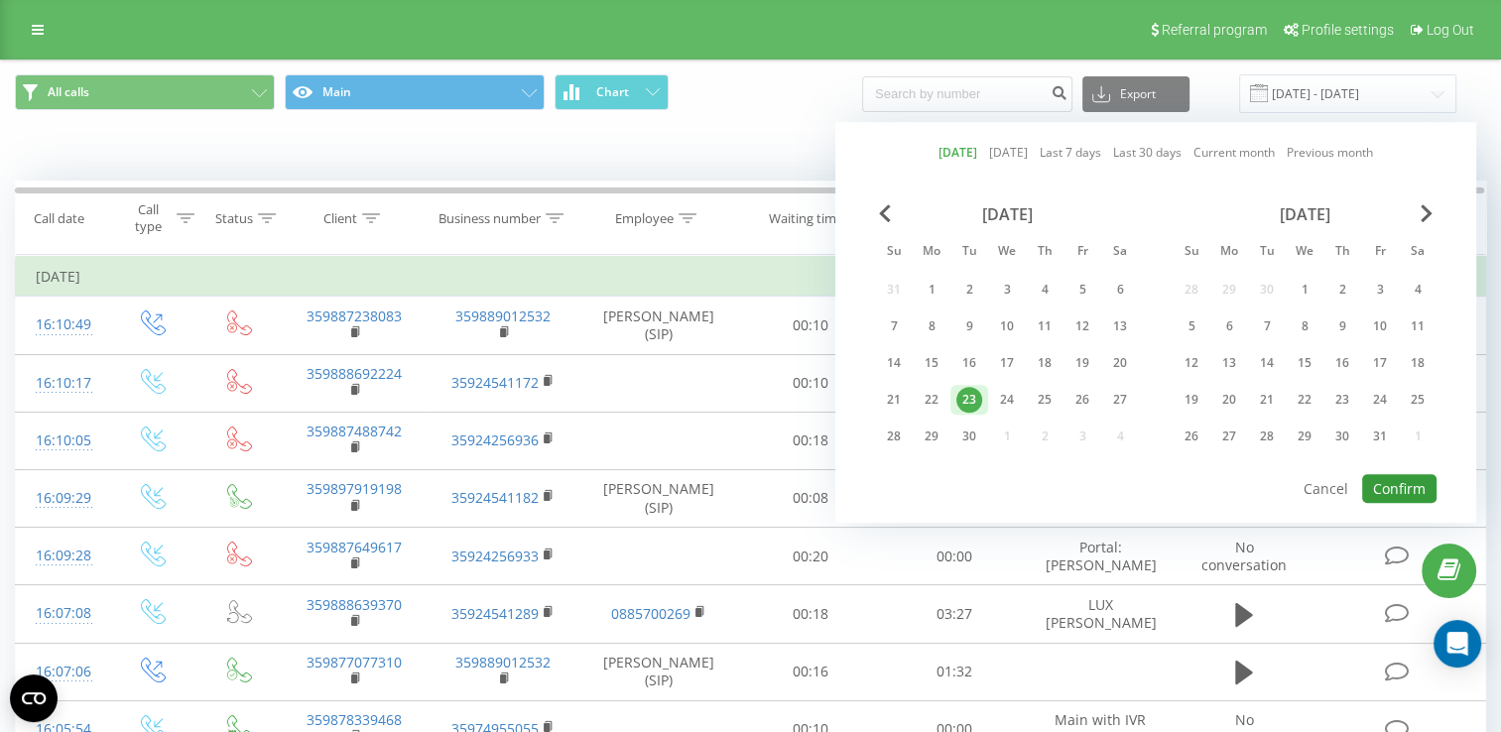
click at [1405, 484] on button "Confirm" at bounding box center [1400, 488] width 74 height 29
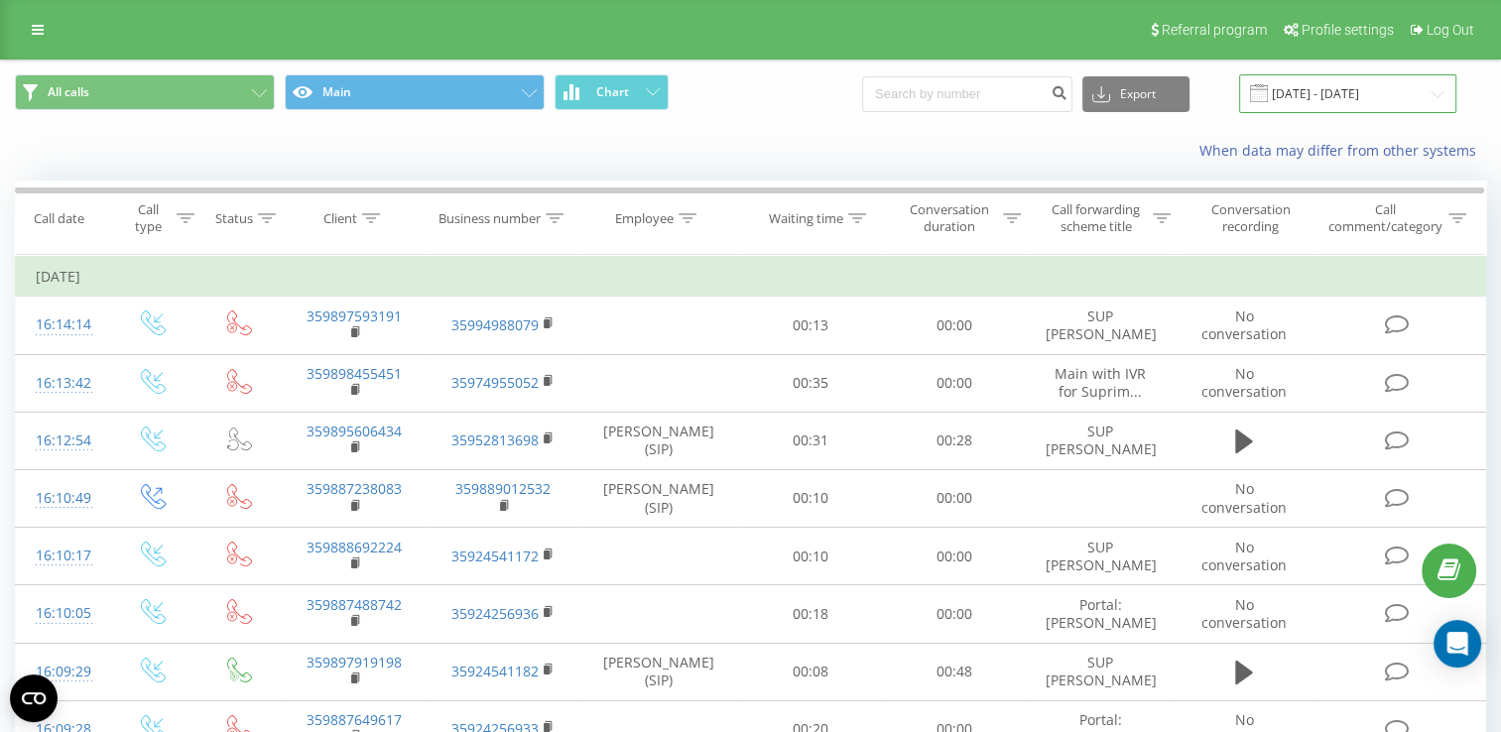
click at [1322, 93] on input "[DATE] - [DATE]" at bounding box center [1347, 93] width 217 height 39
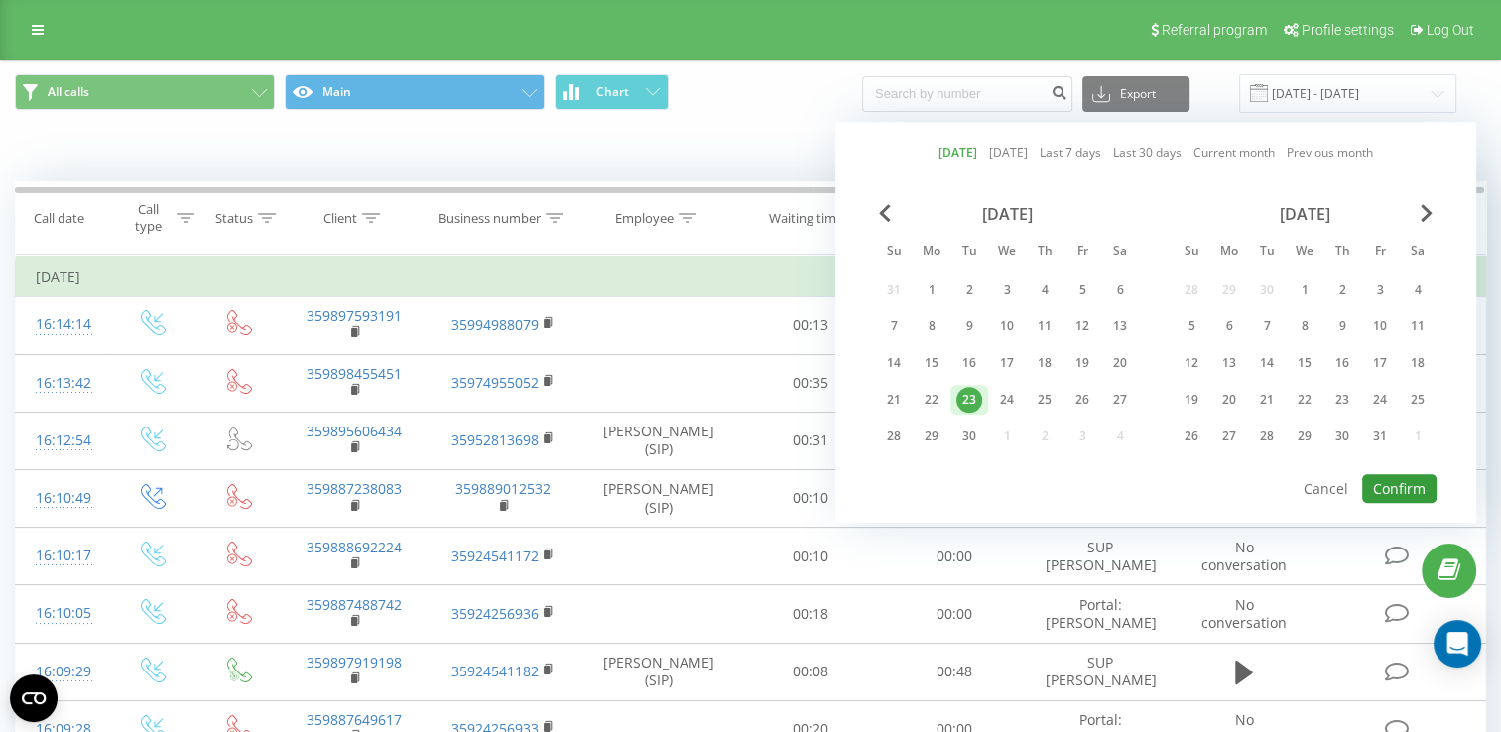
click at [1402, 484] on button "Confirm" at bounding box center [1400, 488] width 74 height 29
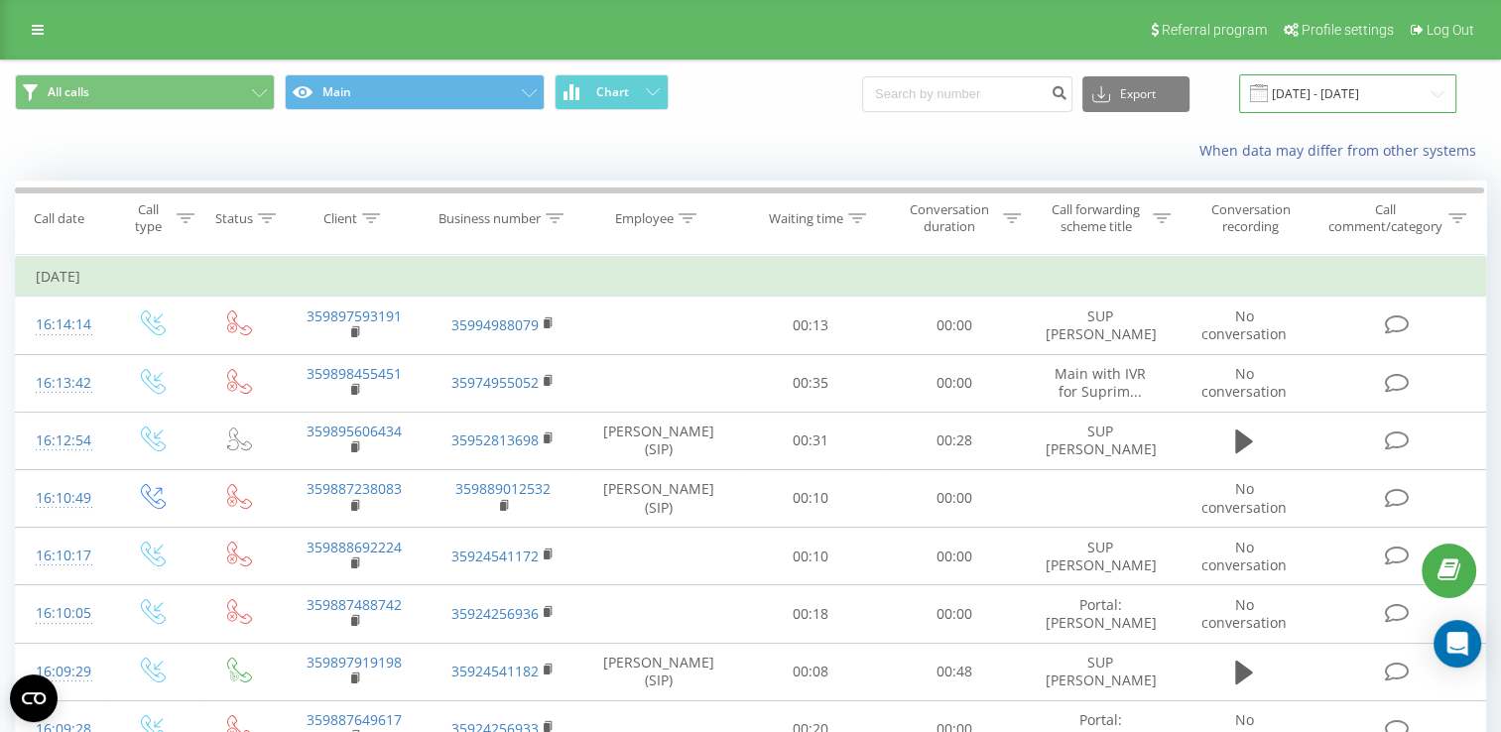
click at [1342, 85] on input "[DATE] - [DATE]" at bounding box center [1347, 93] width 217 height 39
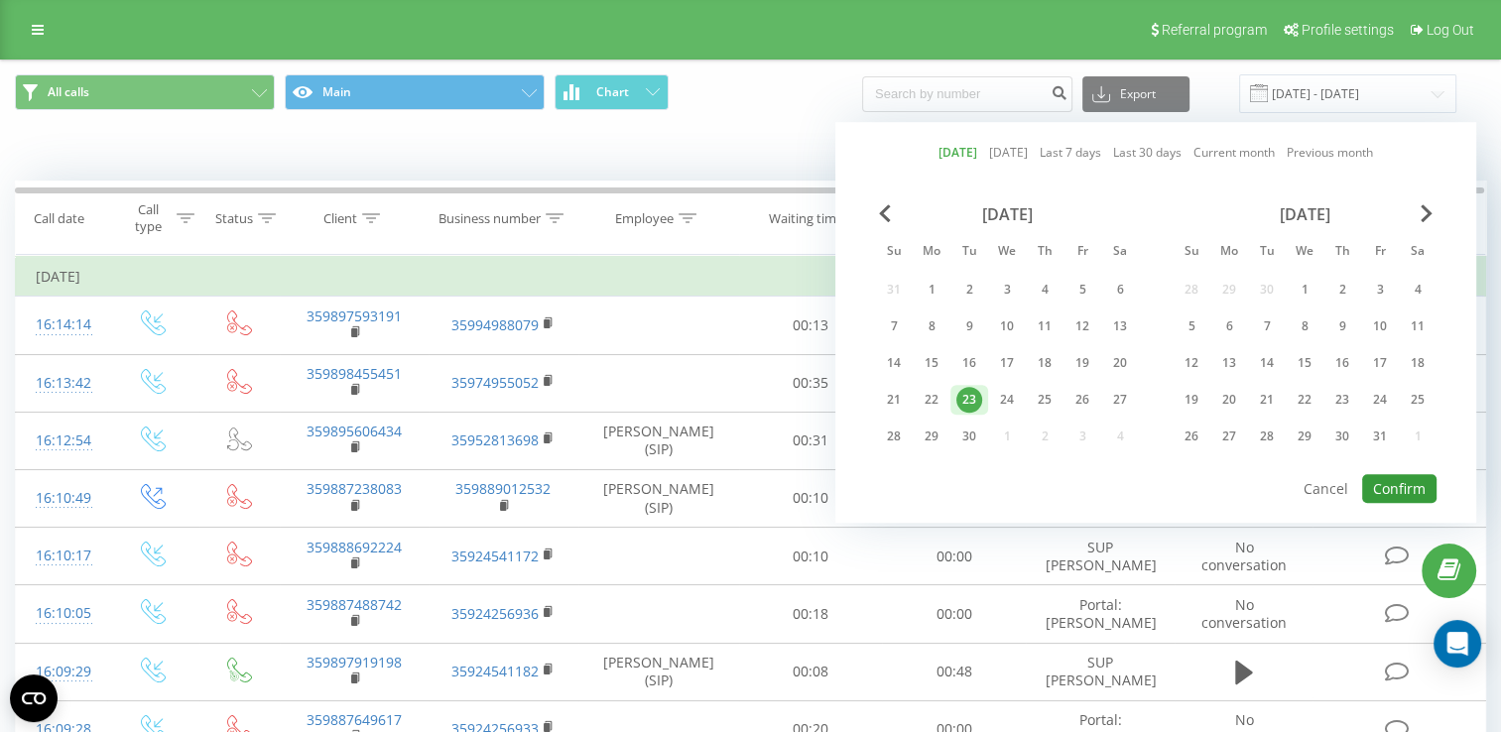
click at [1405, 484] on button "Confirm" at bounding box center [1400, 488] width 74 height 29
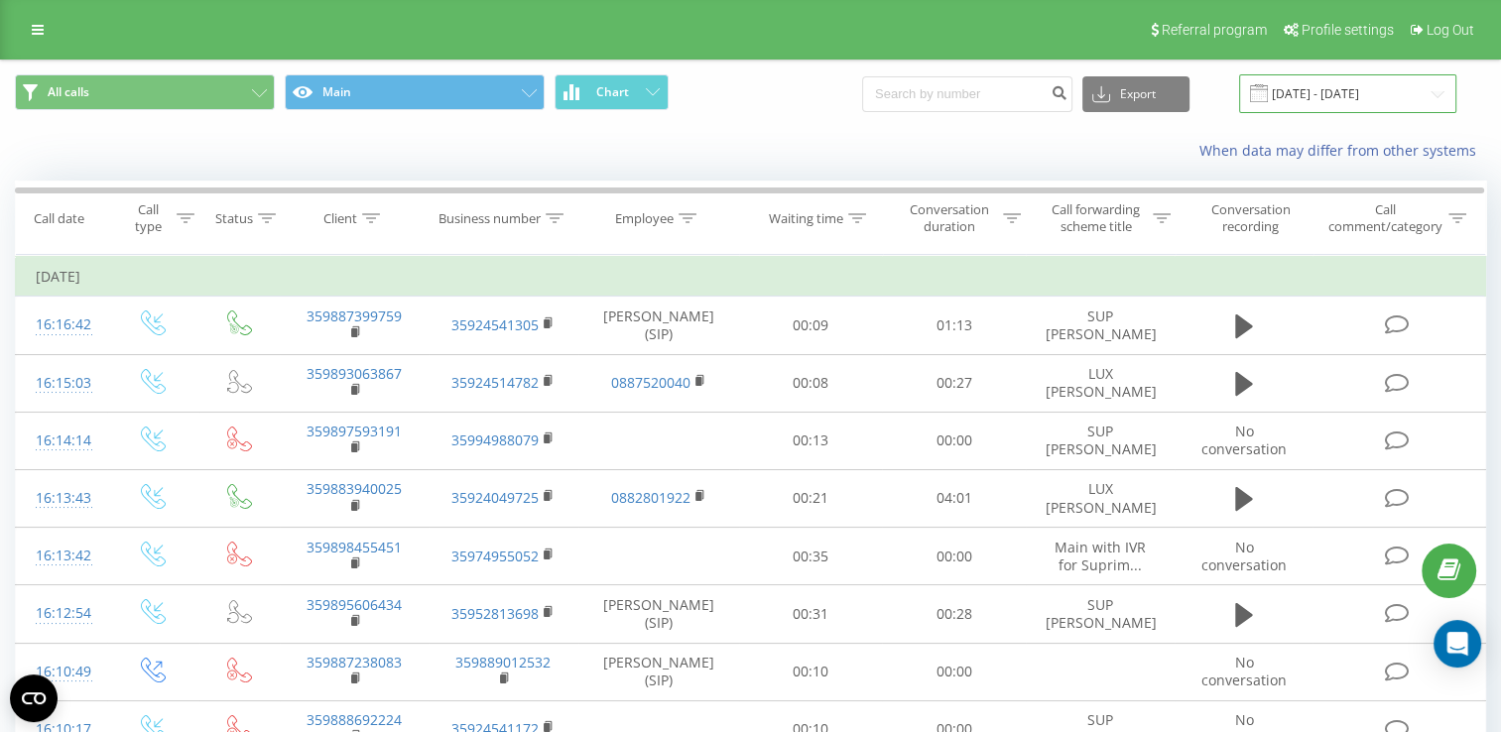
click at [1323, 85] on input "[DATE] - [DATE]" at bounding box center [1347, 93] width 217 height 39
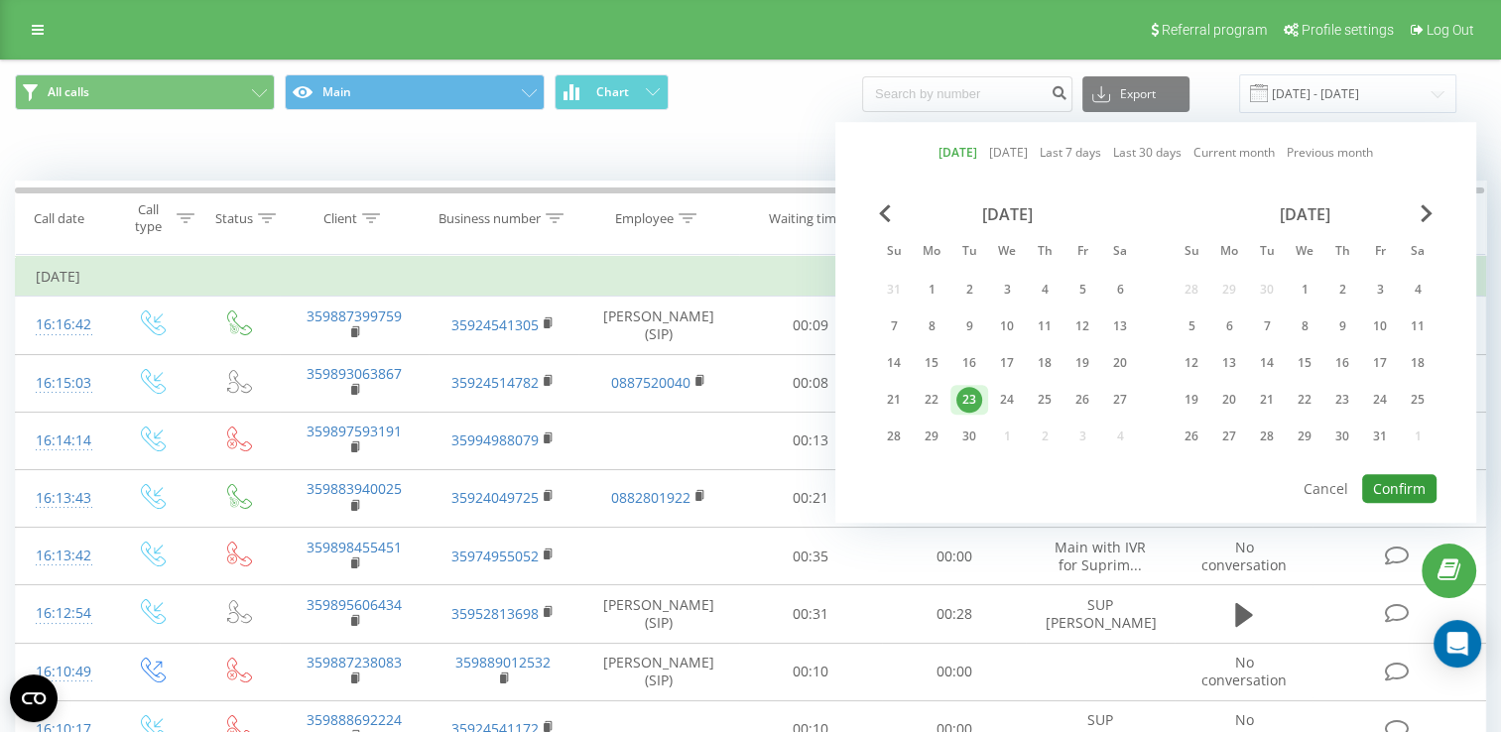
click at [1410, 477] on button "Confirm" at bounding box center [1400, 488] width 74 height 29
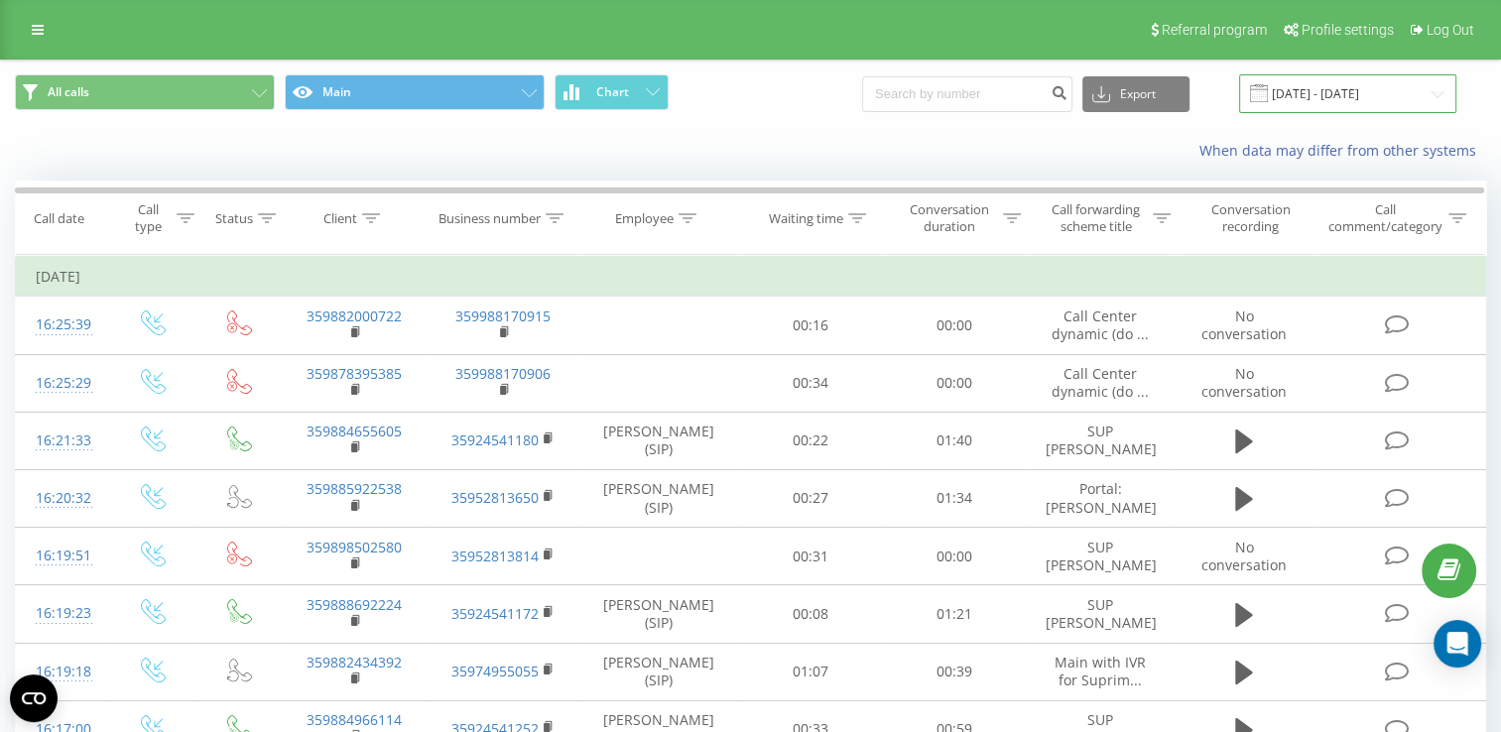
click at [1369, 90] on input "[DATE] - [DATE]" at bounding box center [1347, 93] width 217 height 39
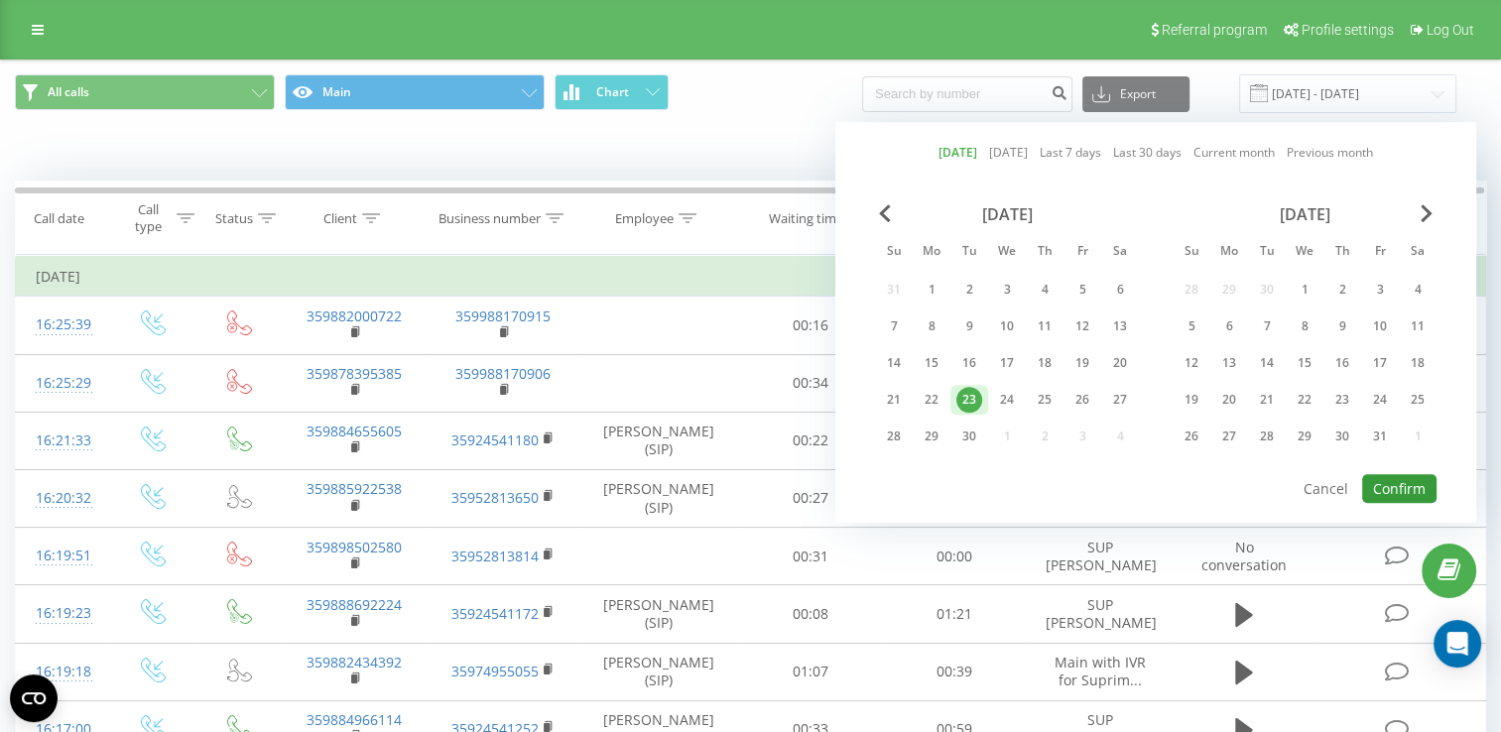
click at [1394, 478] on button "Confirm" at bounding box center [1400, 488] width 74 height 29
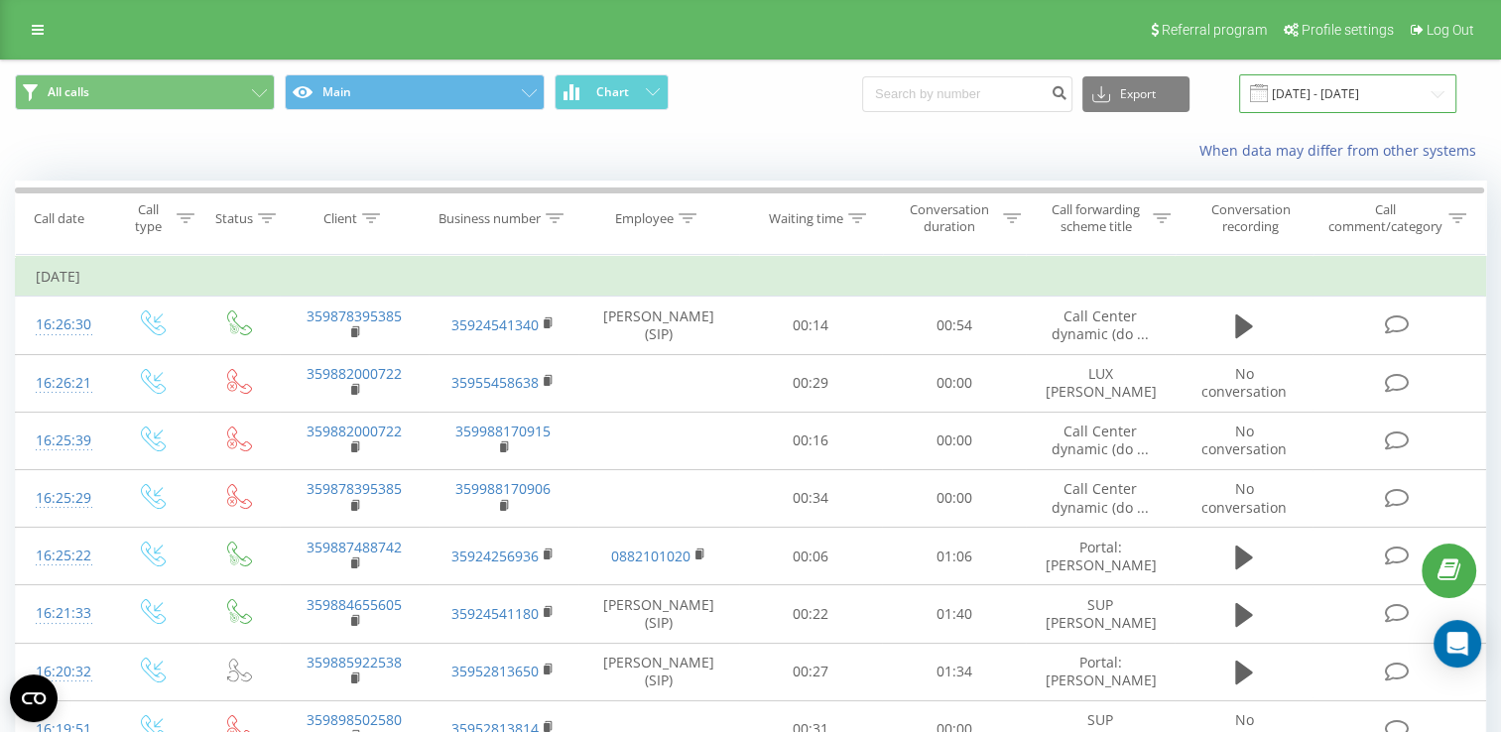
click at [1318, 82] on input "[DATE] - [DATE]" at bounding box center [1347, 93] width 217 height 39
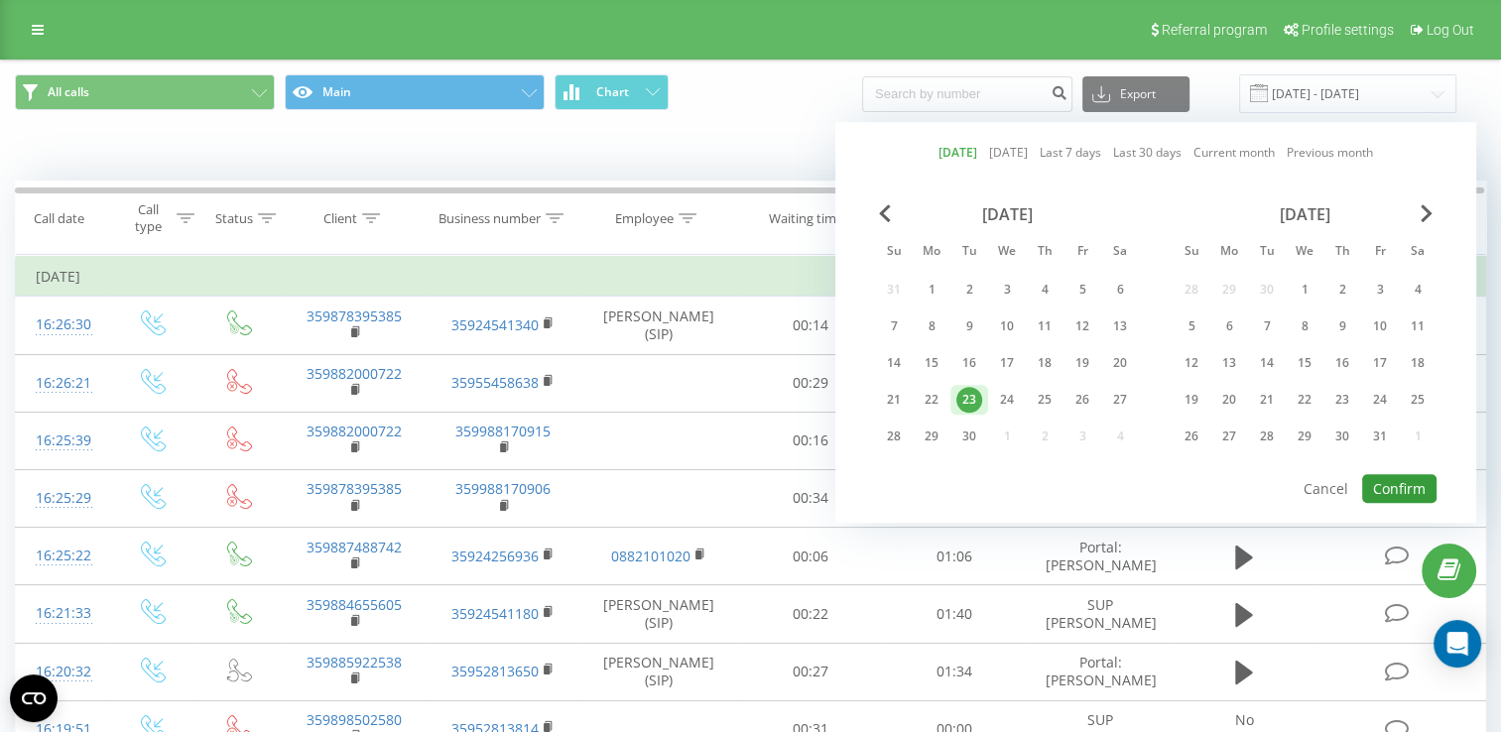
click at [1411, 489] on button "Confirm" at bounding box center [1400, 488] width 74 height 29
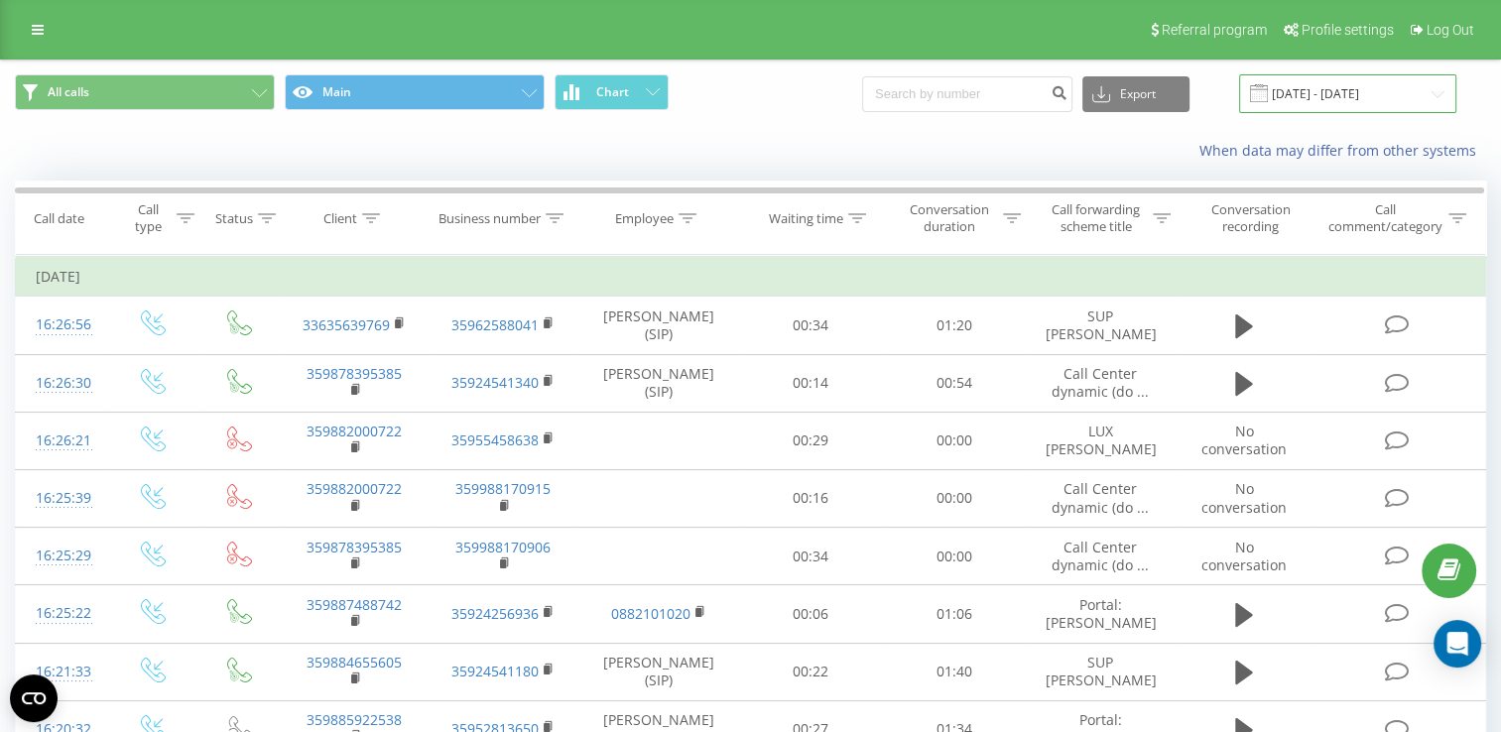
click at [1366, 93] on input "[DATE] - [DATE]" at bounding box center [1347, 93] width 217 height 39
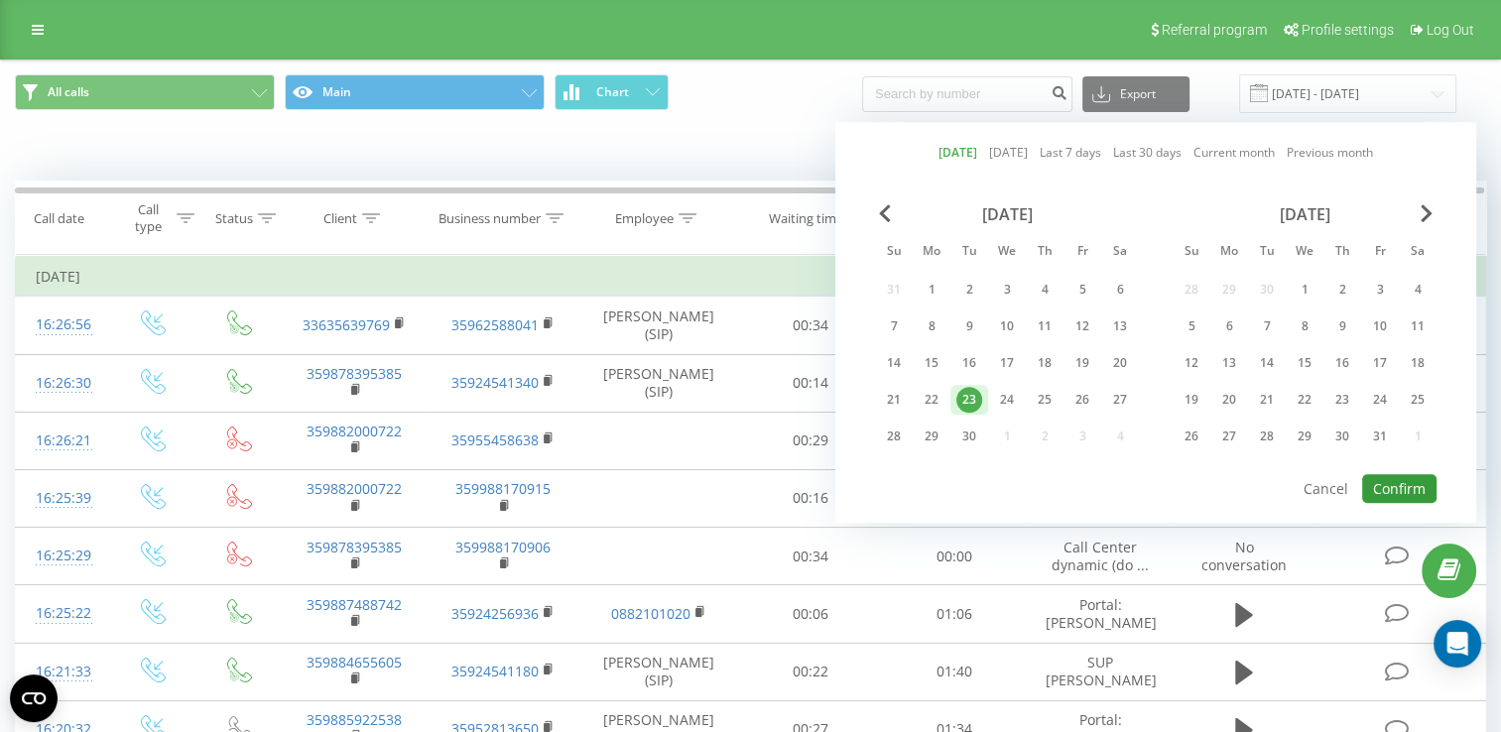
click at [1395, 480] on button "Confirm" at bounding box center [1400, 488] width 74 height 29
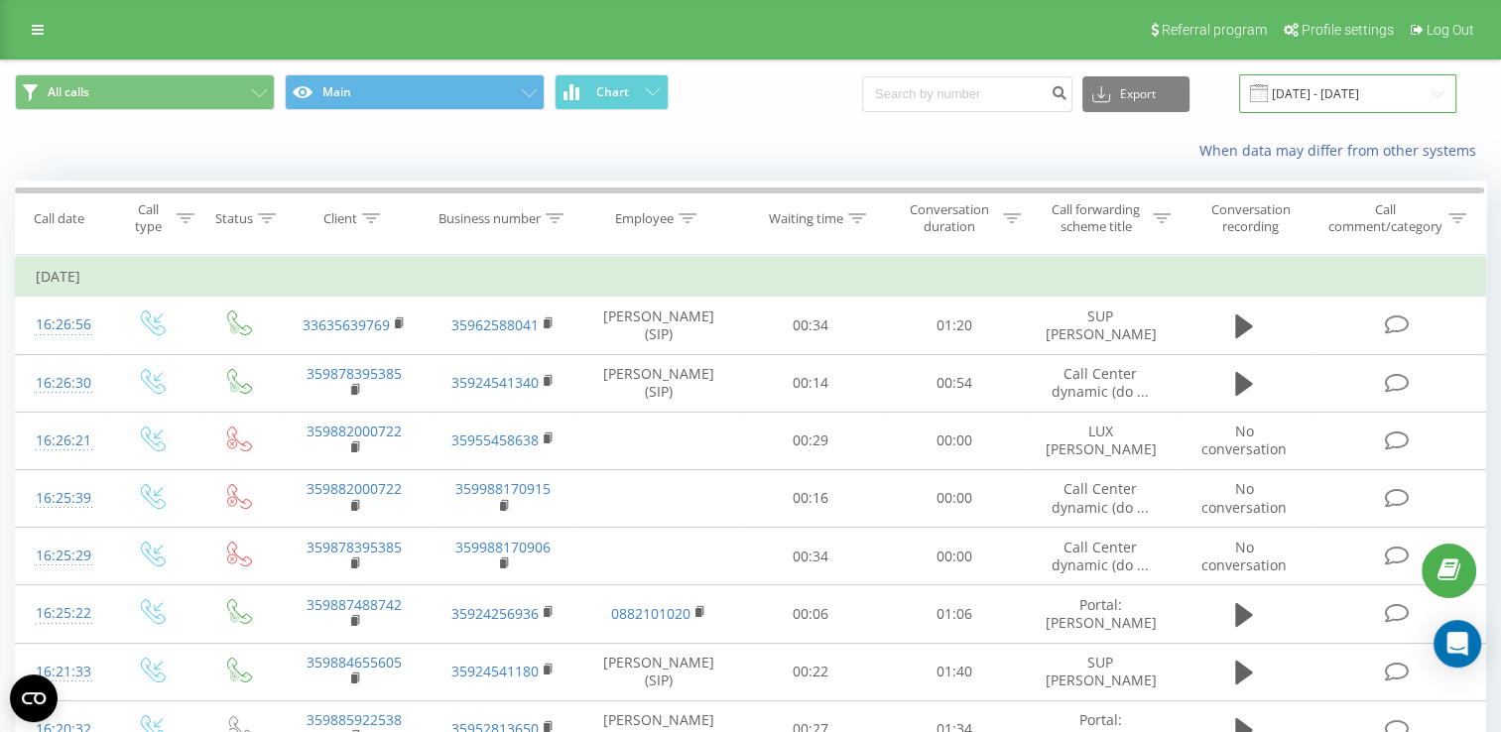
click at [1339, 92] on input "[DATE] - [DATE]" at bounding box center [1347, 93] width 217 height 39
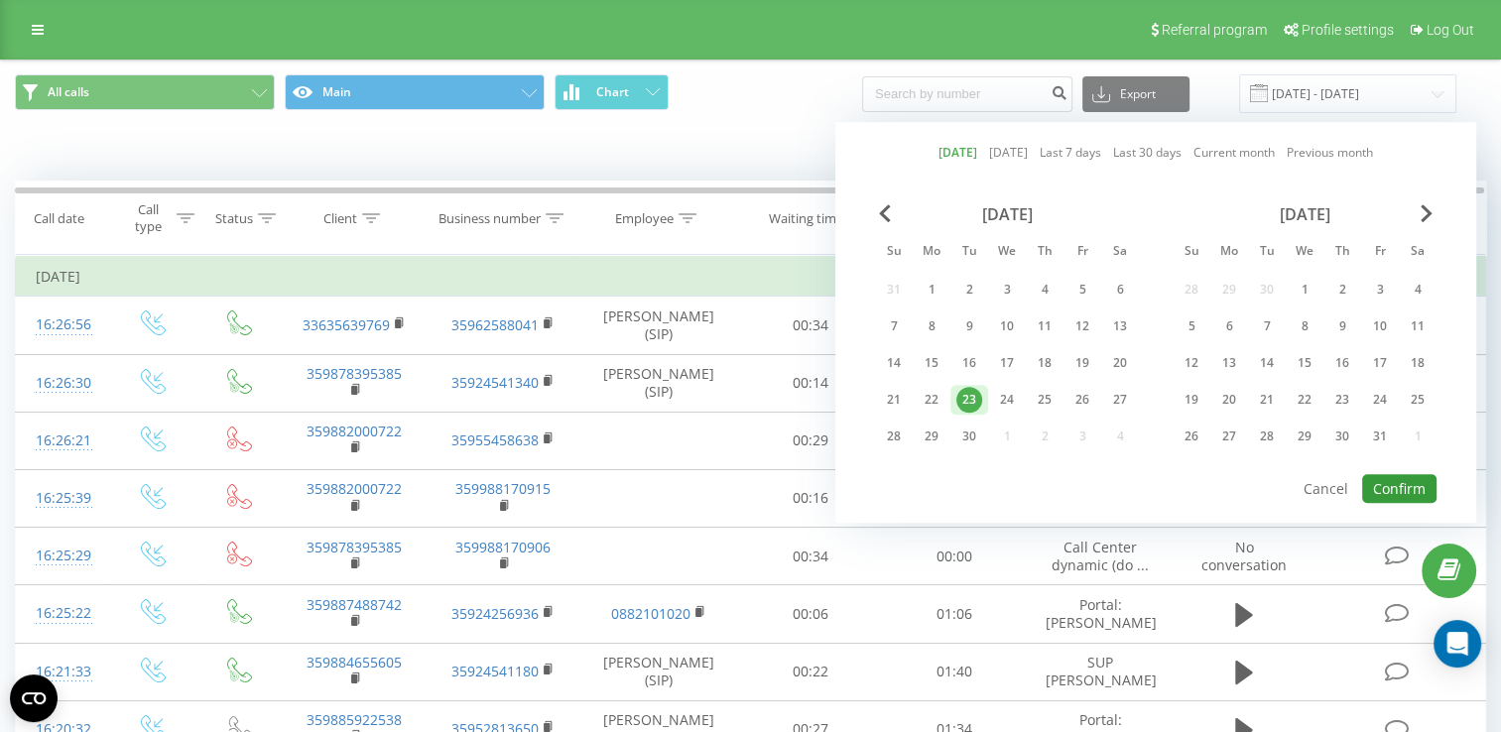
click at [1405, 494] on button "Confirm" at bounding box center [1400, 488] width 74 height 29
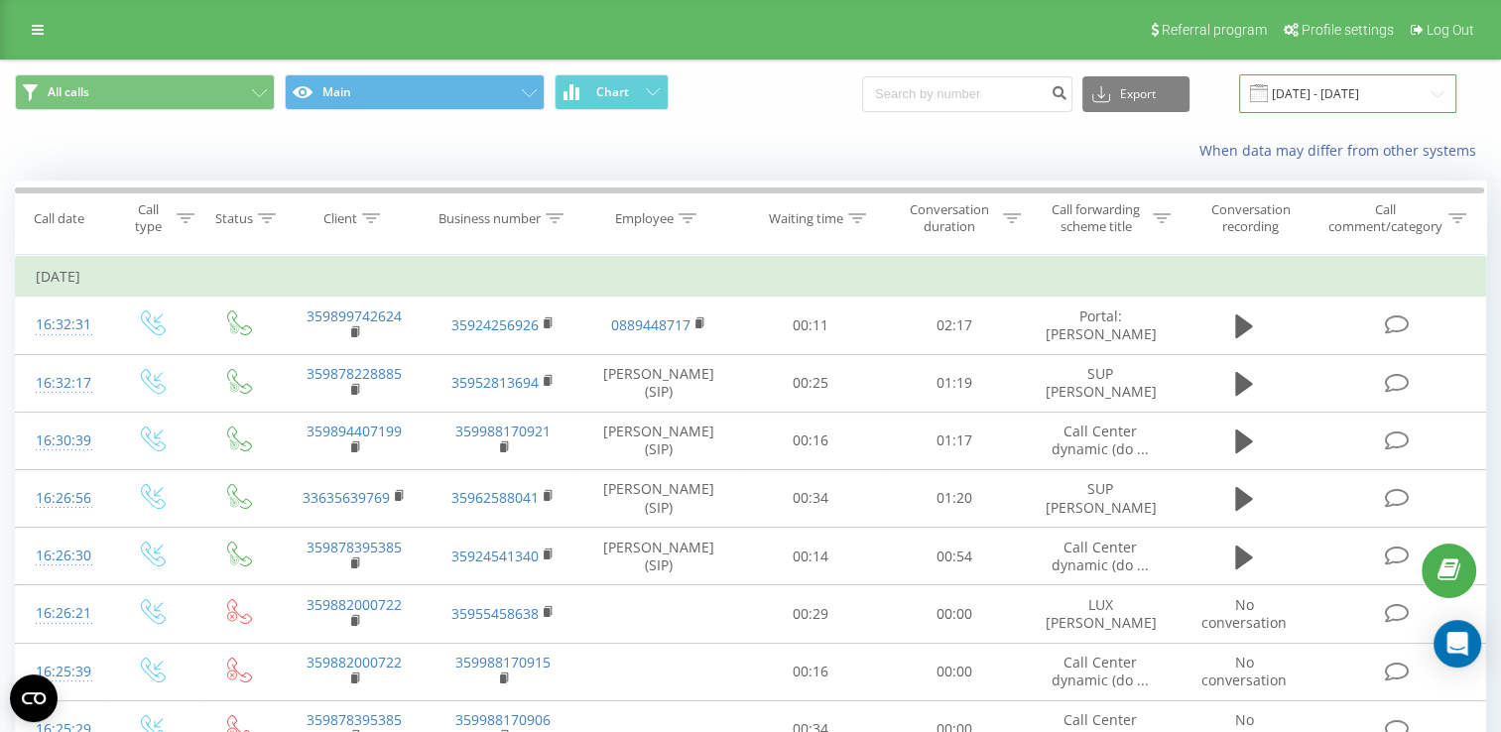
click at [1322, 101] on input "[DATE] - [DATE]" at bounding box center [1347, 93] width 217 height 39
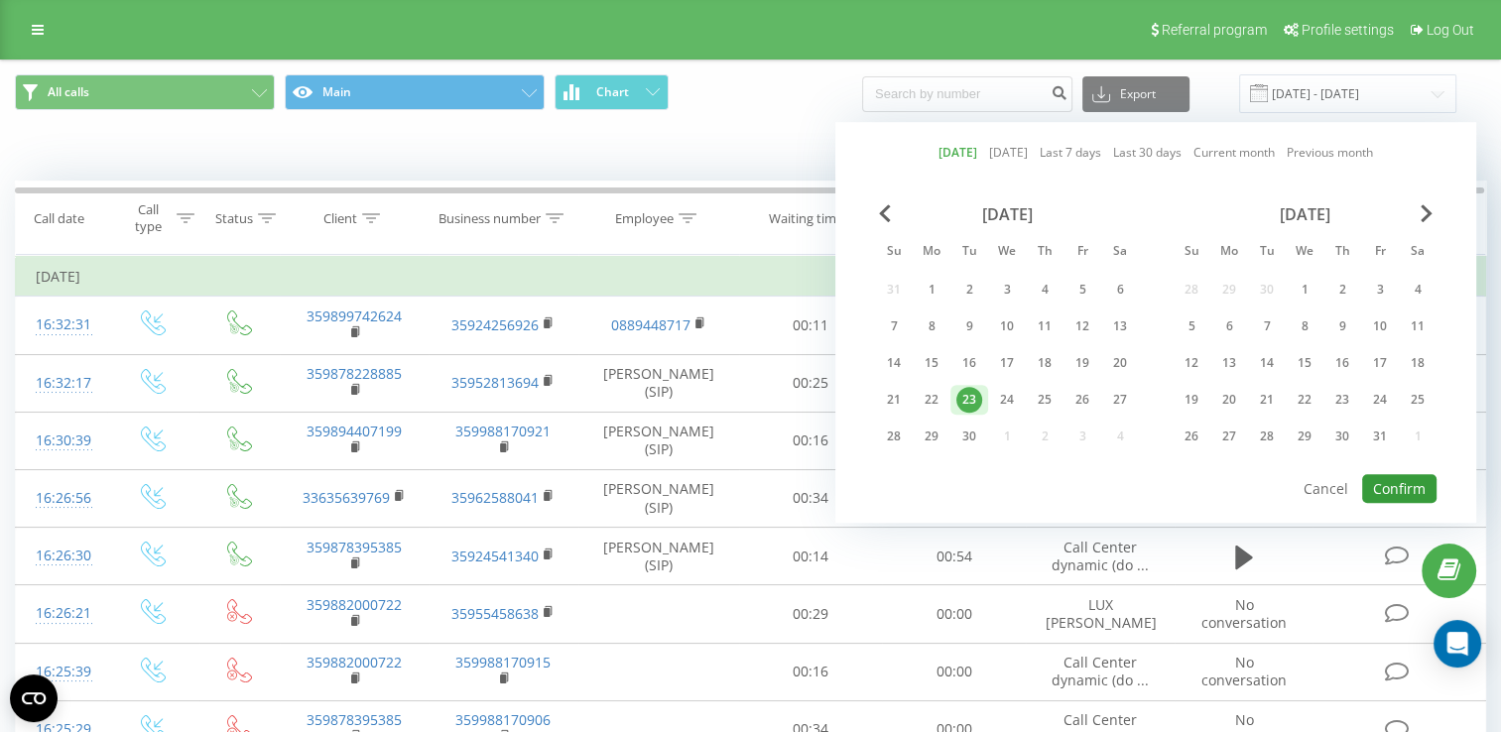
click at [1385, 479] on button "Confirm" at bounding box center [1400, 488] width 74 height 29
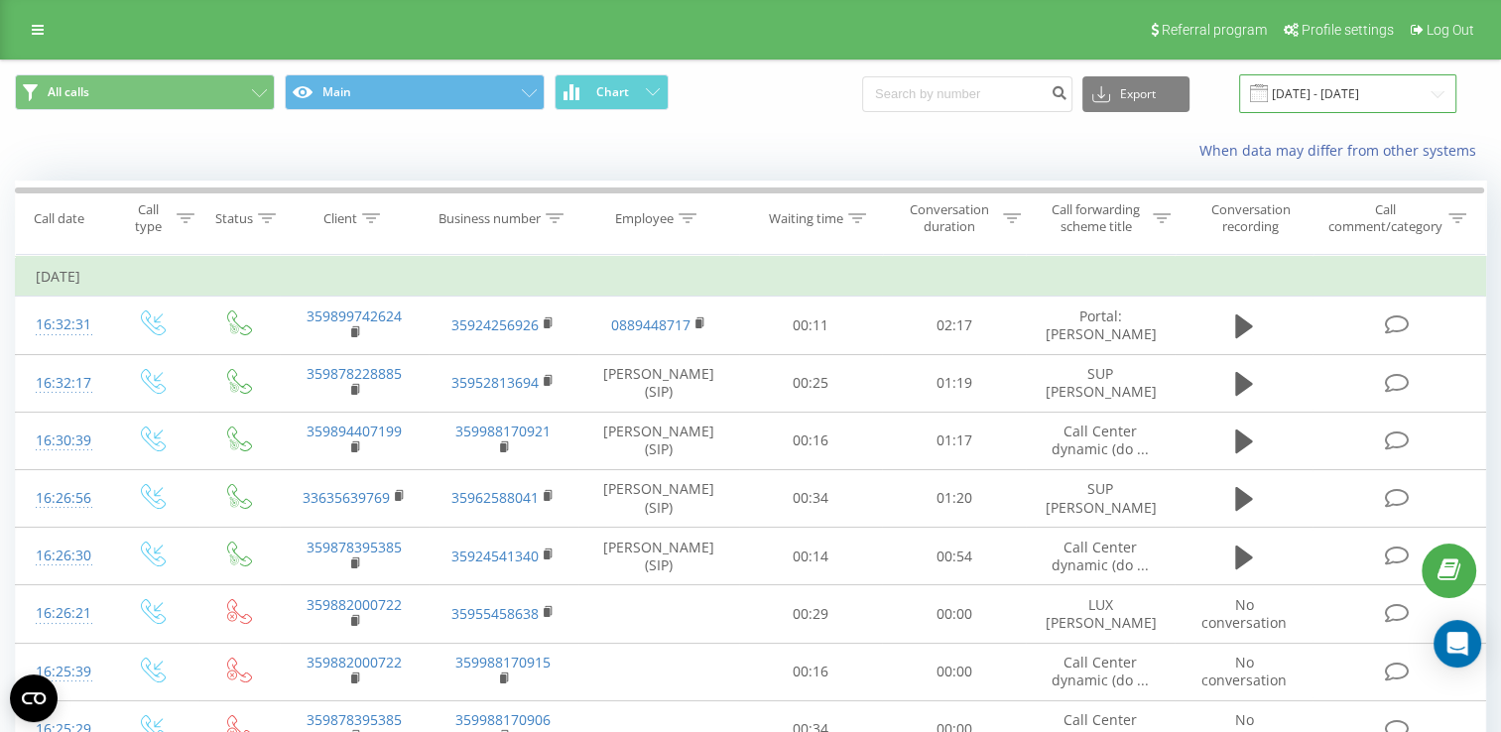
click at [1291, 89] on input "[DATE] - [DATE]" at bounding box center [1347, 93] width 217 height 39
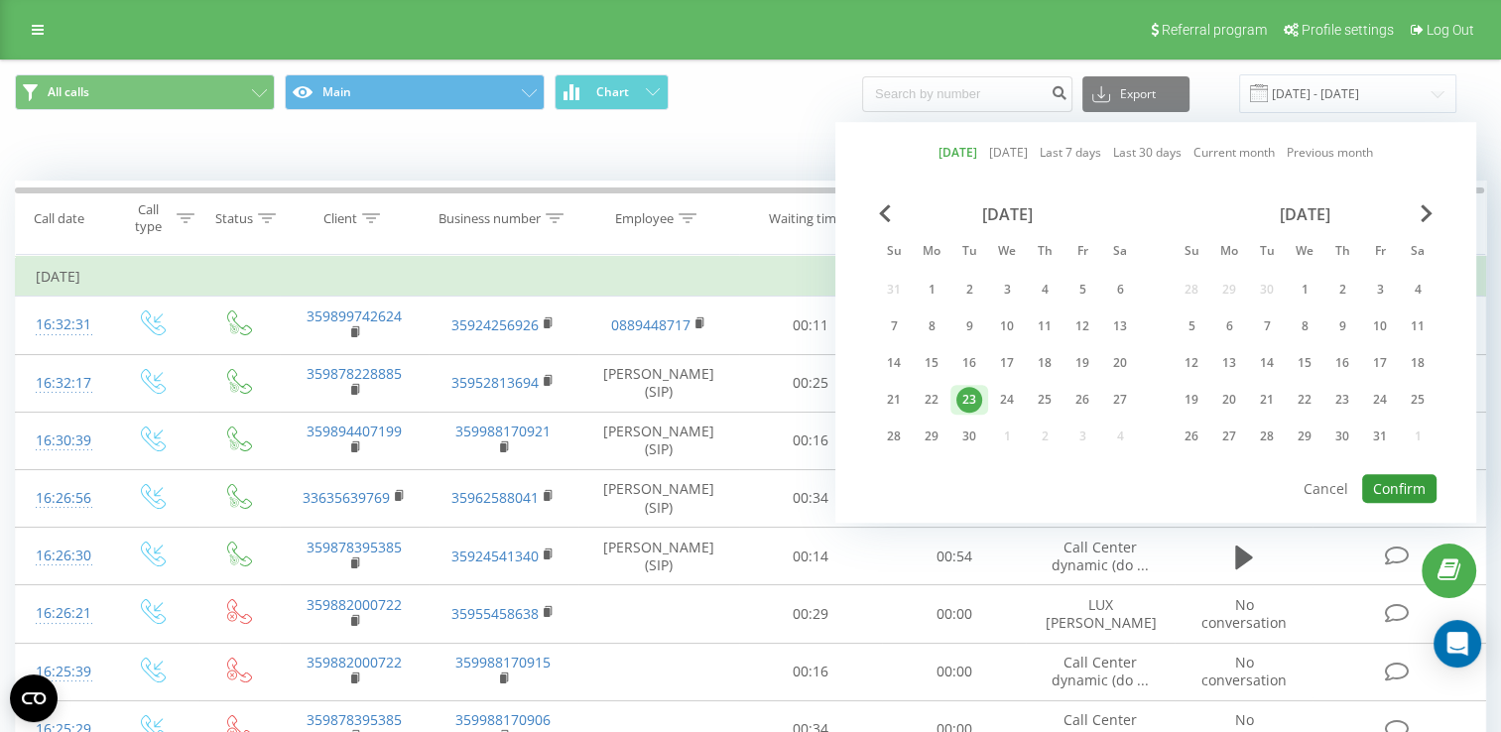
click at [1392, 485] on button "Confirm" at bounding box center [1400, 488] width 74 height 29
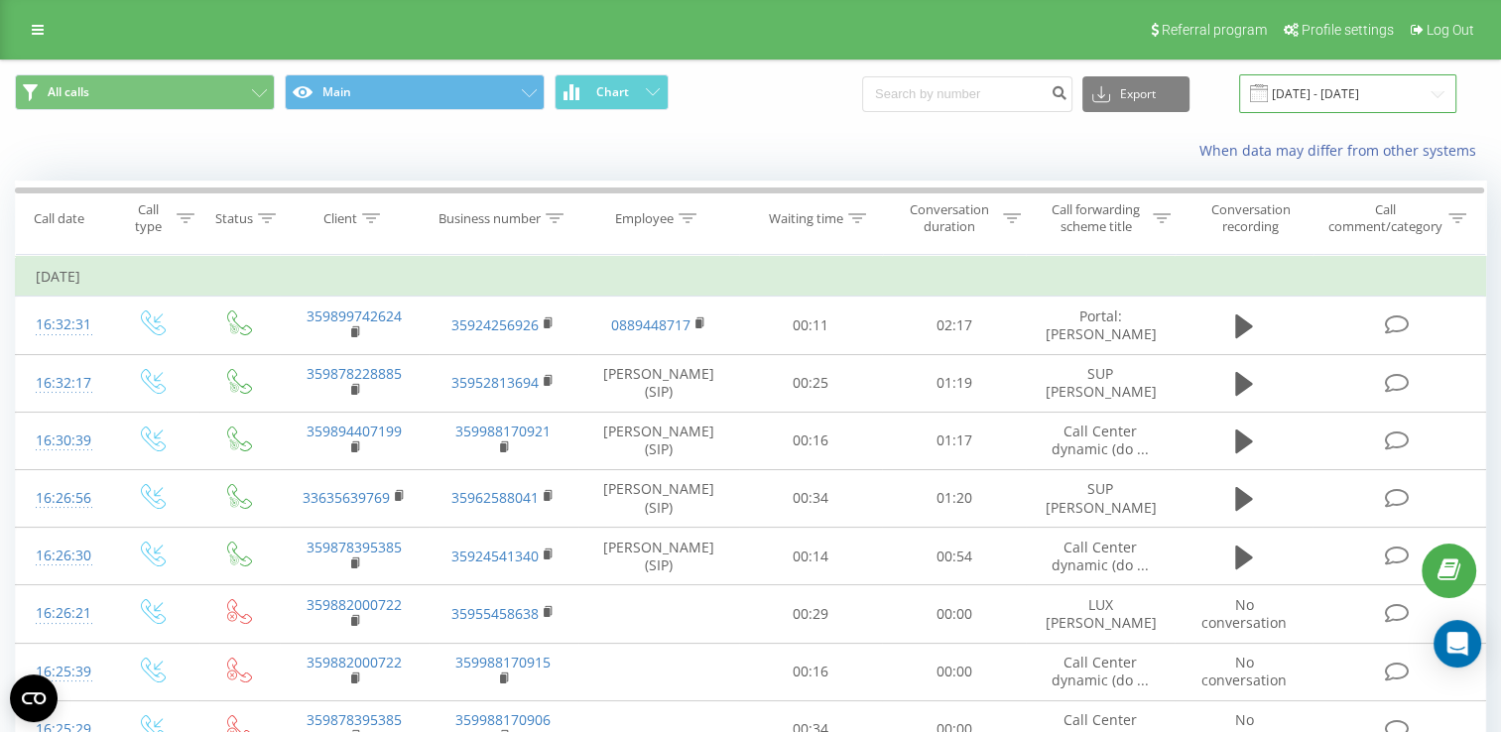
drag, startPoint x: 1330, startPoint y: 94, endPoint x: 1337, endPoint y: 109, distance: 16.4
click at [1330, 94] on input "[DATE] - [DATE]" at bounding box center [1347, 93] width 217 height 39
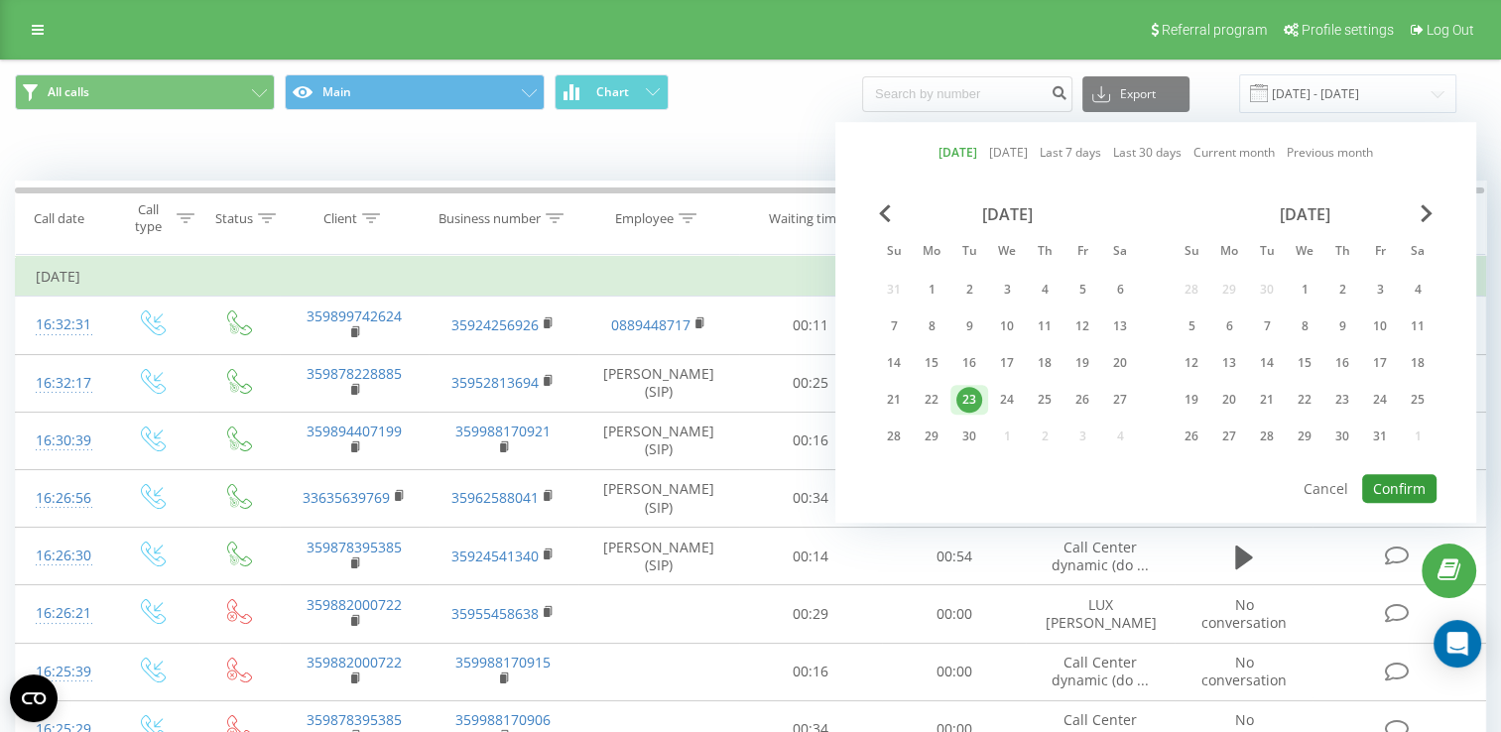
click at [1419, 482] on button "Confirm" at bounding box center [1400, 488] width 74 height 29
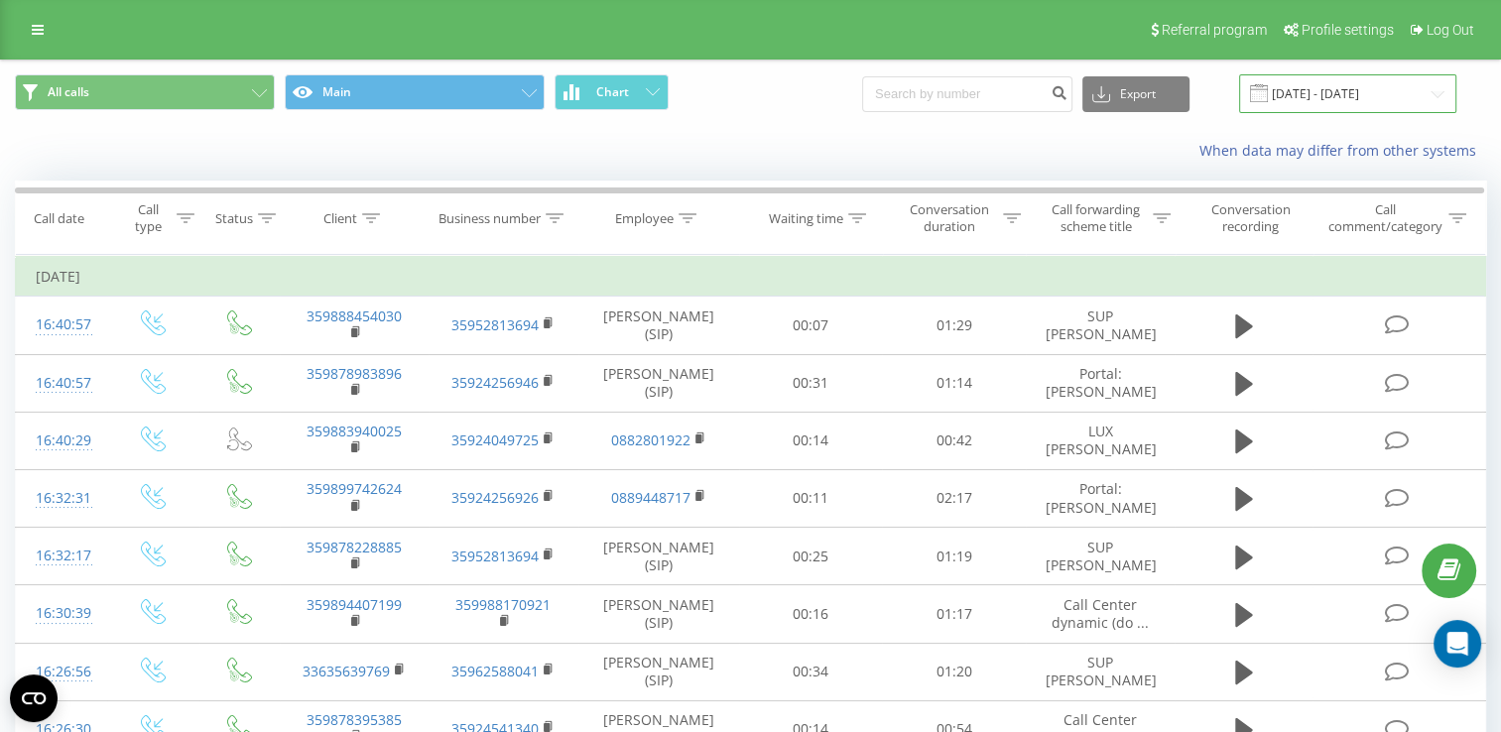
click at [1330, 104] on input "[DATE] - [DATE]" at bounding box center [1347, 93] width 217 height 39
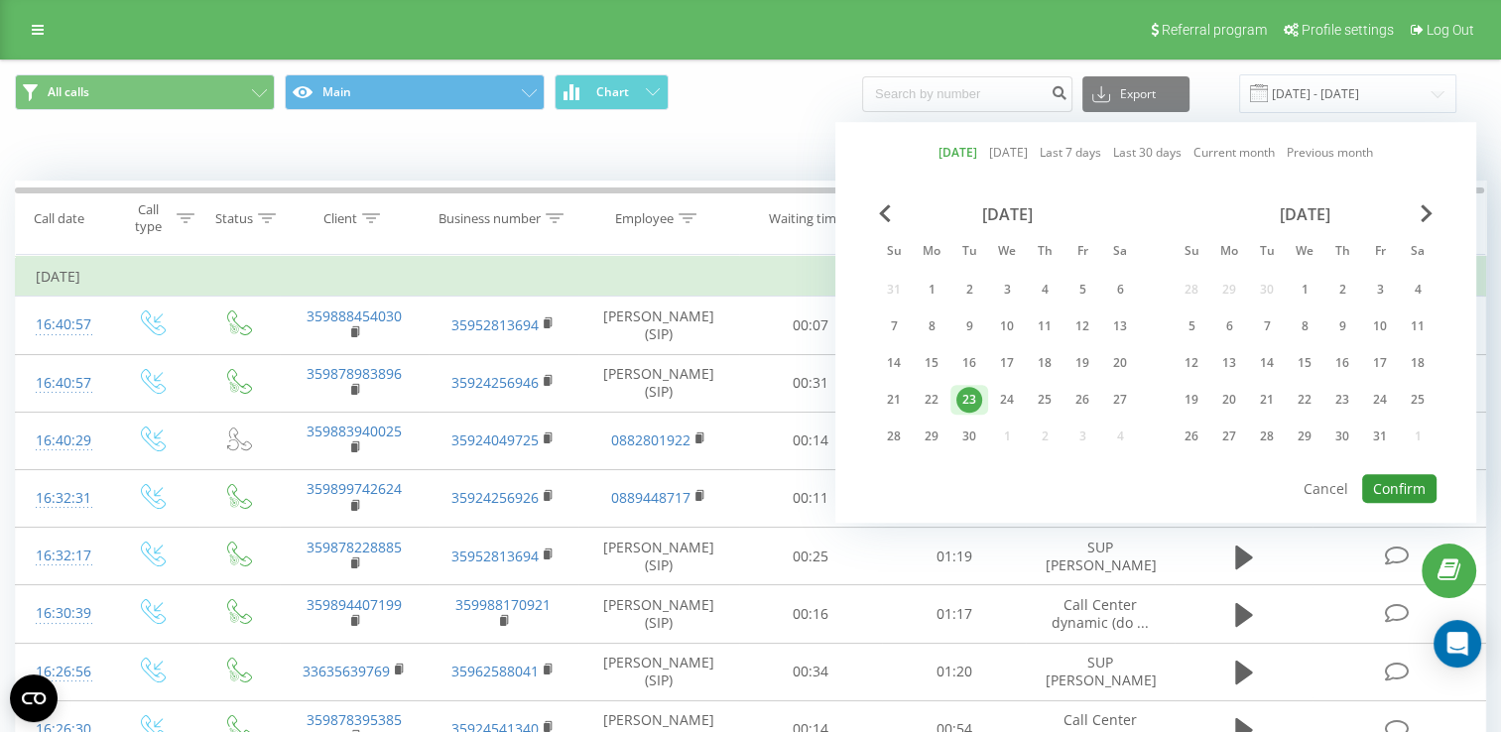
click at [1387, 482] on button "Confirm" at bounding box center [1400, 488] width 74 height 29
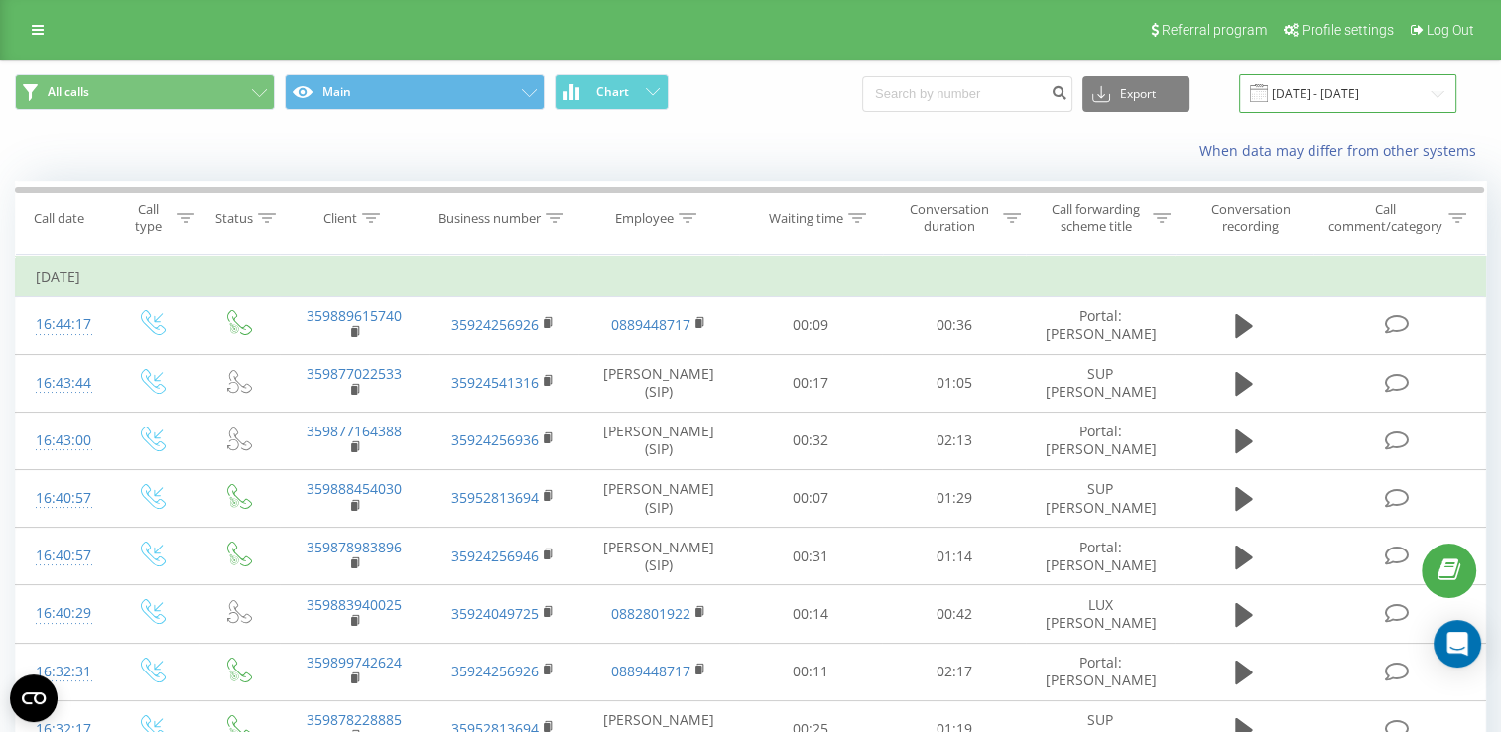
click at [1335, 86] on input "[DATE] - [DATE]" at bounding box center [1347, 93] width 217 height 39
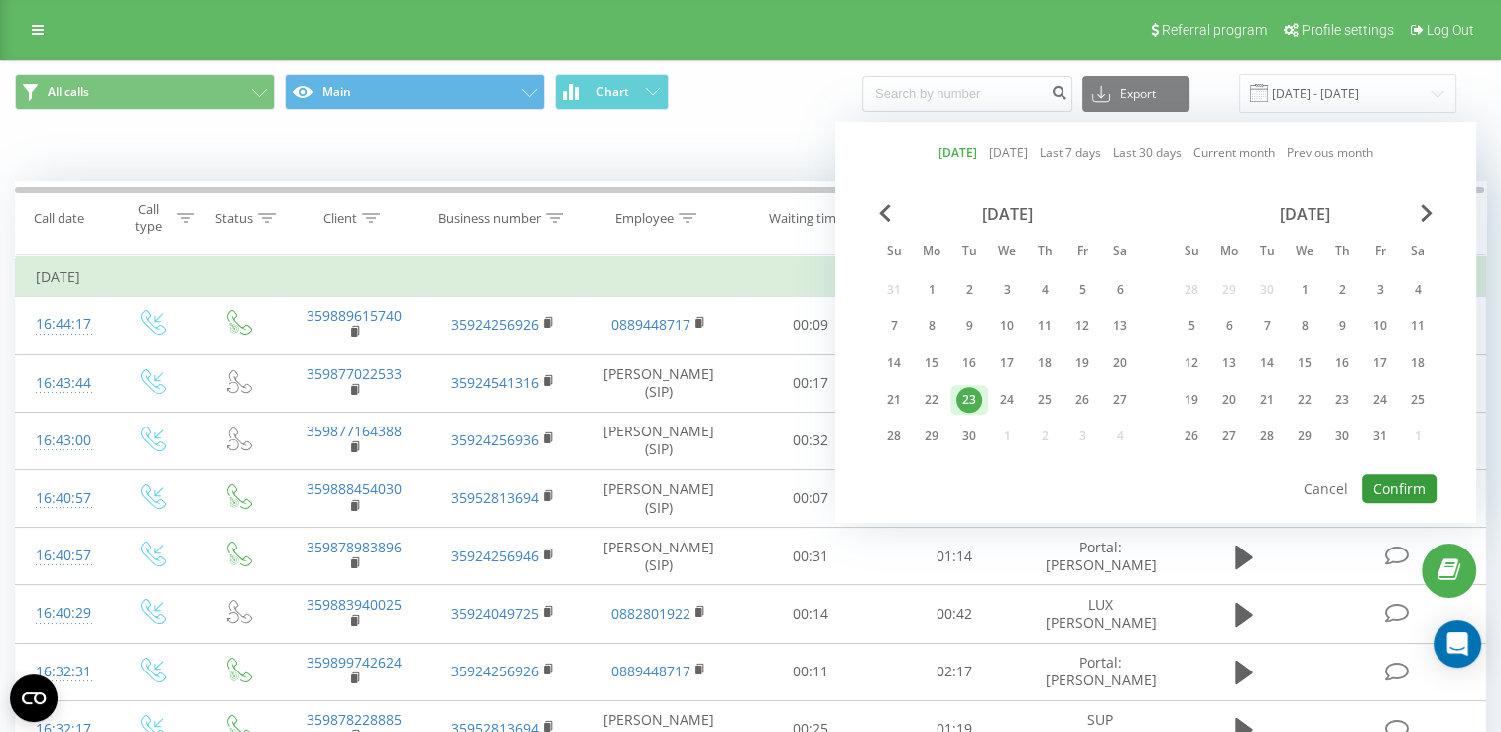
click at [1391, 475] on button "Confirm" at bounding box center [1400, 488] width 74 height 29
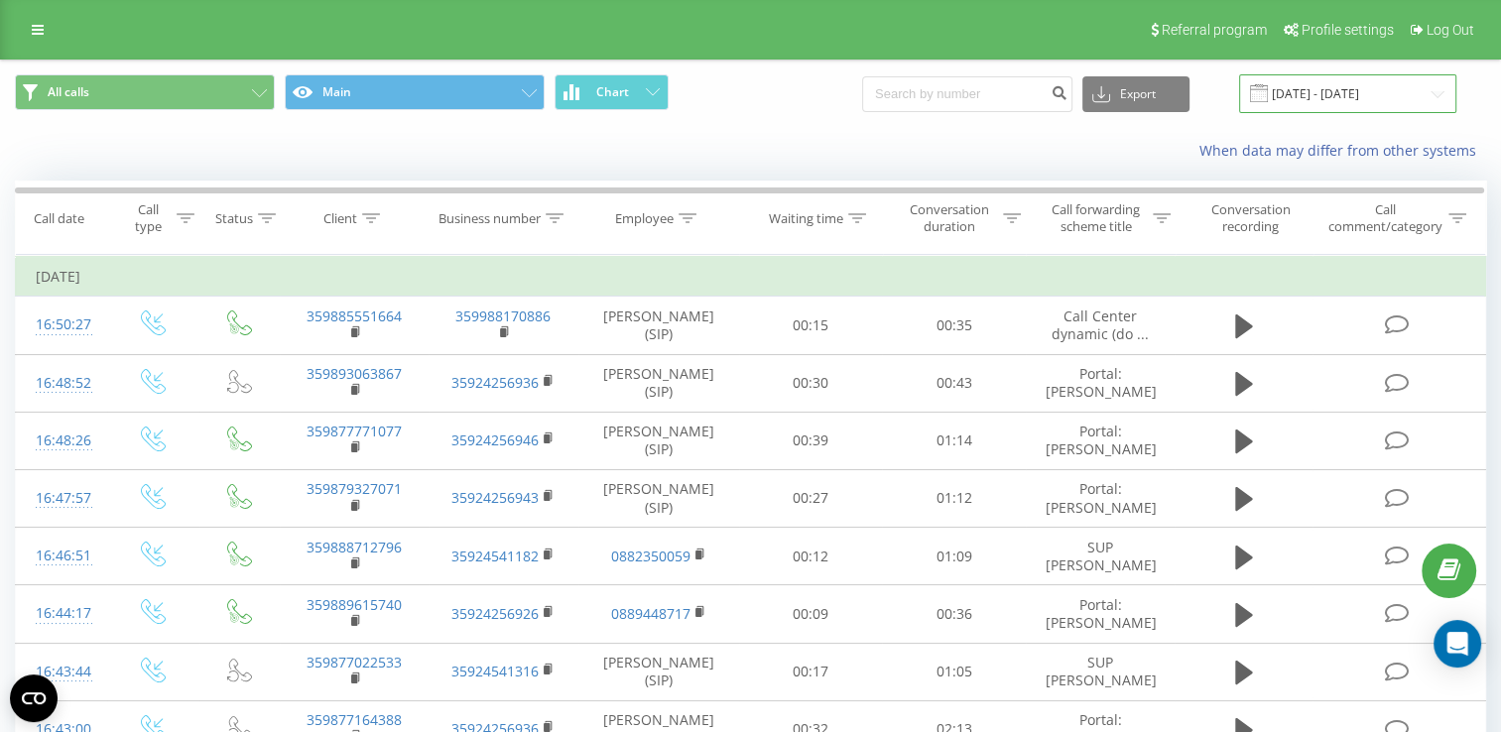
click at [1342, 91] on input "[DATE] - [DATE]" at bounding box center [1347, 93] width 217 height 39
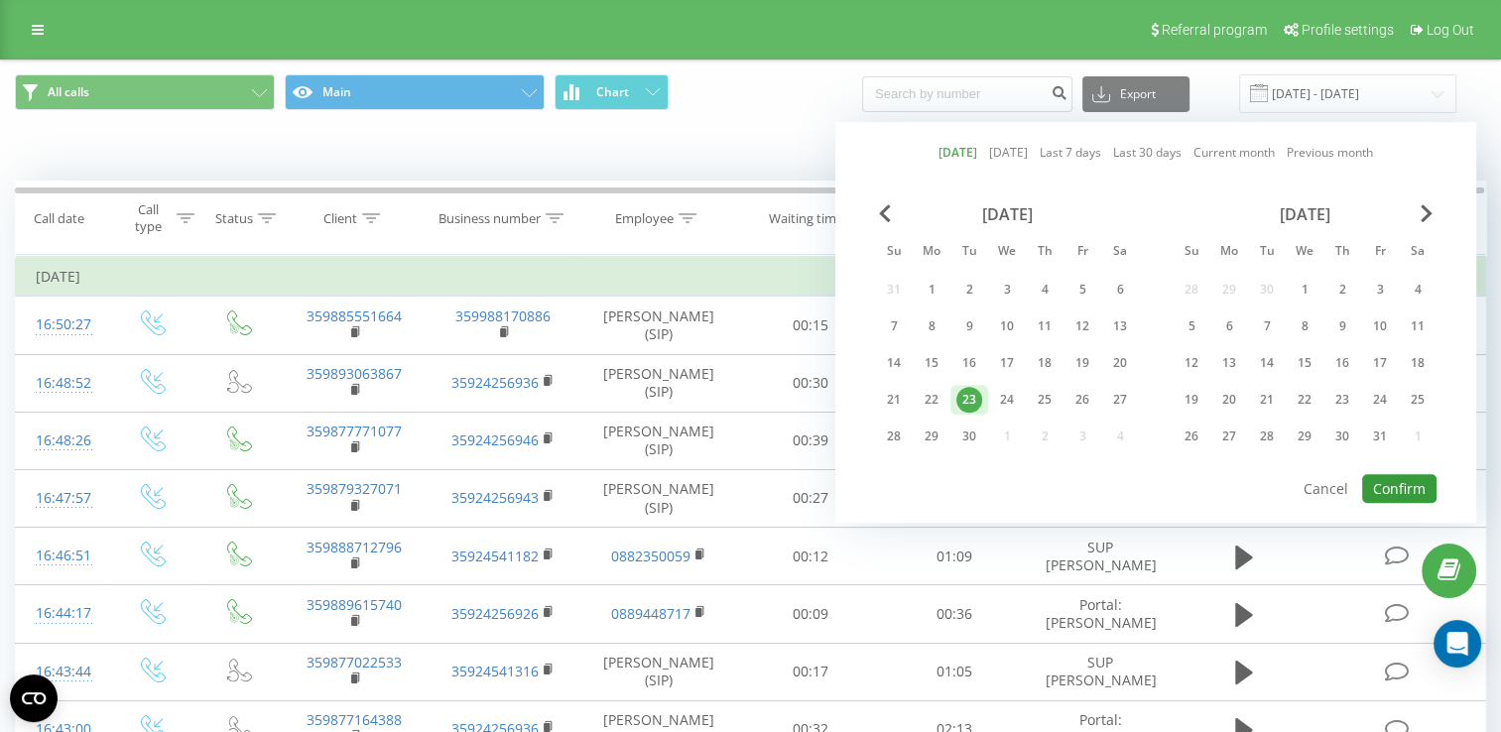
click at [1401, 485] on button "Confirm" at bounding box center [1400, 488] width 74 height 29
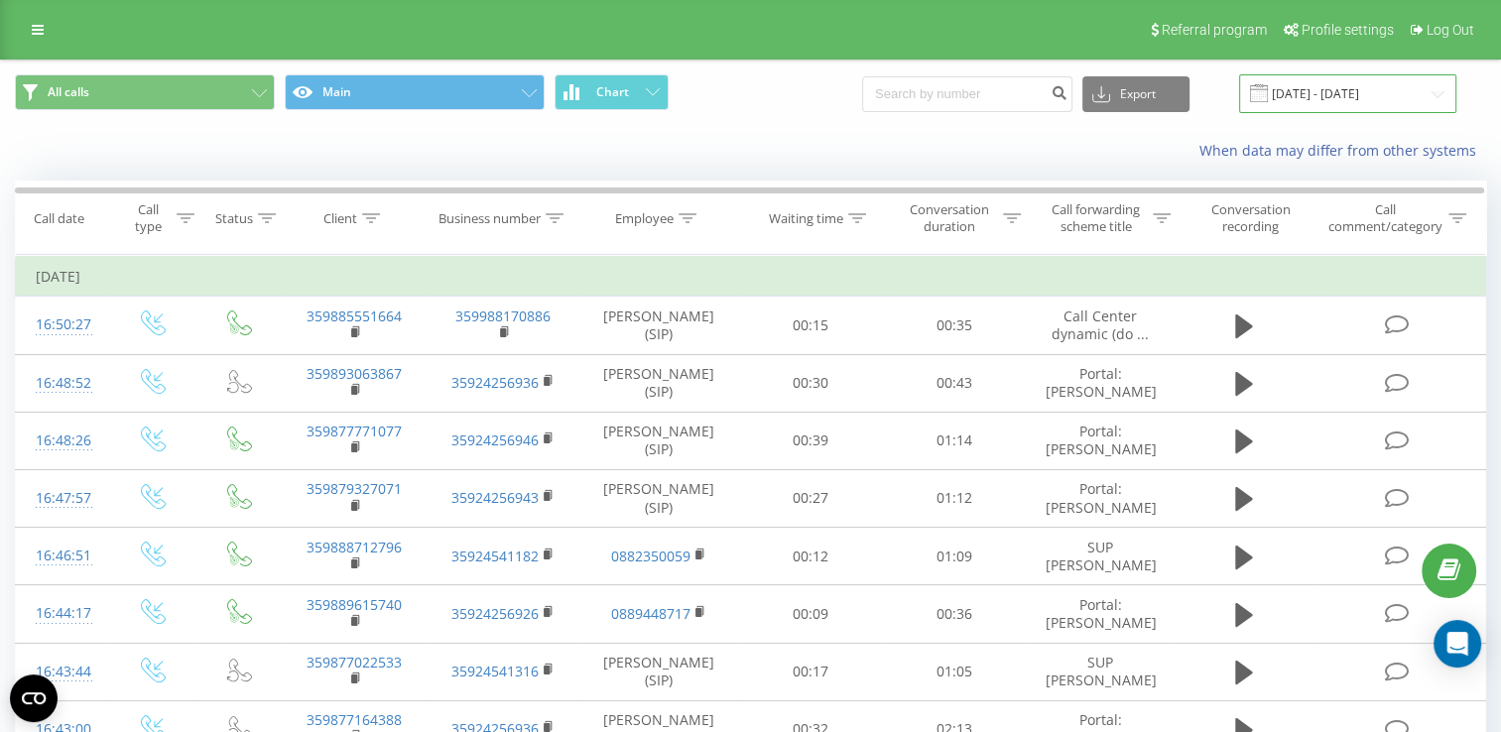
click at [1327, 93] on input "[DATE] - [DATE]" at bounding box center [1347, 93] width 217 height 39
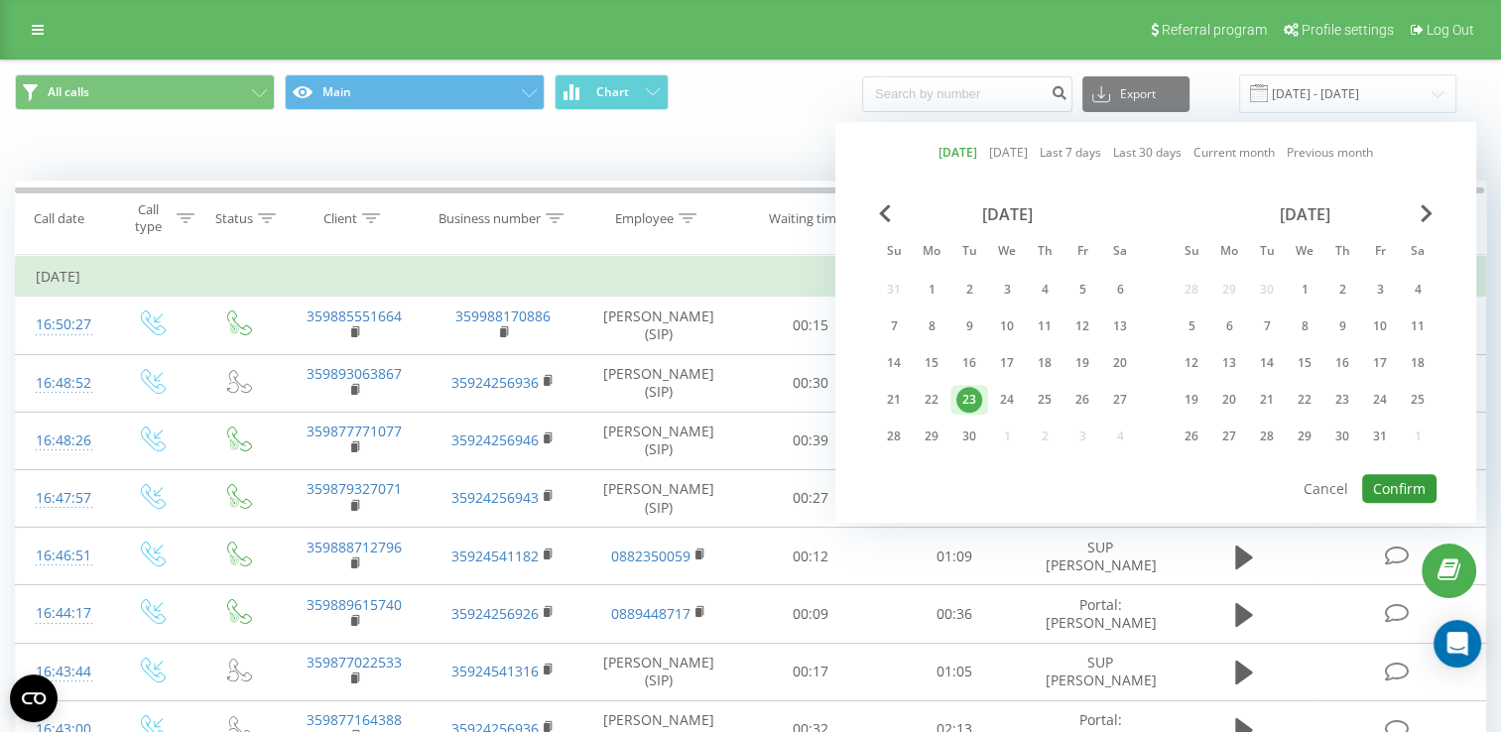
click at [1384, 486] on button "Confirm" at bounding box center [1400, 488] width 74 height 29
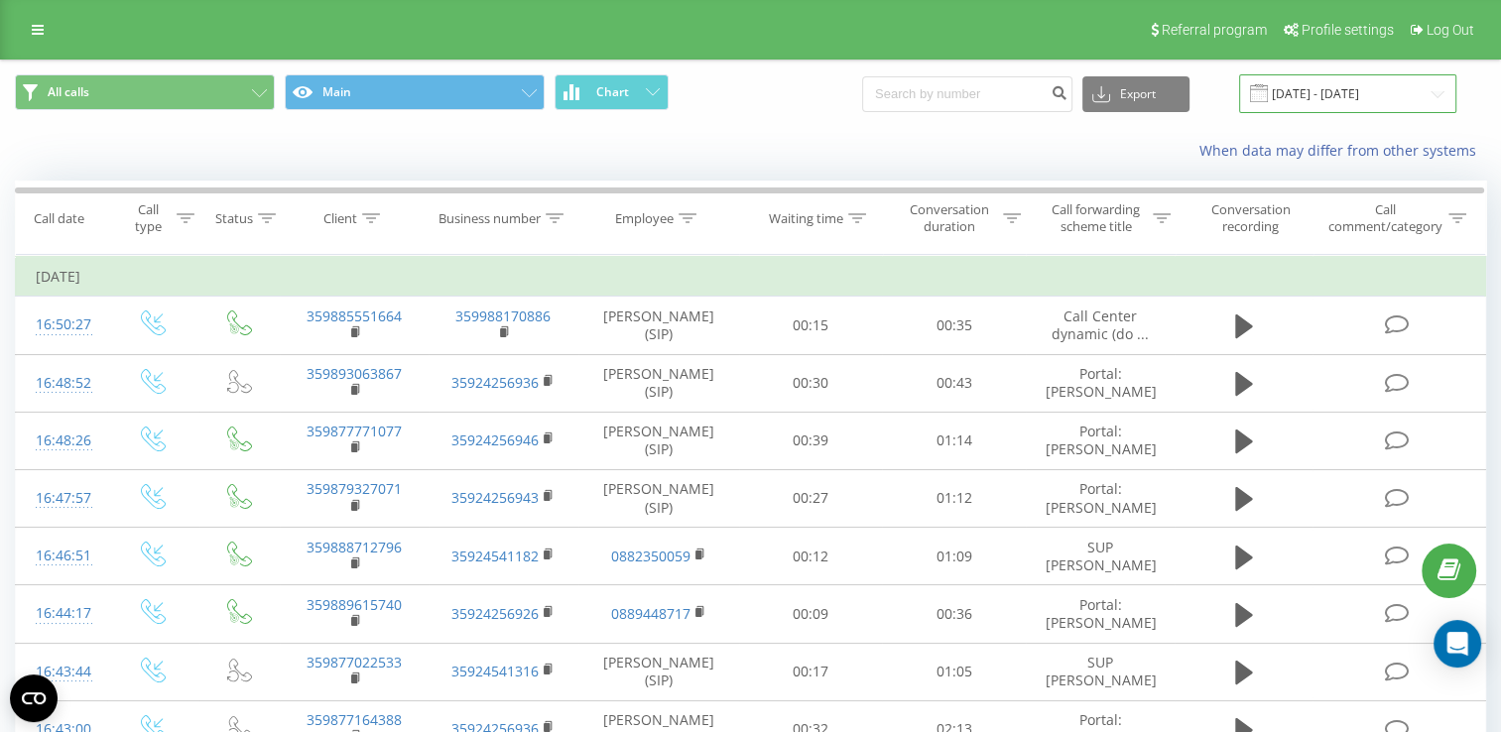
click at [1314, 90] on input "[DATE] - [DATE]" at bounding box center [1347, 93] width 217 height 39
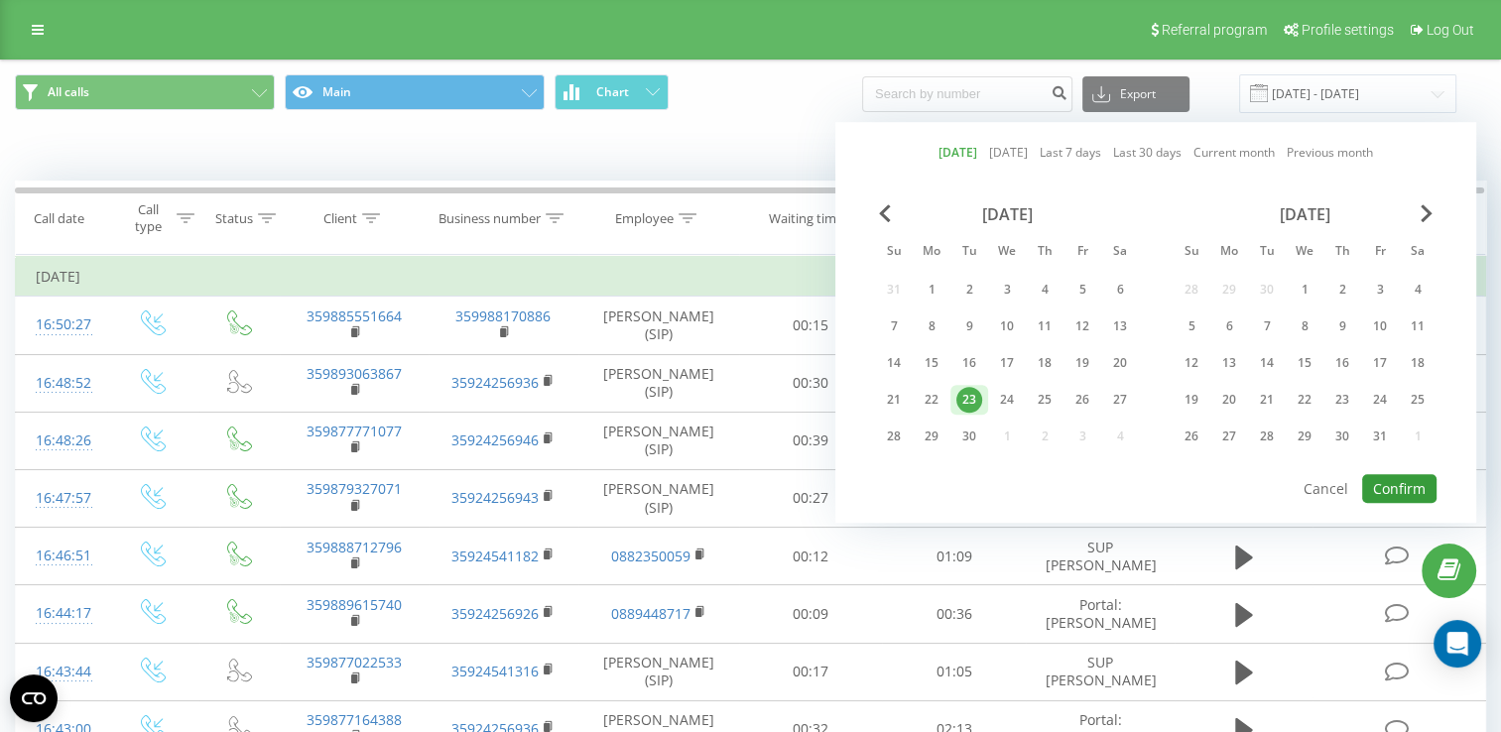
click at [1407, 476] on button "Confirm" at bounding box center [1400, 488] width 74 height 29
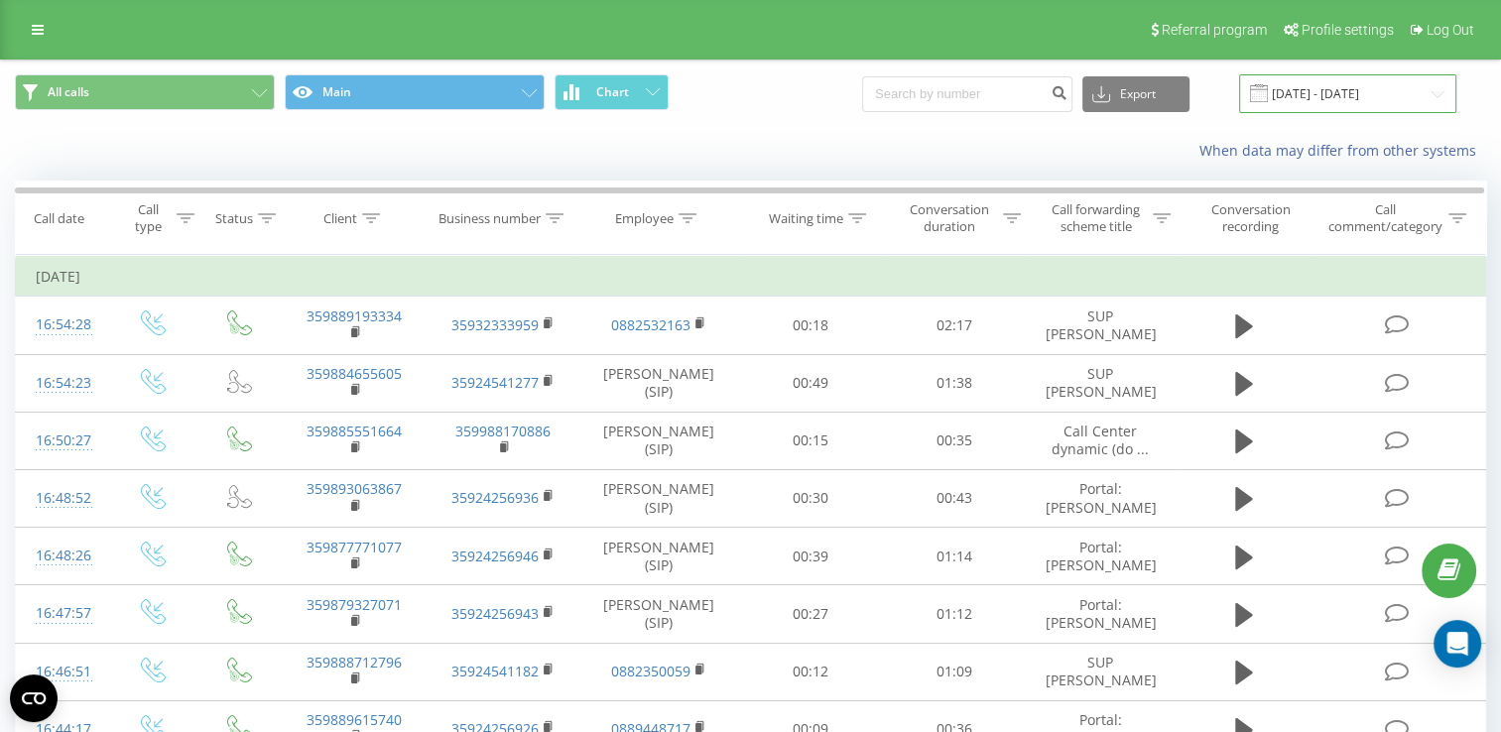
click at [1331, 94] on input "[DATE] - [DATE]" at bounding box center [1347, 93] width 217 height 39
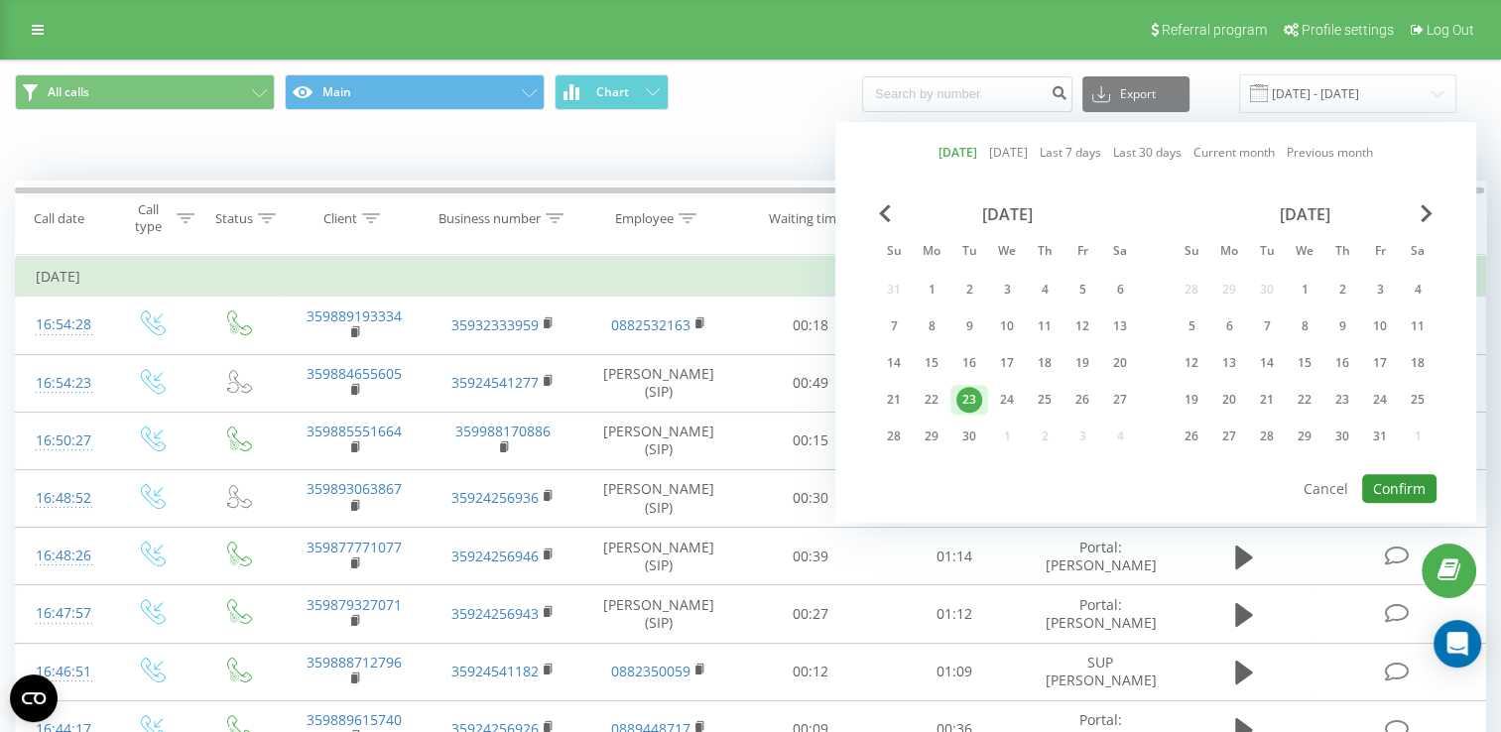
click at [1393, 484] on button "Confirm" at bounding box center [1400, 488] width 74 height 29
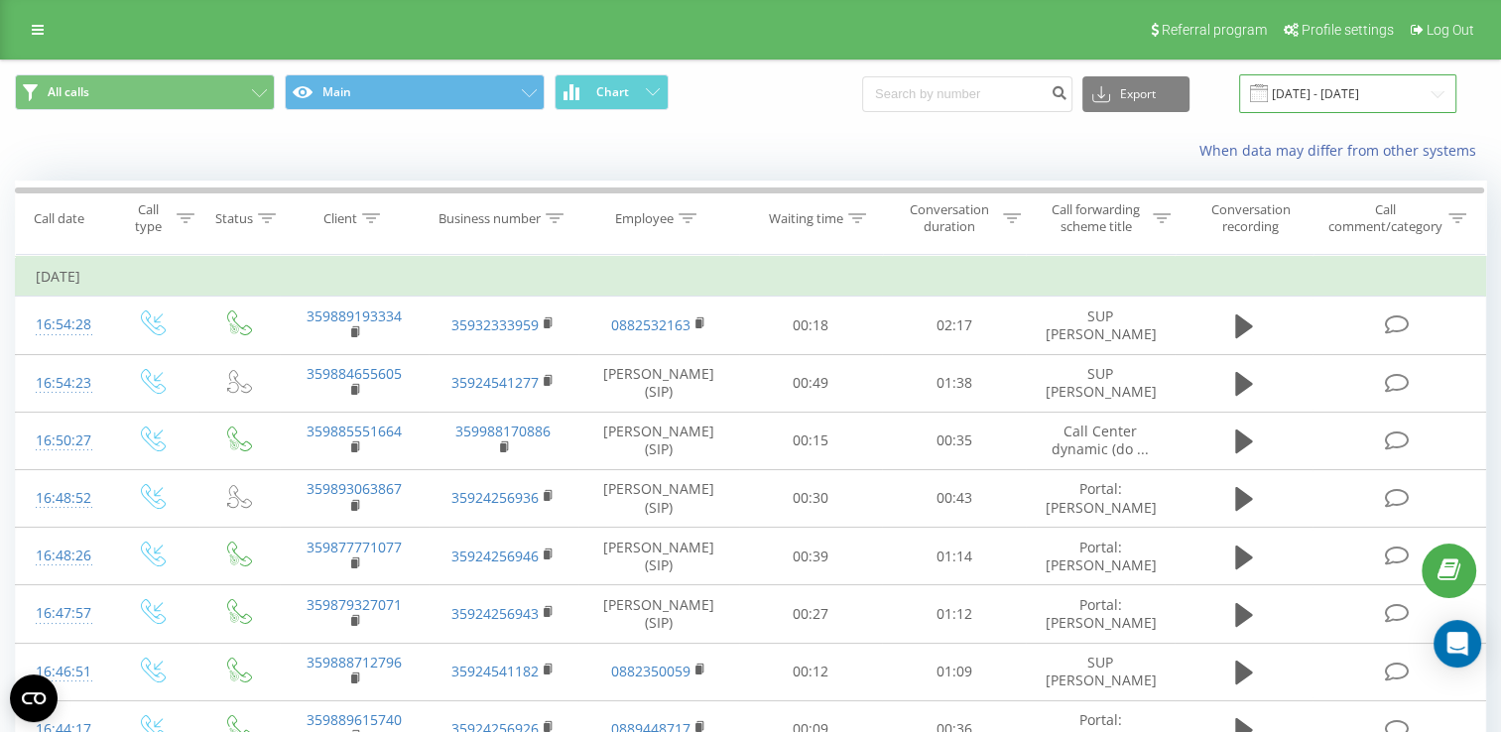
click at [1326, 98] on input "[DATE] - [DATE]" at bounding box center [1347, 93] width 217 height 39
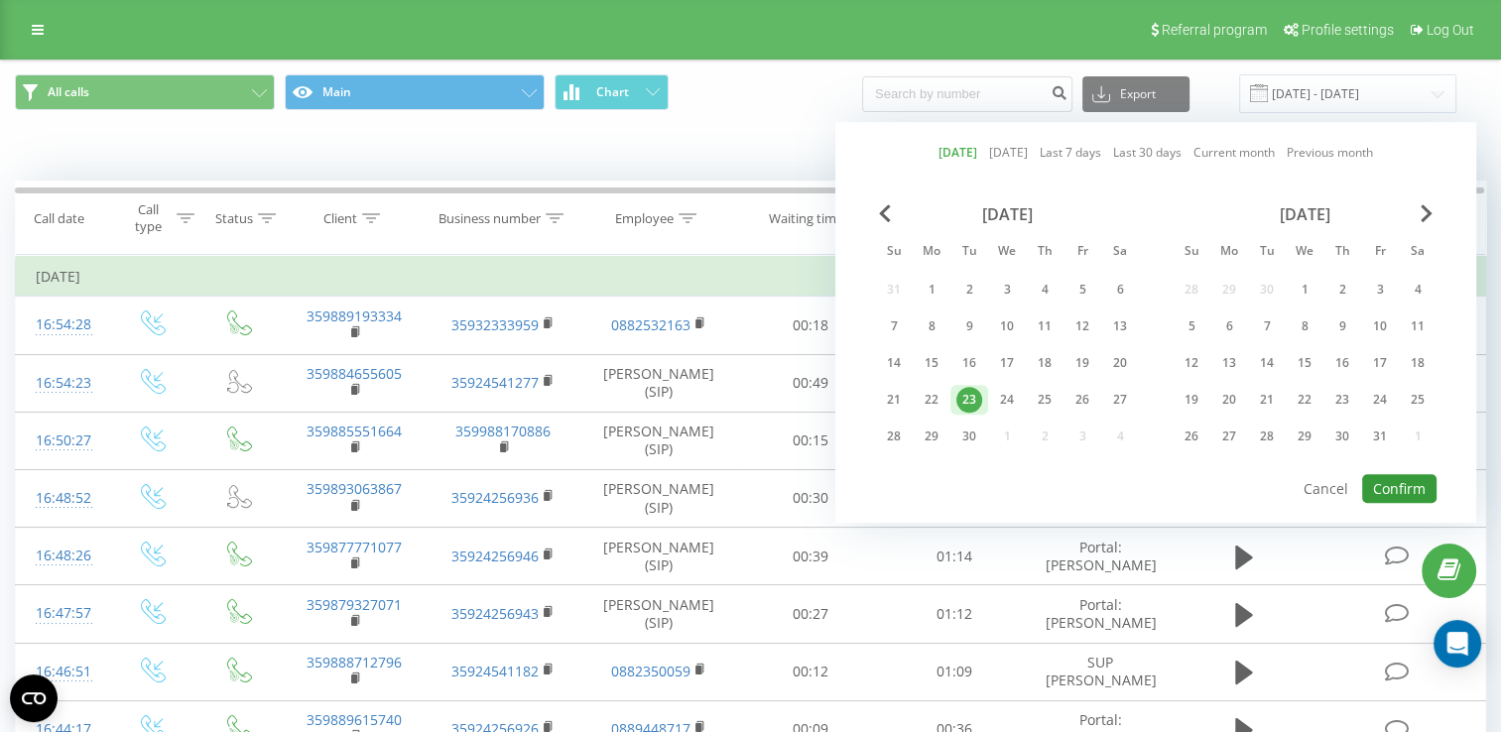
click at [1395, 474] on button "Confirm" at bounding box center [1400, 488] width 74 height 29
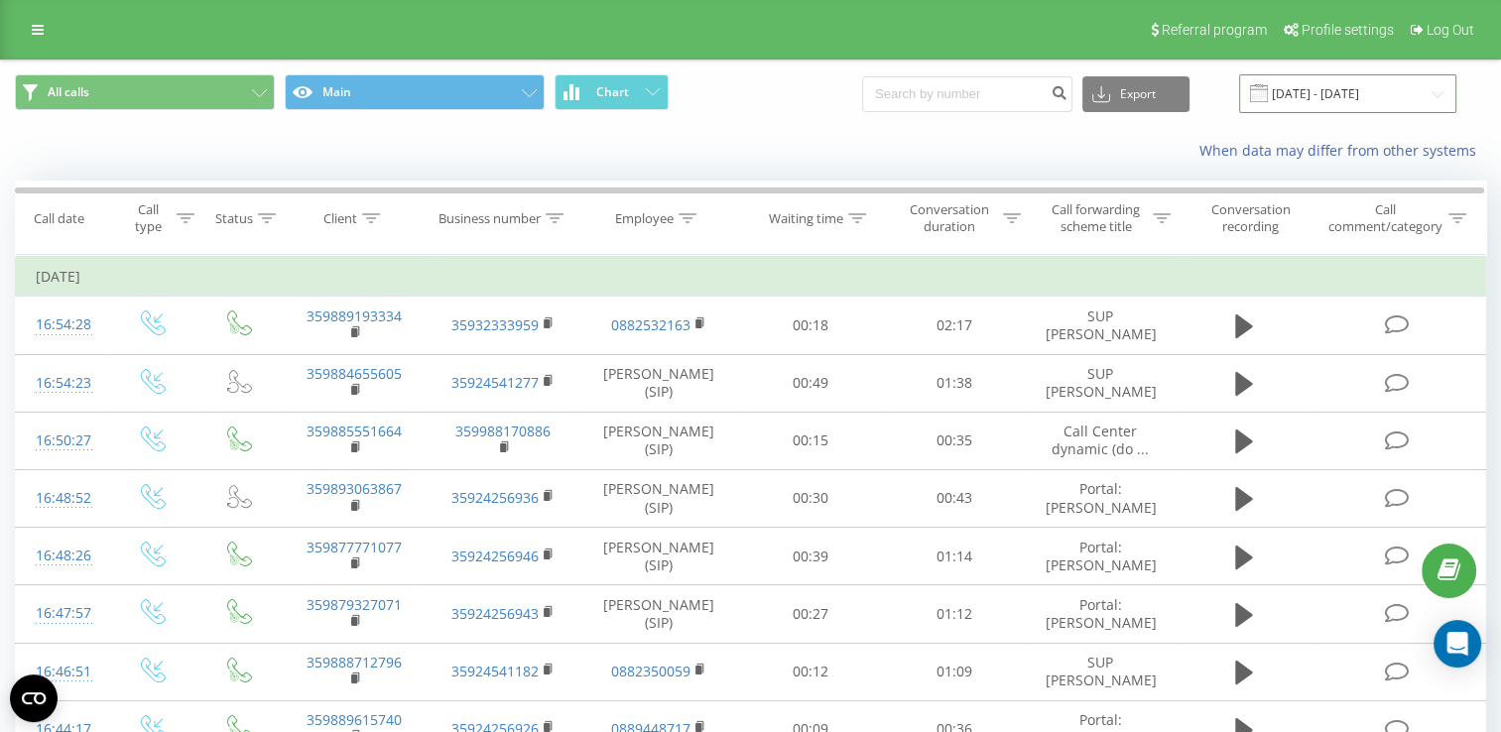
click at [1336, 94] on input "[DATE] - [DATE]" at bounding box center [1347, 93] width 217 height 39
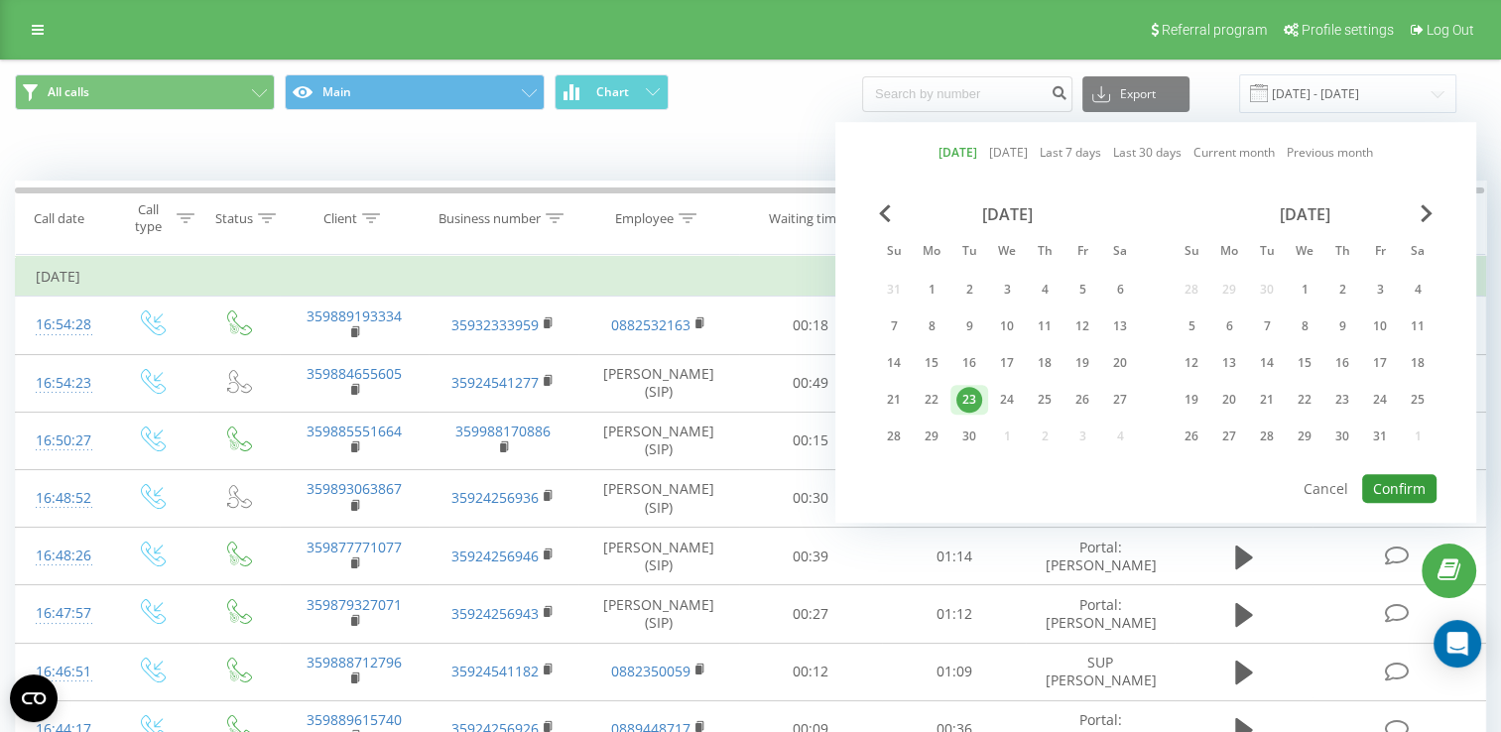
click at [1399, 488] on button "Confirm" at bounding box center [1400, 488] width 74 height 29
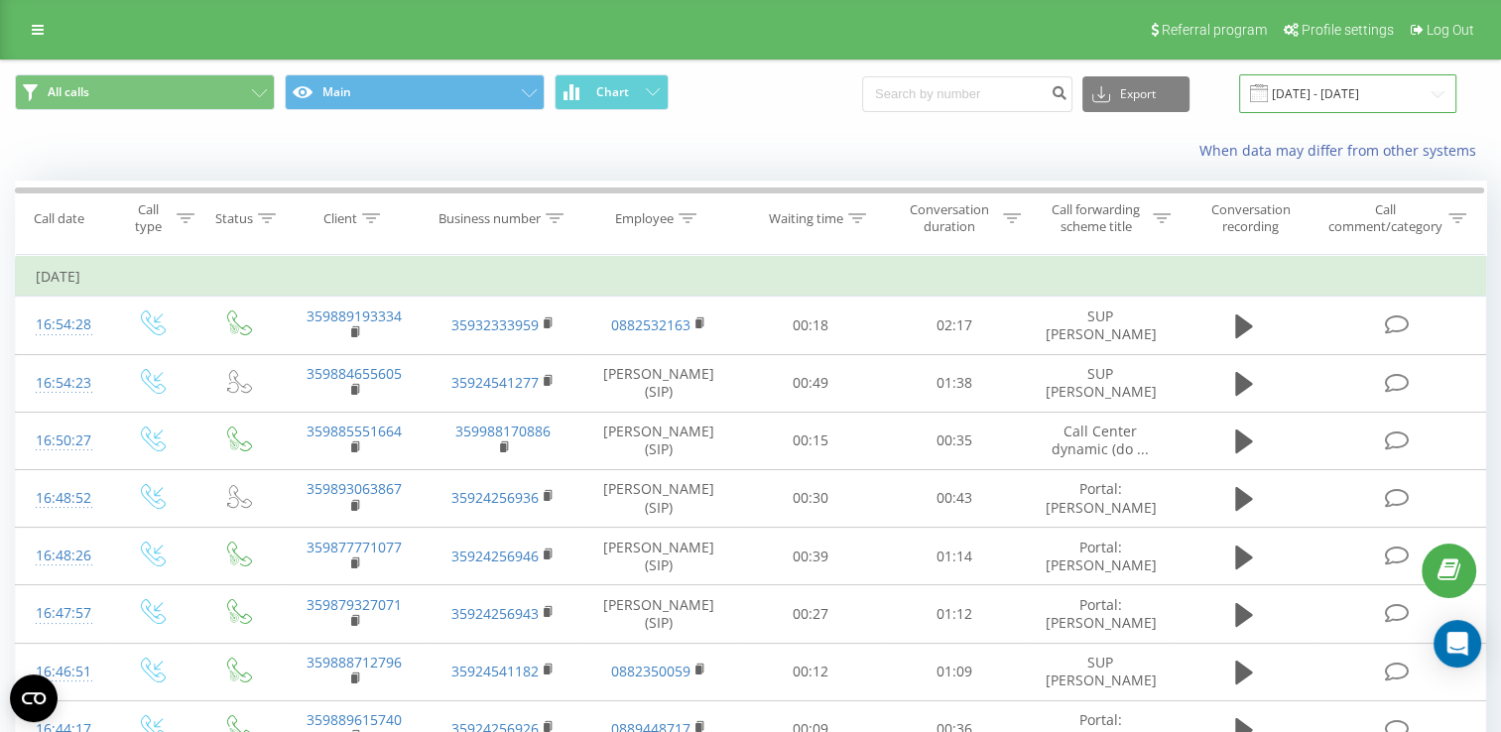
click at [1321, 101] on input "[DATE] - [DATE]" at bounding box center [1347, 93] width 217 height 39
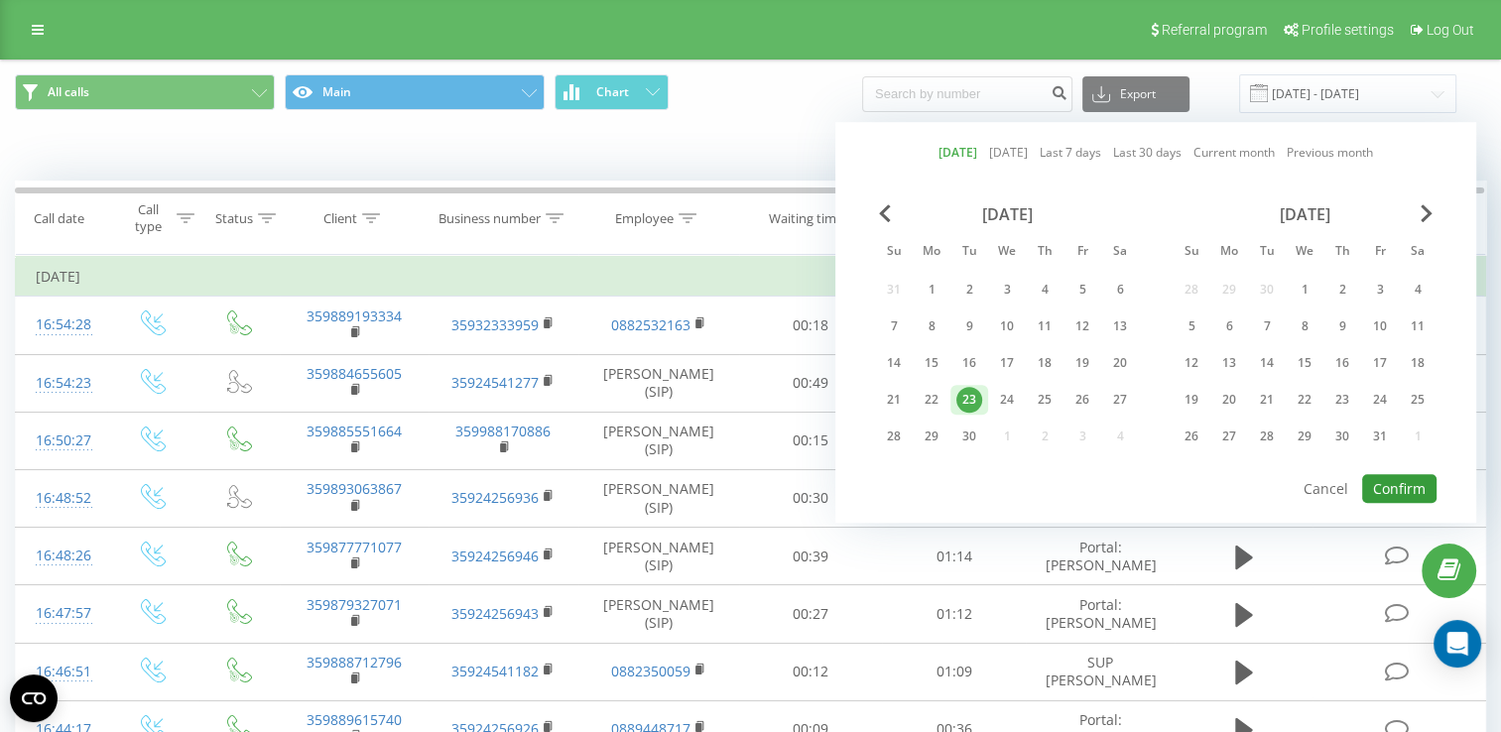
click at [1386, 478] on button "Confirm" at bounding box center [1400, 488] width 74 height 29
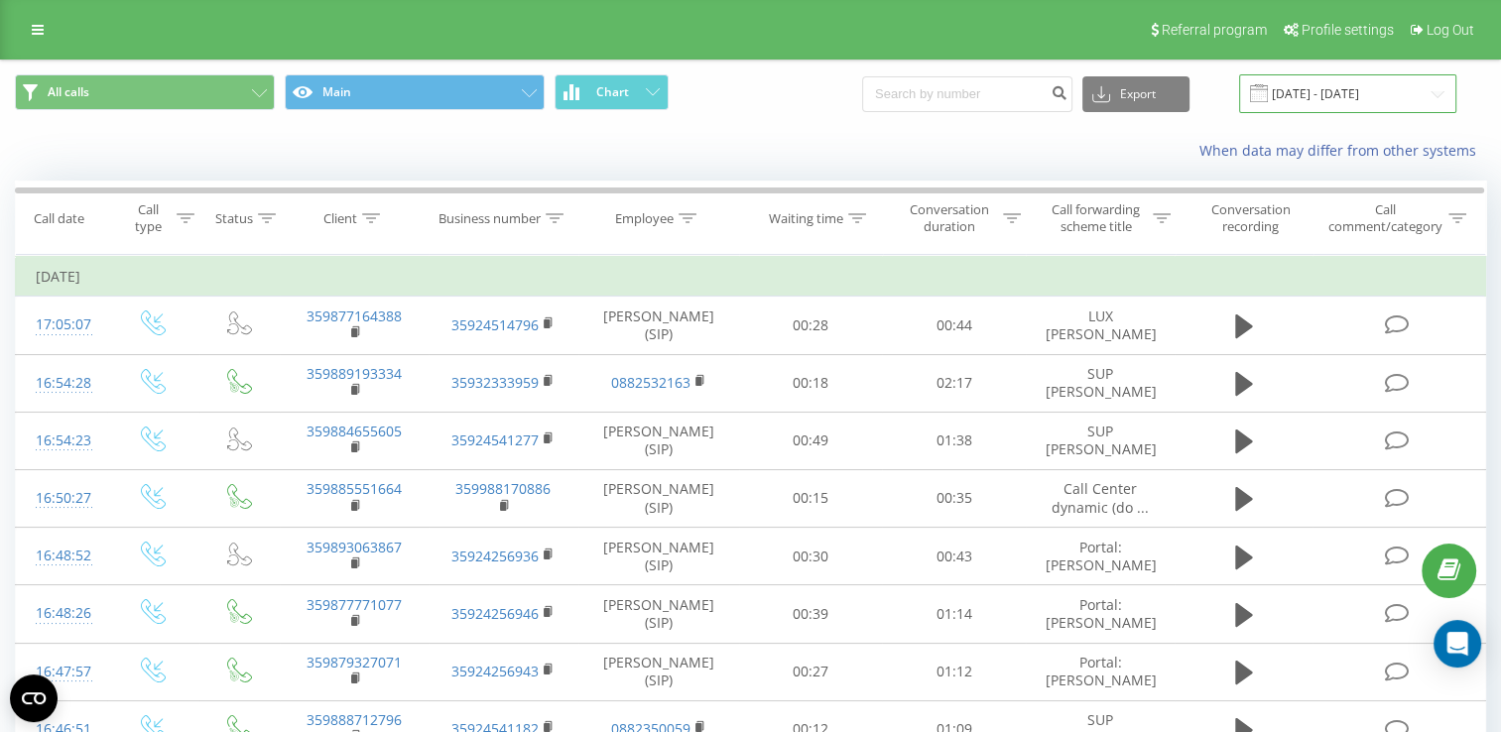
click at [1318, 99] on input "[DATE] - [DATE]" at bounding box center [1347, 93] width 217 height 39
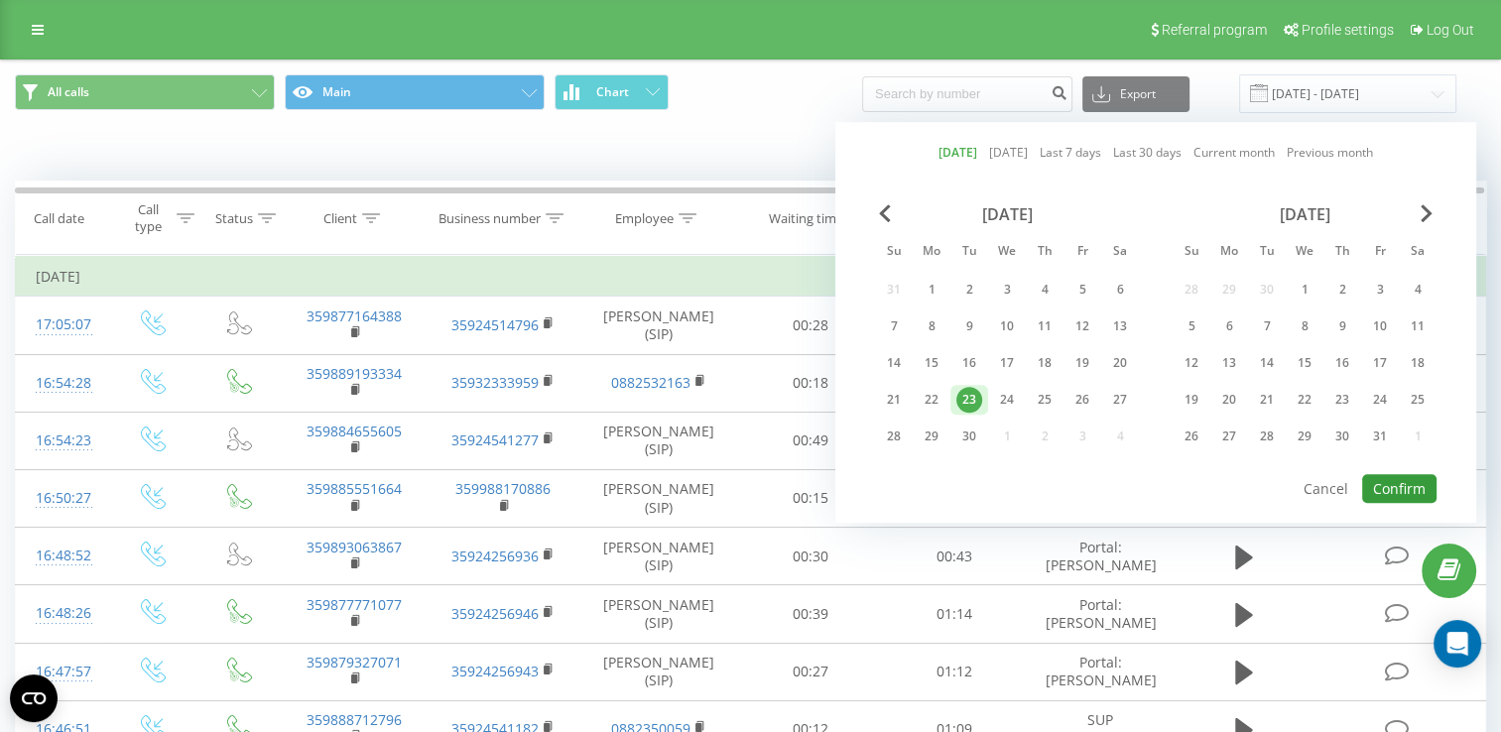
click at [1405, 483] on button "Confirm" at bounding box center [1400, 488] width 74 height 29
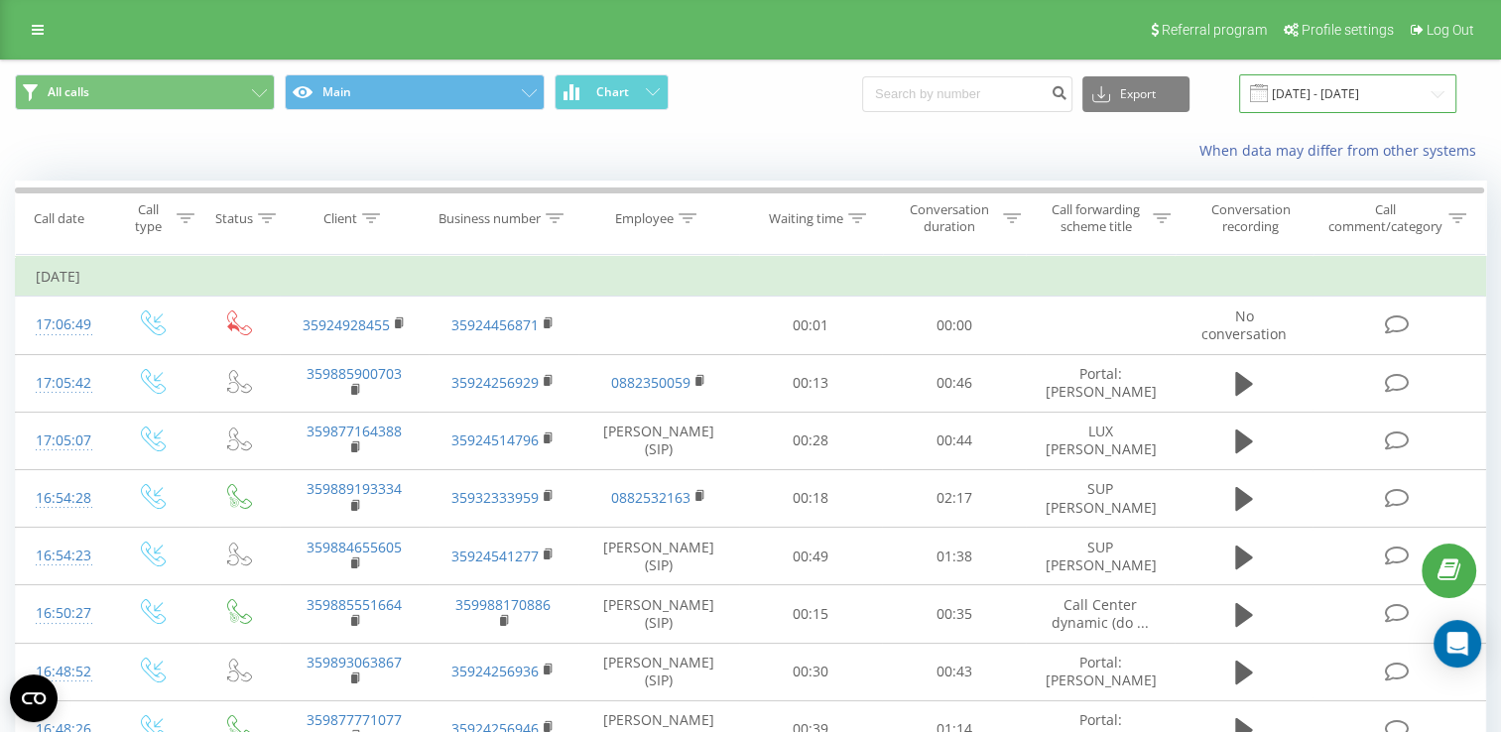
click at [1351, 78] on input "[DATE] - [DATE]" at bounding box center [1347, 93] width 217 height 39
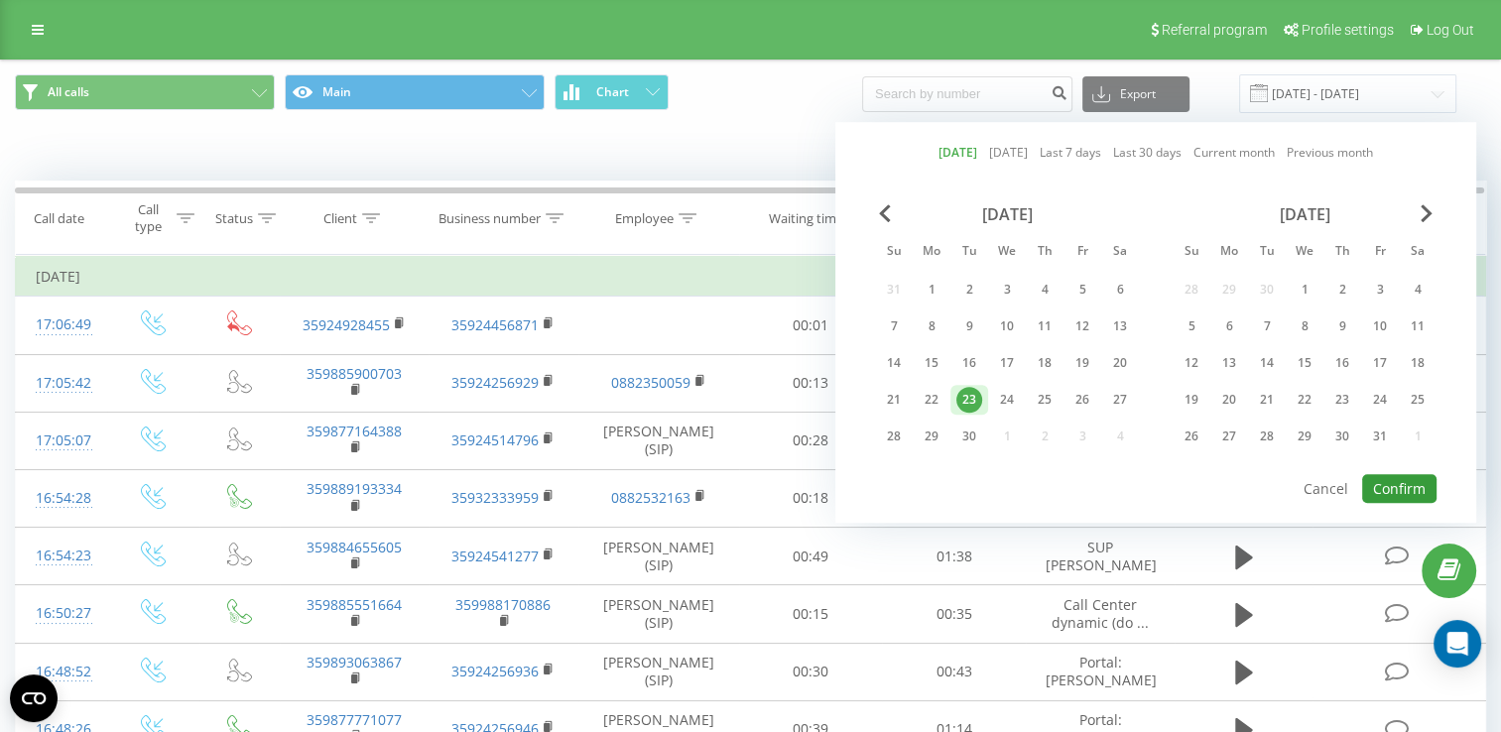
click at [1397, 482] on button "Confirm" at bounding box center [1400, 488] width 74 height 29
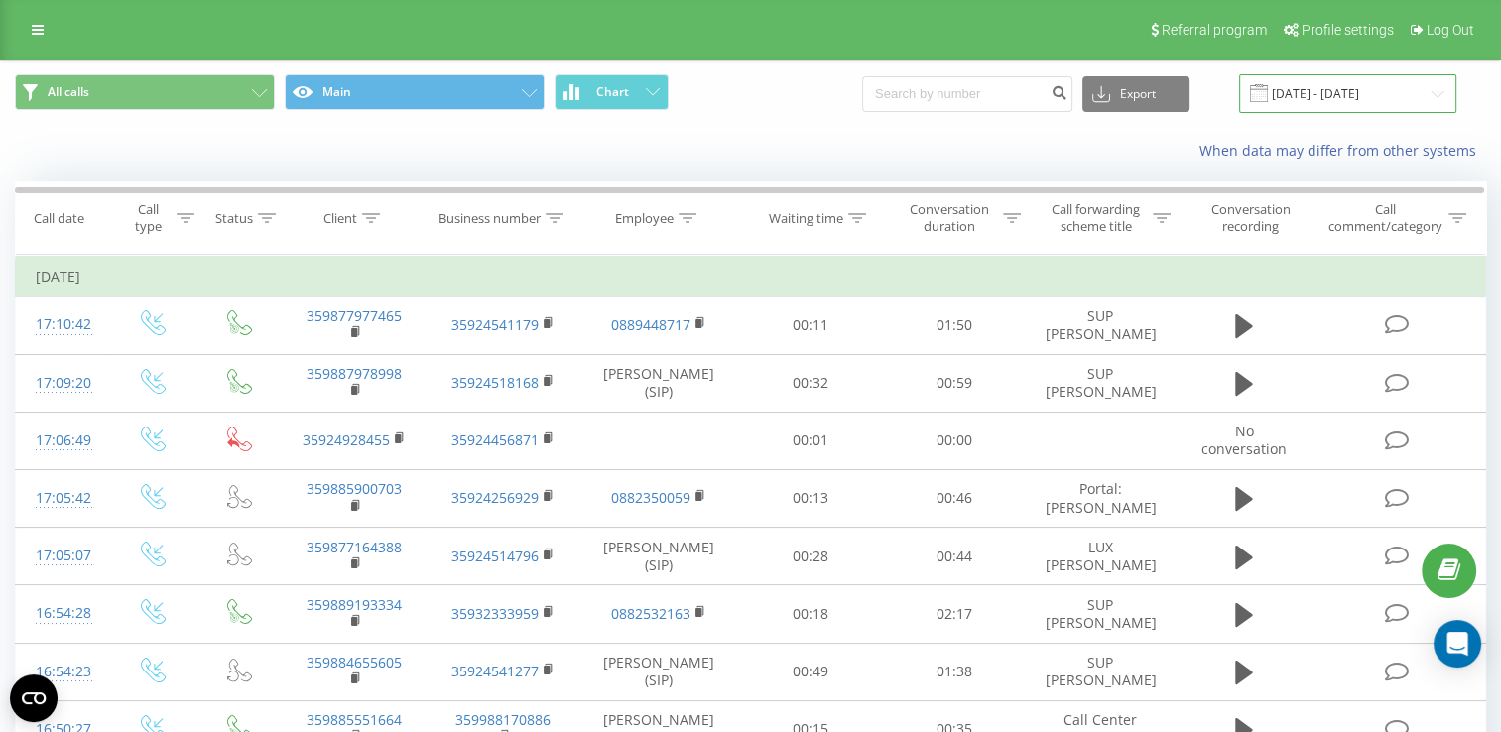
click at [1339, 93] on input "[DATE] - [DATE]" at bounding box center [1347, 93] width 217 height 39
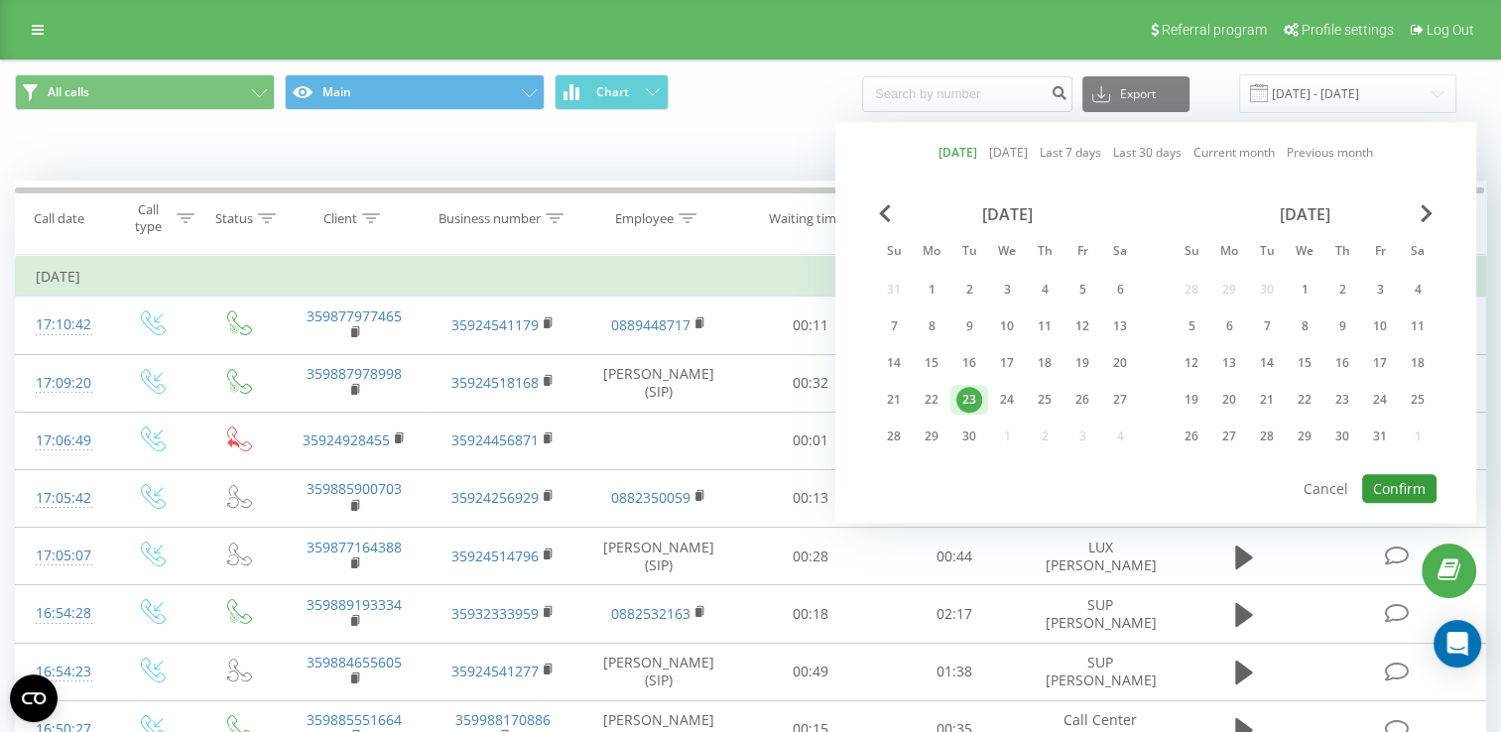
click at [1396, 479] on button "Confirm" at bounding box center [1400, 488] width 74 height 29
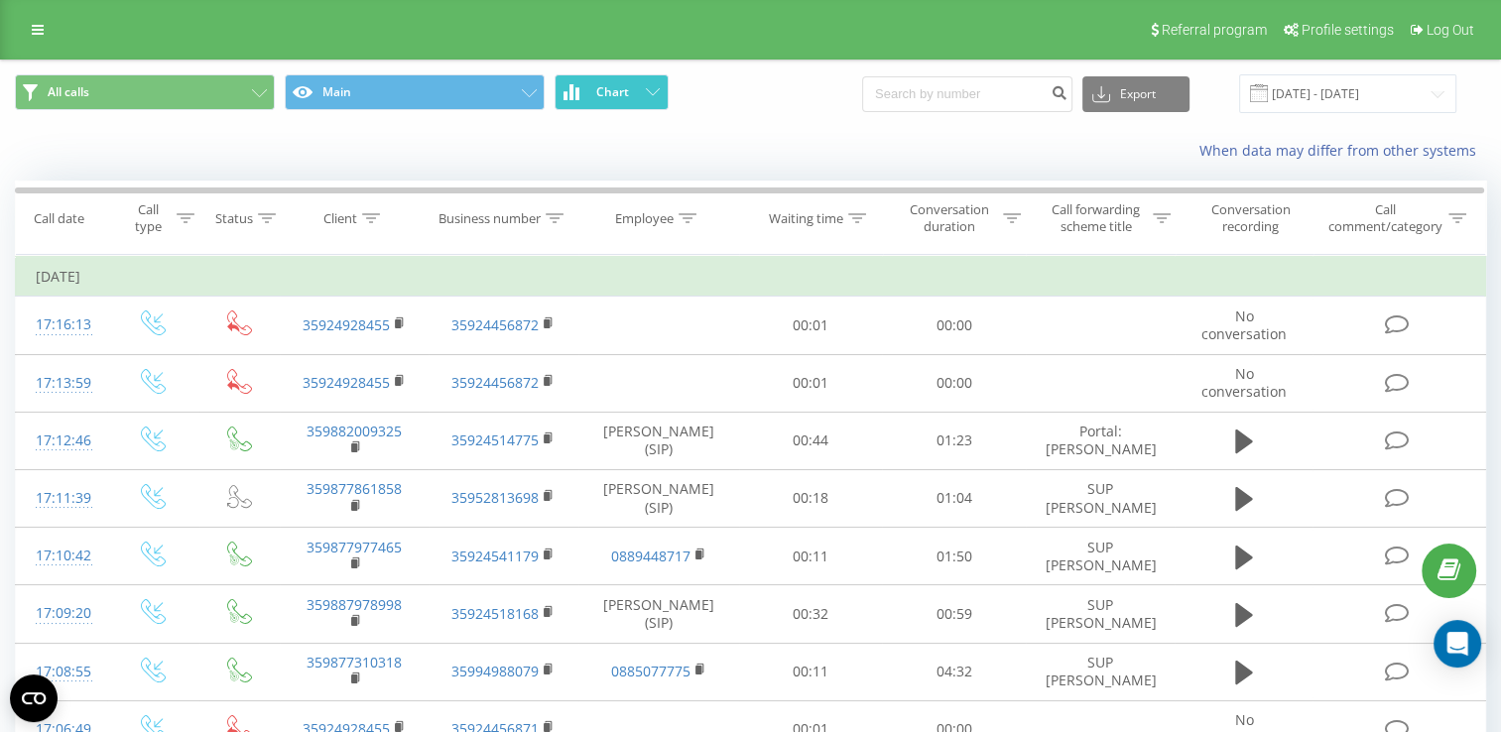
click at [611, 89] on span "Chart" at bounding box center [612, 92] width 33 height 14
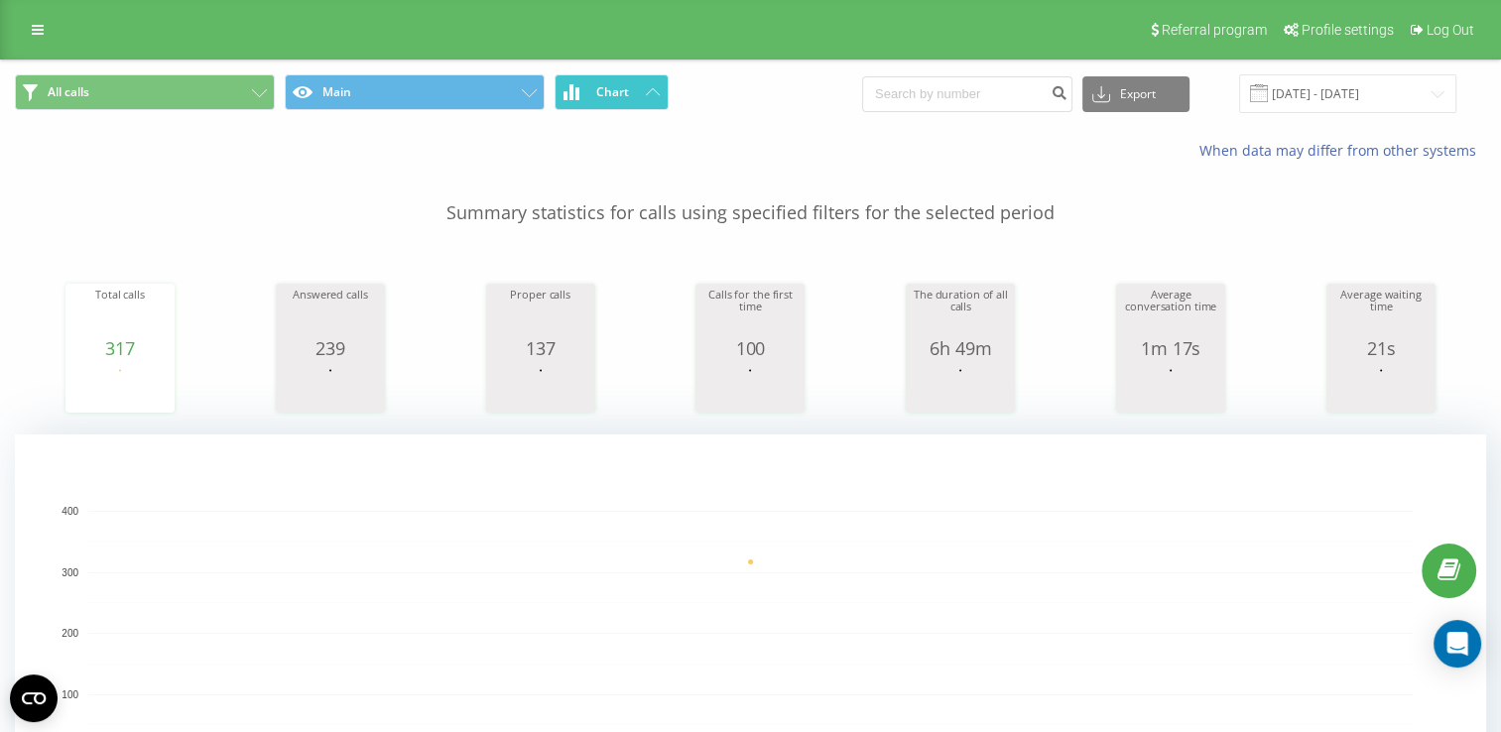
click at [611, 89] on span "Chart" at bounding box center [612, 92] width 33 height 14
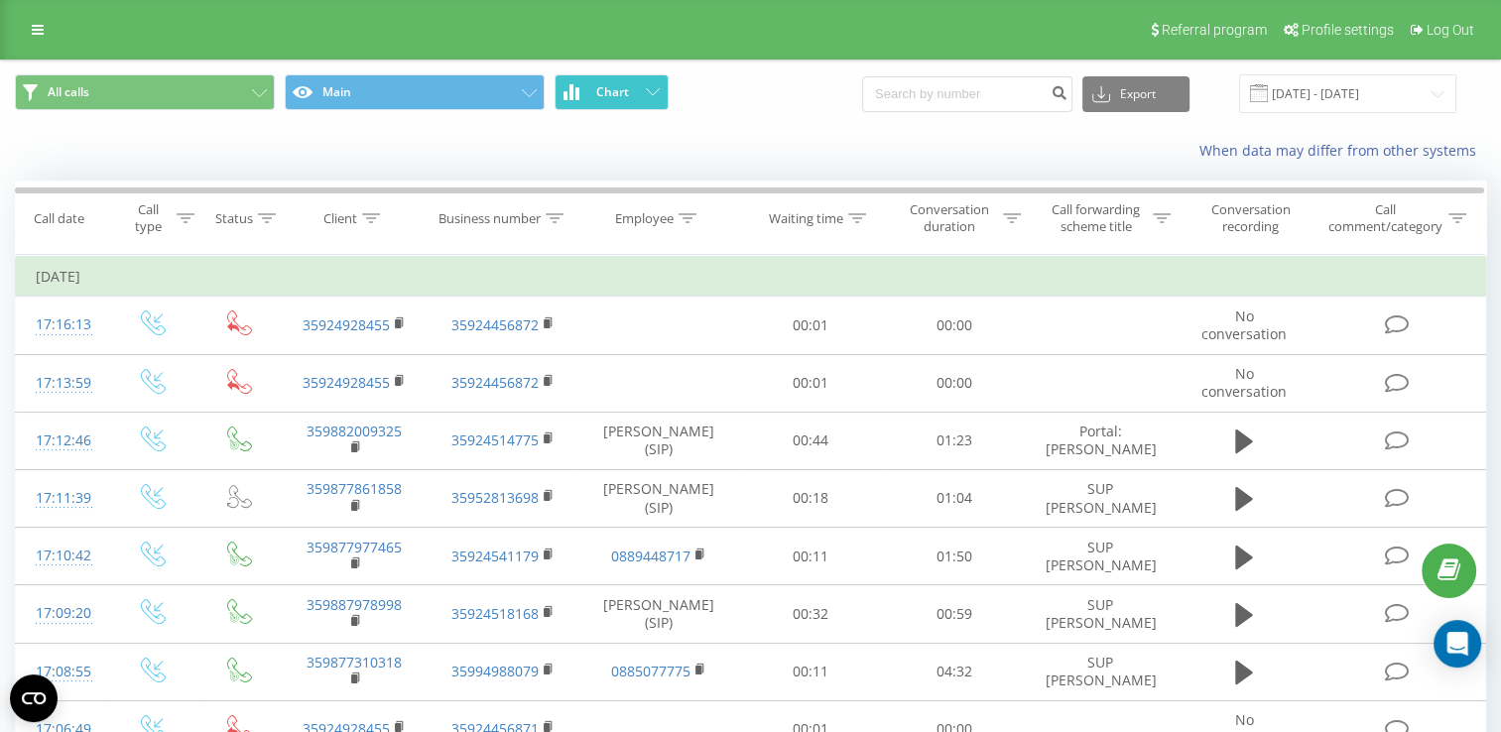
click at [611, 89] on span "Chart" at bounding box center [612, 92] width 33 height 14
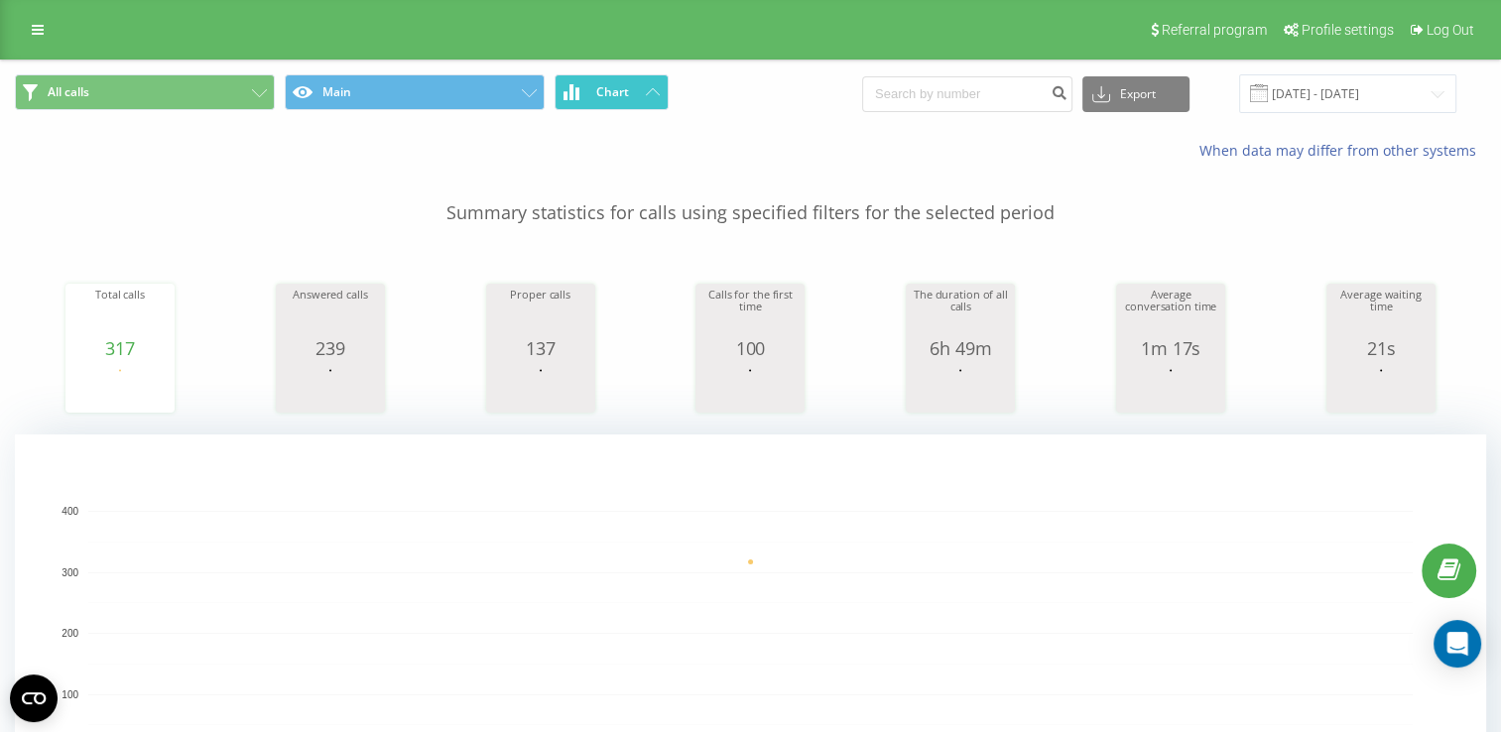
click at [607, 90] on span "Chart" at bounding box center [612, 92] width 33 height 14
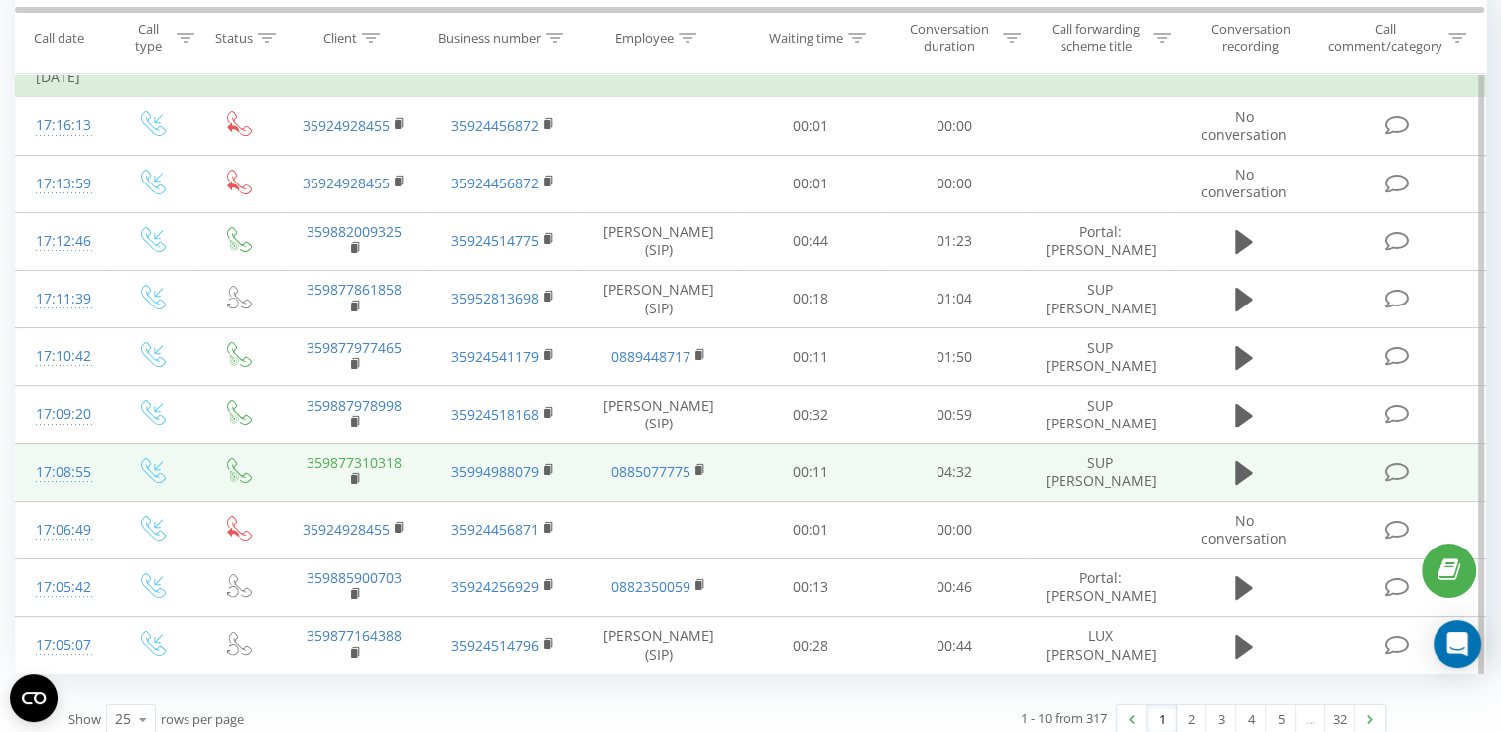
scroll to position [228, 0]
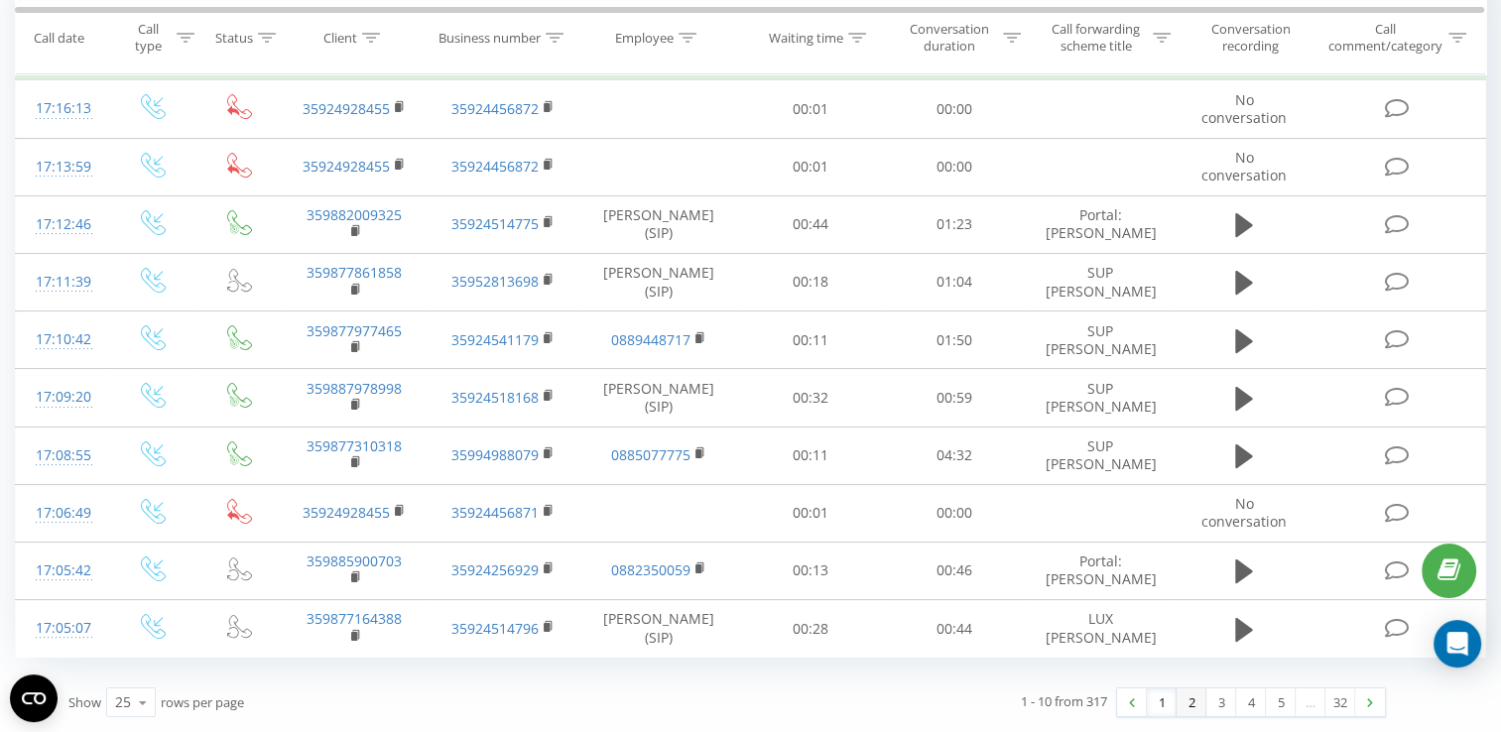
click at [1189, 703] on link "2" at bounding box center [1192, 703] width 30 height 28
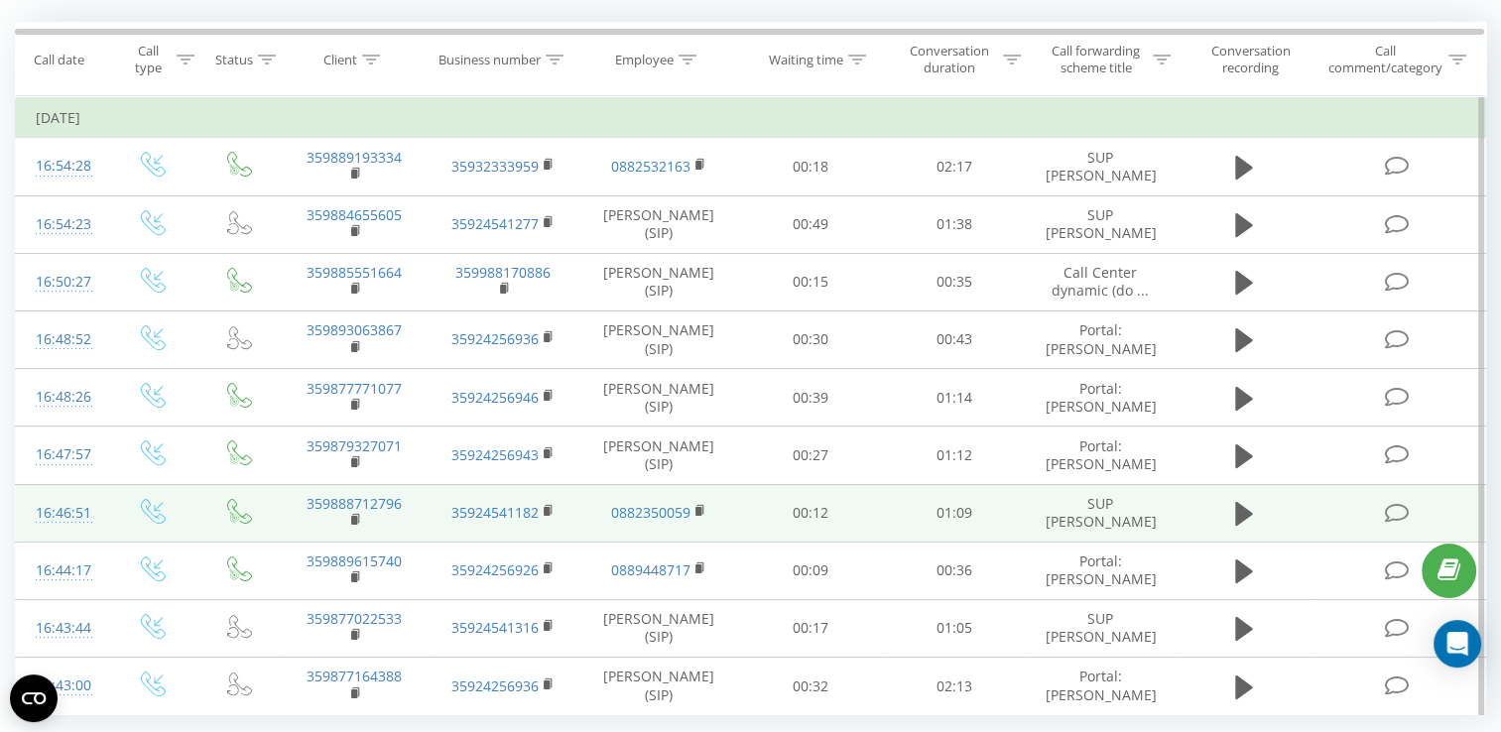
scroll to position [258, 0]
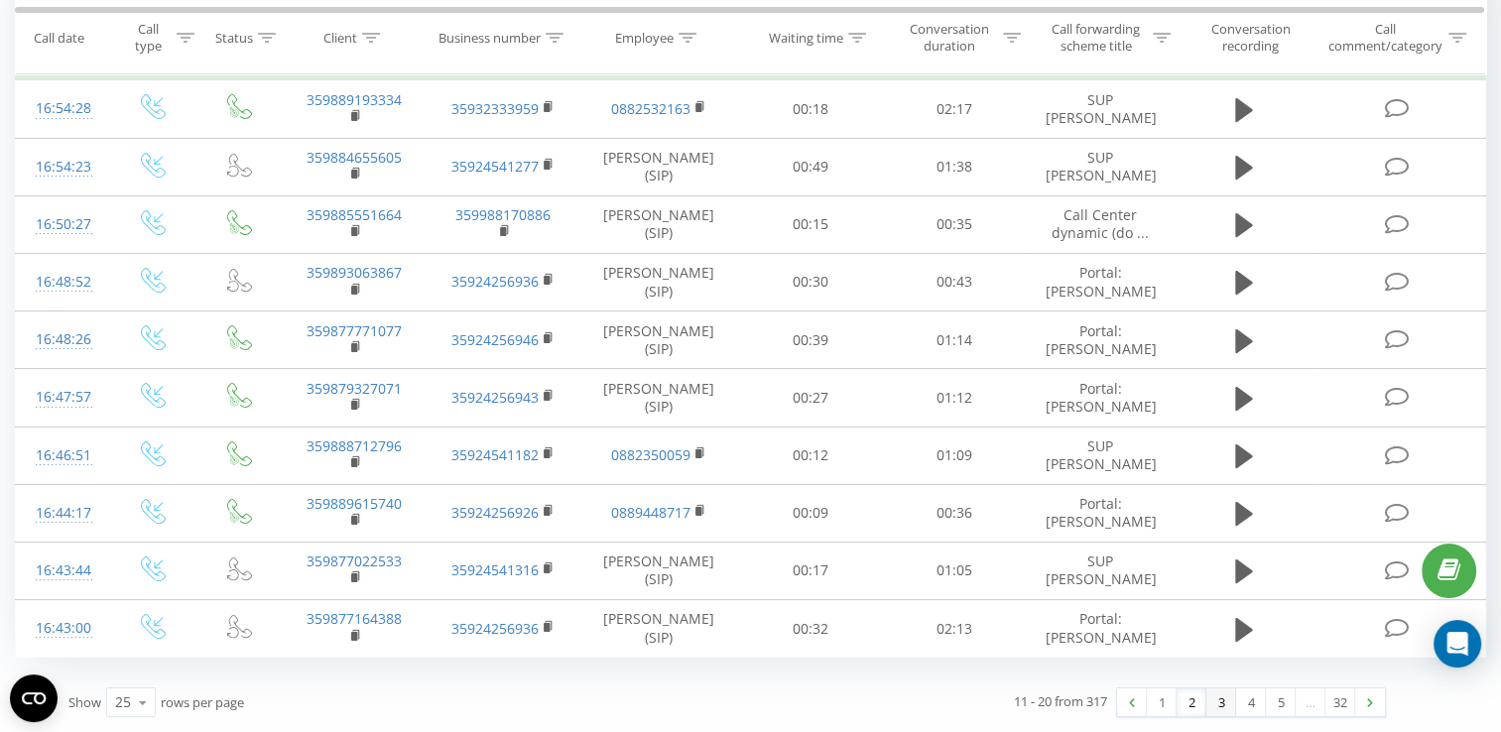
click at [1218, 706] on link "3" at bounding box center [1222, 703] width 30 height 28
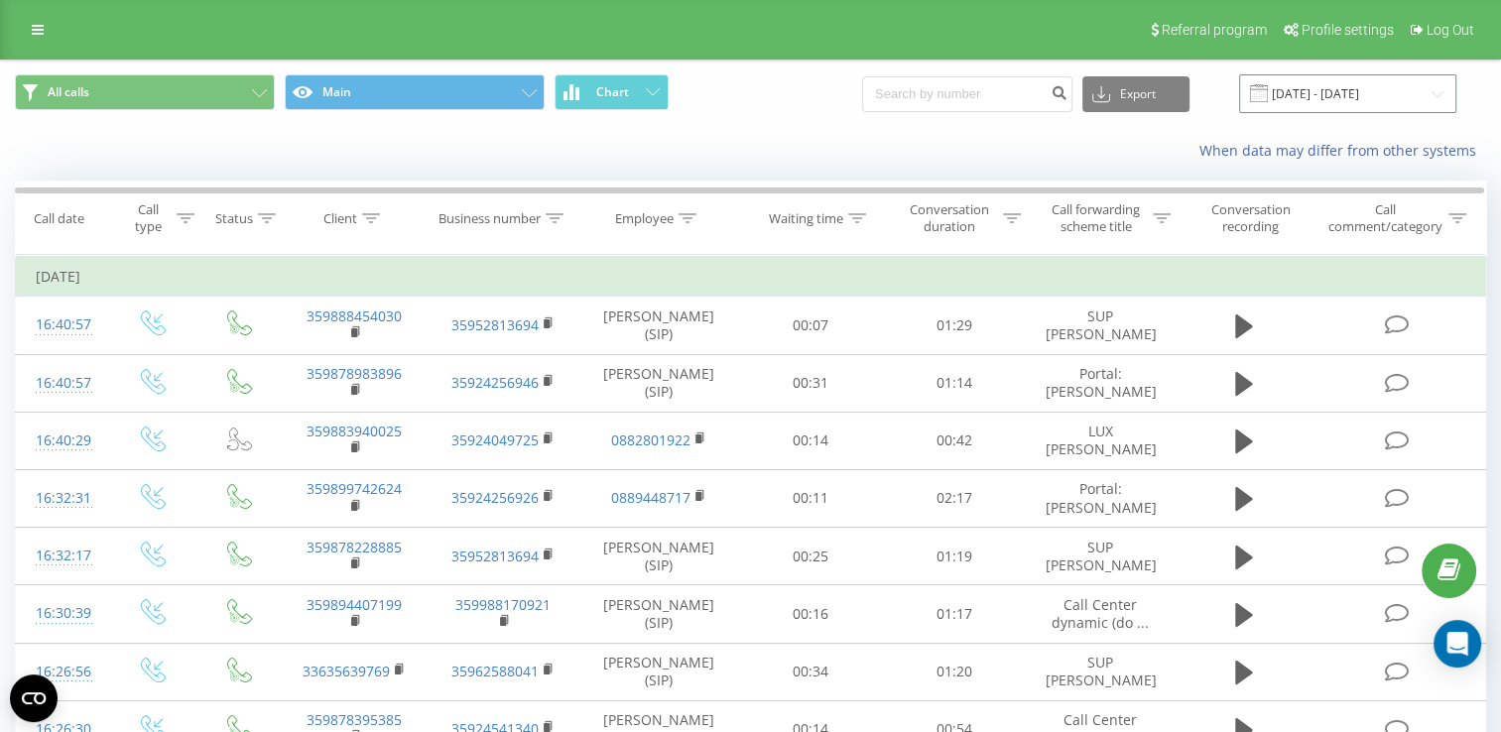
click at [1333, 93] on input "[DATE] - [DATE]" at bounding box center [1347, 93] width 217 height 39
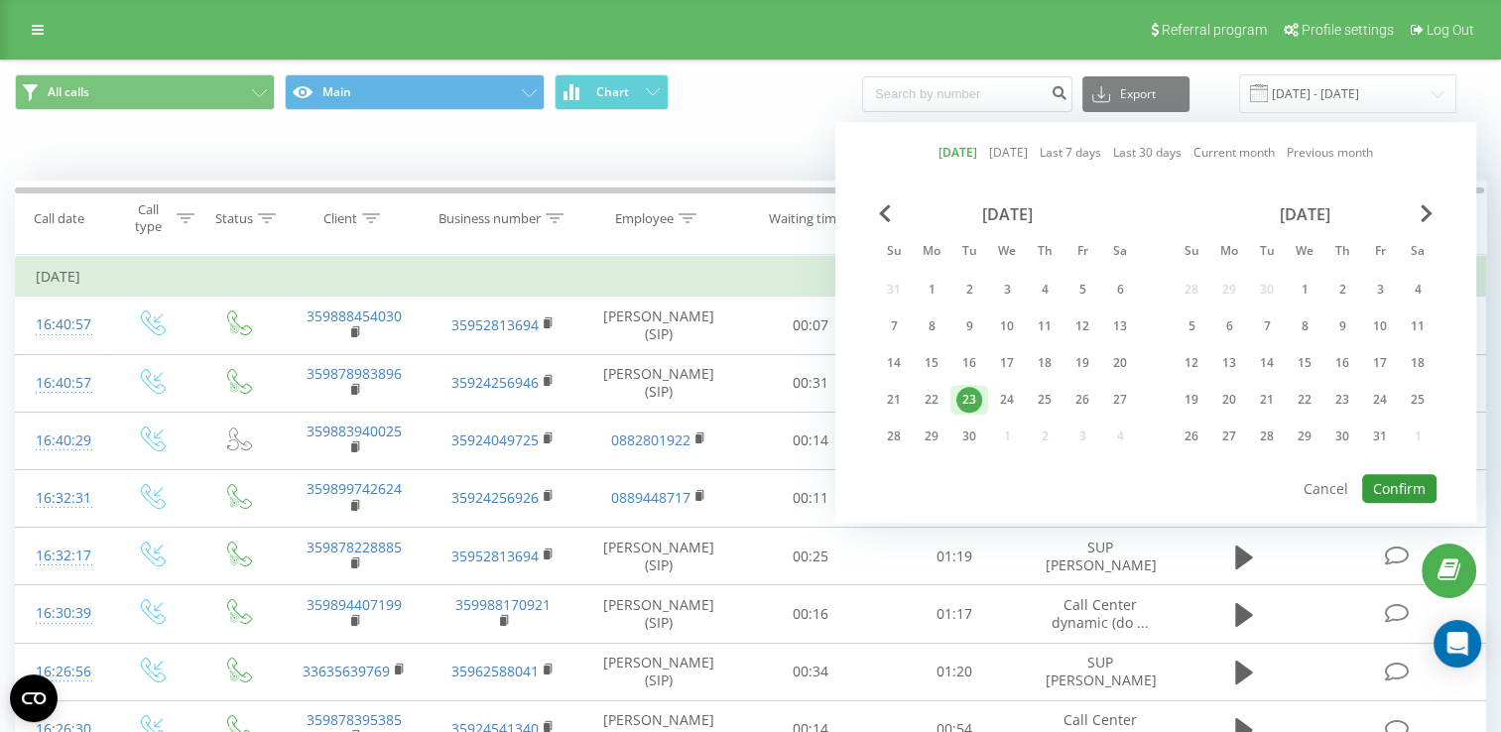
click at [1385, 478] on button "Confirm" at bounding box center [1400, 488] width 74 height 29
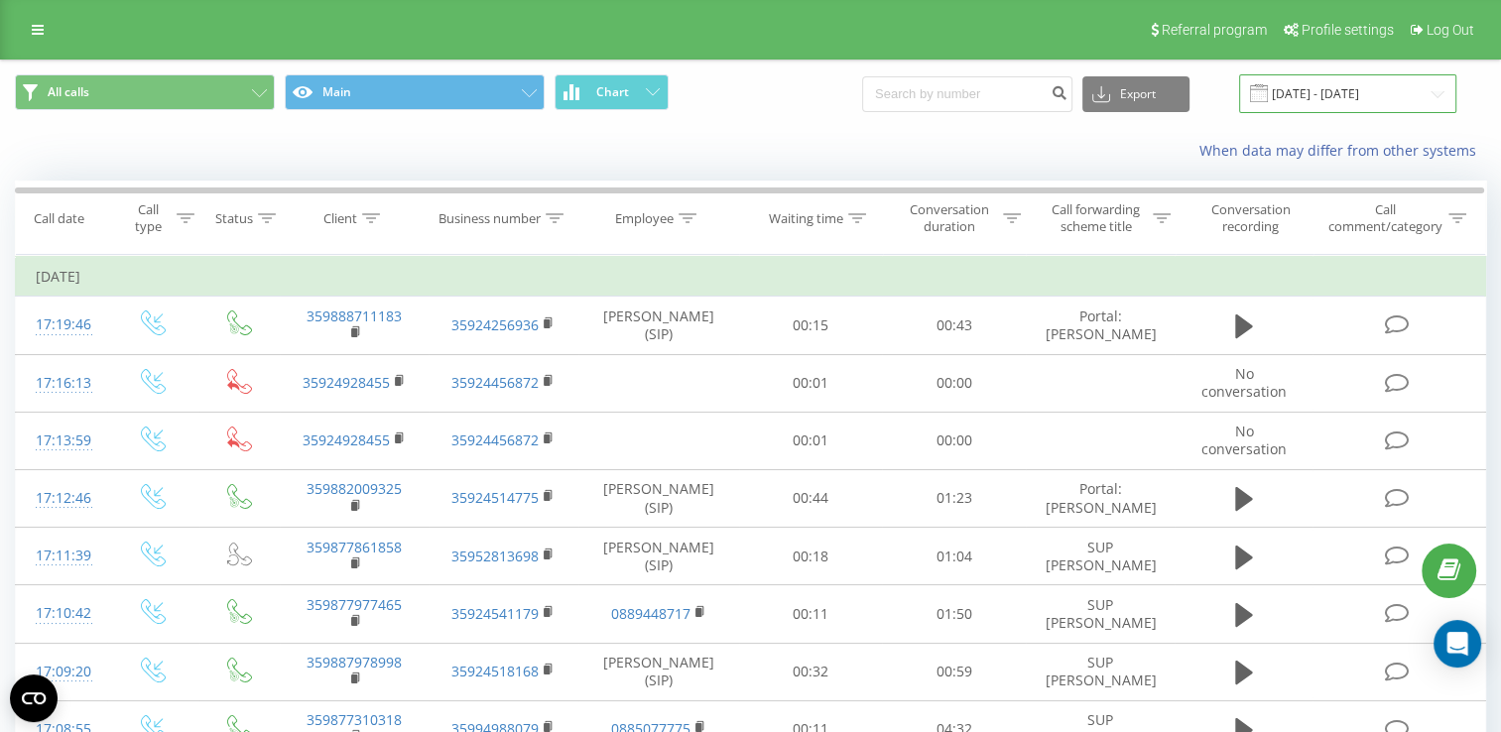
click at [1354, 97] on input "[DATE] - [DATE]" at bounding box center [1347, 93] width 217 height 39
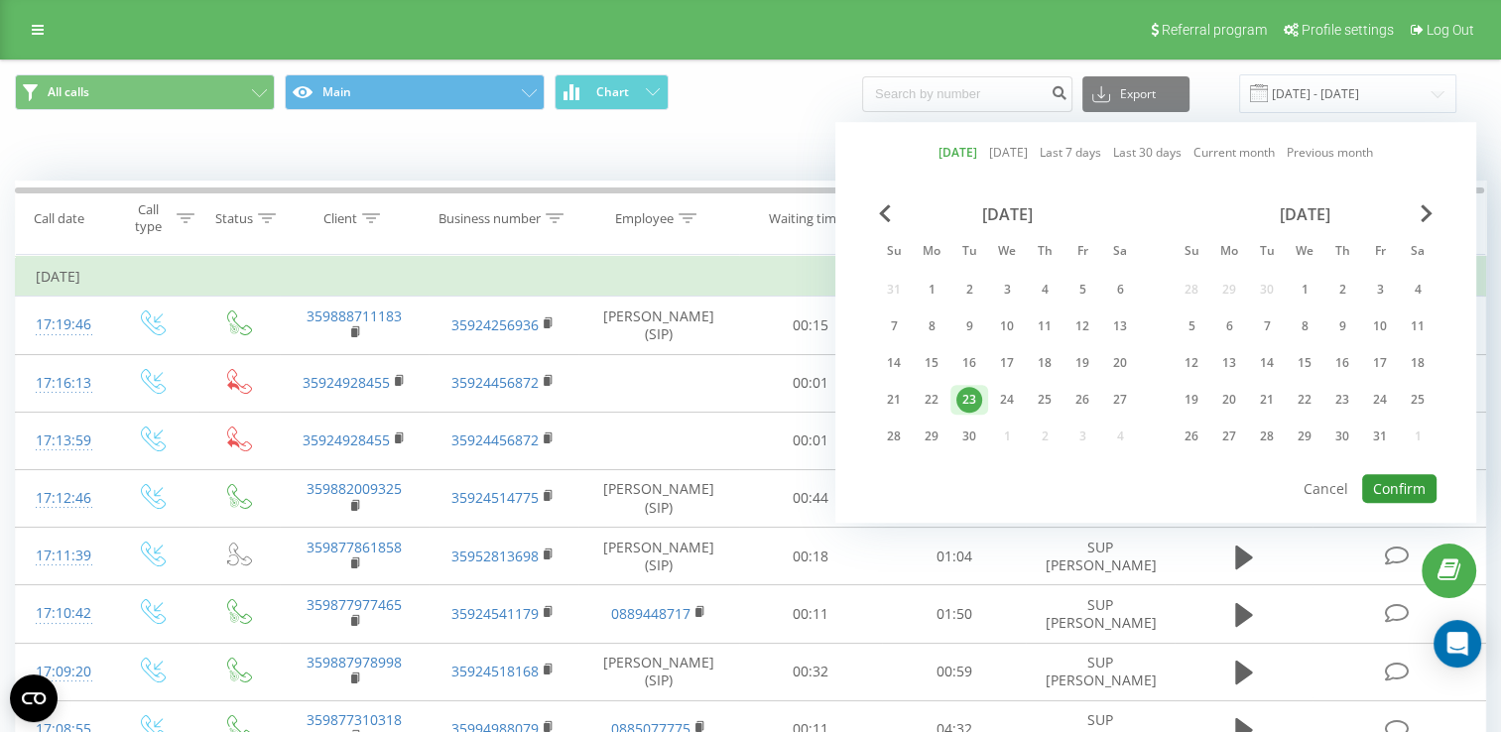
click at [1399, 482] on button "Confirm" at bounding box center [1400, 488] width 74 height 29
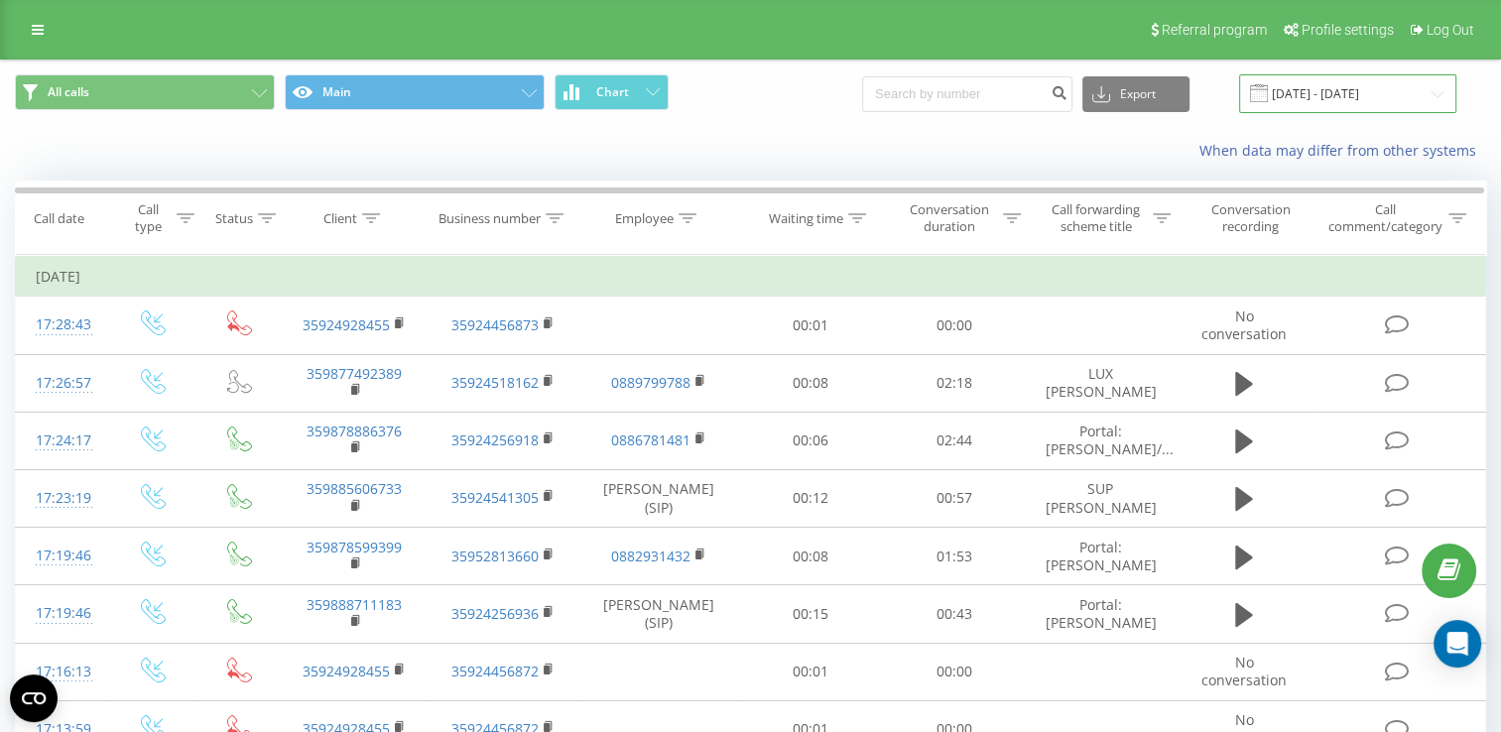
click at [1325, 93] on input "[DATE] - [DATE]" at bounding box center [1347, 93] width 217 height 39
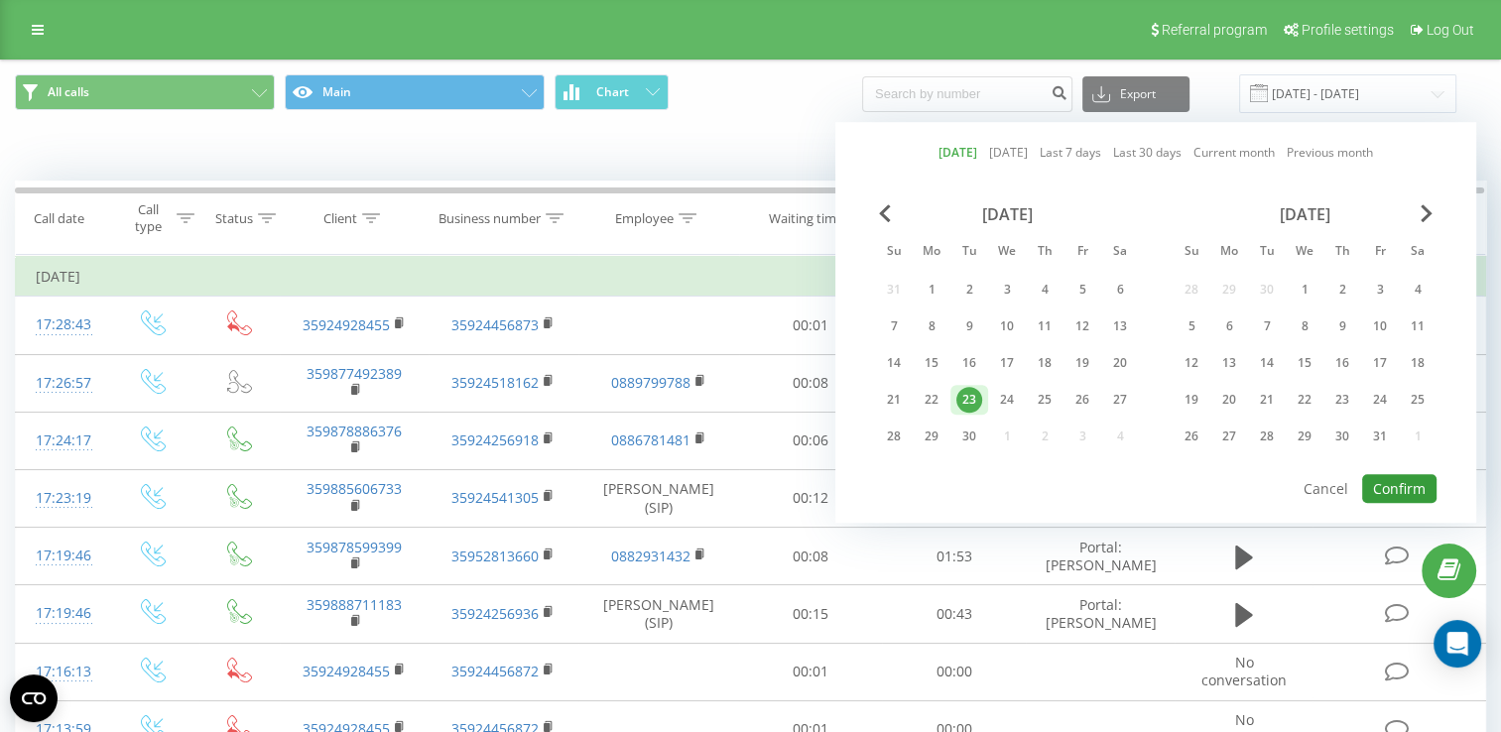
click at [1404, 488] on button "Confirm" at bounding box center [1400, 488] width 74 height 29
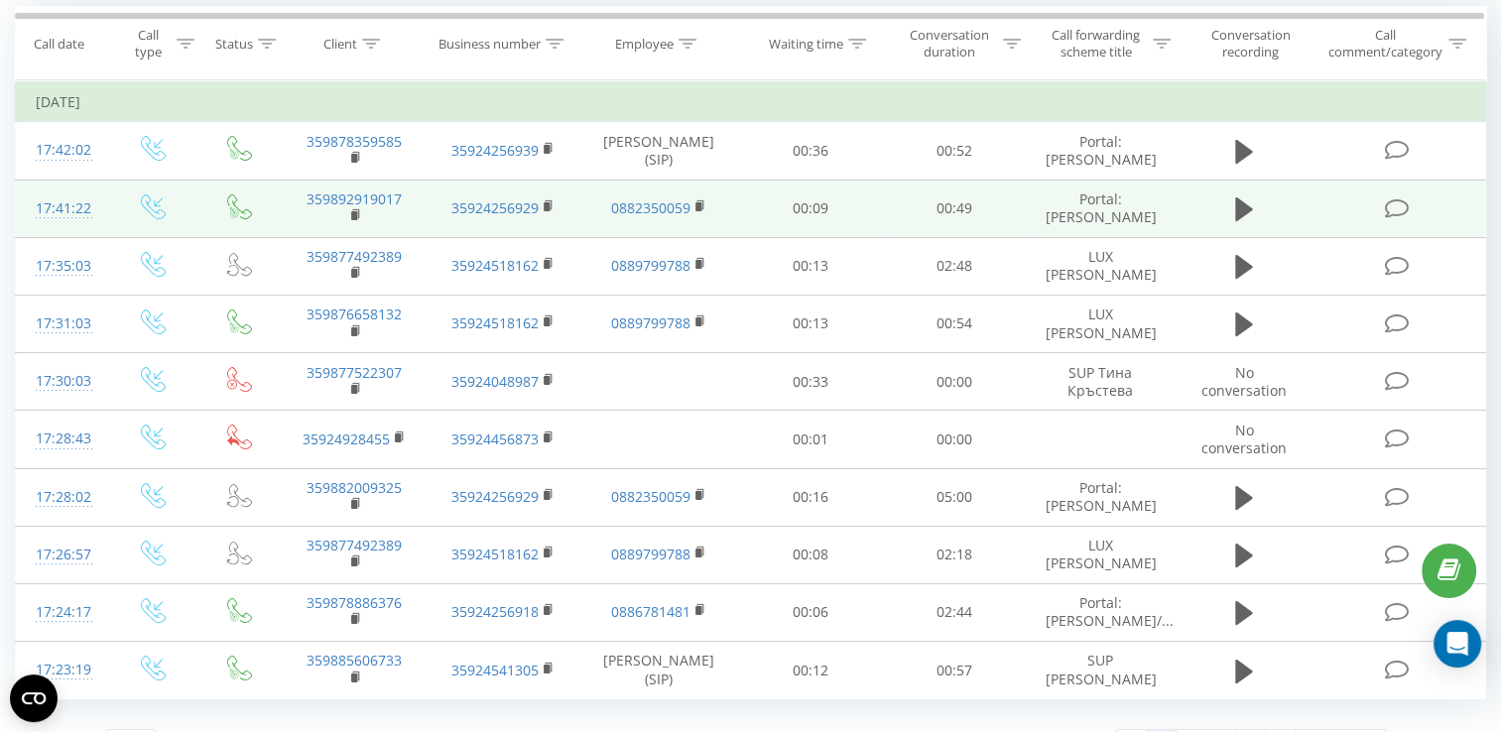
scroll to position [198, 0]
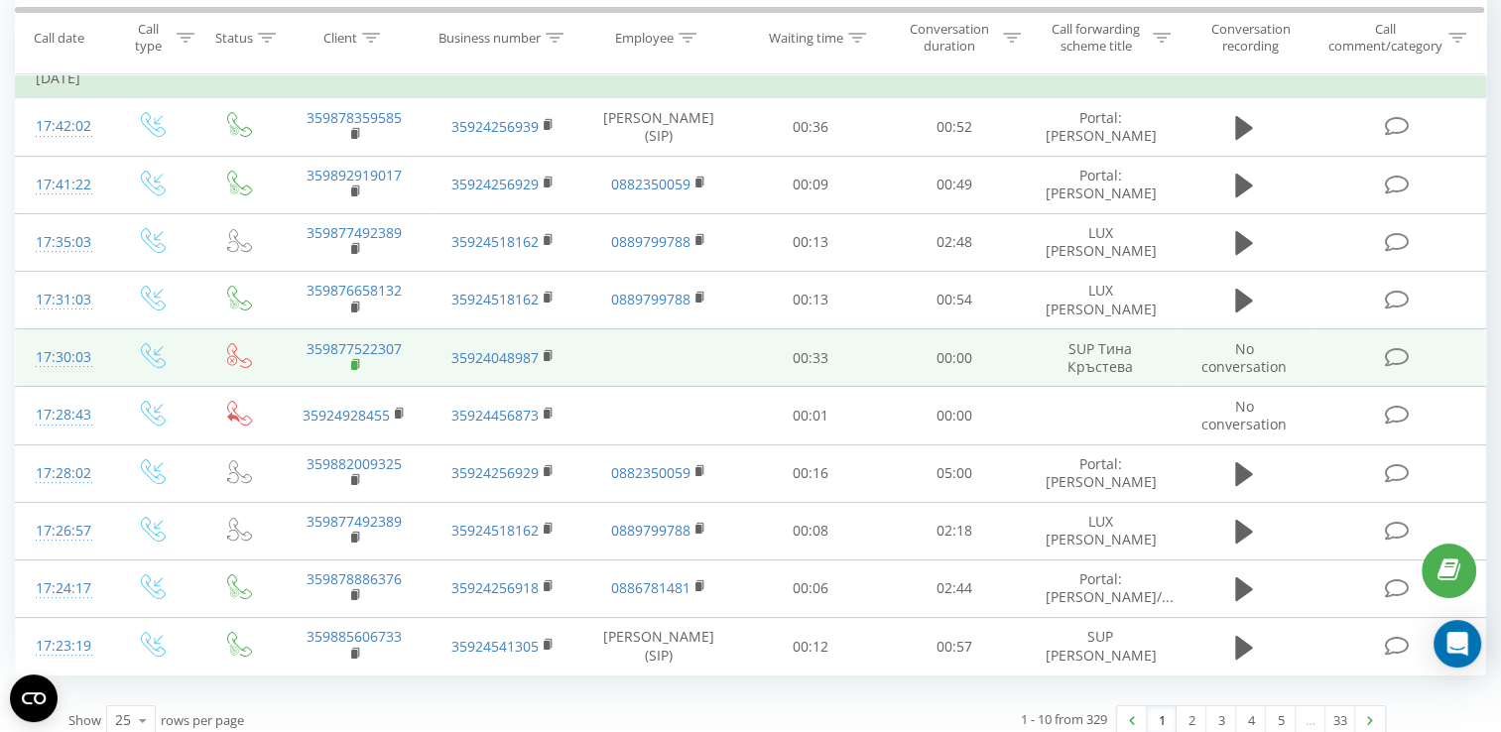
click at [353, 370] on rect at bounding box center [354, 365] width 6 height 9
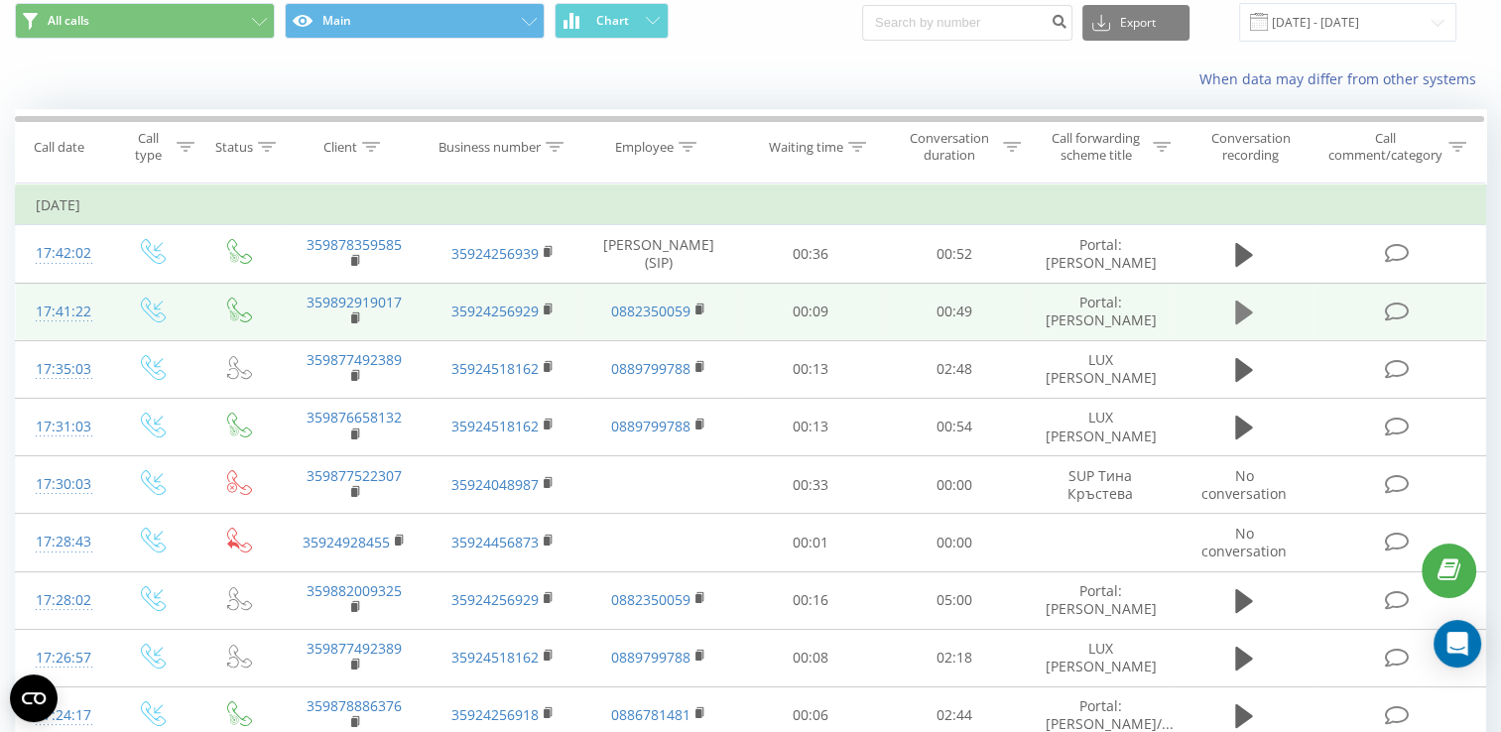
scroll to position [0, 0]
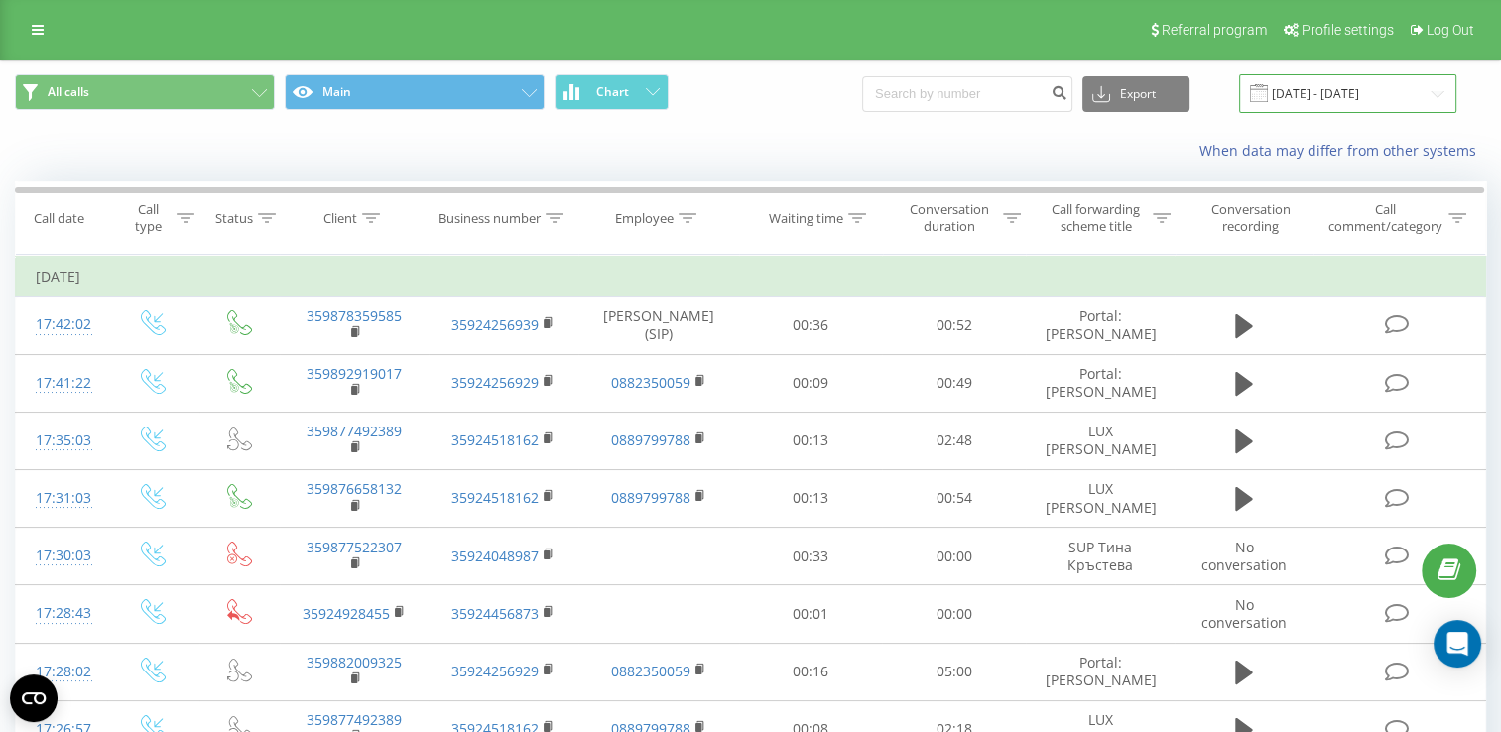
click at [1359, 99] on input "[DATE] - [DATE]" at bounding box center [1347, 93] width 217 height 39
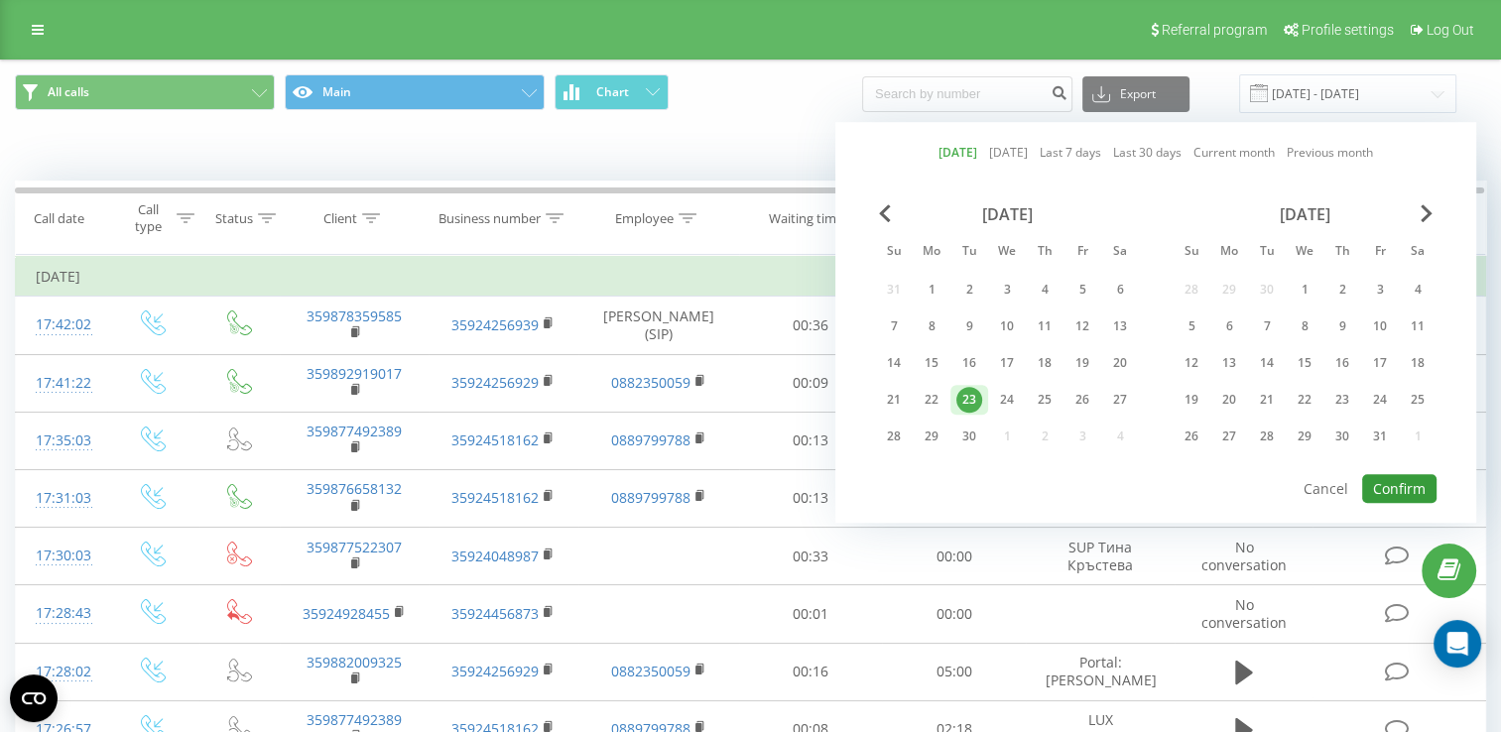
click at [1405, 474] on button "Confirm" at bounding box center [1400, 488] width 74 height 29
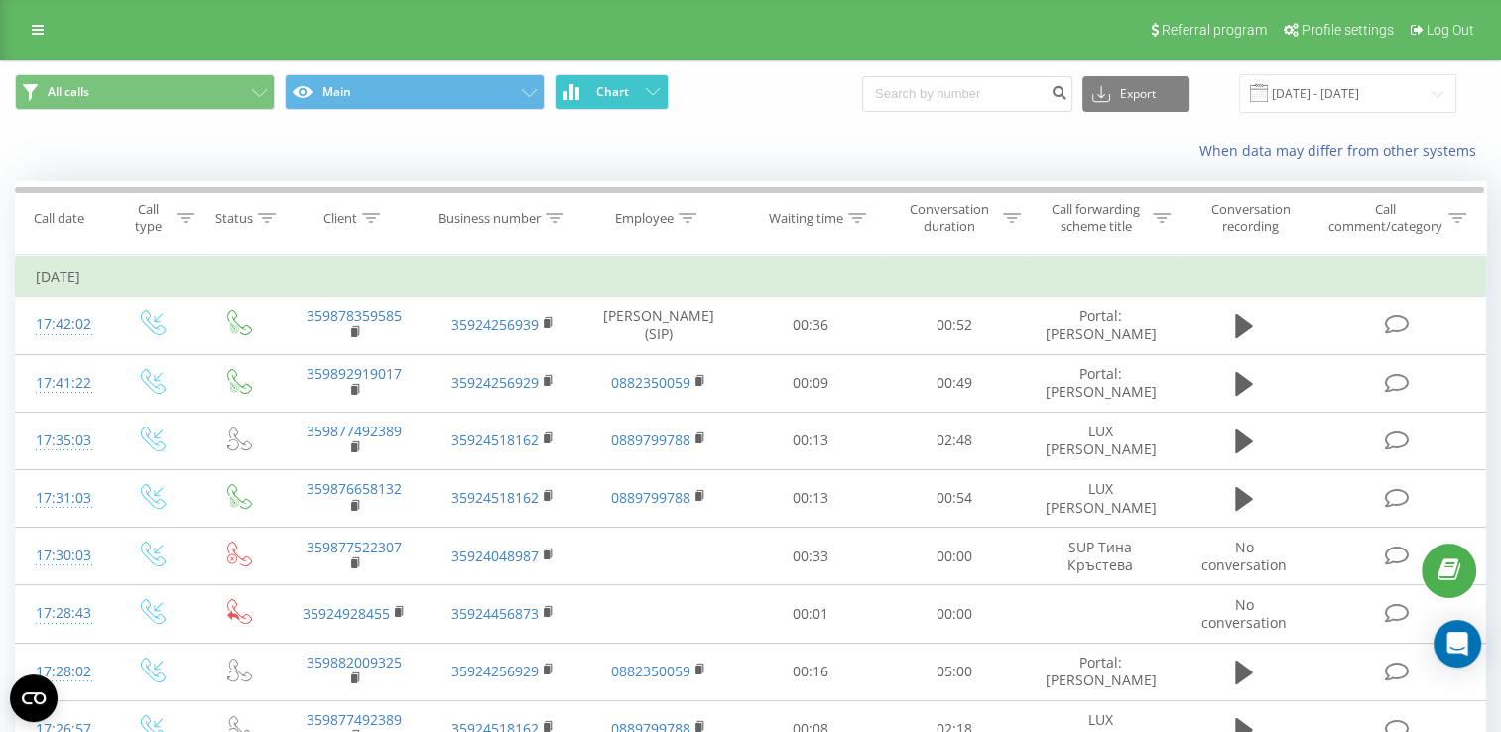
click at [629, 102] on button "Chart" at bounding box center [612, 92] width 114 height 36
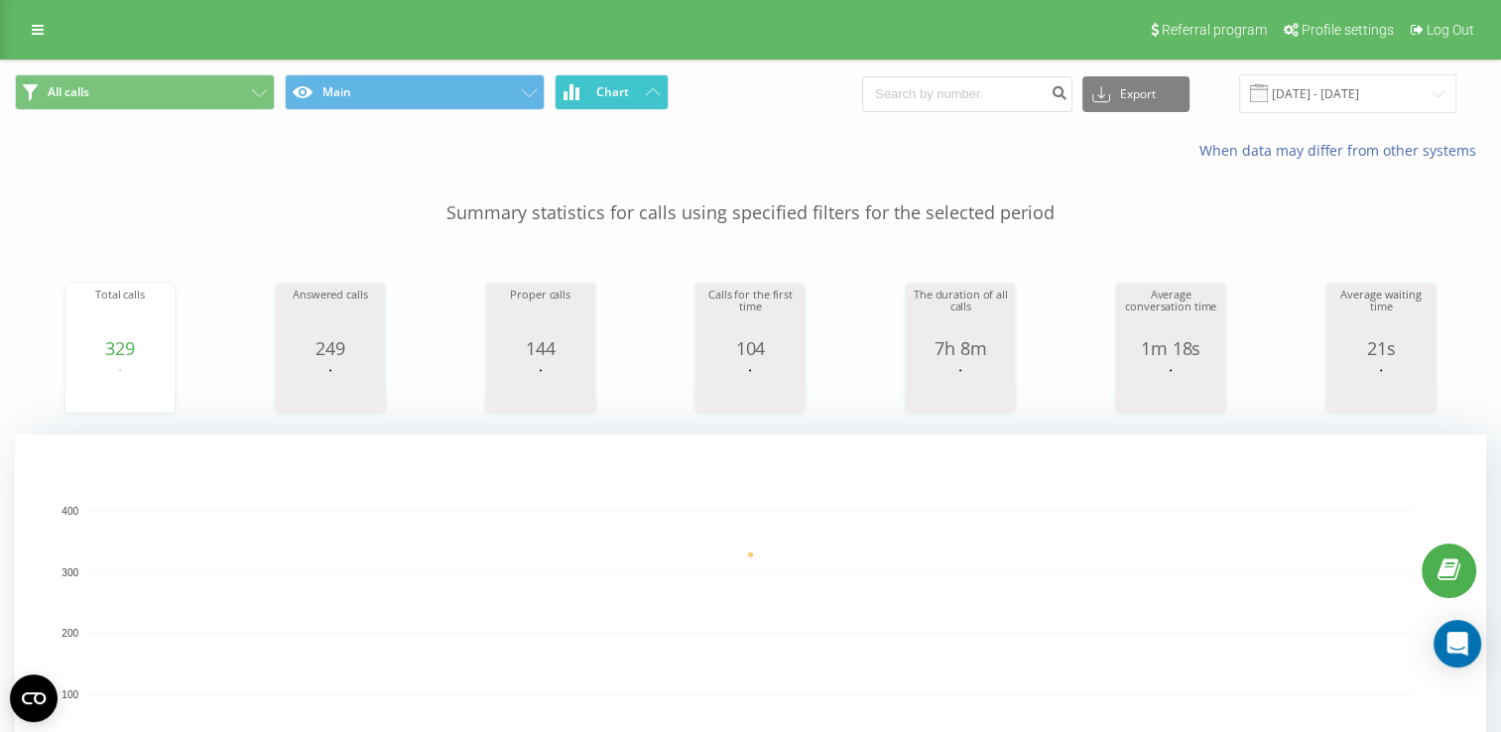
click at [629, 102] on button "Chart" at bounding box center [612, 92] width 114 height 36
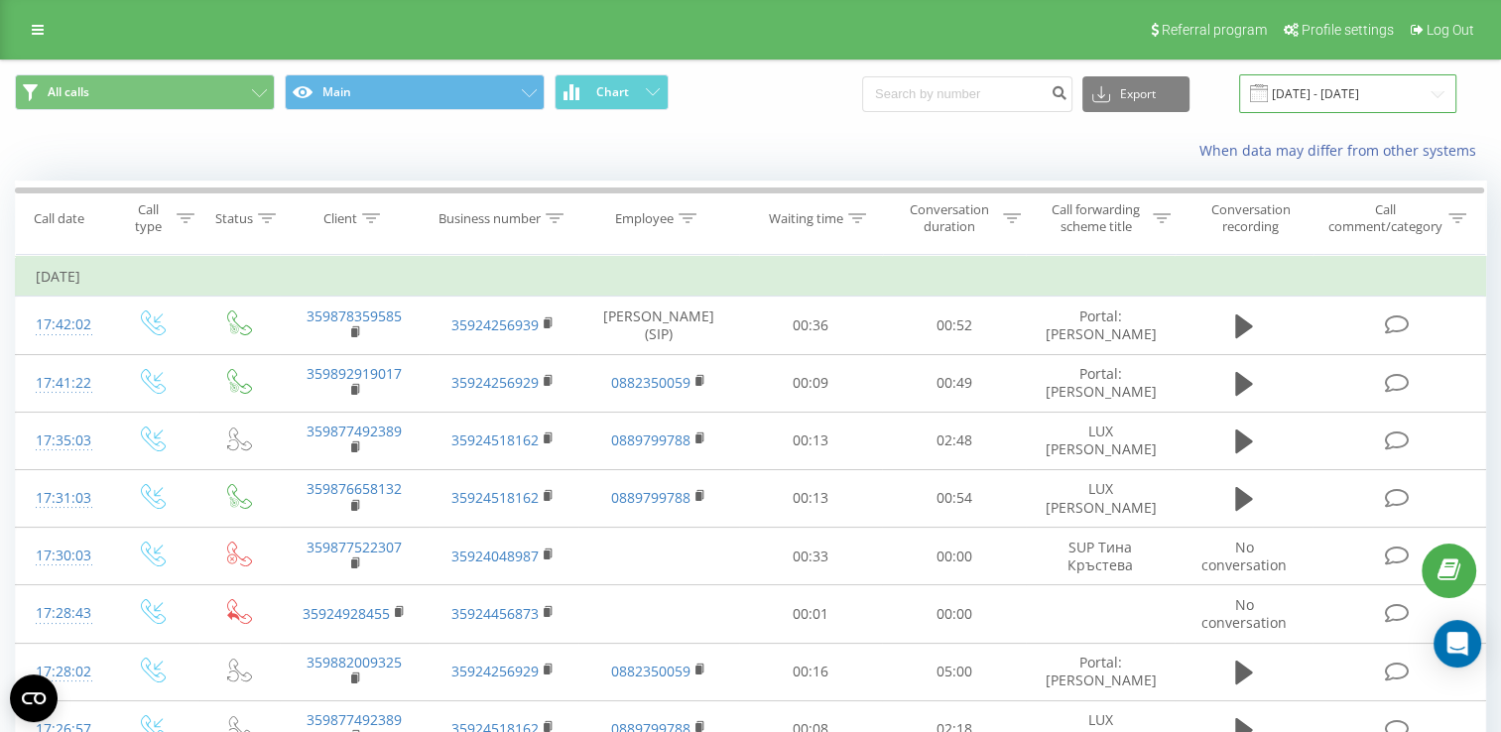
click at [1347, 89] on input "[DATE] - [DATE]" at bounding box center [1347, 93] width 217 height 39
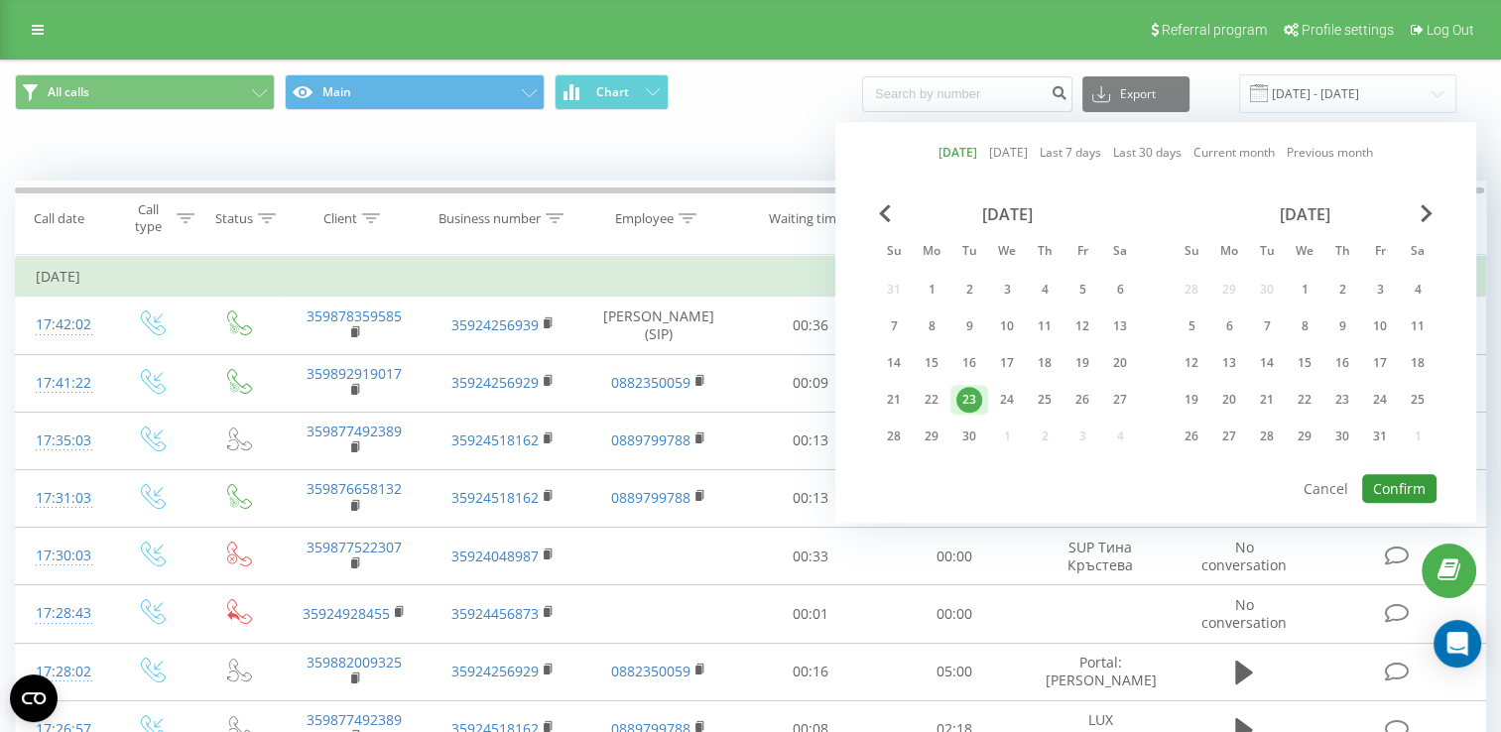
click at [1409, 480] on button "Confirm" at bounding box center [1400, 488] width 74 height 29
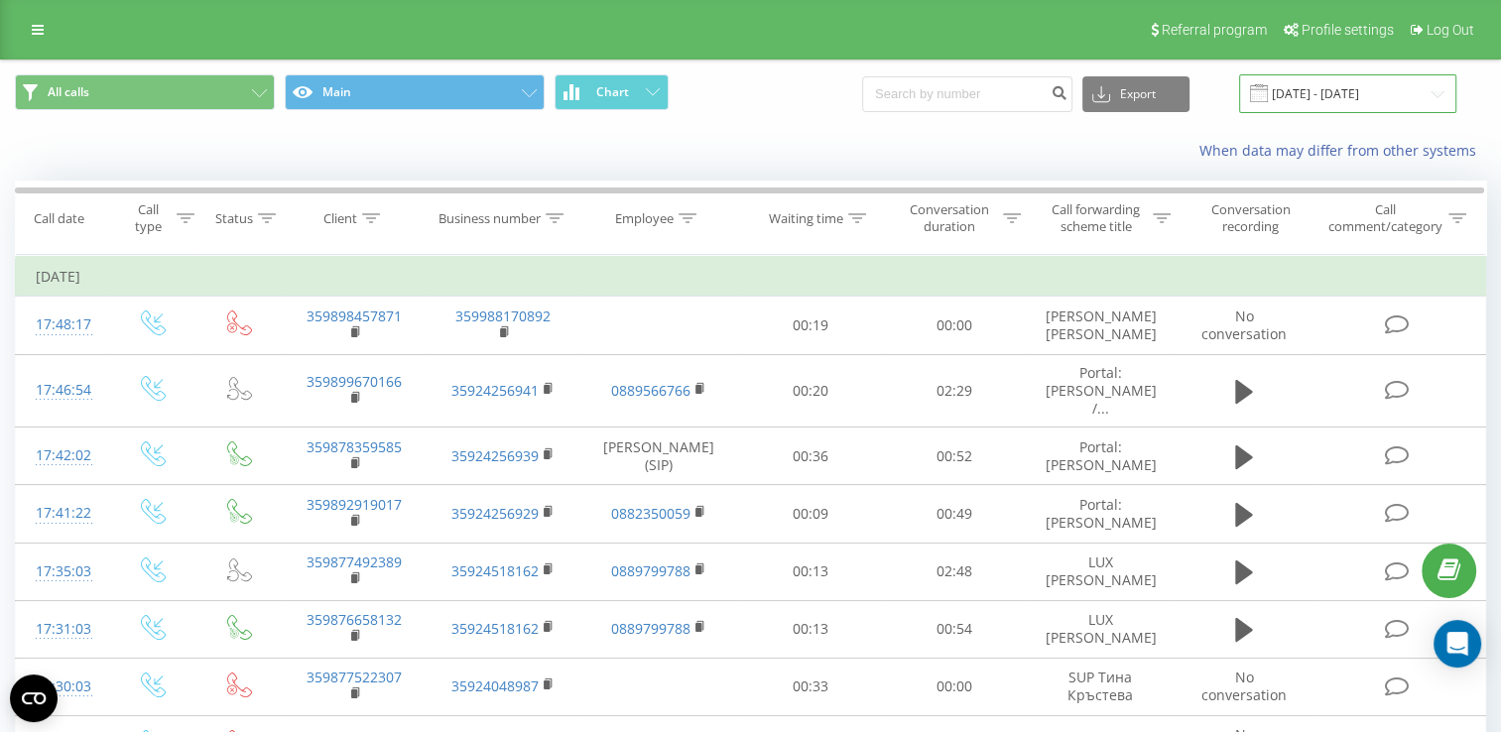
click at [1302, 90] on input "[DATE] - [DATE]" at bounding box center [1347, 93] width 217 height 39
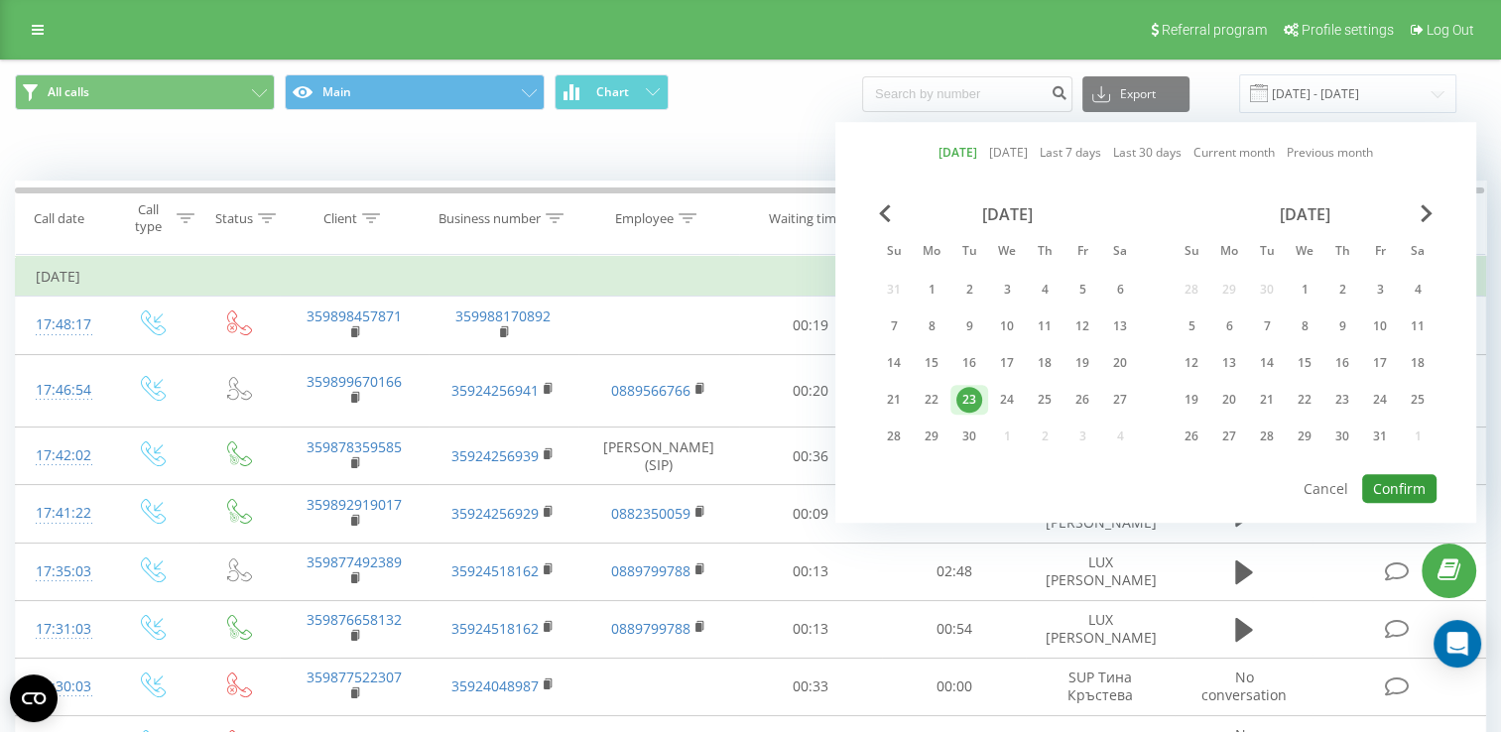
click at [1398, 477] on button "Confirm" at bounding box center [1400, 488] width 74 height 29
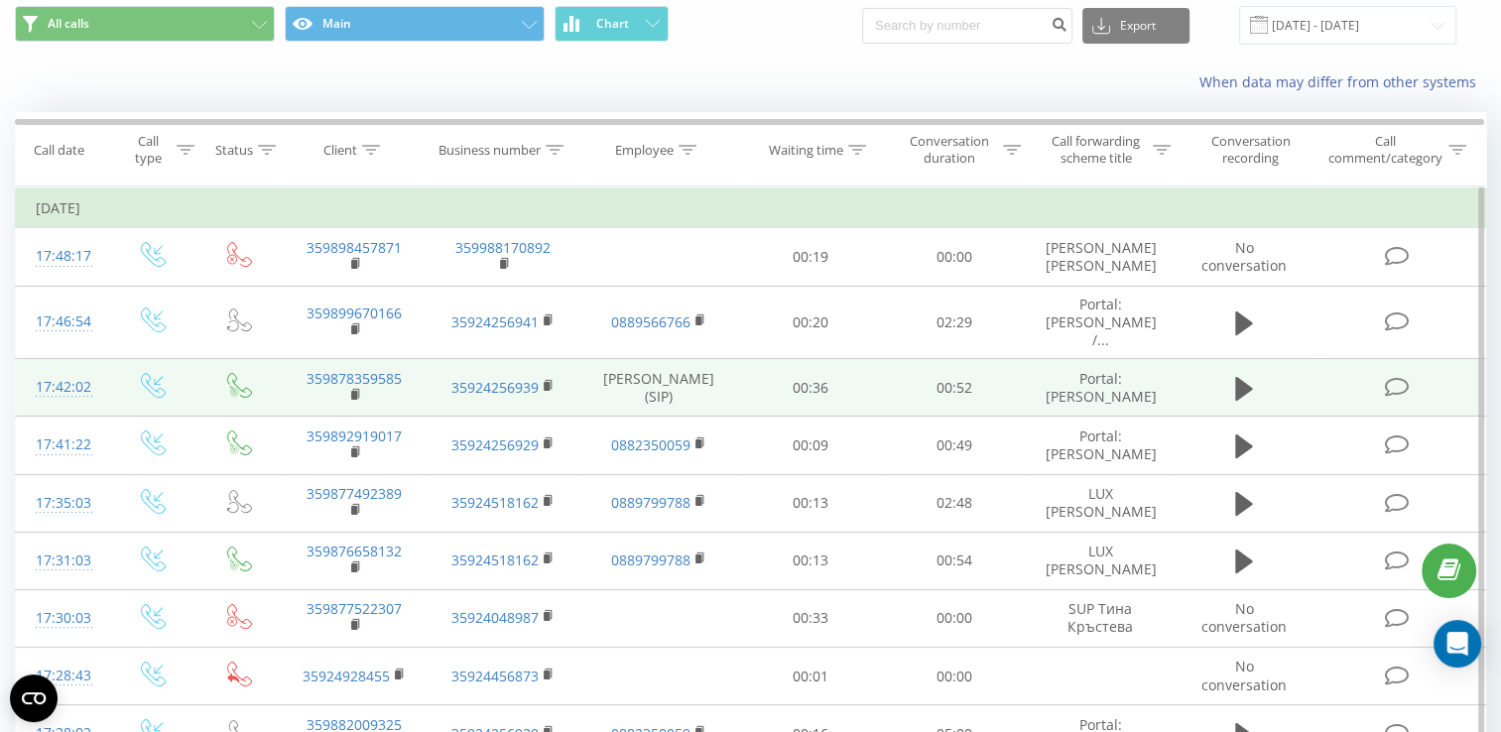
scroll to position [99, 0]
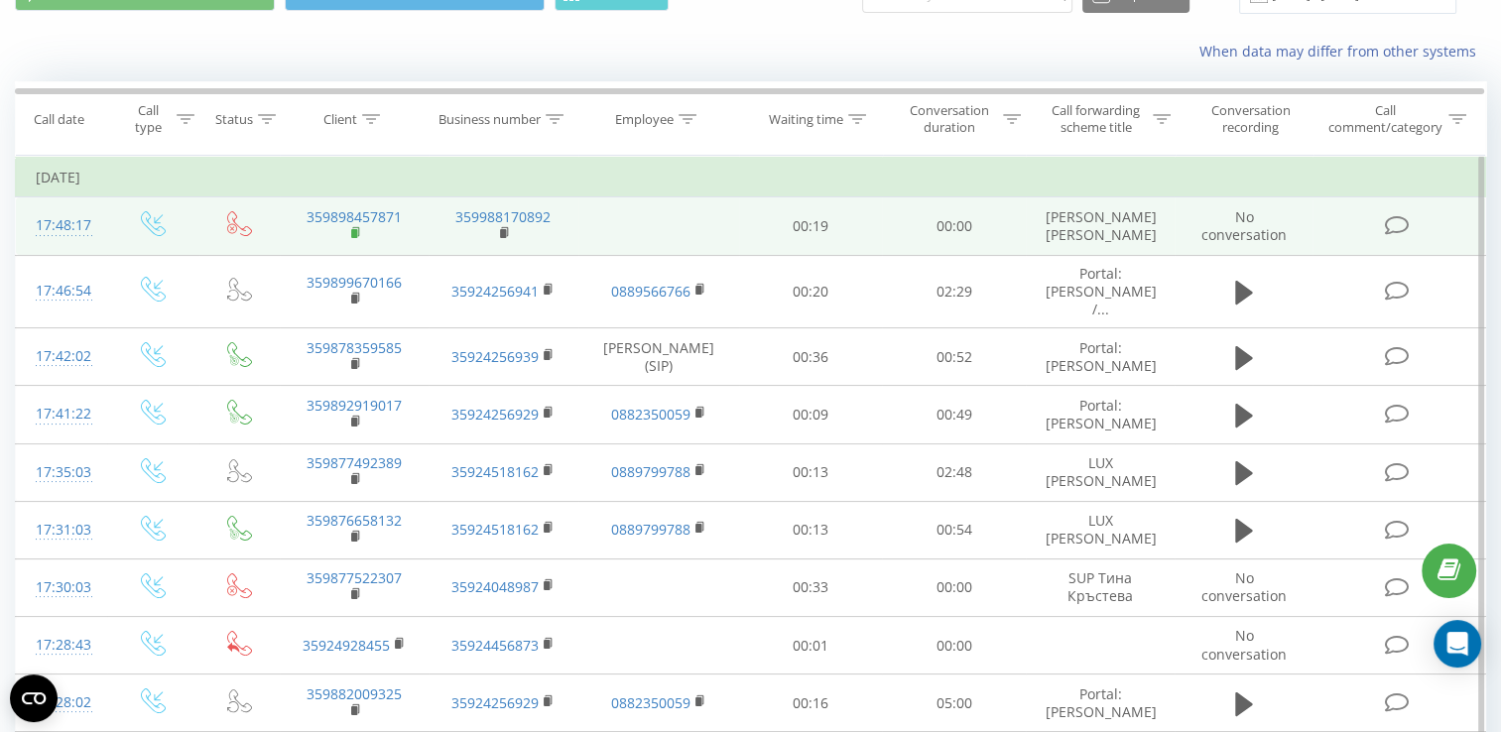
click at [357, 238] on rect at bounding box center [354, 233] width 6 height 9
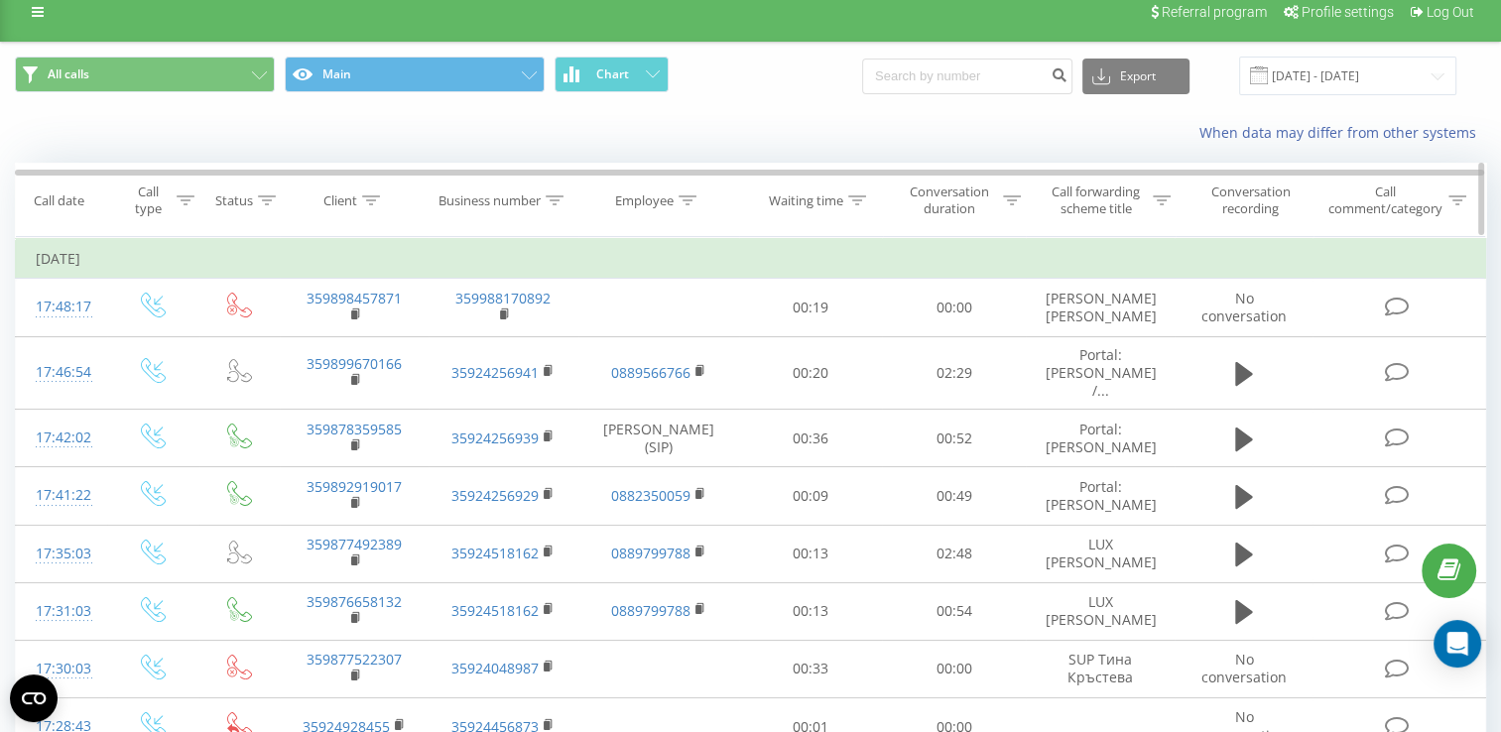
scroll to position [0, 0]
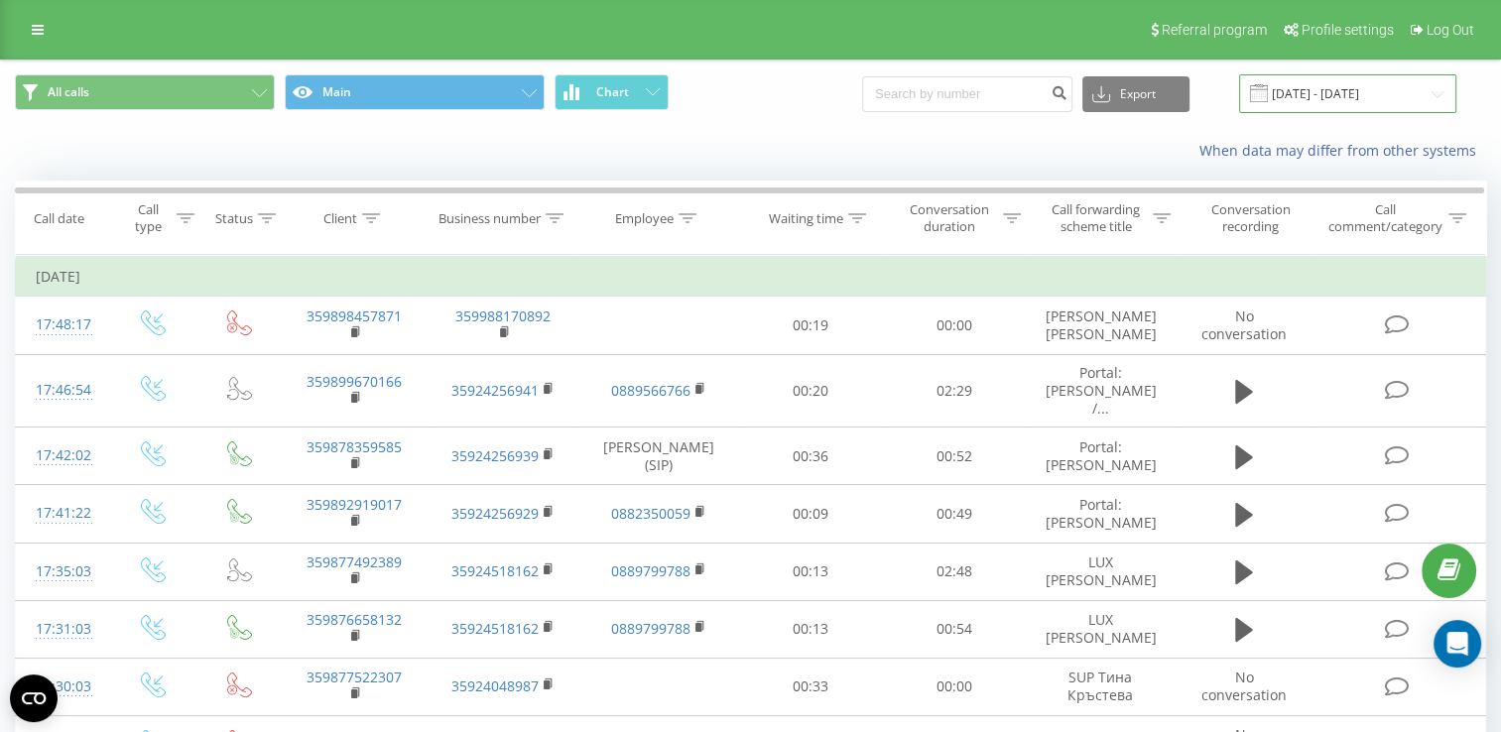
click at [1355, 97] on input "[DATE] - [DATE]" at bounding box center [1347, 93] width 217 height 39
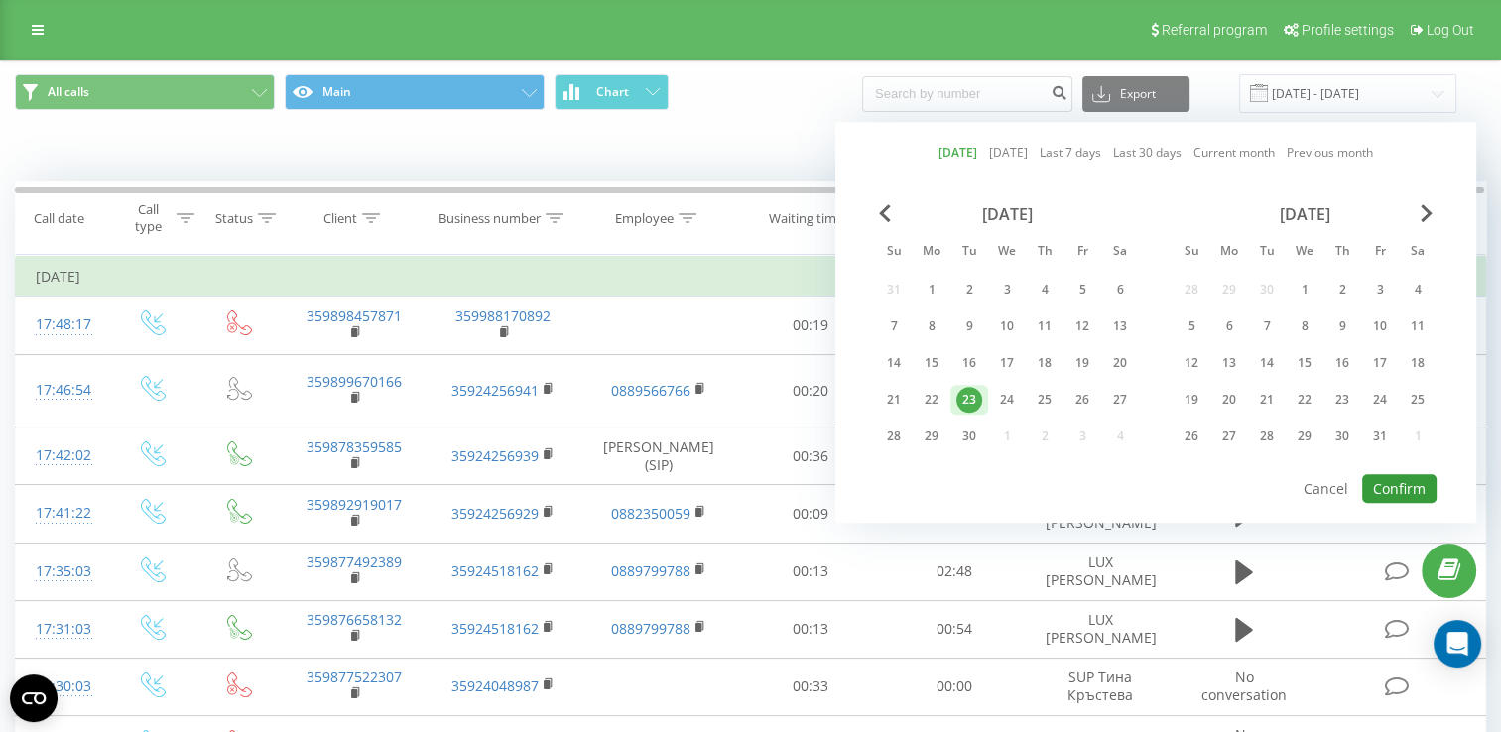
click at [1396, 476] on button "Confirm" at bounding box center [1400, 488] width 74 height 29
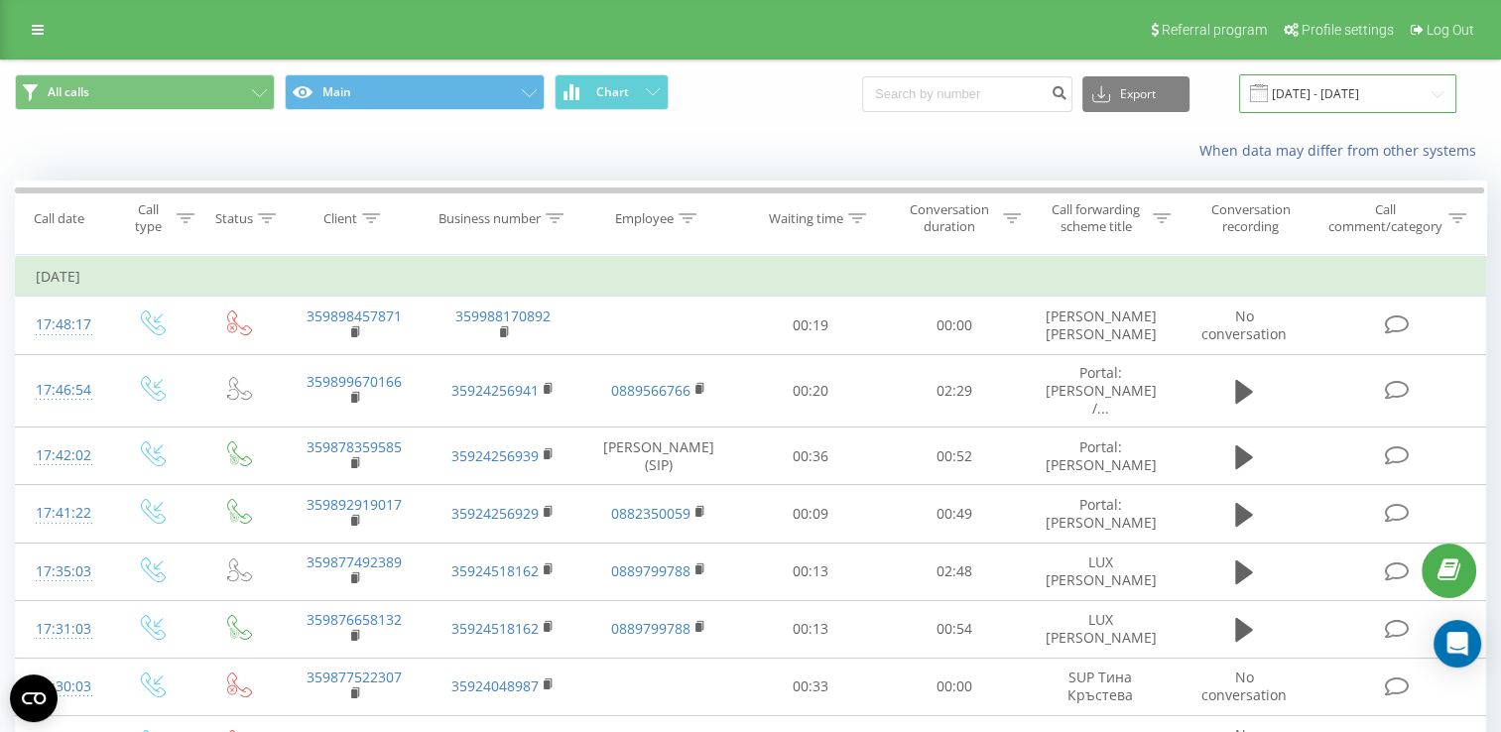
click at [1346, 105] on input "[DATE] - [DATE]" at bounding box center [1347, 93] width 217 height 39
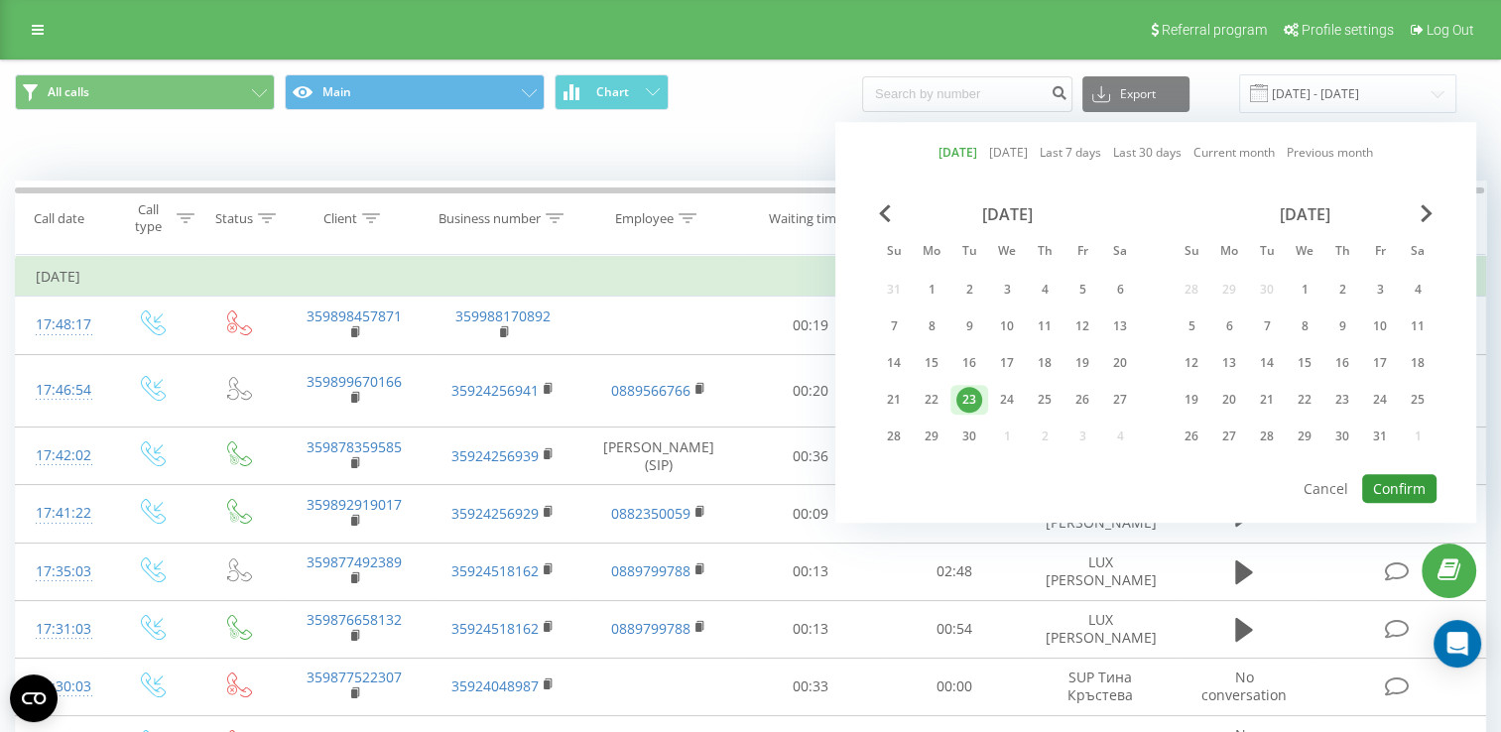
click at [1426, 482] on button "Confirm" at bounding box center [1400, 488] width 74 height 29
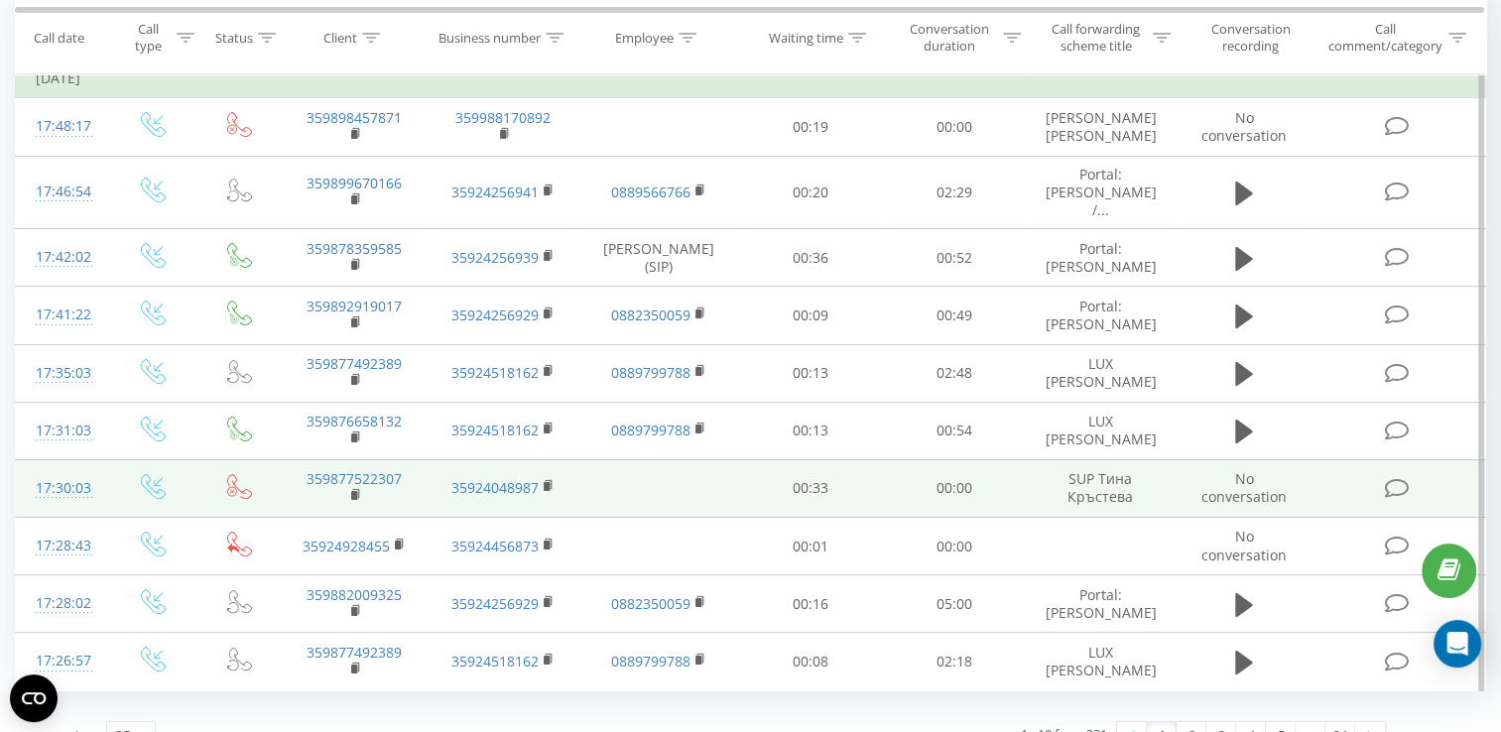
scroll to position [258, 0]
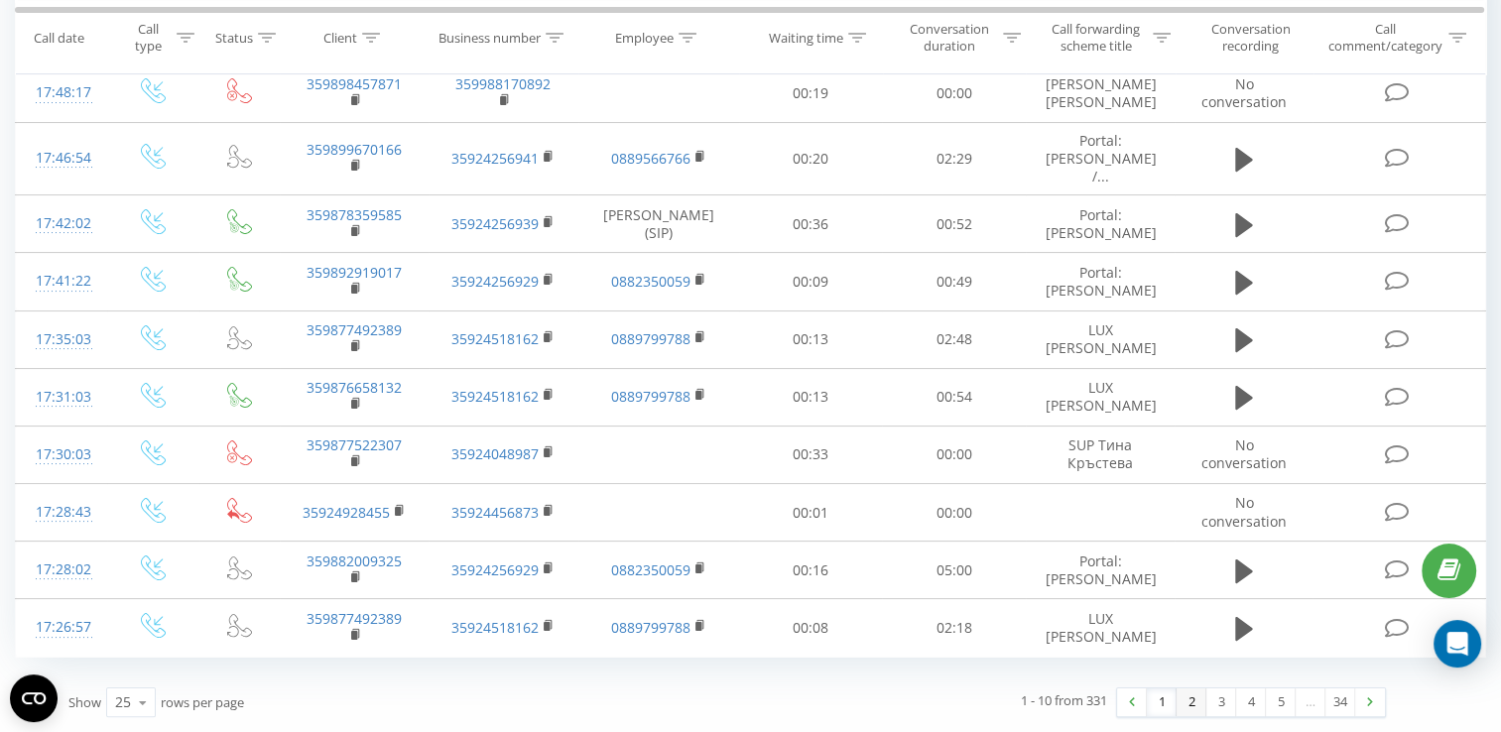
click at [1189, 709] on link "2" at bounding box center [1192, 703] width 30 height 28
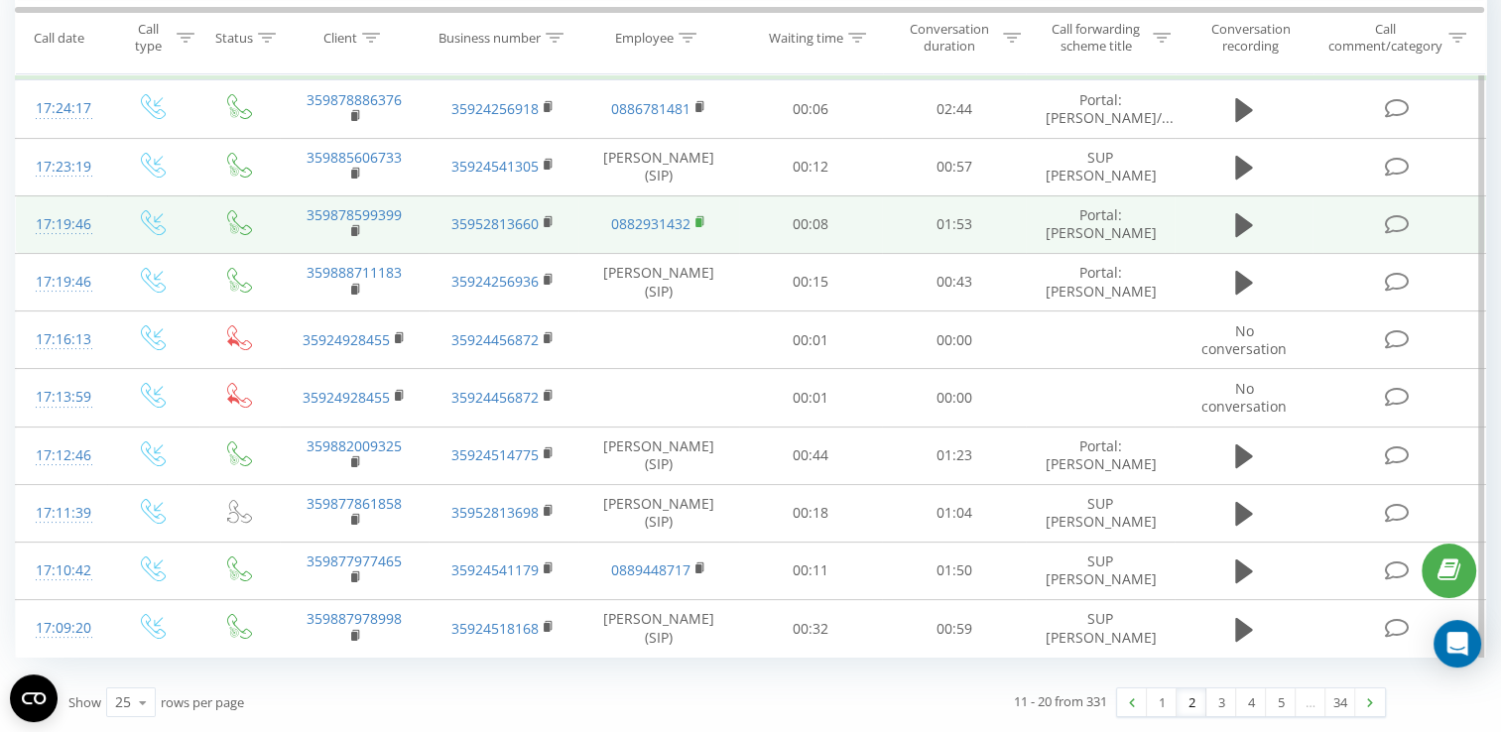
scroll to position [129, 0]
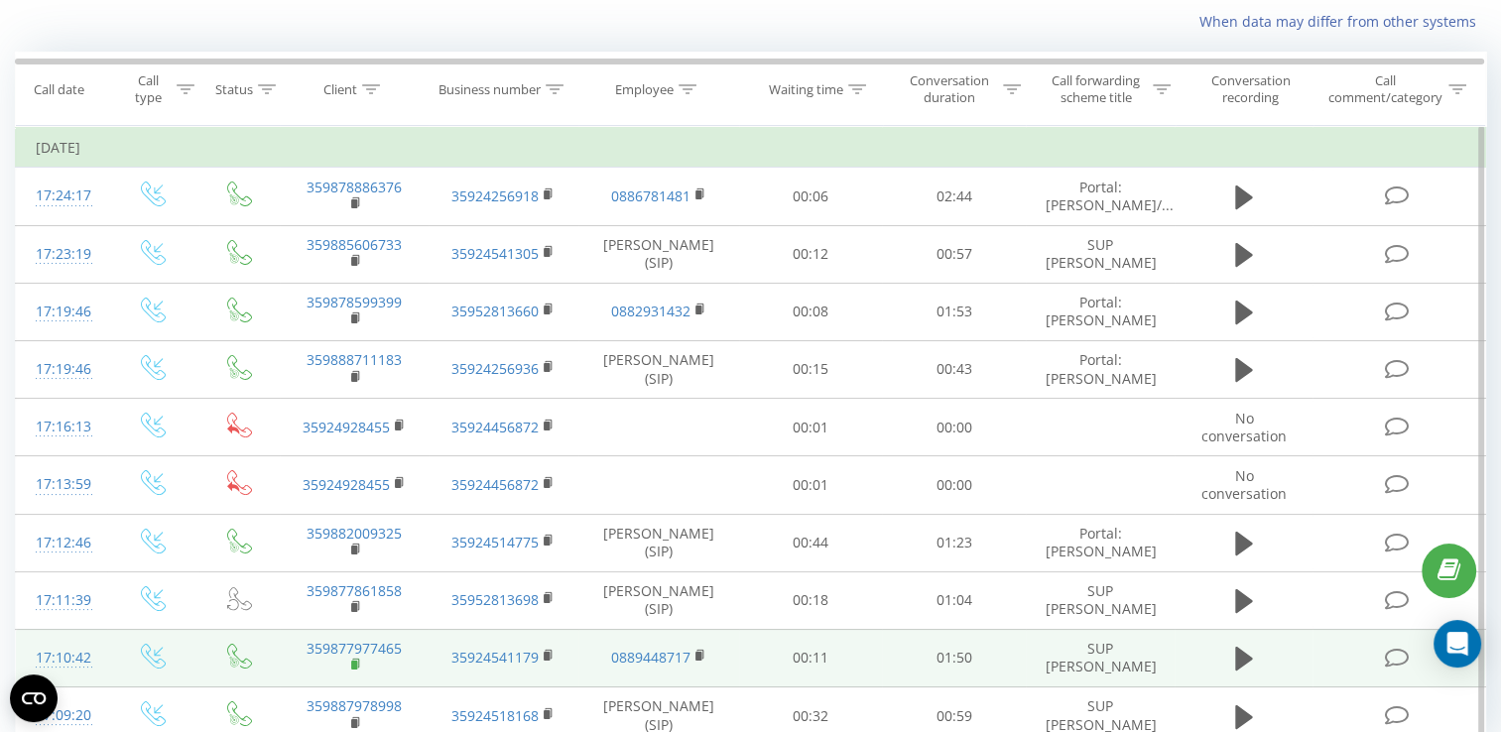
click at [356, 670] on rect at bounding box center [354, 665] width 6 height 9
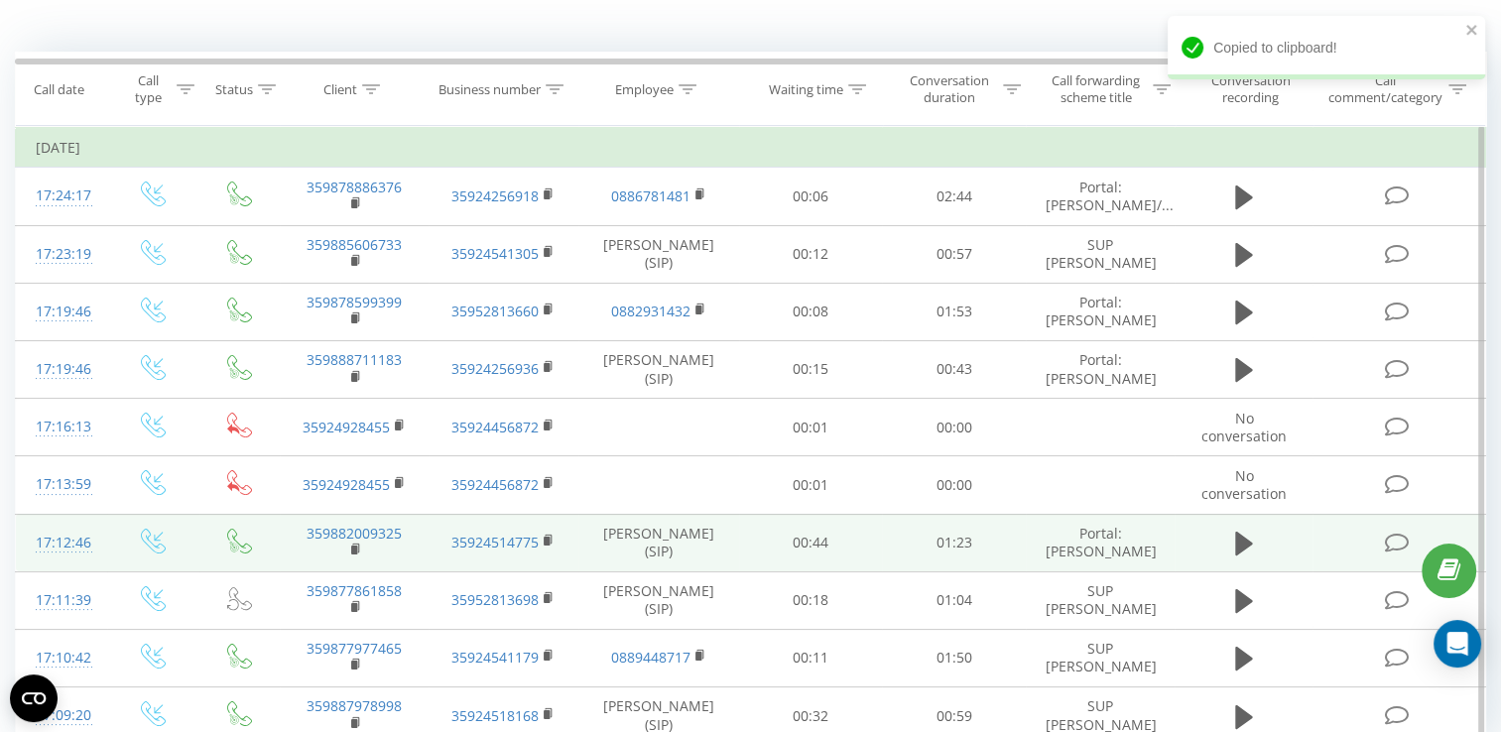
scroll to position [228, 0]
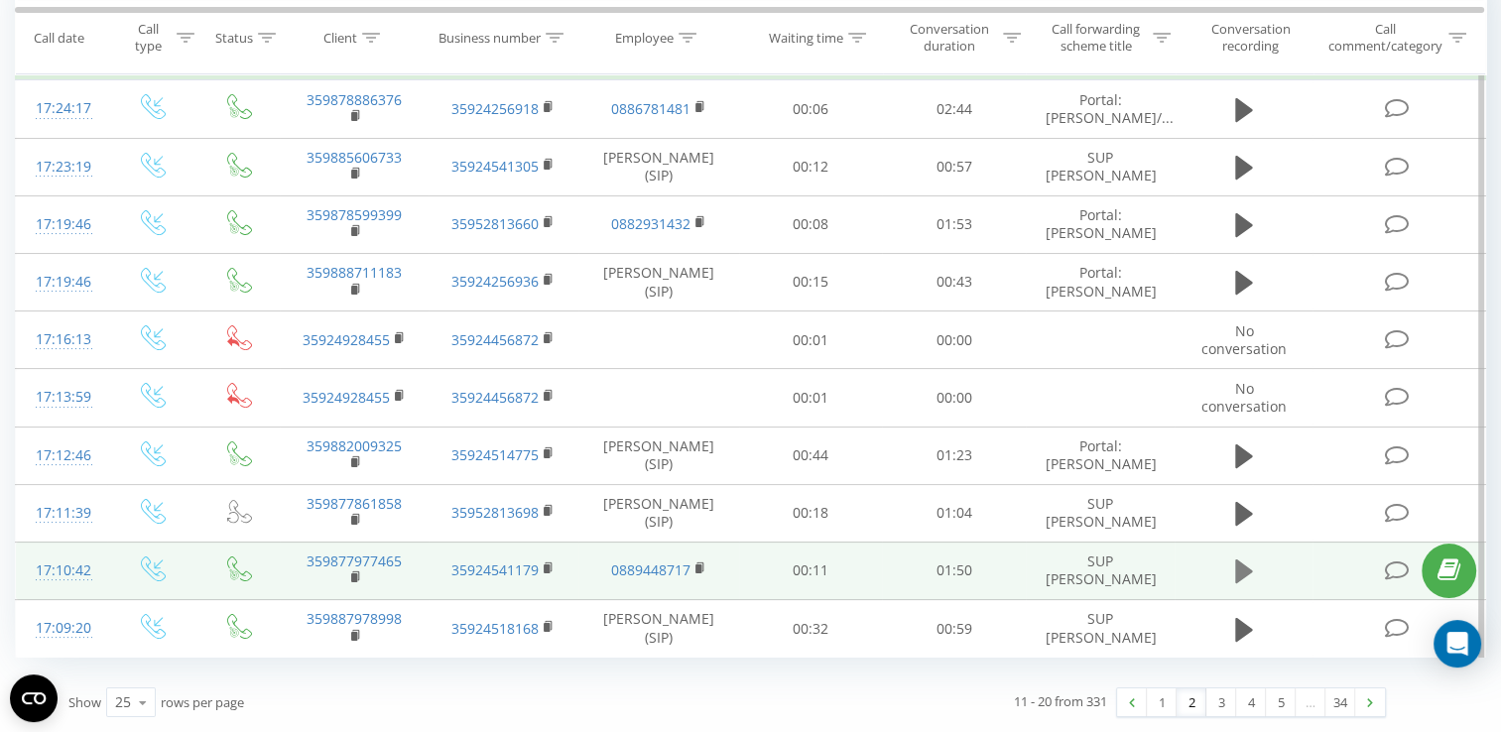
click at [1242, 574] on icon at bounding box center [1244, 572] width 18 height 24
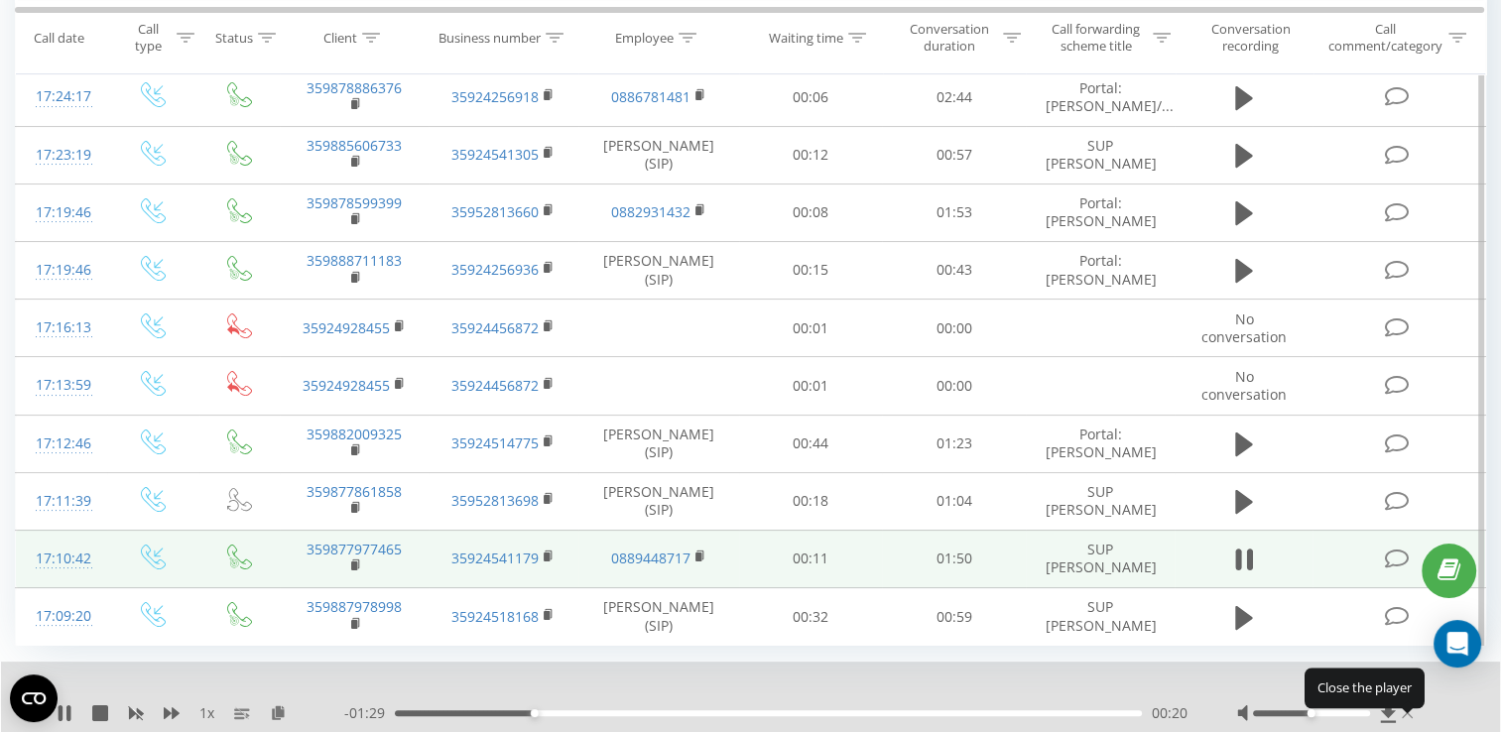
click at [1402, 718] on icon at bounding box center [1407, 714] width 11 height 16
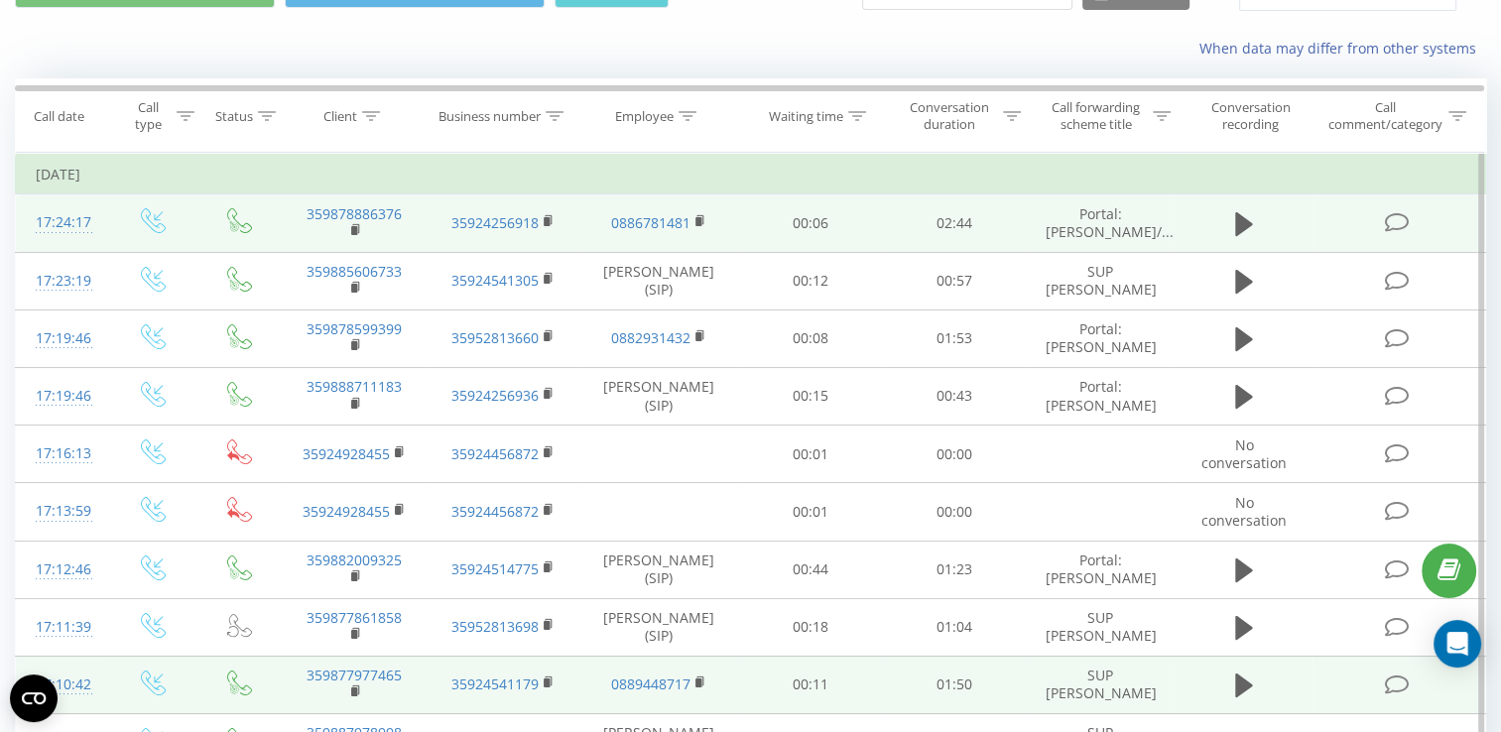
scroll to position [0, 0]
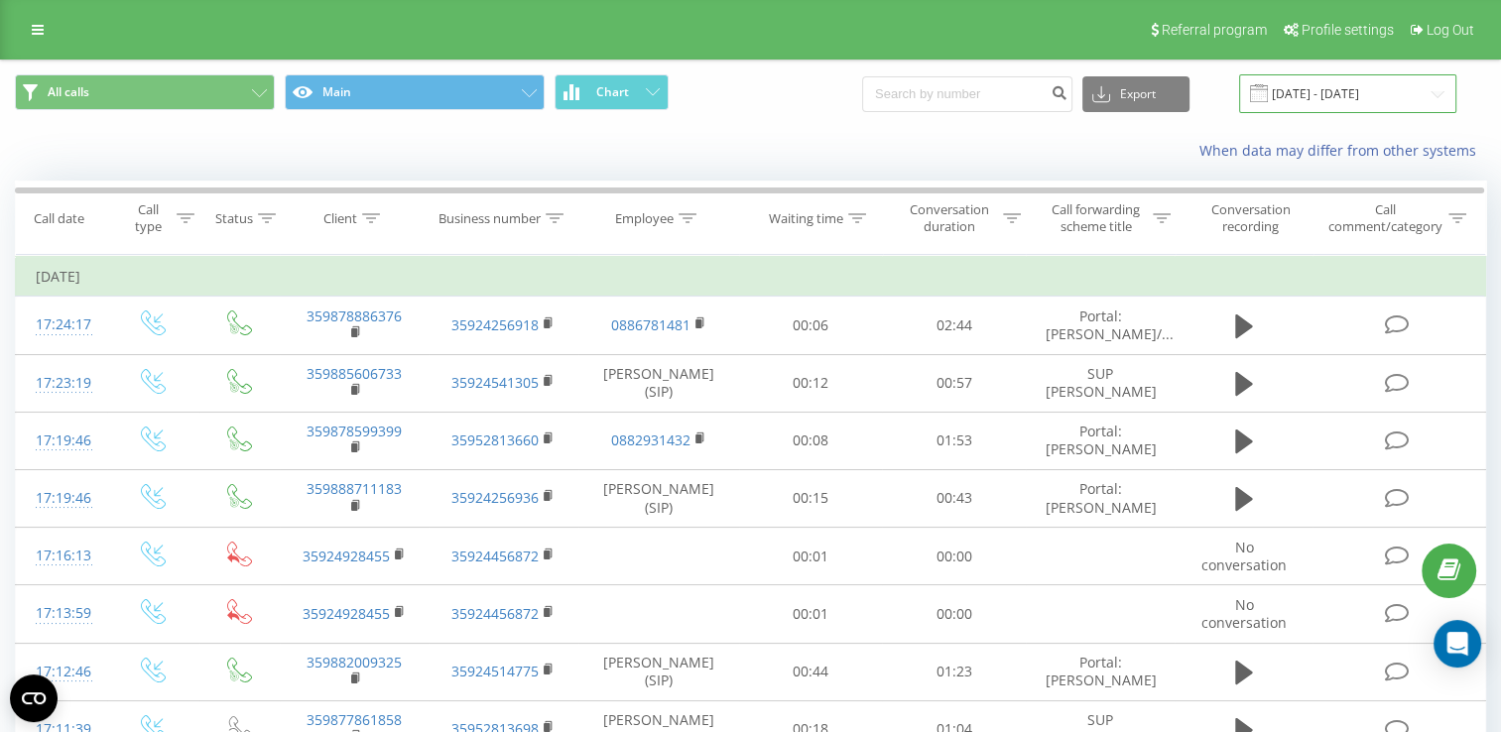
click at [1335, 89] on input "[DATE] - [DATE]" at bounding box center [1347, 93] width 217 height 39
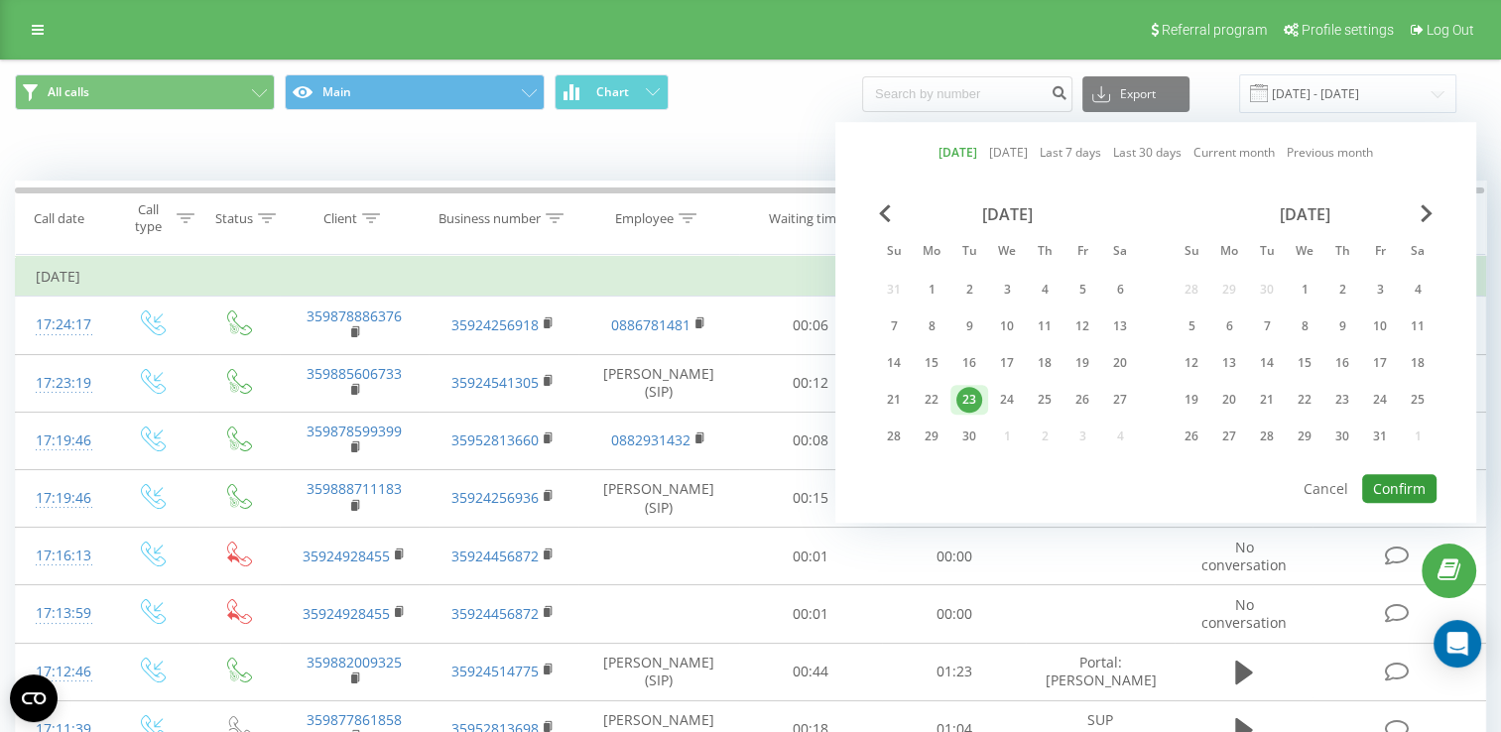
click at [1399, 480] on button "Confirm" at bounding box center [1400, 488] width 74 height 29
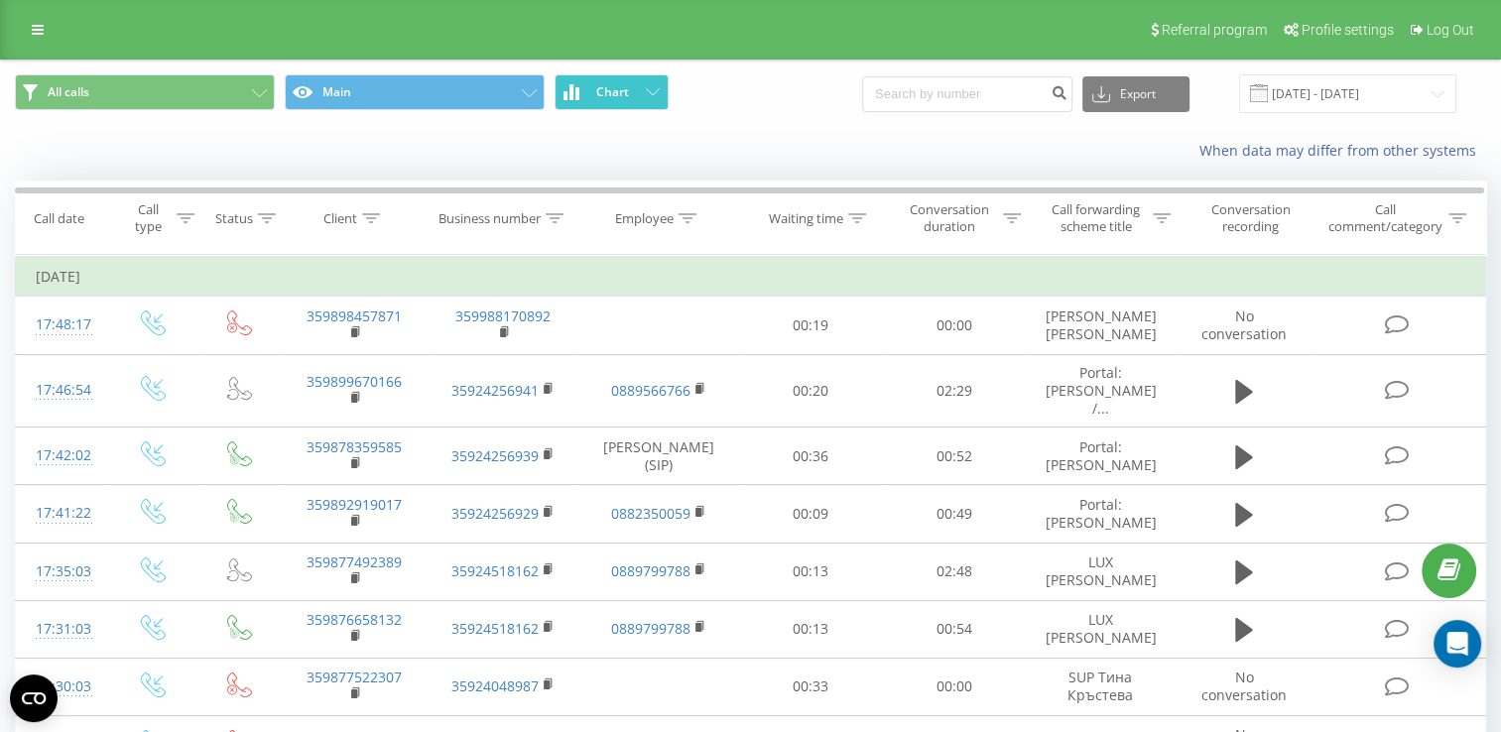
click at [603, 85] on span "Chart" at bounding box center [612, 92] width 33 height 14
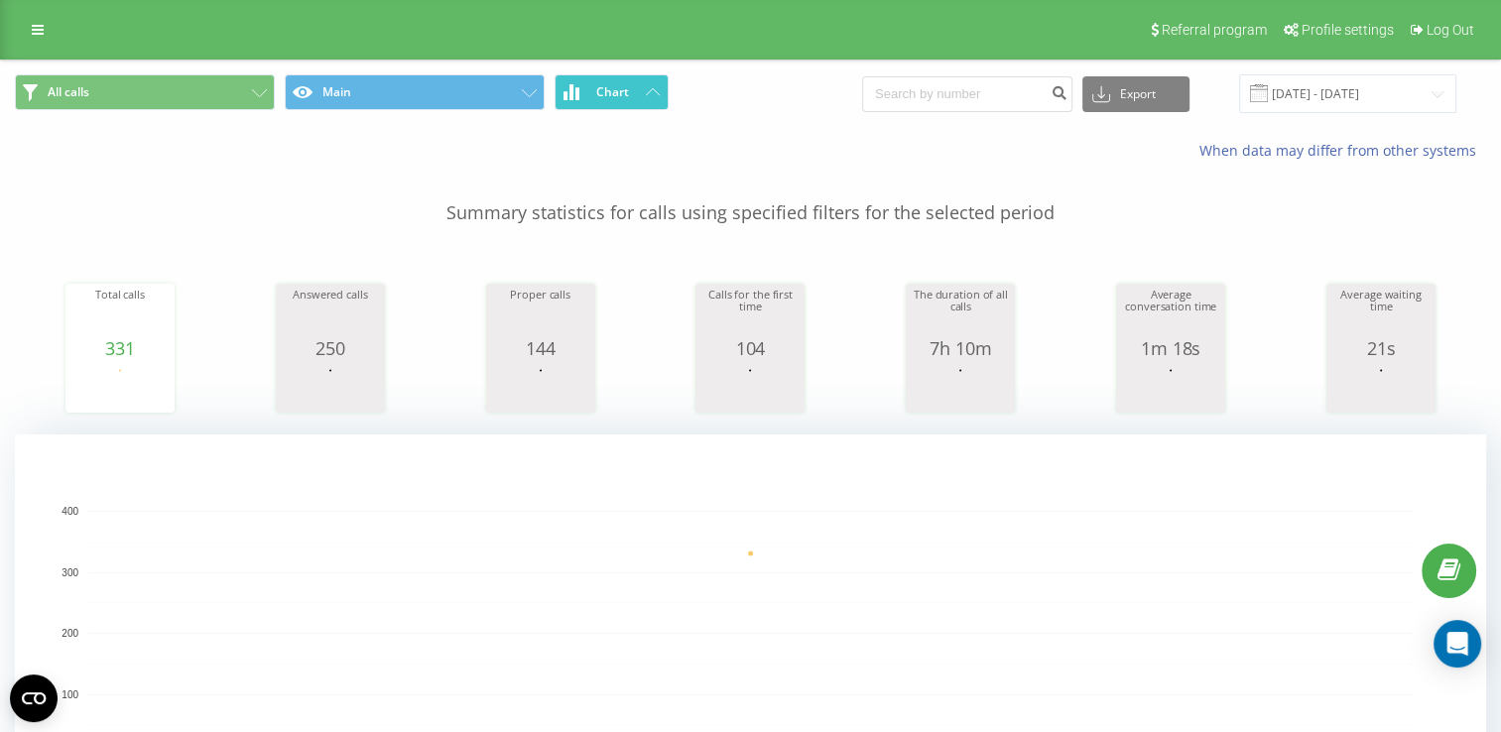
click at [603, 85] on span "Chart" at bounding box center [612, 92] width 33 height 14
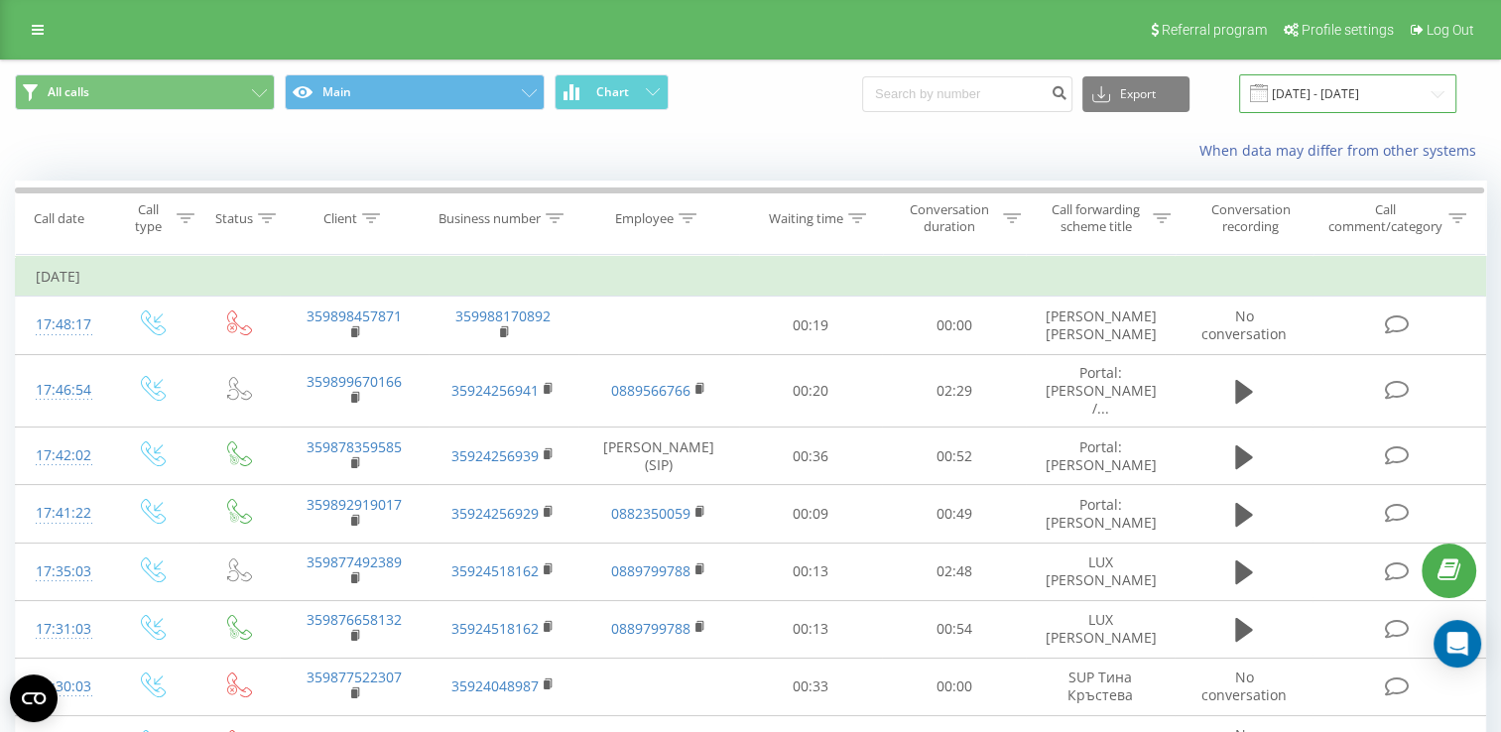
click at [1335, 89] on input "[DATE] - [DATE]" at bounding box center [1347, 93] width 217 height 39
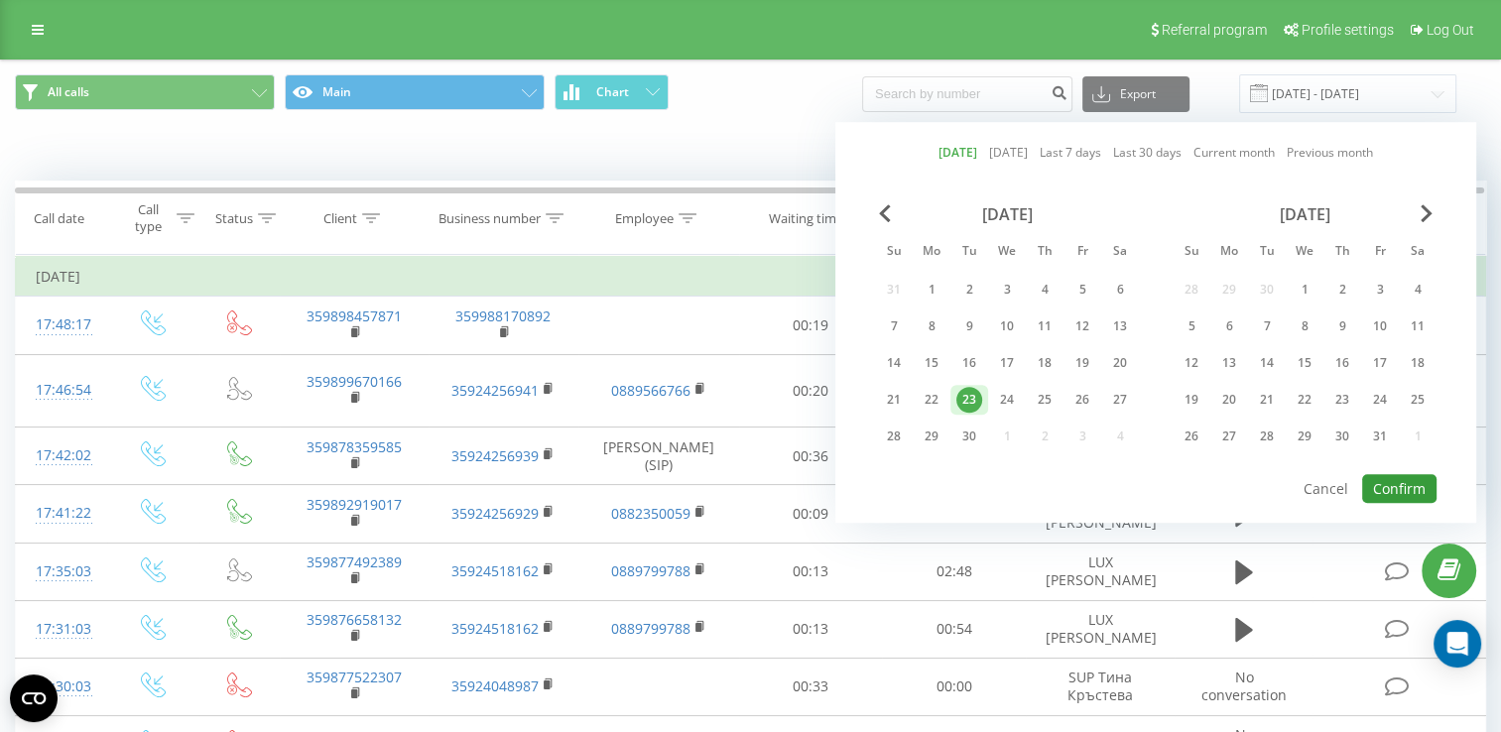
click at [1400, 474] on button "Confirm" at bounding box center [1400, 488] width 74 height 29
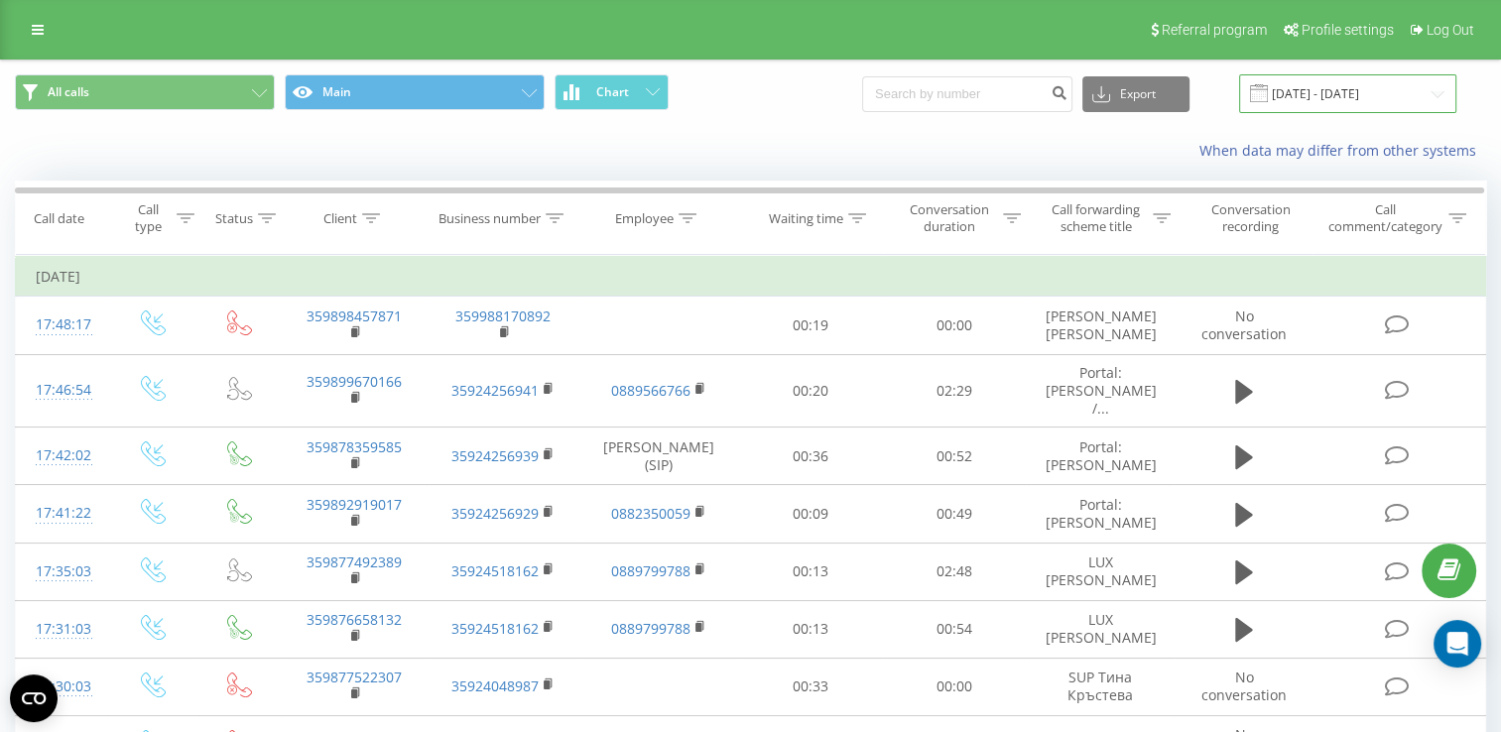
click at [1322, 84] on input "[DATE] - [DATE]" at bounding box center [1347, 93] width 217 height 39
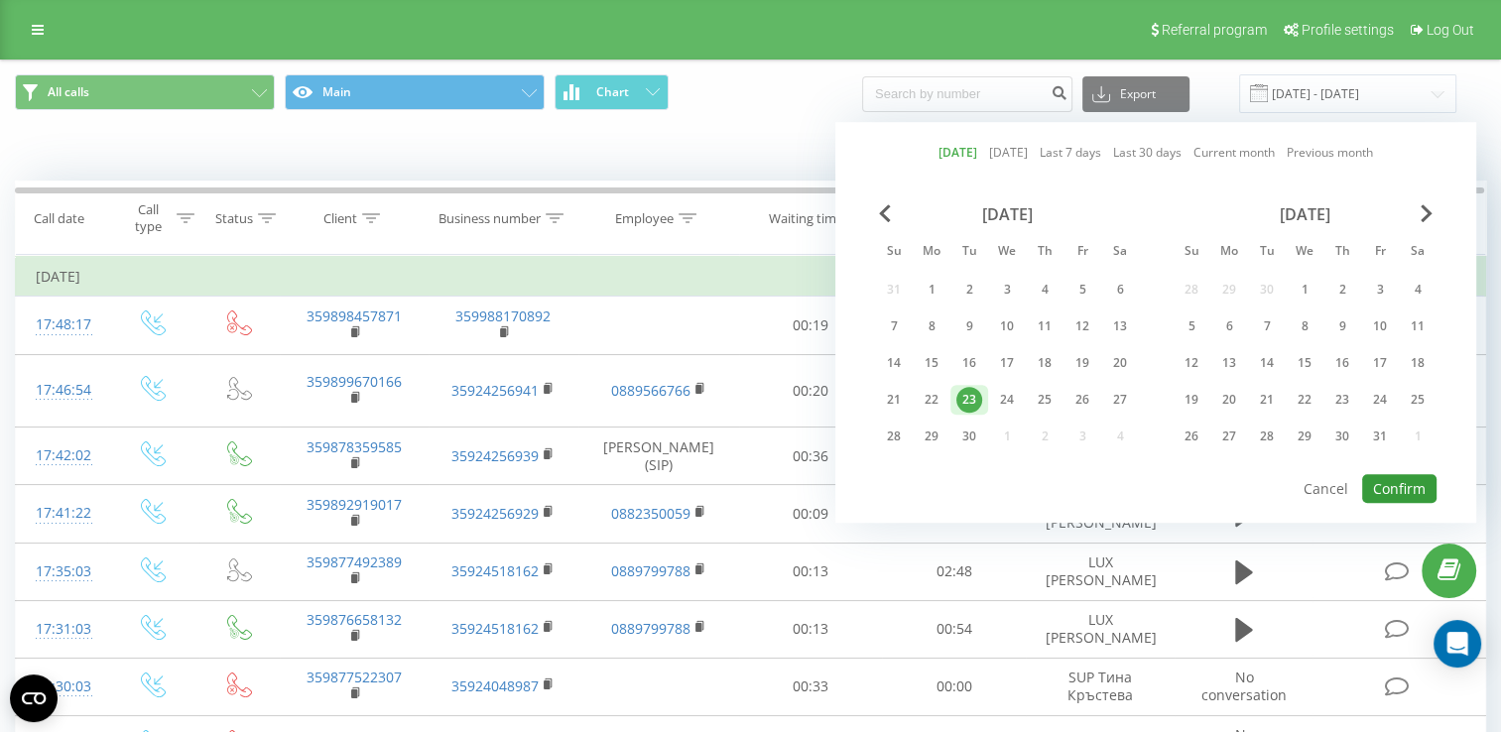
click at [1401, 478] on button "Confirm" at bounding box center [1400, 488] width 74 height 29
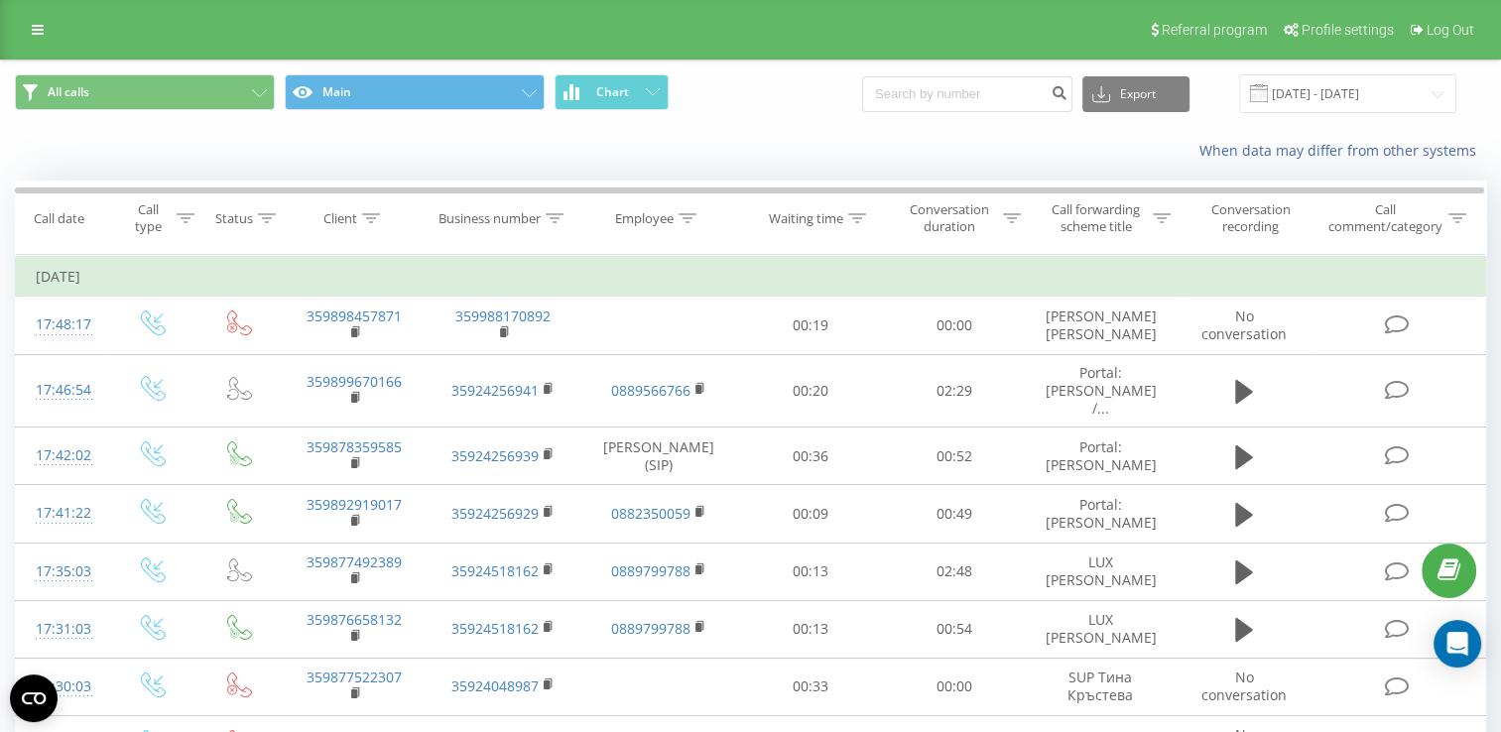
click at [0, 0] on icon at bounding box center [0, 0] width 0 height 0
drag, startPoint x: 1344, startPoint y: 89, endPoint x: 1340, endPoint y: 106, distance: 17.3
click at [1344, 89] on input "[DATE] - [DATE]" at bounding box center [1347, 93] width 217 height 39
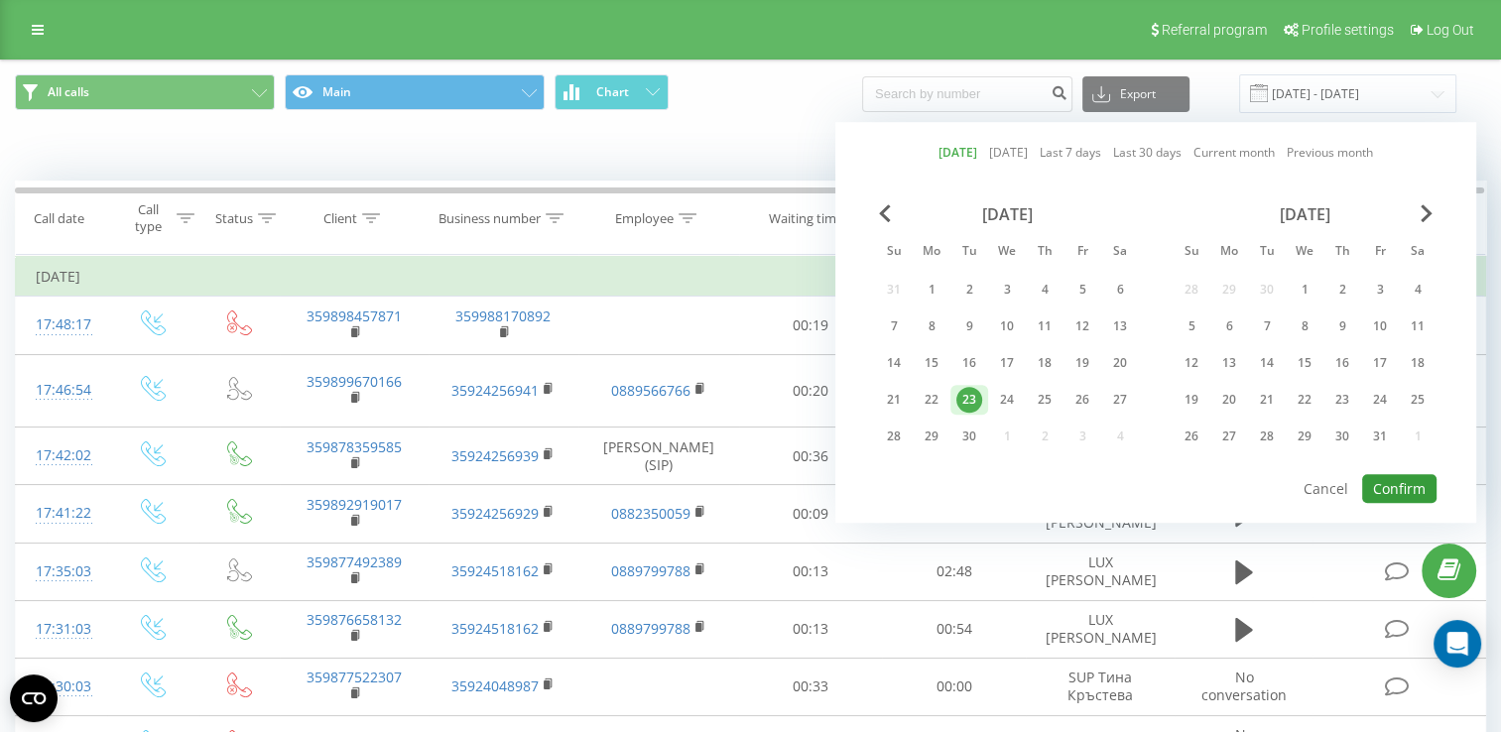
click at [1405, 480] on button "Confirm" at bounding box center [1400, 488] width 74 height 29
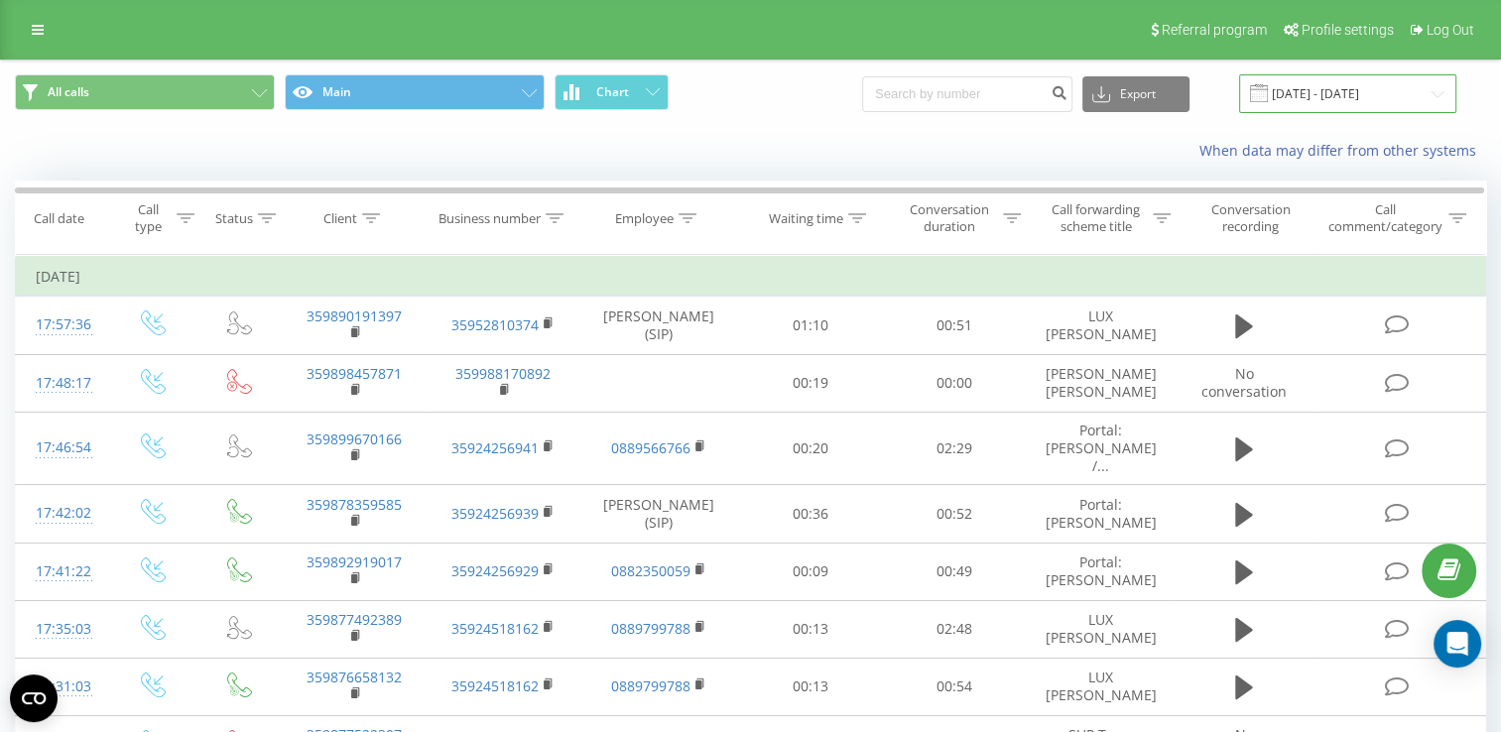
click at [1310, 90] on input "[DATE] - [DATE]" at bounding box center [1347, 93] width 217 height 39
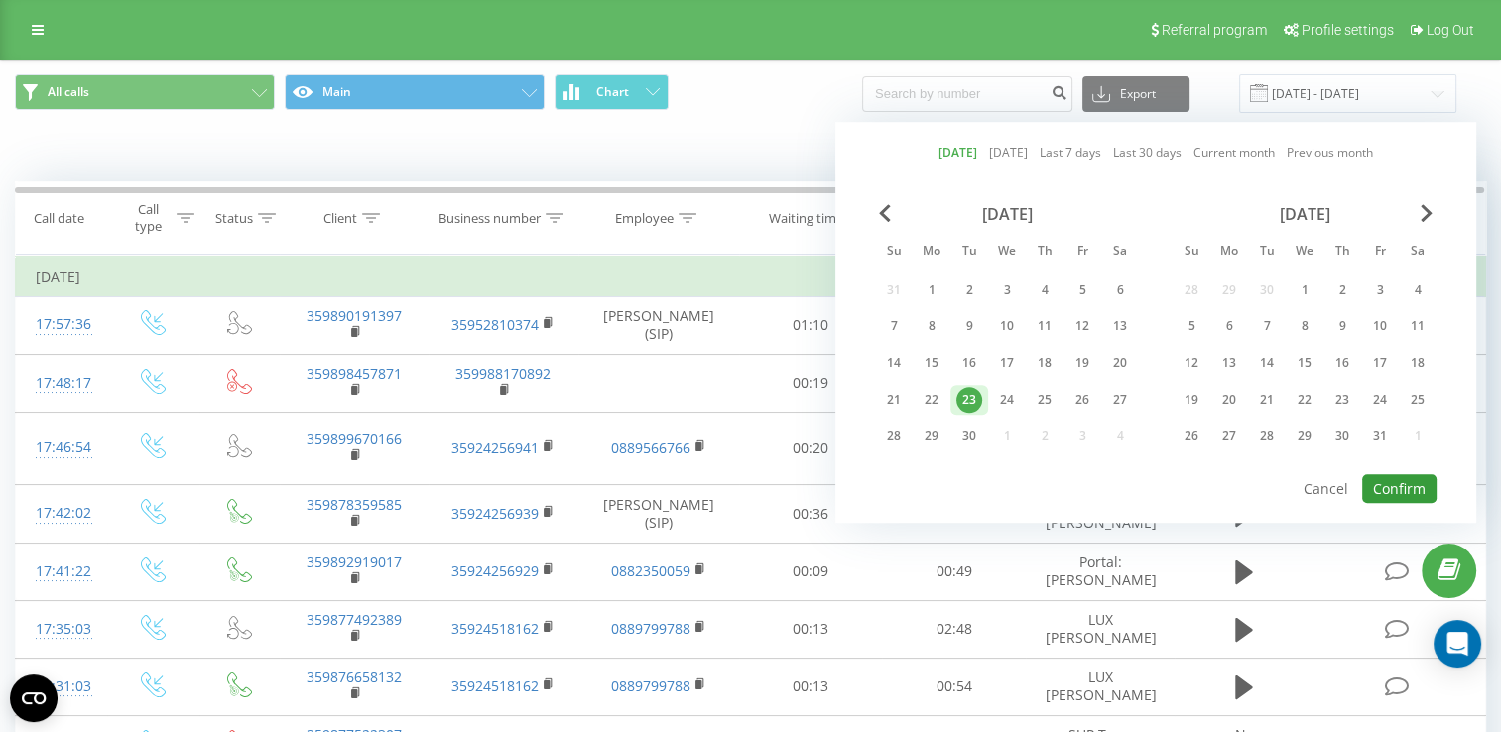
click at [1397, 482] on button "Confirm" at bounding box center [1400, 488] width 74 height 29
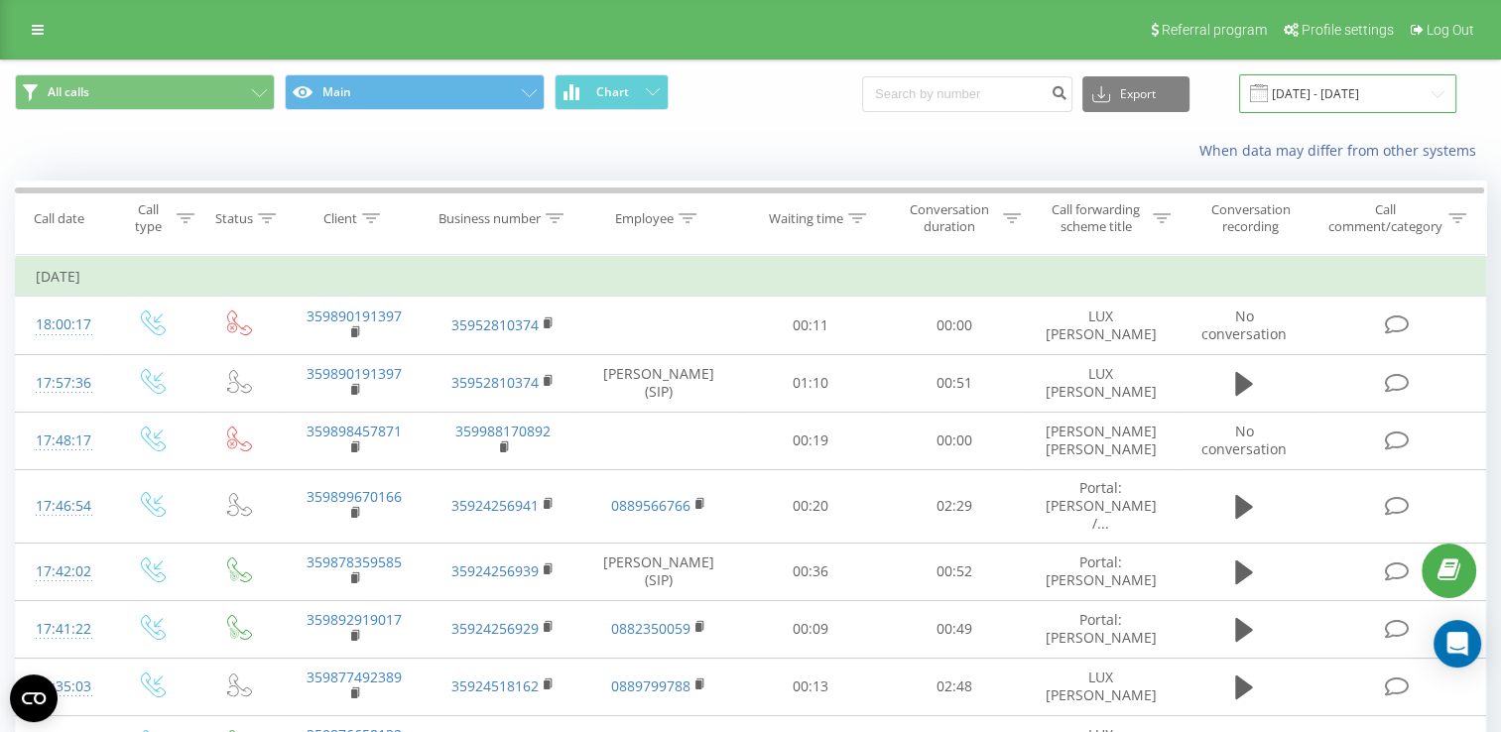
click at [1340, 83] on input "[DATE] - [DATE]" at bounding box center [1347, 93] width 217 height 39
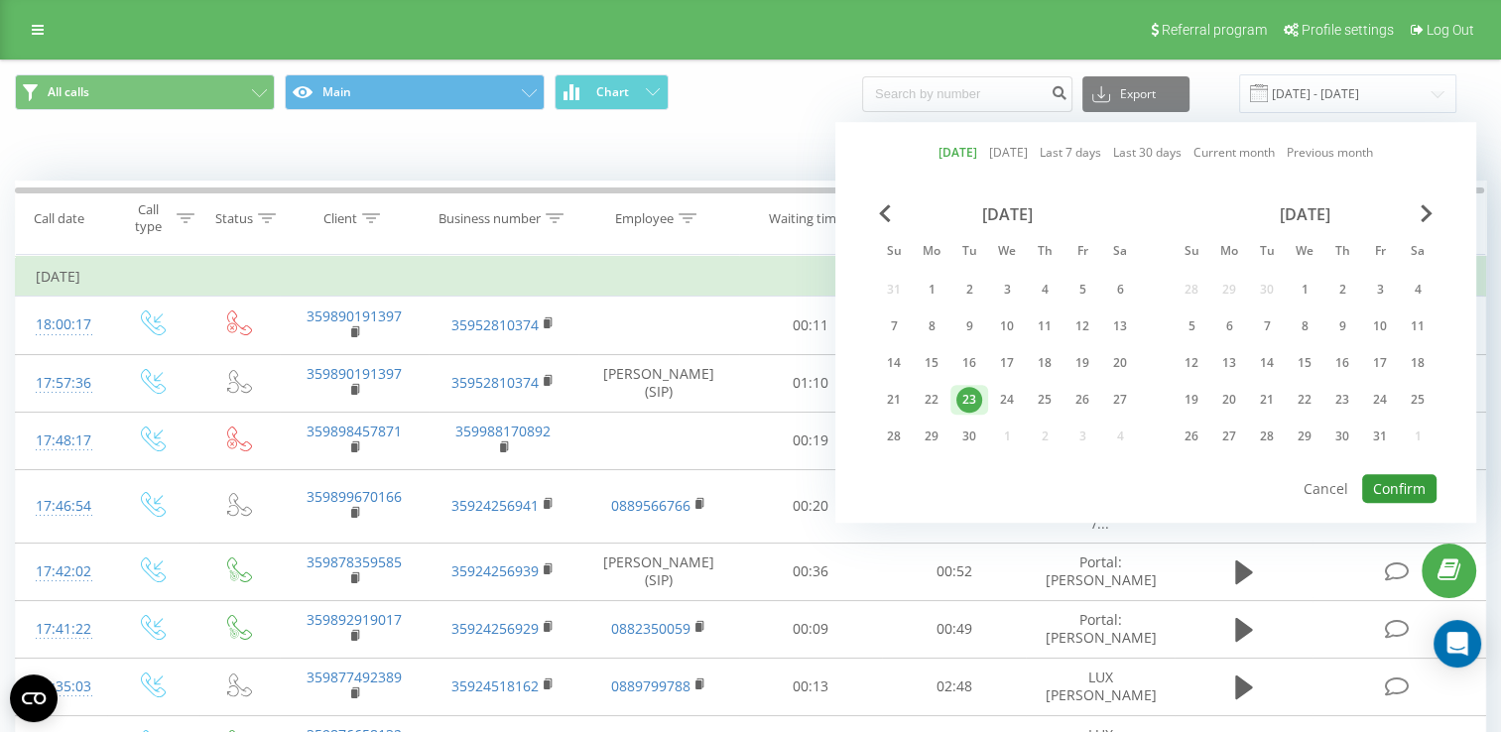
click at [1416, 474] on button "Confirm" at bounding box center [1400, 488] width 74 height 29
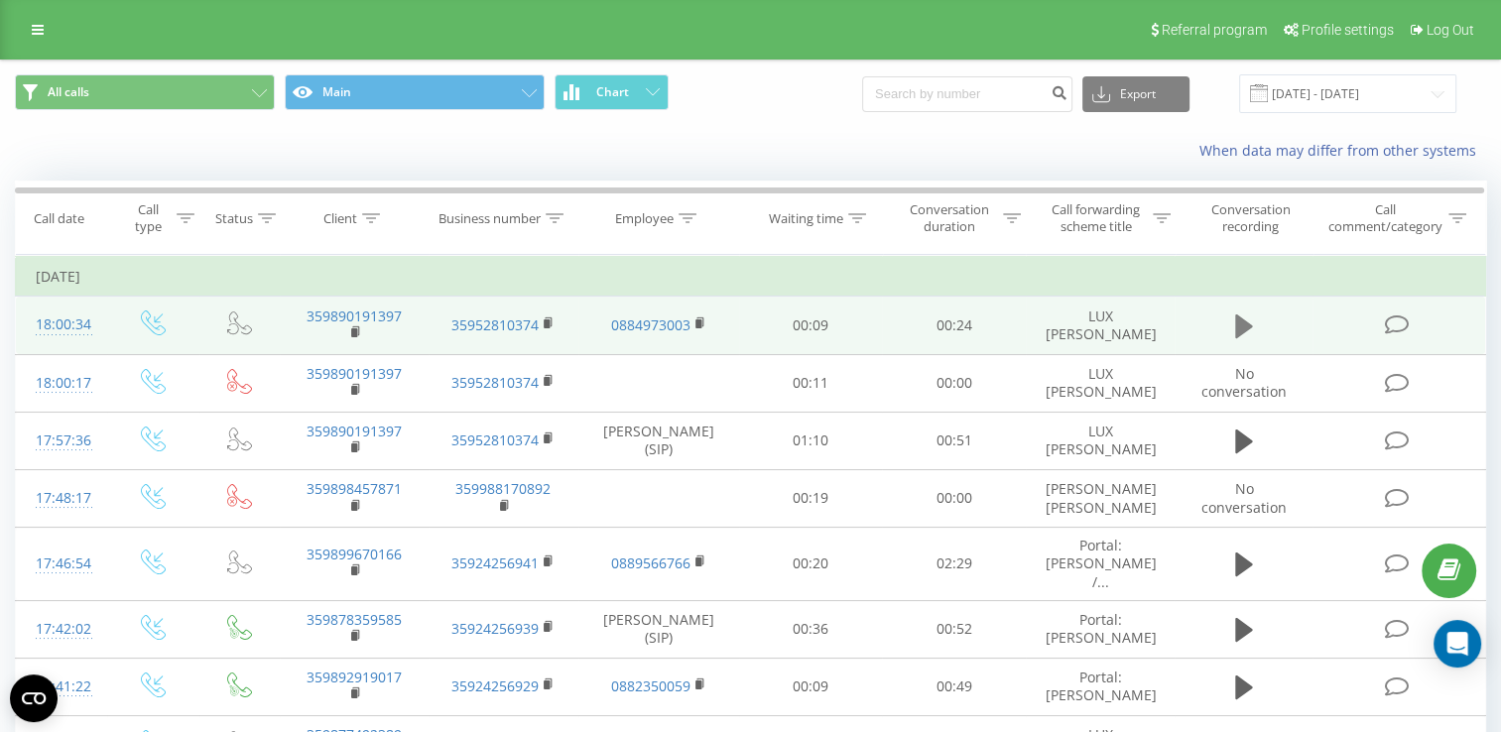
click at [1241, 324] on icon at bounding box center [1244, 327] width 18 height 24
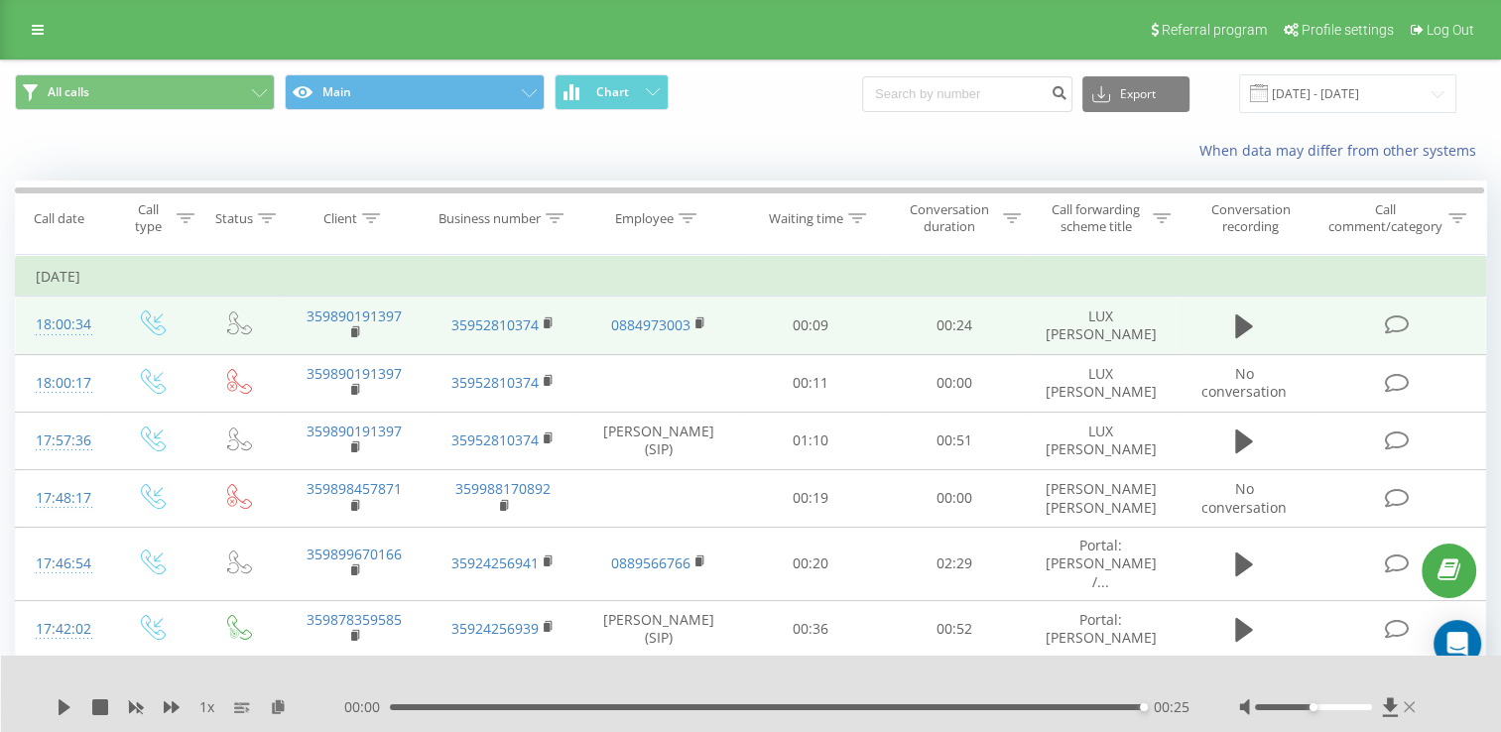
click at [1413, 709] on icon at bounding box center [1409, 708] width 11 height 16
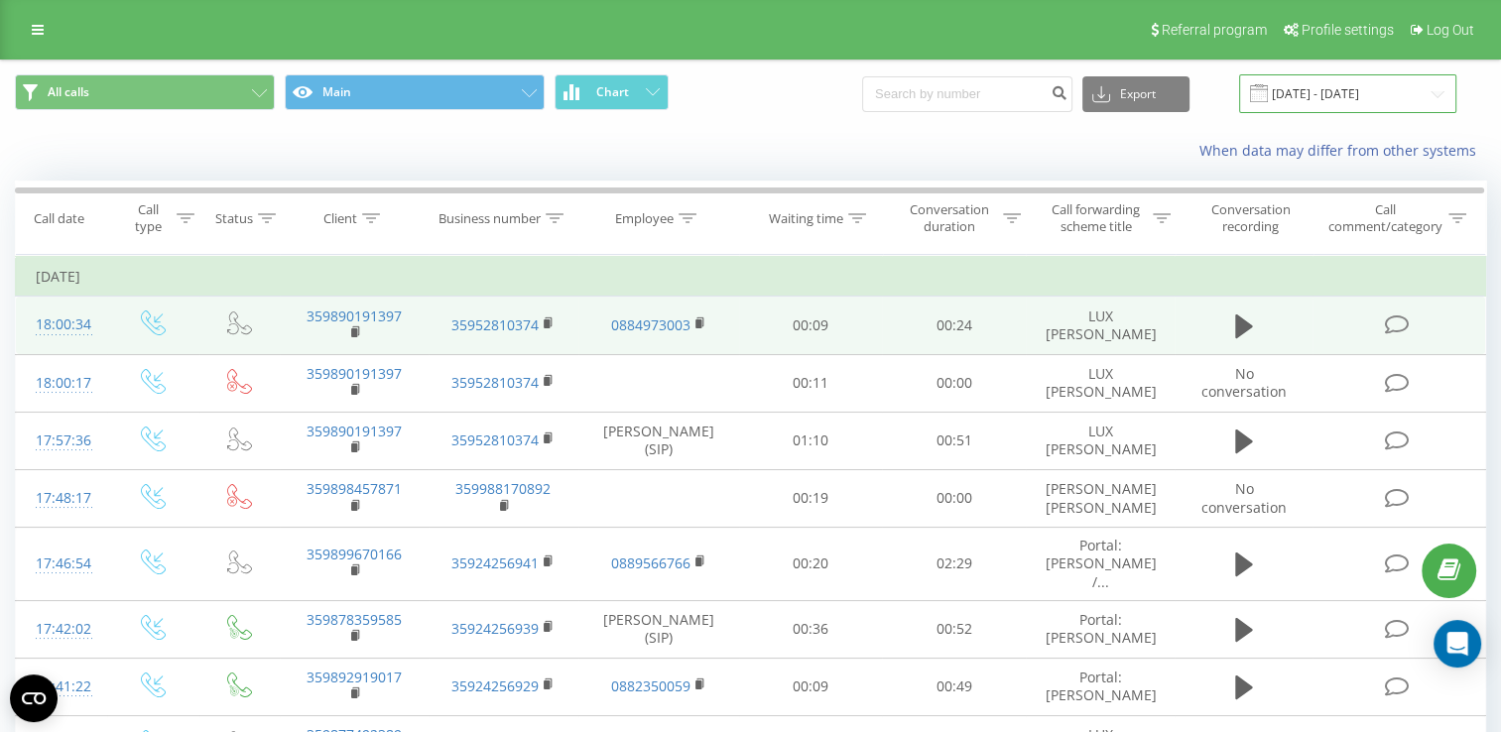
click at [1321, 93] on input "[DATE] - [DATE]" at bounding box center [1347, 93] width 217 height 39
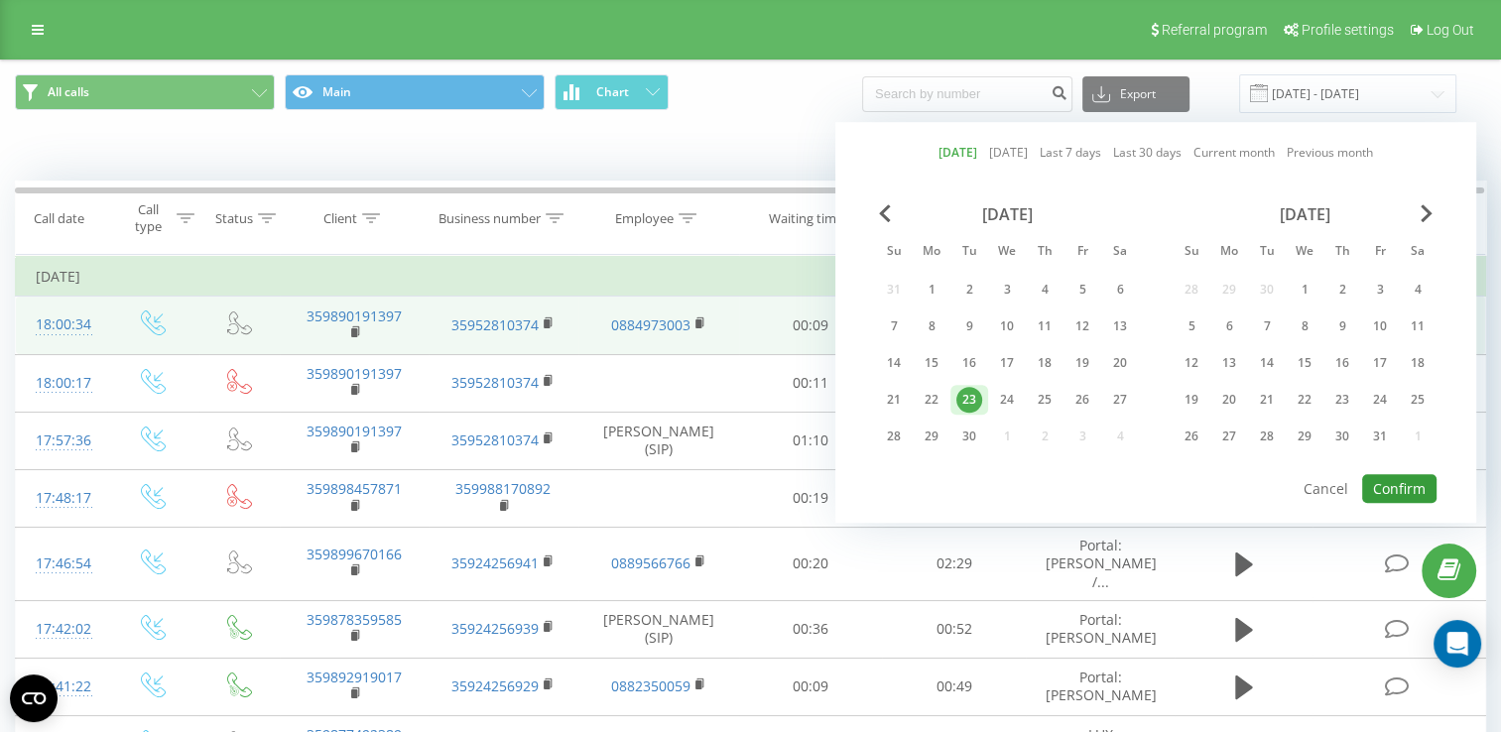
click at [1397, 487] on button "Confirm" at bounding box center [1400, 488] width 74 height 29
